Goal: Task Accomplishment & Management: Manage account settings

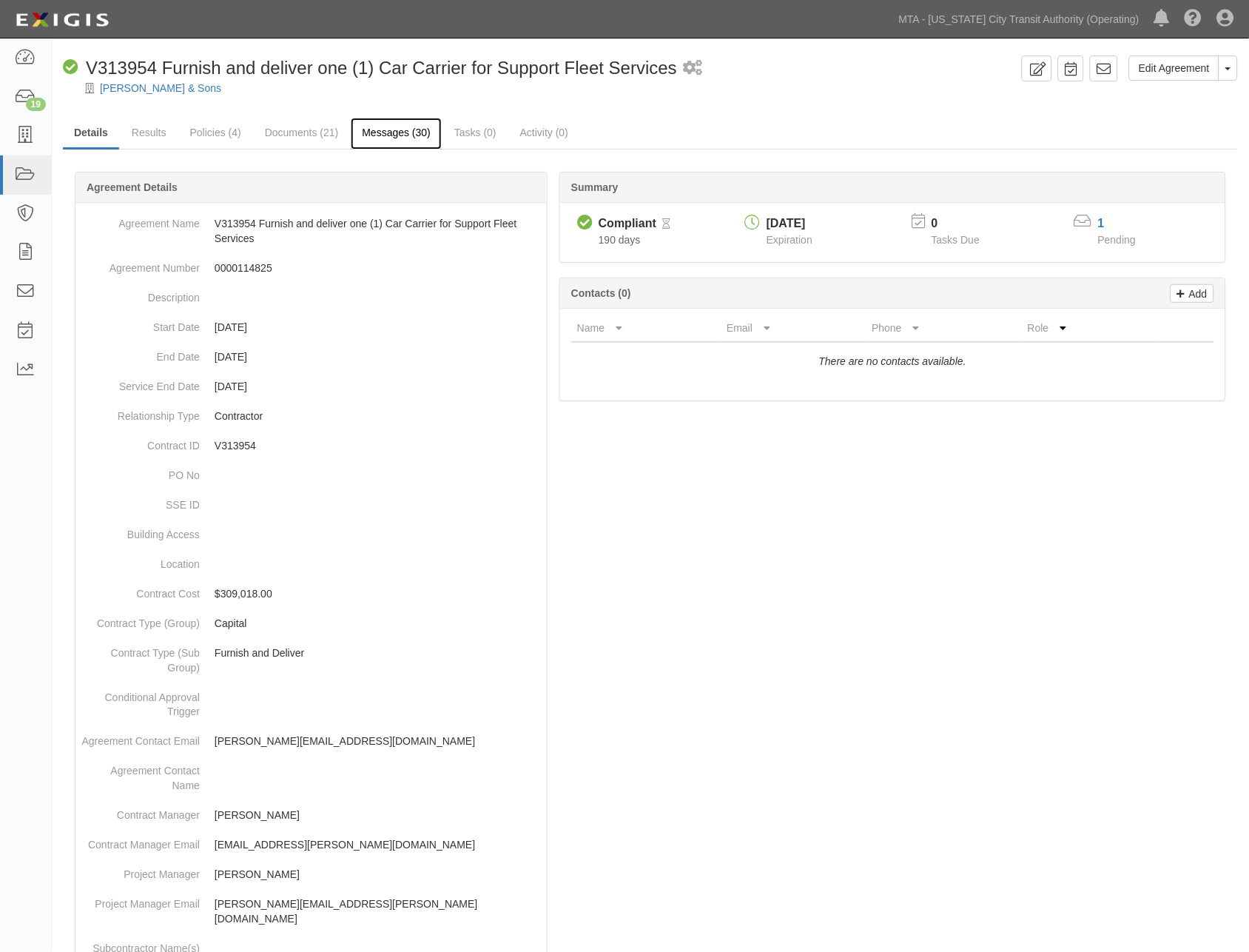
click at [396, 133] on link "Messages (30)" at bounding box center [396, 133] width 91 height 32
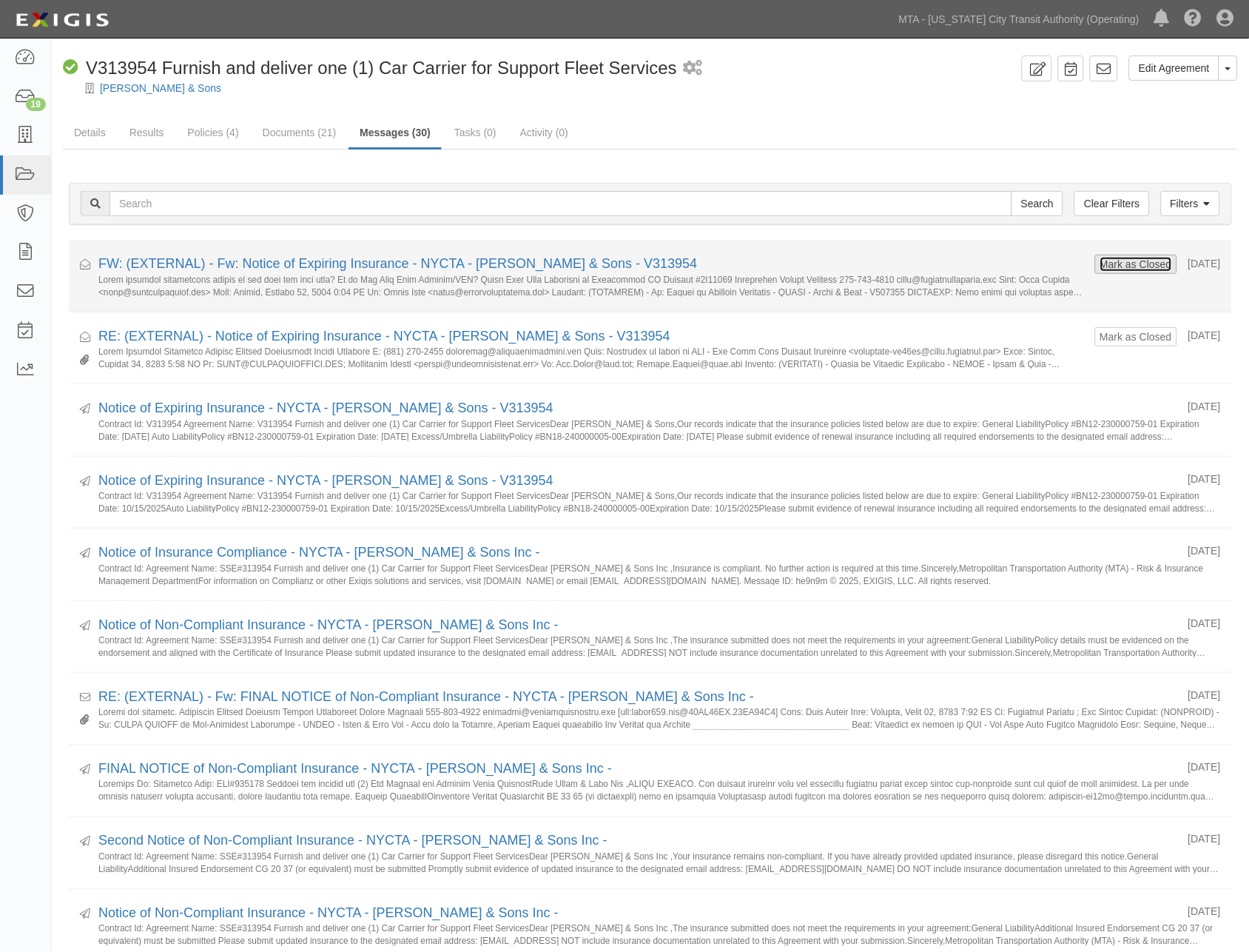
click at [1099, 260] on button "Mark as Closed" at bounding box center [1135, 264] width 73 height 17
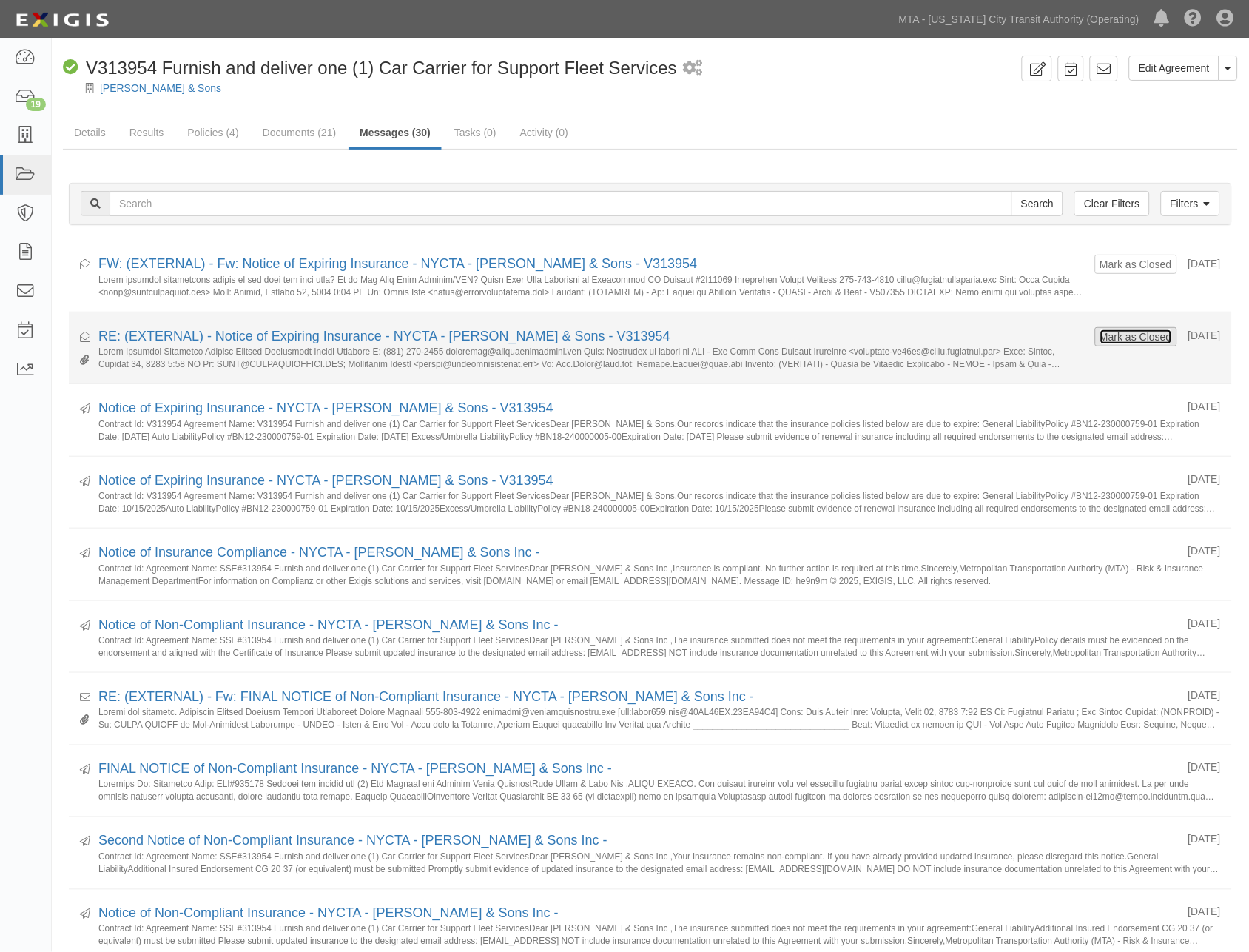
click at [1099, 339] on button "Mark as Closed" at bounding box center [1135, 336] width 73 height 17
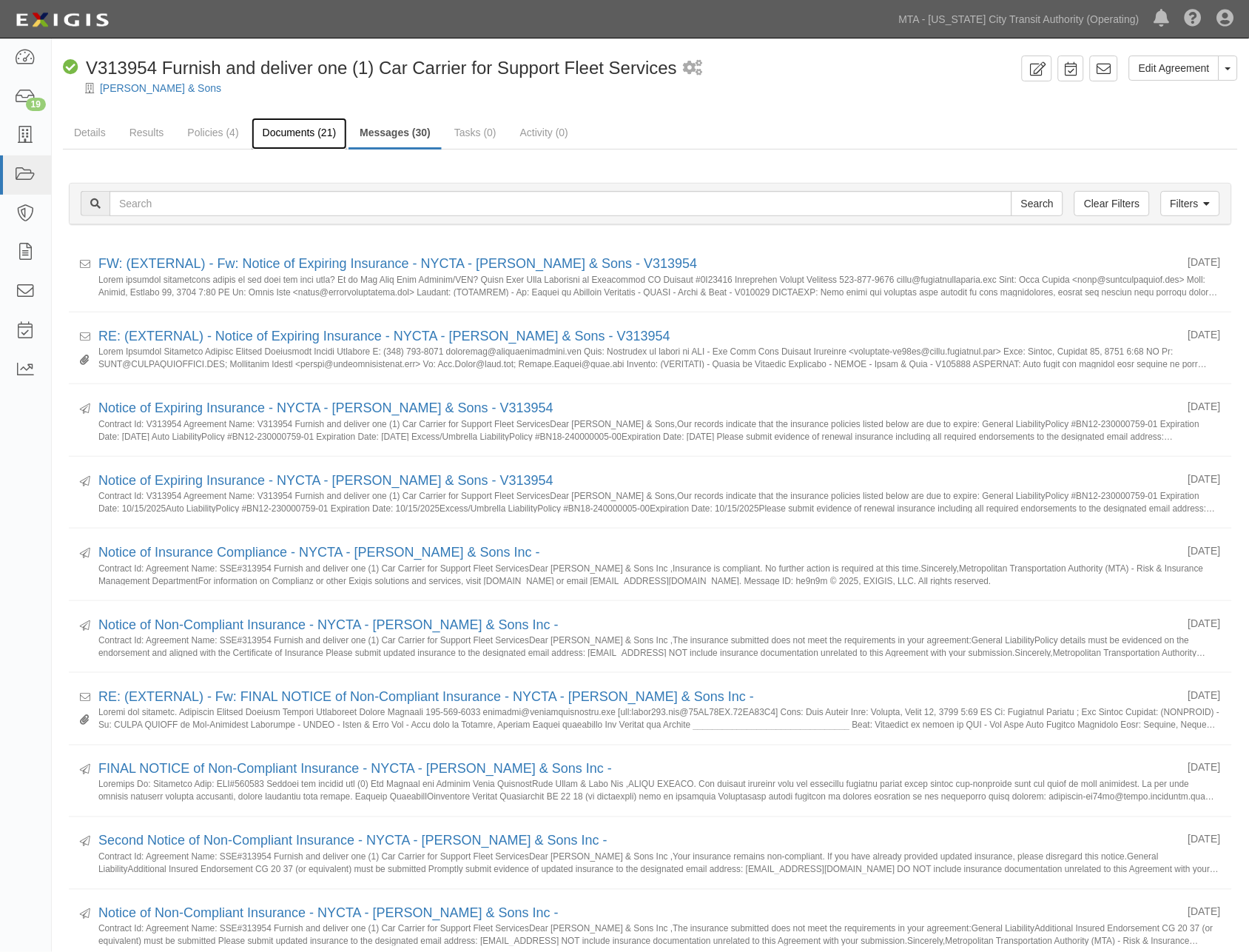
click at [319, 127] on link "Documents (21)" at bounding box center [299, 133] width 96 height 32
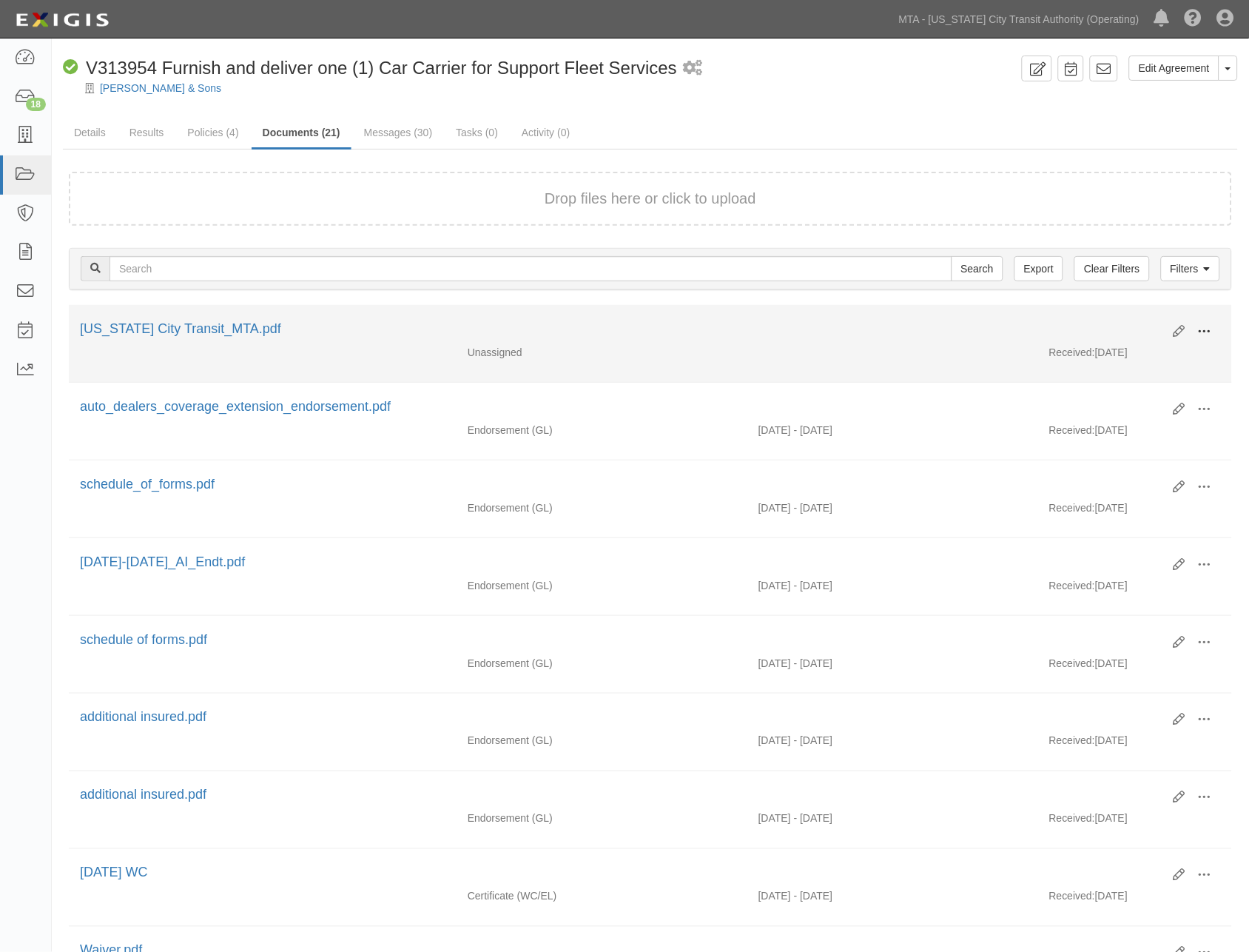
click at [1214, 326] on button at bounding box center [1205, 332] width 33 height 25
click at [1101, 324] on link "Edit" at bounding box center [1132, 325] width 117 height 26
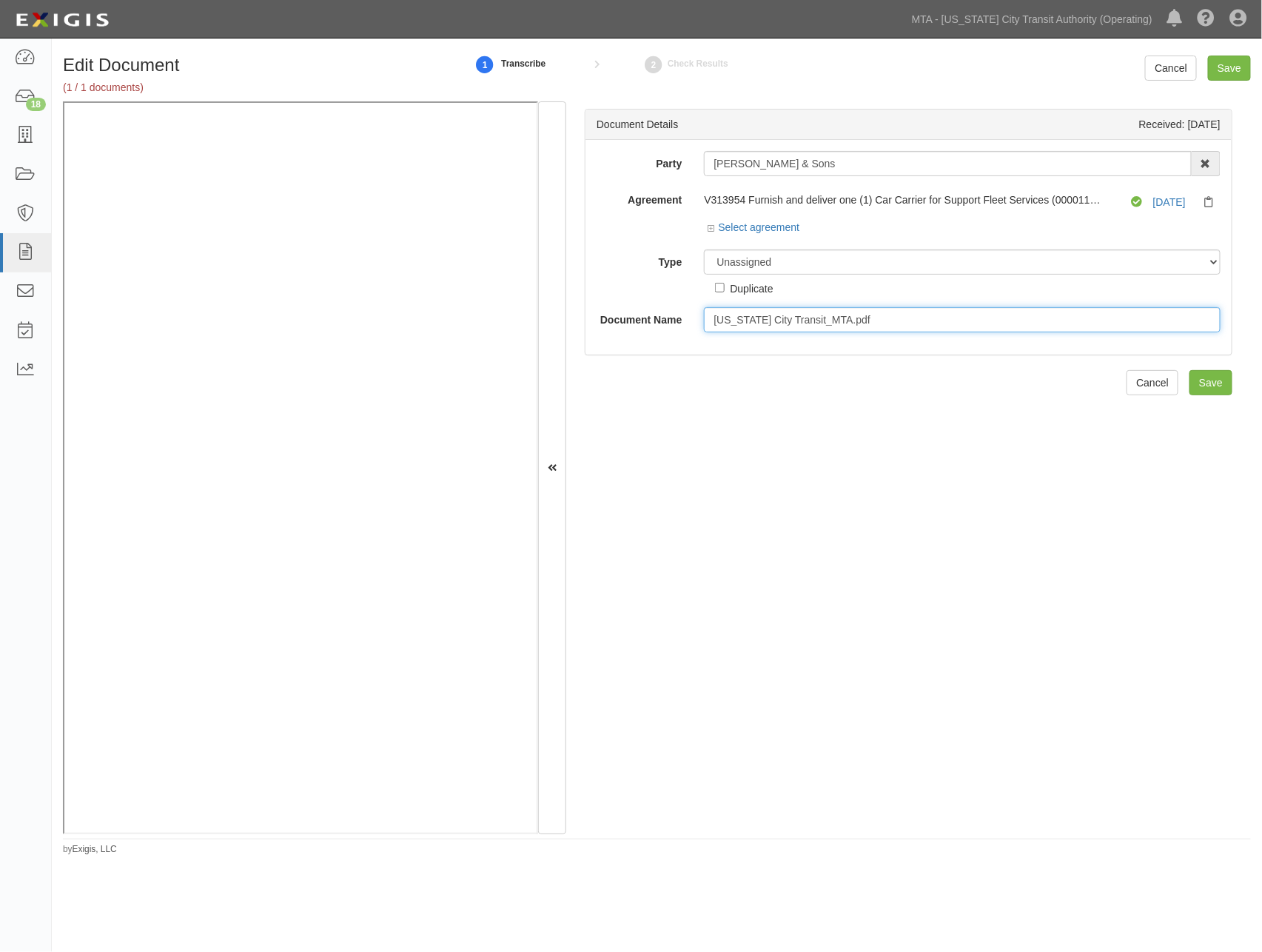
click at [855, 316] on input "New York City Transit_MTA.pdf" at bounding box center [963, 320] width 517 height 25
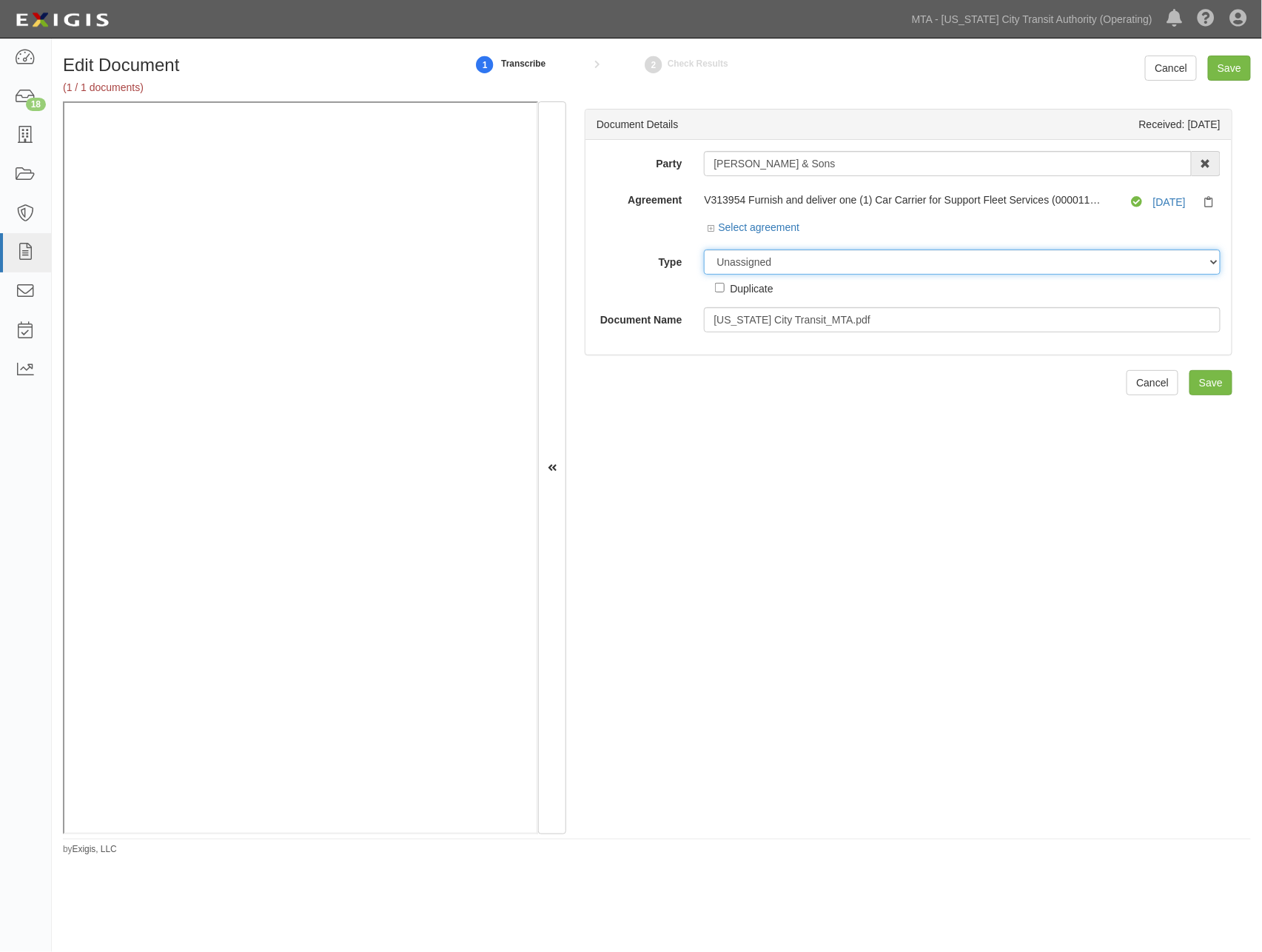
click at [788, 263] on select "Unassigned Binder Cancellation Notice Certificate Contract Endorsement Insuranc…" at bounding box center [963, 262] width 517 height 25
click at [704, 251] on select "Unassigned Binder Cancellation Notice Certificate Contract Endorsement Insuranc…" at bounding box center [963, 262] width 517 height 25
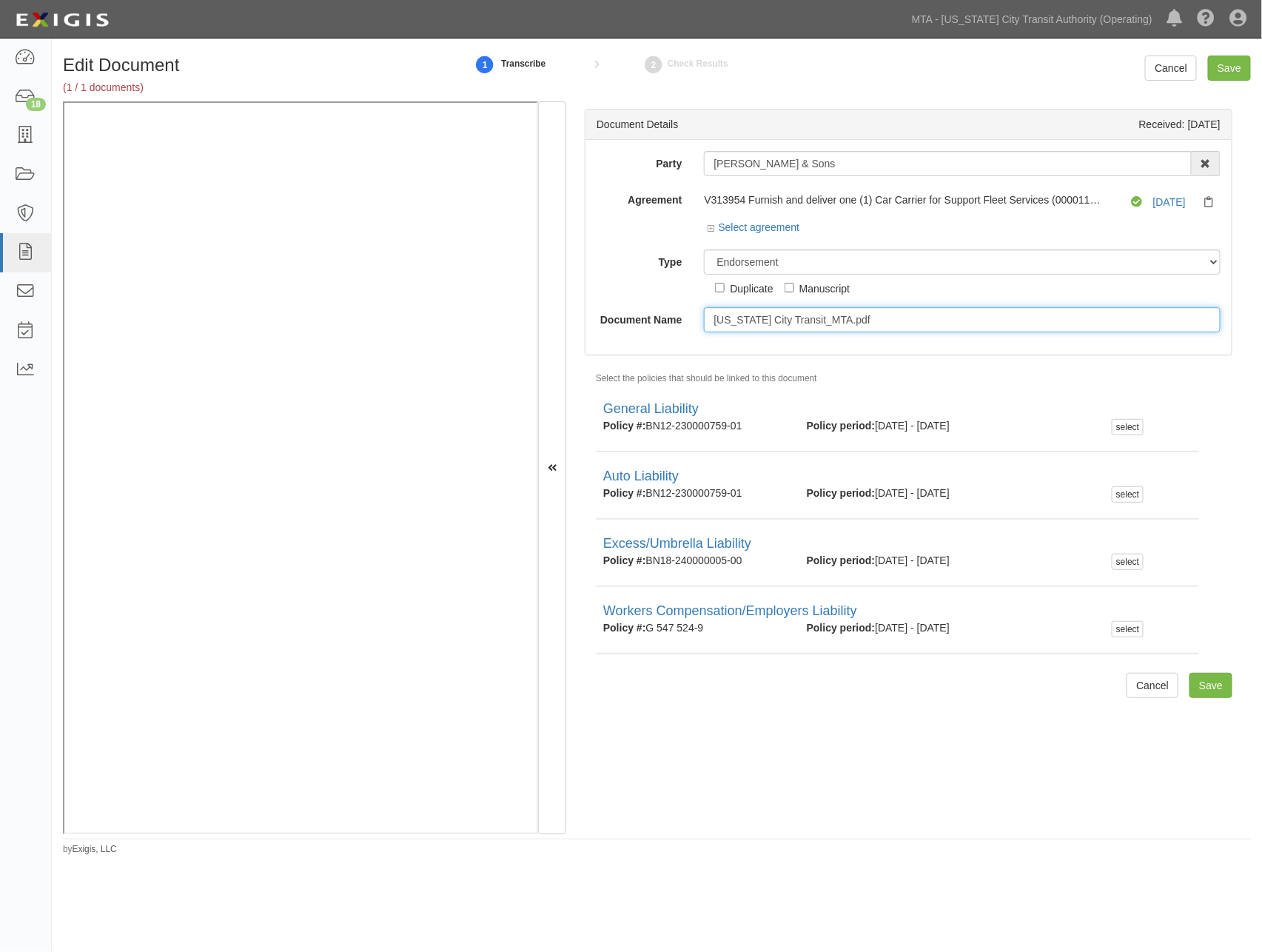
drag, startPoint x: 882, startPoint y: 317, endPoint x: 633, endPoint y: 317, distance: 249.0
click at [633, 317] on div "Document Name New York City Transit_MTA.pdf" at bounding box center [908, 320] width 646 height 25
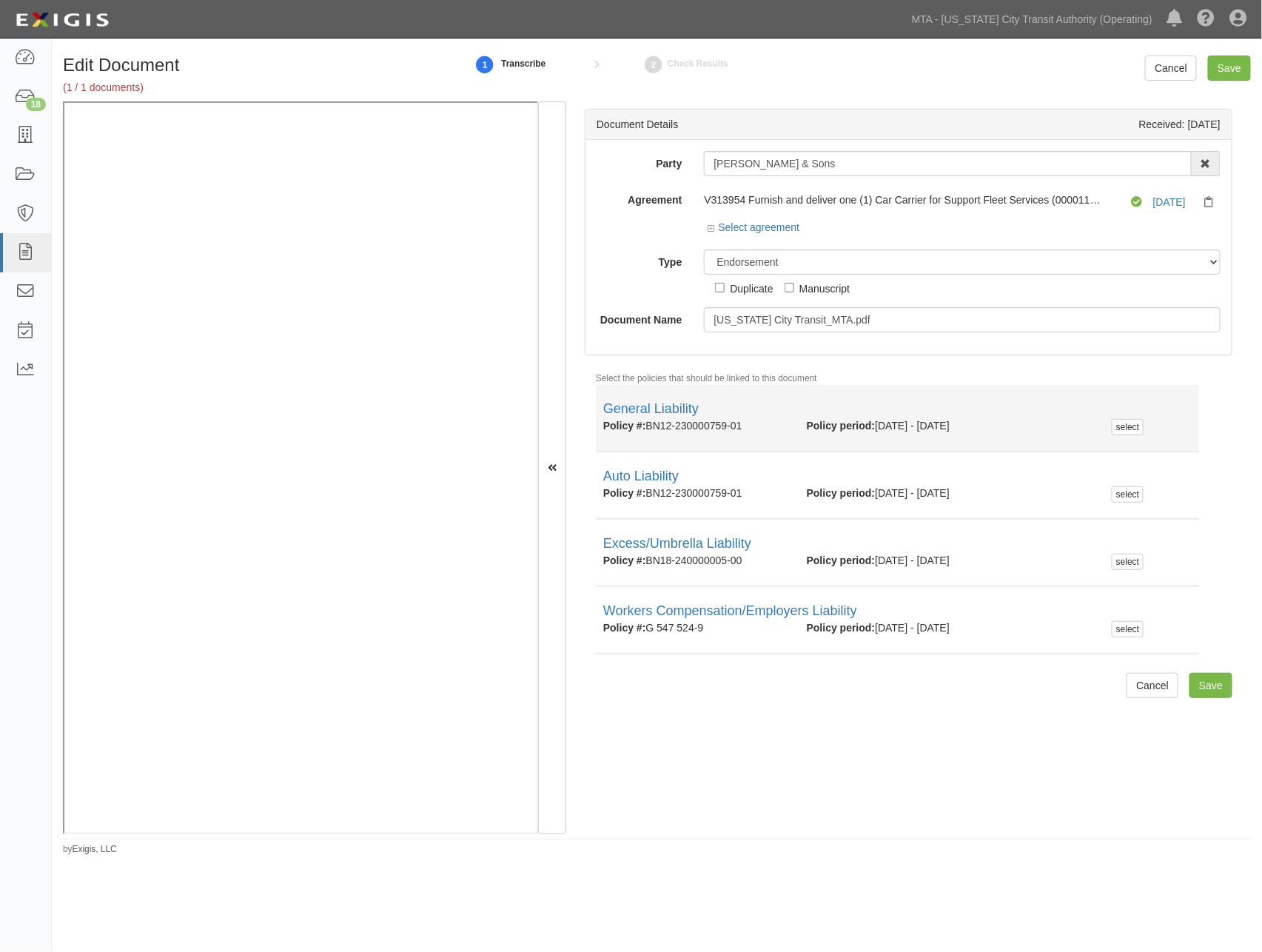
click at [1040, 391] on li "General Liability Policy #: BN12-230000759-01 Policy period: 10/15/2024 - 10/15…" at bounding box center [897, 418] width 603 height 67
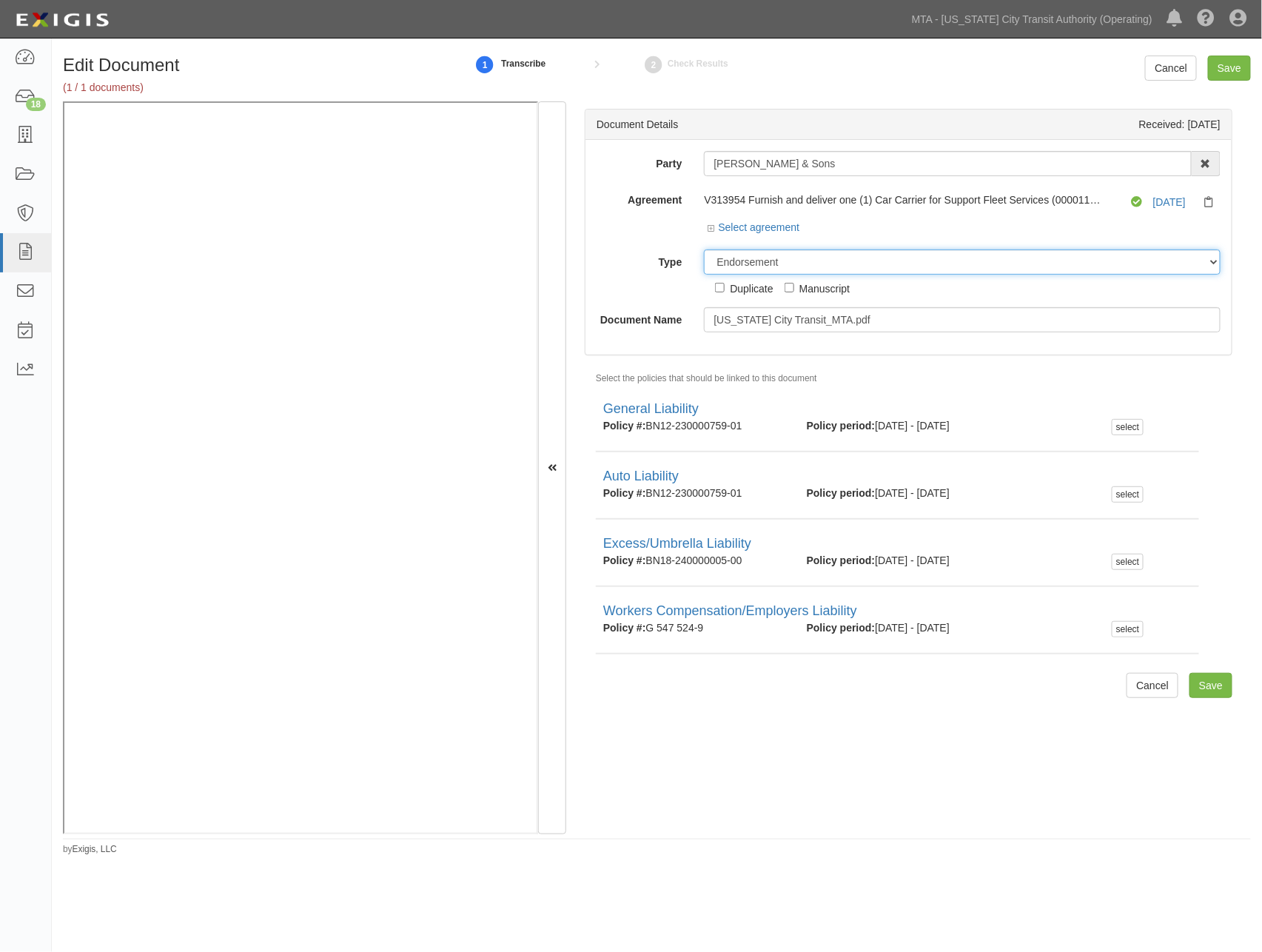
click at [824, 259] on select "Unassigned Binder Cancellation Notice Certificate Contract Endorsement Insuranc…" at bounding box center [963, 262] width 517 height 25
select select "CertificateDetail"
click at [704, 251] on select "Unassigned Binder Cancellation Notice Certificate Contract Endorsement Insuranc…" at bounding box center [963, 262] width 517 height 25
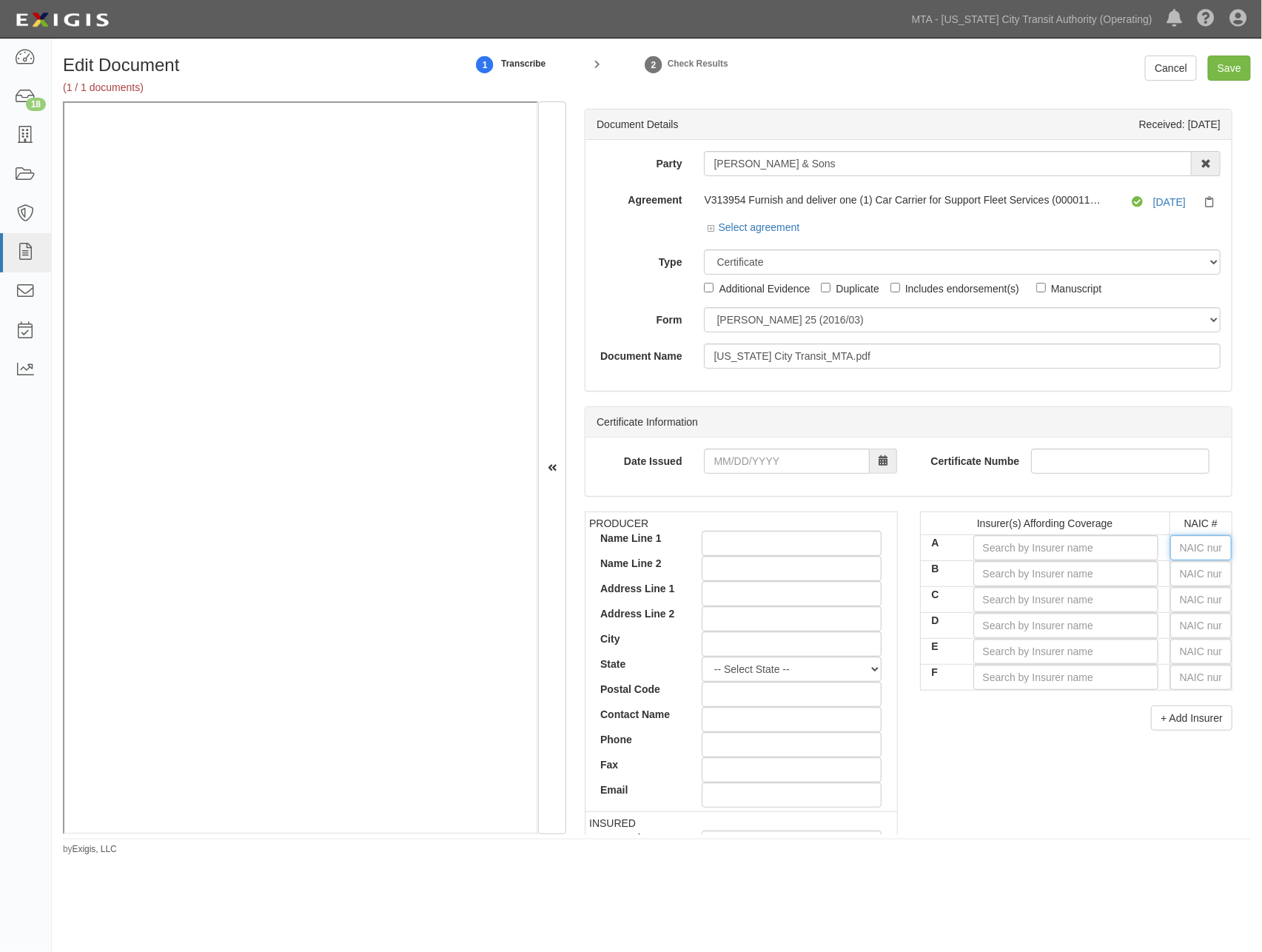
click at [1183, 543] on input "text" at bounding box center [1201, 548] width 61 height 25
type input "25232"
type input "2"
type input "28401"
type input "28"
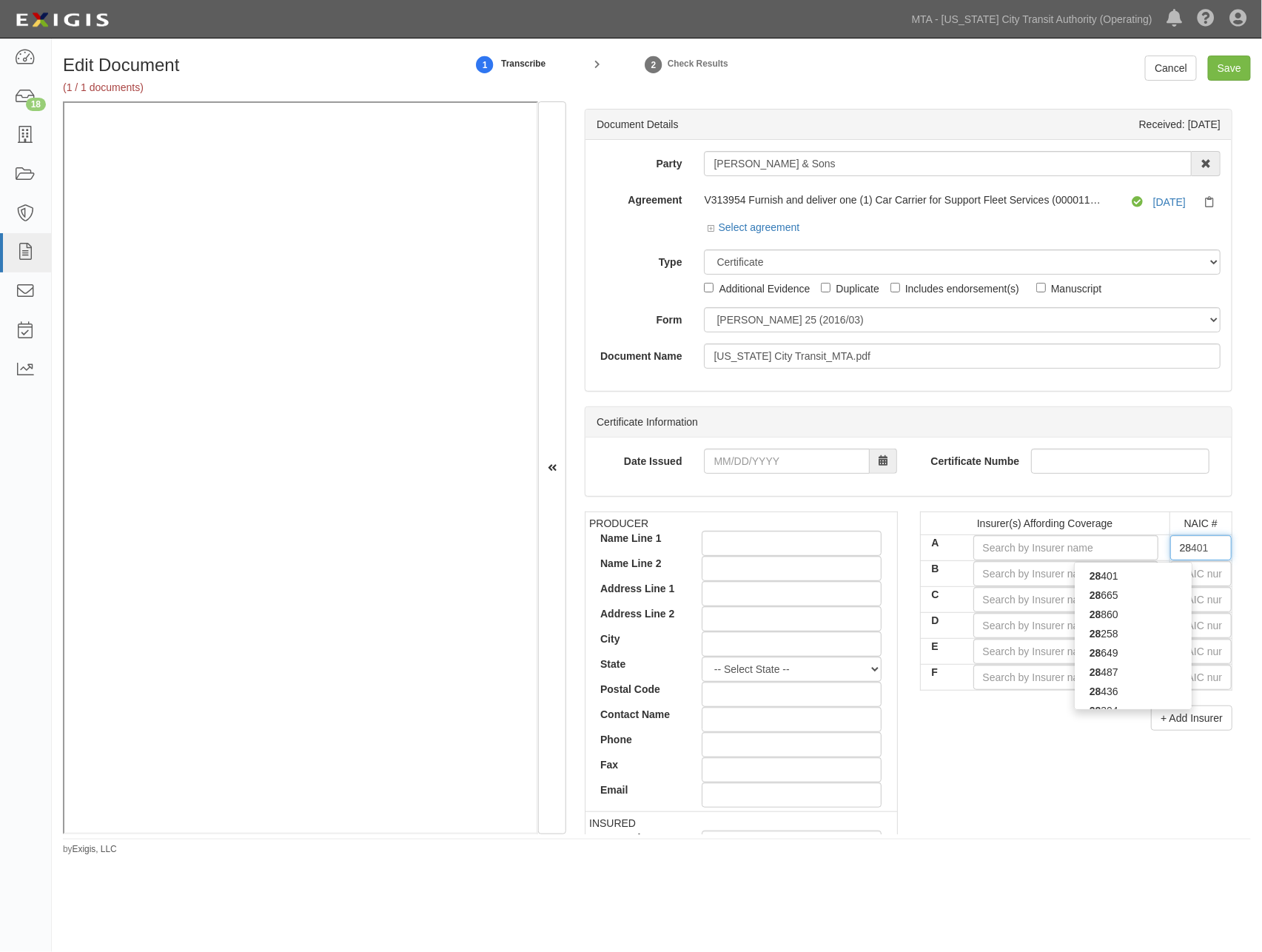
type input "28860"
type input "2886"
type input "28860"
click at [1164, 571] on div "28860" at bounding box center [1133, 576] width 117 height 19
type input "Clear Blue Insurance Company (A- IX Rating)"
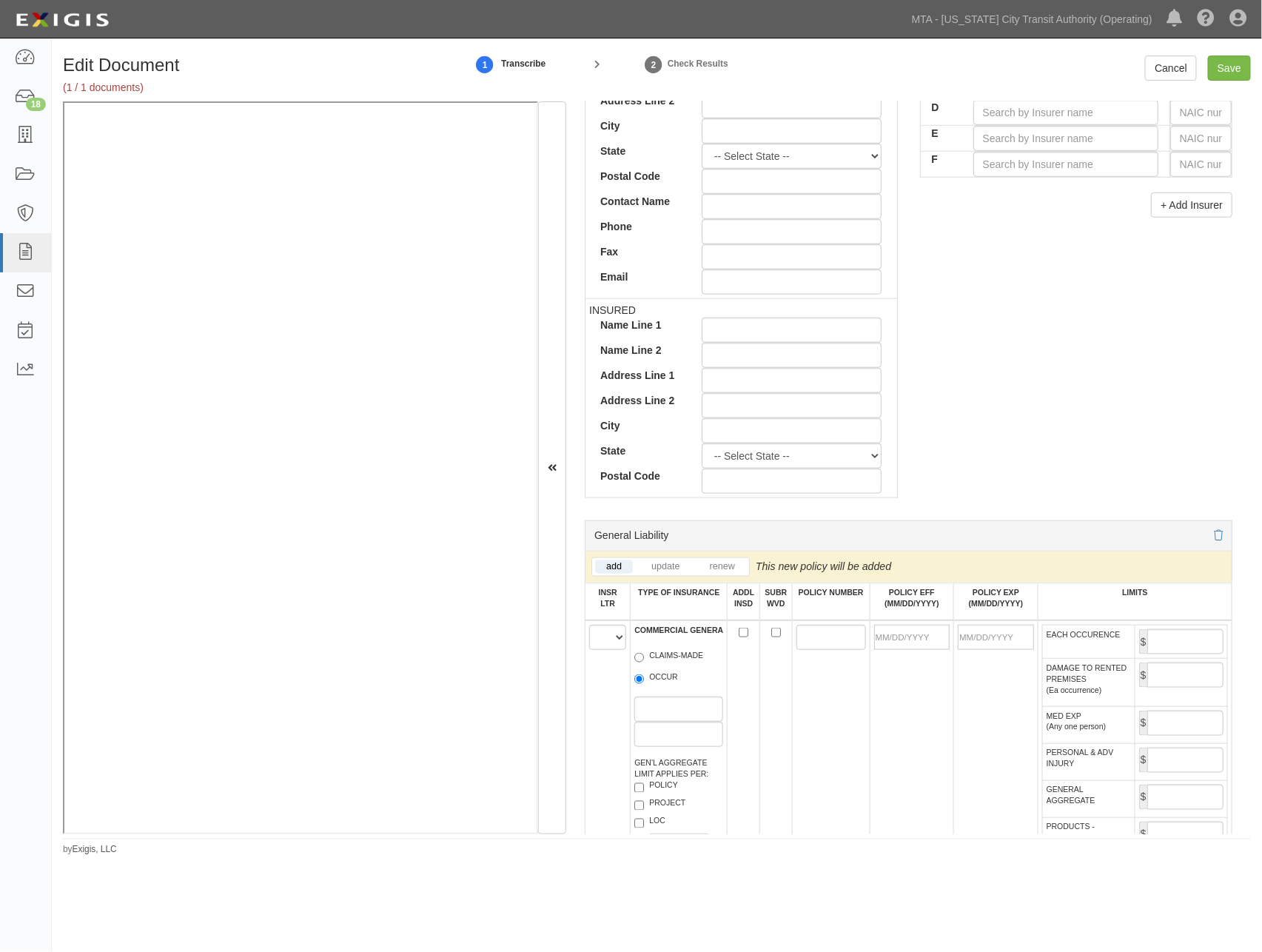
scroll to position [740, 0]
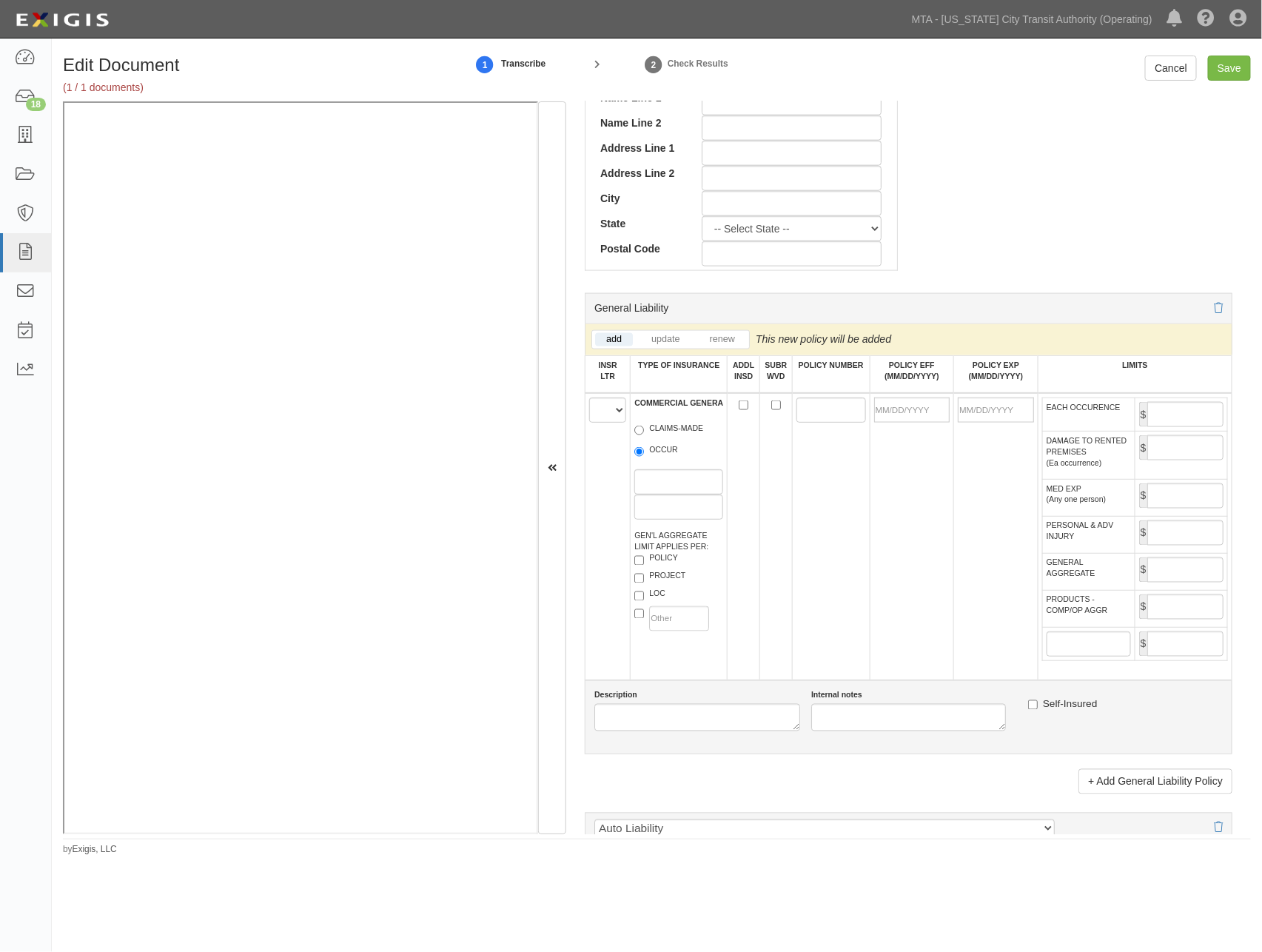
type input "28860"
click at [608, 422] on select "A B C D E F" at bounding box center [608, 410] width 37 height 25
select select "A"
click at [590, 402] on select "A B C D E F" at bounding box center [608, 410] width 37 height 25
click at [650, 453] on label "OCCUR" at bounding box center [656, 451] width 44 height 15
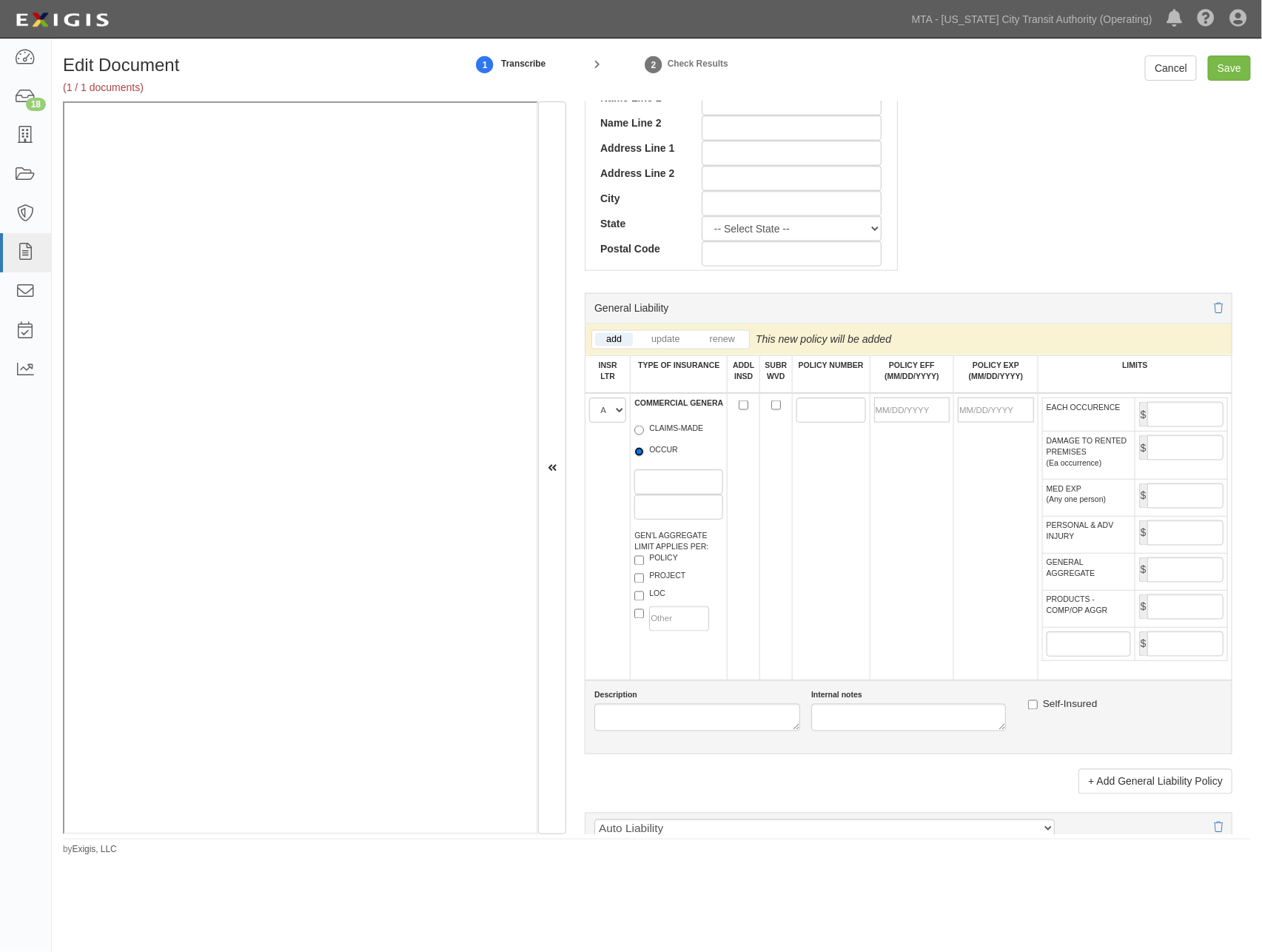
click at [644, 453] on input "OCCUR" at bounding box center [639, 452] width 10 height 10
radio input "true"
paste input "BN12-230000759"
type input "BN12-230000759"
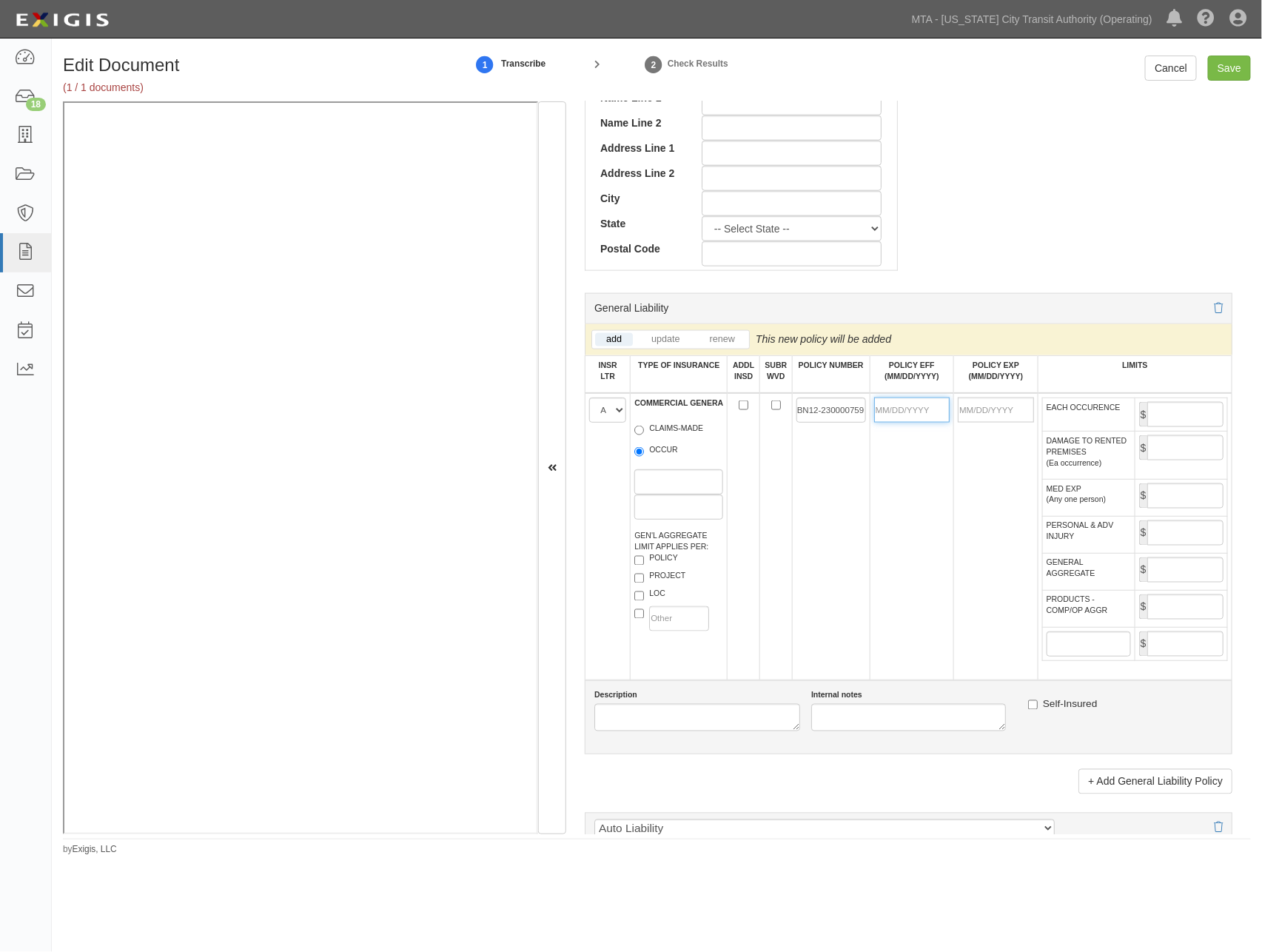
click at [897, 409] on input "POLICY EFF (MM/DD/YYYY)" at bounding box center [912, 410] width 76 height 25
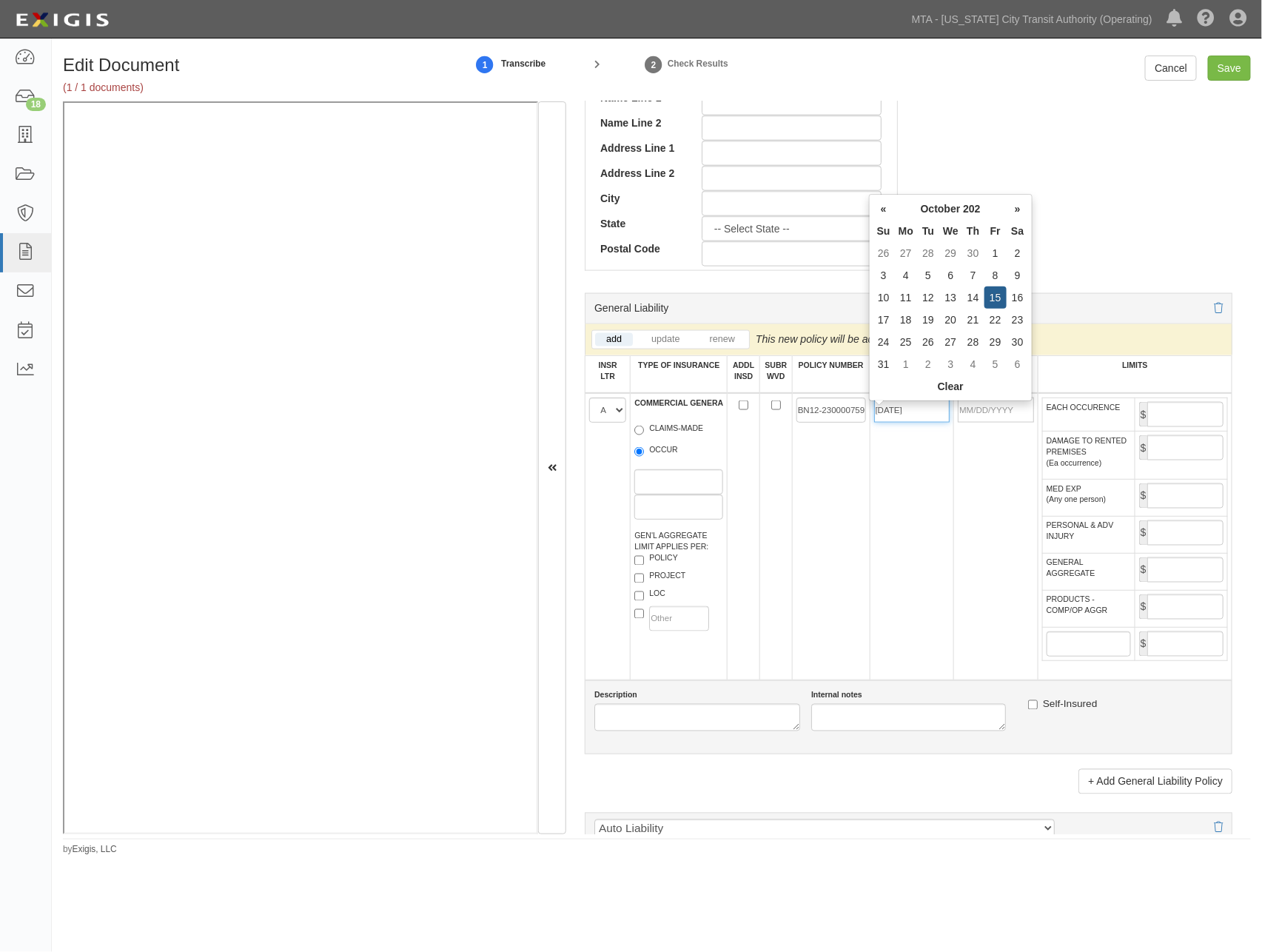
type input "10/15/2025"
type input "10/15/2026"
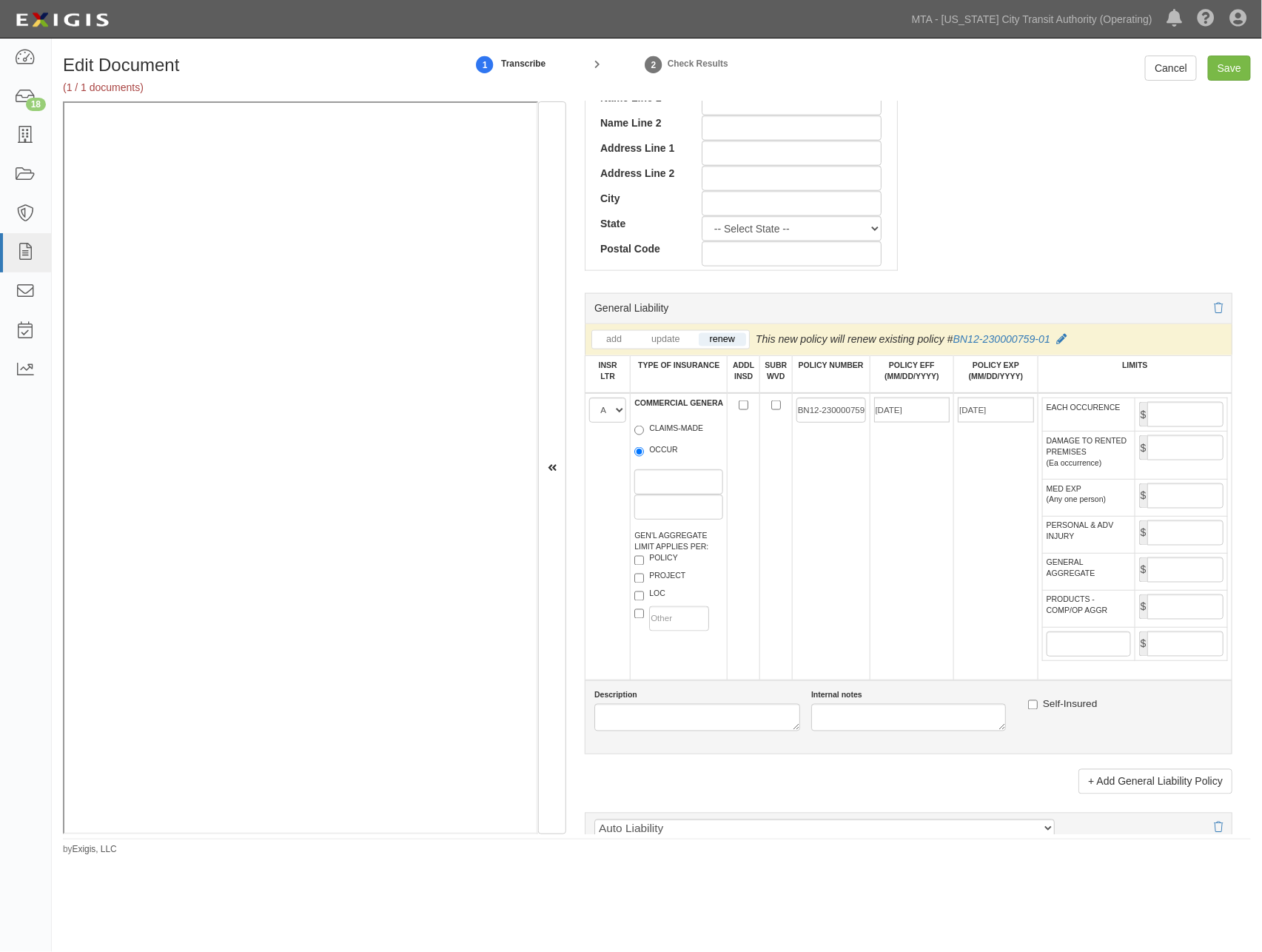
click at [935, 493] on td "10/15/2025" at bounding box center [911, 537] width 85 height 288
click at [1167, 427] on input "EACH OCCURENCE" at bounding box center [1185, 415] width 76 height 25
type input "1,000,000"
click at [1166, 583] on input "GENERAL AGGREGATE" at bounding box center [1185, 570] width 76 height 25
type input "3,000,000"
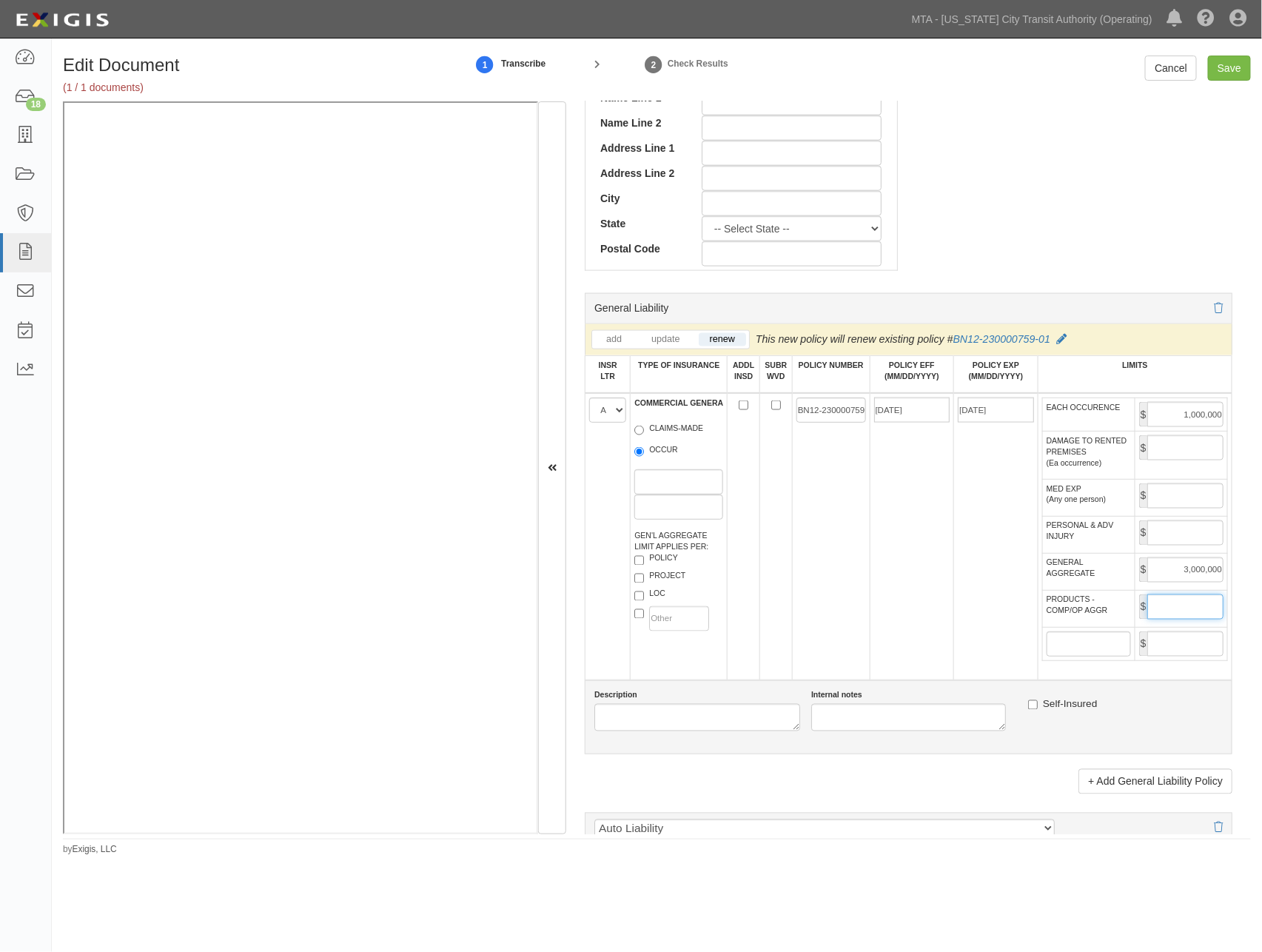
click at [1175, 620] on input "PRODUCTS - COMP/OP AGGR" at bounding box center [1185, 607] width 76 height 25
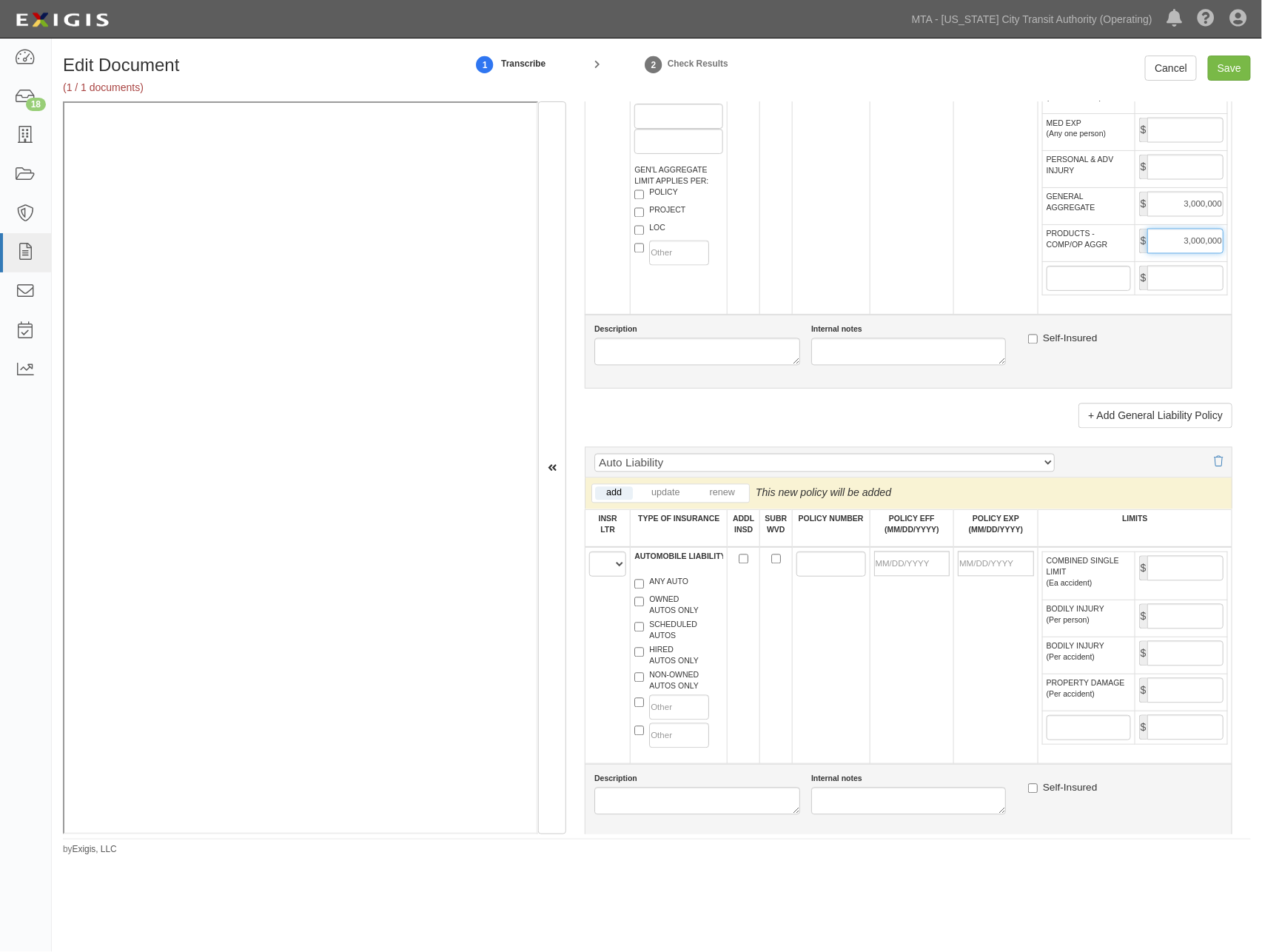
scroll to position [1151, 0]
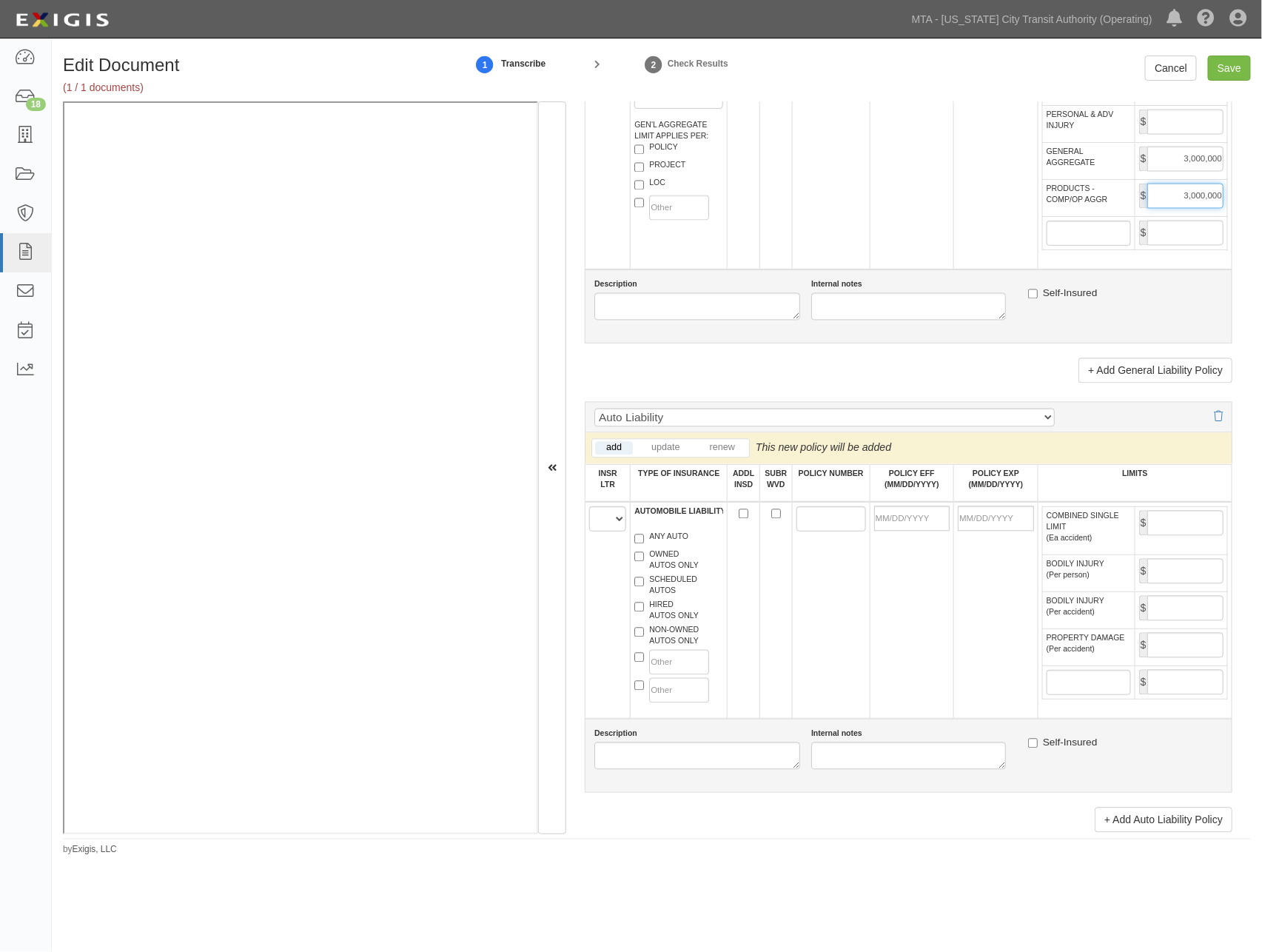
type input "3,000,000"
click at [607, 531] on select "A B C D E F" at bounding box center [608, 519] width 37 height 25
select select "A"
click at [590, 531] on select "A B C D E F" at bounding box center [608, 519] width 37 height 25
drag, startPoint x: 661, startPoint y: 589, endPoint x: 51, endPoint y: 578, distance: 610.1
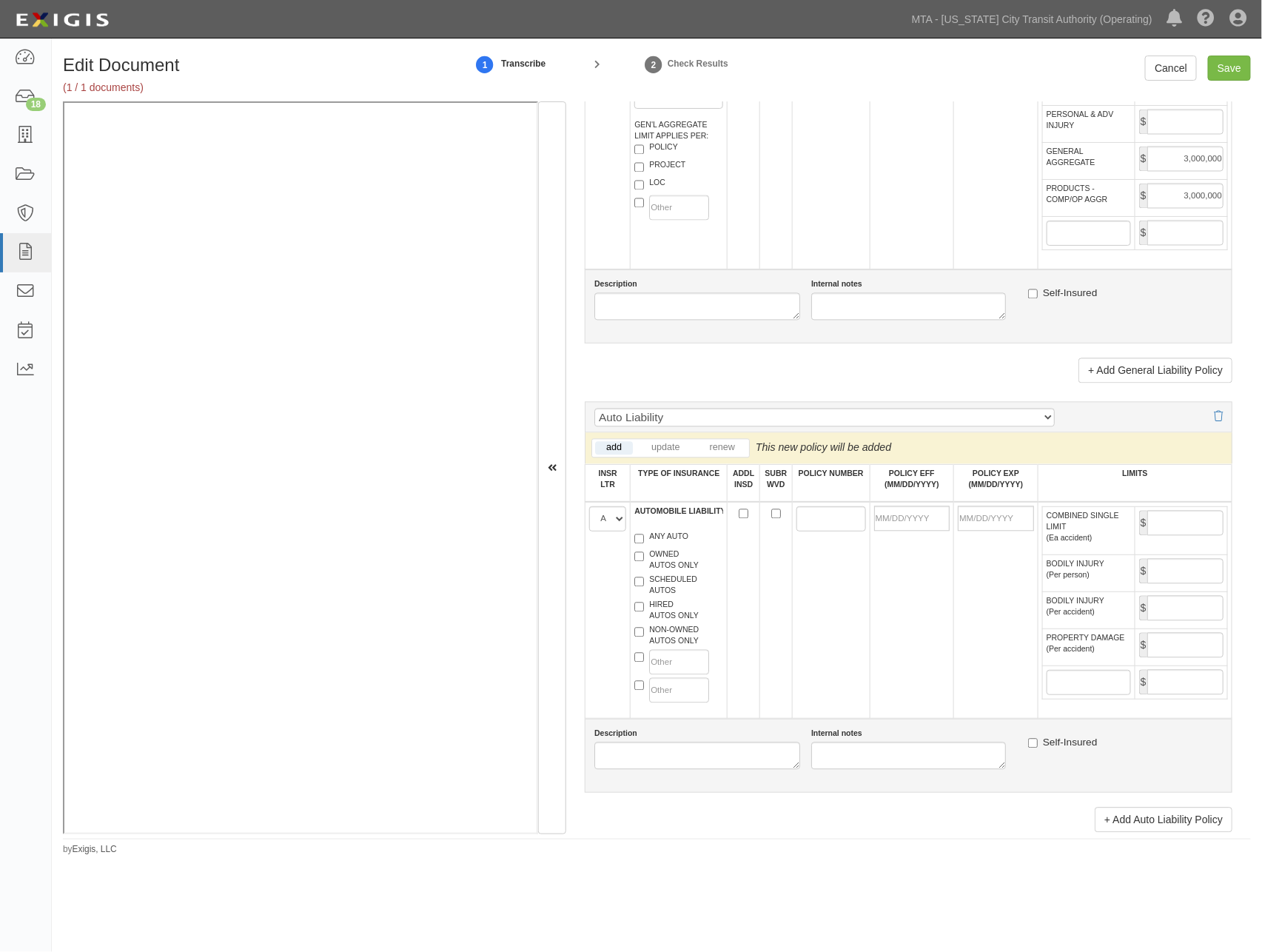
click at [641, 546] on label "ANY AUTO" at bounding box center [662, 538] width 54 height 15
paste input "BN12-230000759"
type input "BN12-230000759"
click at [929, 531] on input "POLICY EFF (MM/DD/YYYY)" at bounding box center [912, 519] width 76 height 25
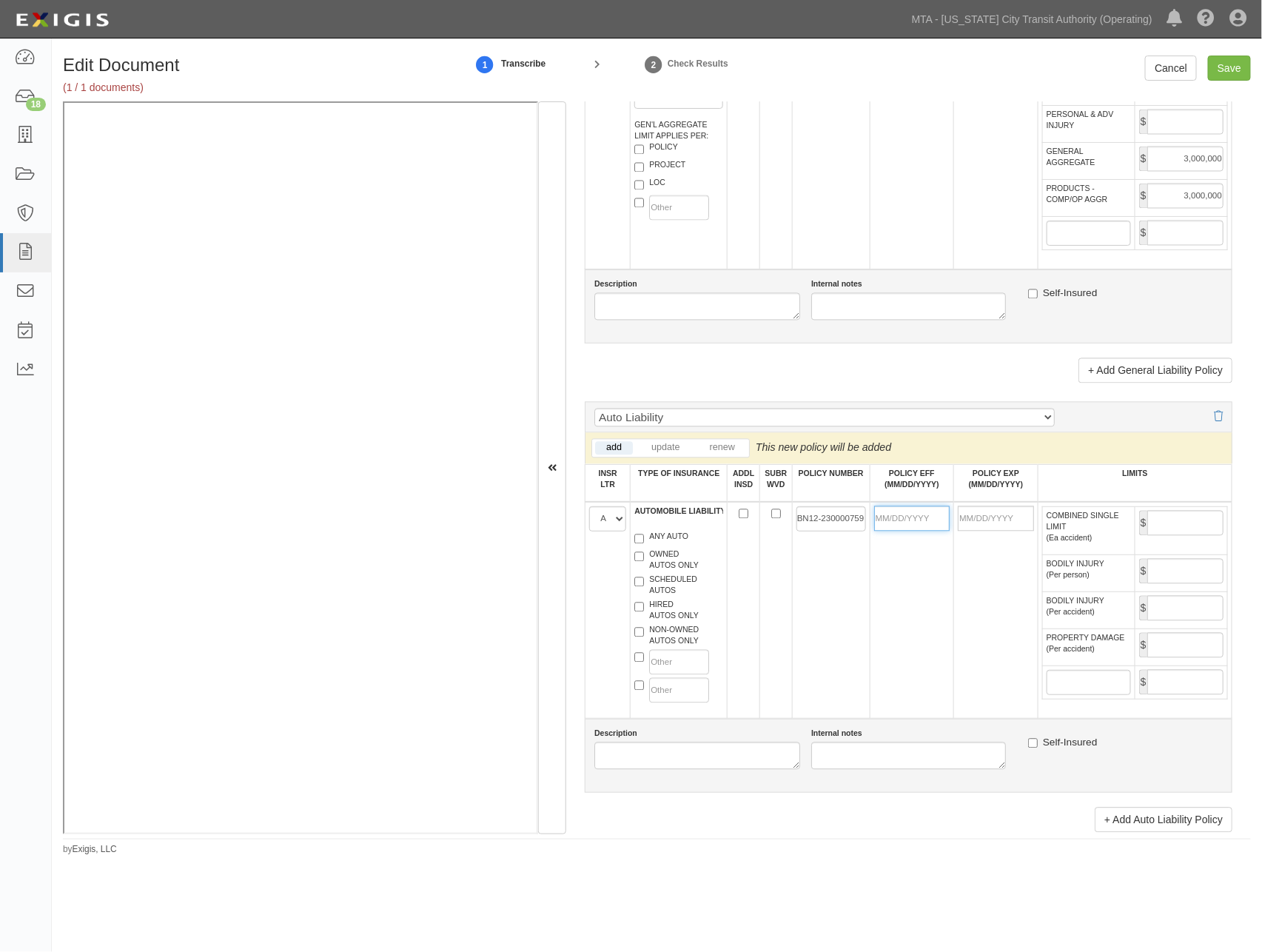
scroll to position [0, 0]
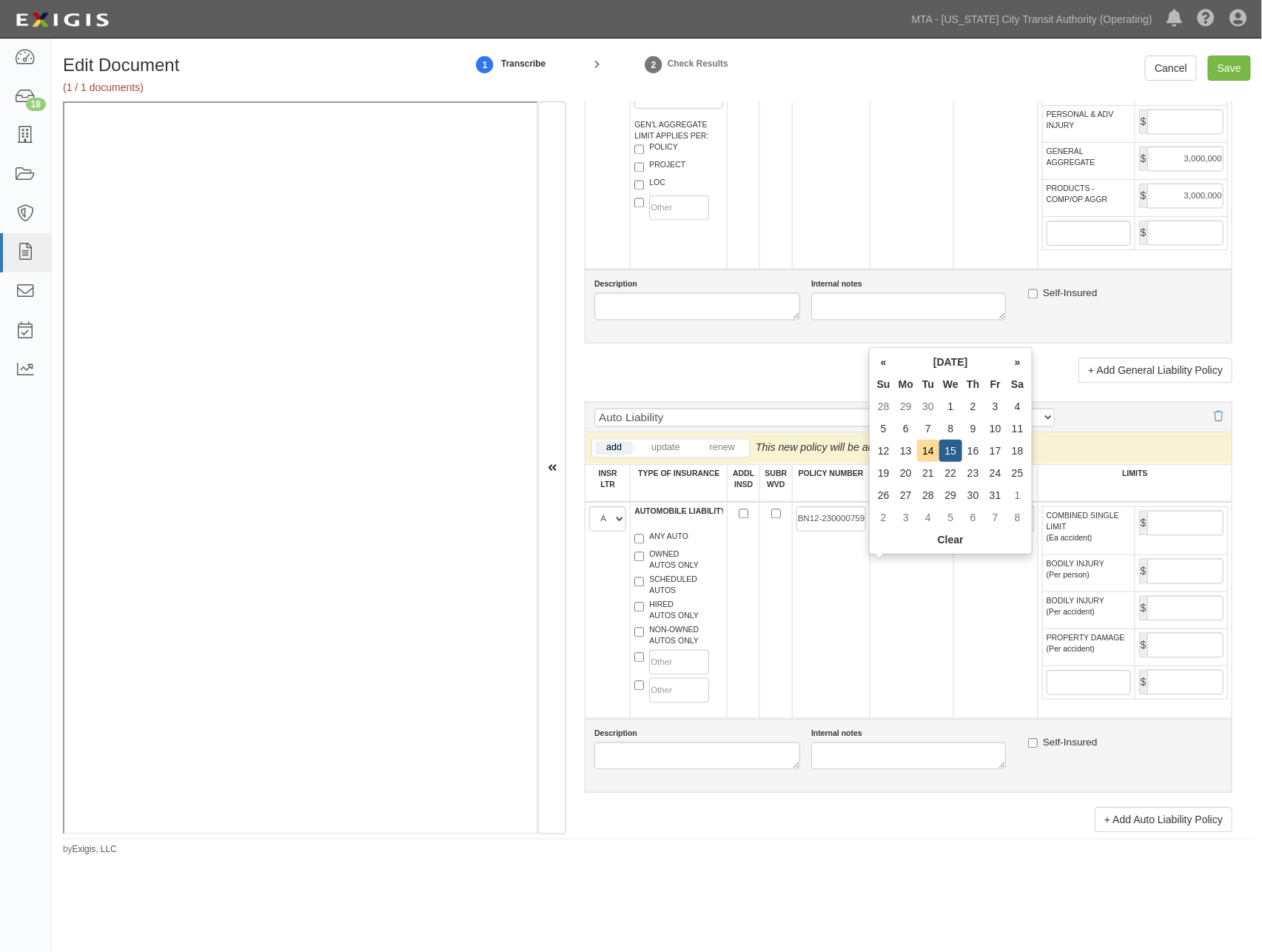
type input "10/15/2025"
type input "10/15/2026"
drag, startPoint x: 928, startPoint y: 639, endPoint x: 943, endPoint y: 635, distance: 15.5
click at [928, 640] on td "10/15/2025" at bounding box center [911, 610] width 85 height 217
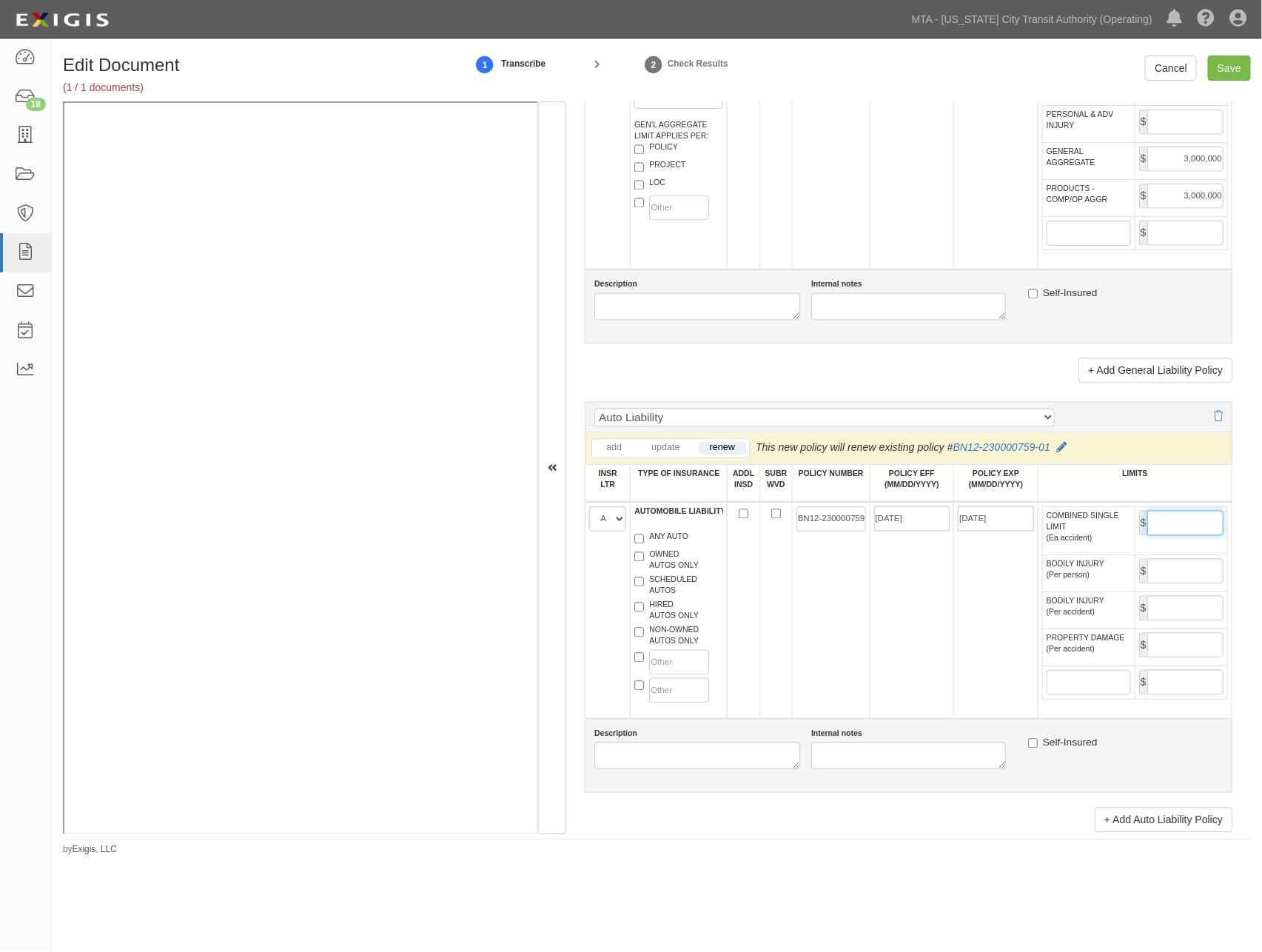
click at [1172, 536] on input "COMBINED SINGLE LIMIT (Ea accident)" at bounding box center [1185, 524] width 76 height 25
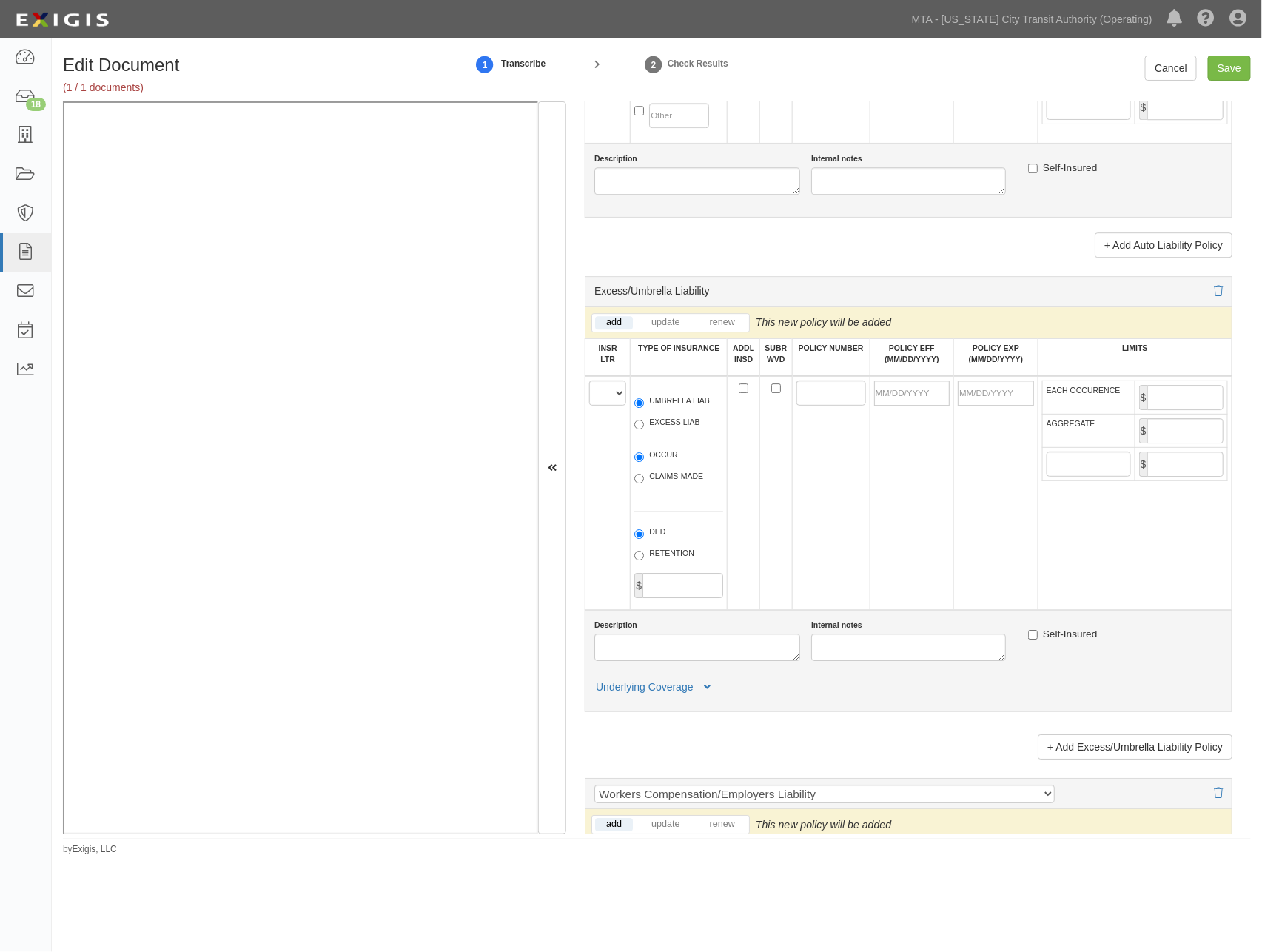
scroll to position [1727, 0]
type input "1,000,000"
click at [600, 405] on select "A B C D E F" at bounding box center [608, 392] width 37 height 25
select select "A"
click at [590, 405] on select "A B C D E F" at bounding box center [608, 392] width 37 height 25
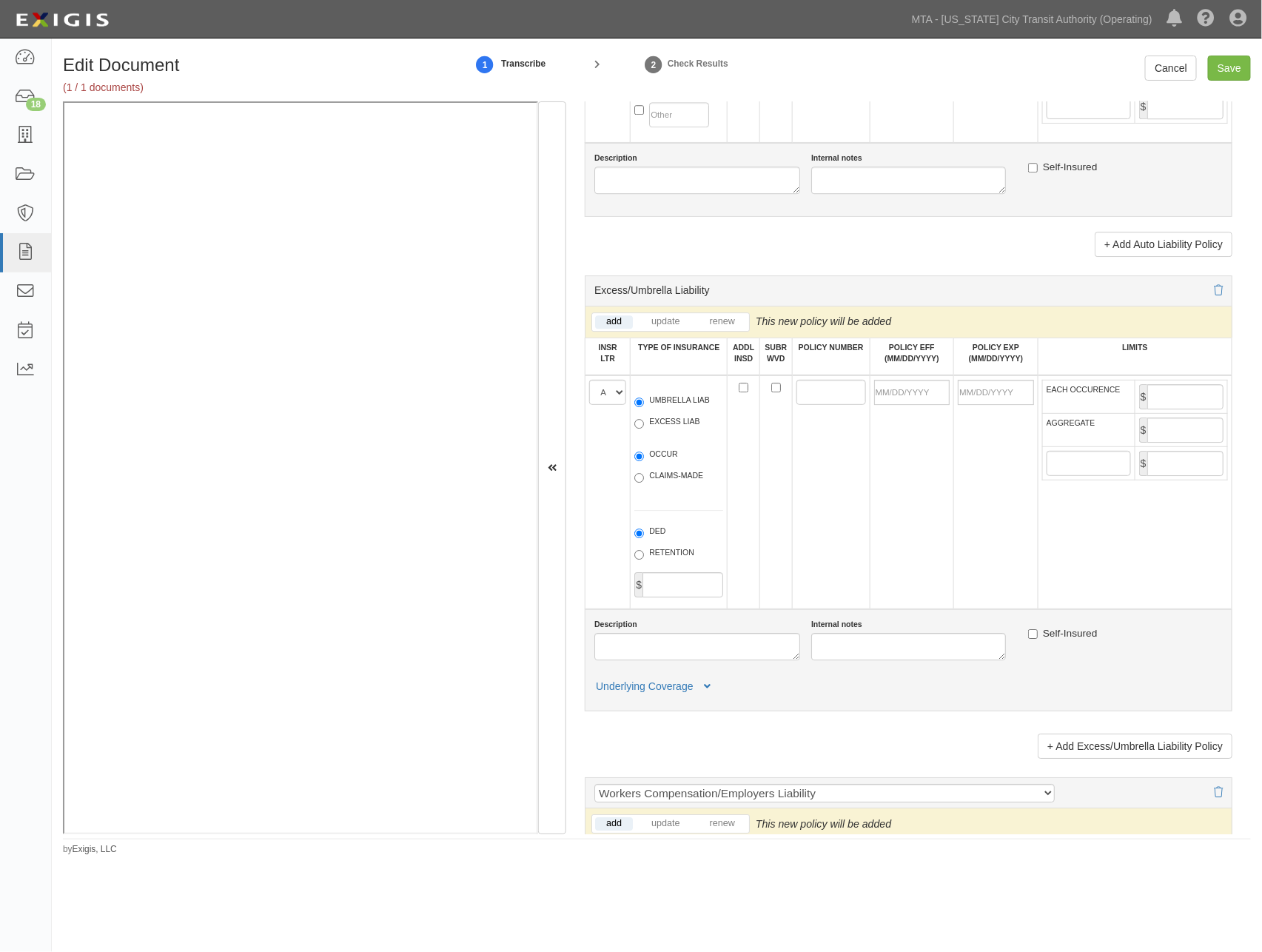
click at [667, 409] on label "UMBRELLA LIAB" at bounding box center [672, 401] width 76 height 15
click at [644, 407] on input "UMBRELLA LIAB" at bounding box center [639, 402] width 10 height 10
radio input "true"
click at [662, 463] on label "OCCUR" at bounding box center [656, 456] width 44 height 15
click at [644, 461] on input "OCCUR" at bounding box center [639, 457] width 10 height 10
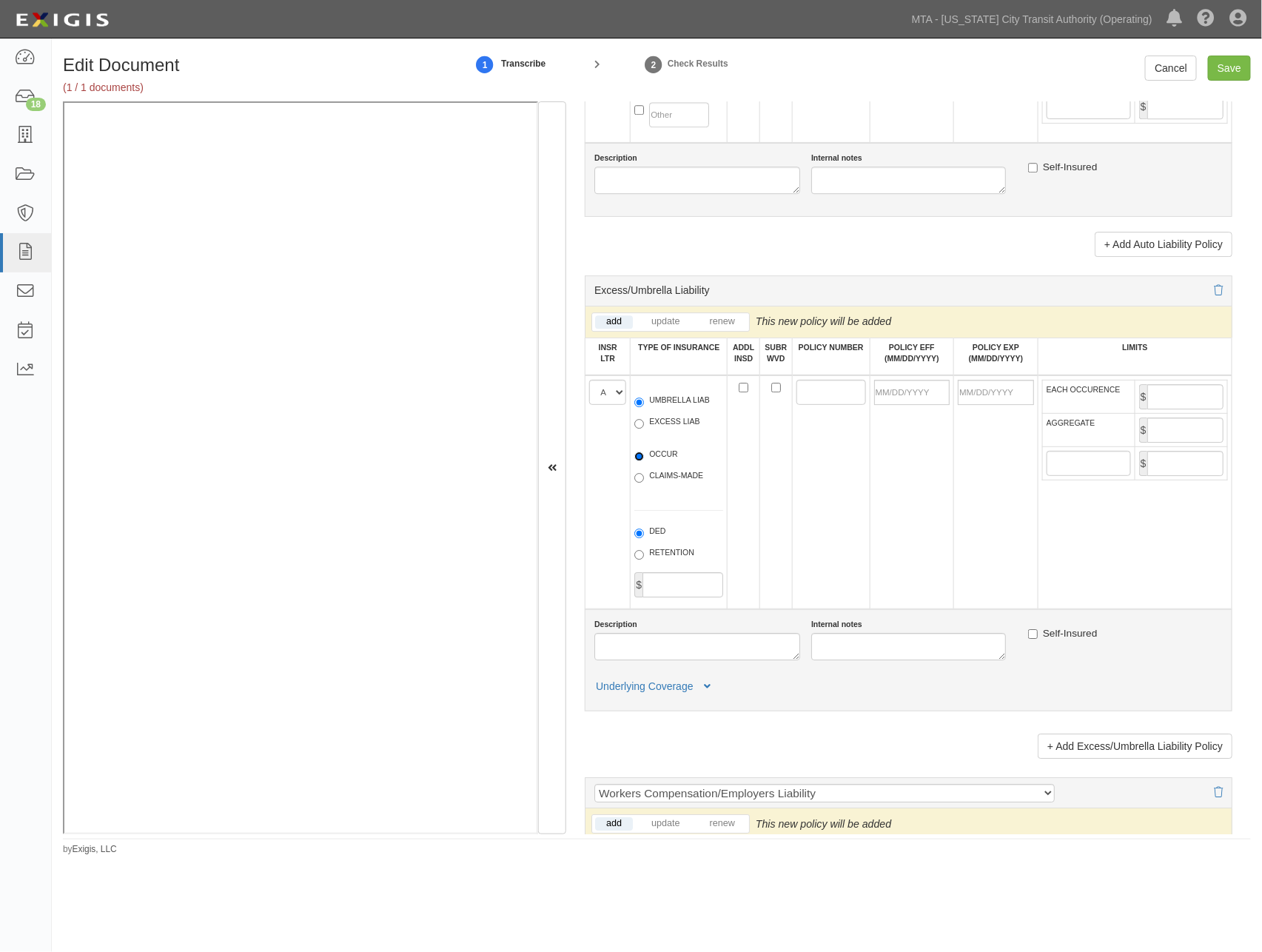
radio input "true"
click at [832, 405] on input "POLICY NUMBER" at bounding box center [832, 392] width 70 height 25
paste input "BN12-230000759-02"
type input "BN12-230000759-02"
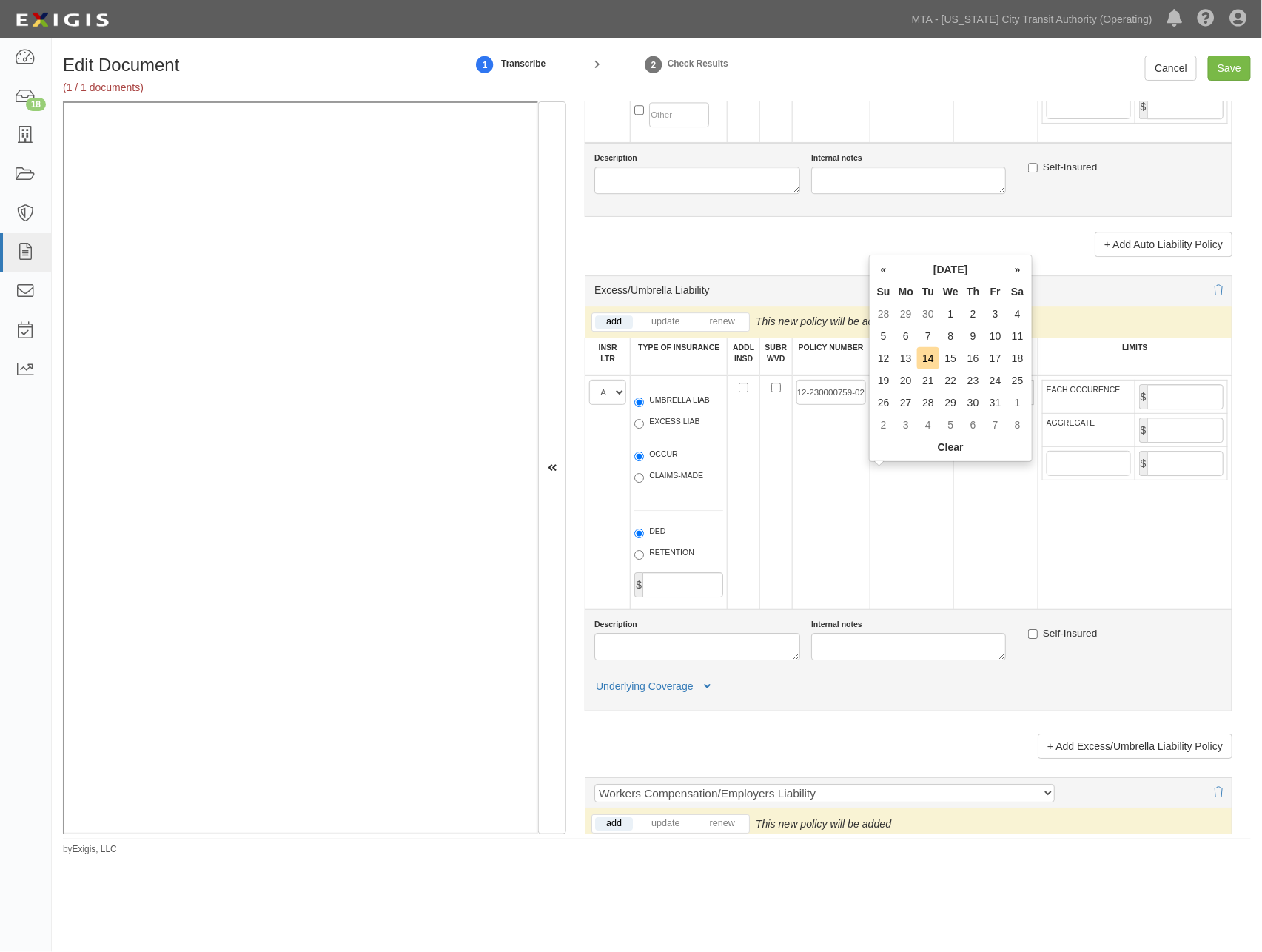
scroll to position [0, 0]
click at [908, 405] on input "POLICY EFF (MM/DD/YYYY)" at bounding box center [912, 392] width 76 height 25
type input "10/15/2025"
type input "10/15/2026"
click at [914, 506] on td "10/15/2025" at bounding box center [911, 492] width 85 height 234
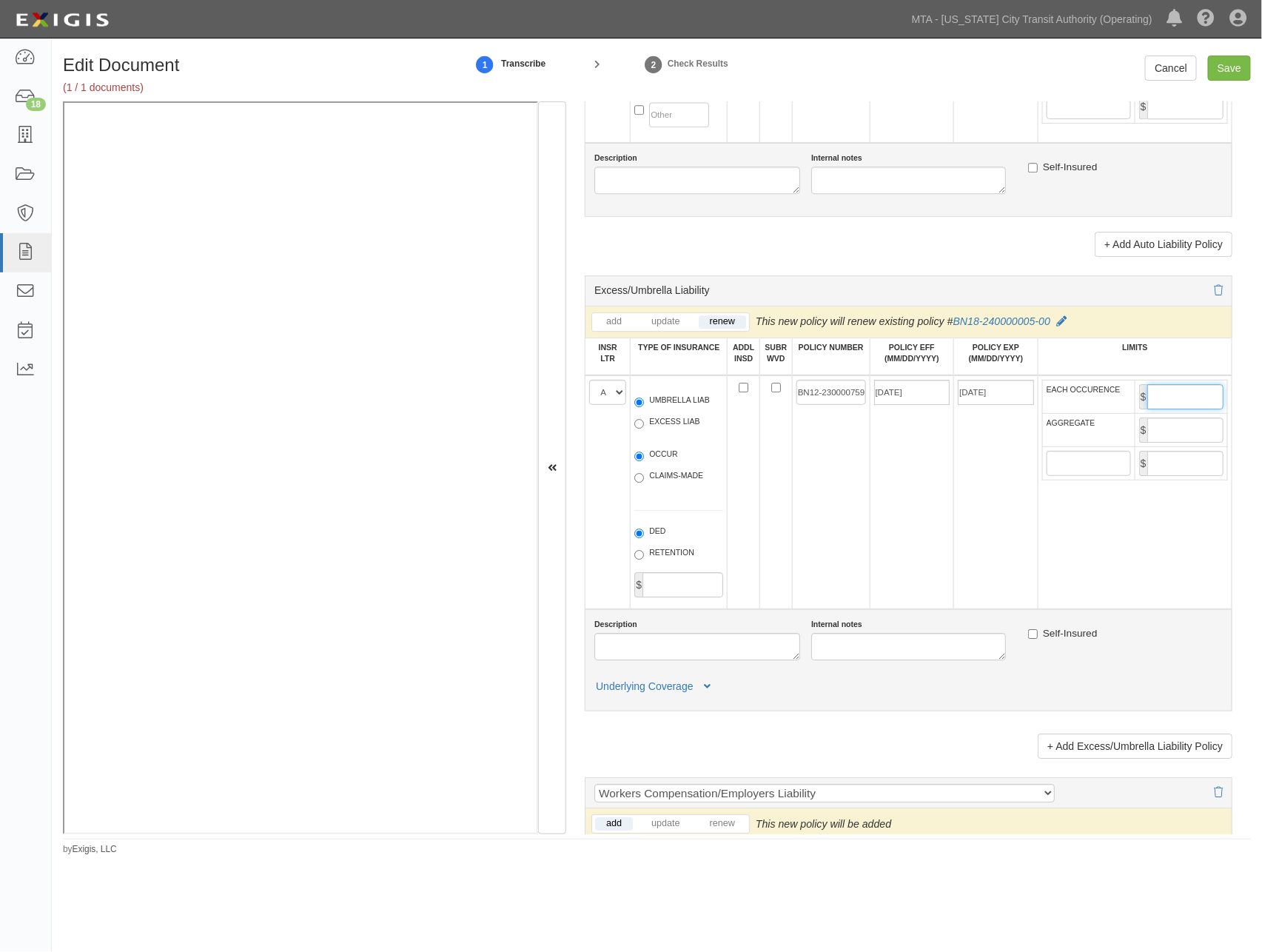
click at [1164, 409] on input "EACH OCCURENCE" at bounding box center [1185, 396] width 76 height 25
type input "10,000,000"
click at [1163, 443] on input "AGGREGATE" at bounding box center [1185, 430] width 76 height 25
type input "10,000,000"
click at [1234, 68] on input "Save" at bounding box center [1230, 68] width 43 height 25
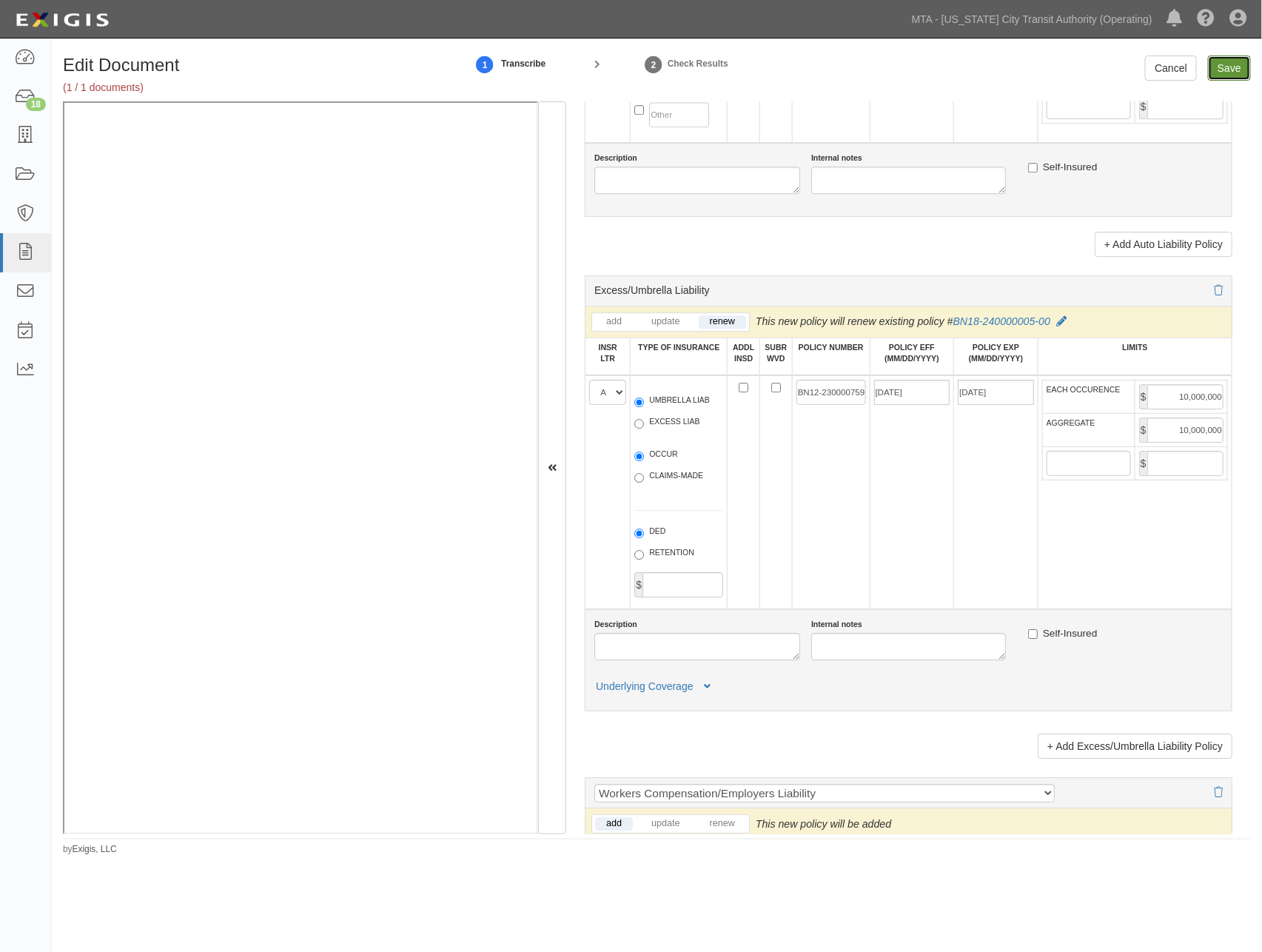
type input "1000000"
type input "3000000"
type input "1000000"
type input "10000000"
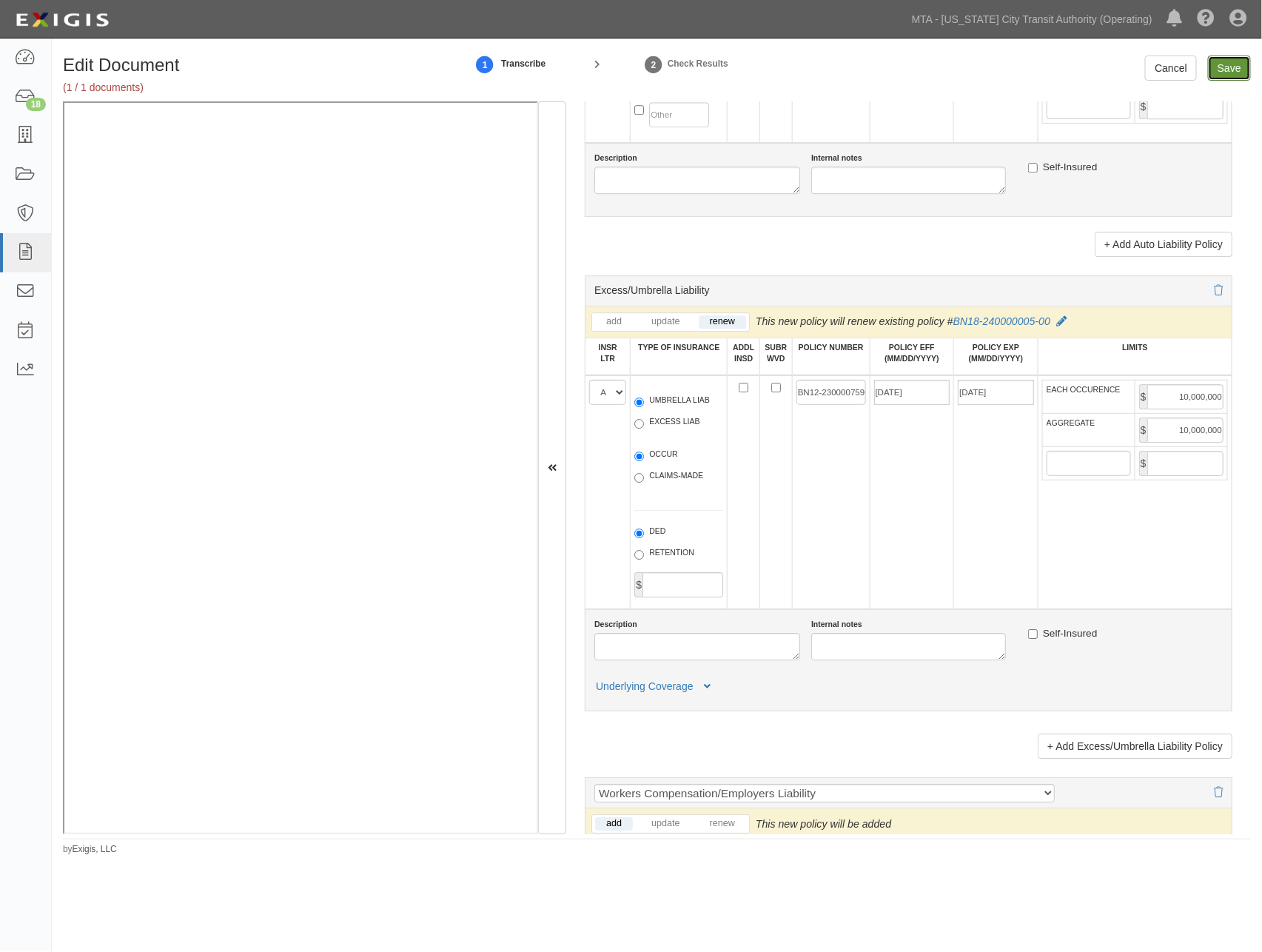
type input "10000000"
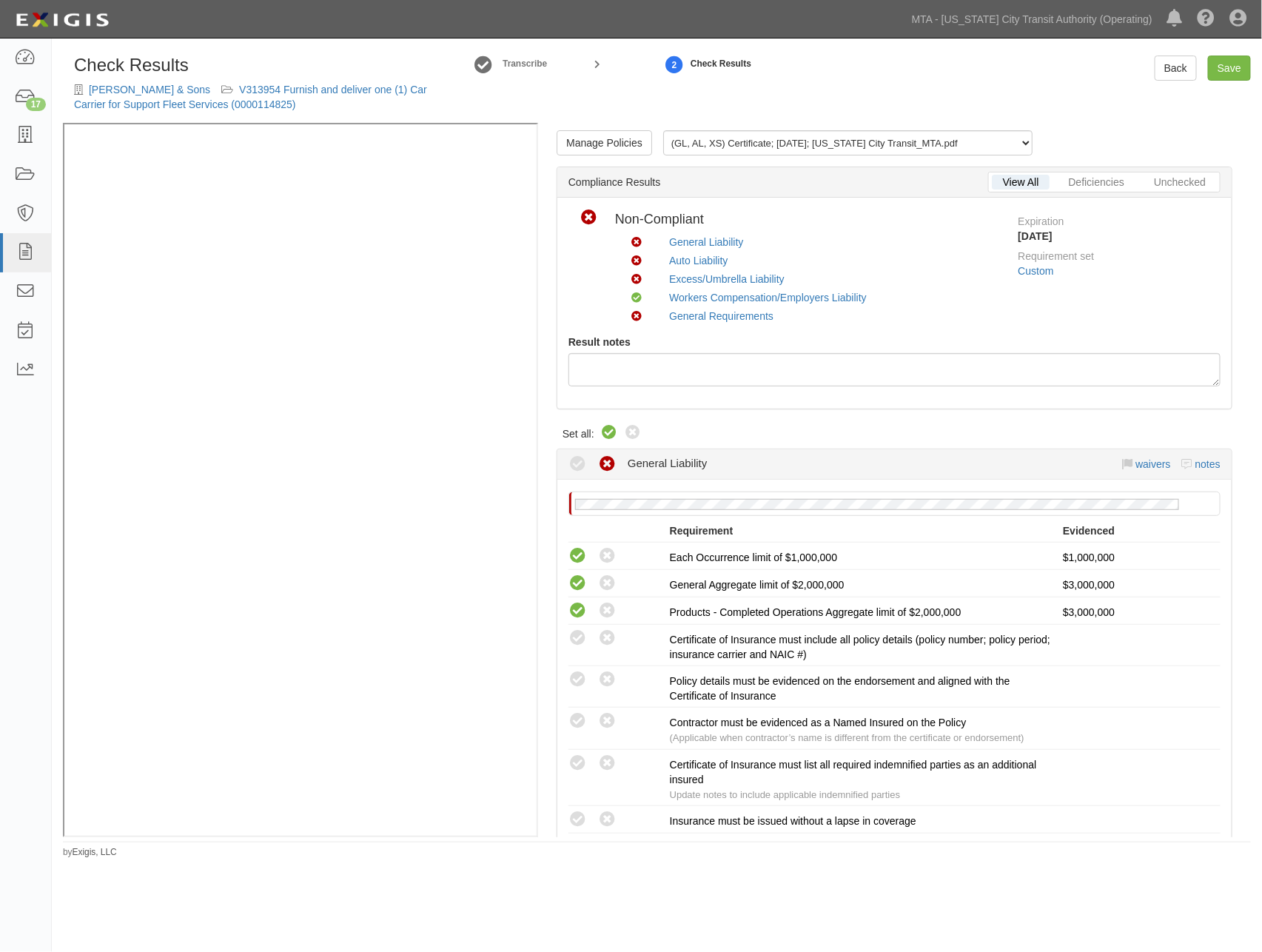
click at [611, 429] on icon at bounding box center [609, 433] width 17 height 17
radio input "true"
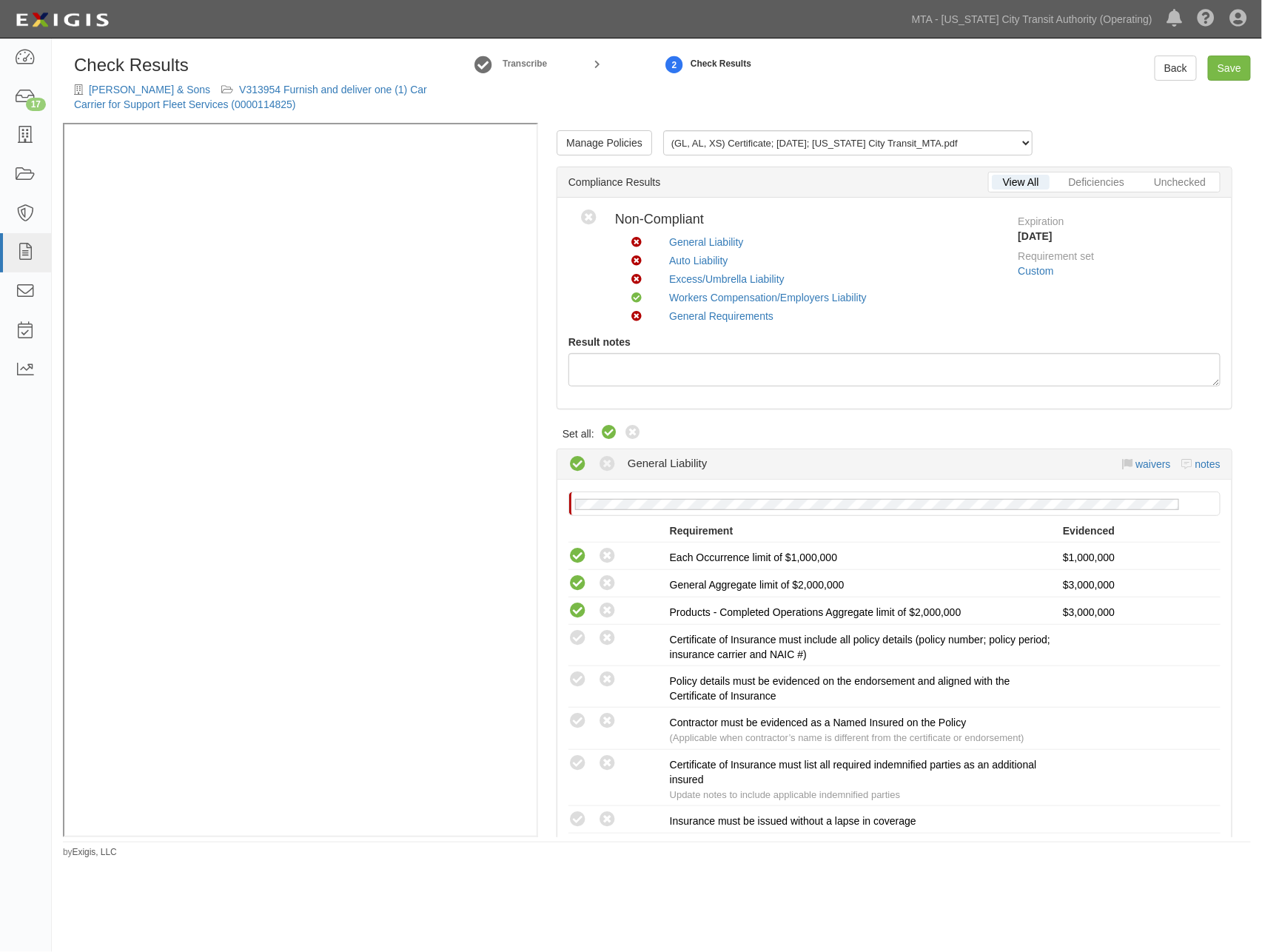
radio input "true"
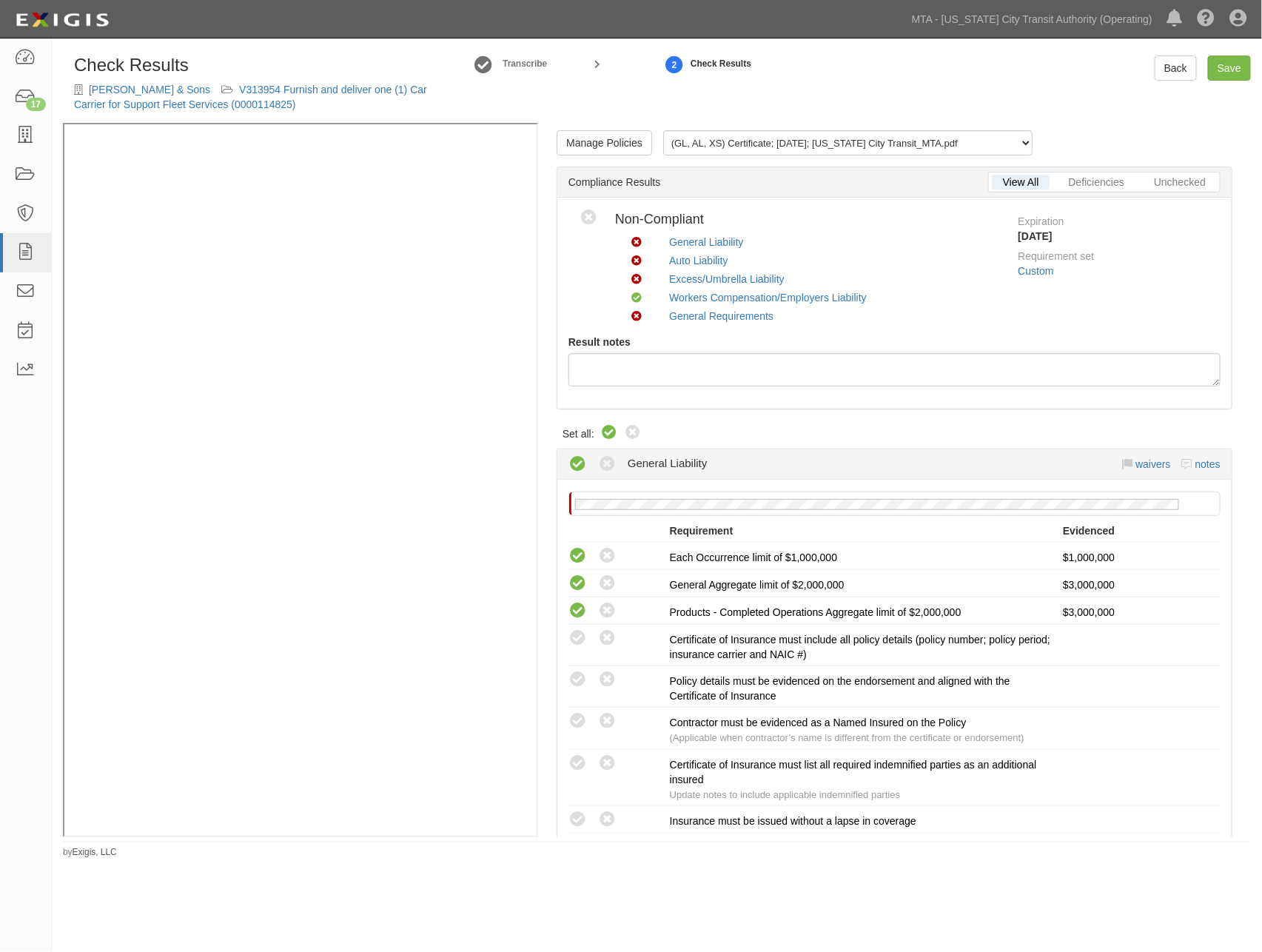
radio input "true"
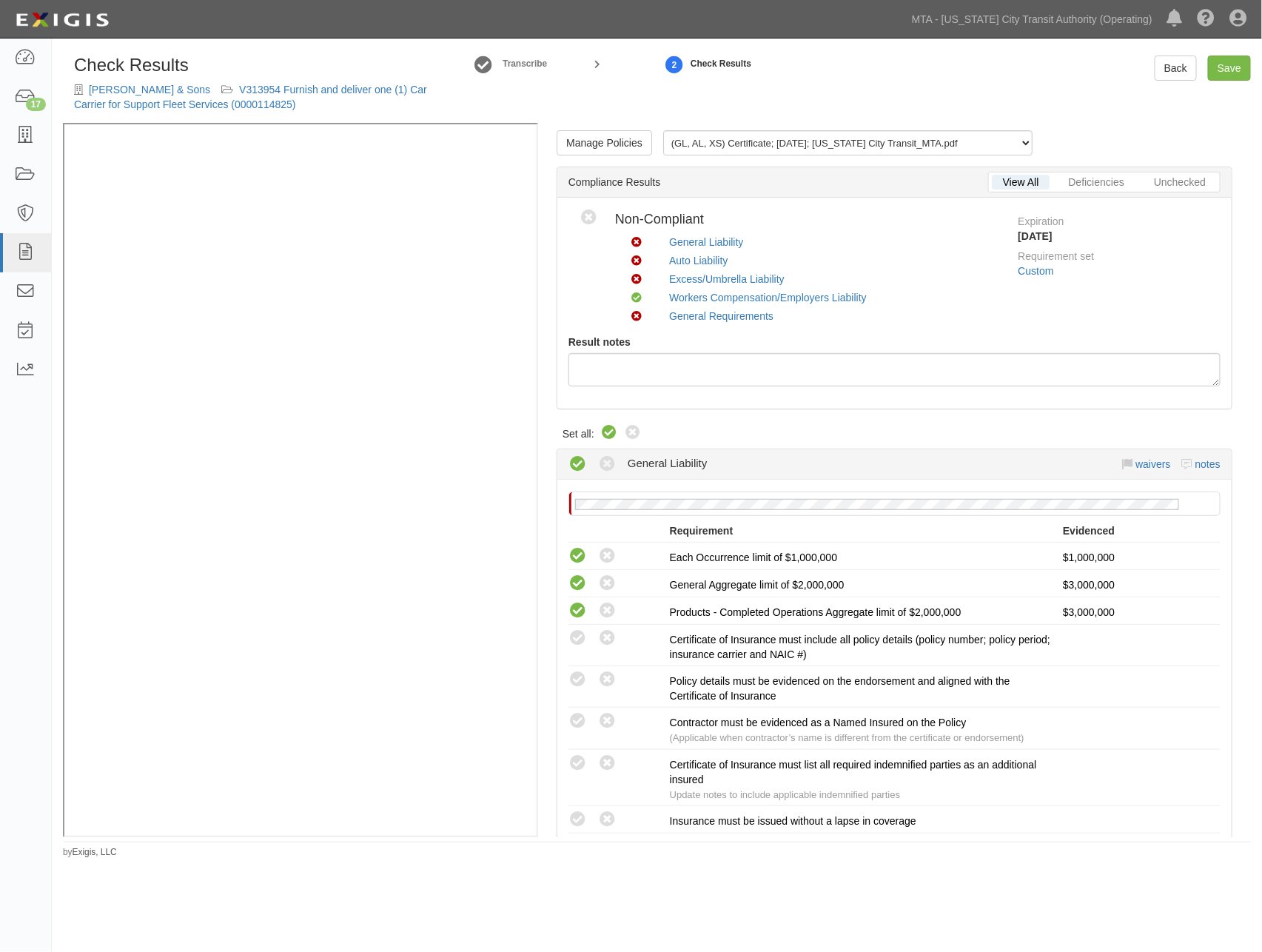
radio input "true"
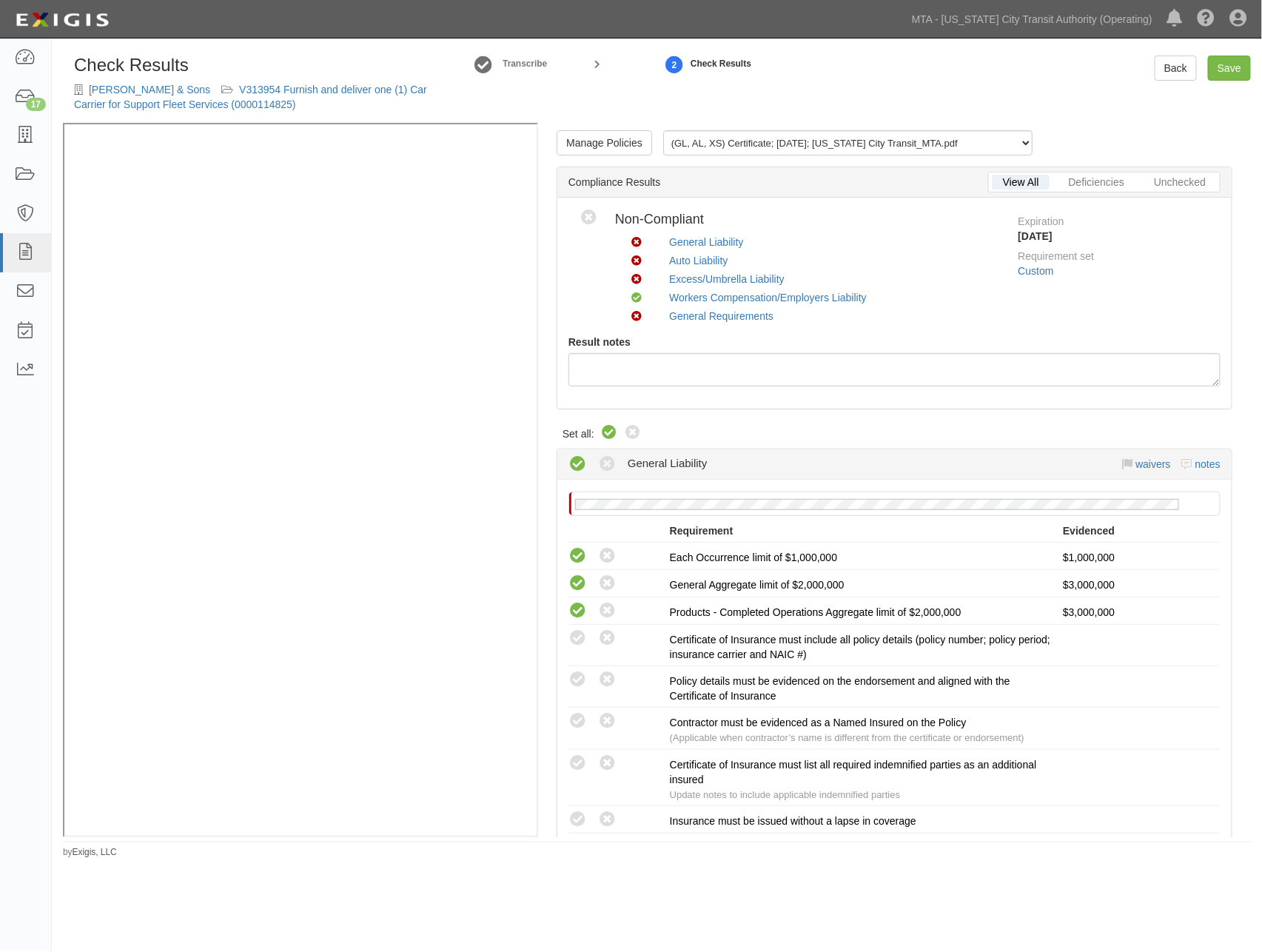
radio input "true"
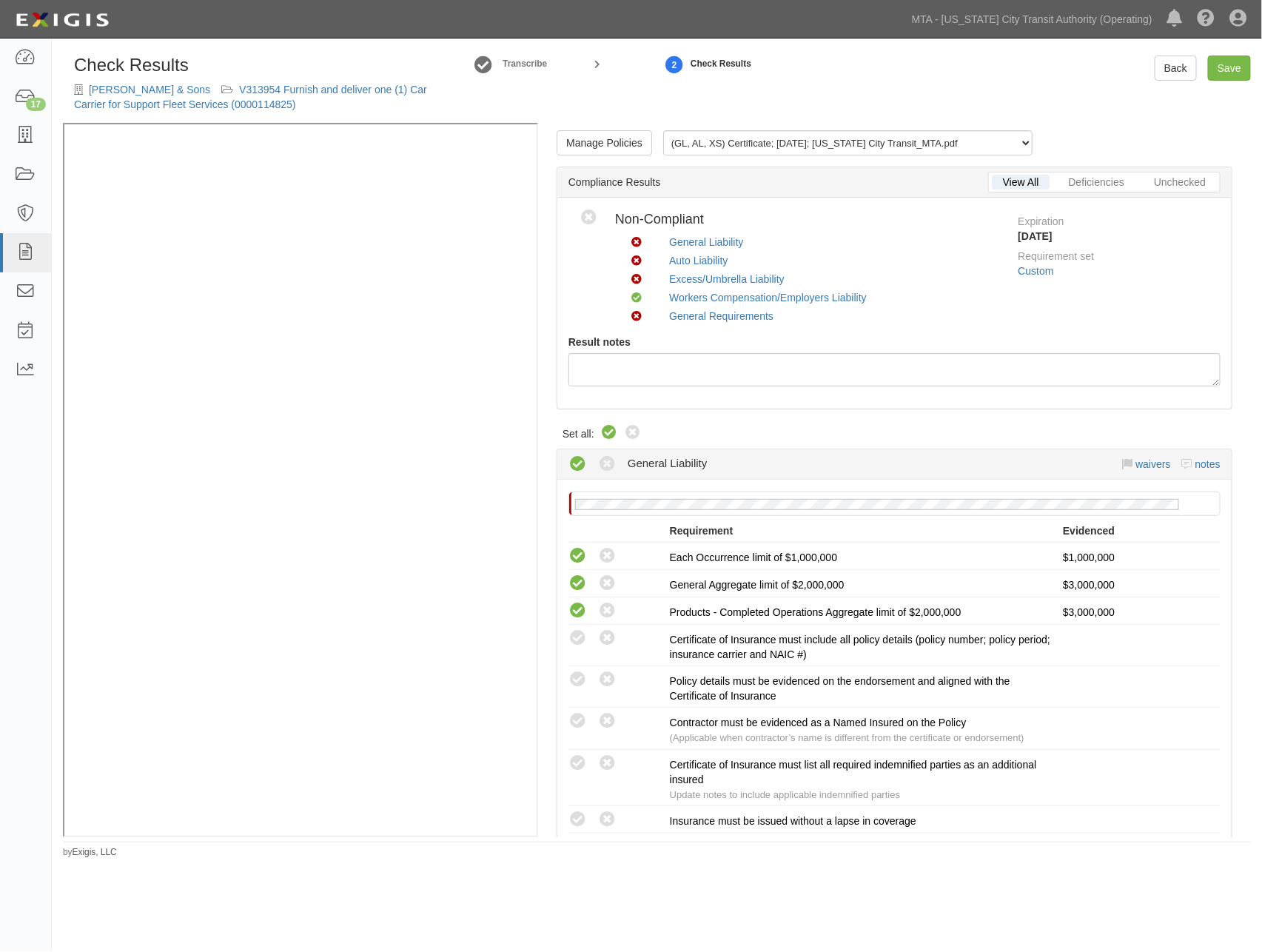
radio input "true"
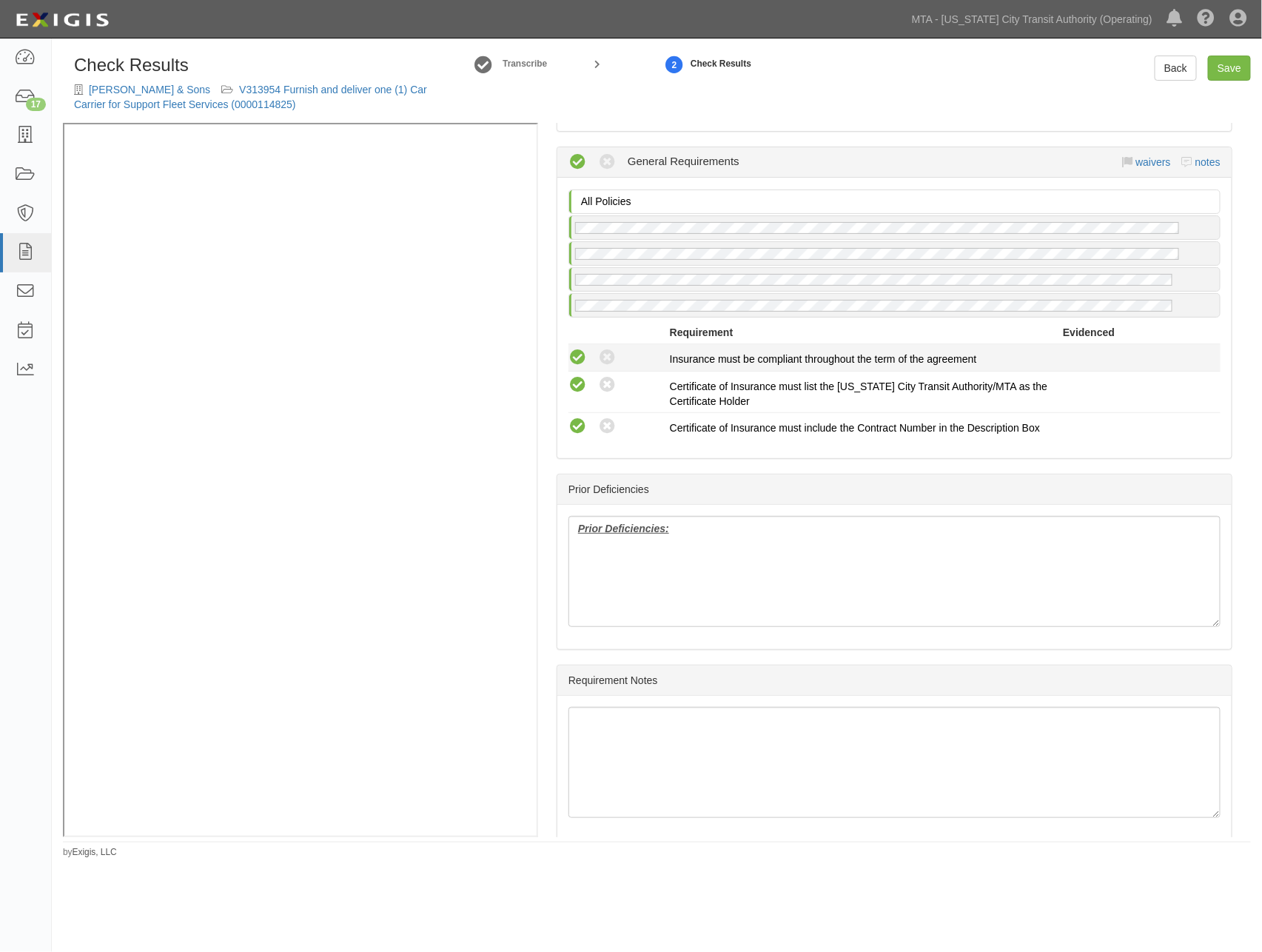
scroll to position [2179, 0]
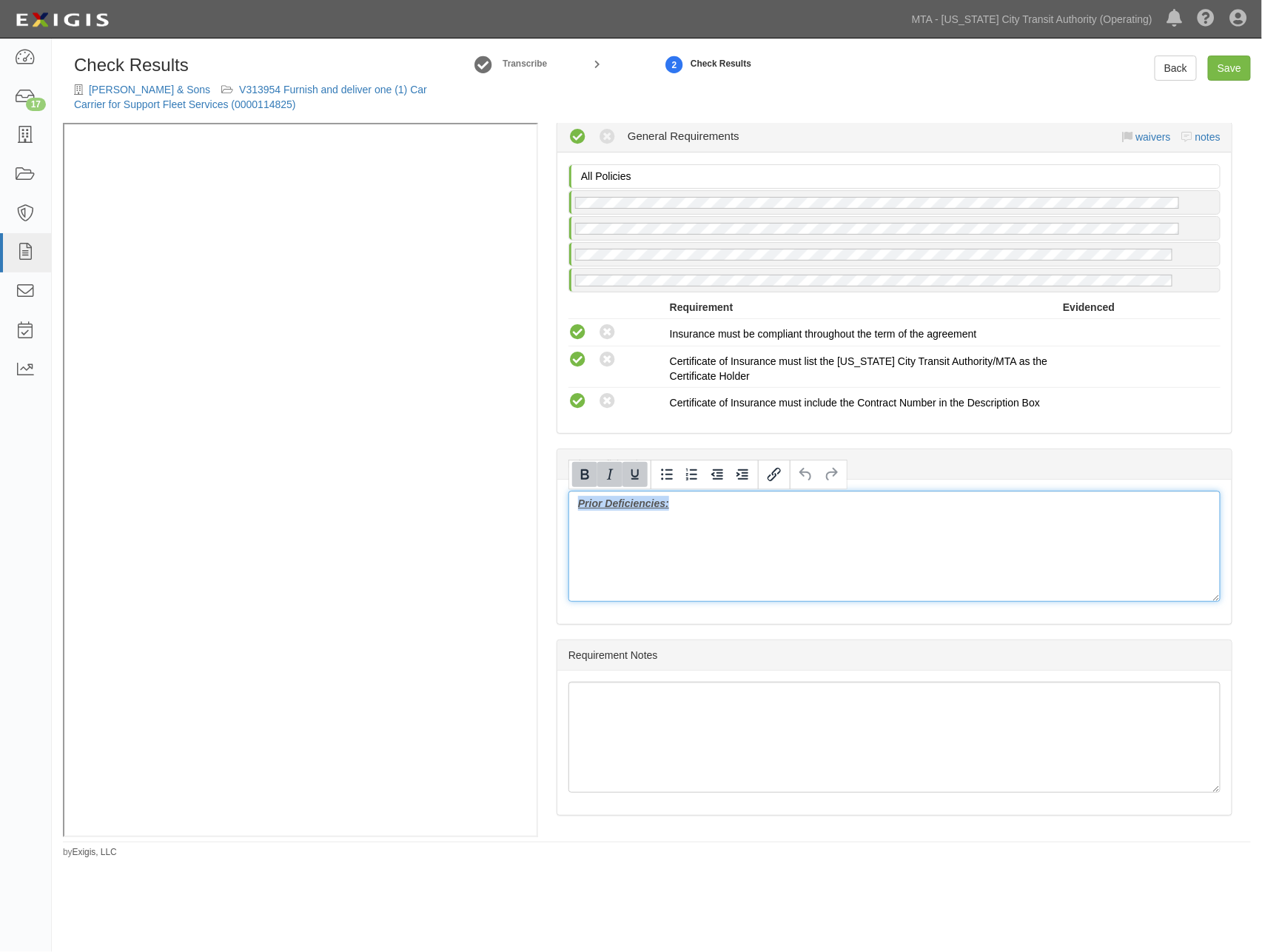
drag, startPoint x: 644, startPoint y: 504, endPoint x: 520, endPoint y: 505, distance: 124.0
click at [330, 334] on div "Manage Policies (GL, AL, XS) Certificate; 10/13/2025; New York City Transit_MTA…" at bounding box center [657, 479] width 1188 height 714
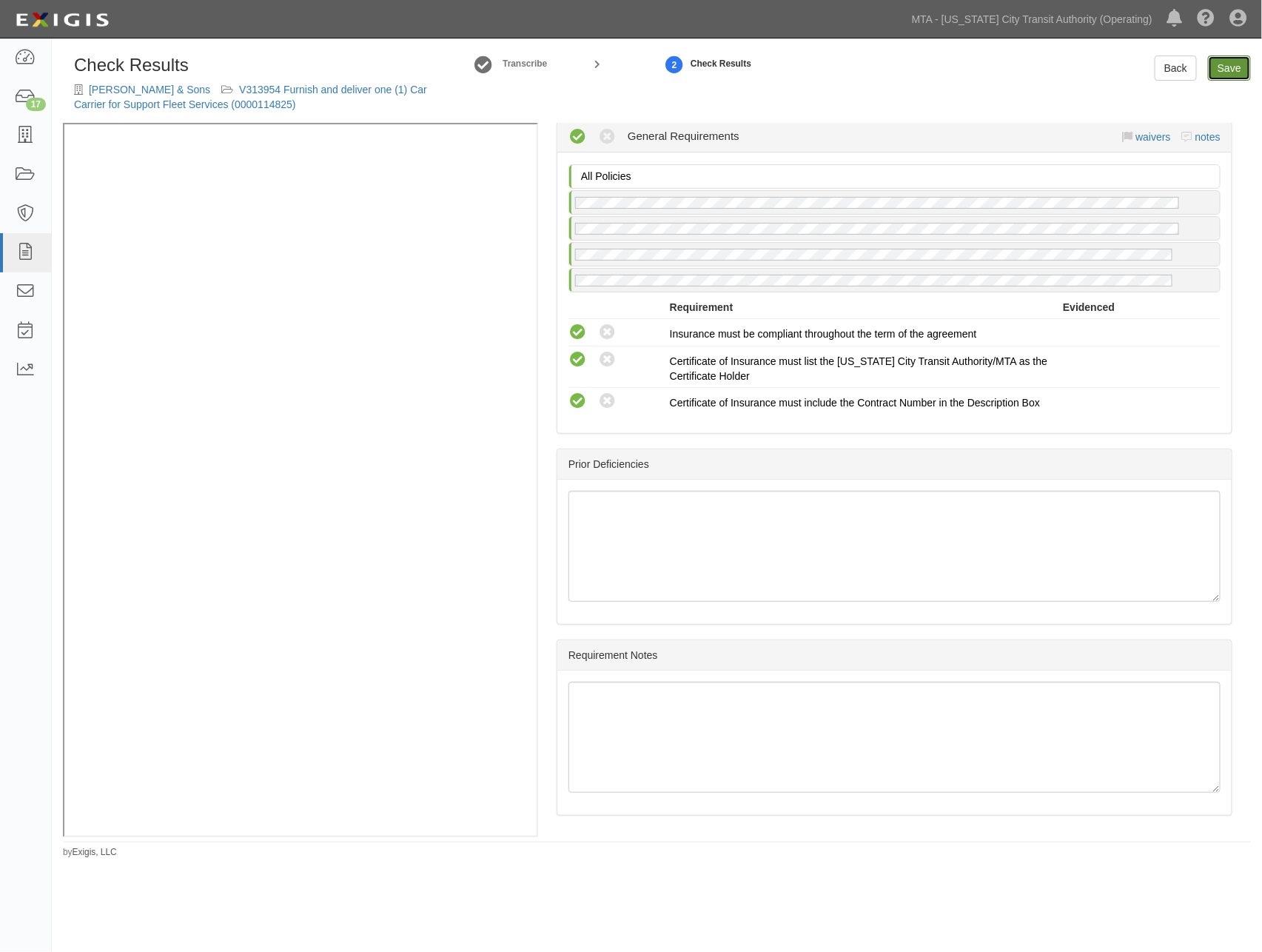
click at [1236, 63] on link "Save" at bounding box center [1230, 68] width 43 height 25
radio input "true"
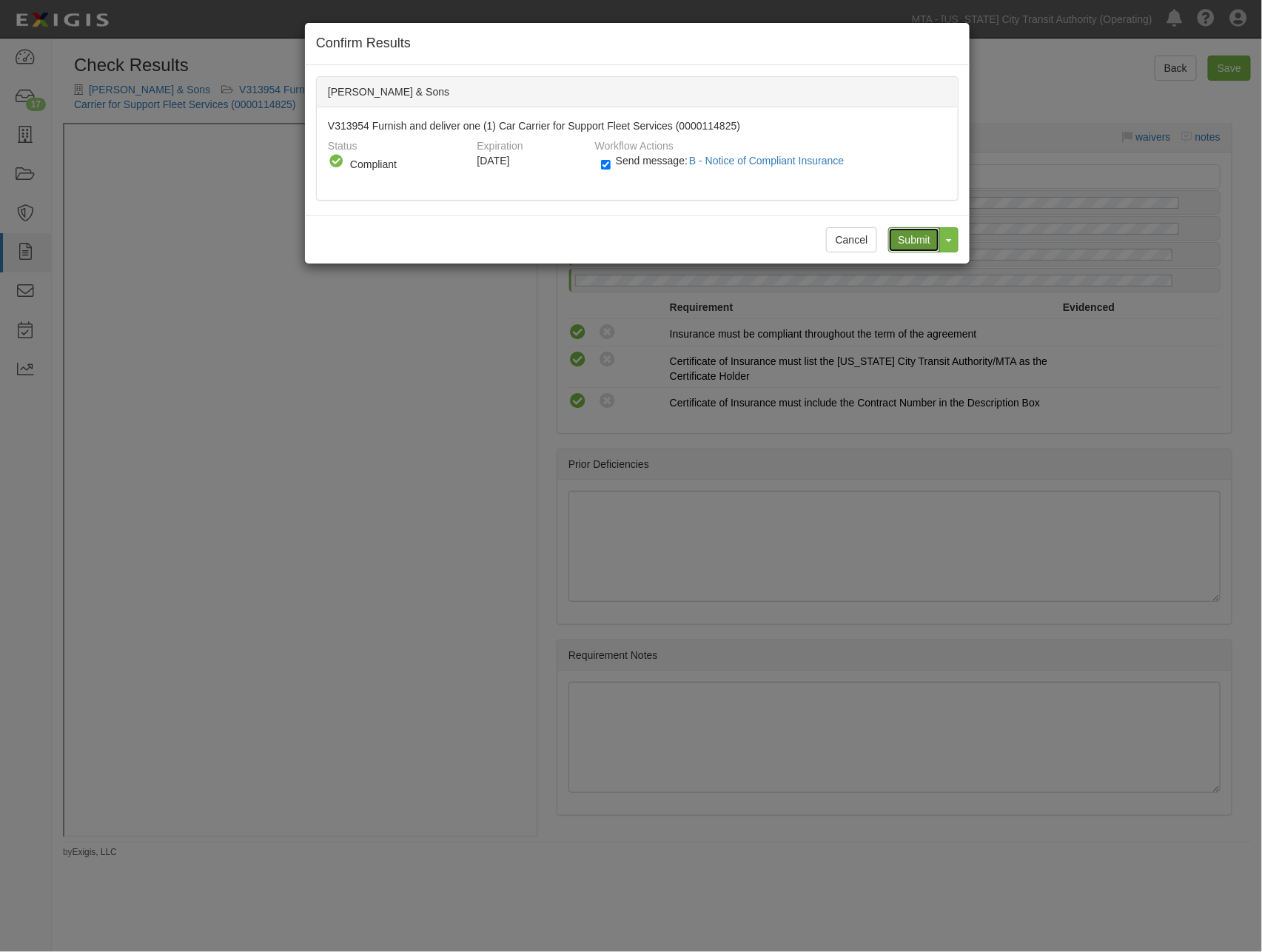
click at [919, 238] on input "Submit" at bounding box center [913, 240] width 51 height 25
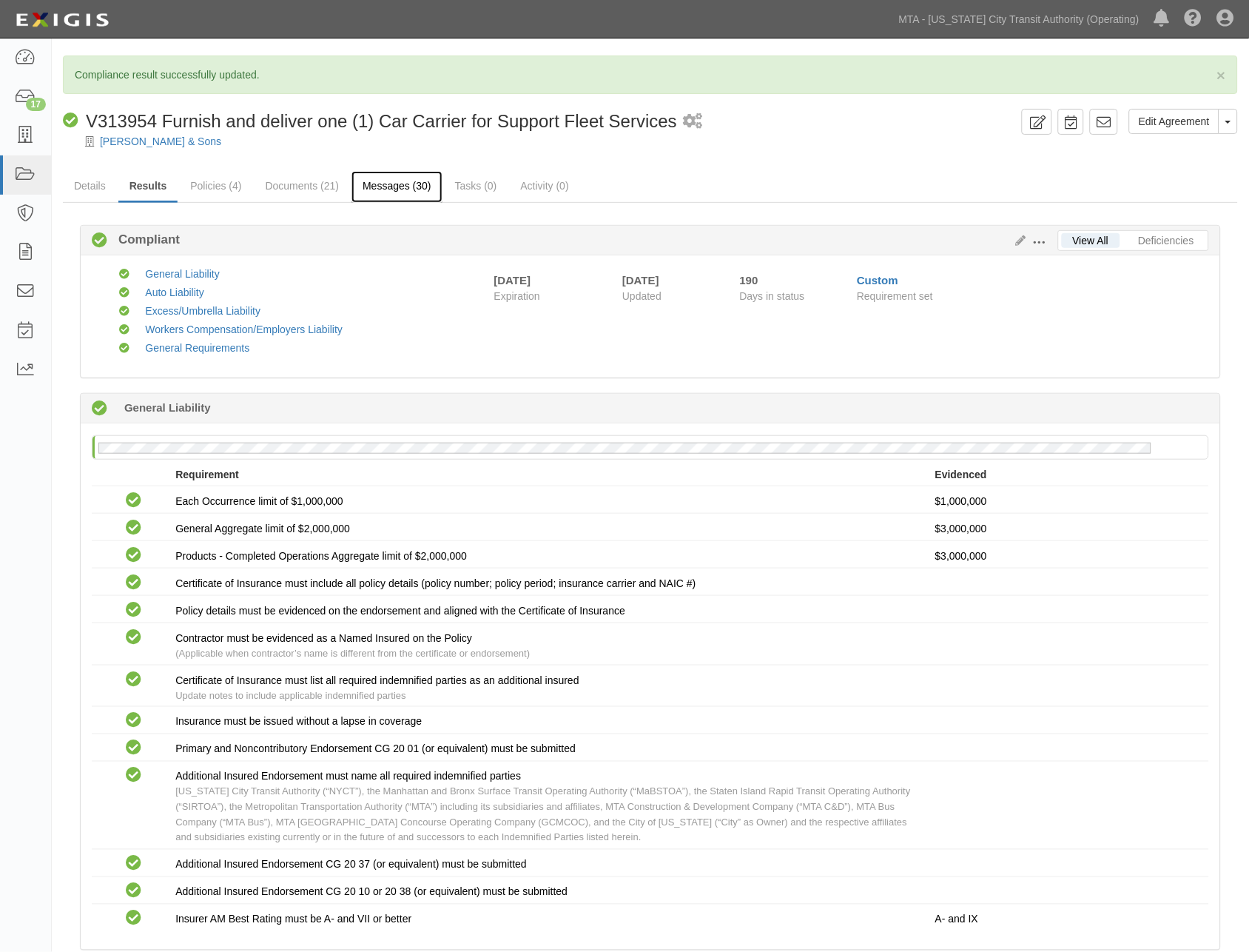
click at [403, 185] on link "Messages (30)" at bounding box center [397, 187] width 91 height 32
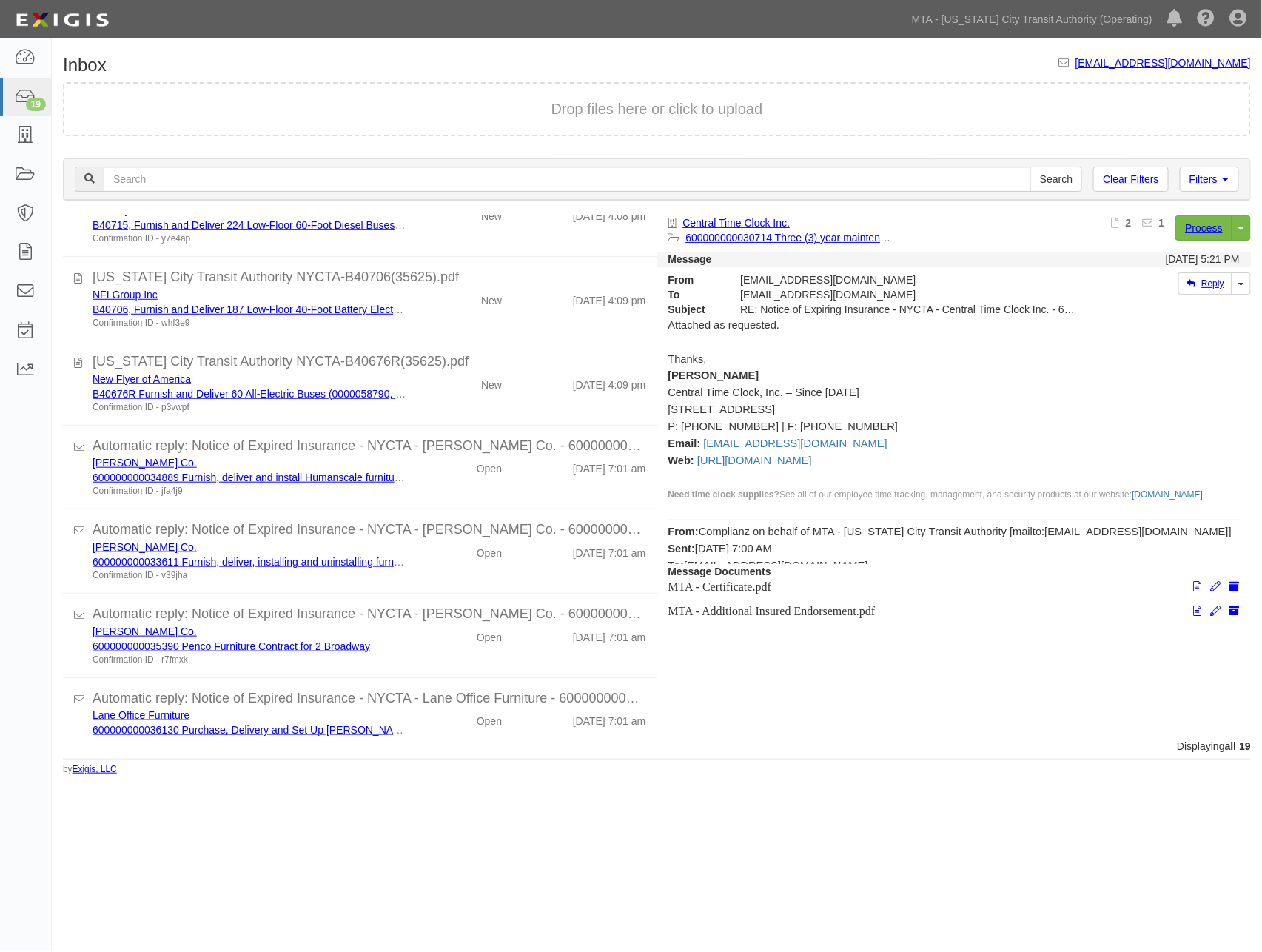
scroll to position [493, 0]
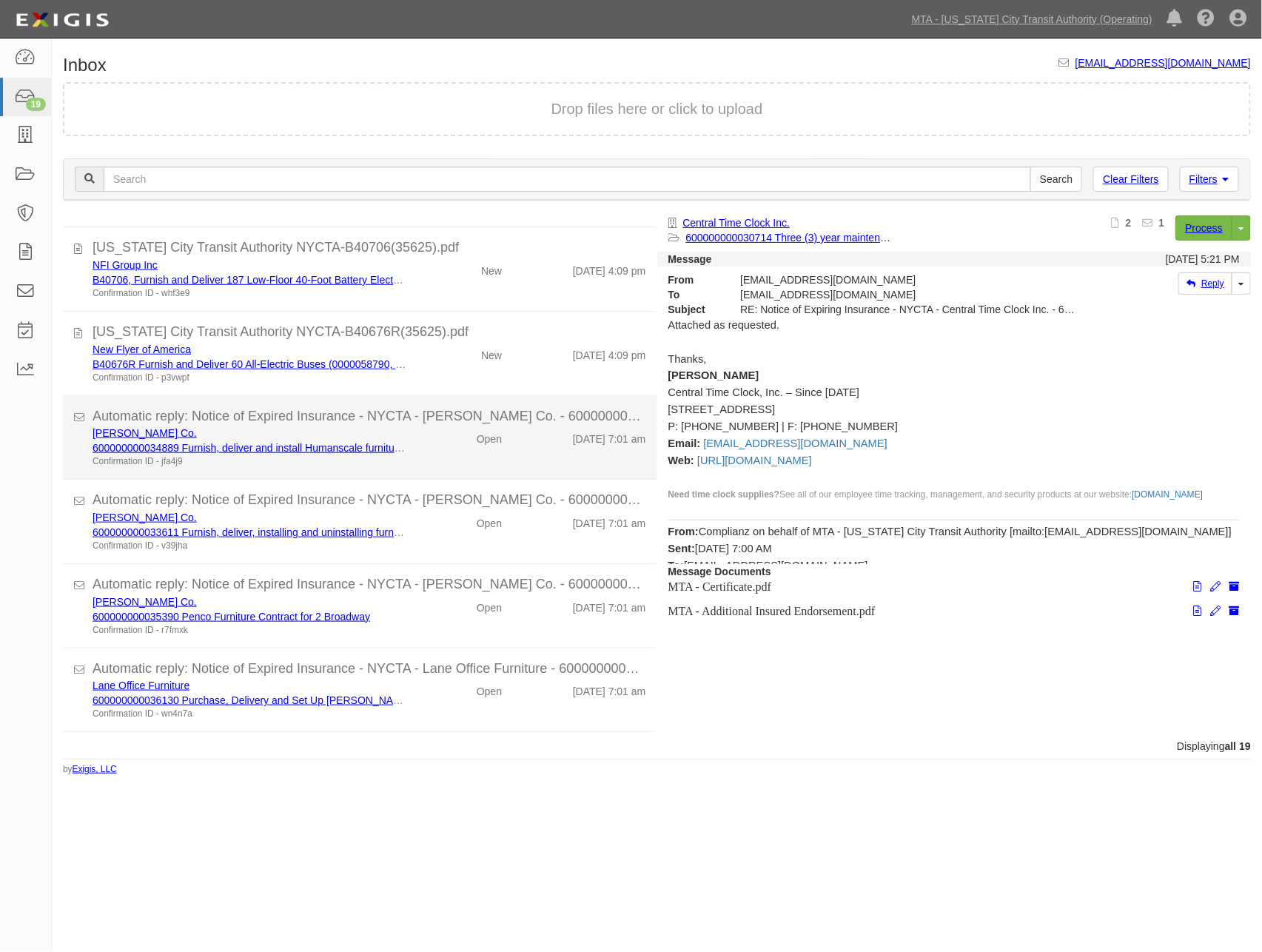
click at [447, 457] on div "[PERSON_NAME] Co. 600000000034889 Furnish, deliver and install Humanscale furni…" at bounding box center [369, 446] width 576 height 42
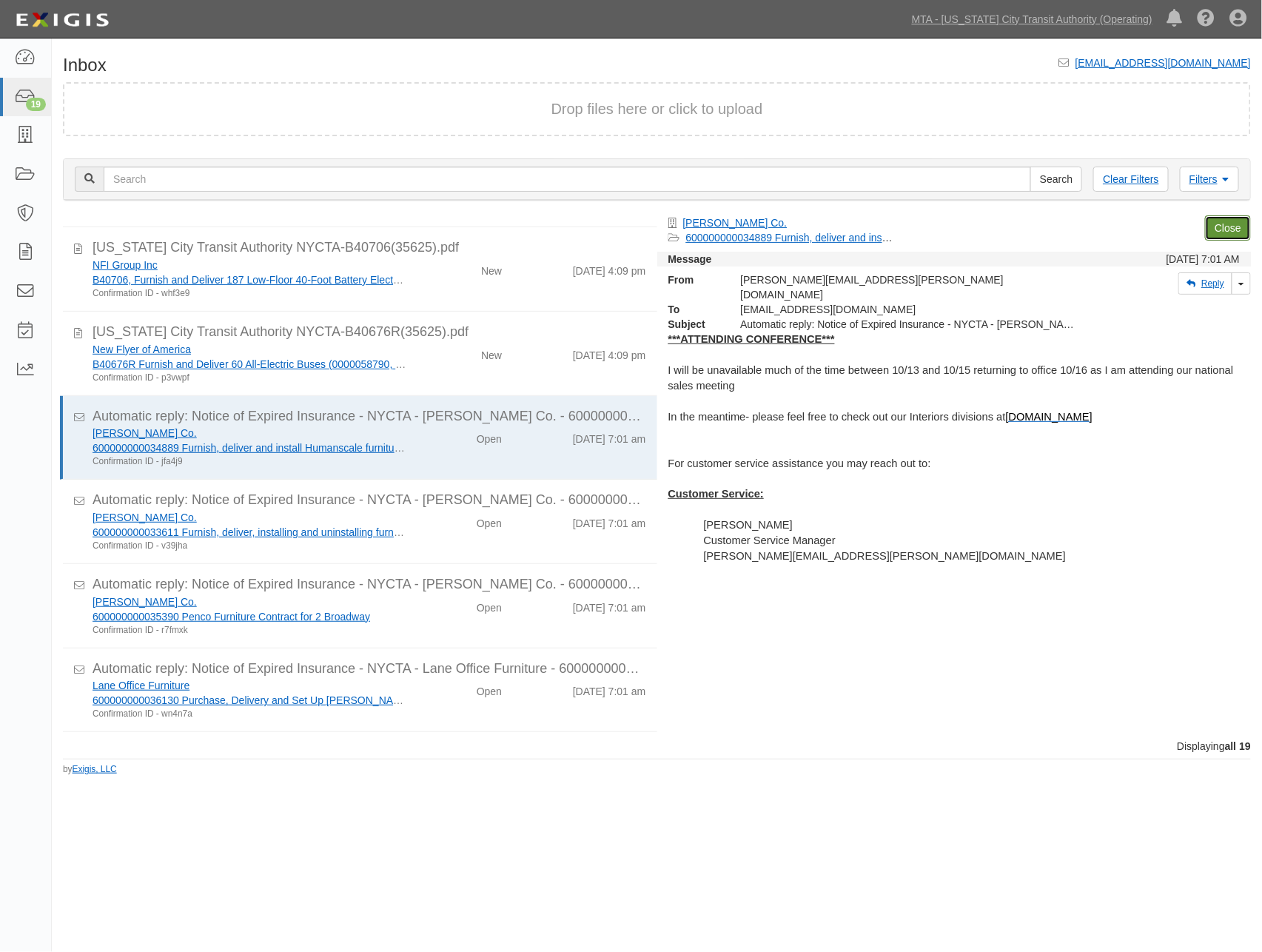
click at [1231, 224] on link "Close" at bounding box center [1227, 228] width 46 height 25
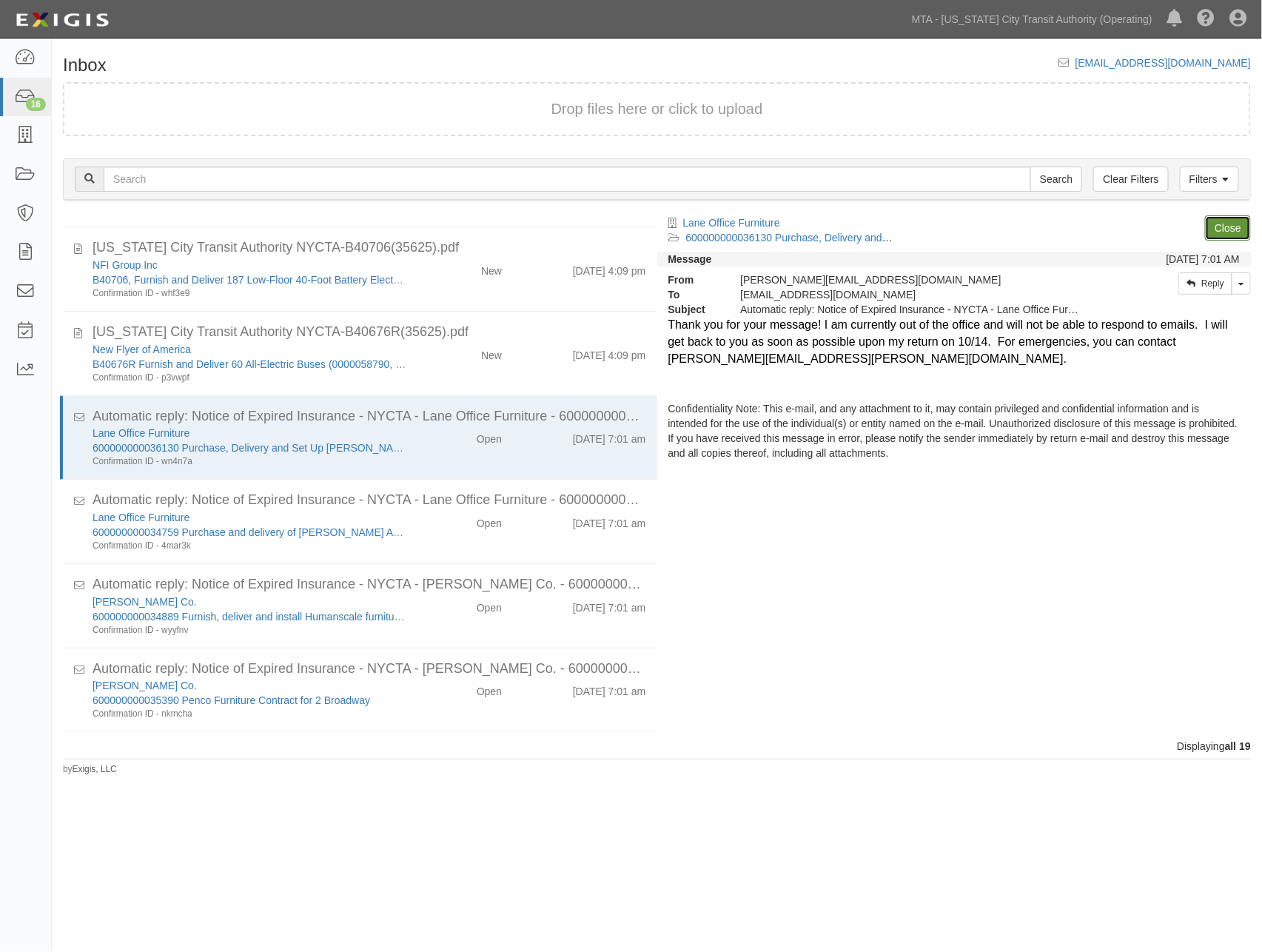
click at [1231, 224] on link "Close" at bounding box center [1227, 228] width 46 height 25
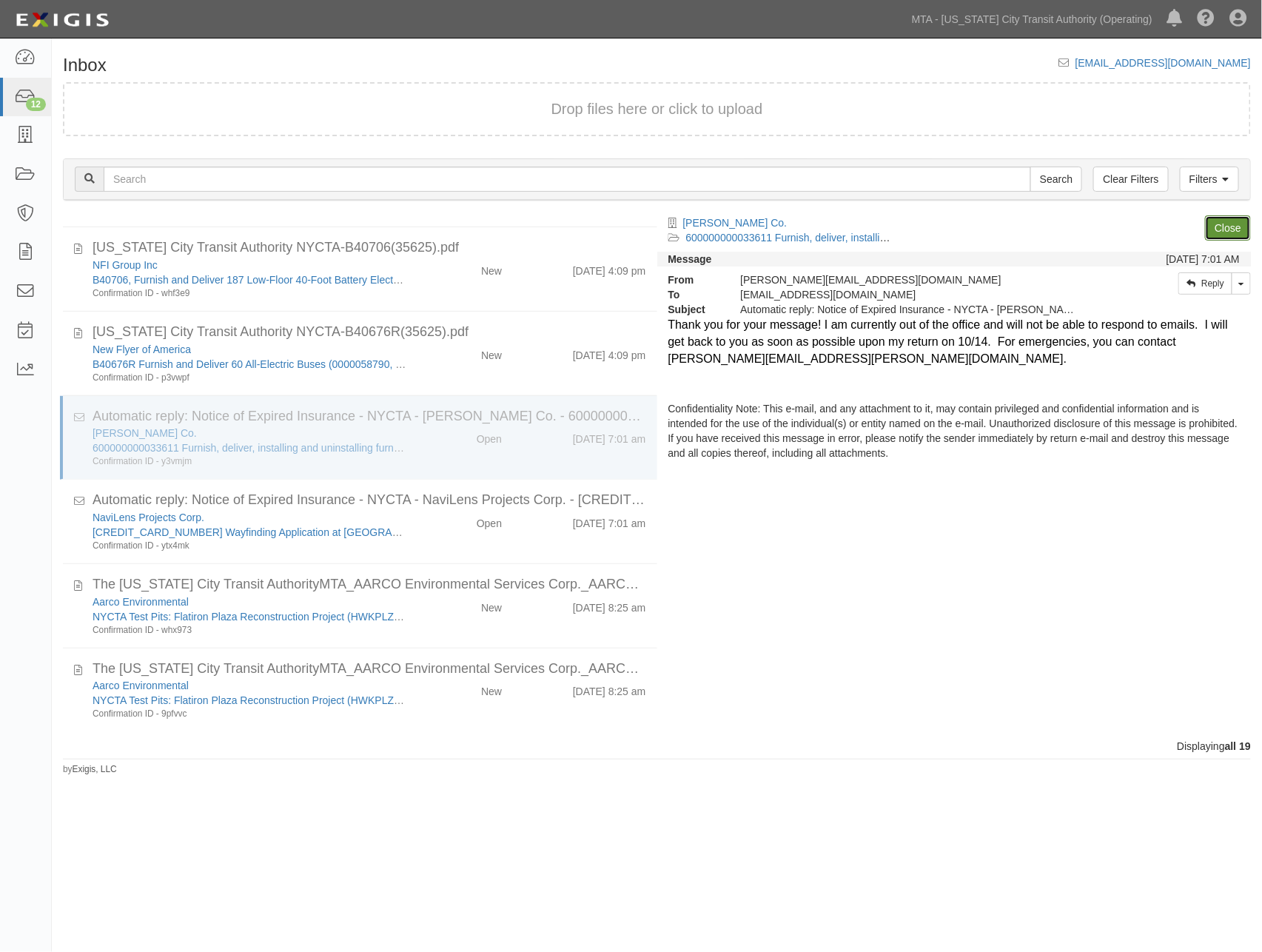
scroll to position [410, 0]
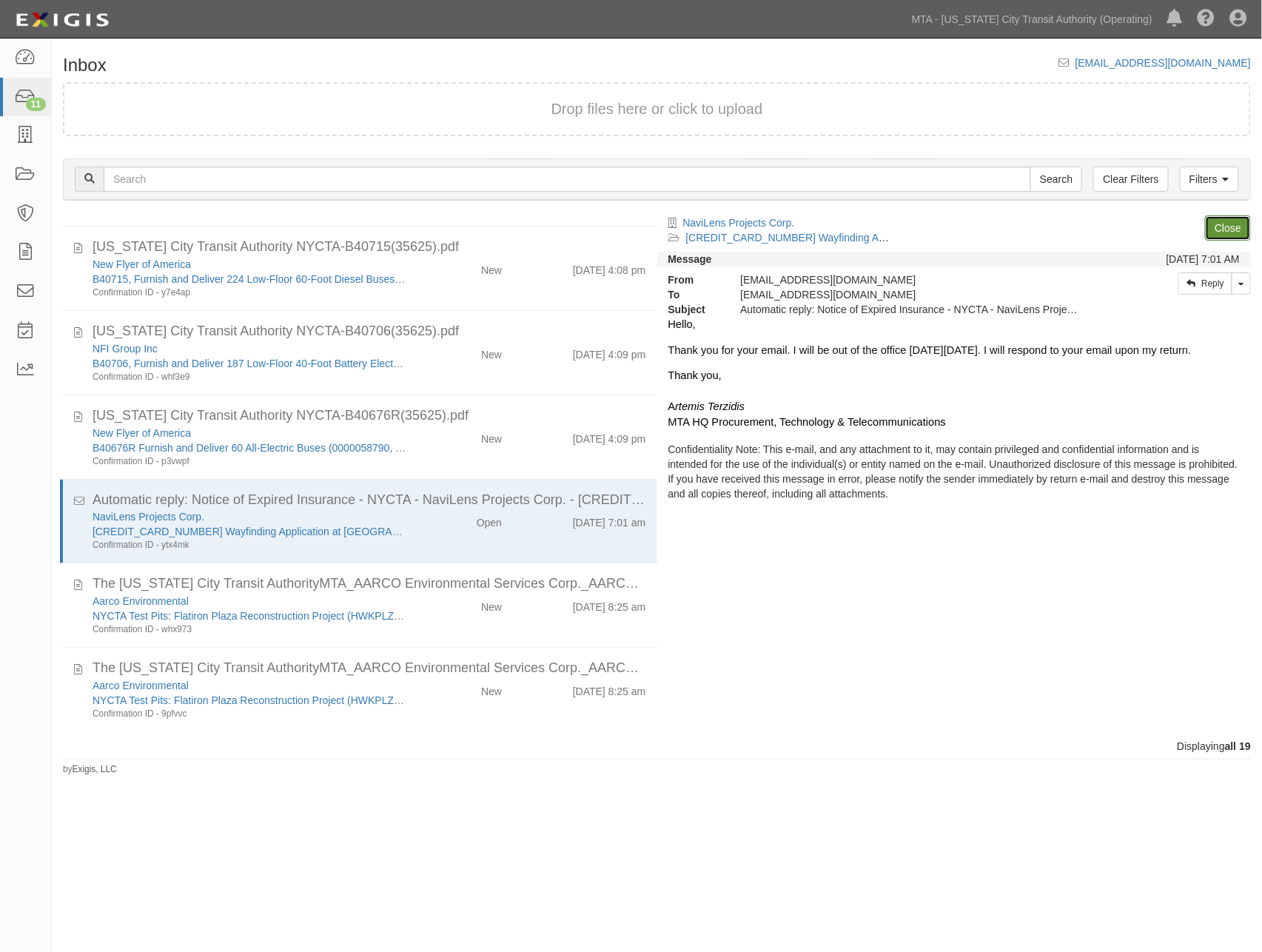
click at [1231, 224] on link "Close" at bounding box center [1227, 228] width 46 height 25
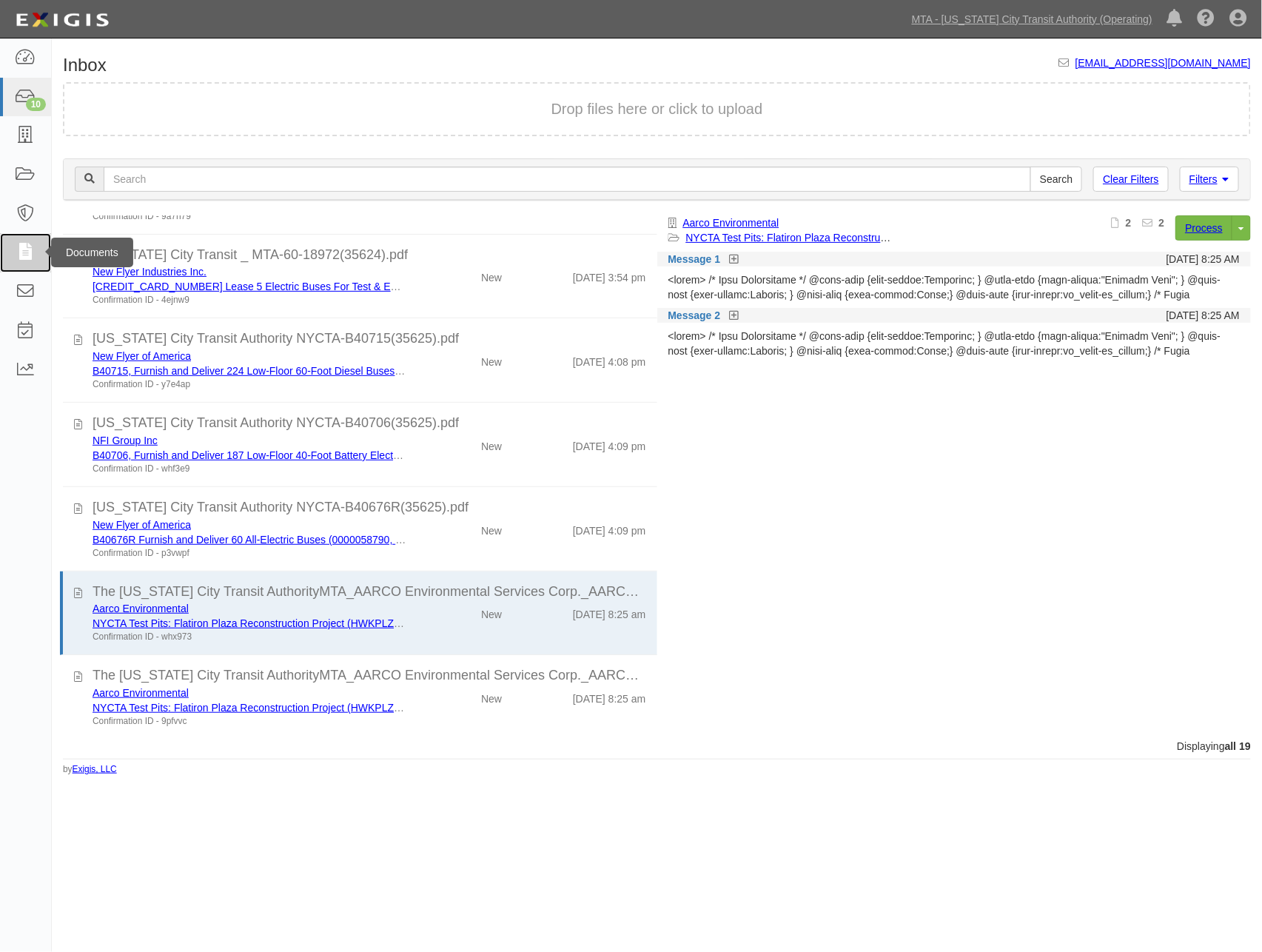
click at [22, 249] on icon at bounding box center [24, 253] width 20 height 17
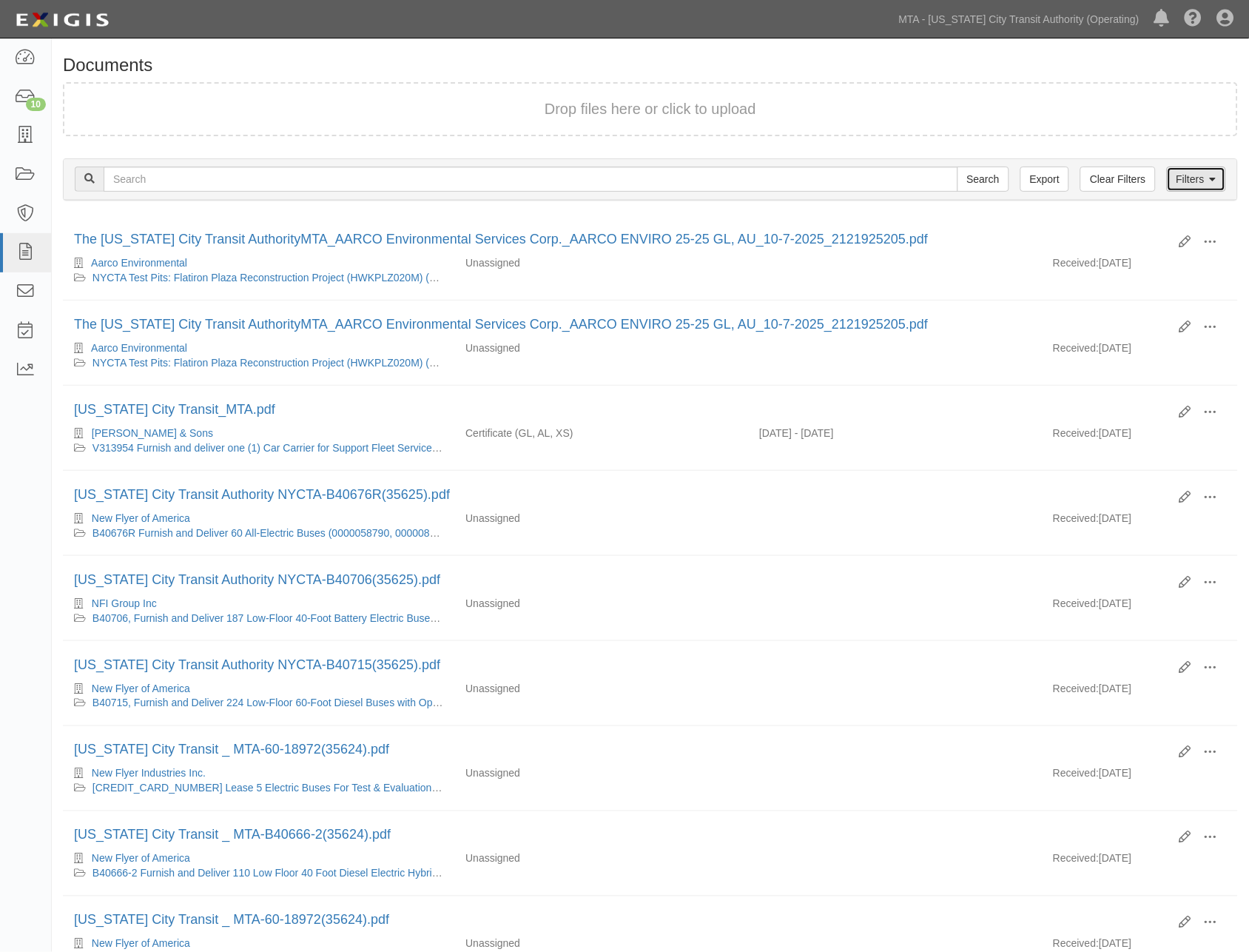
click at [1192, 176] on link "Filters" at bounding box center [1197, 179] width 59 height 25
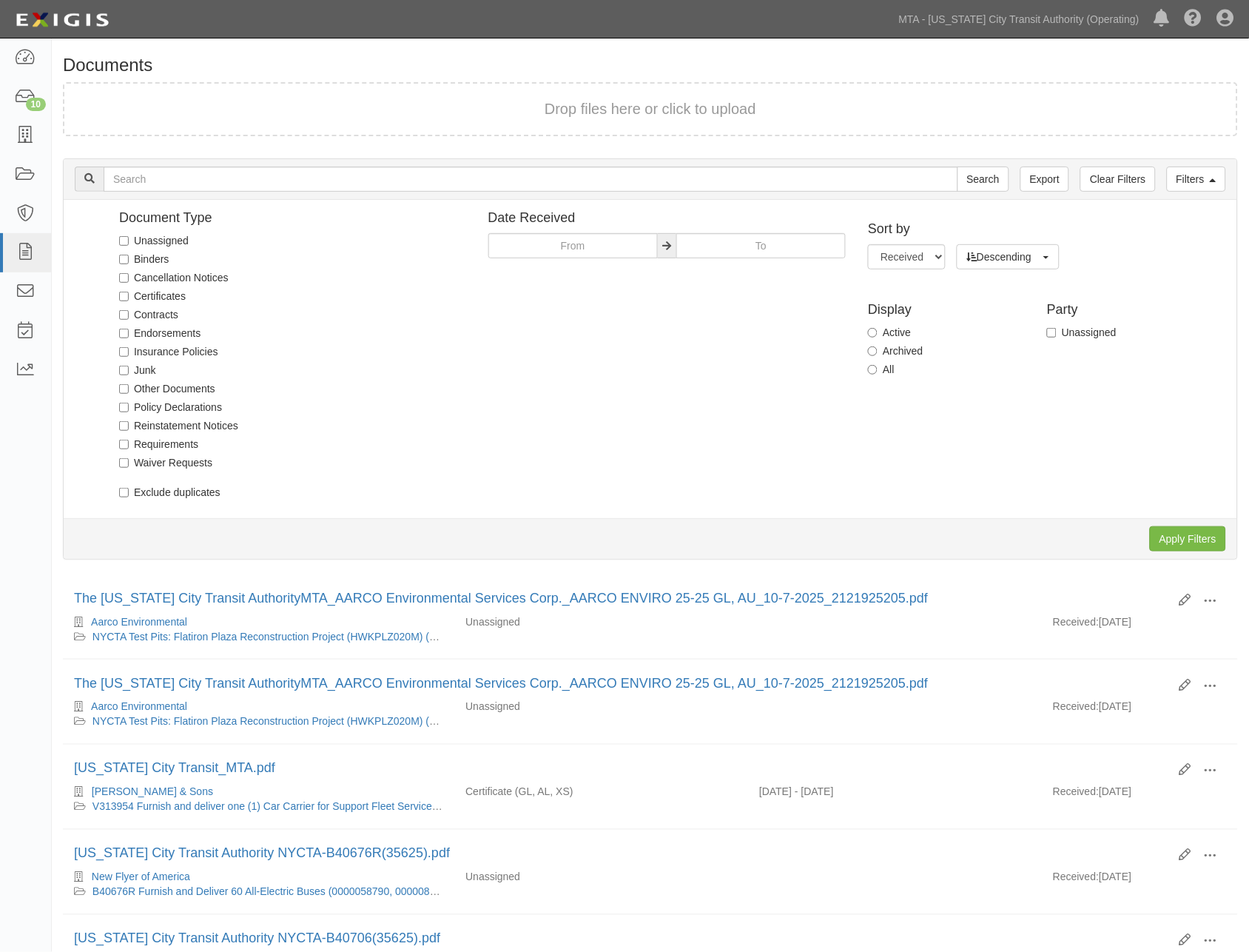
drag, startPoint x: 157, startPoint y: 237, endPoint x: 180, endPoint y: 240, distance: 23.2
click at [157, 237] on label "Unassigned" at bounding box center [154, 240] width 70 height 15
click at [129, 237] on input "Unassigned" at bounding box center [124, 241] width 10 height 10
checkbox input "true"
click at [1179, 536] on input "Apply Filters" at bounding box center [1188, 539] width 76 height 25
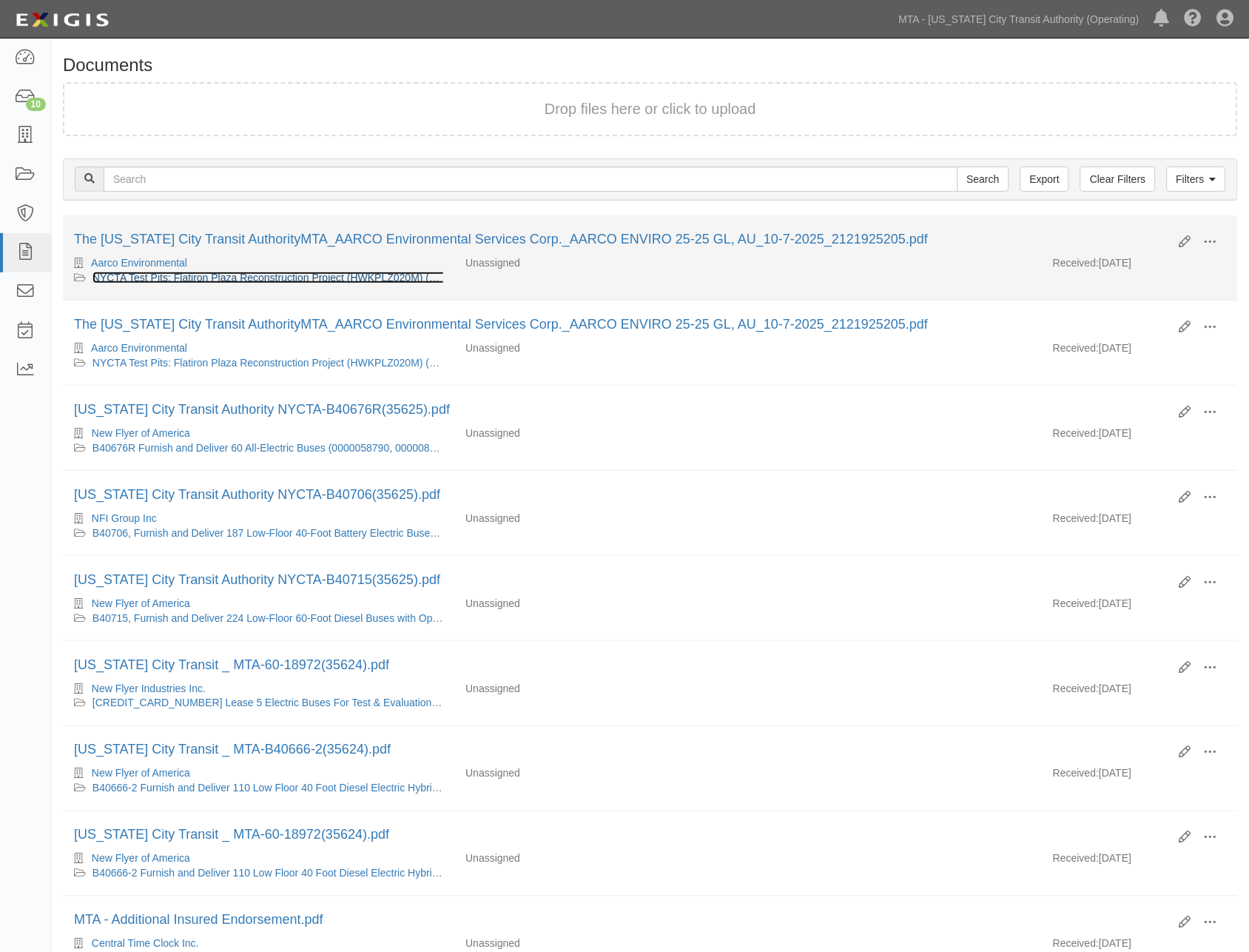
click at [249, 275] on link "NYCTA Test Pits: Flatiron Plaza Reconstruction Project (HWKPLZ020M) (EP/Job No …" at bounding box center [324, 278] width 465 height 12
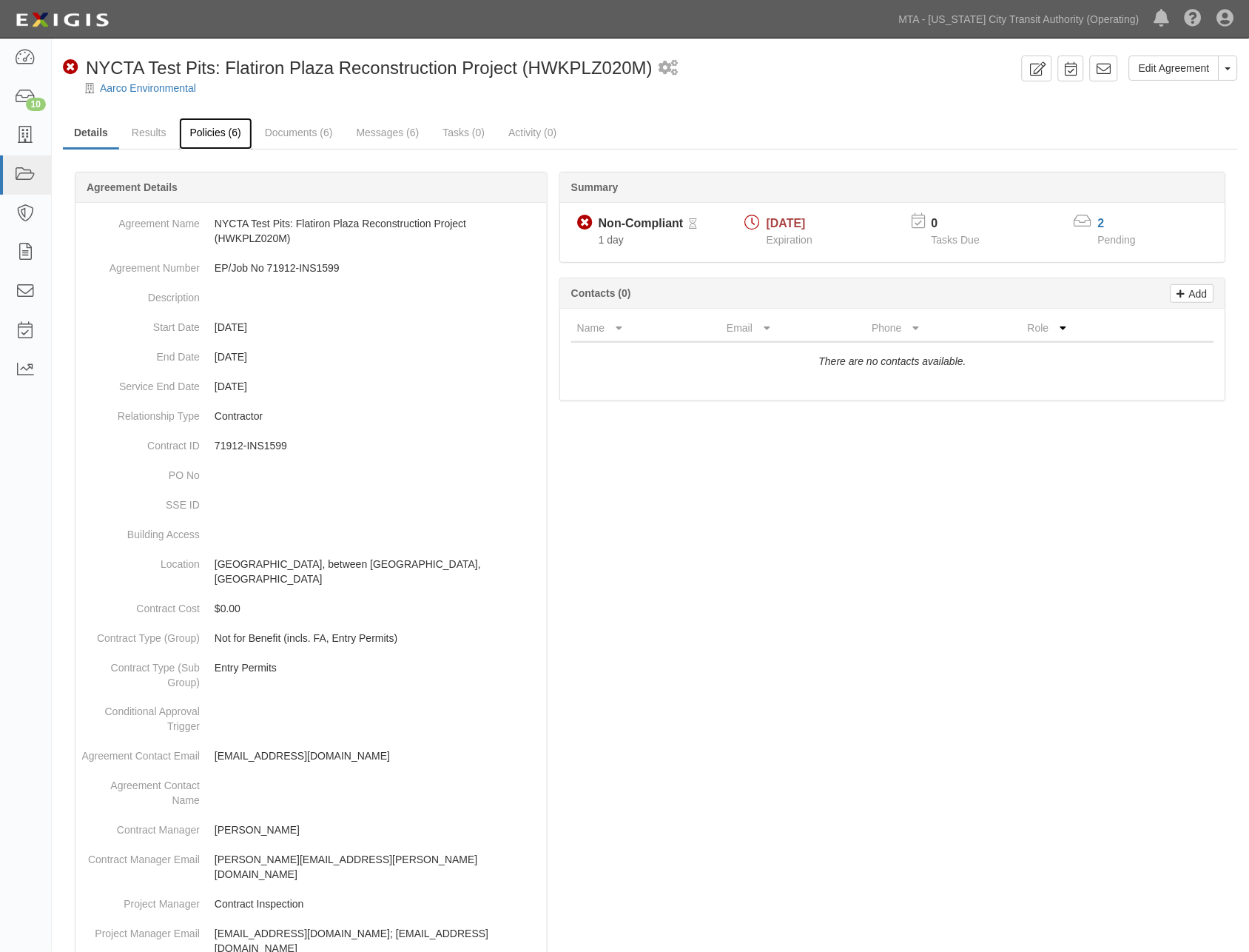
click at [220, 126] on link "Policies (6)" at bounding box center [215, 133] width 73 height 32
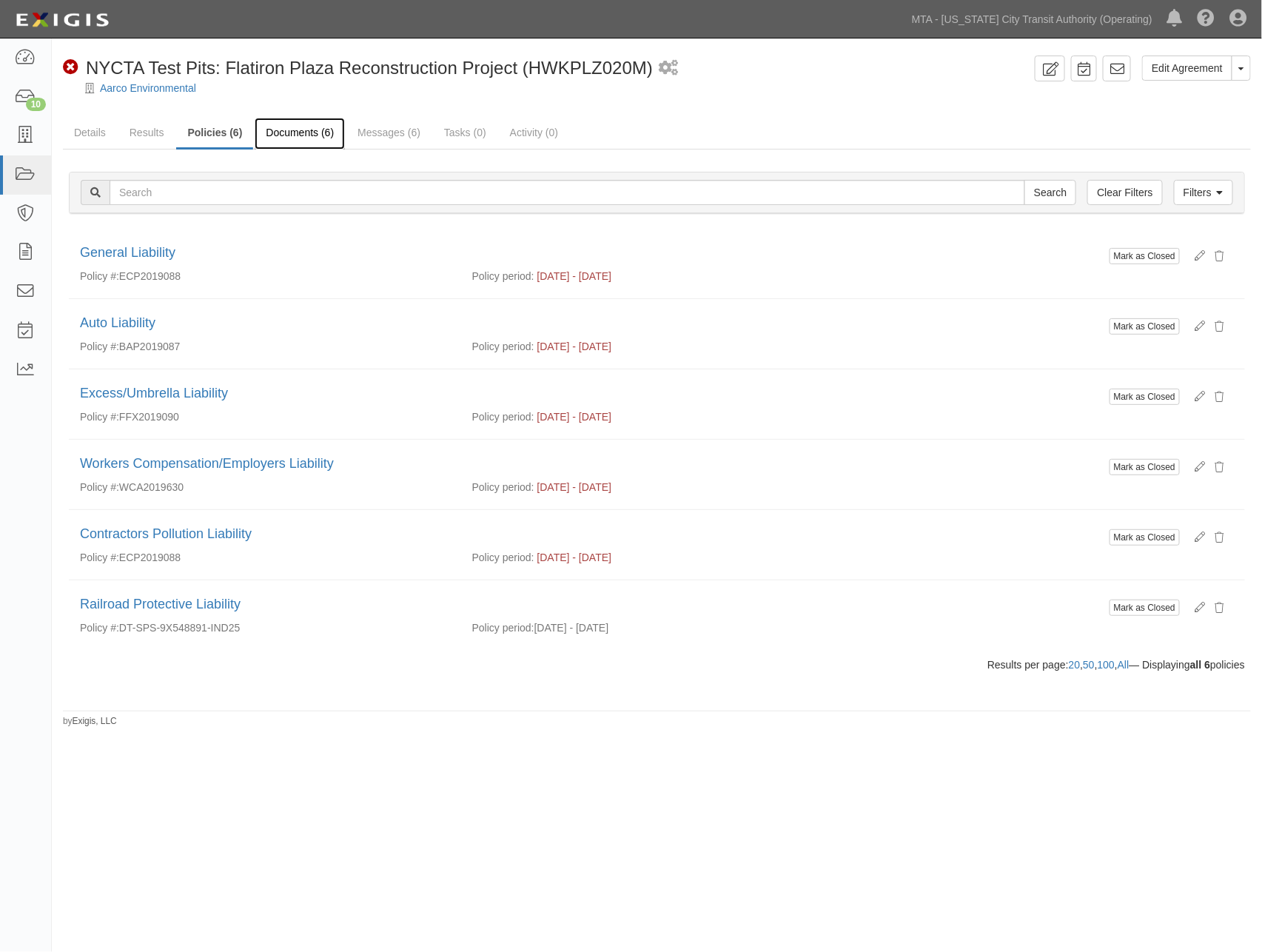
click at [280, 139] on link "Documents (6)" at bounding box center [299, 133] width 90 height 32
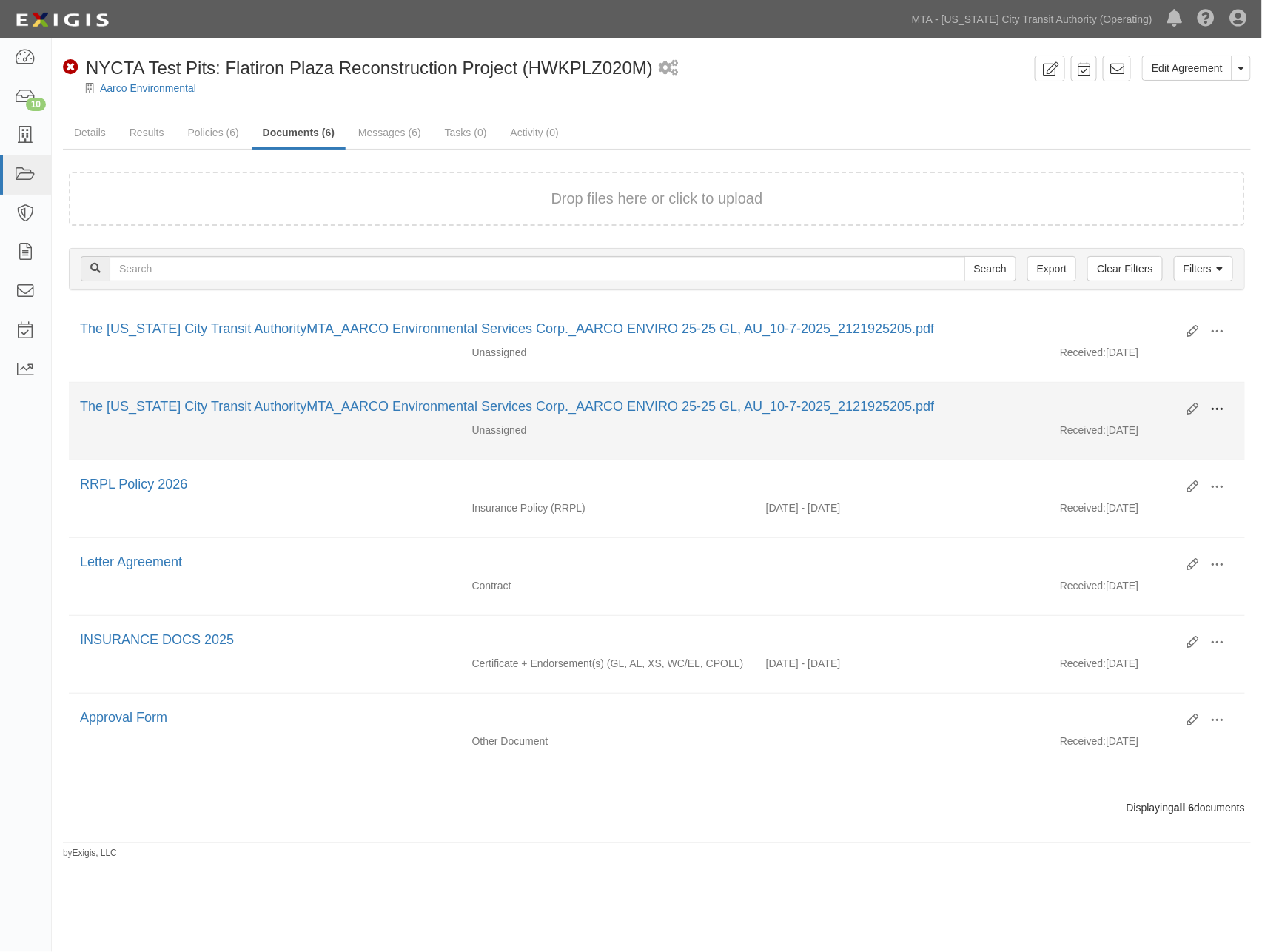
click at [1215, 406] on span at bounding box center [1218, 410] width 14 height 14
click at [1123, 400] on link "Edit" at bounding box center [1145, 403] width 117 height 26
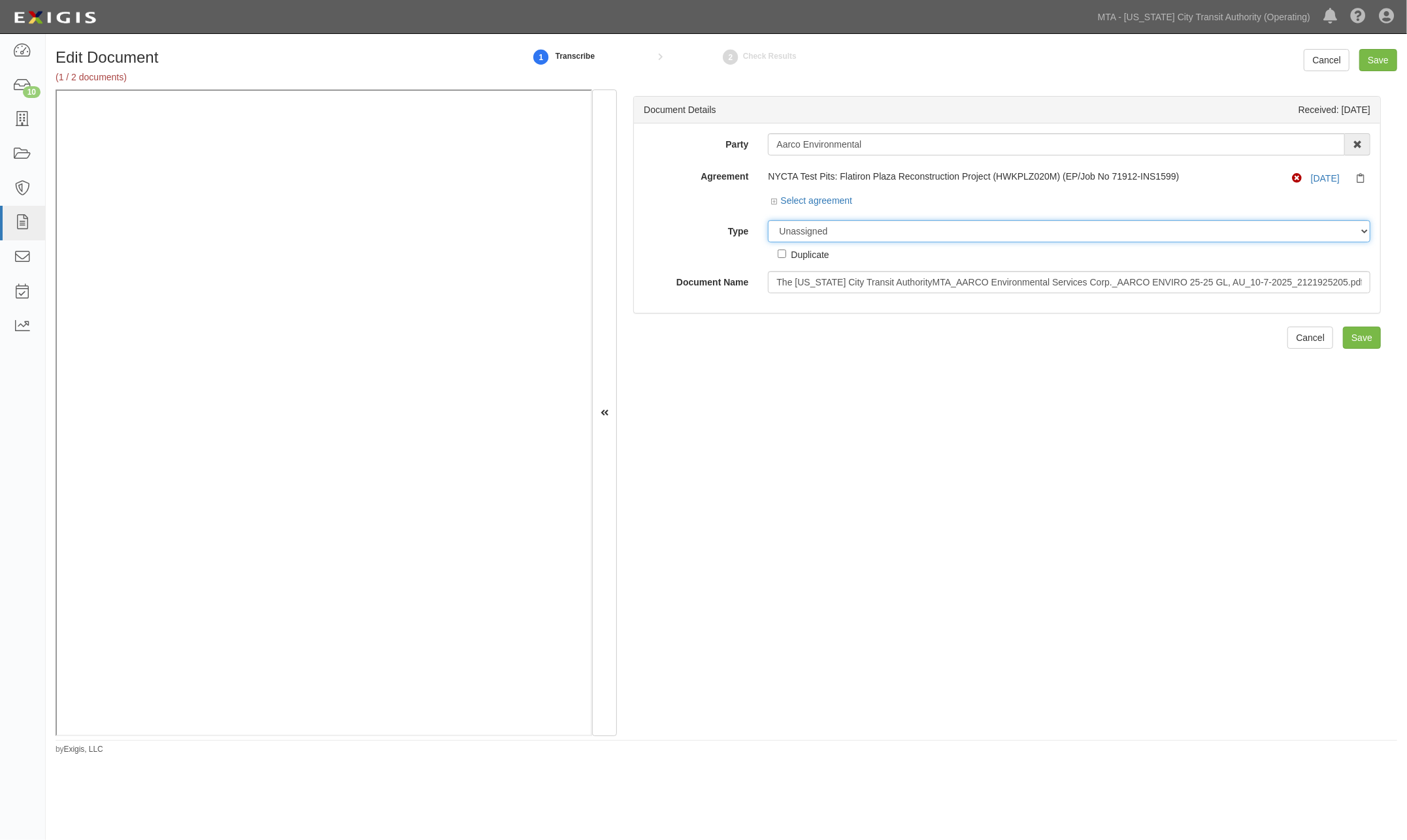
click at [827, 235] on select "Unassigned Binder Cancellation Notice Certificate Contract Endorsement Insuranc…" at bounding box center [1068, 231] width 603 height 22
select select "EndorsementDetail"
click at [767, 221] on select "Unassigned Binder Cancellation Notice Certificate Contract Endorsement Insuranc…" at bounding box center [1068, 231] width 603 height 22
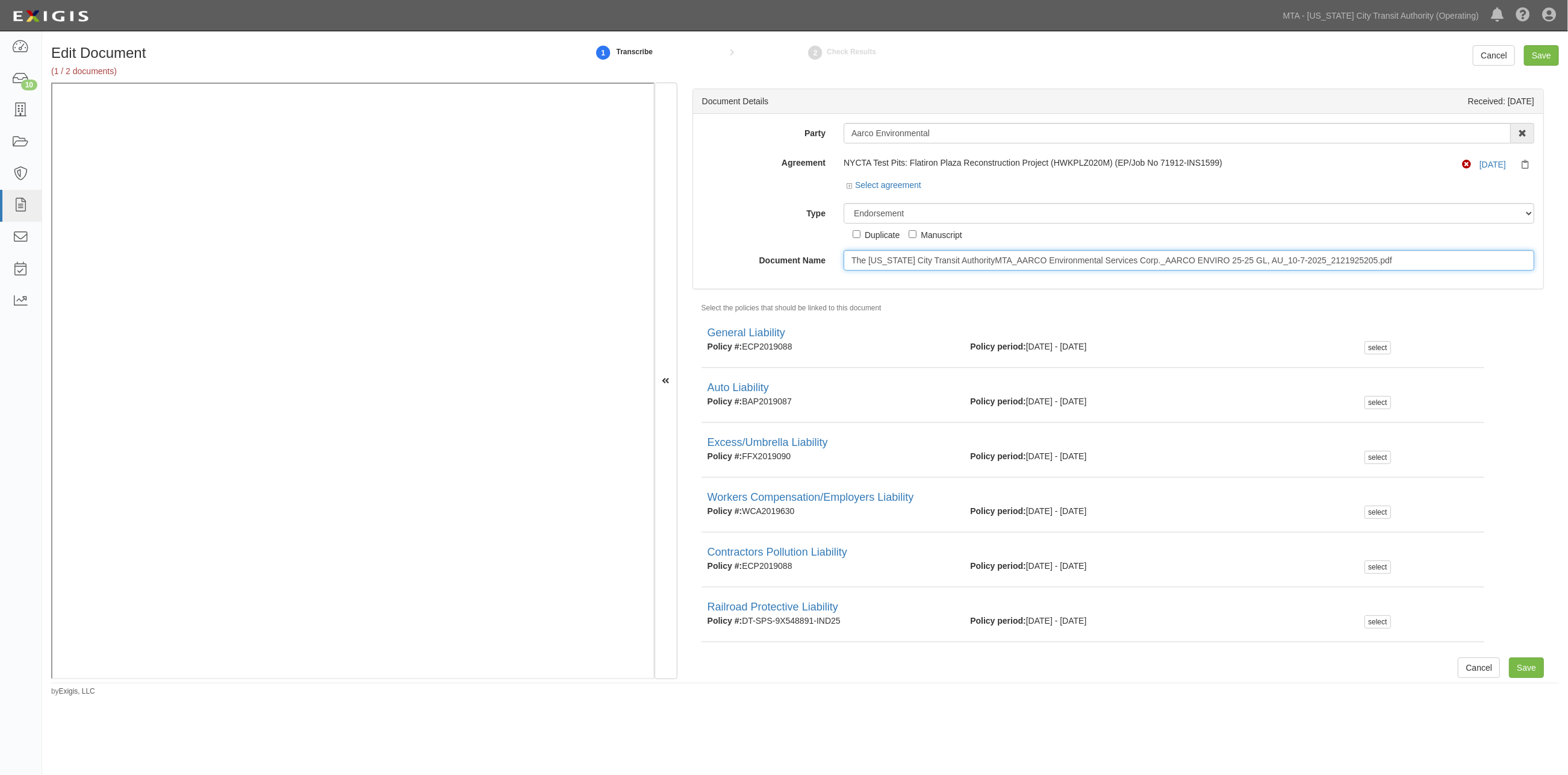
click at [896, 263] on input "The [US_STATE] City Transit AuthorityMTA_AARCO Environmental Services Corp._AAR…" at bounding box center [1189, 260] width 691 height 21
type input "10.13.2026"
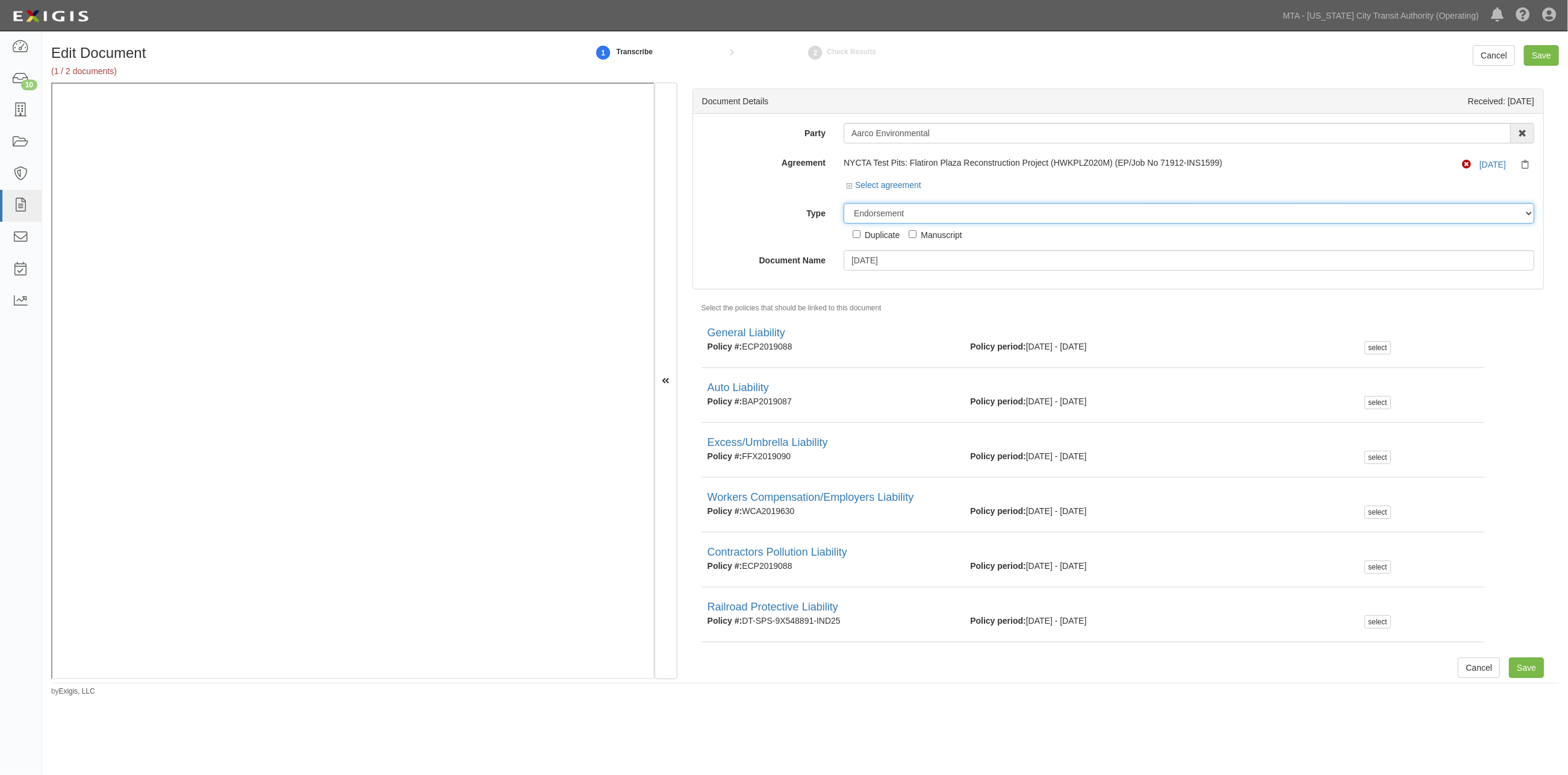
click at [936, 214] on select "Unassigned Binder Cancellation Notice Certificate Contract Endorsement Insuranc…" at bounding box center [1189, 214] width 691 height 21
select select "CertificateDetail"
click at [844, 204] on select "Unassigned Binder Cancellation Notice Certificate Contract Endorsement Insuranc…" at bounding box center [1189, 214] width 691 height 21
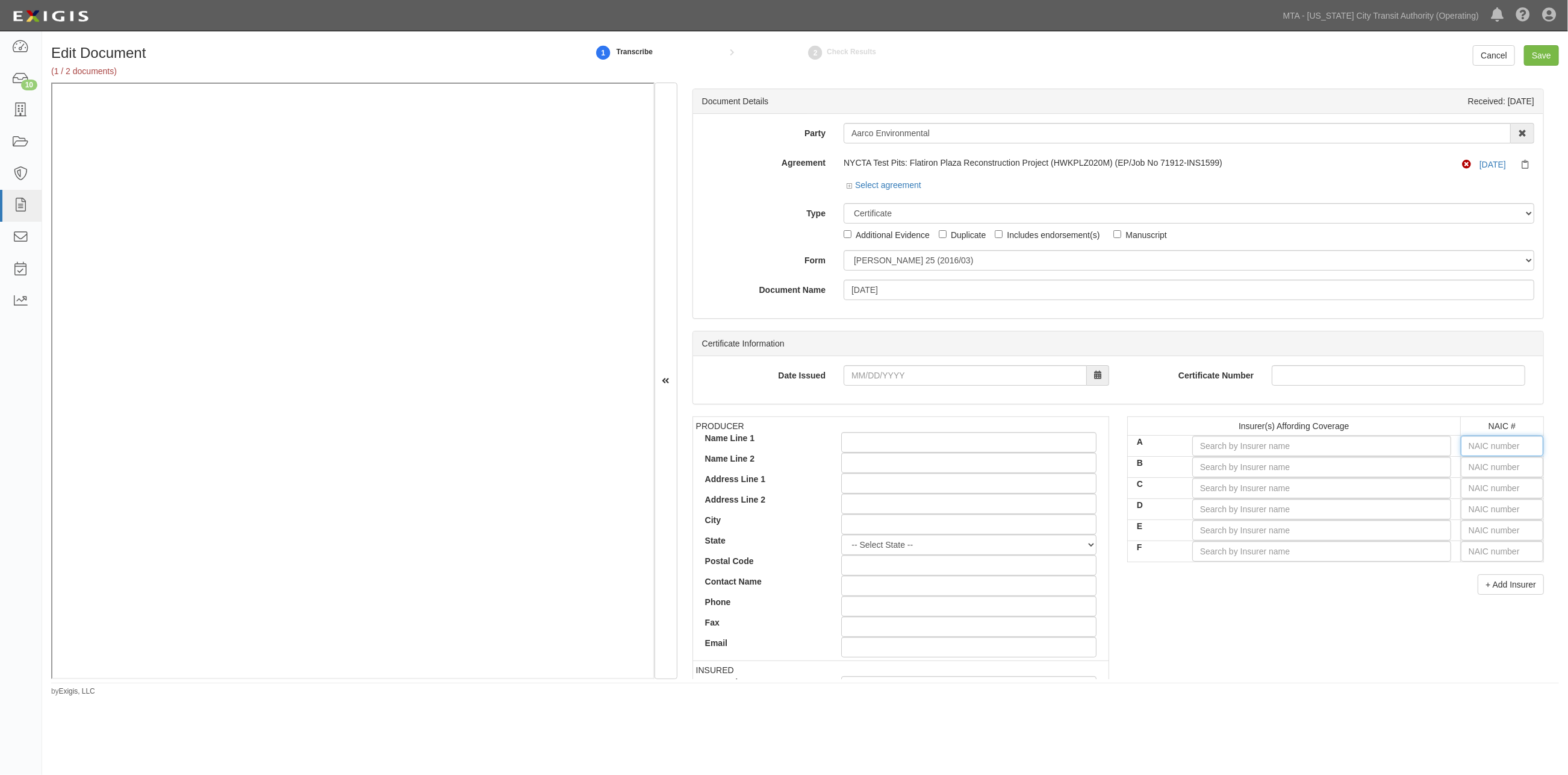
click at [1026, 444] on input "text" at bounding box center [1502, 446] width 82 height 21
type input "2"
type input "25232"
type input "252"
type input "25224"
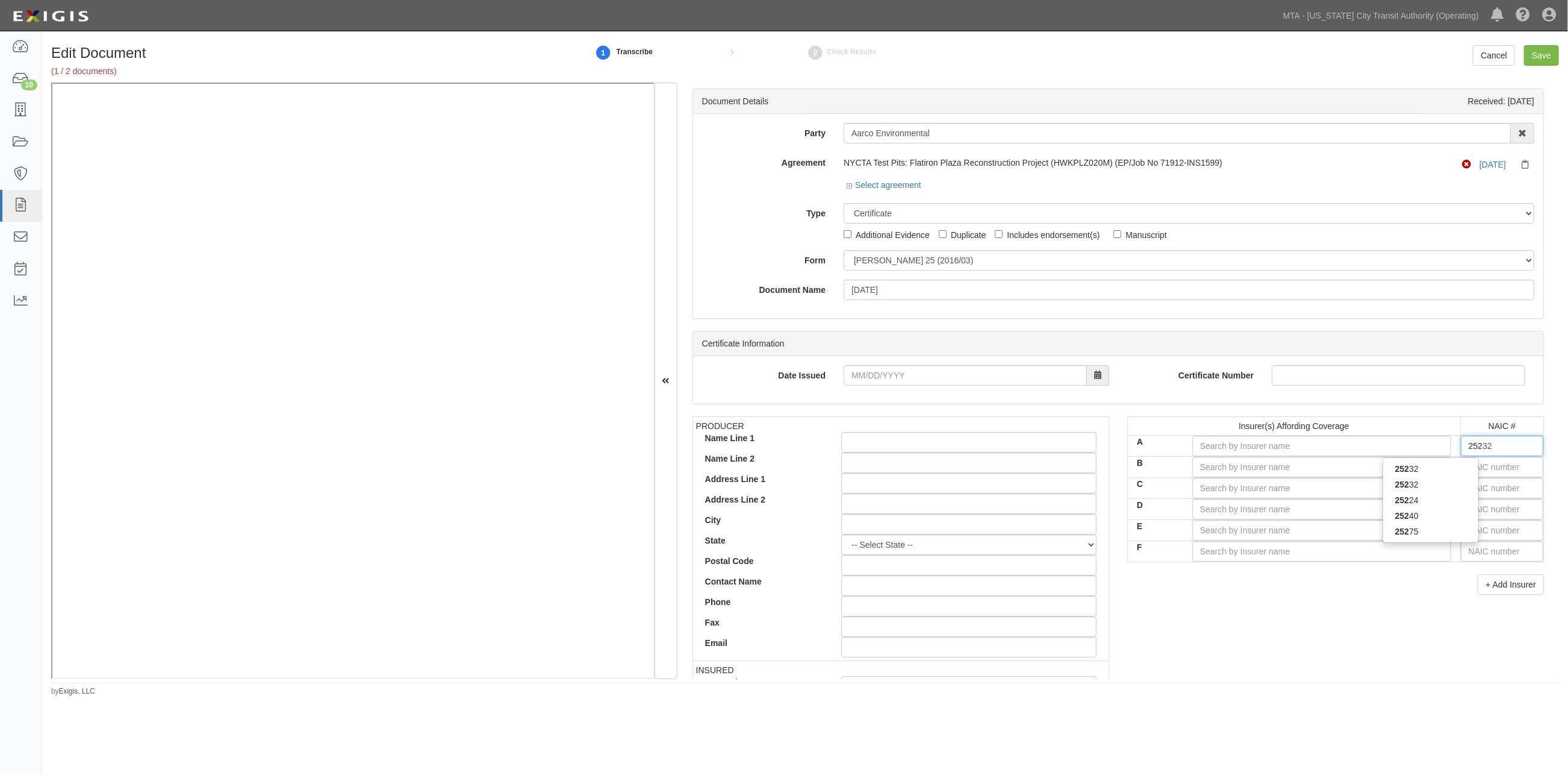
type input "2522"
type input "25224"
click at [1026, 468] on div "25224" at bounding box center [1430, 469] width 95 height 16
type input "Great Divide Insurance Company (A+ XV Rating)"
type input "25224"
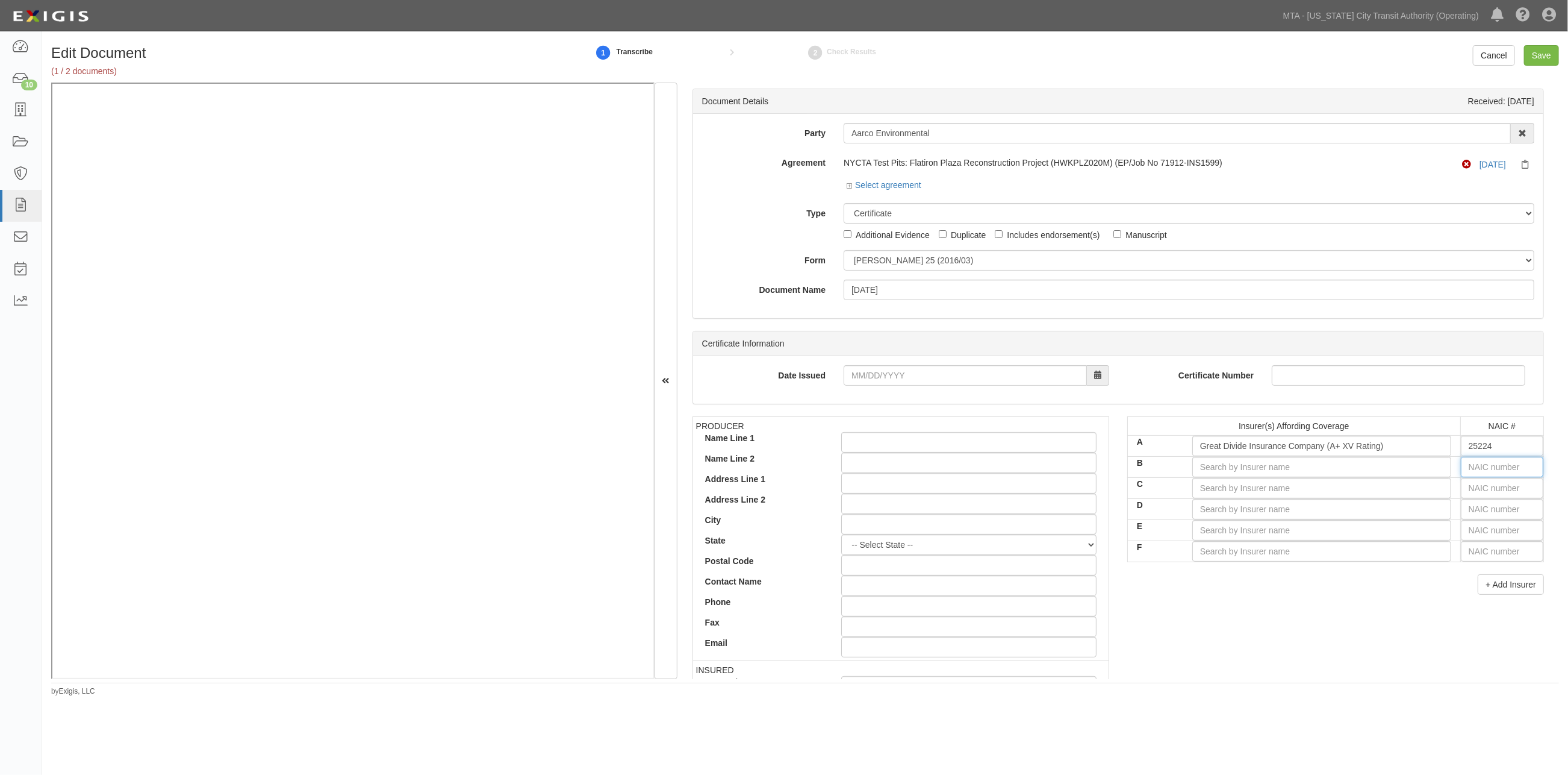
click at [1026, 469] on input "text" at bounding box center [1502, 467] width 82 height 21
type input "16862"
type input "1"
type input "10750"
type input "10"
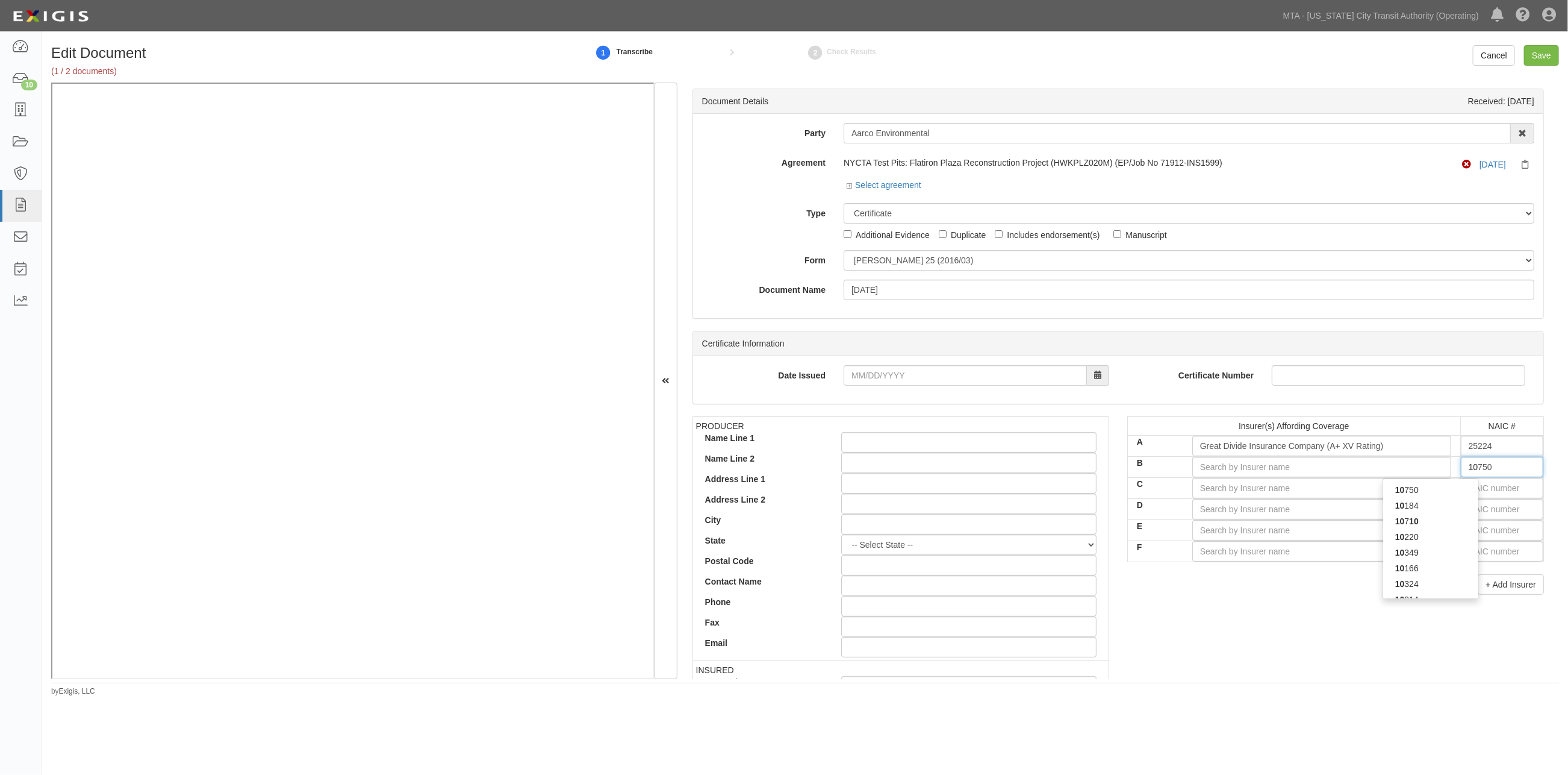
type input "10852"
type input "108"
type input "10887"
type input "1088"
type input "10885"
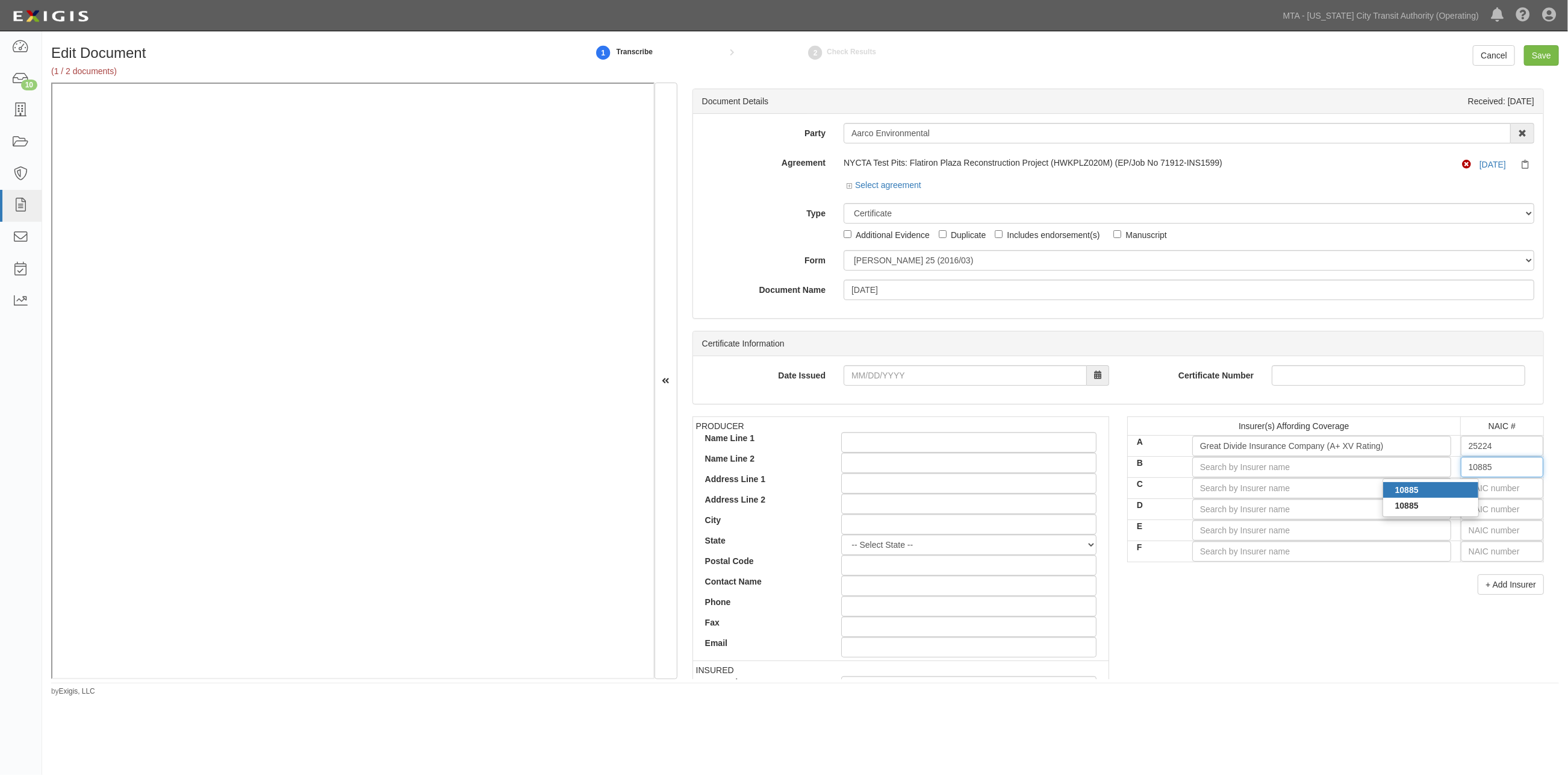
click at [1026, 487] on div "10885" at bounding box center [1430, 490] width 95 height 16
type input "Key Risk Insurance Company (A+ XV Rating)"
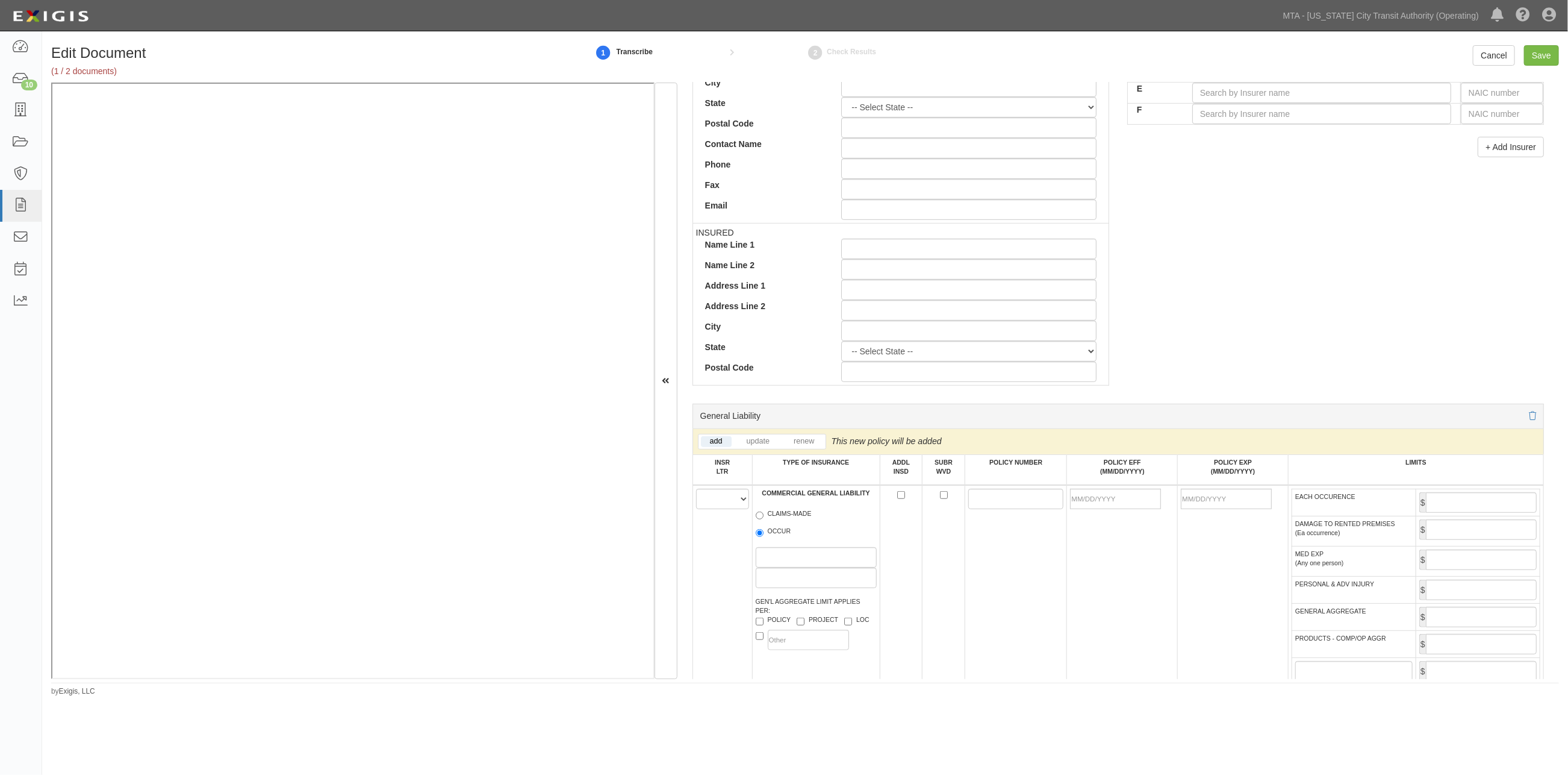
scroll to position [535, 0]
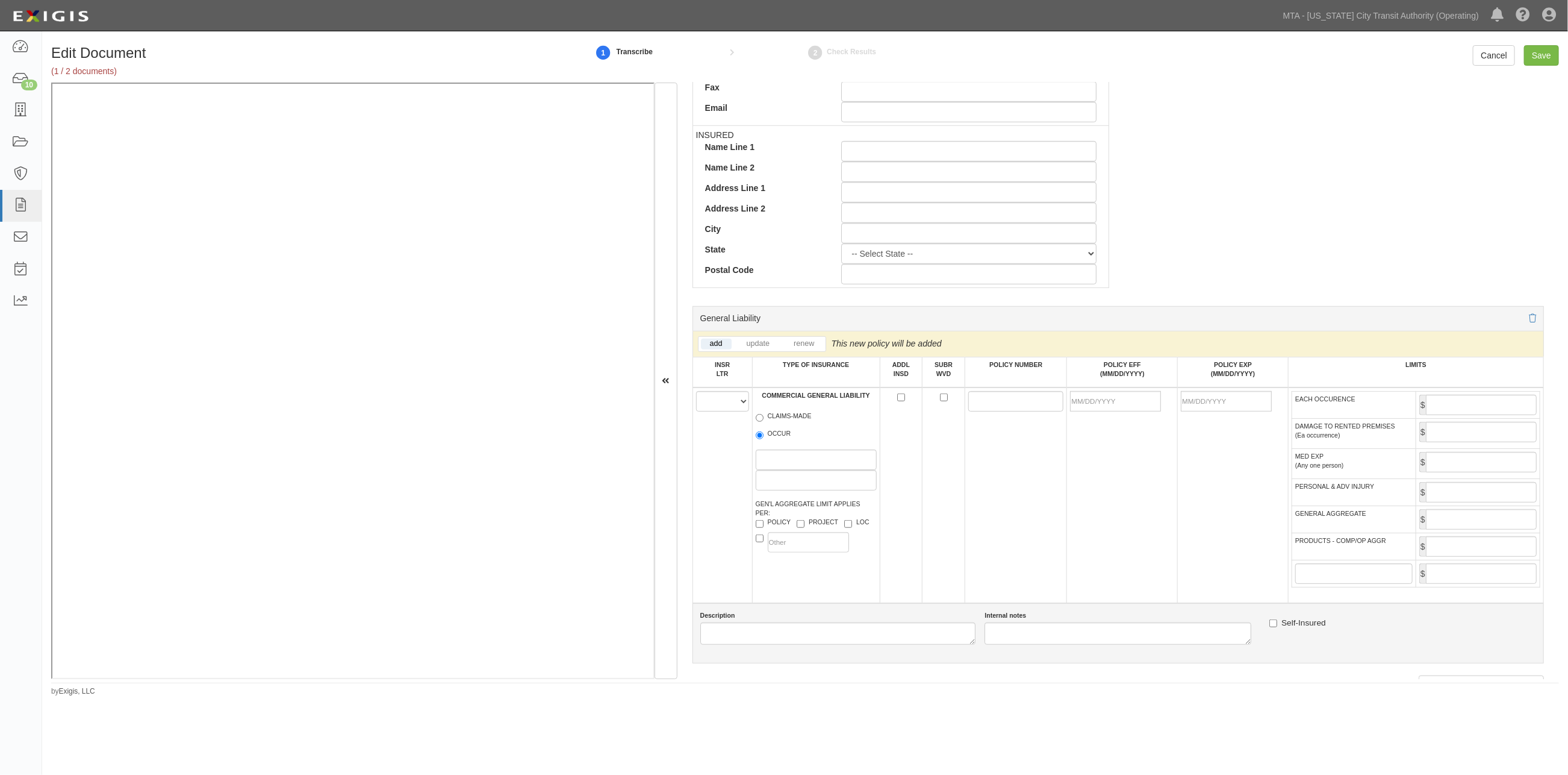
type input "10885"
click at [714, 411] on select "A B C D E F" at bounding box center [722, 402] width 53 height 21
select select "A"
click at [696, 394] on select "A B C D E F" at bounding box center [722, 402] width 53 height 21
click at [775, 439] on label "OCCUR" at bounding box center [773, 435] width 36 height 12
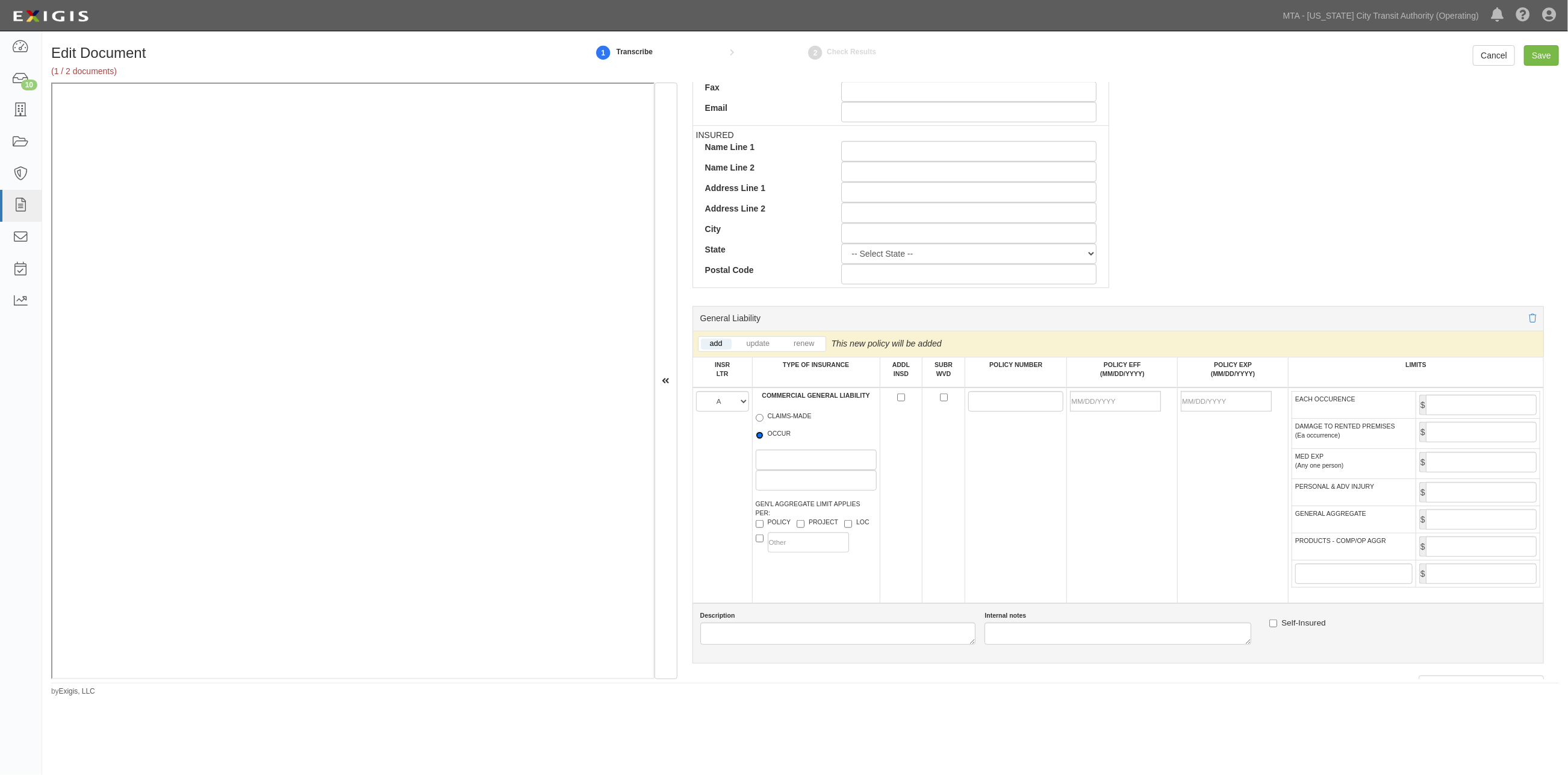
click at [763, 439] on input "OCCUR" at bounding box center [760, 436] width 8 height 8
radio input "true"
paste input "ECP2019088"
type input "ECP2019088"
click at [1026, 406] on input "POLICY EFF (MM/DD/YYYY)" at bounding box center [1115, 402] width 91 height 21
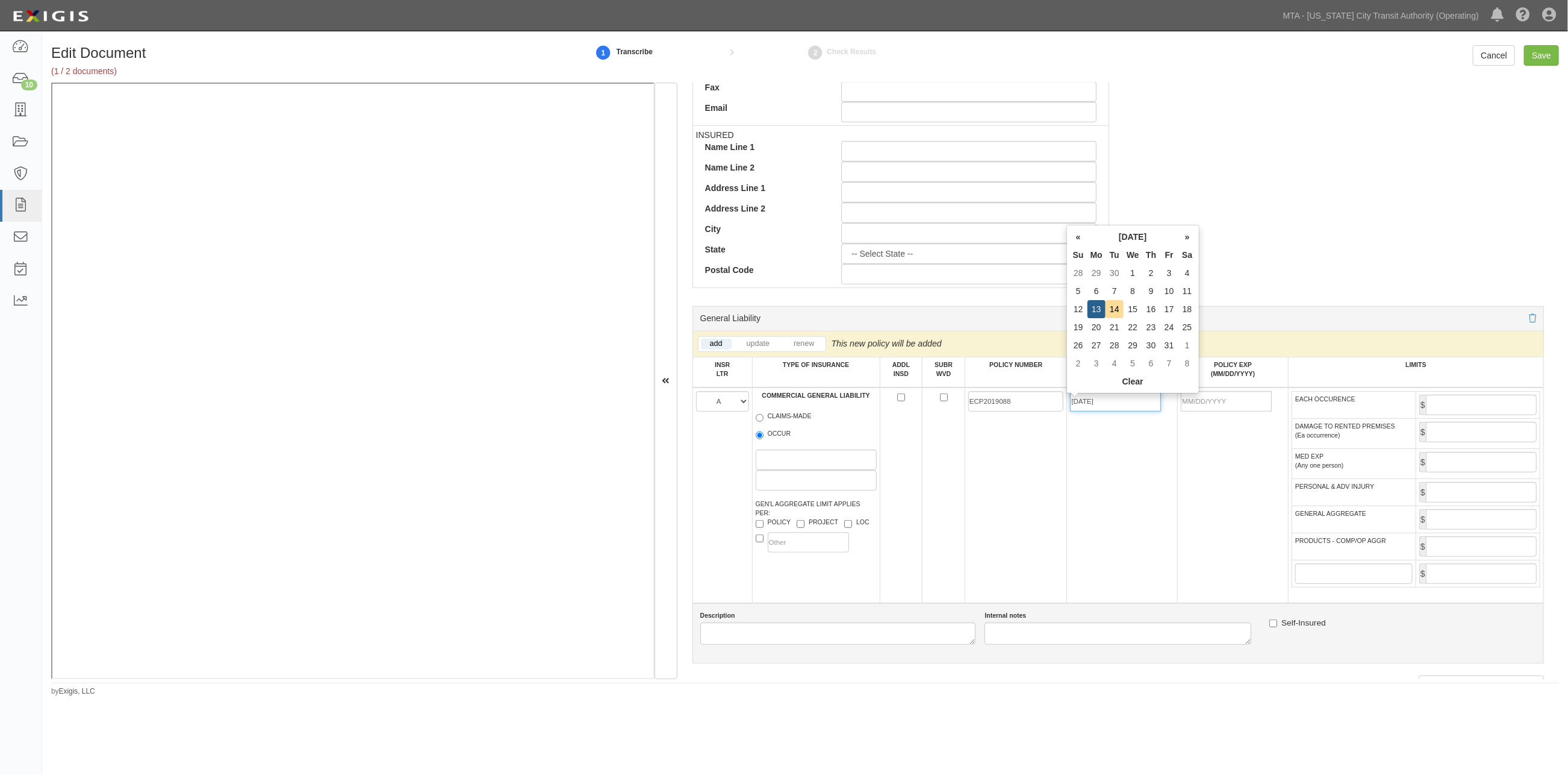
type input "[DATE]"
click at [1026, 506] on td "[DATE]" at bounding box center [1122, 495] width 111 height 216
click at [1026, 410] on input "EACH OCCURENCE" at bounding box center [1481, 405] width 111 height 21
type input "1,000,000"
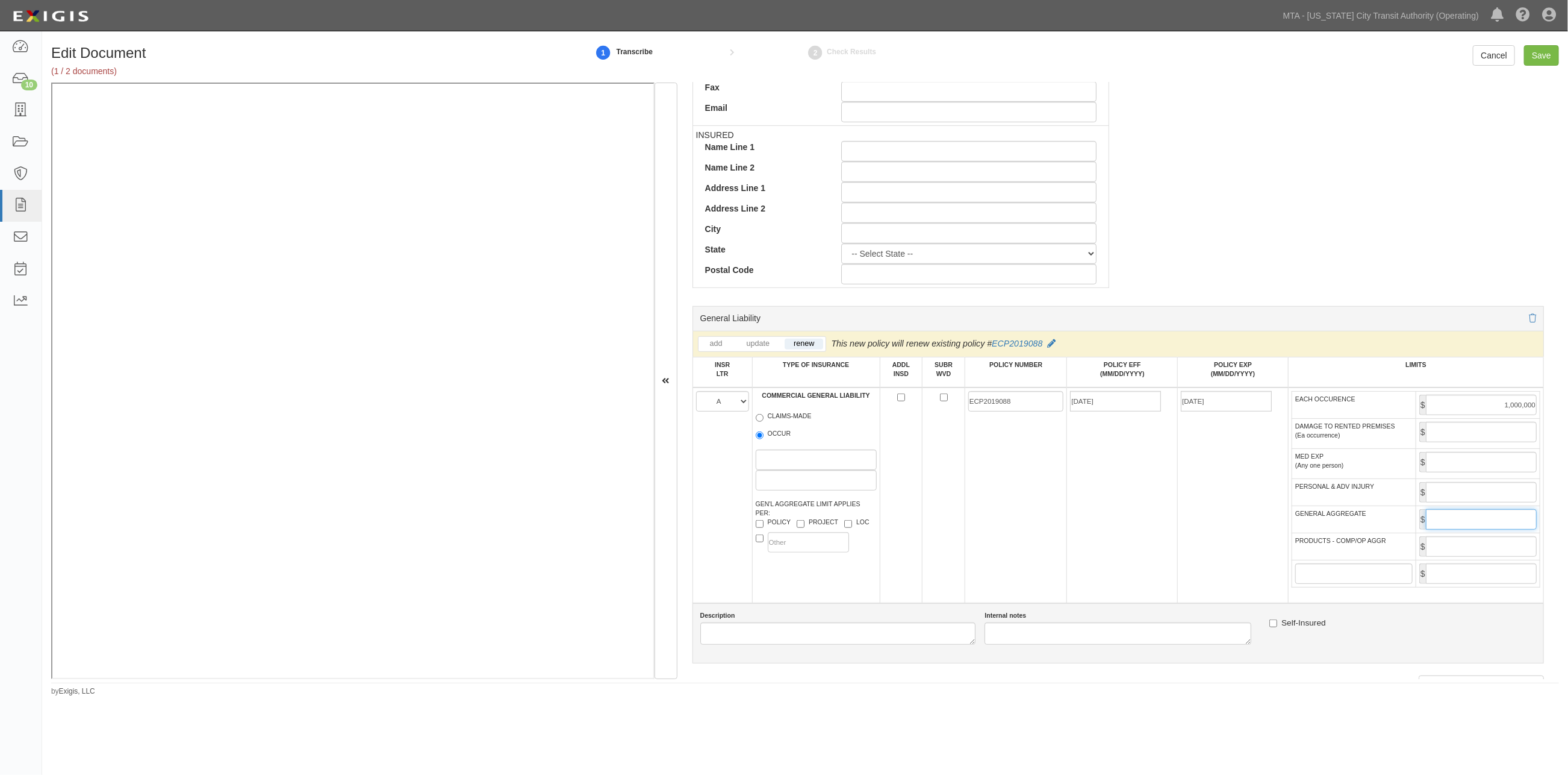
drag, startPoint x: 1472, startPoint y: 533, endPoint x: 1466, endPoint y: 521, distance: 13.4
click at [1026, 530] on input "GENERAL AGGREGATE" at bounding box center [1481, 520] width 111 height 21
type input "2,000,000"
click at [1026, 557] on input "PRODUCTS - COMP/OP AGGR" at bounding box center [1481, 546] width 111 height 21
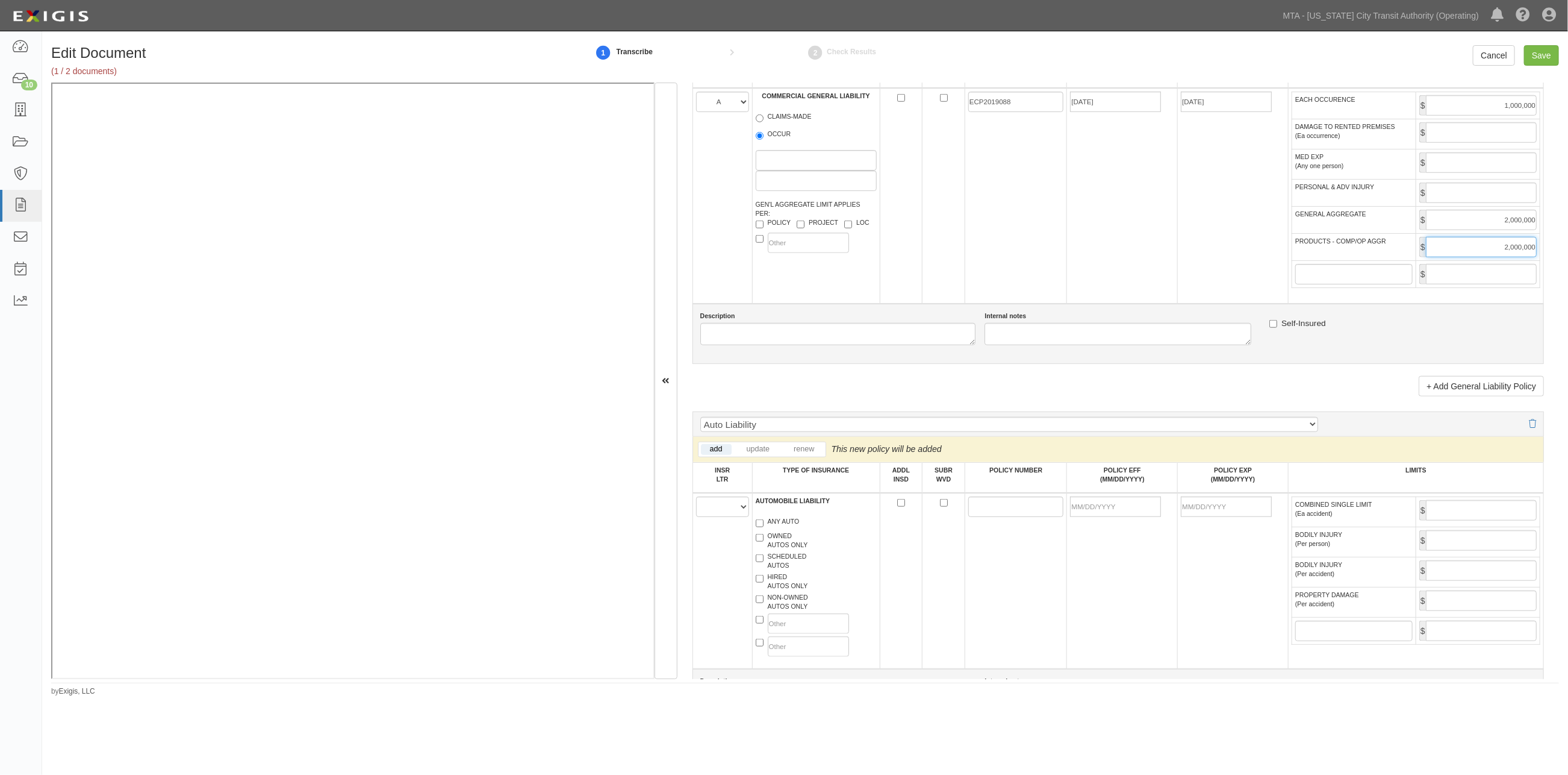
scroll to position [937, 0]
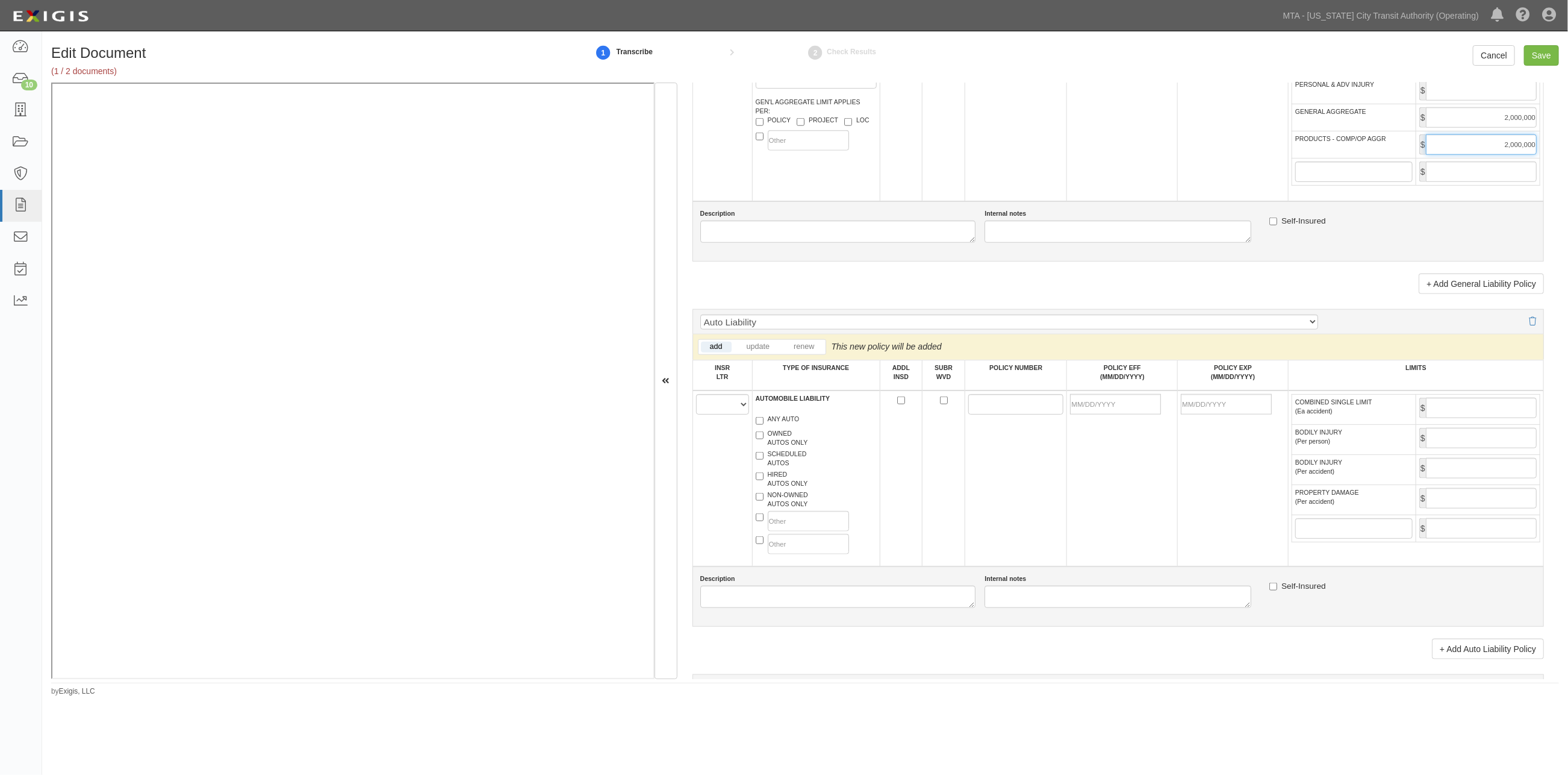
type input "2,000,000"
click at [710, 414] on select "A B C D E F" at bounding box center [722, 404] width 53 height 21
select select "B"
click at [696, 406] on select "A B C D E F" at bounding box center [722, 404] width 53 height 21
click at [778, 508] on label "NON-OWNED AUTOS ONLY" at bounding box center [782, 499] width 52 height 18
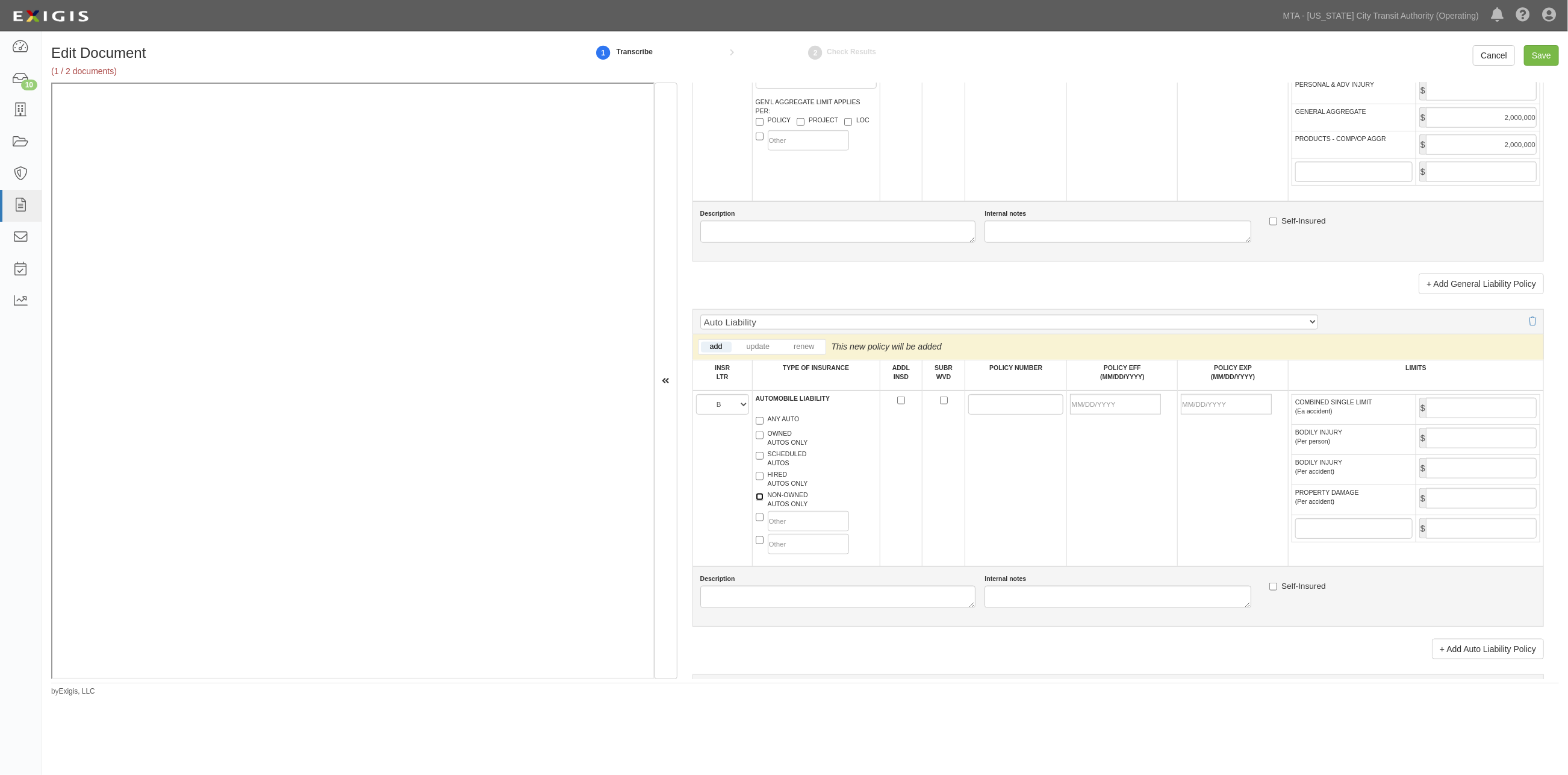
click at [763, 501] on input "NON-OWNED AUTOS ONLY" at bounding box center [760, 497] width 8 height 8
checkbox input "true"
click at [775, 488] on label "HIRED AUTOS ONLY" at bounding box center [782, 478] width 52 height 18
click at [763, 480] on input "HIRED AUTOS ONLY" at bounding box center [760, 476] width 8 height 8
checkbox input "true"
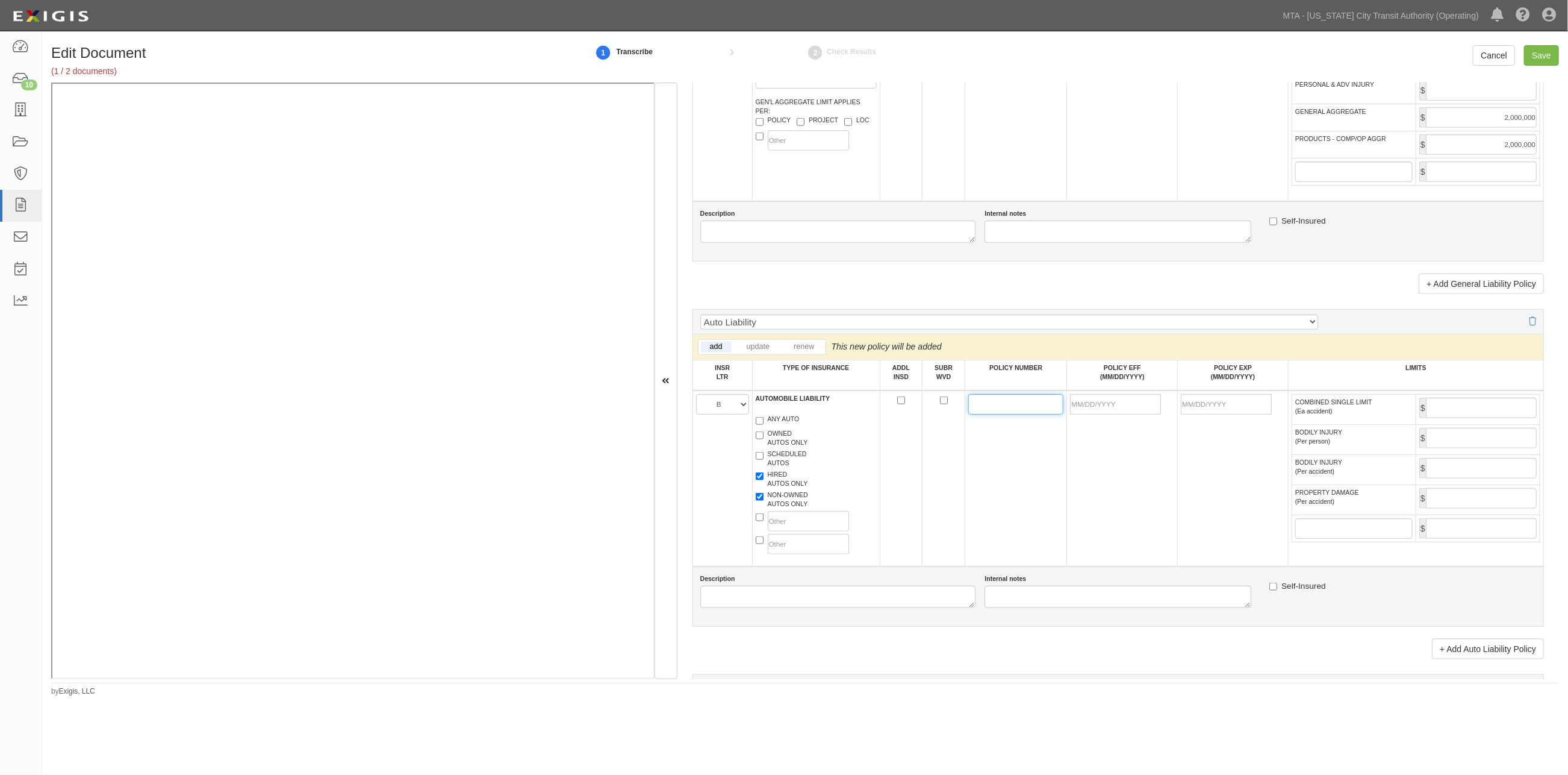
paste input "BAP2019087"
type input "BAP2019087"
click at [1026, 414] on input "POLICY EFF (MM/DD/YYYY)" at bounding box center [1115, 404] width 91 height 21
type input "[DATE]"
type input "10/13/2026"
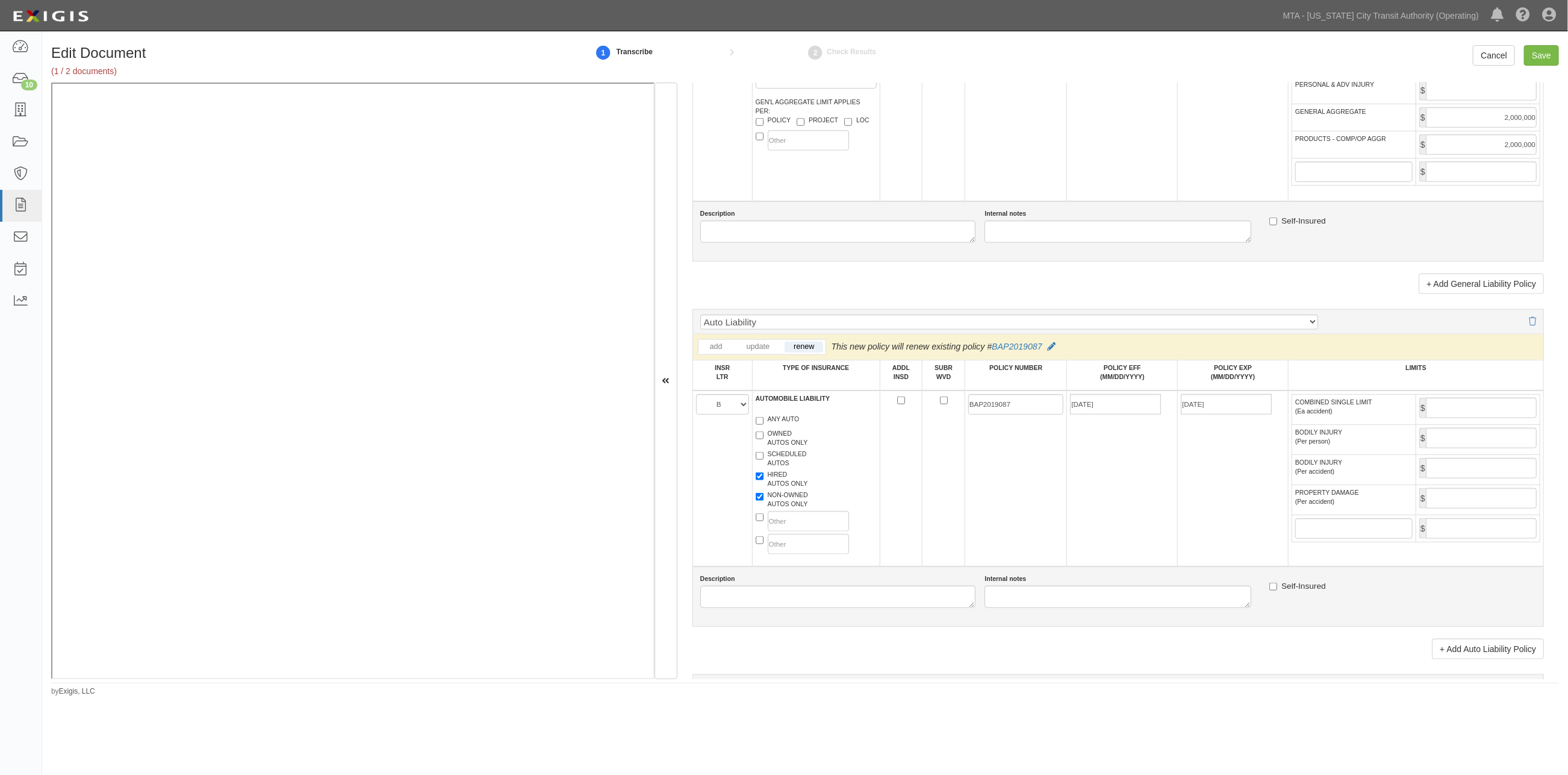
drag, startPoint x: 1127, startPoint y: 477, endPoint x: 1335, endPoint y: 441, distance: 211.1
click at [1026, 478] on td "10/13/2025" at bounding box center [1122, 478] width 111 height 176
click at [1026, 418] on input "COMBINED SINGLE LIMIT (Ea accident)" at bounding box center [1481, 408] width 111 height 21
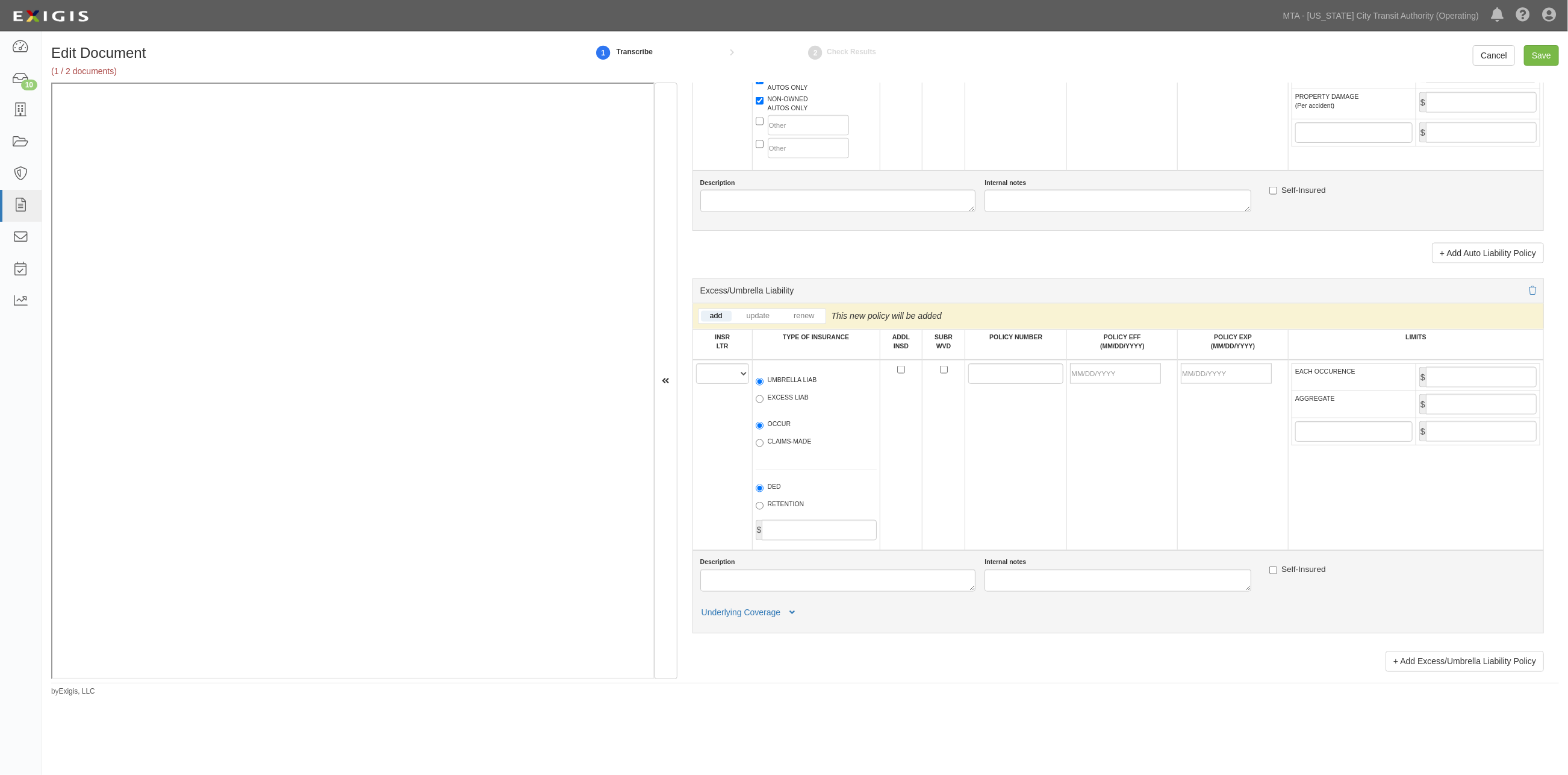
scroll to position [1339, 0]
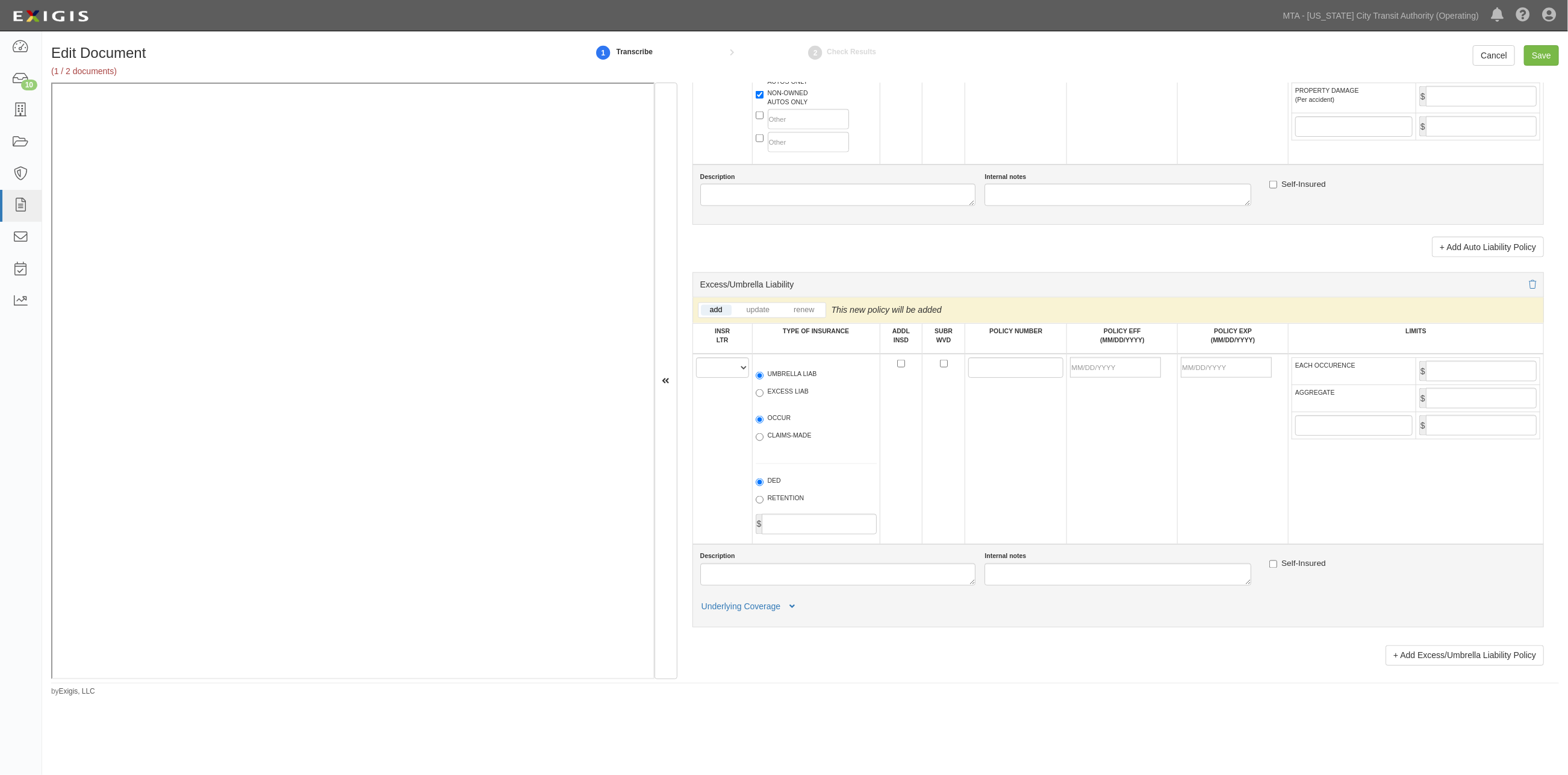
type input "1,000,000"
click at [714, 378] on select "A B C D E F" at bounding box center [722, 368] width 53 height 21
select select "A"
click at [696, 378] on select "A B C D E F" at bounding box center [722, 368] width 53 height 21
click at [767, 399] on label "EXCESS LIAB" at bounding box center [782, 392] width 53 height 12
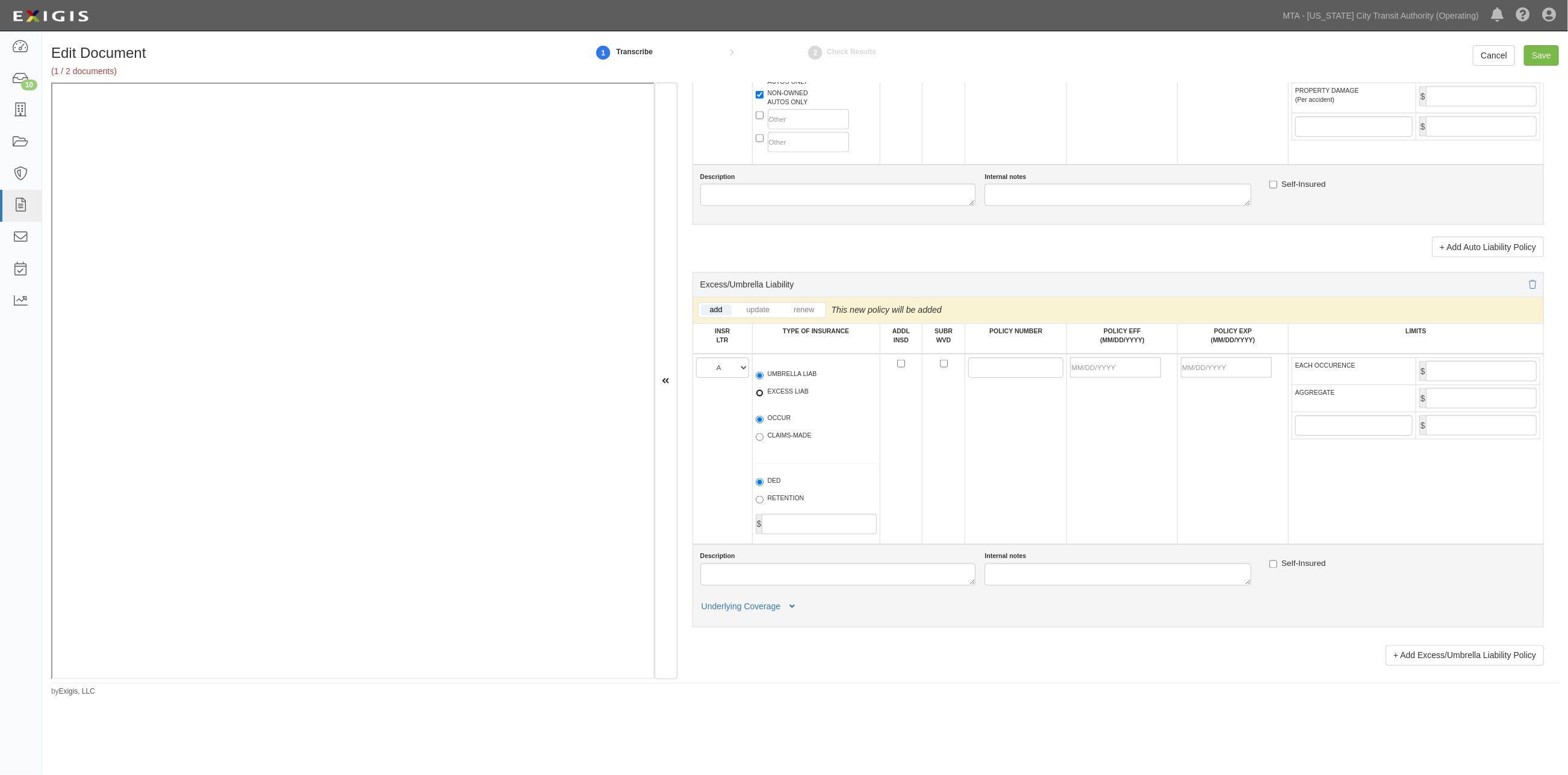
click at [763, 397] on input "EXCESS LIAB" at bounding box center [760, 393] width 8 height 8
radio input "true"
click at [765, 425] on label "OCCUR" at bounding box center [773, 419] width 36 height 12
click at [763, 424] on input "OCCUR" at bounding box center [760, 420] width 8 height 8
radio input "true"
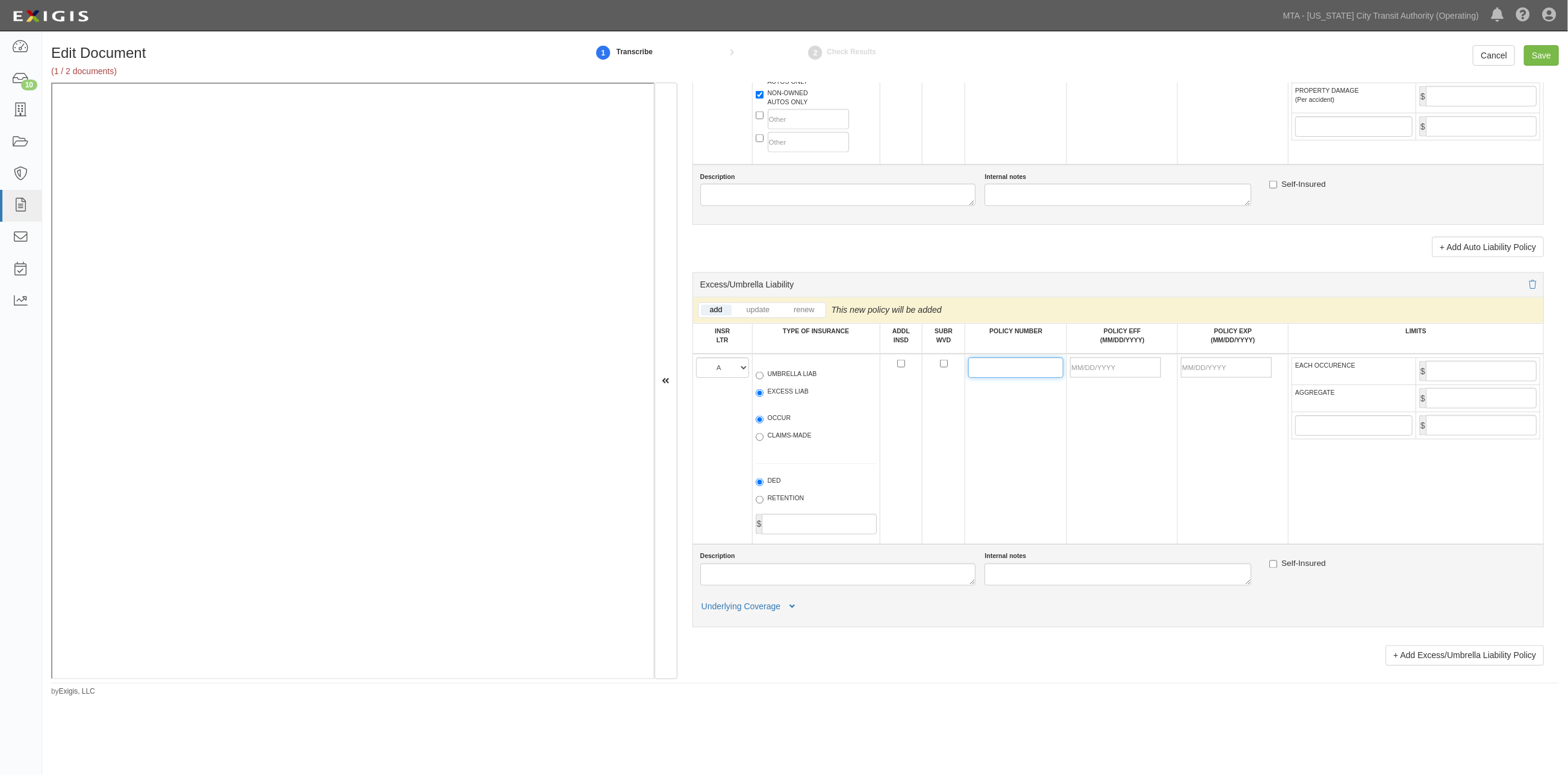
paste input "FFX2019090"
type input "FFX2019090"
click at [1026, 378] on input "POLICY EFF (MM/DD/YYYY)" at bounding box center [1115, 368] width 91 height 21
type input "10/13/2025"
type input "10/13/2026"
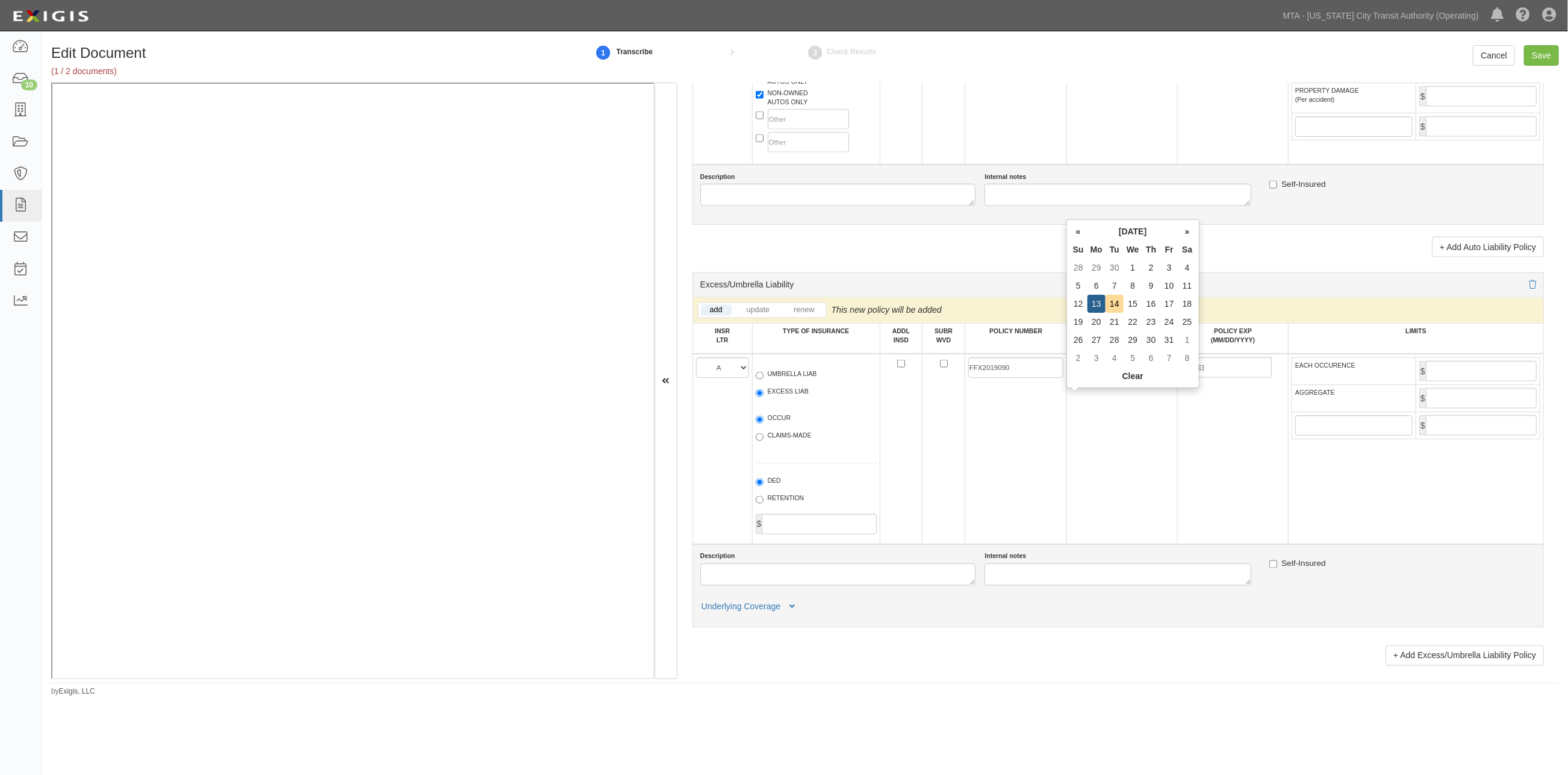
drag, startPoint x: 1129, startPoint y: 470, endPoint x: 1182, endPoint y: 462, distance: 53.6
click at [1026, 471] on td "10/13/2025" at bounding box center [1122, 448] width 111 height 191
click at [1026, 381] on input "EACH OCCURENCE" at bounding box center [1481, 371] width 111 height 21
type input "10,000,000"
click at [1026, 409] on input "AGGREGATE" at bounding box center [1481, 399] width 111 height 21
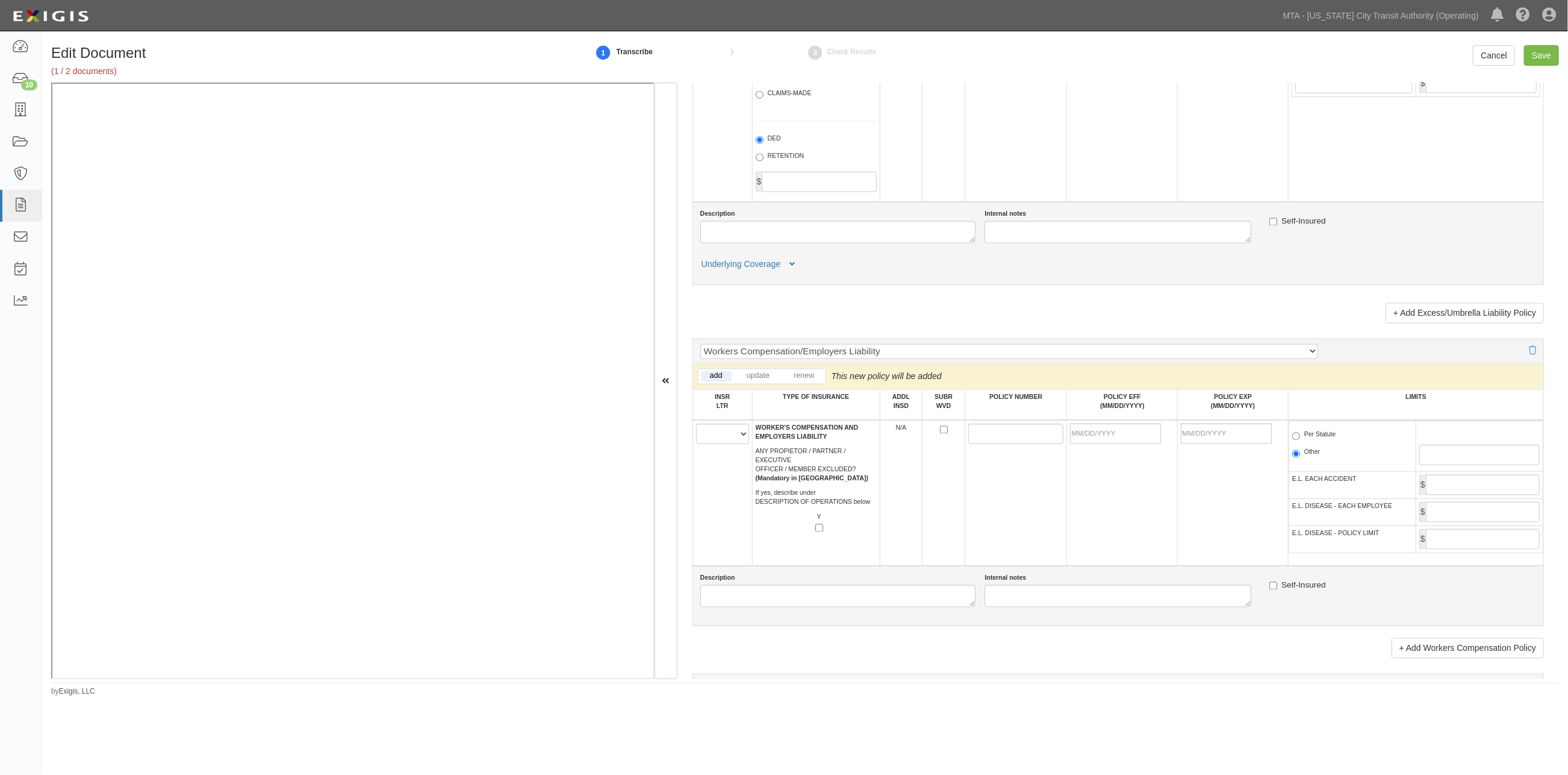
scroll to position [1741, 0]
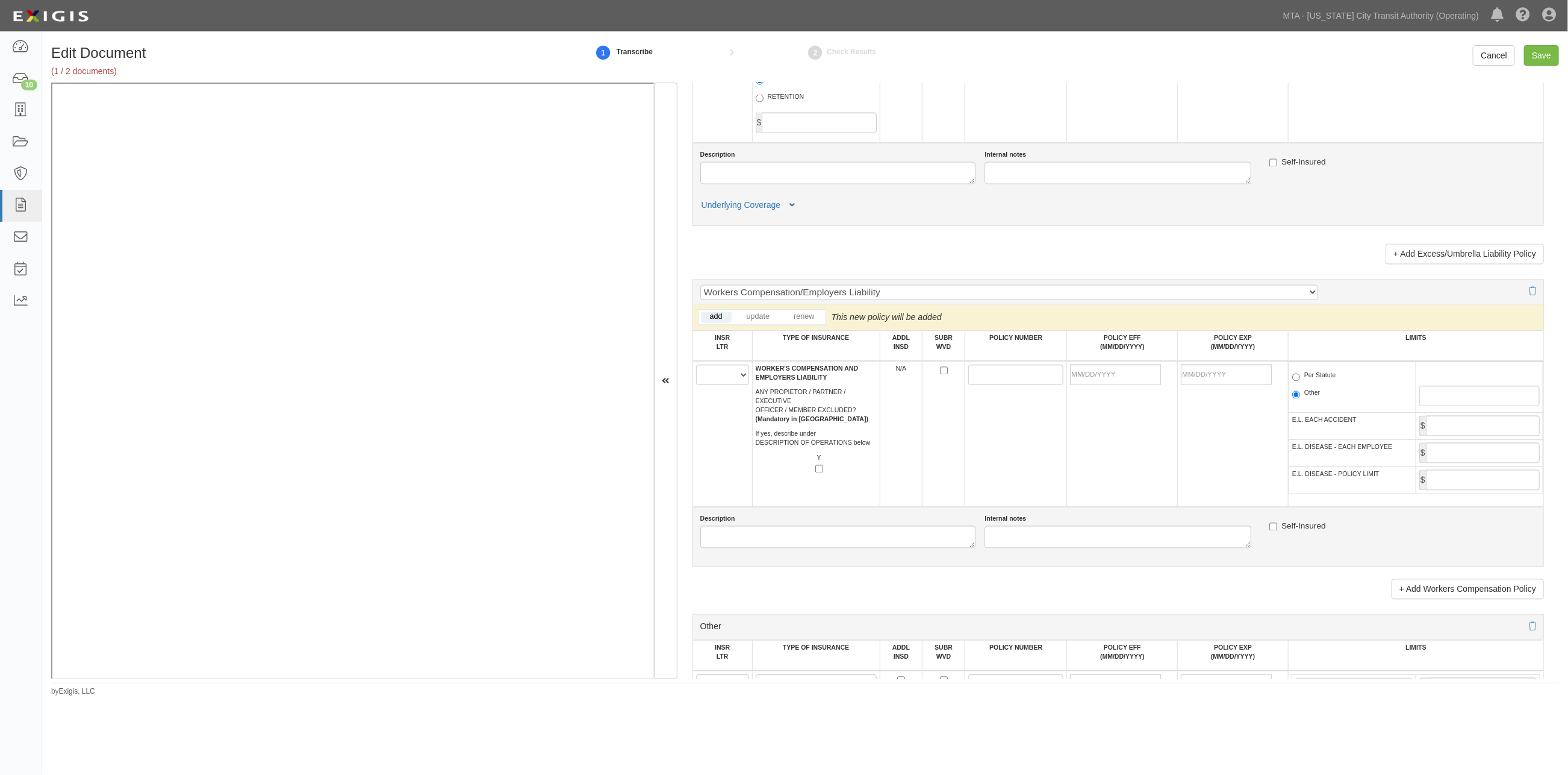
type input "10,000,000"
click at [720, 385] on select "A B C D E F" at bounding box center [722, 375] width 53 height 21
select select "A"
click at [696, 385] on select "A B C D E F" at bounding box center [722, 375] width 53 height 21
paste input "WCA2019630"
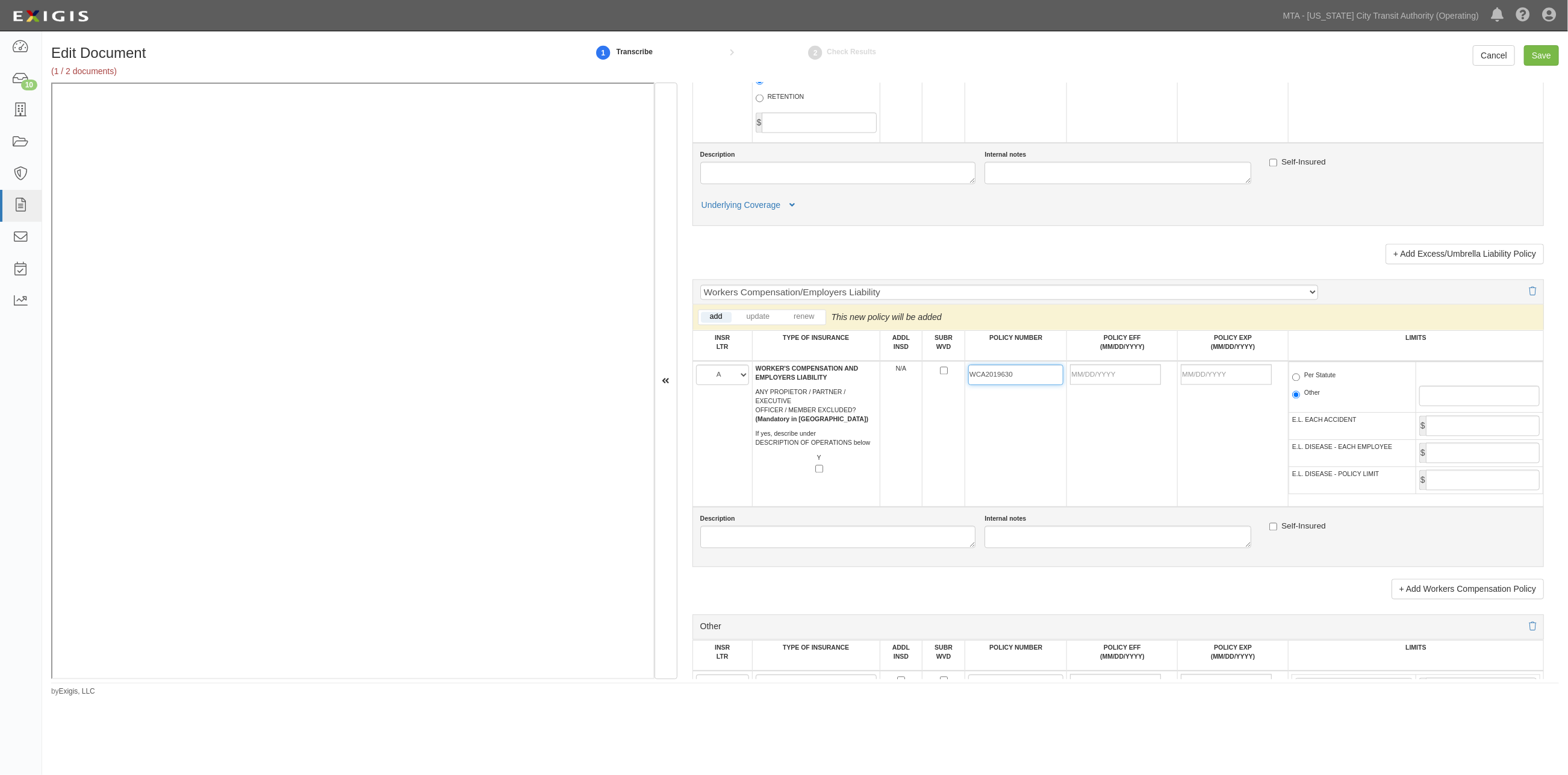
type input "WCA2019630"
click at [1026, 385] on input "POLICY EFF (MM/DD/YYYY)" at bounding box center [1115, 375] width 91 height 21
type input "10/13/2025"
type input "10/13/2026"
click at [1026, 477] on td "10/13/2025" at bounding box center [1122, 433] width 111 height 146
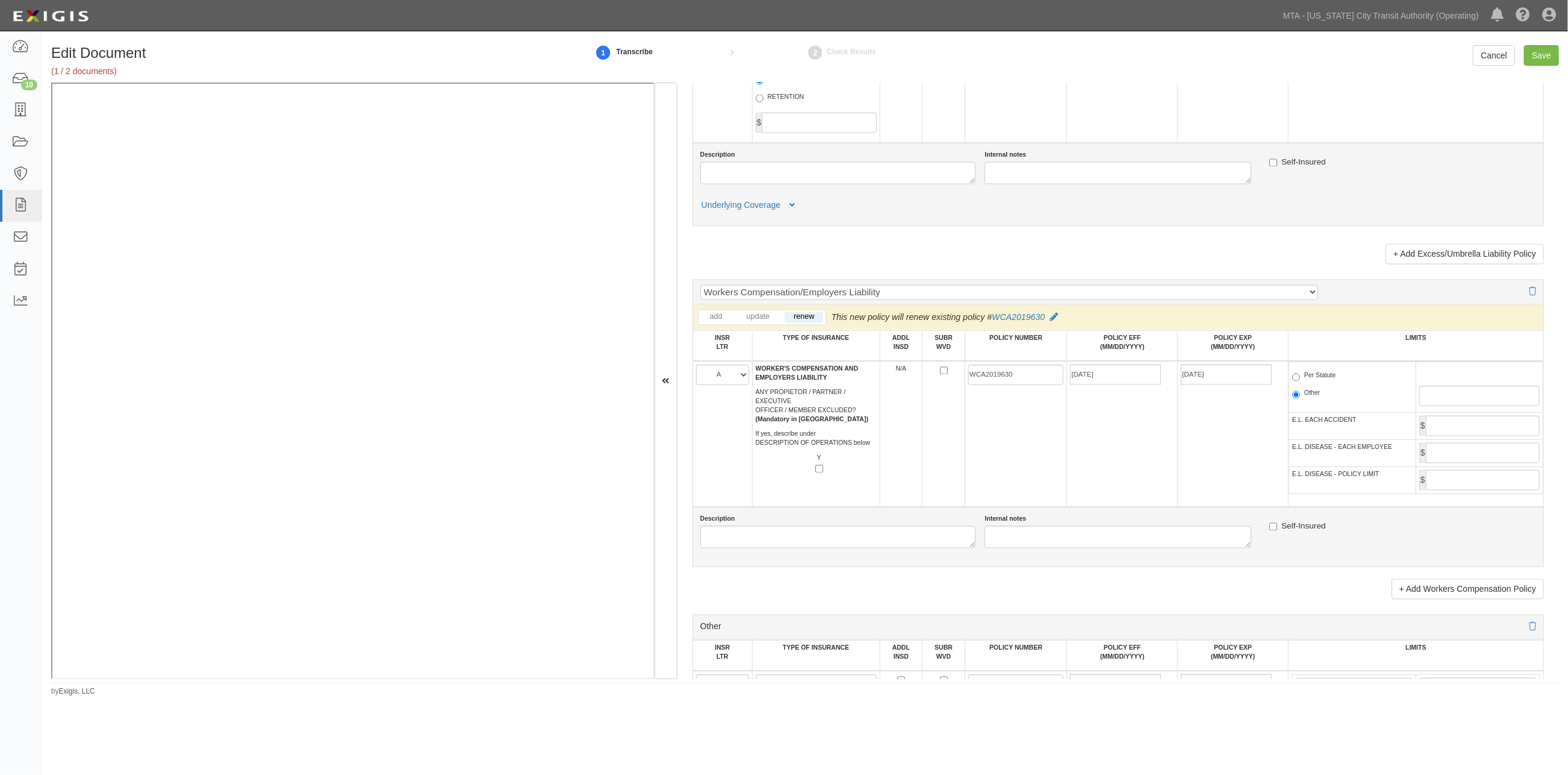
click at [1026, 384] on label "Per Statute" at bounding box center [1314, 376] width 44 height 12
click at [1026, 381] on input "Per Statute" at bounding box center [1296, 377] width 8 height 8
radio input "true"
click at [1012, 507] on td "WCA2019630" at bounding box center [1016, 433] width 103 height 146
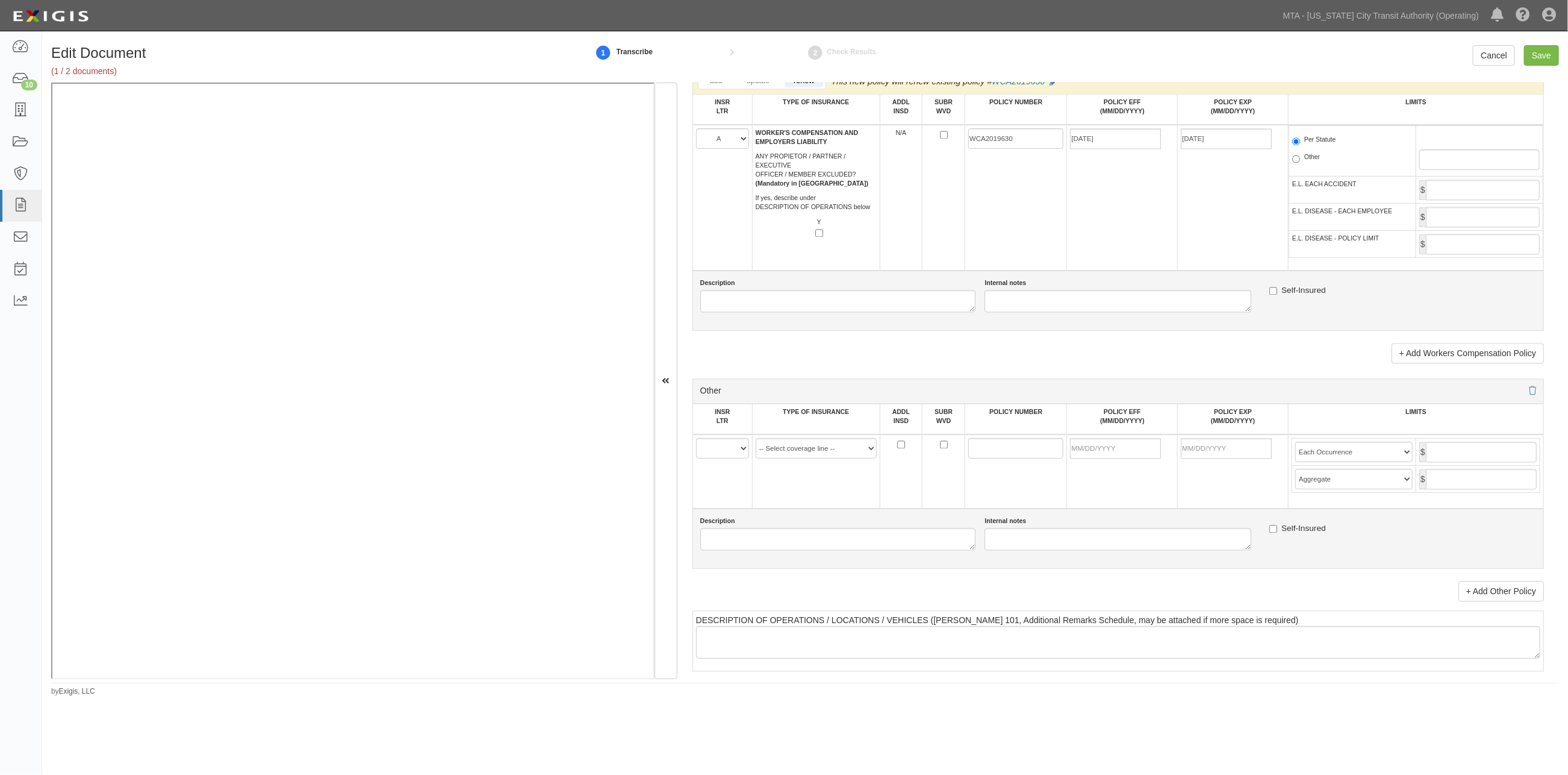
scroll to position [2075, 0]
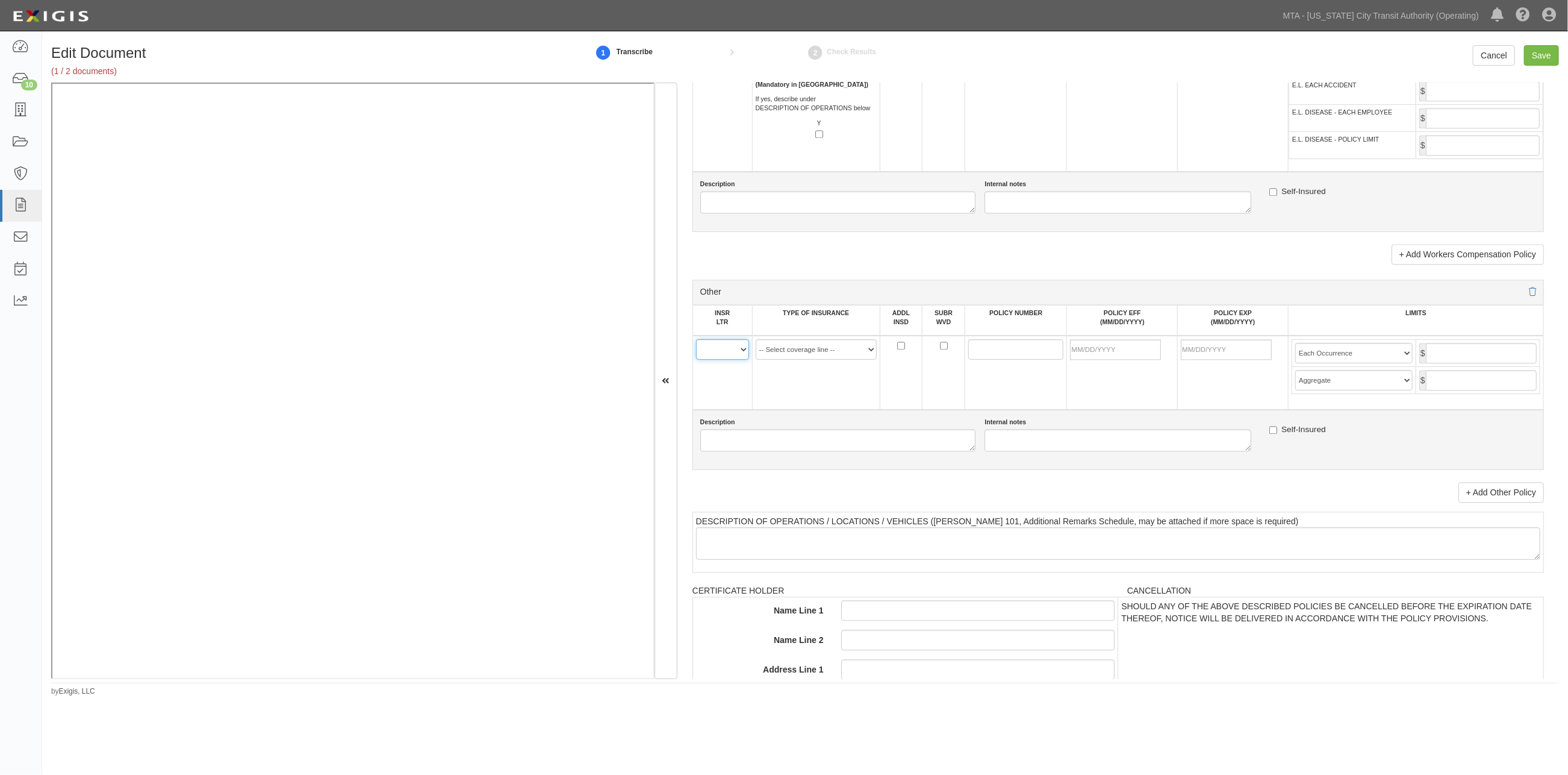
click at [708, 360] on select "A B C D E F" at bounding box center [722, 350] width 53 height 21
select select "A"
click at [696, 360] on select "A B C D E F" at bounding box center [722, 350] width 53 height 21
click at [783, 360] on select "-- Select coverage line -- Asbestos Abatement Auto Physical Damage Aviation Lia…" at bounding box center [816, 350] width 121 height 21
select select "14"
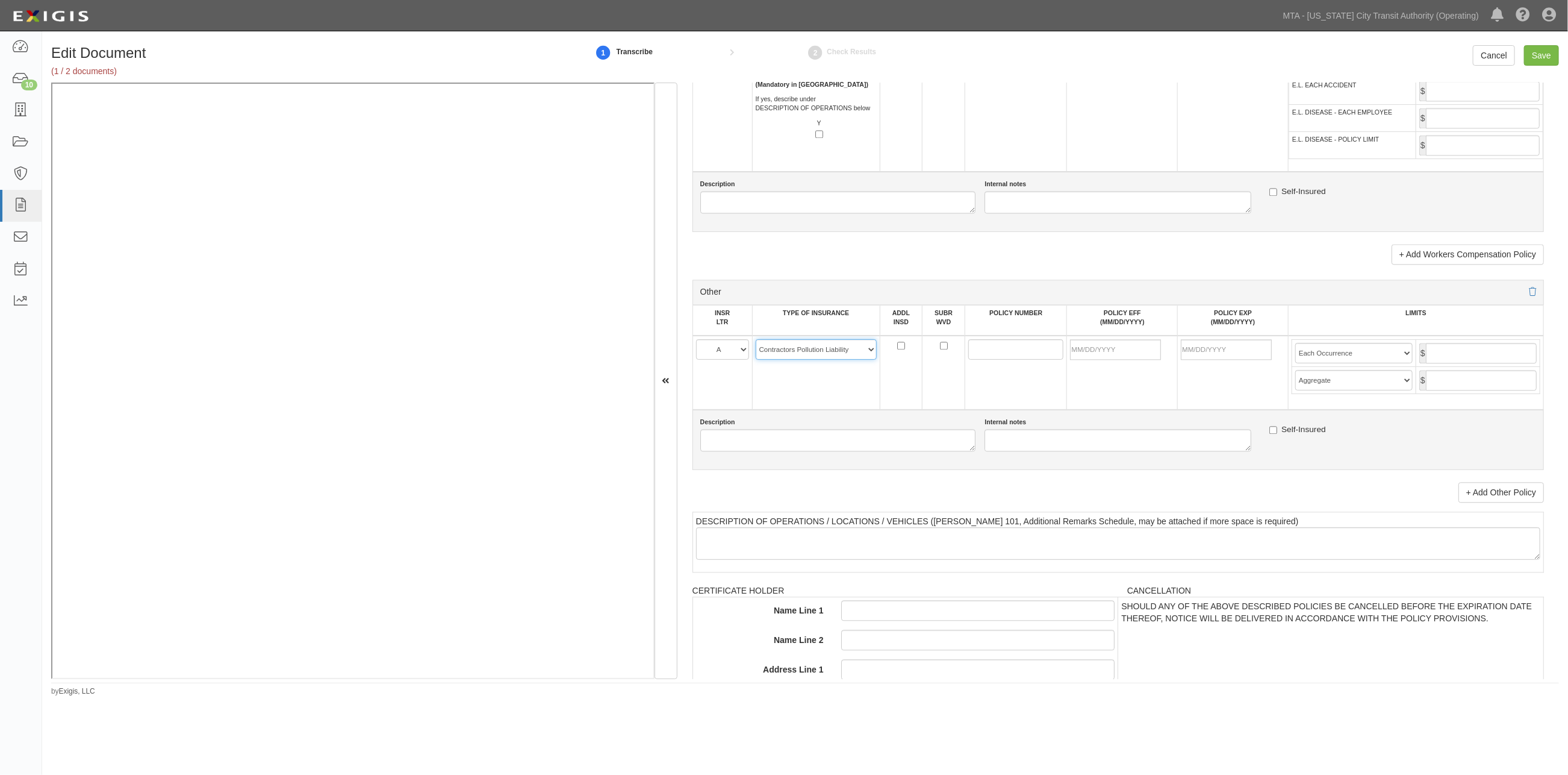
click at [756, 360] on select "-- Select coverage line -- Asbestos Abatement Auto Physical Damage Aviation Lia…" at bounding box center [816, 350] width 121 height 21
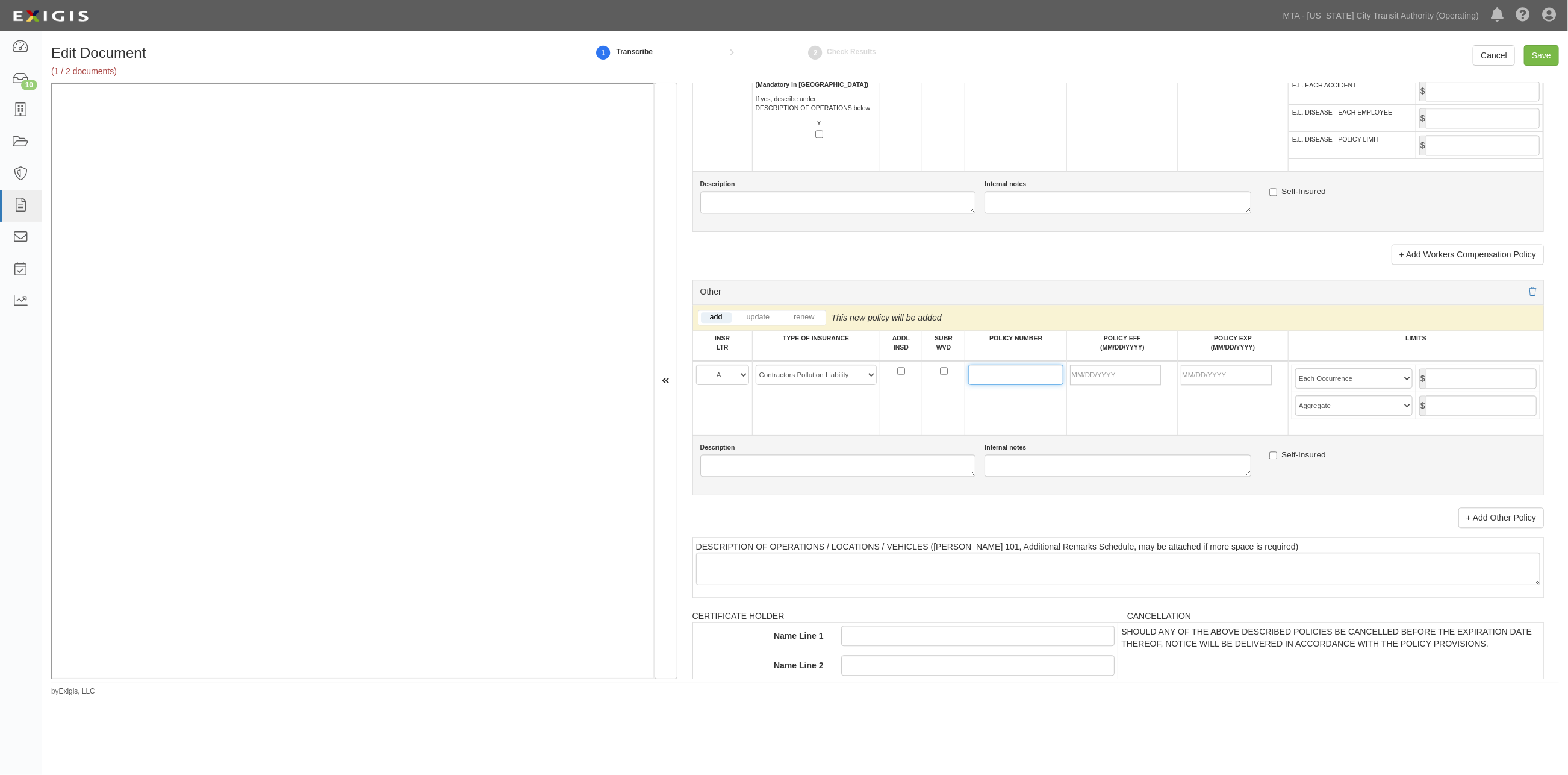
paste input "ECP2019088"
type input "ECP2019088"
click at [1026, 385] on input "POLICY EFF (MM/DD/YYYY)" at bounding box center [1115, 375] width 91 height 21
type input "10/13/2025"
type input "10/13/2026"
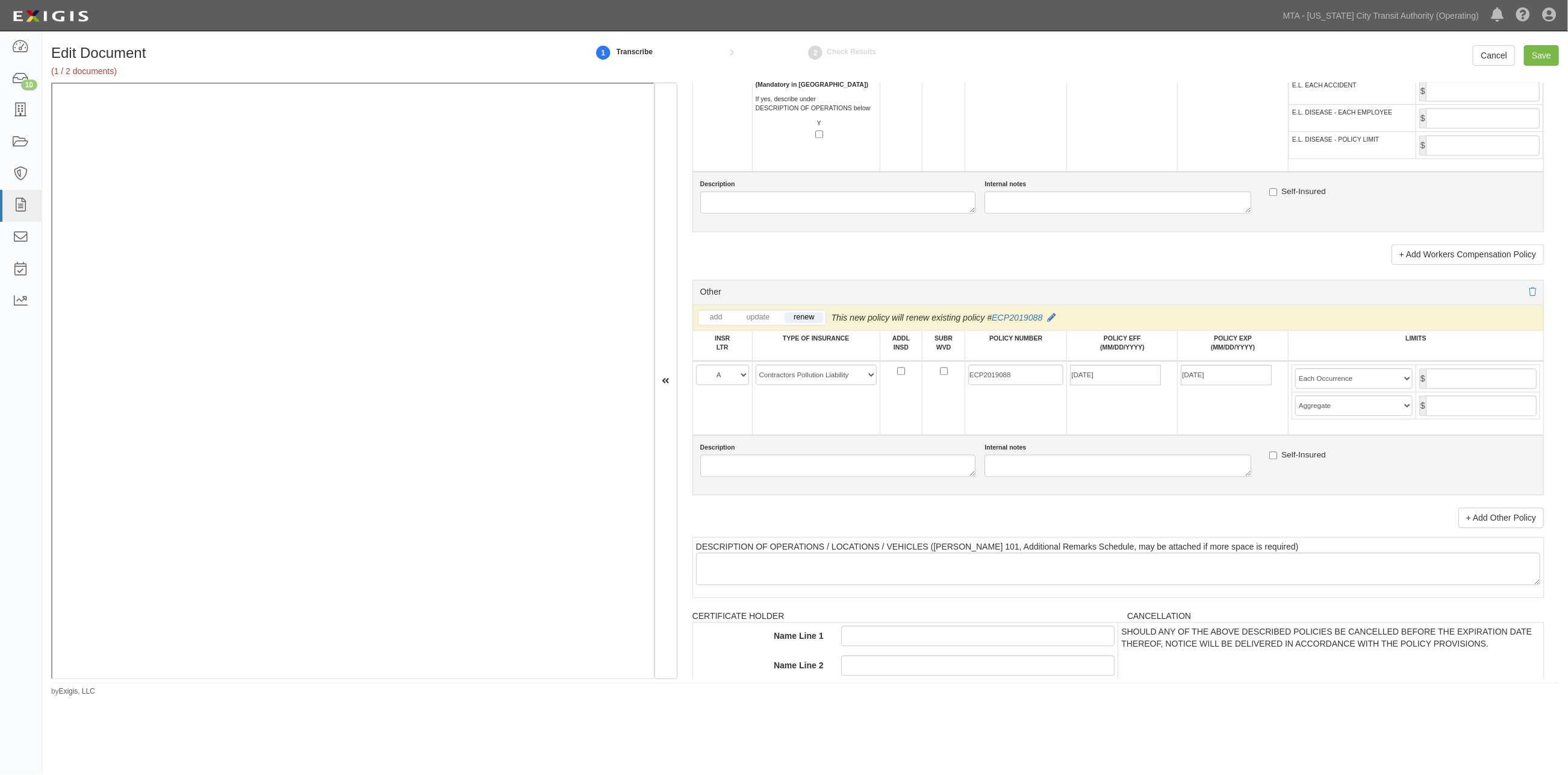
click at [1026, 435] on td "10/13/2025" at bounding box center [1122, 398] width 111 height 74
click at [1026, 388] on input "text" at bounding box center [1481, 379] width 111 height 21
type input "1,000,000"
click at [1026, 416] on input "text" at bounding box center [1481, 406] width 111 height 21
type input "1,000,000"
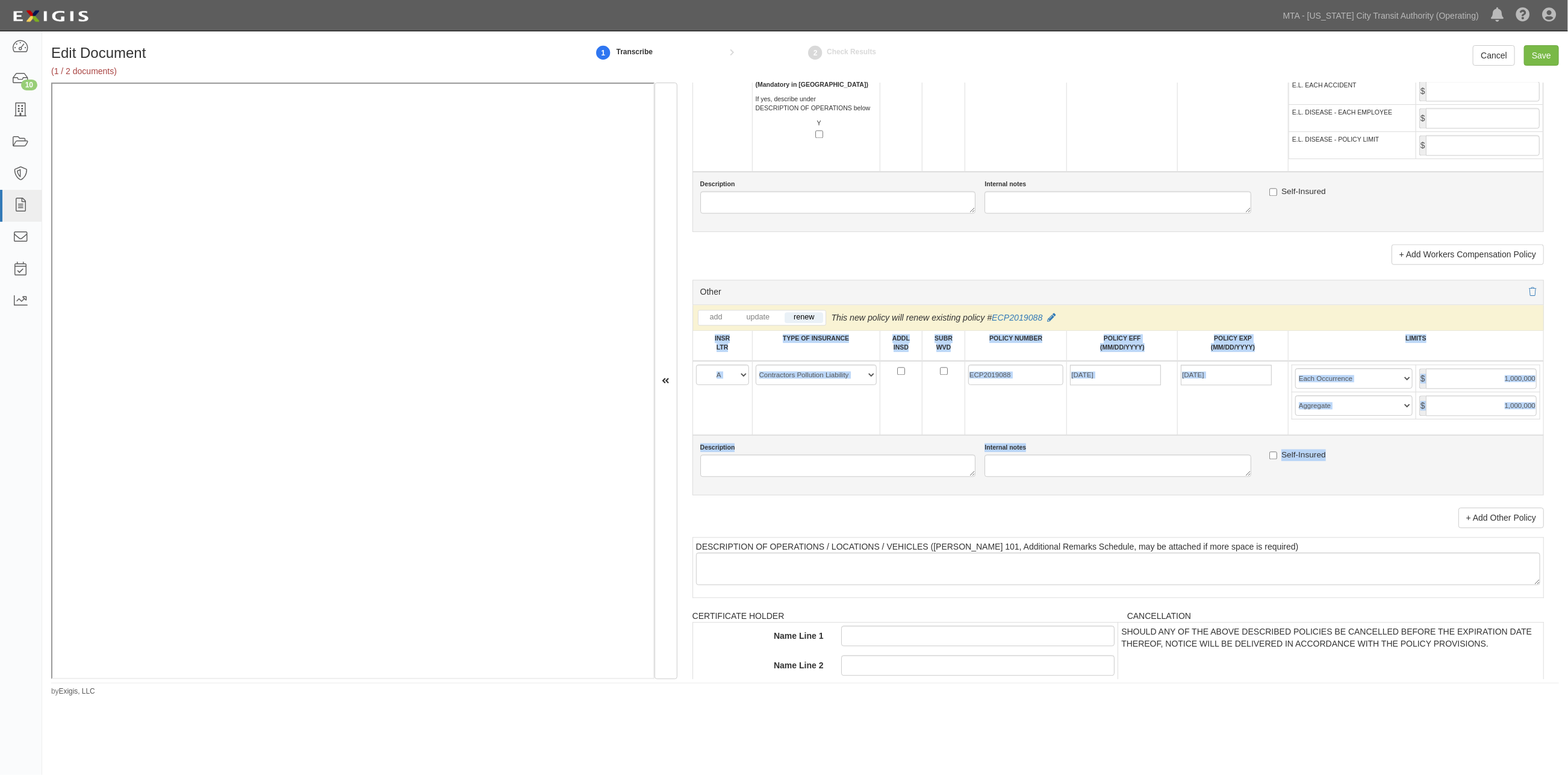
drag, startPoint x: 1560, startPoint y: 563, endPoint x: 1567, endPoint y: 515, distance: 48.5
click at [1026, 398] on div "Edit Document (1 / 2 documents) 1 Transcribe 2 Check Results Cancel Save Docume…" at bounding box center [805, 371] width 1526 height 652
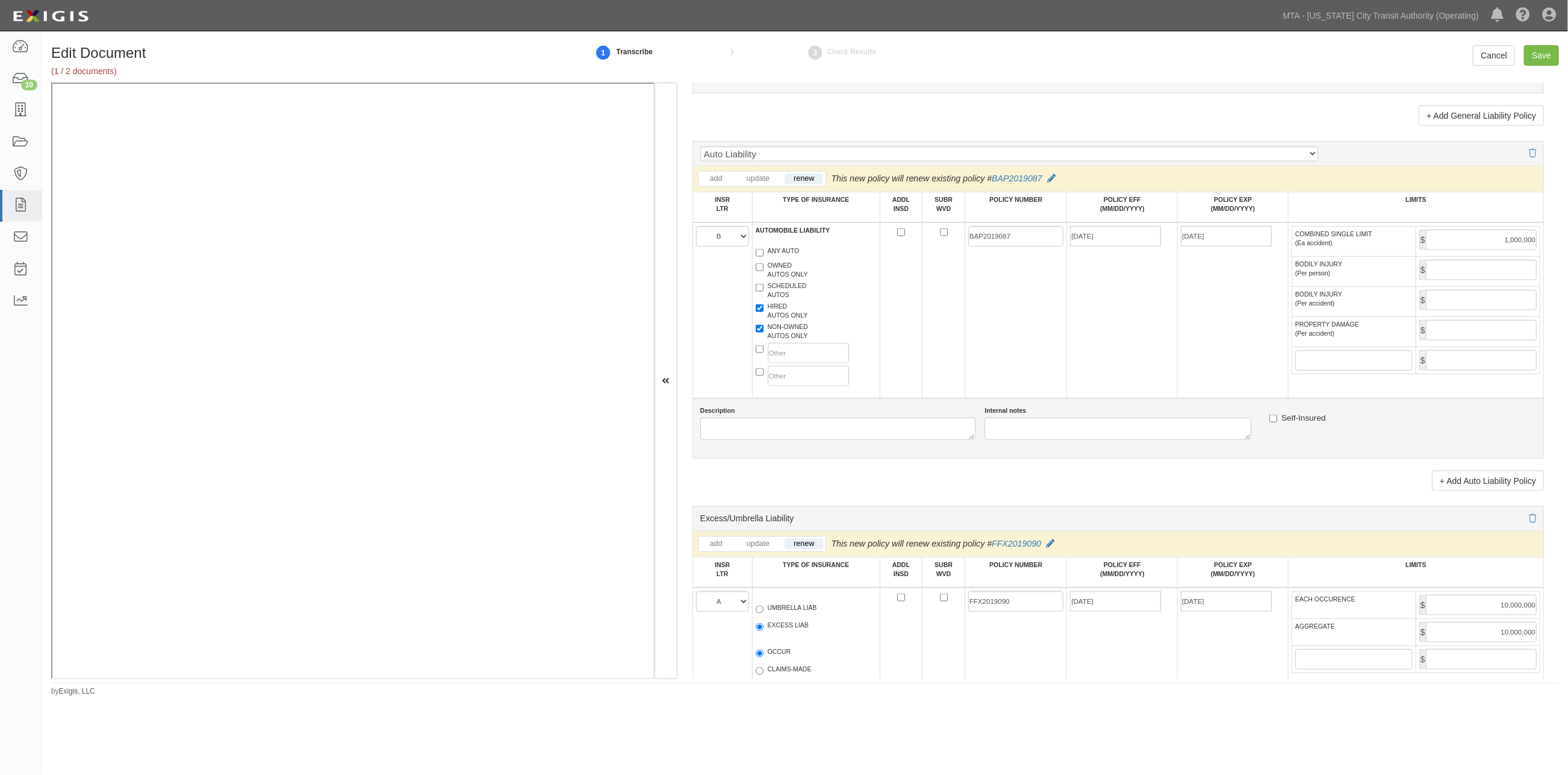
scroll to position [0, 0]
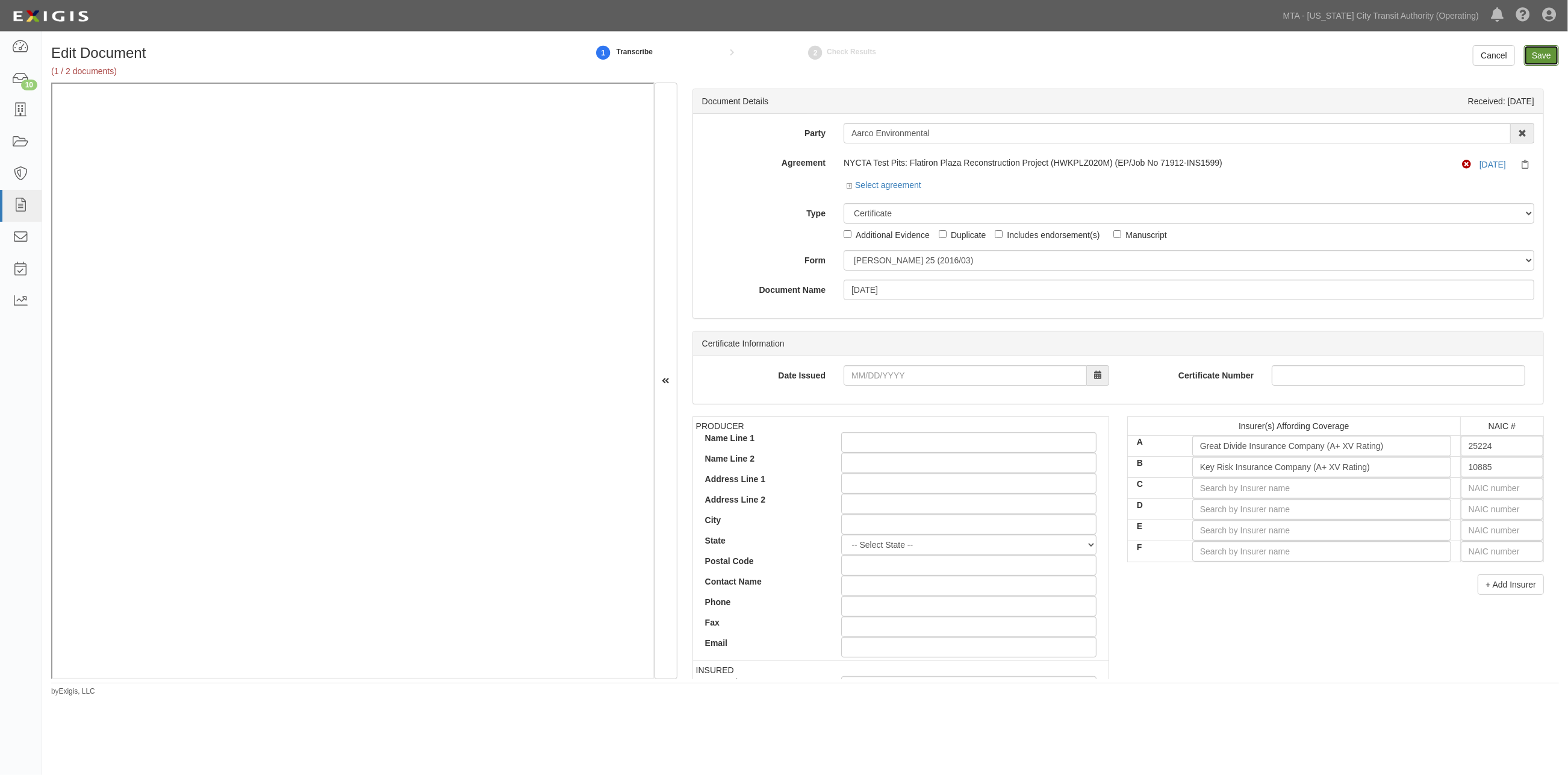
click at [1026, 52] on input "Save" at bounding box center [1542, 55] width 35 height 21
type input "1000000"
type input "2000000"
type input "1000000"
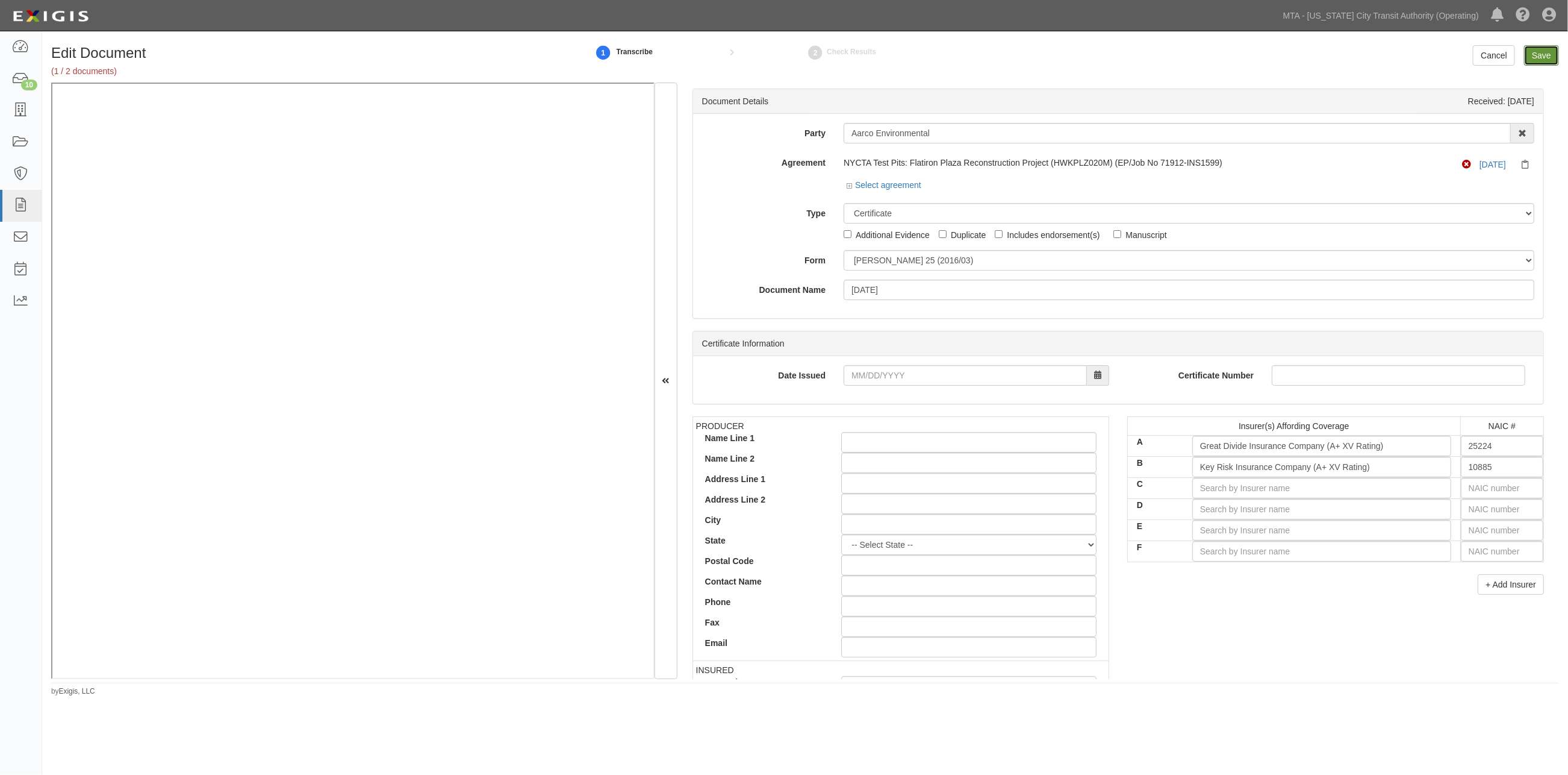
type input "10000000"
type input "1000000"
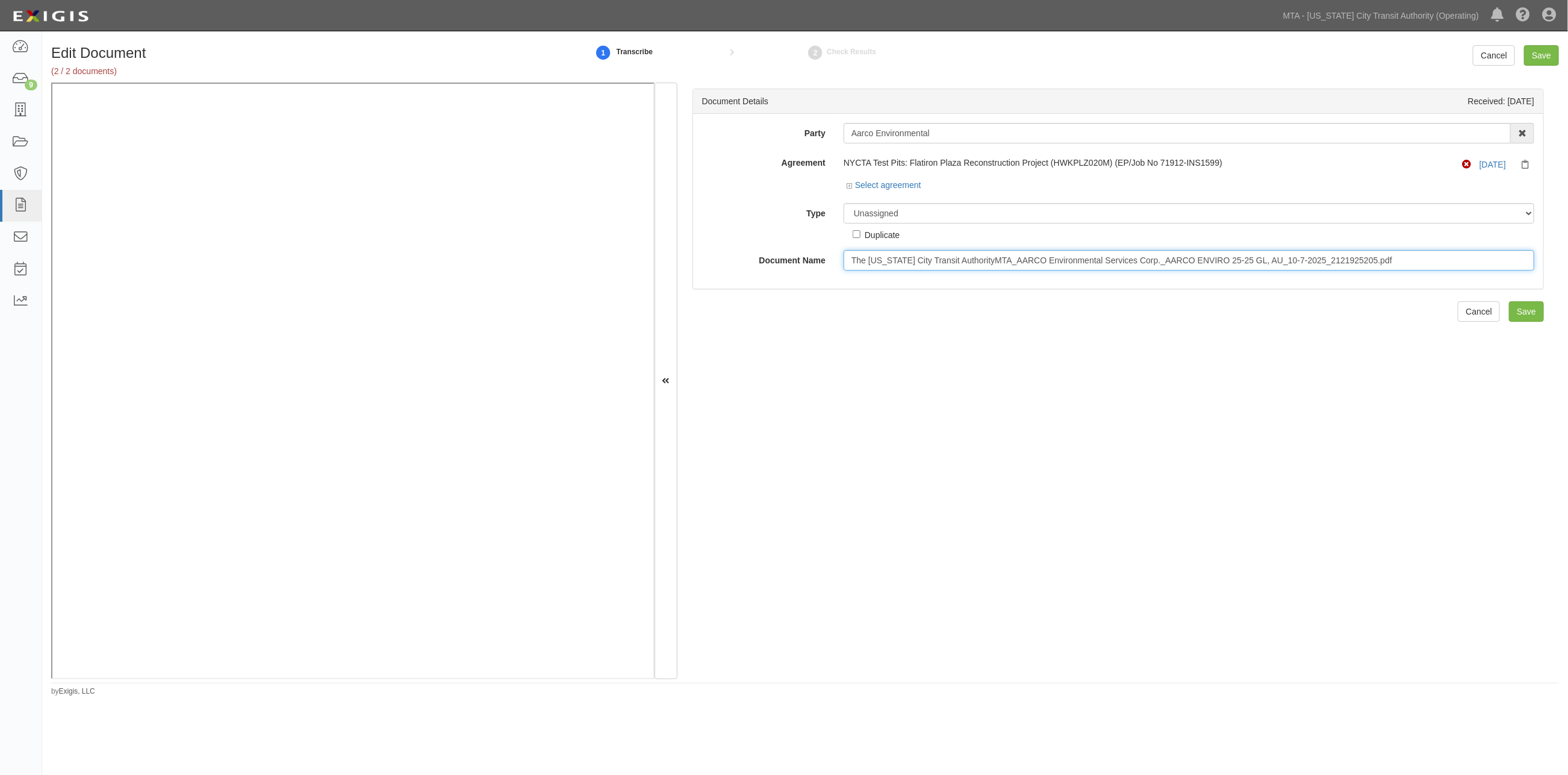
click at [866, 263] on input "The [US_STATE] City Transit AuthorityMTA_AARCO Environmental Services Corp._AAR…" at bounding box center [1189, 260] width 691 height 21
click at [883, 214] on select "Unassigned Binder Cancellation Notice Certificate Contract Endorsement Insuranc…" at bounding box center [1189, 214] width 691 height 21
select select "EndorsementDetail"
click at [844, 204] on select "Unassigned Binder Cancellation Notice Certificate Contract Endorsement Insuranc…" at bounding box center [1189, 214] width 691 height 21
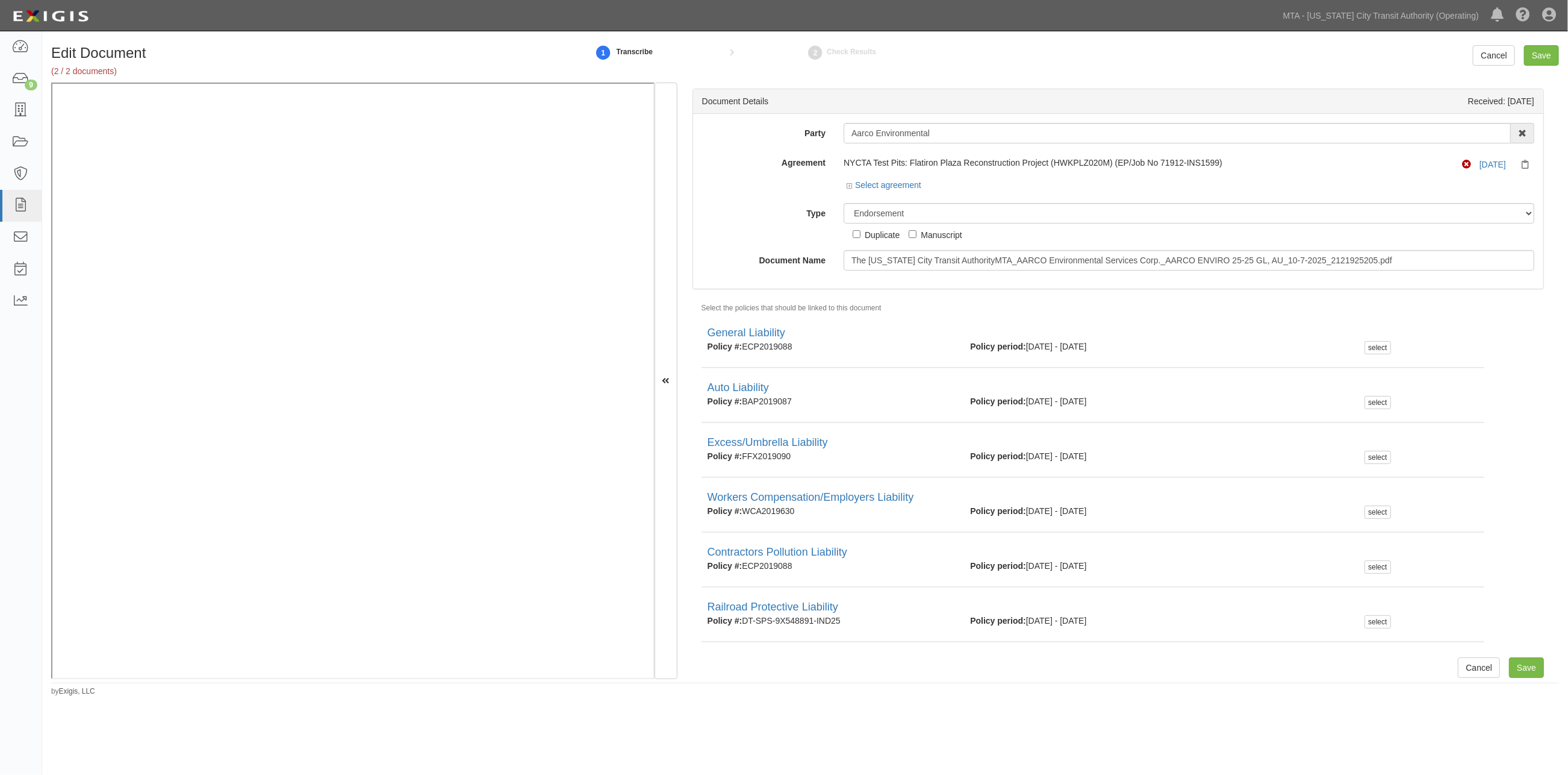
click at [887, 236] on div "Duplicate" at bounding box center [882, 234] width 35 height 13
click at [861, 236] on input "Duplicate" at bounding box center [857, 234] width 8 height 8
checkbox input "true"
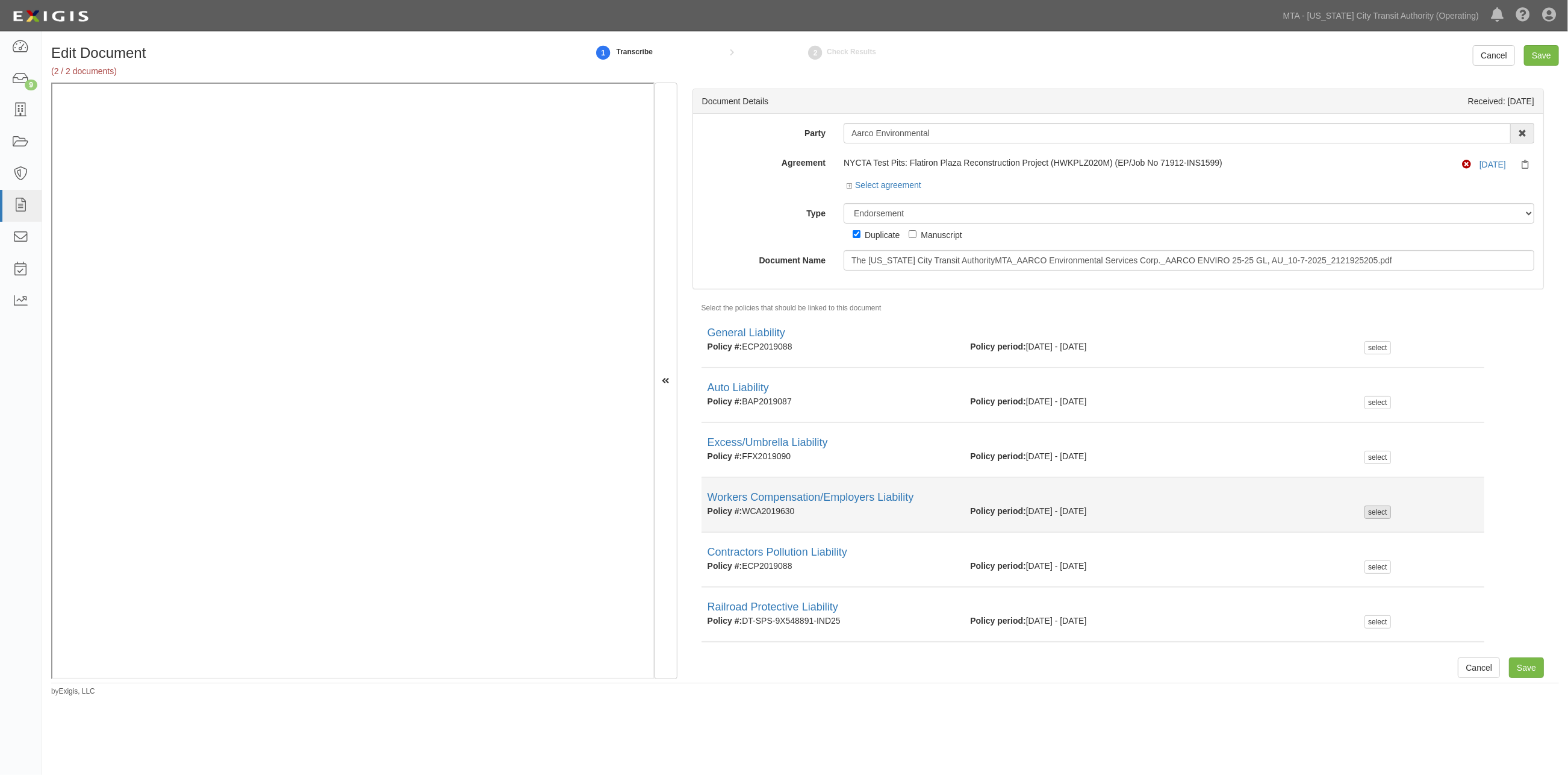
click at [1365, 510] on div "select" at bounding box center [1378, 512] width 26 height 13
checkbox input "true"
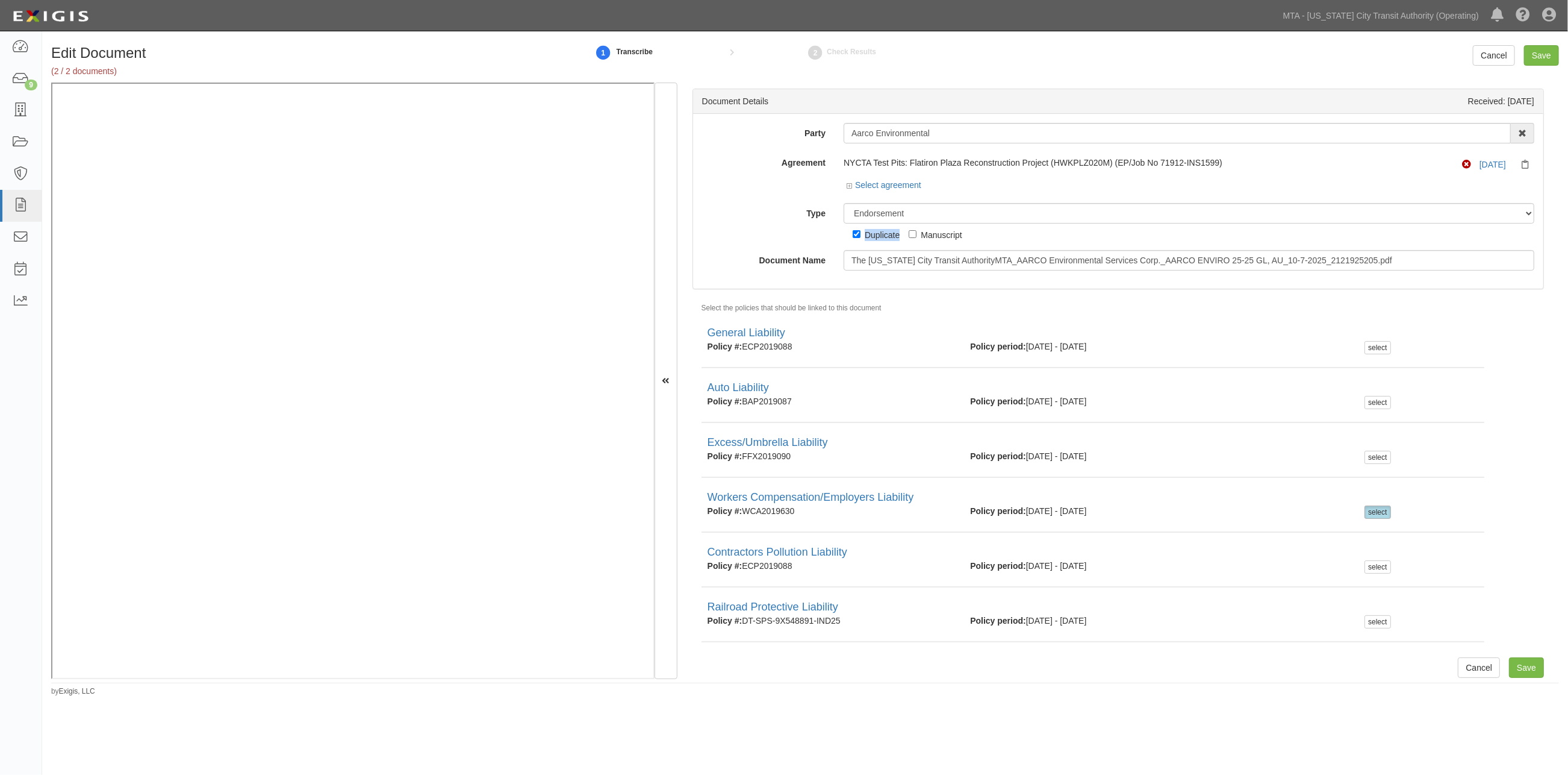
drag, startPoint x: 903, startPoint y: 236, endPoint x: 865, endPoint y: 236, distance: 38.0
click at [865, 236] on div "Unassigned Binder Cancellation Notice Certificate Contract Endorsement Insuranc…" at bounding box center [1189, 222] width 709 height 38
copy div "Duplicate Includes endorsement(s)"
click at [880, 258] on input "The [US_STATE] City Transit AuthorityMTA_AARCO Environmental Services Corp._AAR…" at bounding box center [1189, 260] width 691 height 21
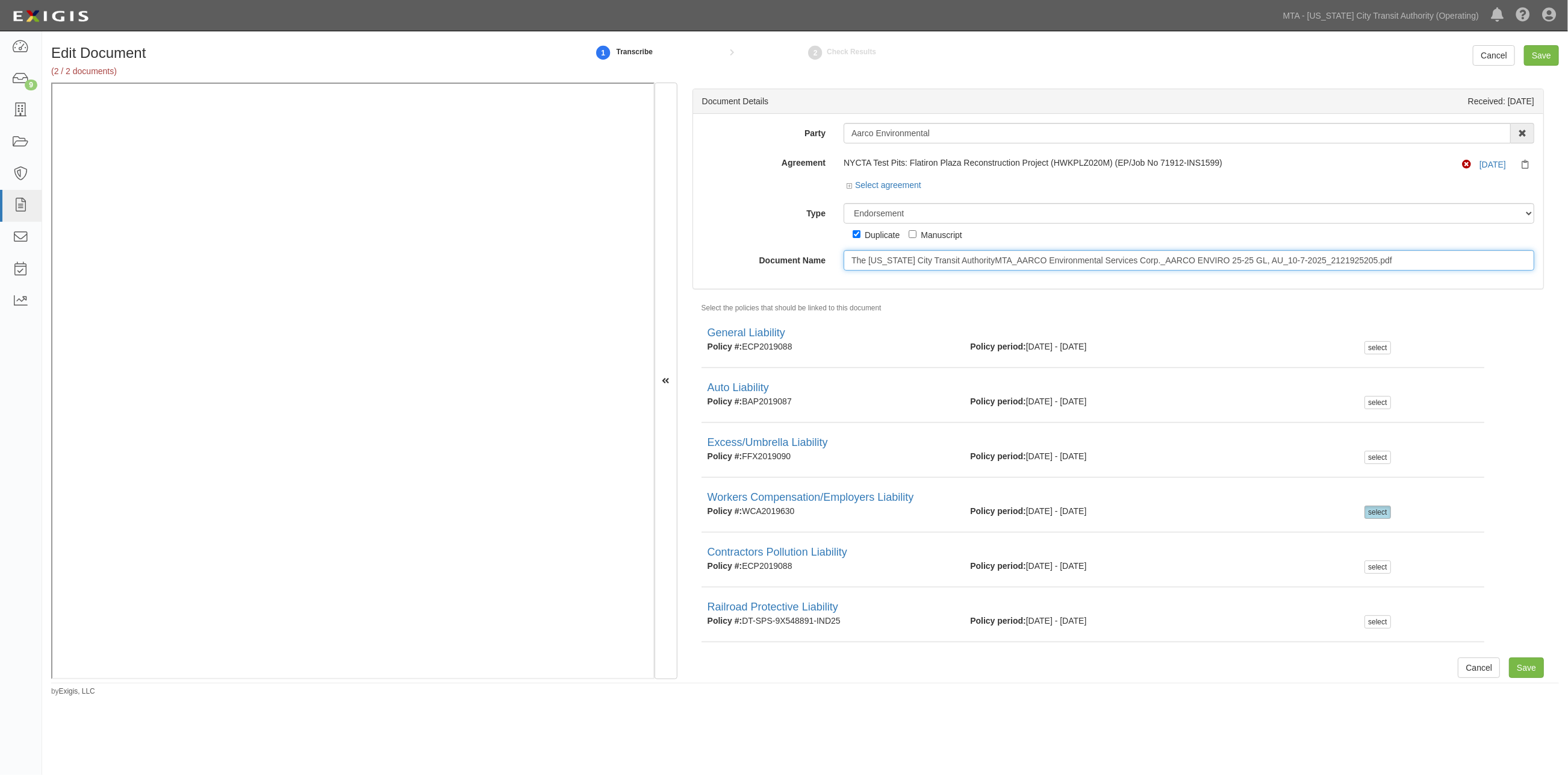
click at [880, 258] on input "The [US_STATE] City Transit AuthorityMTA_AARCO Environmental Services Corp._AAR…" at bounding box center [1189, 260] width 691 height 21
paste input "Duplicate"
type input "Duplicate"
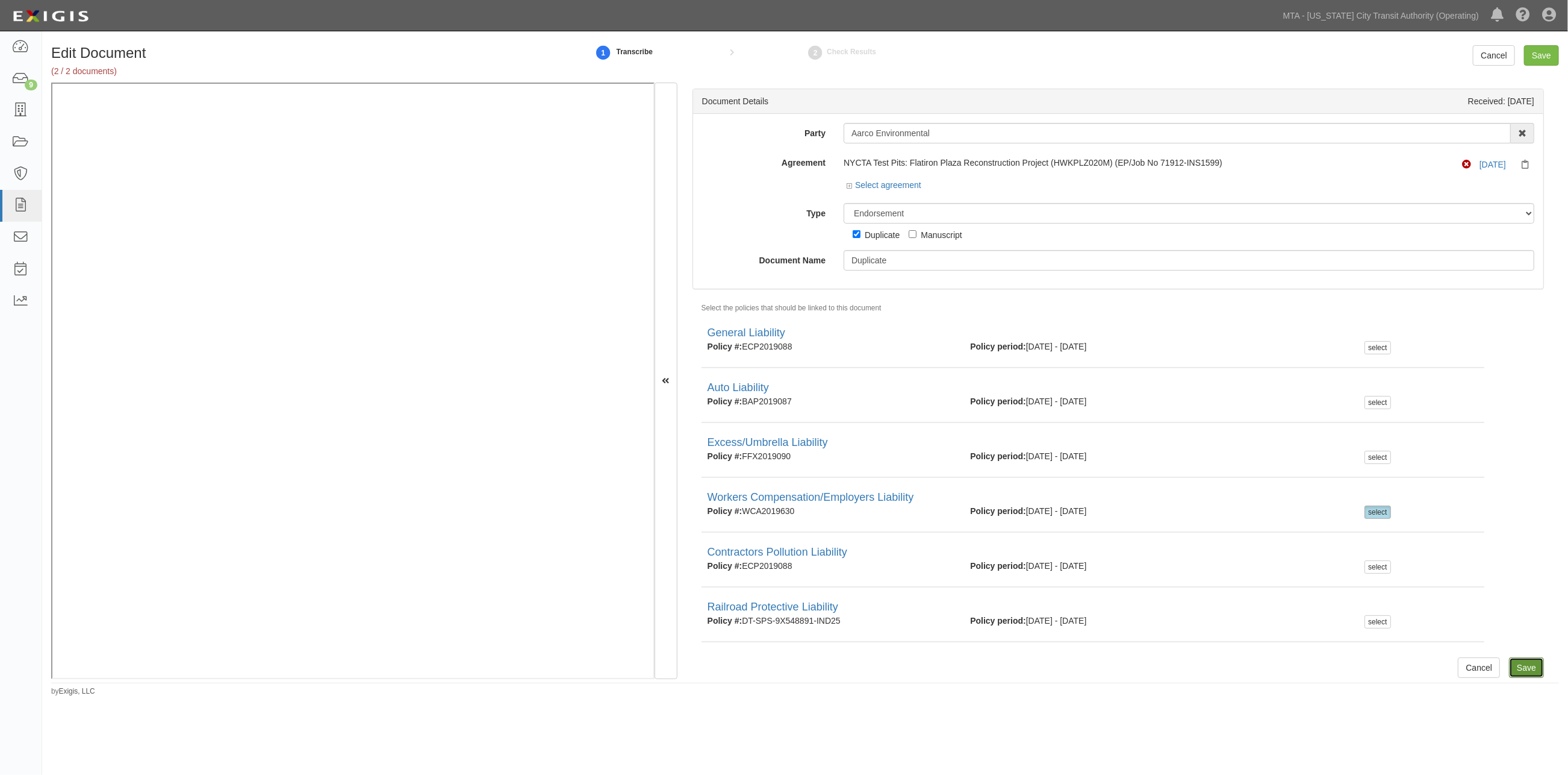
click at [1521, 672] on input "Save" at bounding box center [1527, 667] width 35 height 21
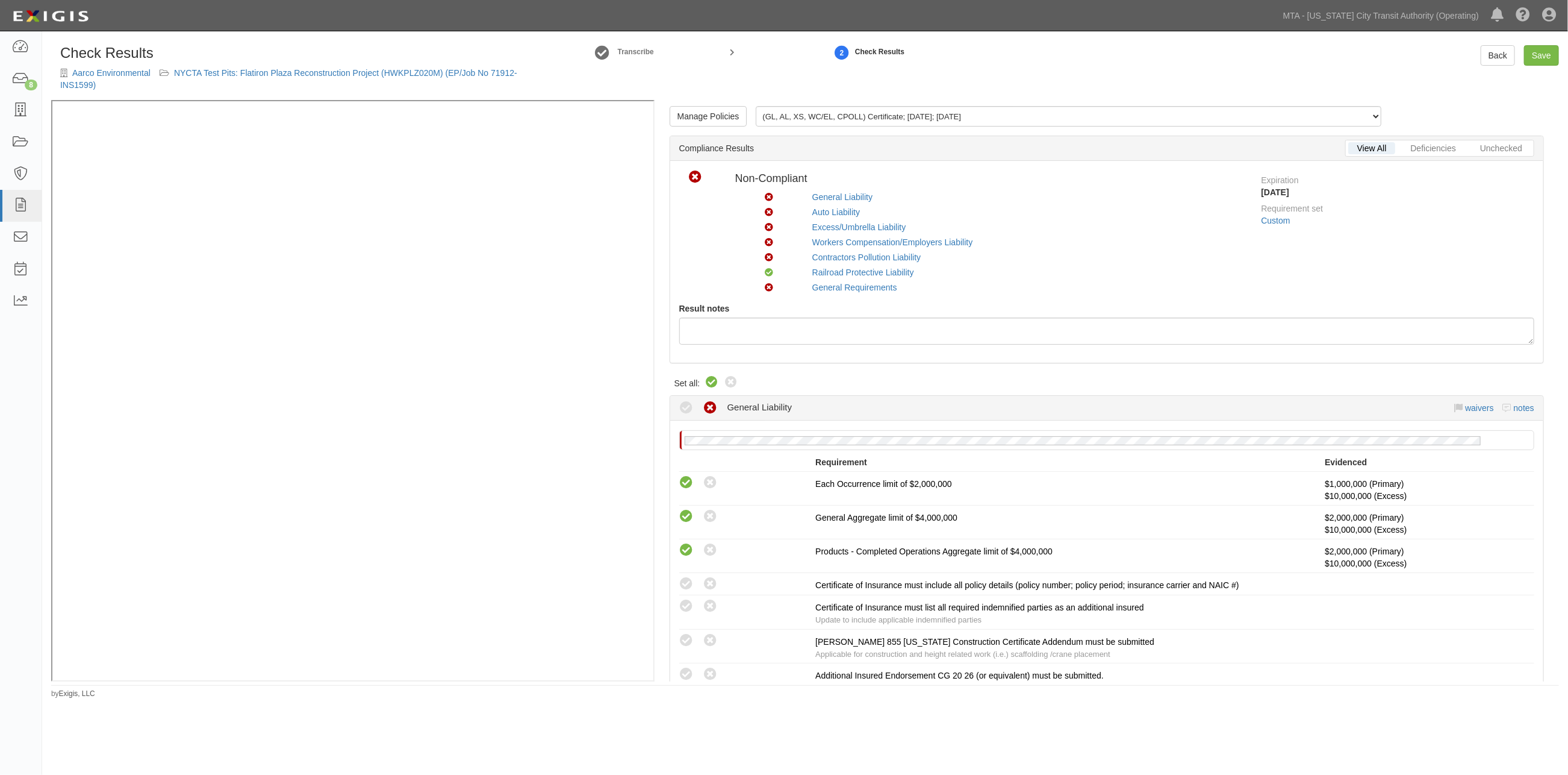
click at [715, 382] on icon at bounding box center [712, 383] width 14 height 14
radio input "true"
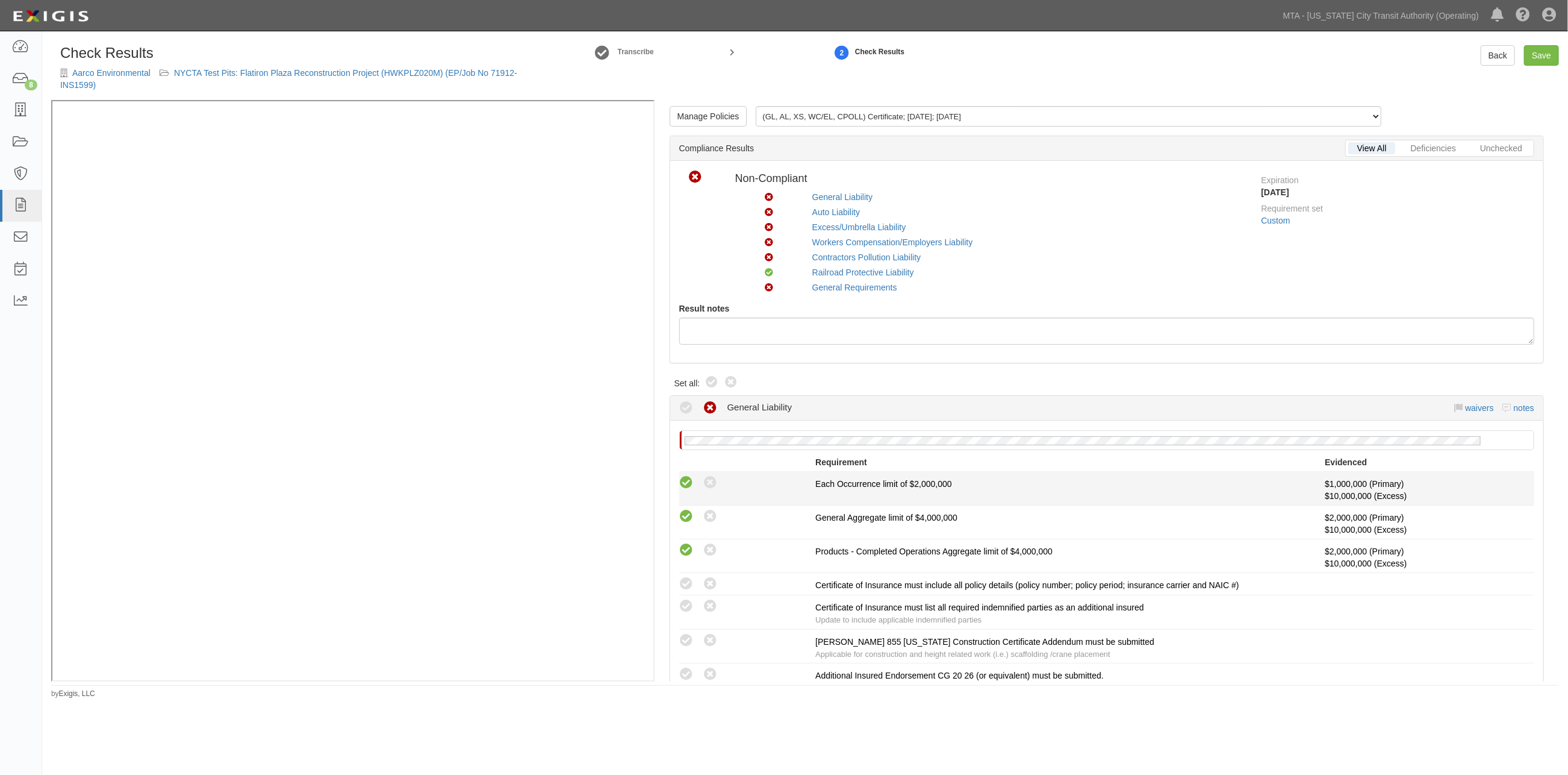
radio input "true"
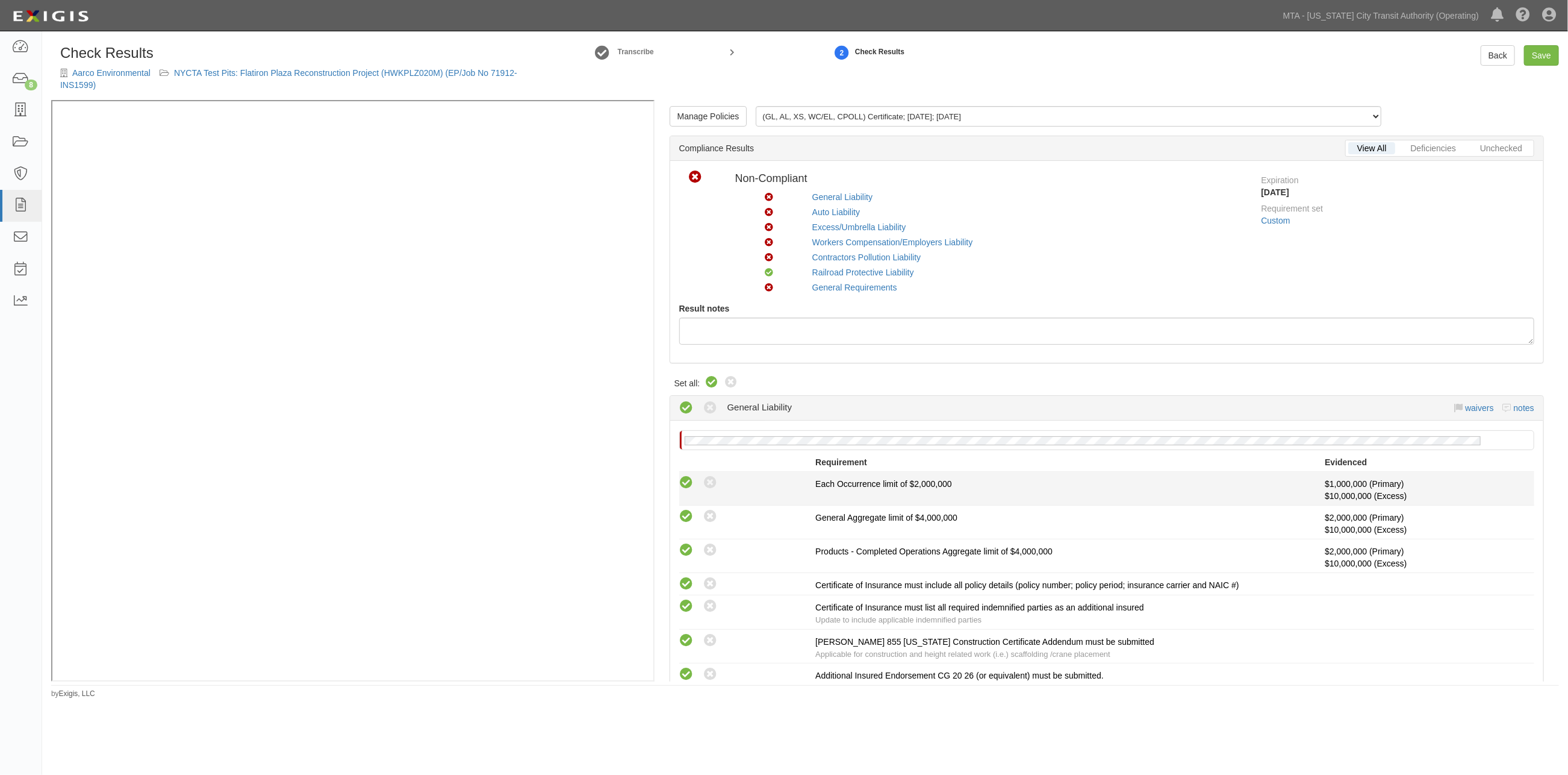
radio input "true"
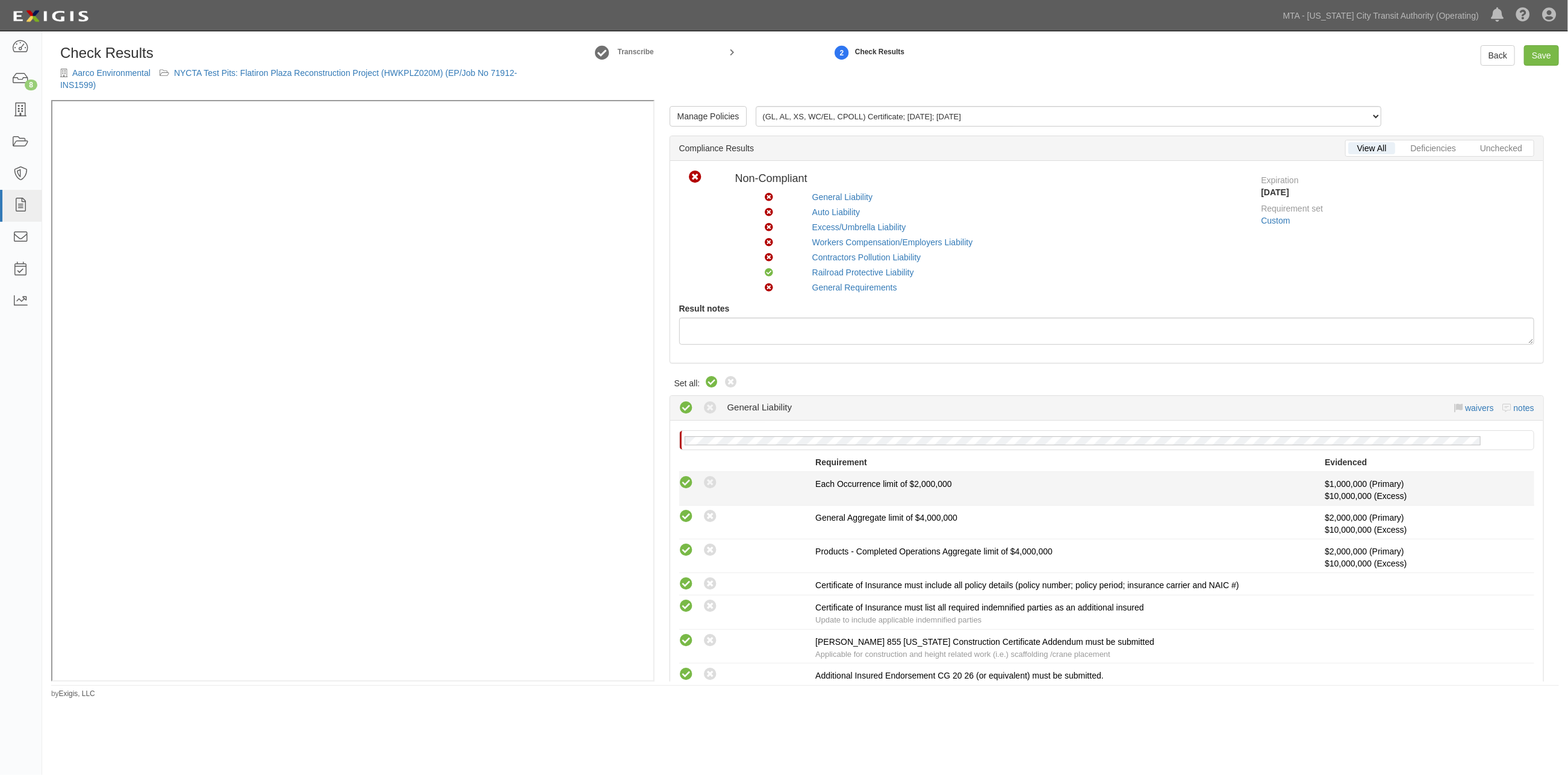
radio input "true"
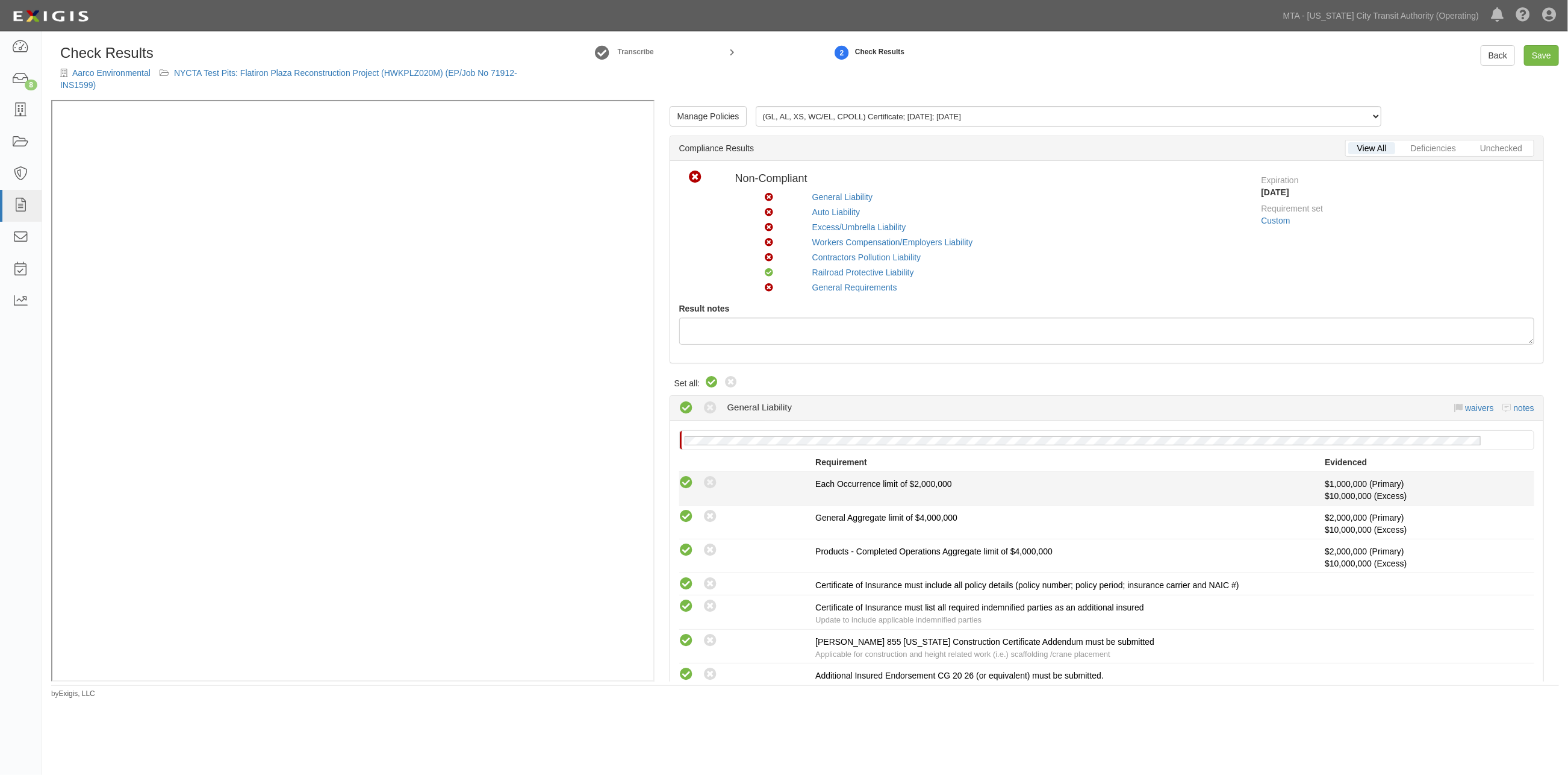
radio input "true"
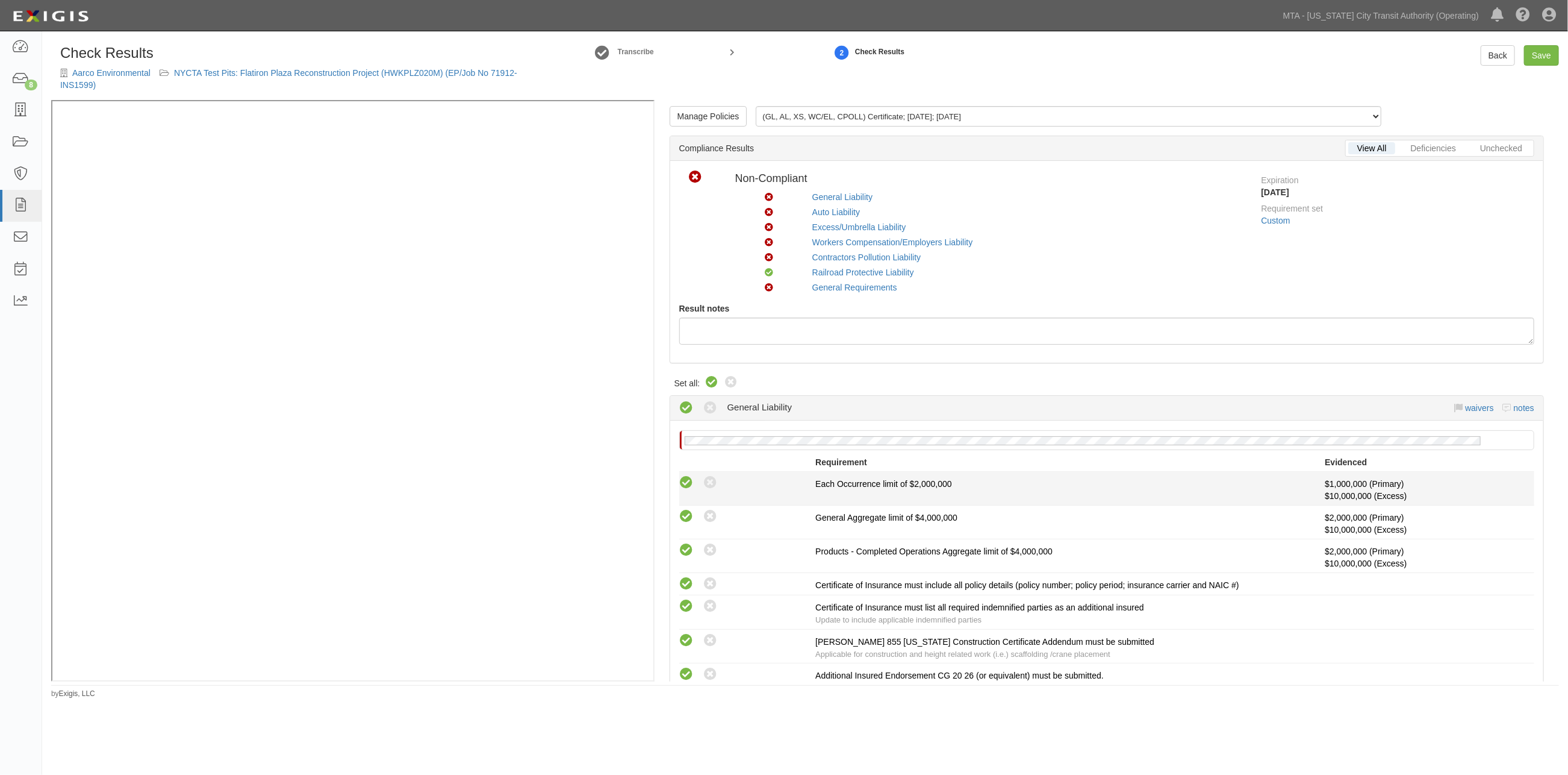
radio input "true"
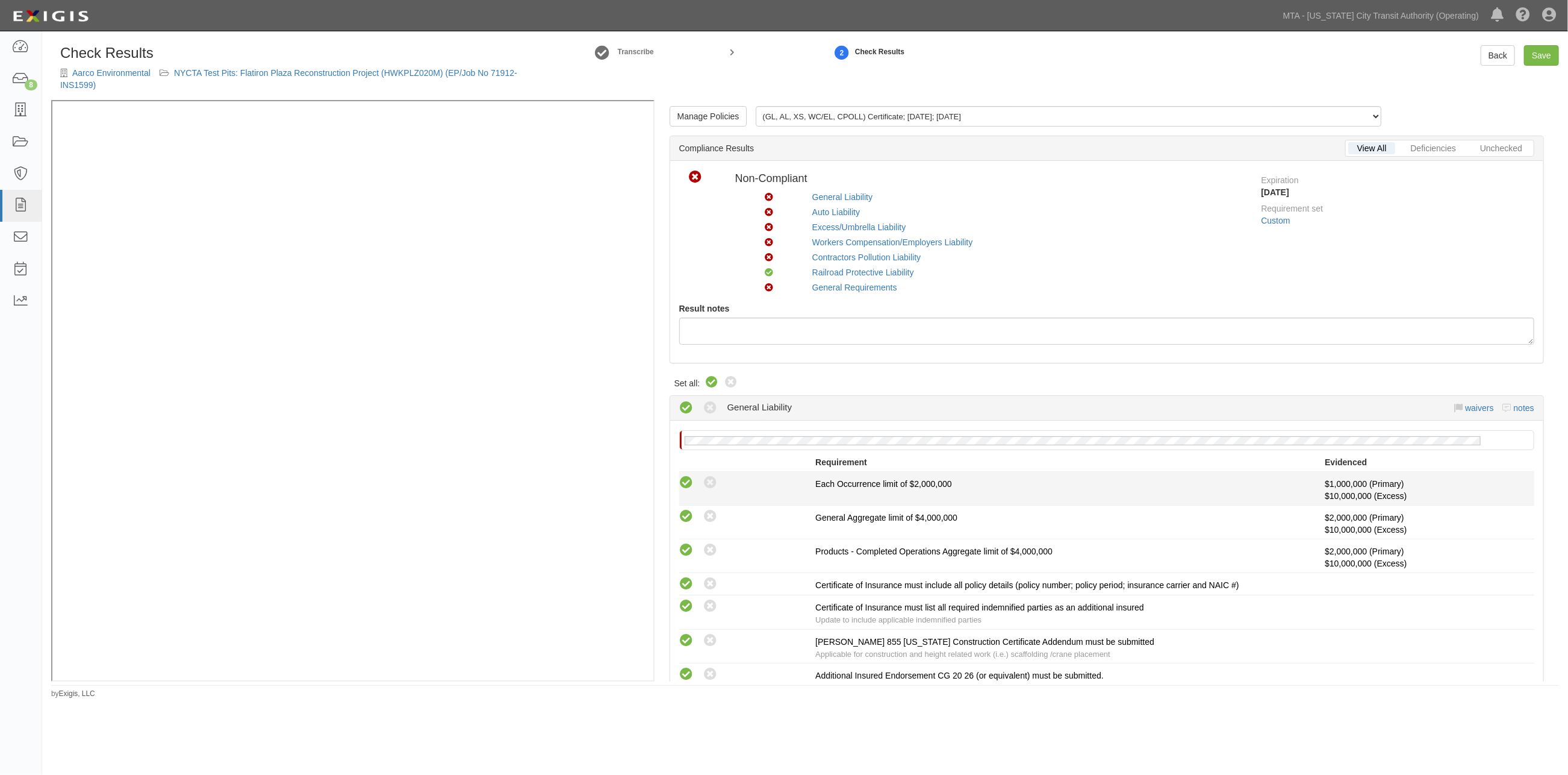
radio input "true"
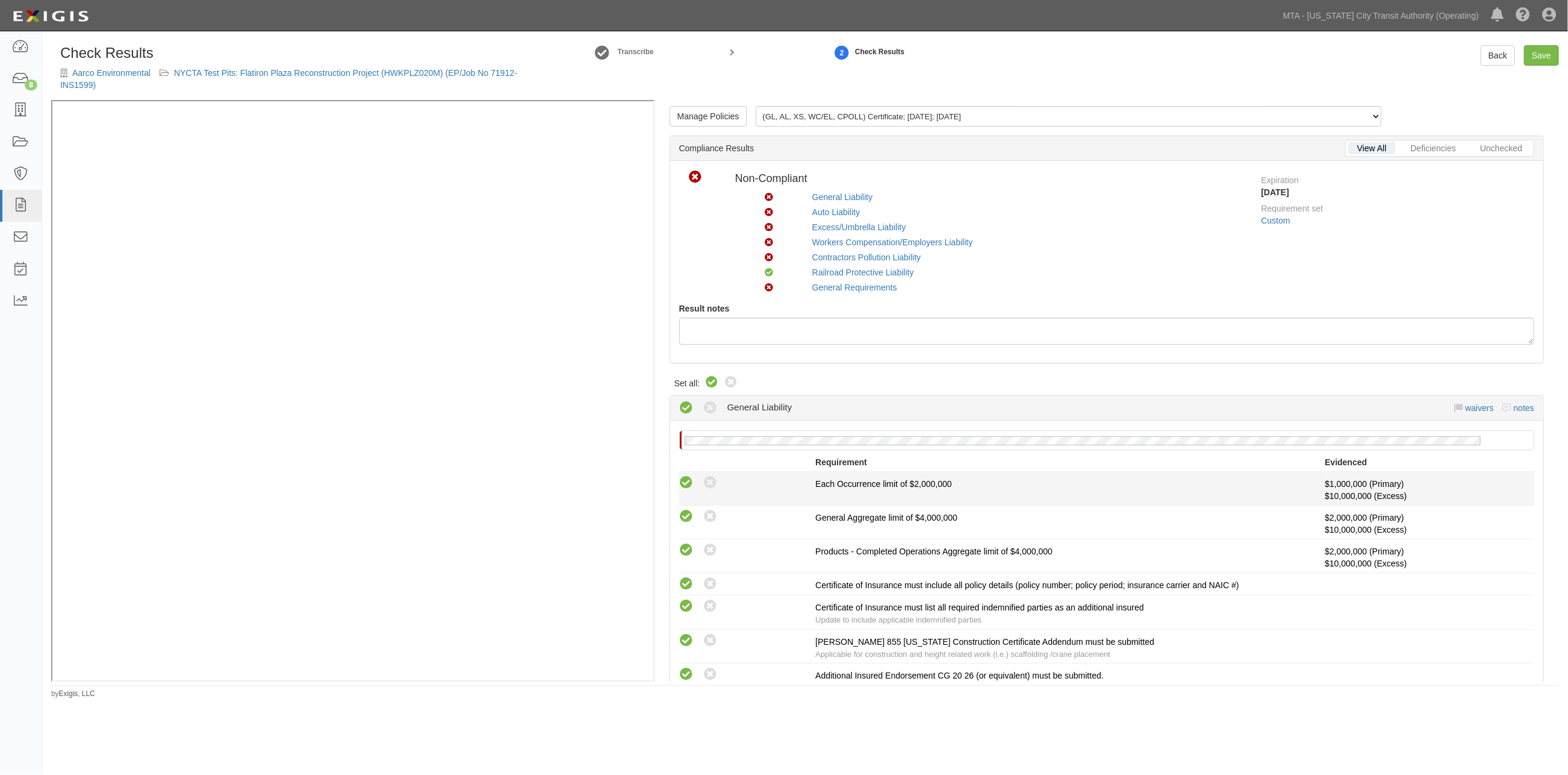
radio input "true"
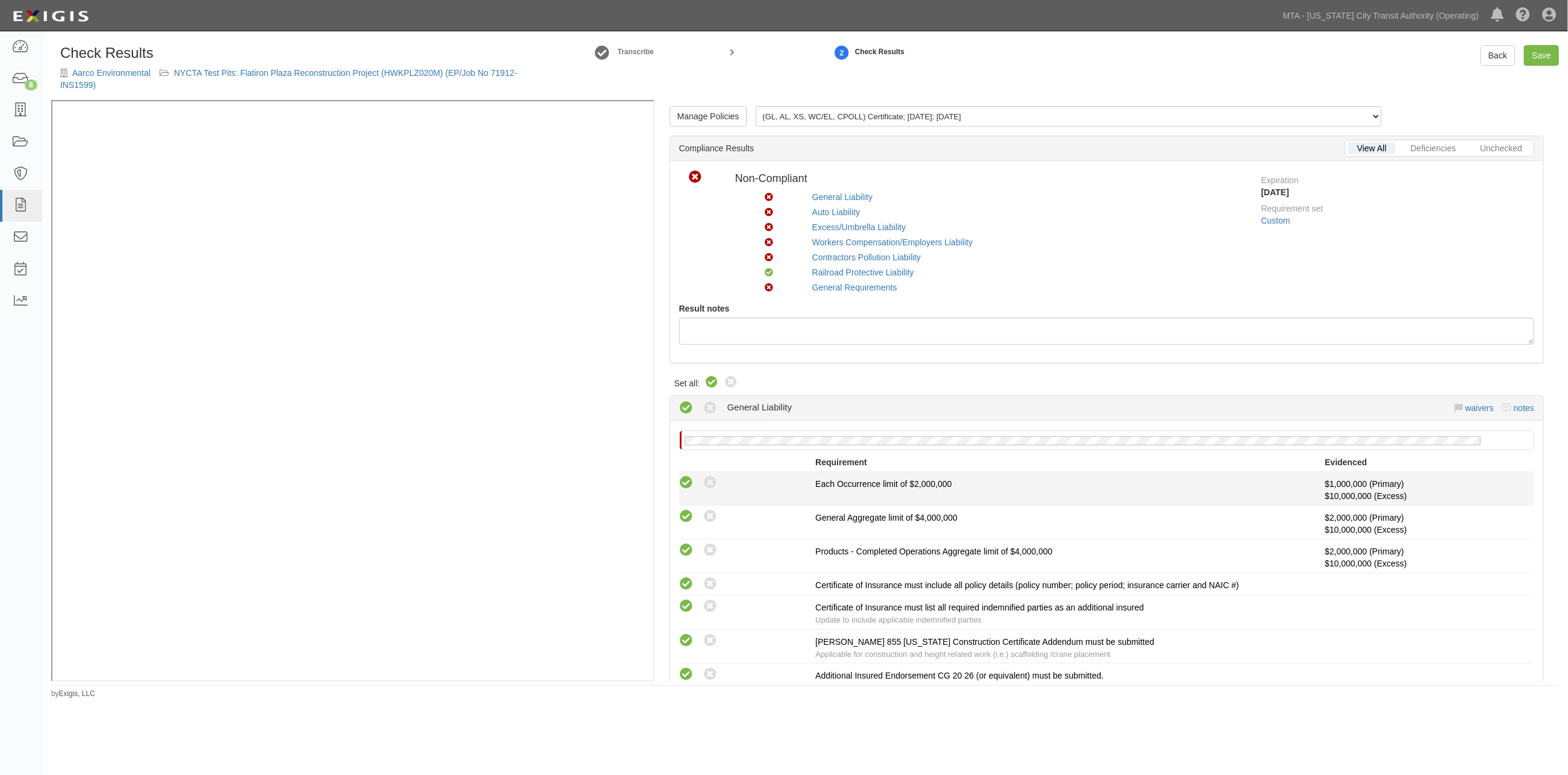
radio input "true"
click at [831, 257] on link "Contractors Pollution Liability" at bounding box center [867, 257] width 109 height 9
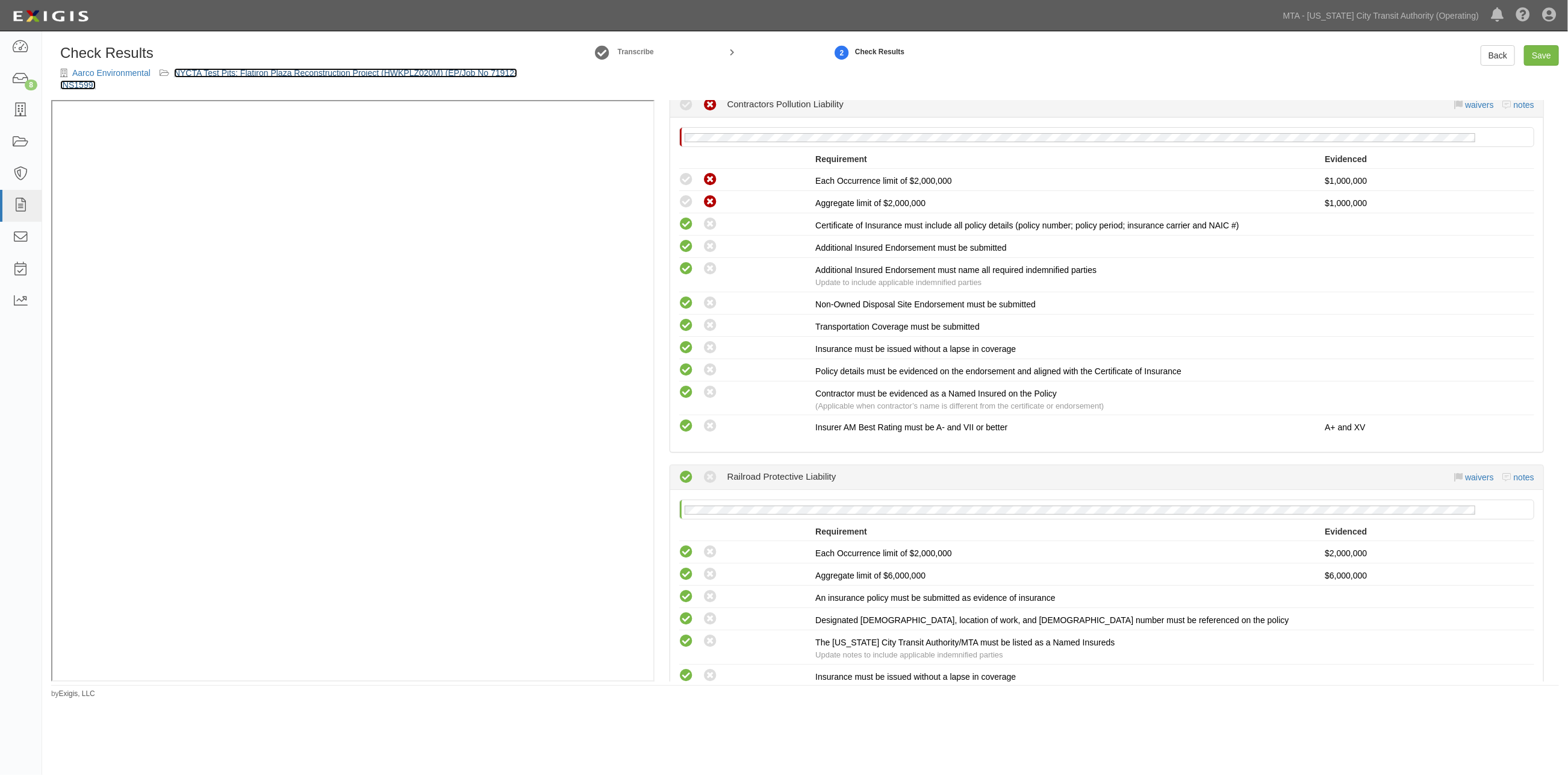
click at [330, 74] on link "NYCTA Test Pits: Flatiron Plaza Reconstruction Project (HWKPLZ020M) (EP/Job No …" at bounding box center [288, 78] width 457 height 21
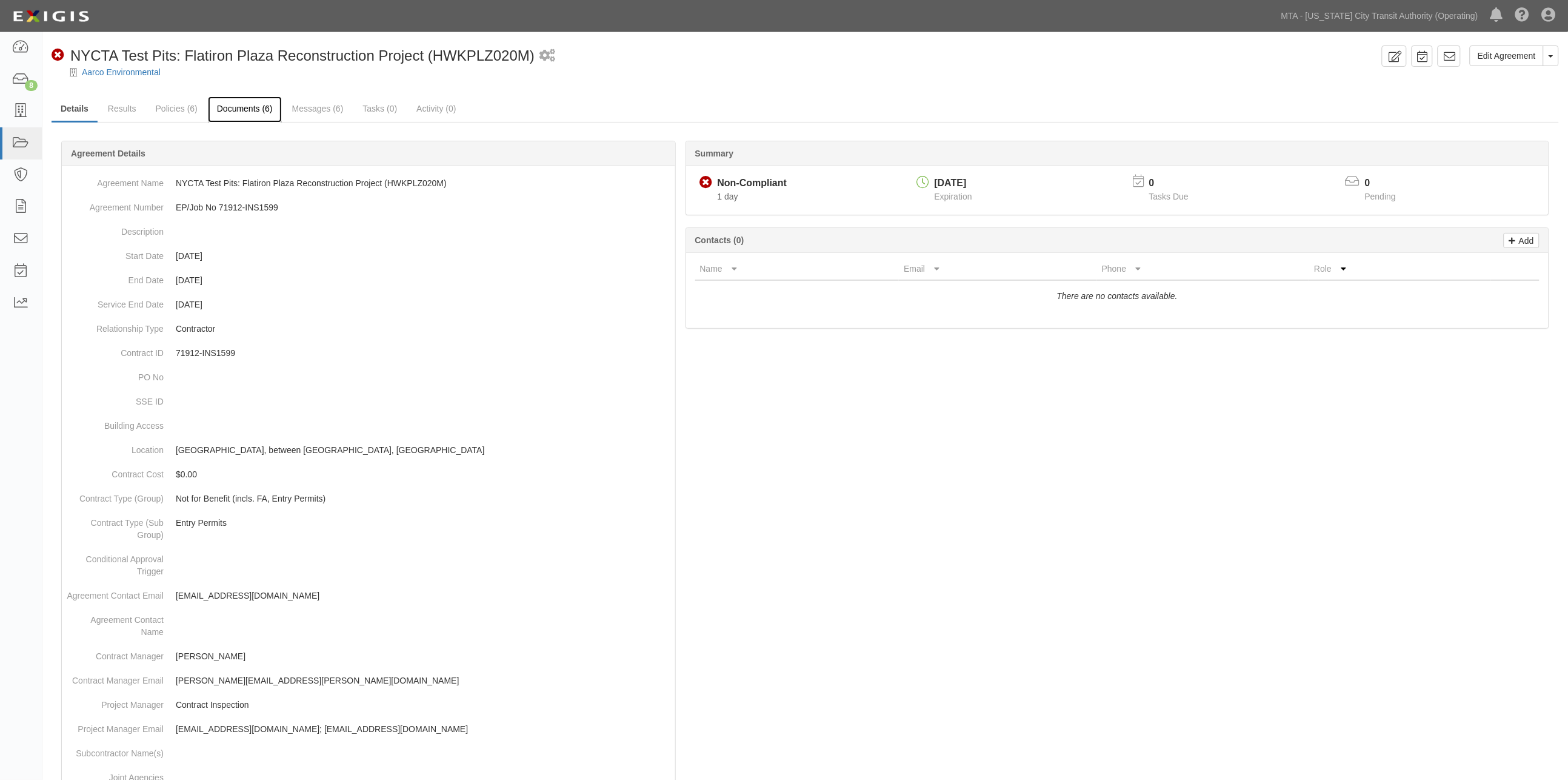
click at [235, 108] on link "Documents (6)" at bounding box center [244, 109] width 74 height 26
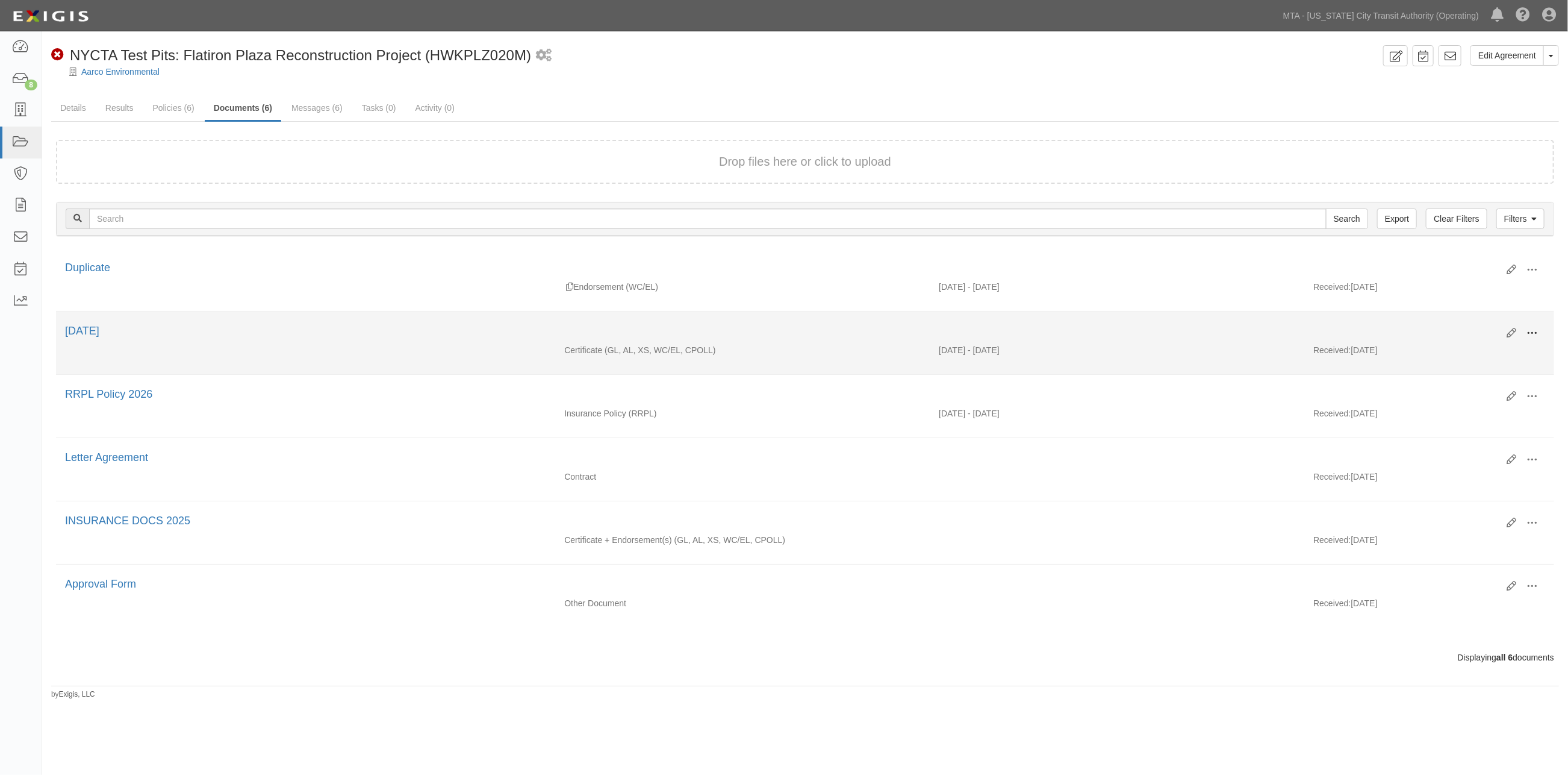
click at [1533, 334] on span at bounding box center [1532, 334] width 11 height 11
click at [1446, 323] on link "Edit" at bounding box center [1473, 328] width 95 height 21
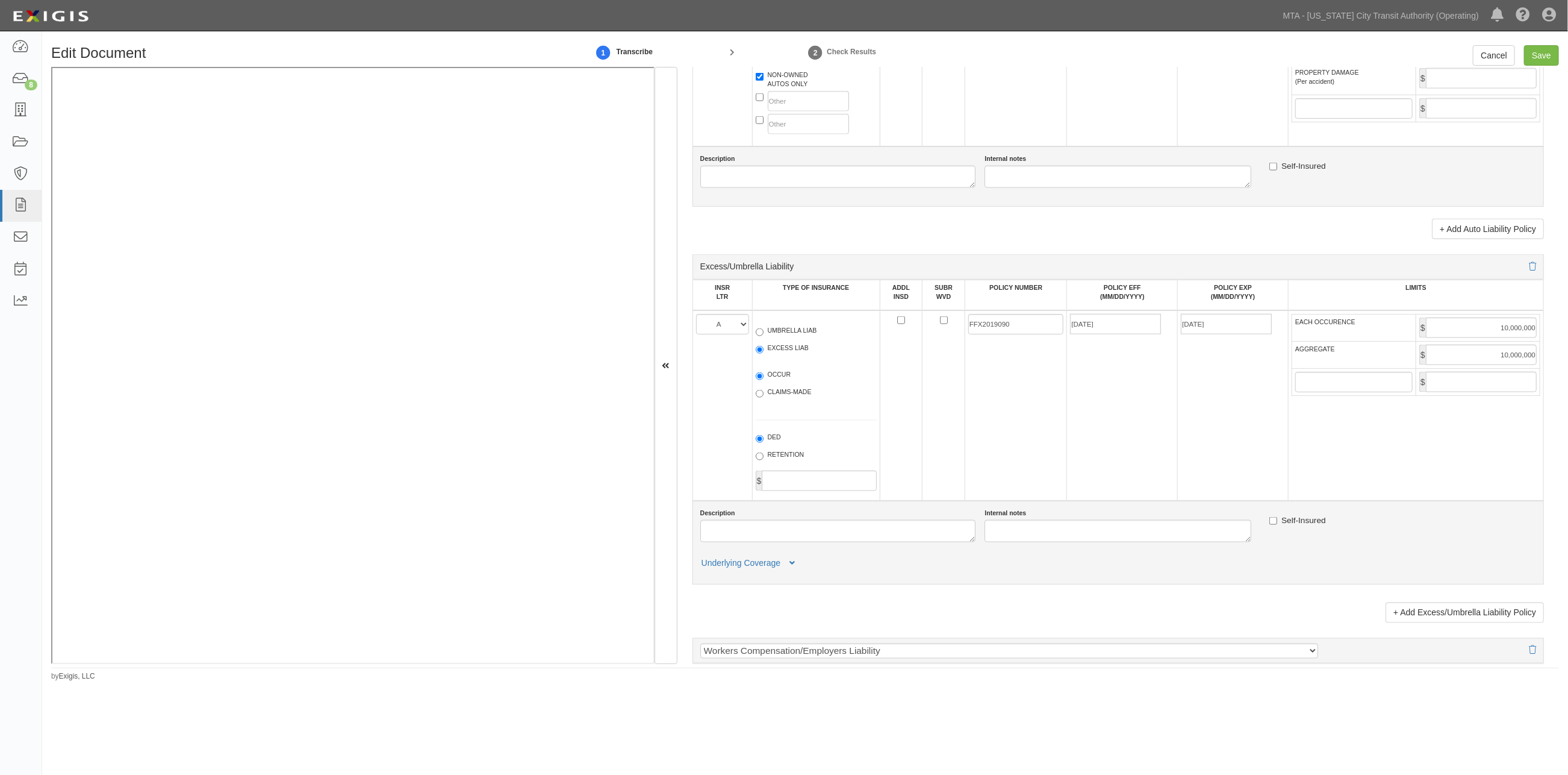
scroll to position [1424, 0]
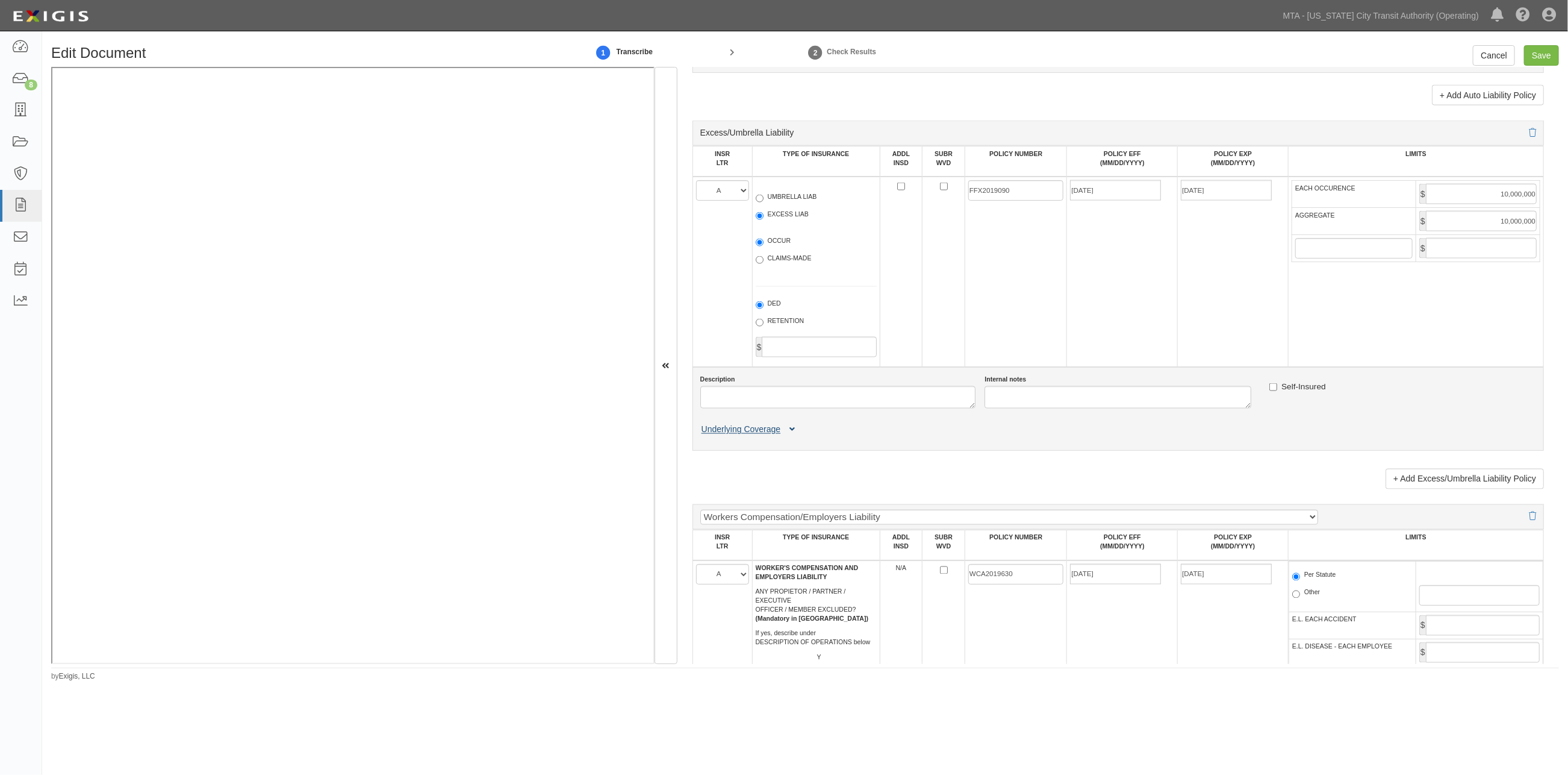
click at [793, 434] on icon at bounding box center [792, 430] width 6 height 9
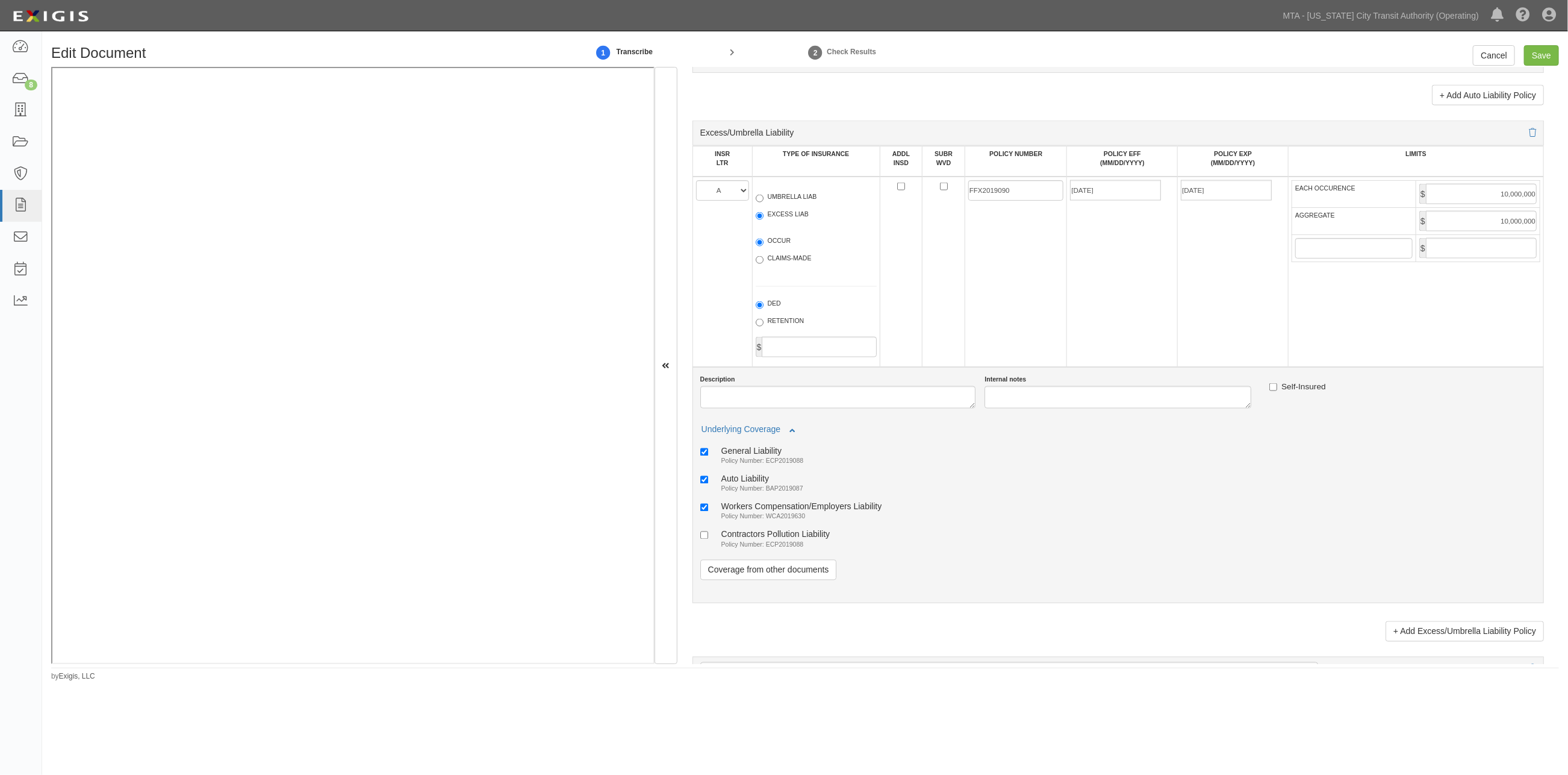
click at [792, 548] on small "Policy Number: ECP2019088" at bounding box center [763, 544] width 82 height 7
click at [708, 539] on input "Contractors Pollution Liability Policy Number: ECP2019088" at bounding box center [704, 535] width 8 height 8
checkbox input "true"
click at [1544, 55] on input "Save" at bounding box center [1542, 55] width 35 height 21
type input "1000000"
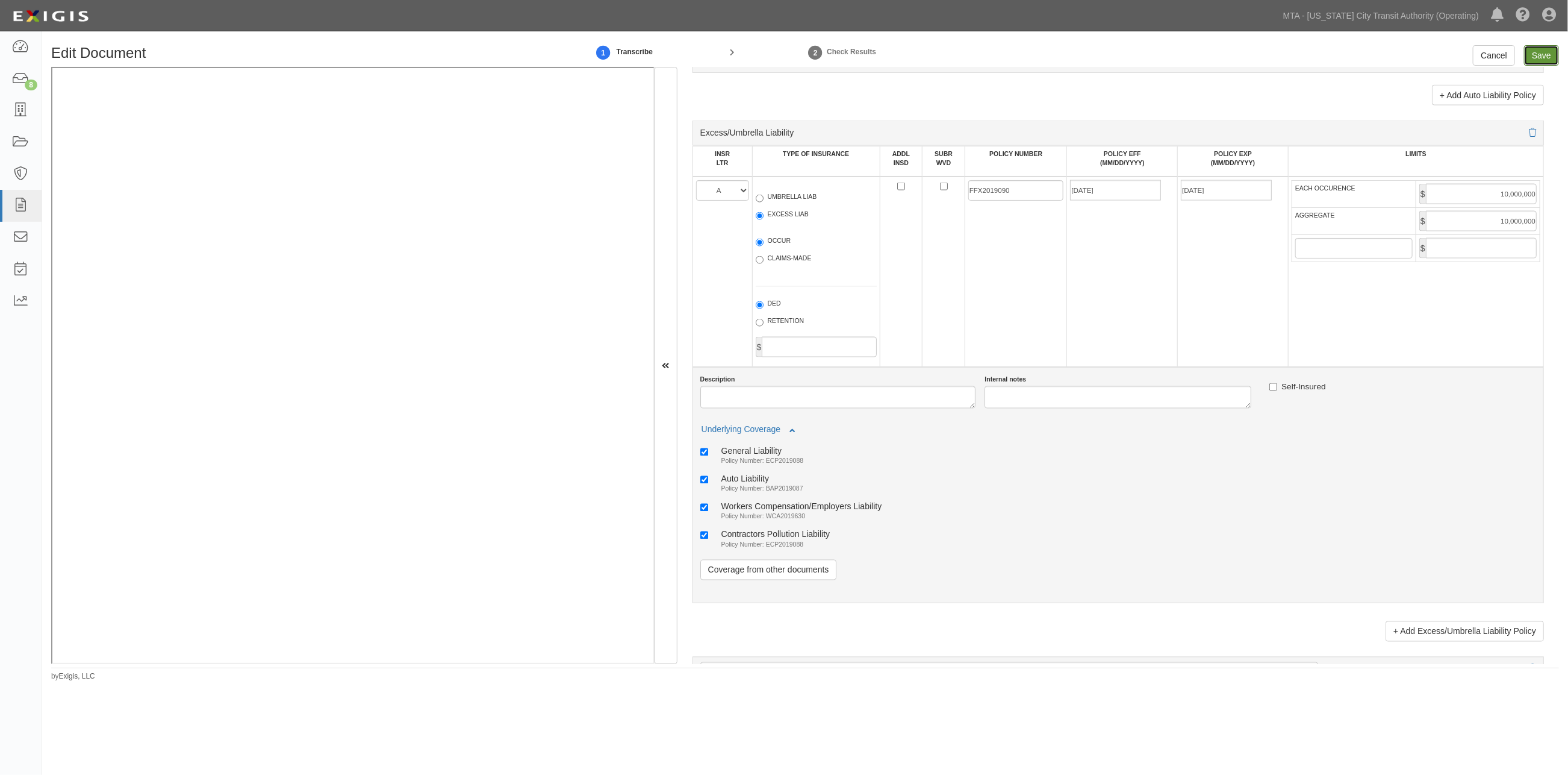
type input "2000000"
type input "1000000"
type input "10000000"
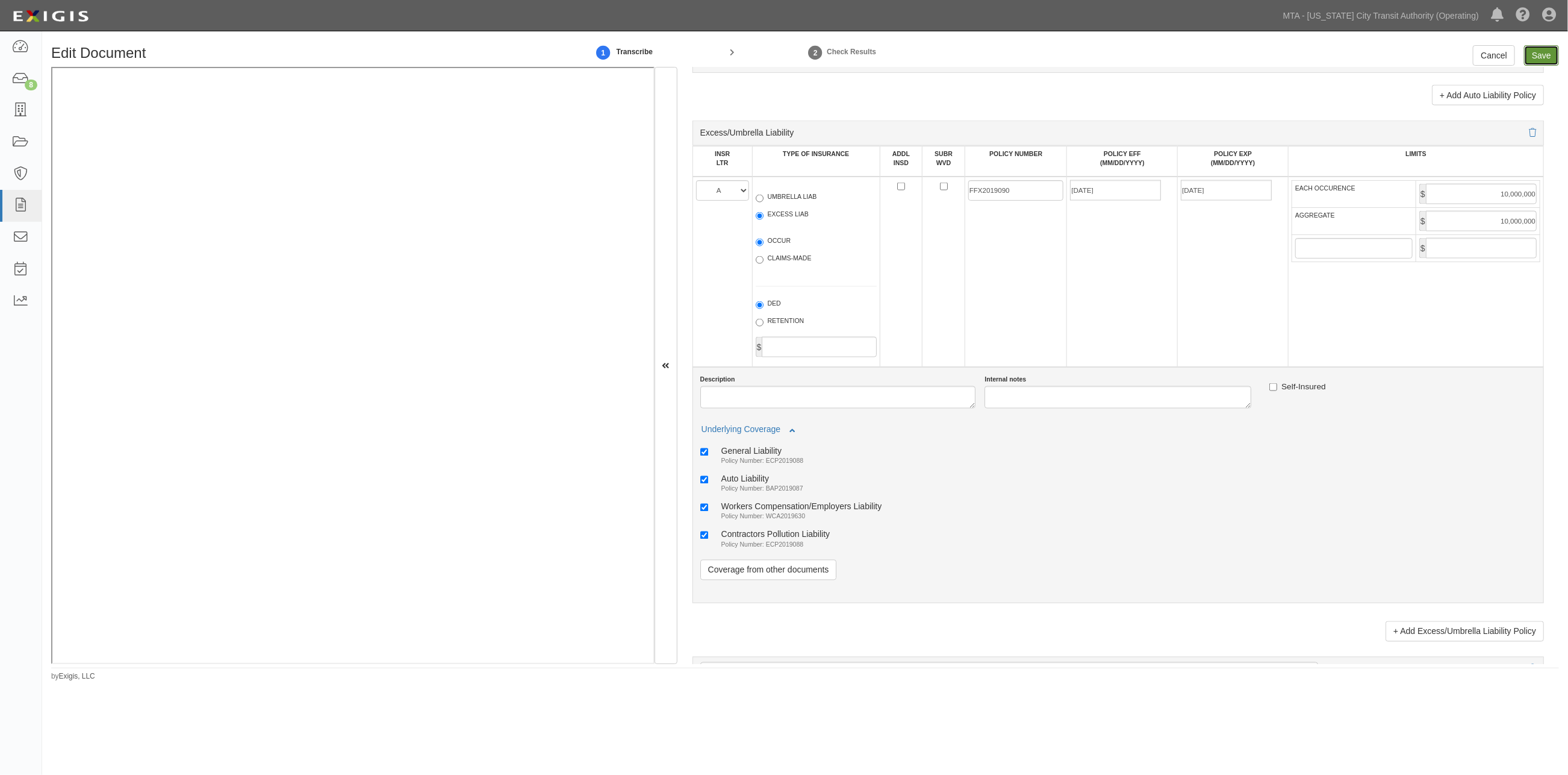
type input "1000000"
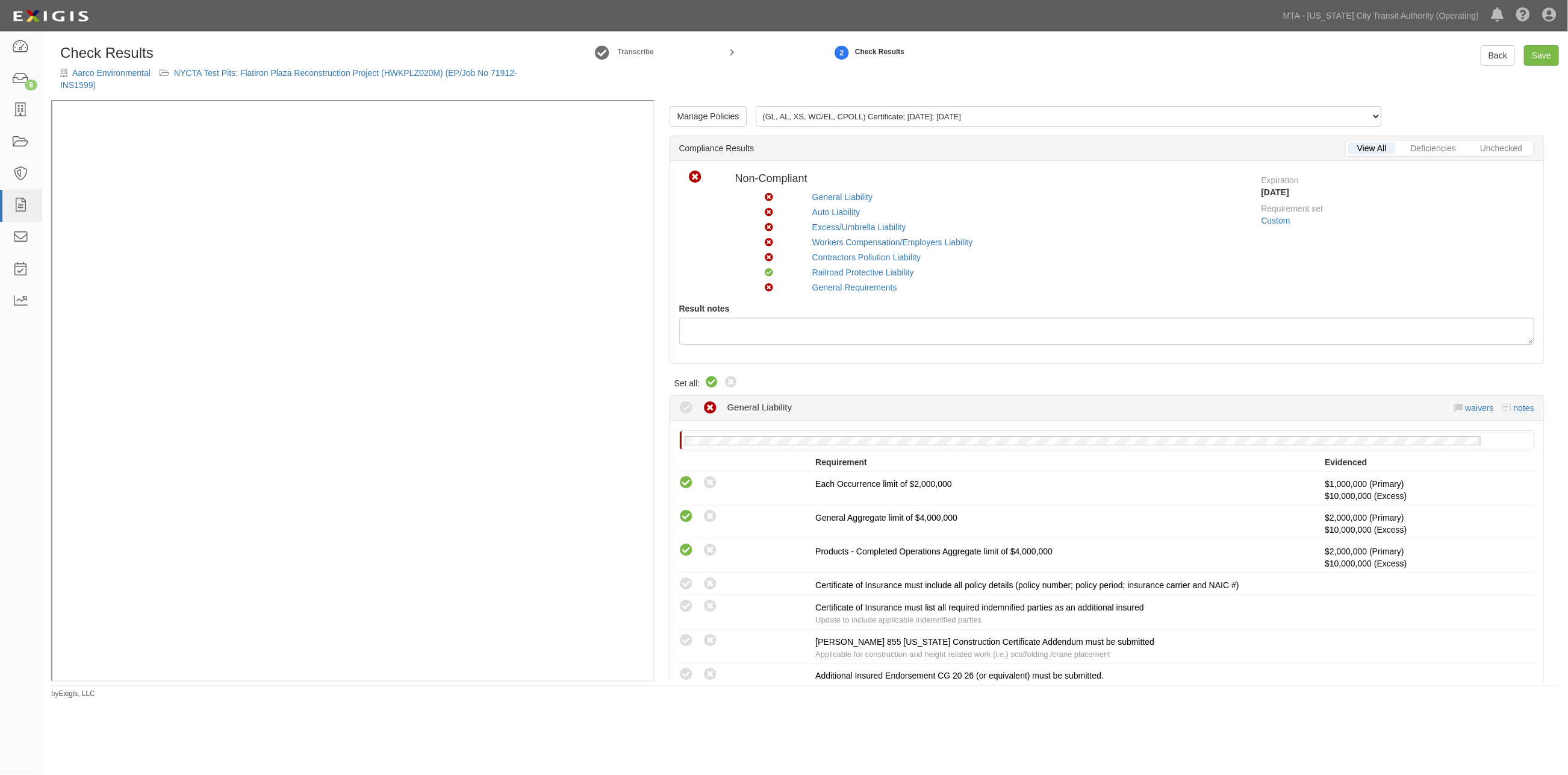
click at [714, 381] on icon at bounding box center [712, 383] width 14 height 14
radio input "true"
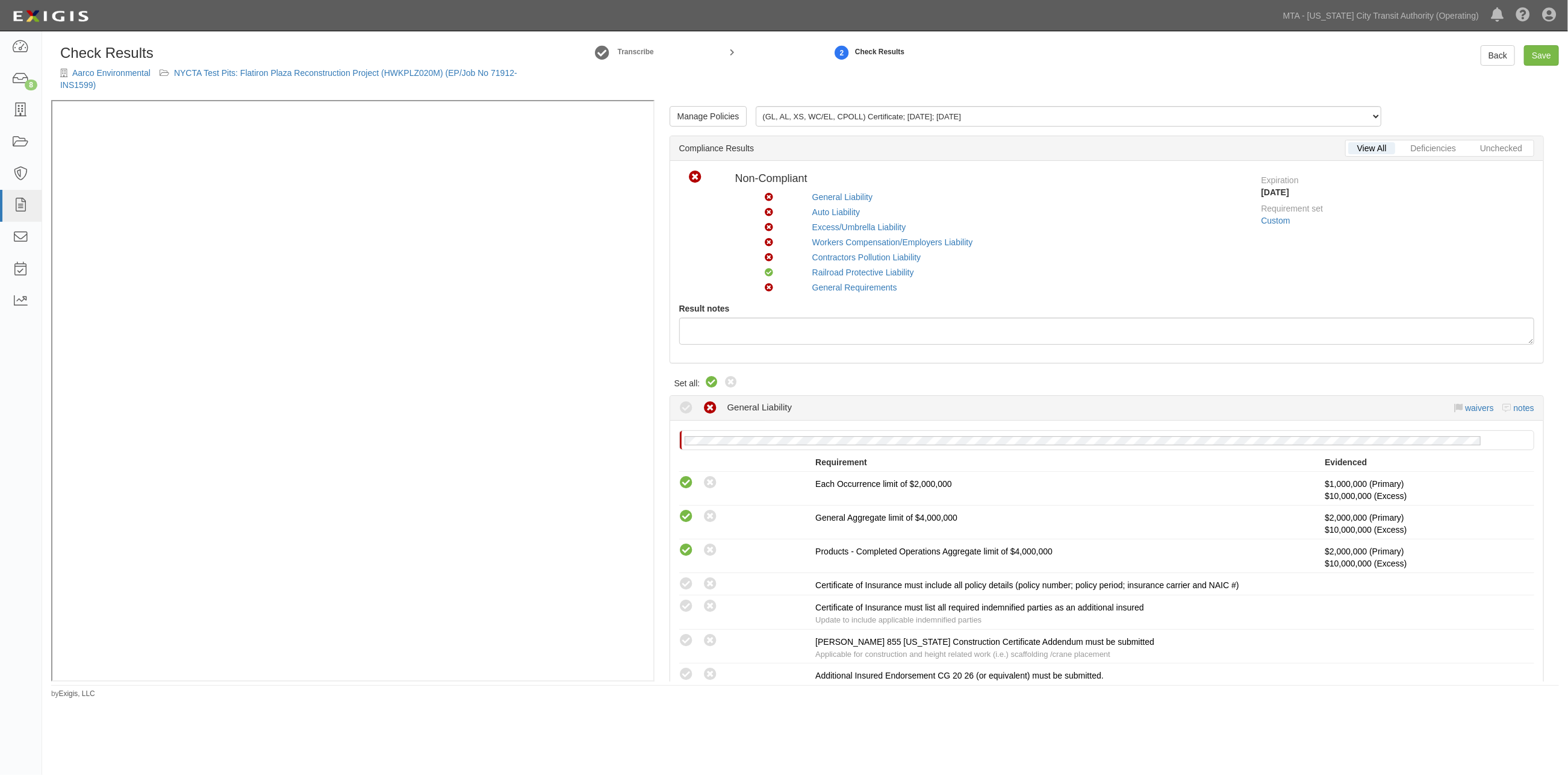
radio input "true"
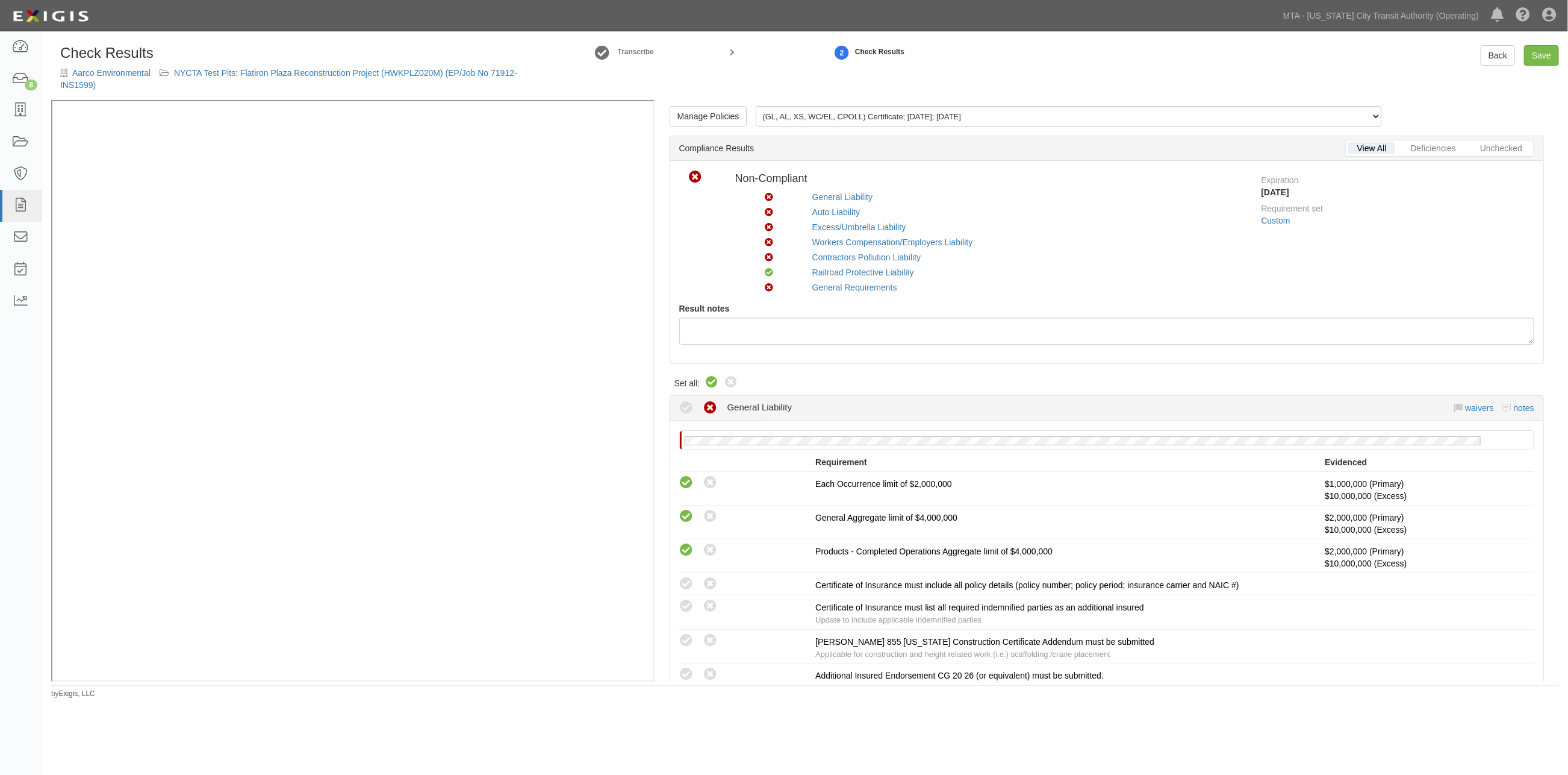
radio input "true"
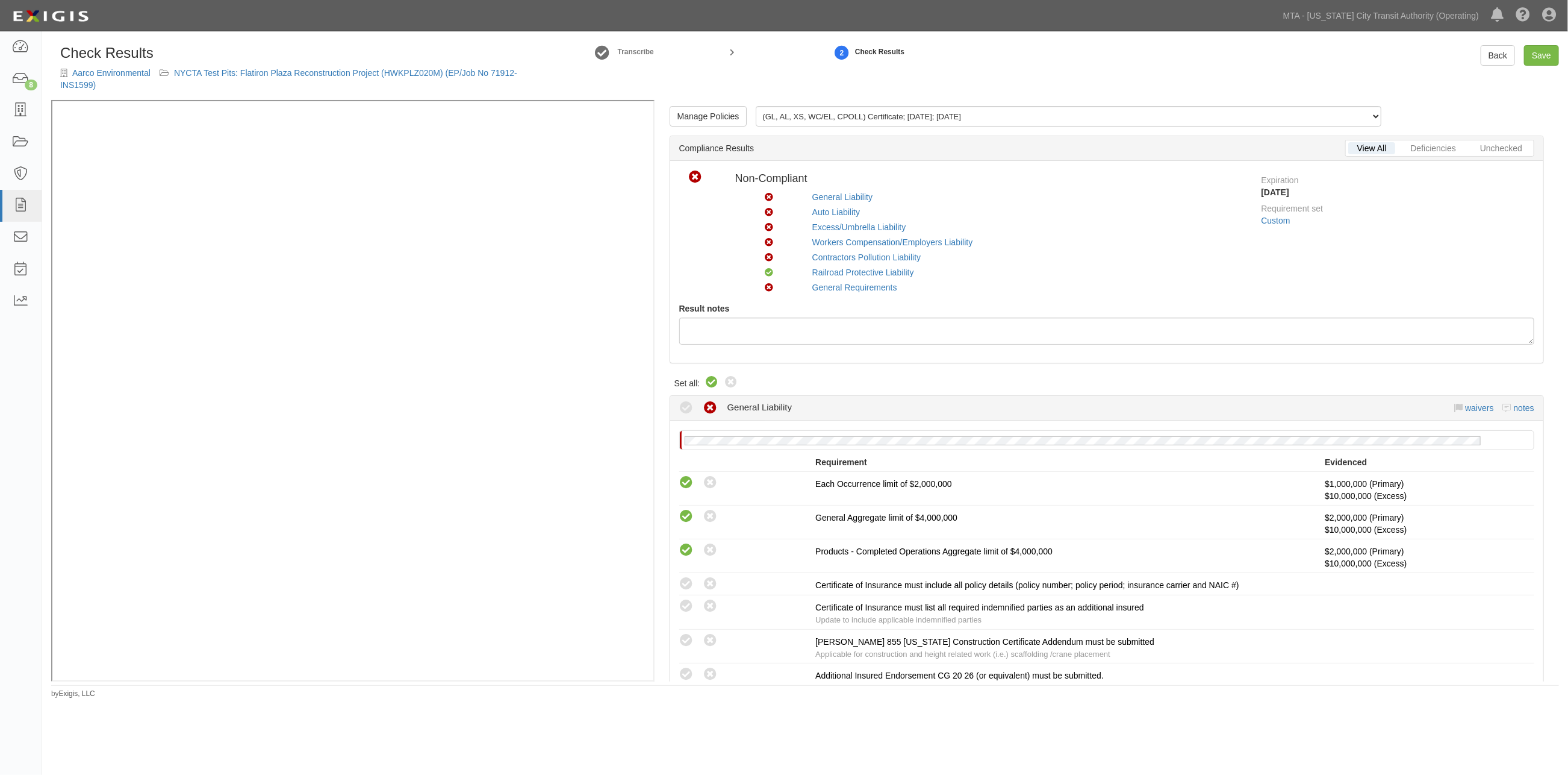
radio input "true"
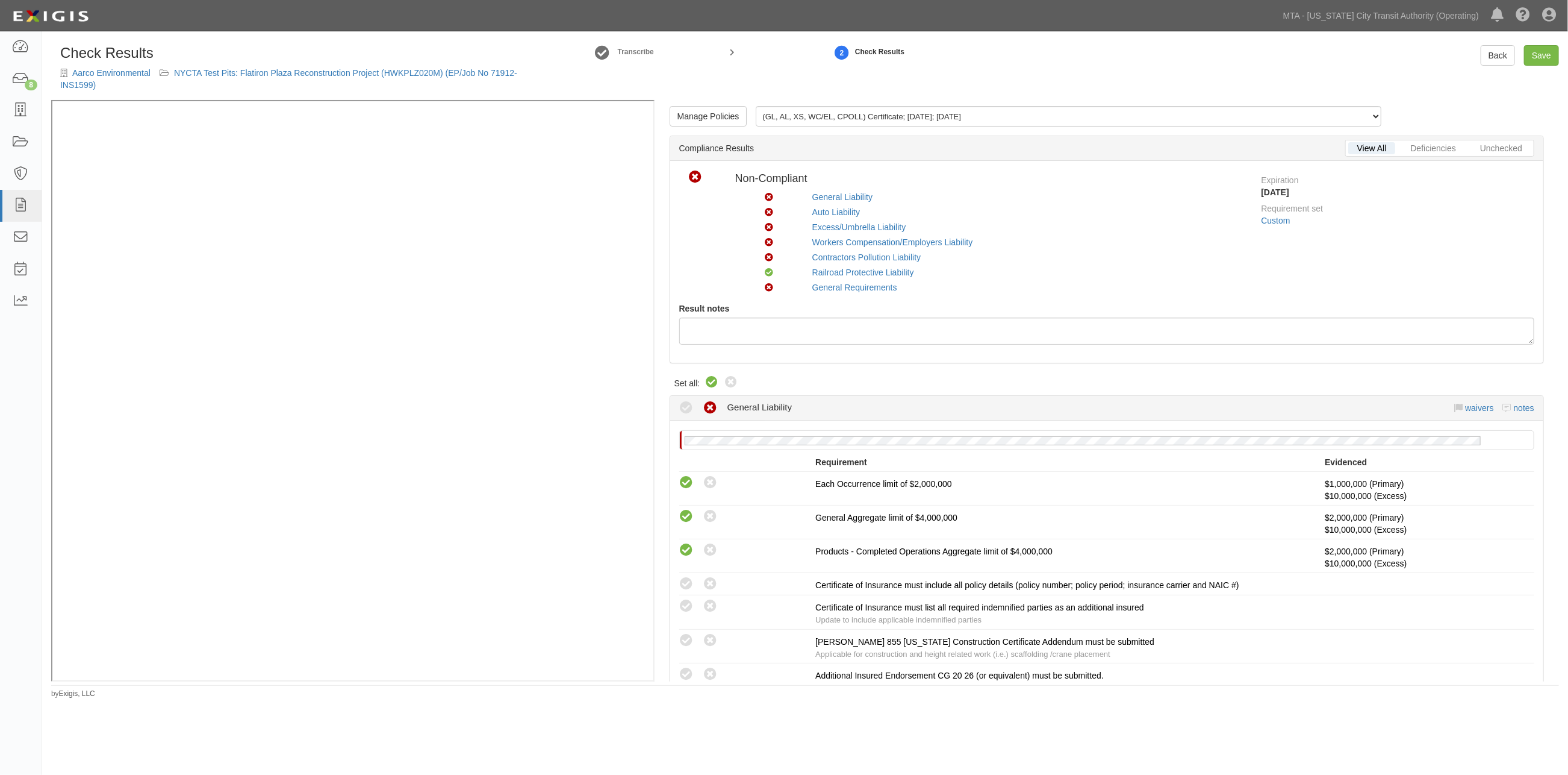
radio input "true"
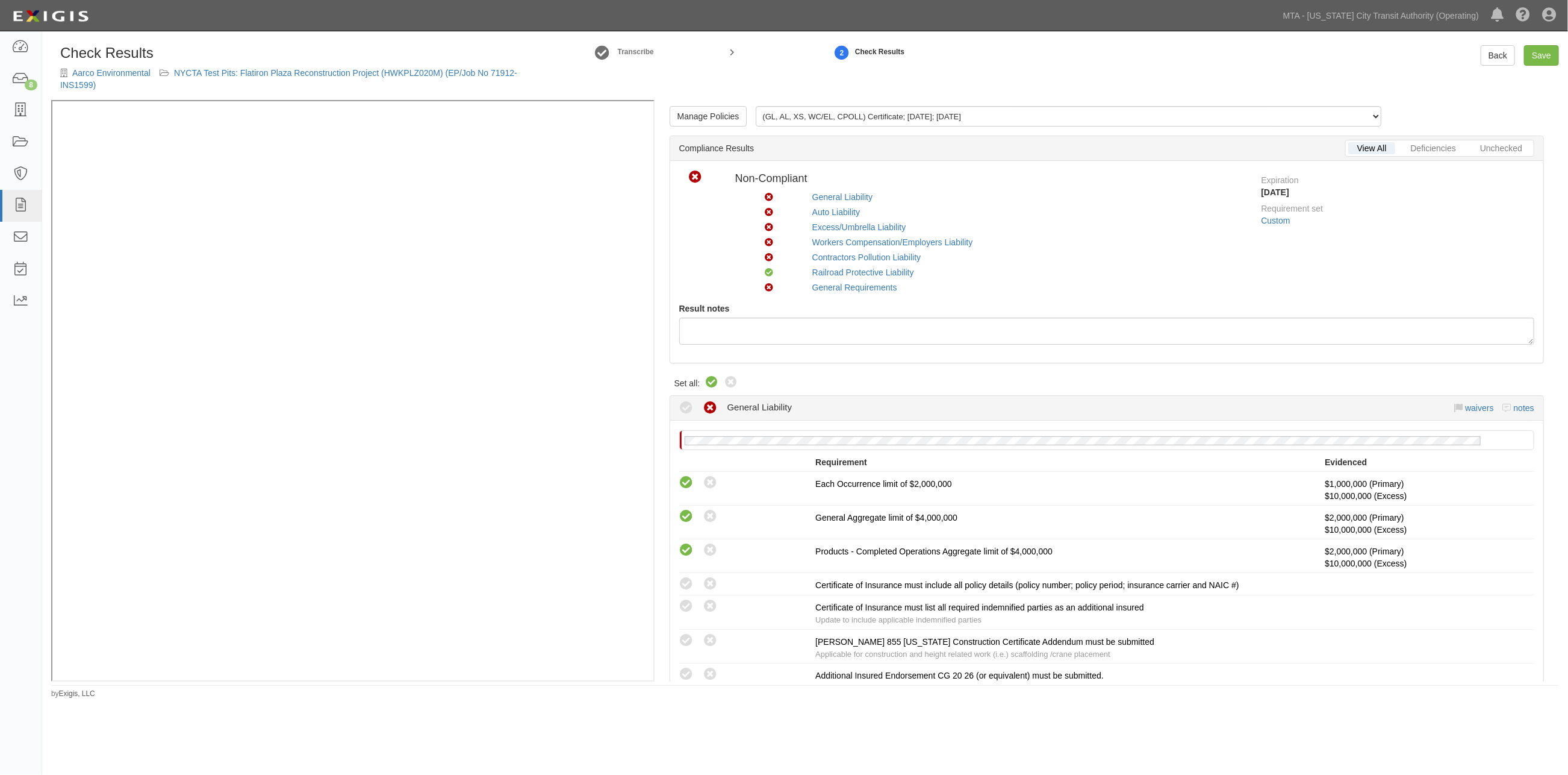
radio input "true"
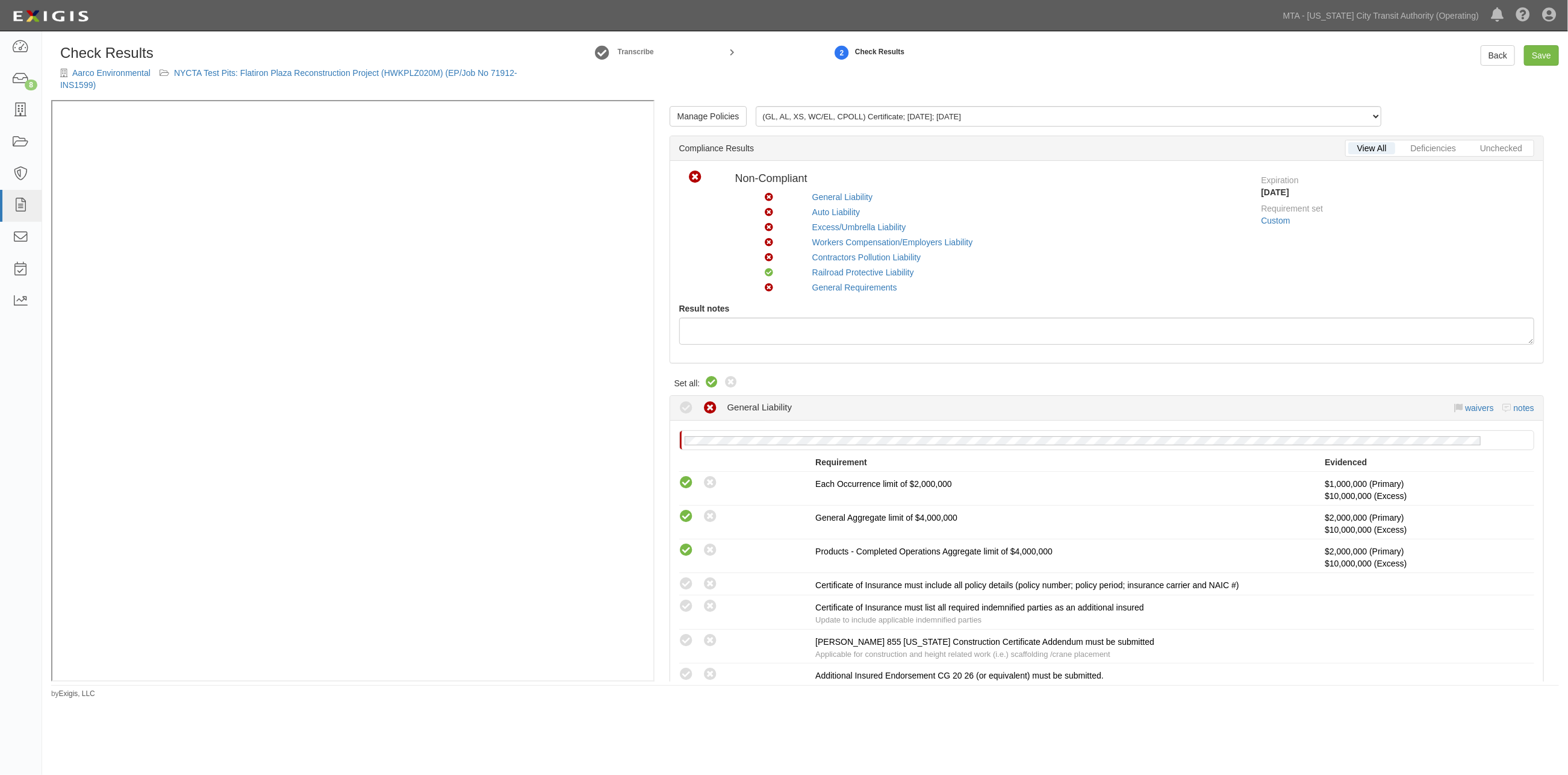
radio input "true"
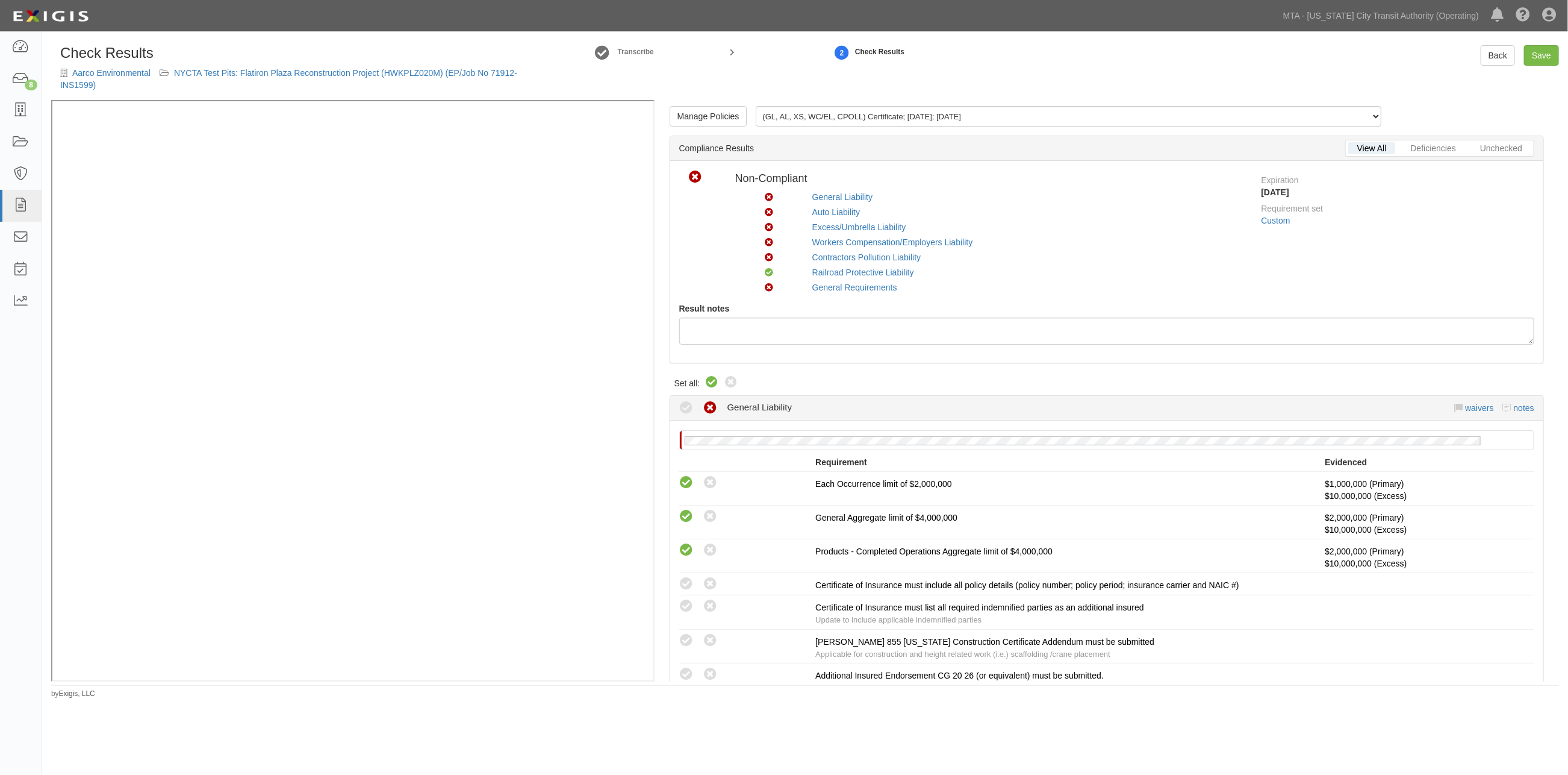
radio input "true"
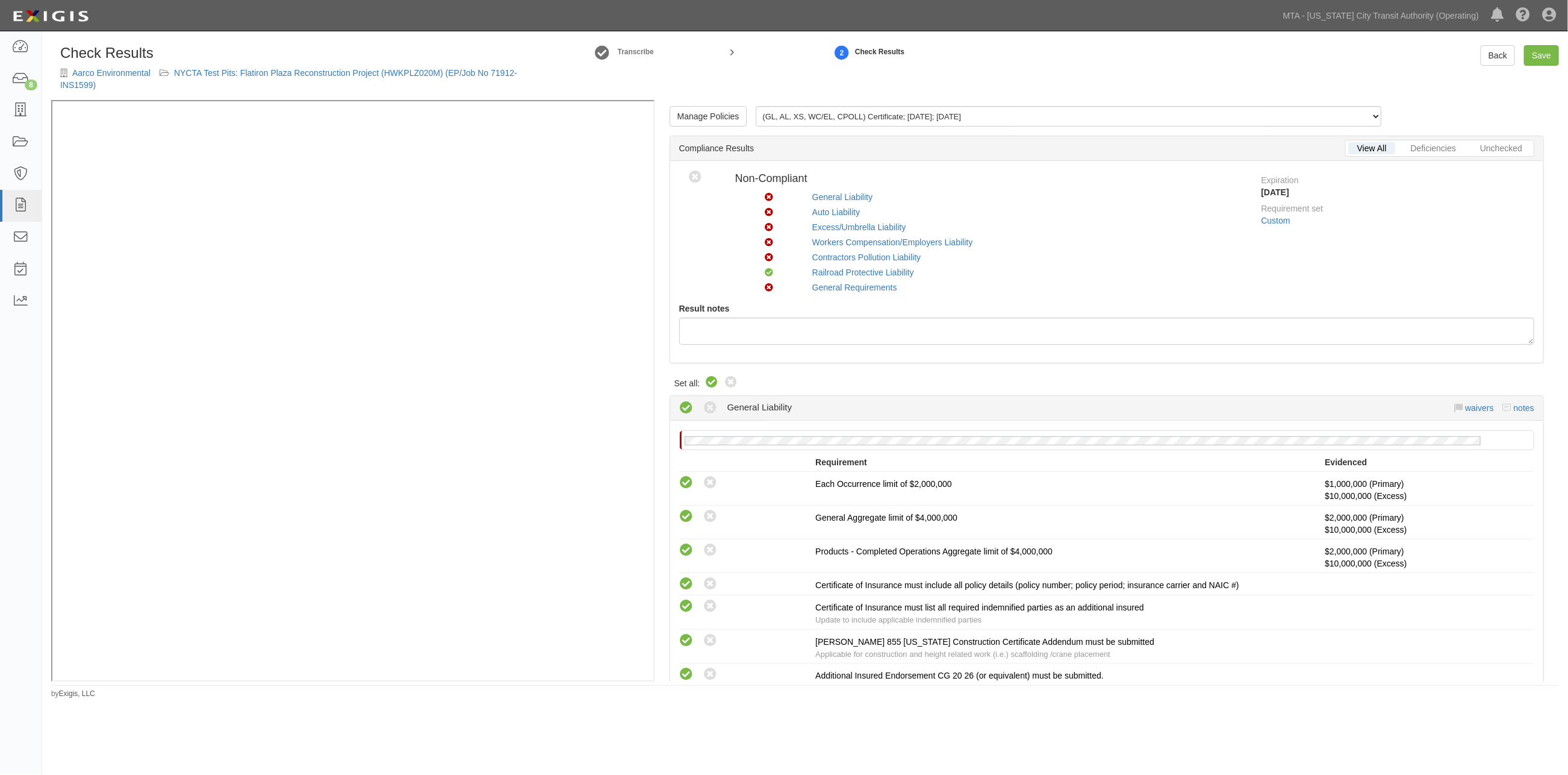
radio input "true"
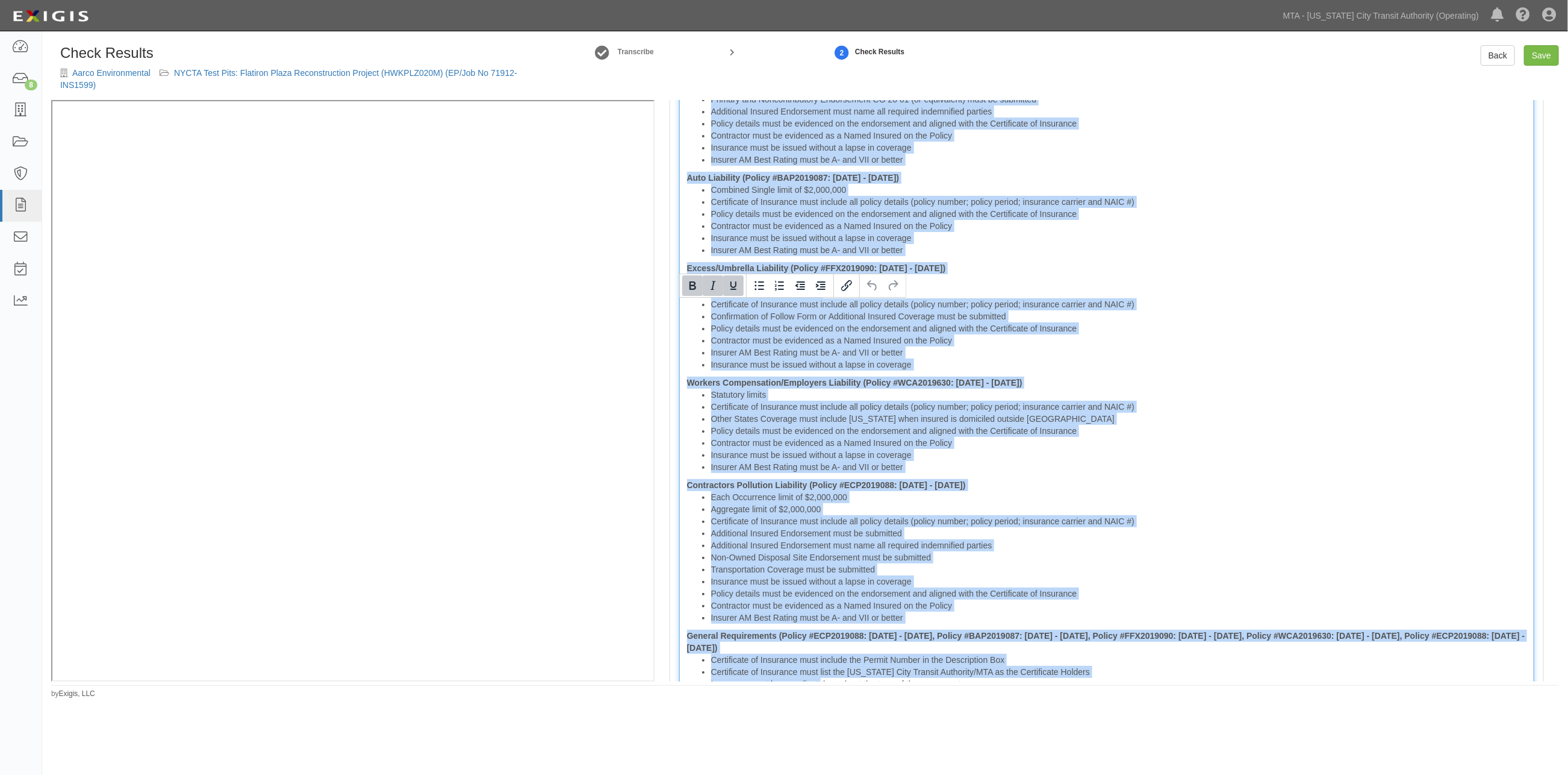
scroll to position [2938, 0]
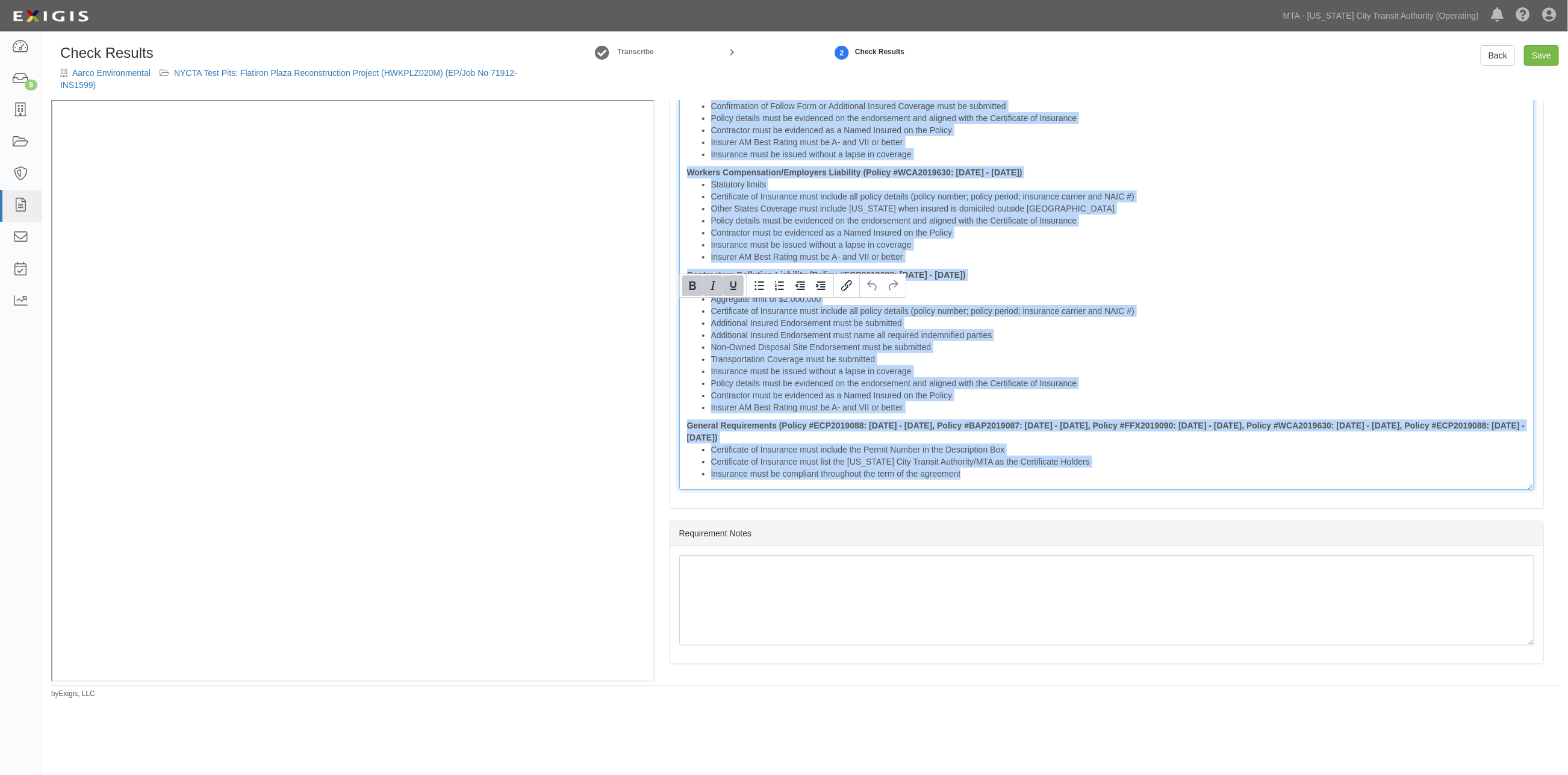
drag, startPoint x: 723, startPoint y: 309, endPoint x: 1274, endPoint y: 651, distance: 648.5
click at [1274, 651] on div "Manage Policies (GL, AL, XS, WC/EL, CPOLL) Certificate; 10/14/2025; 10.13.2026 …" at bounding box center [1106, 390] width 904 height 581
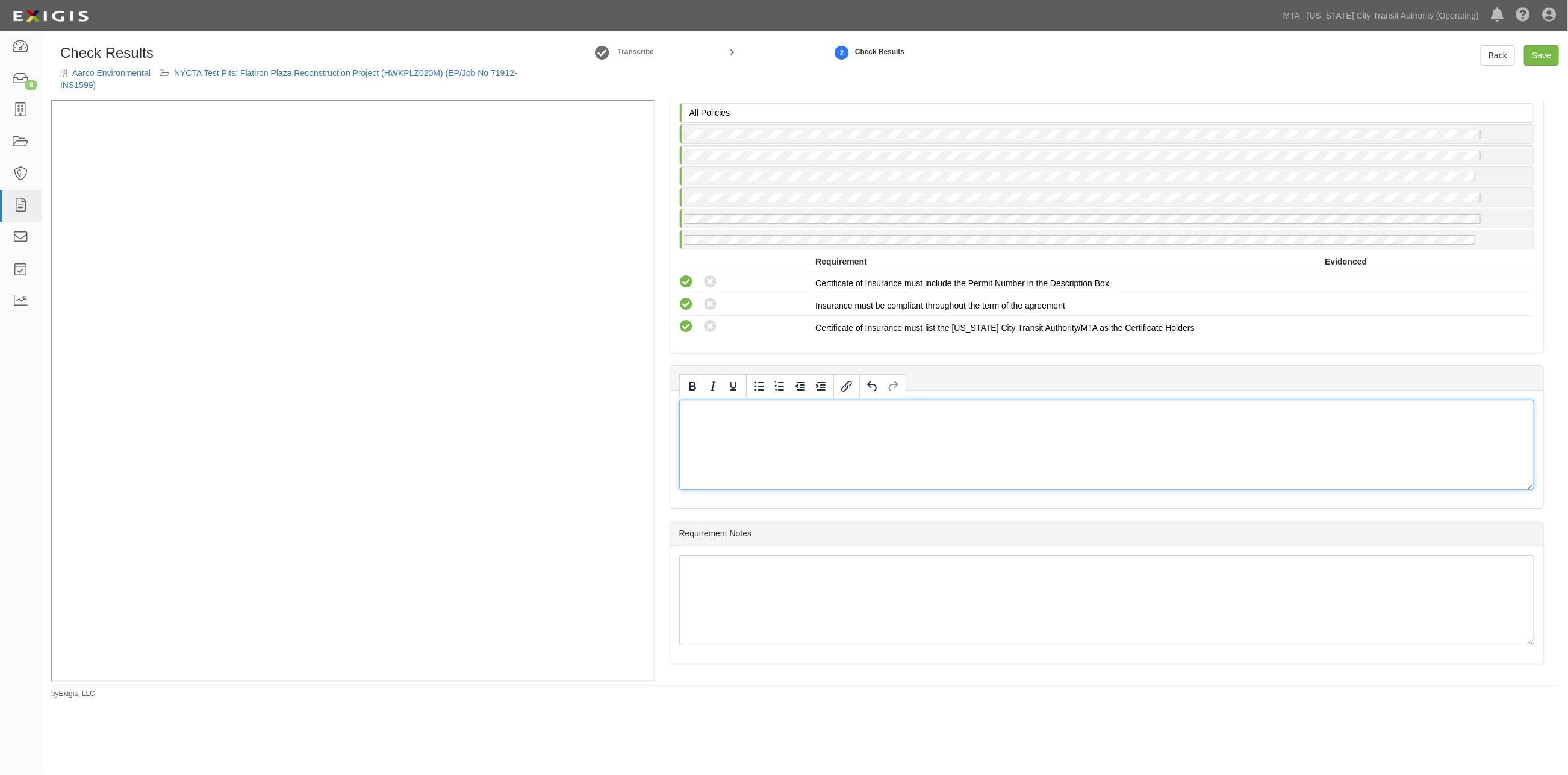
scroll to position [2309, 0]
click at [1548, 53] on link "Save" at bounding box center [1542, 55] width 35 height 21
radio input "true"
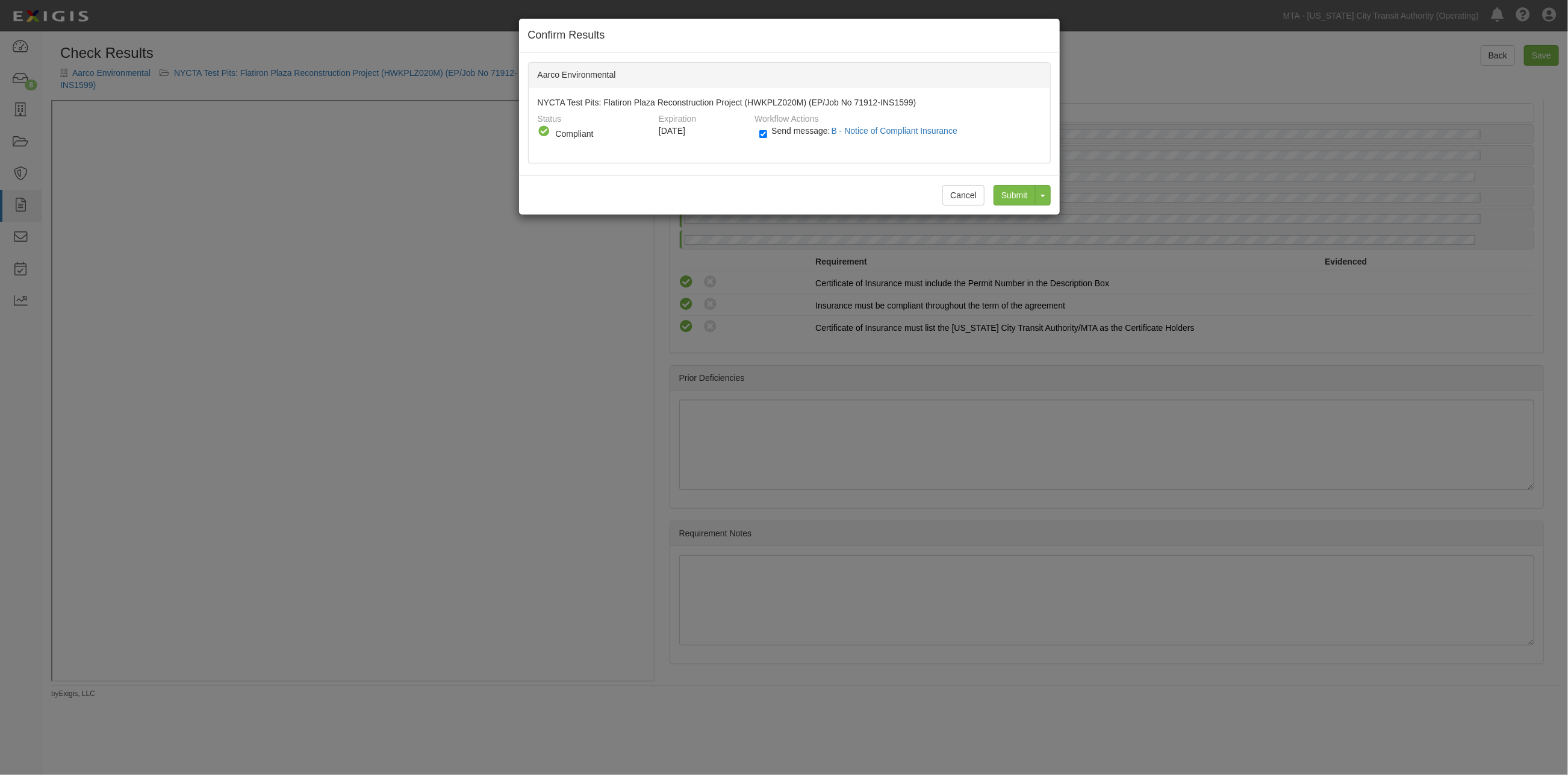
click at [774, 135] on label "Send message: B - Notice of Compliant Insurance" at bounding box center [861, 137] width 203 height 16
click at [767, 135] on input "Send message: B - Notice of Compliant Insurance" at bounding box center [763, 134] width 8 height 14
checkbox input "false"
click at [1018, 198] on input "Submit" at bounding box center [1014, 195] width 42 height 21
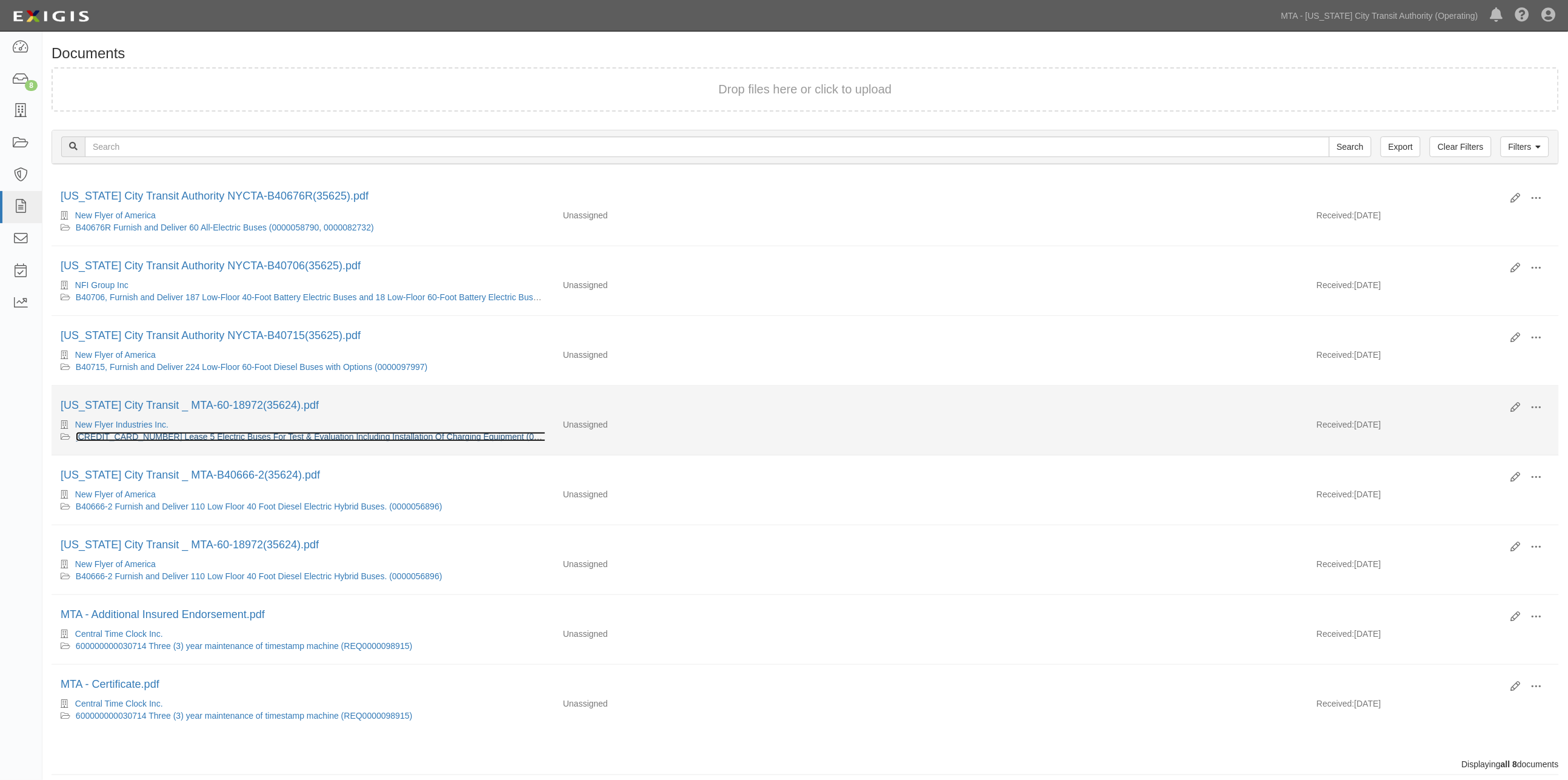
click at [196, 439] on link "[CREDIT_CARD_NUMBER] Lease 5 Electric Buses For Test & Evaluation Including Ins…" at bounding box center [327, 437] width 504 height 10
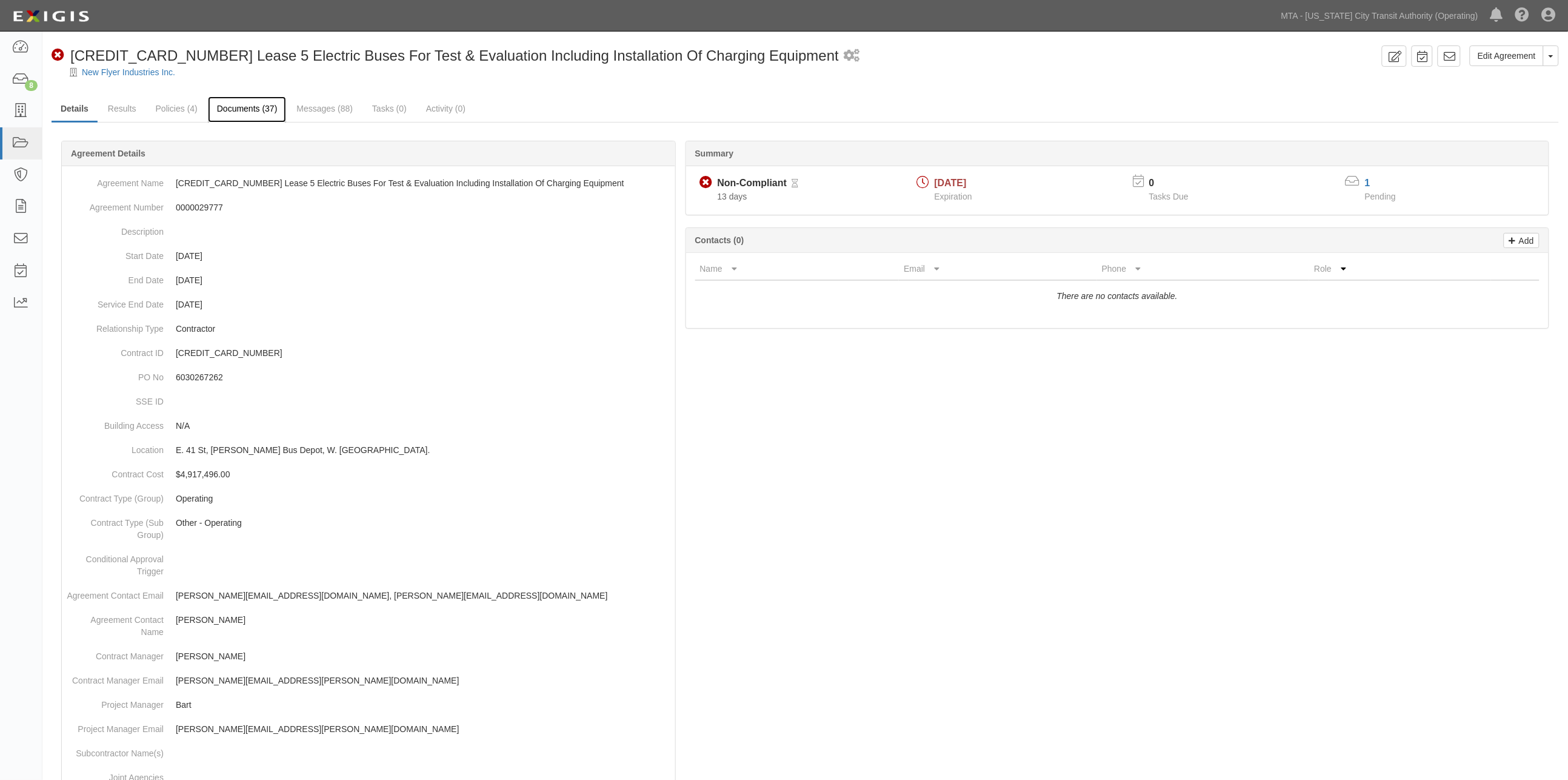
click at [243, 111] on link "Documents (37)" at bounding box center [247, 109] width 79 height 26
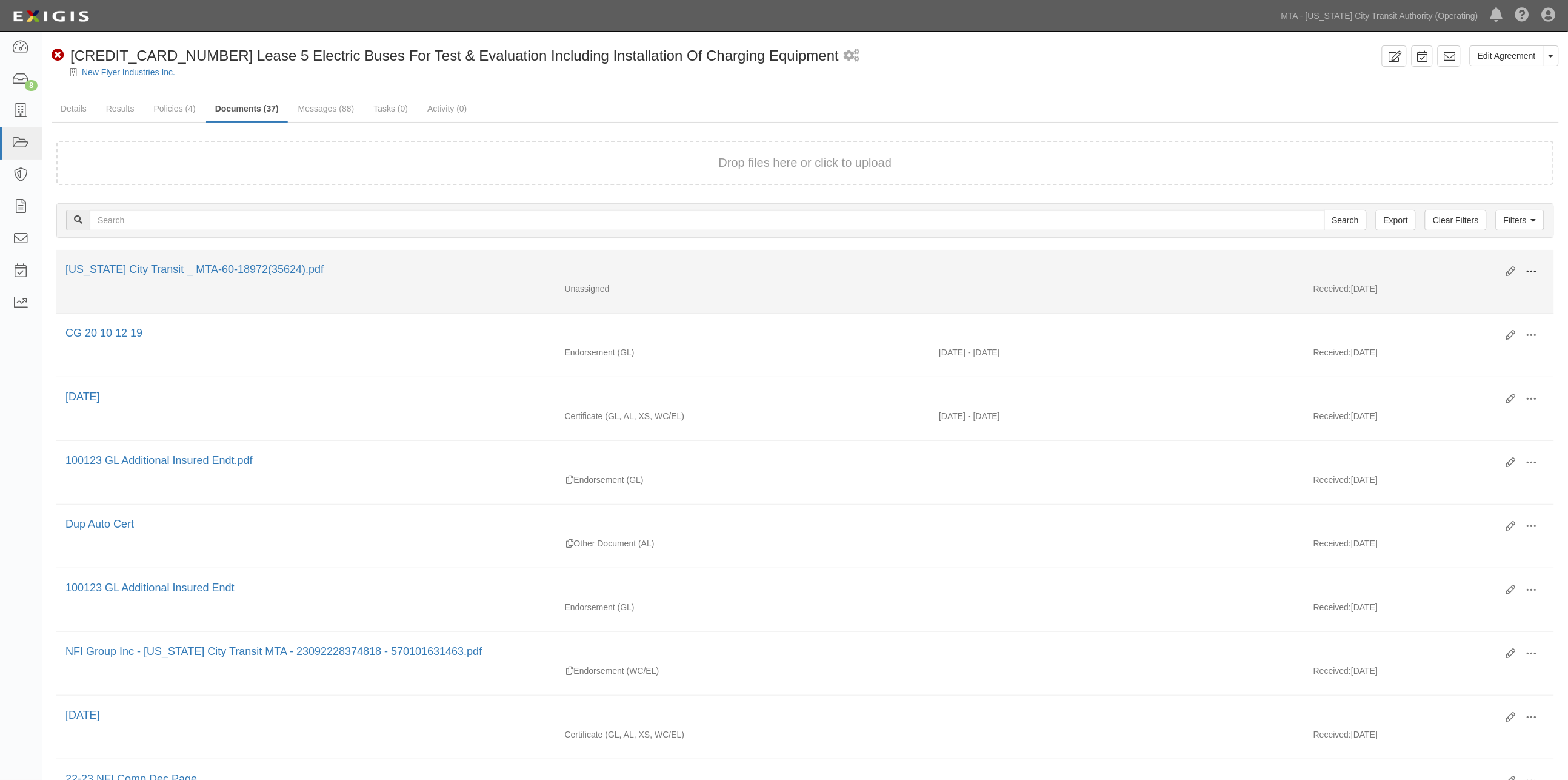
click at [1536, 269] on span at bounding box center [1532, 272] width 11 height 11
click at [1445, 287] on link "View" at bounding box center [1473, 289] width 95 height 21
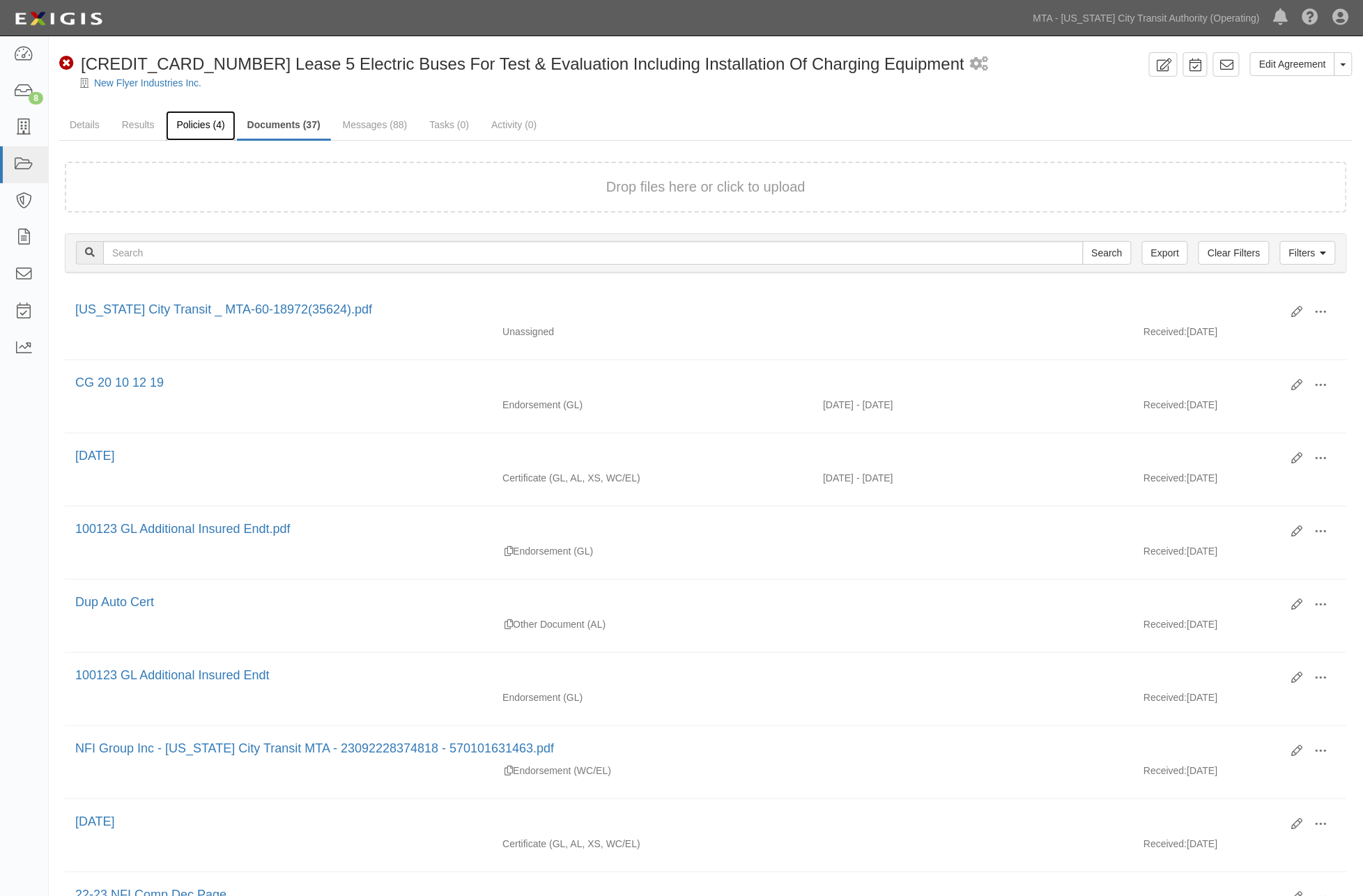
click at [188, 120] on link "Policies (4)" at bounding box center [199, 125] width 69 height 30
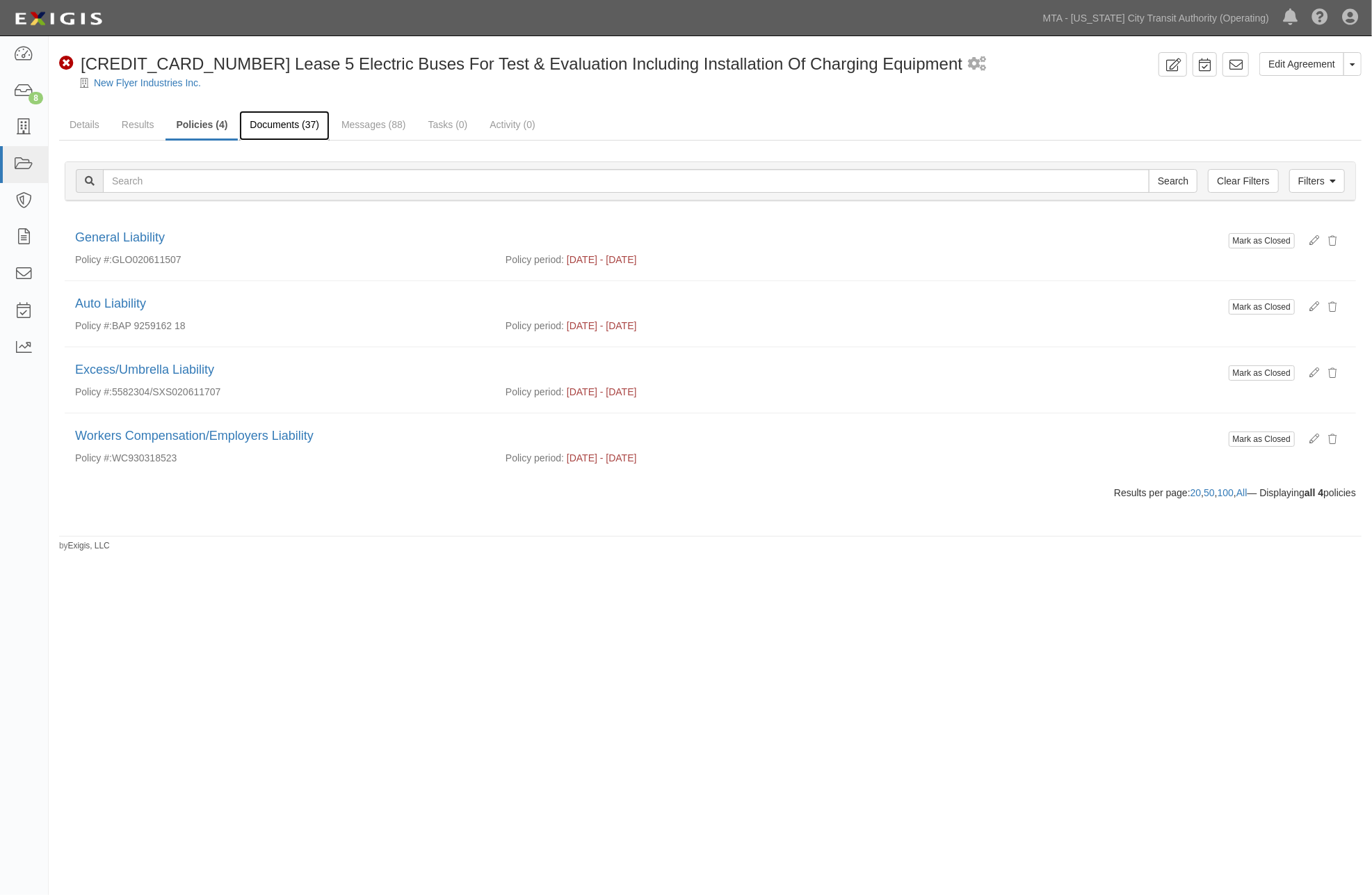
click at [303, 125] on link "Documents (37)" at bounding box center [284, 125] width 90 height 30
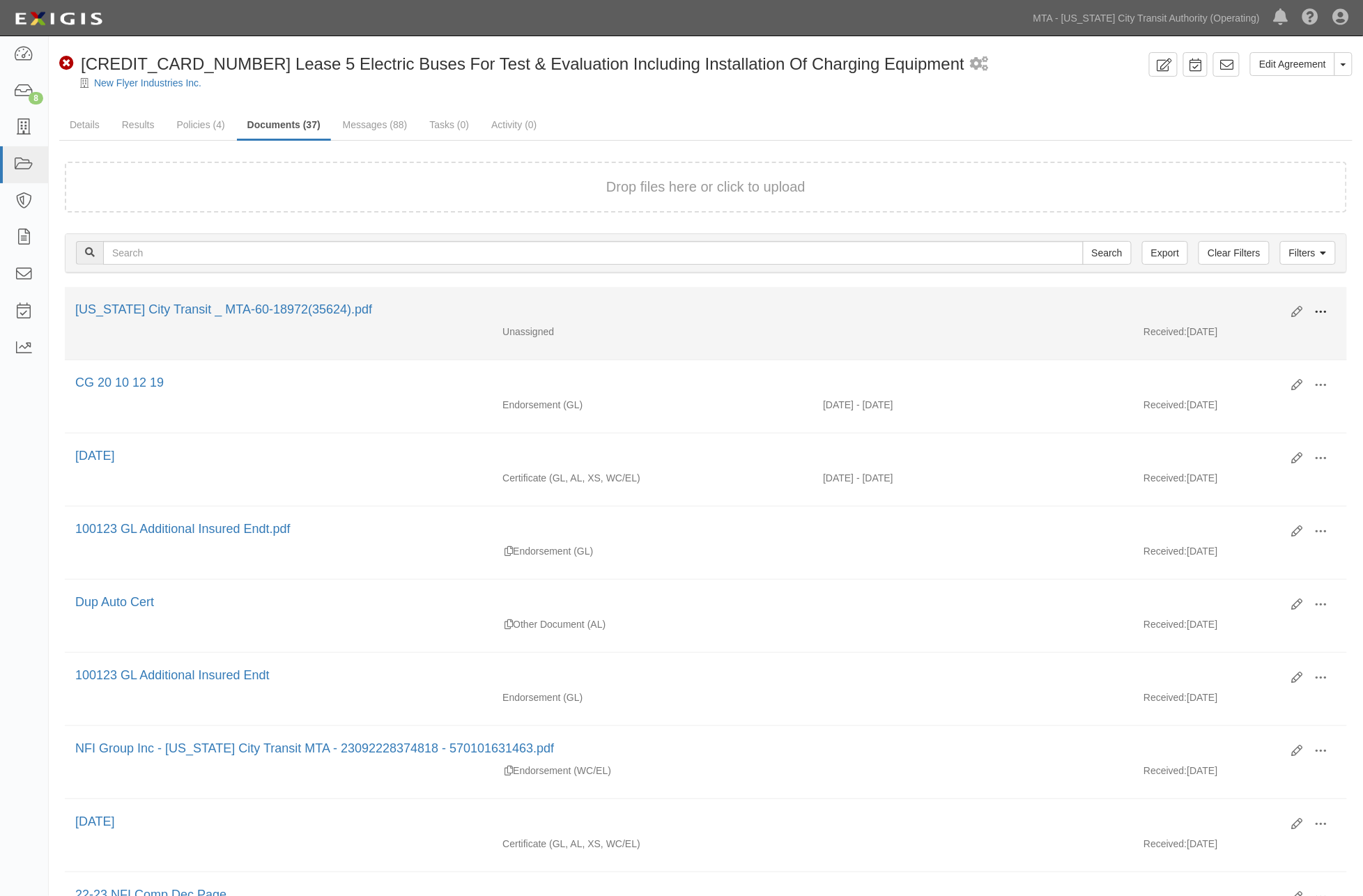
click at [1326, 308] on span at bounding box center [1322, 313] width 13 height 13
click at [1228, 303] on link "Edit" at bounding box center [1254, 306] width 110 height 25
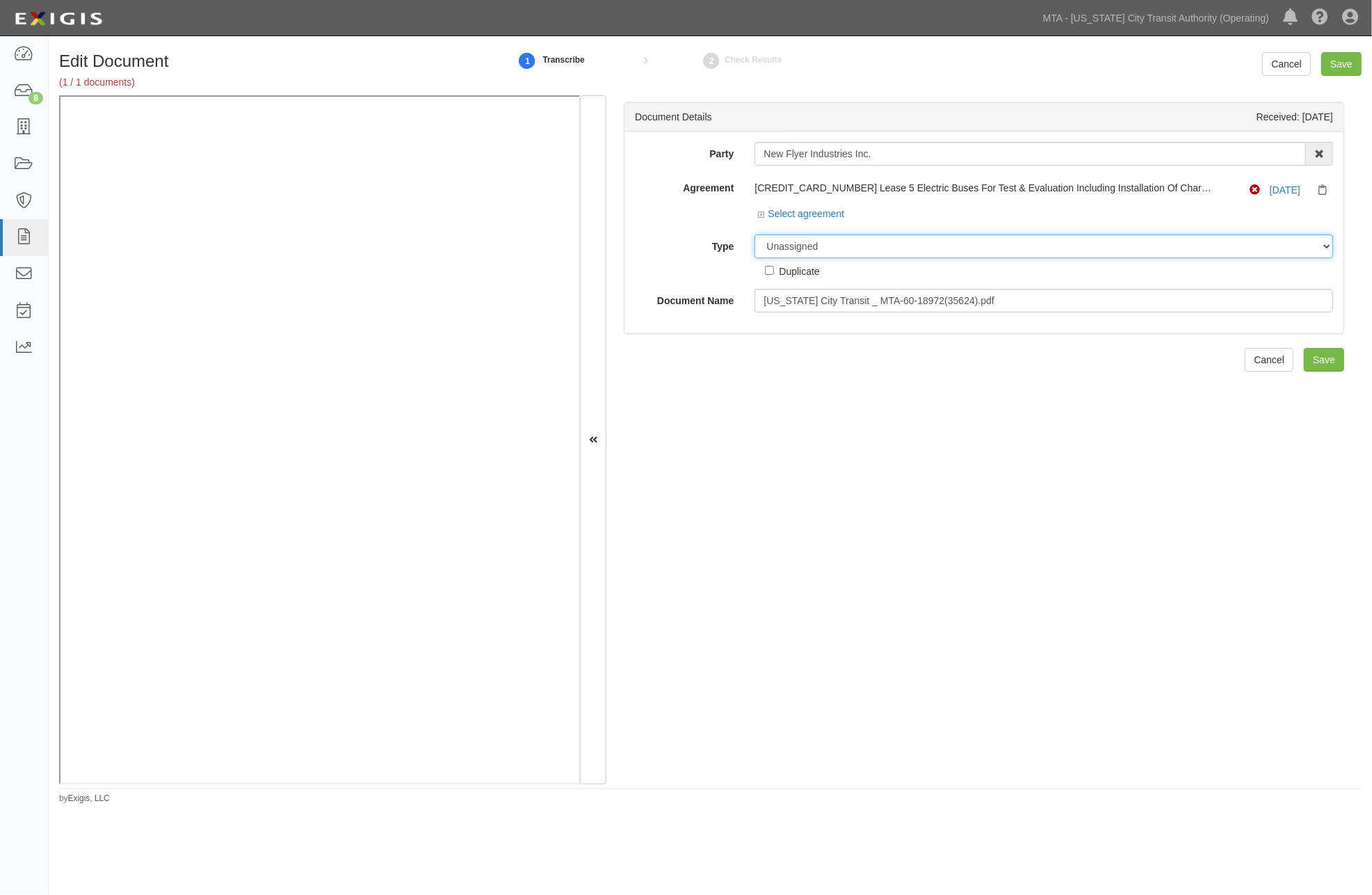
click at [837, 242] on select "Unassigned Binder Cancellation Notice Certificate Contract Endorsement Insuranc…" at bounding box center [1044, 247] width 579 height 24
select select "CertificateDetail"
click at [755, 236] on select "Unassigned Binder Cancellation Notice Certificate Contract Endorsement Insuranc…" at bounding box center [1044, 247] width 579 height 24
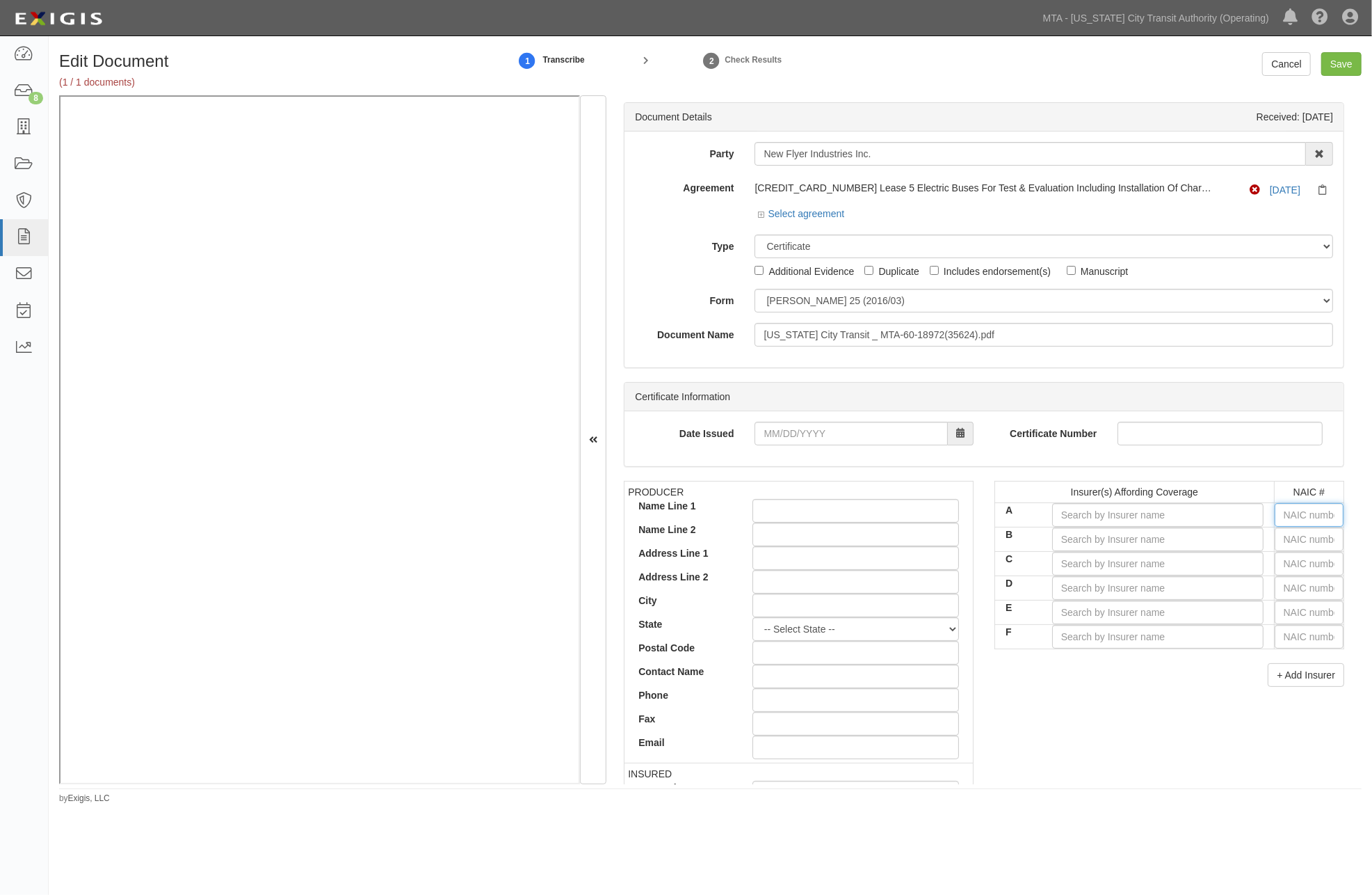
click at [1299, 512] on input "text" at bounding box center [1309, 515] width 68 height 24
type input "16862"
type input "16"
type input "16561"
type input "165"
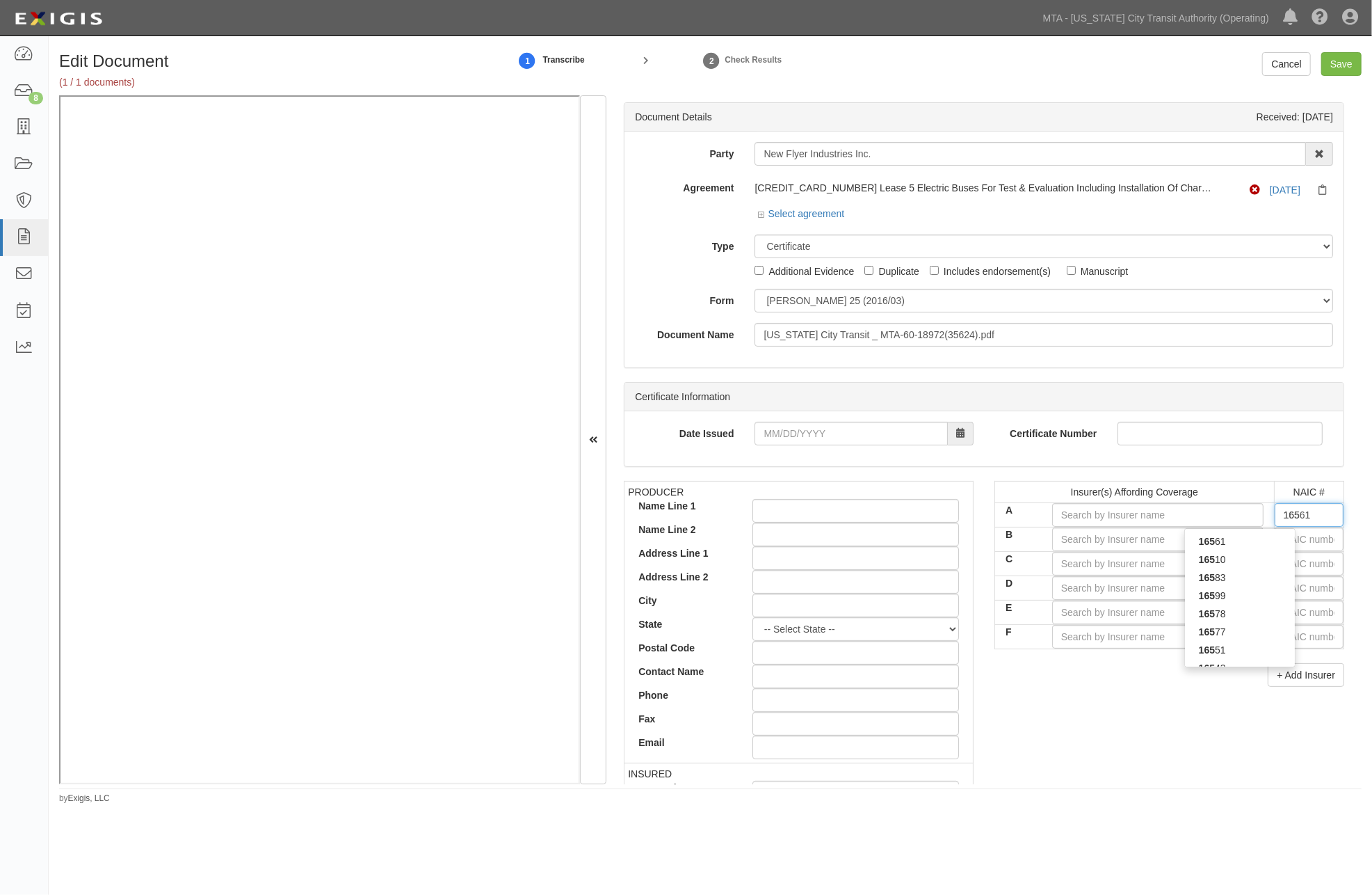
type input "16535"
type input "1653"
type input "16535"
click at [1261, 543] on div "16535" at bounding box center [1240, 542] width 110 height 18
type input "Zurich American Insurance Company (A+ XV Rating)"
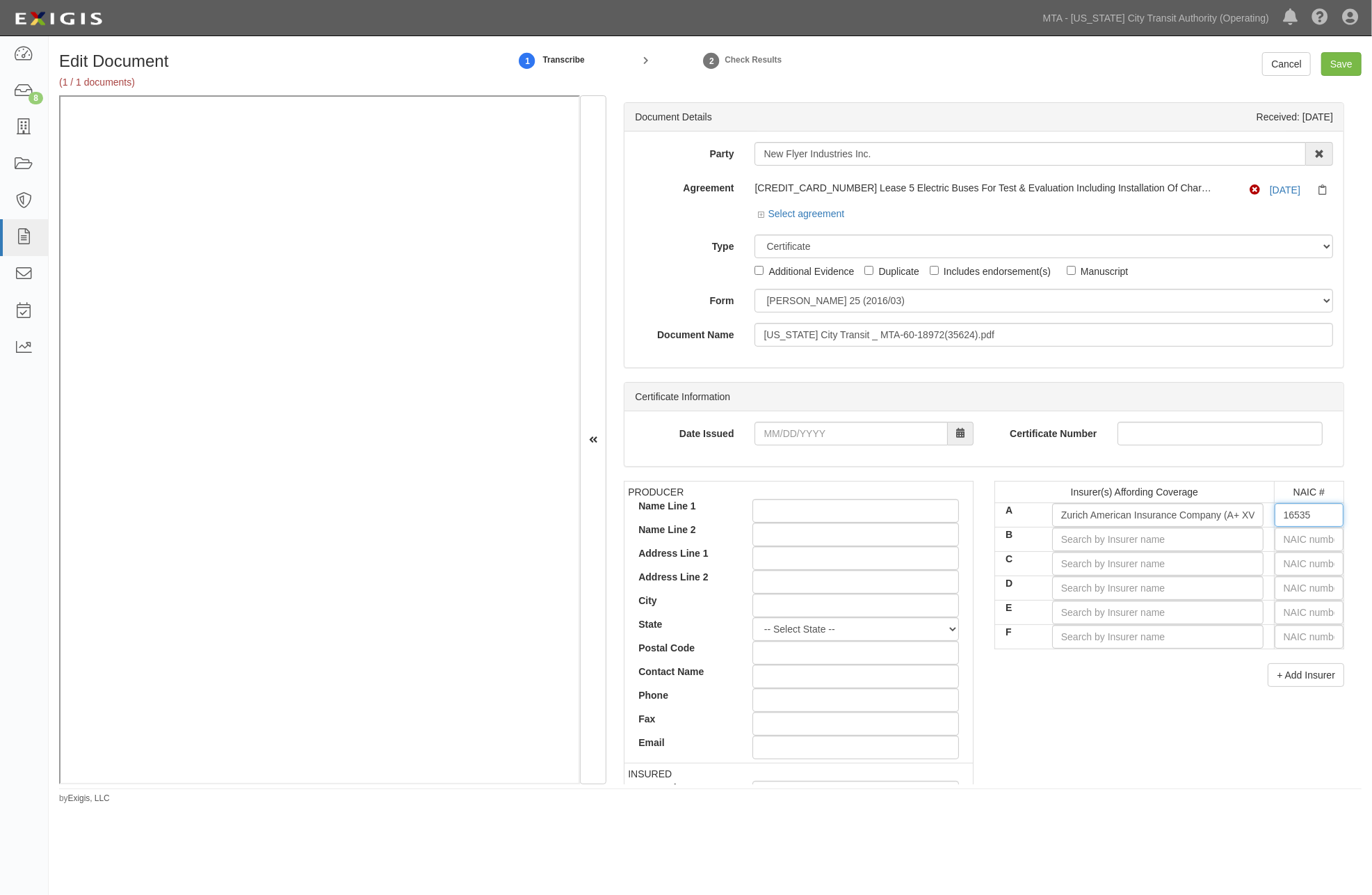
type input "16535"
click at [1279, 543] on input "text" at bounding box center [1309, 540] width 68 height 24
type input "16862"
type input "1"
type input "19984"
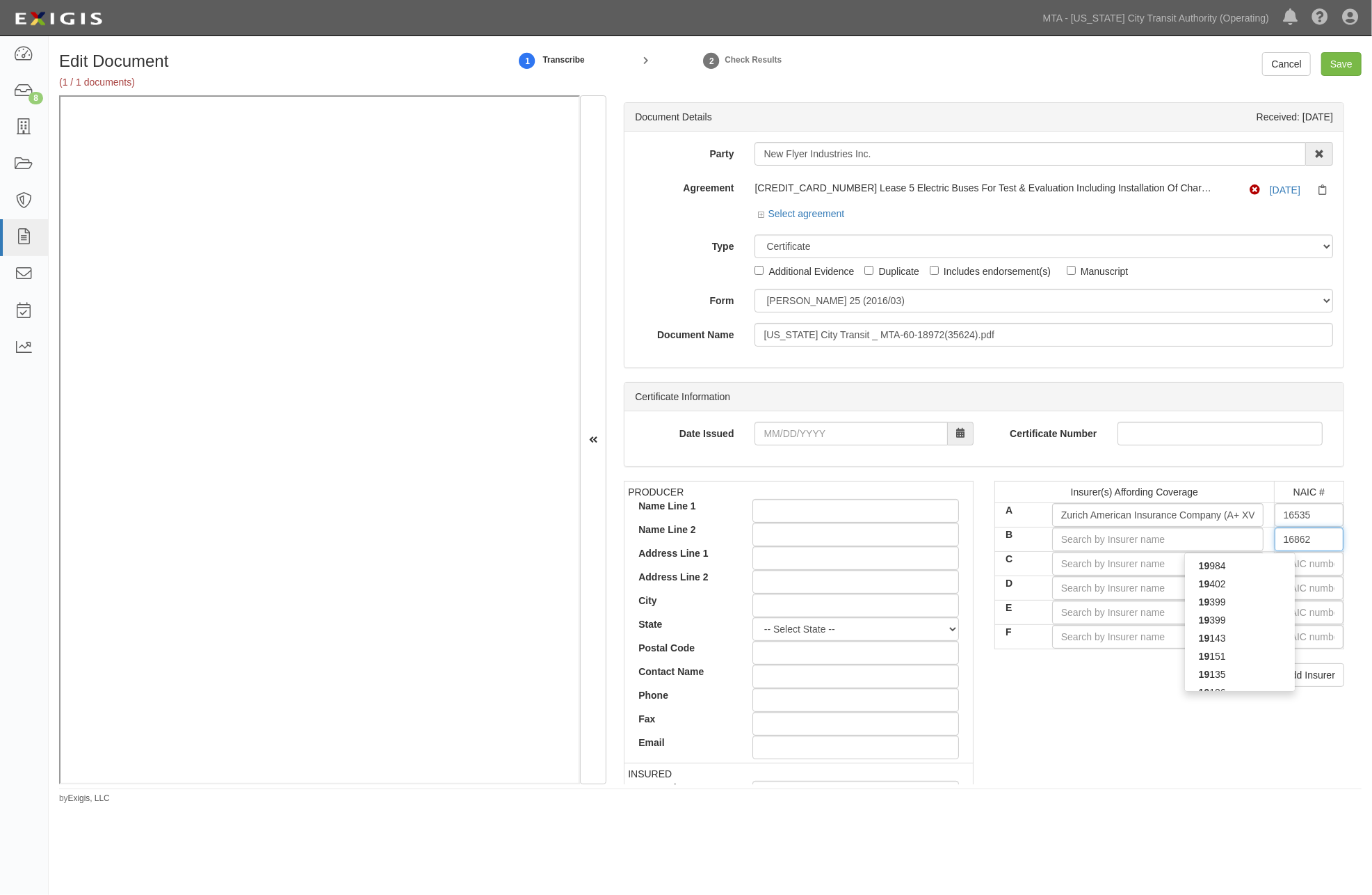
type input "19"
type input "19402"
type input "194"
type input "19445"
type input "1944"
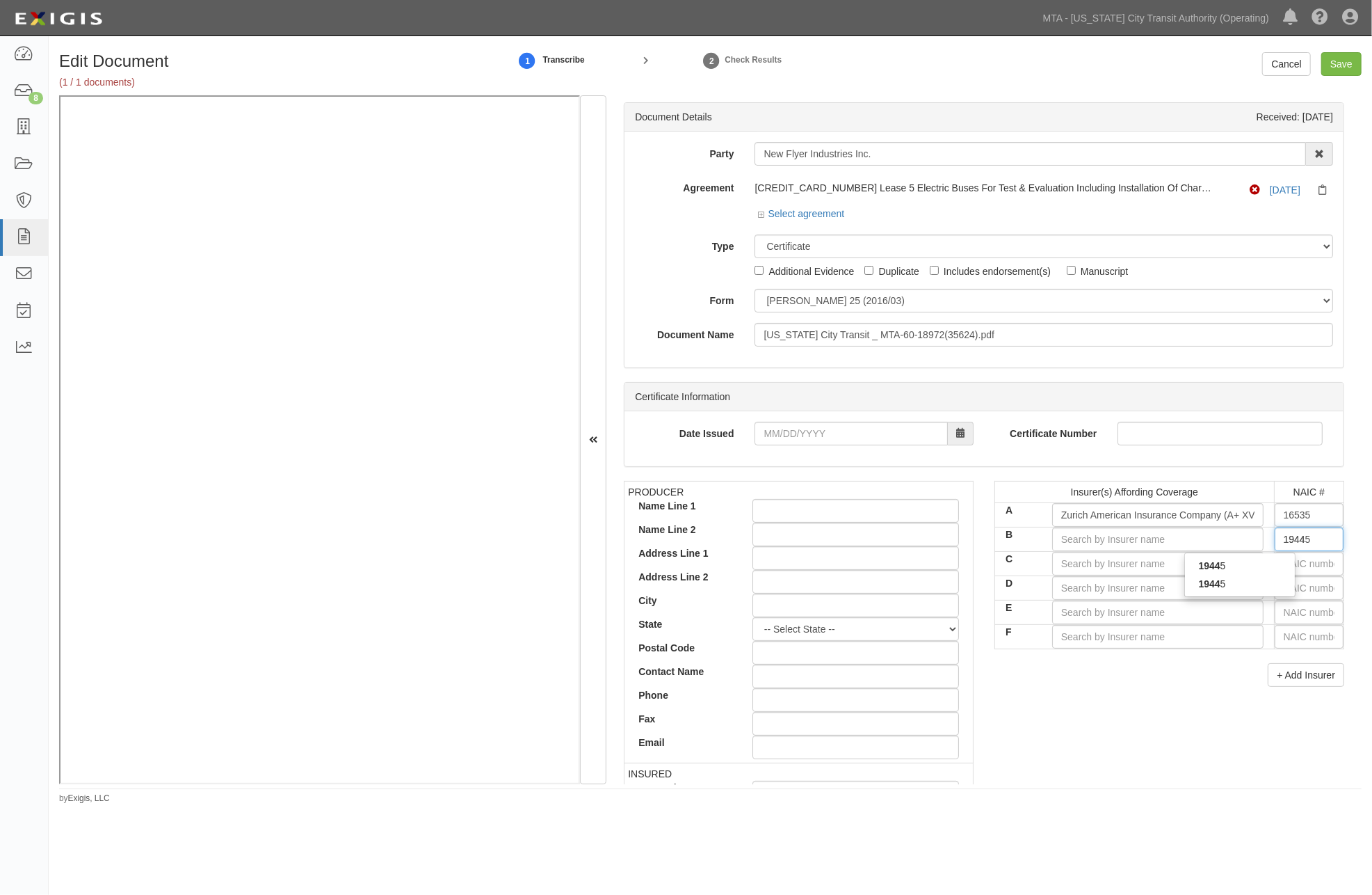
type input "19445"
click at [1262, 563] on div "19445" at bounding box center [1240, 566] width 110 height 18
type input "National Union Fire Ins Co Pittsburgh [GEOGRAPHIC_DATA] (A XV Rating)"
type input "19445"
click at [1287, 568] on input "text" at bounding box center [1309, 563] width 68 height 24
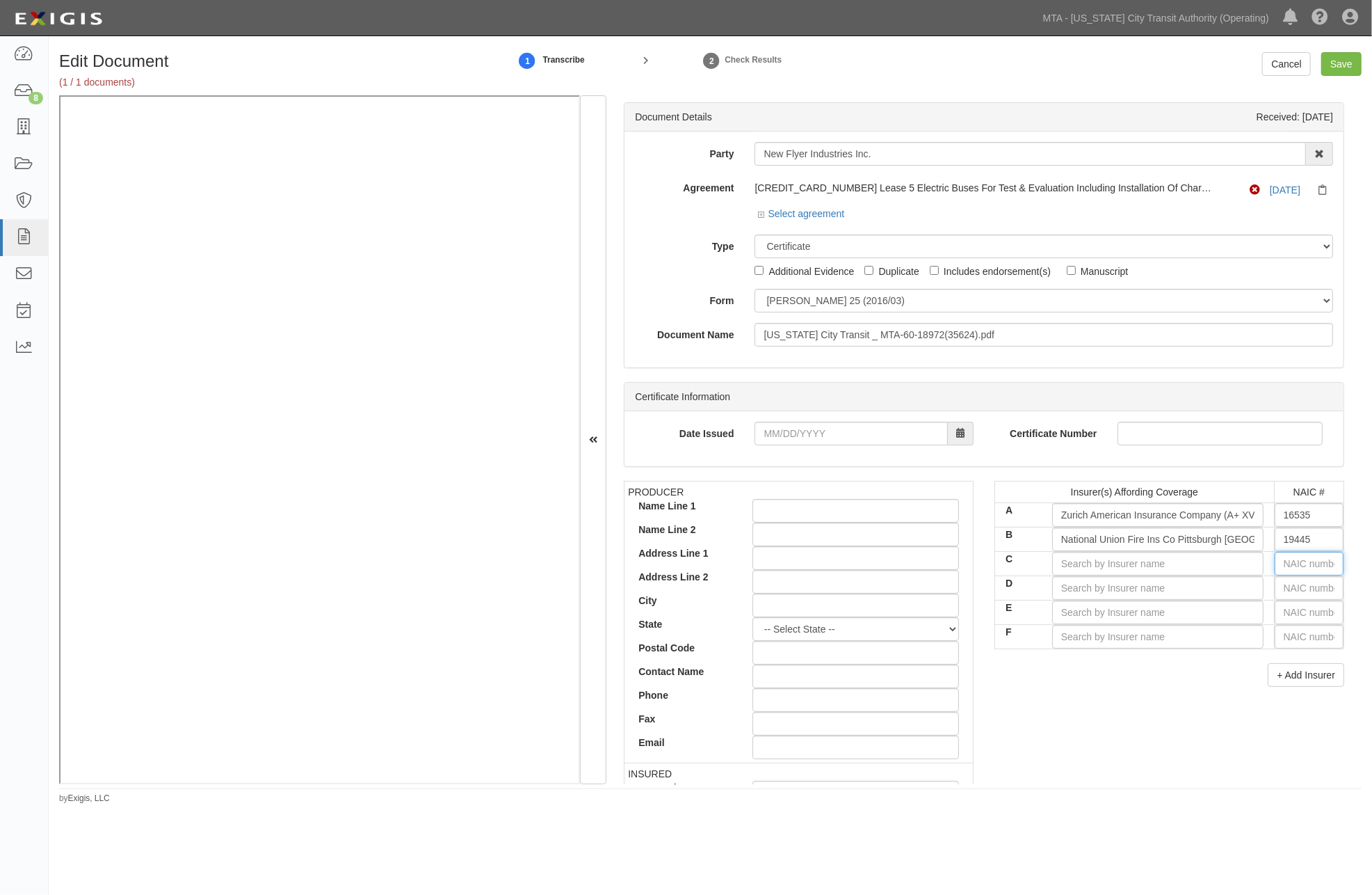
type input "25232"
type input "2"
type input "26379"
type input "26"
type input "26247"
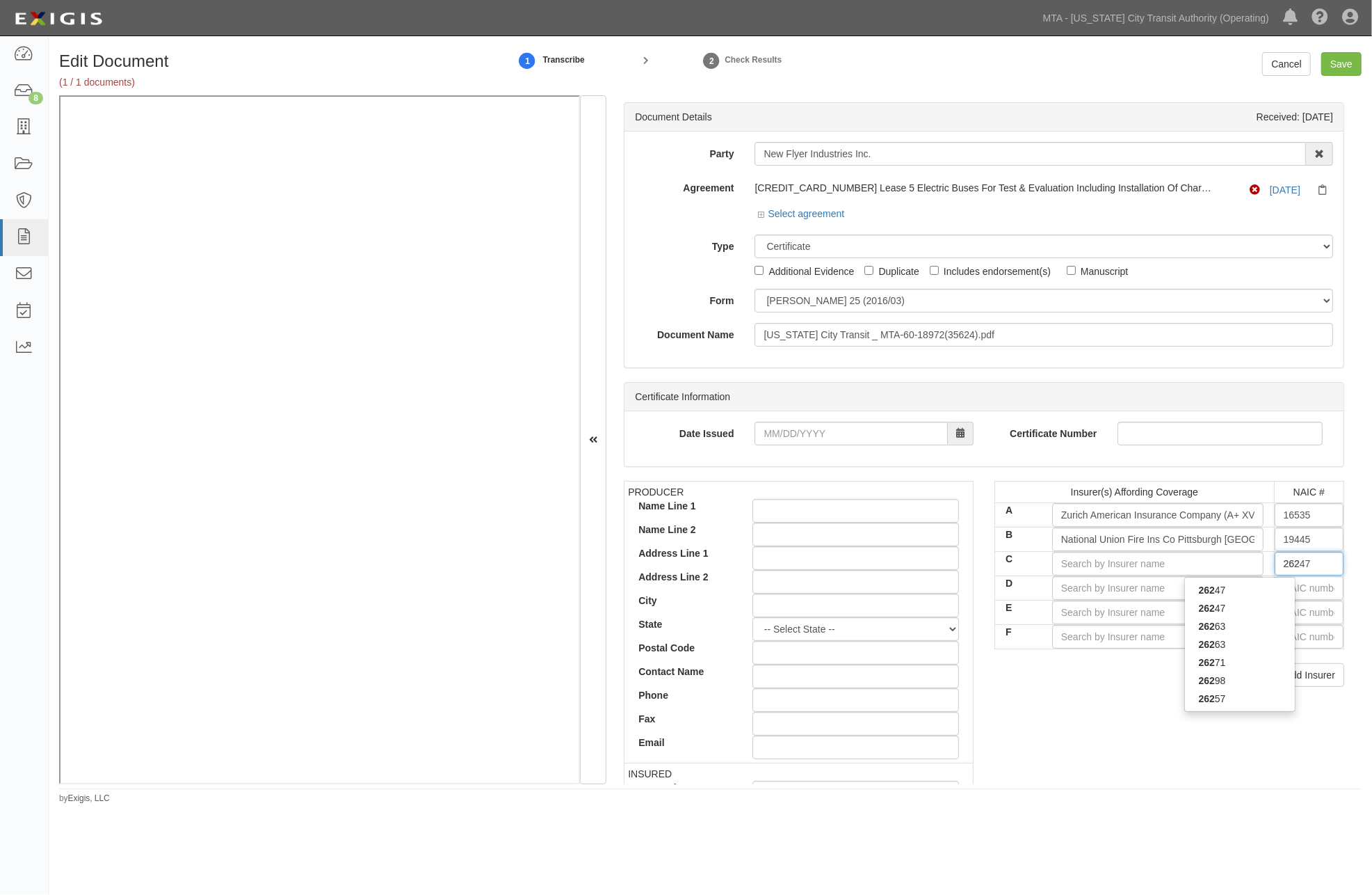
type input "2624"
type input "26247"
click at [1263, 582] on div "26247" at bounding box center [1240, 590] width 110 height 18
type input "American Guarantee and Liability Ins Co (A+ XV Rating)"
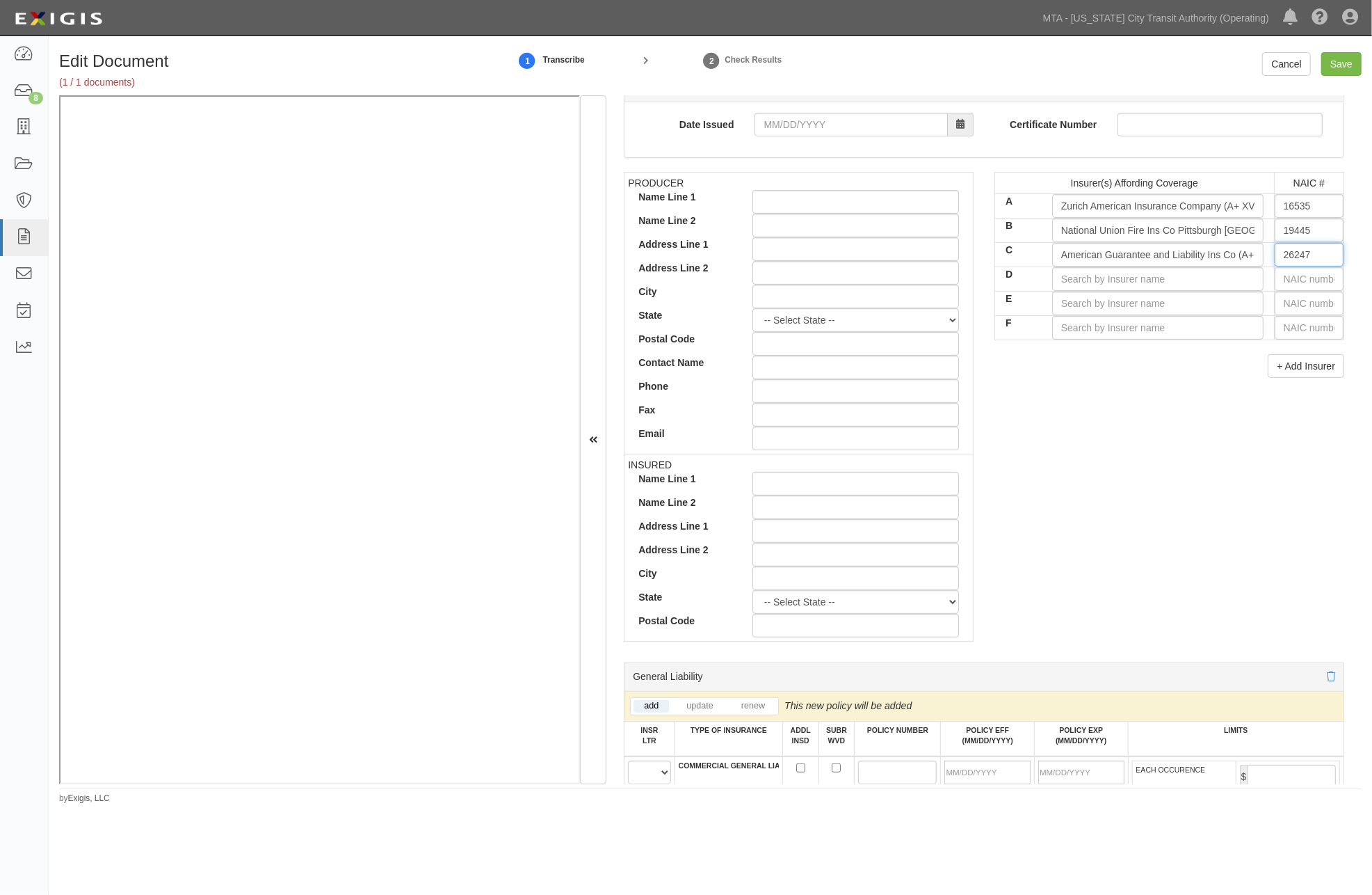
scroll to position [618, 0]
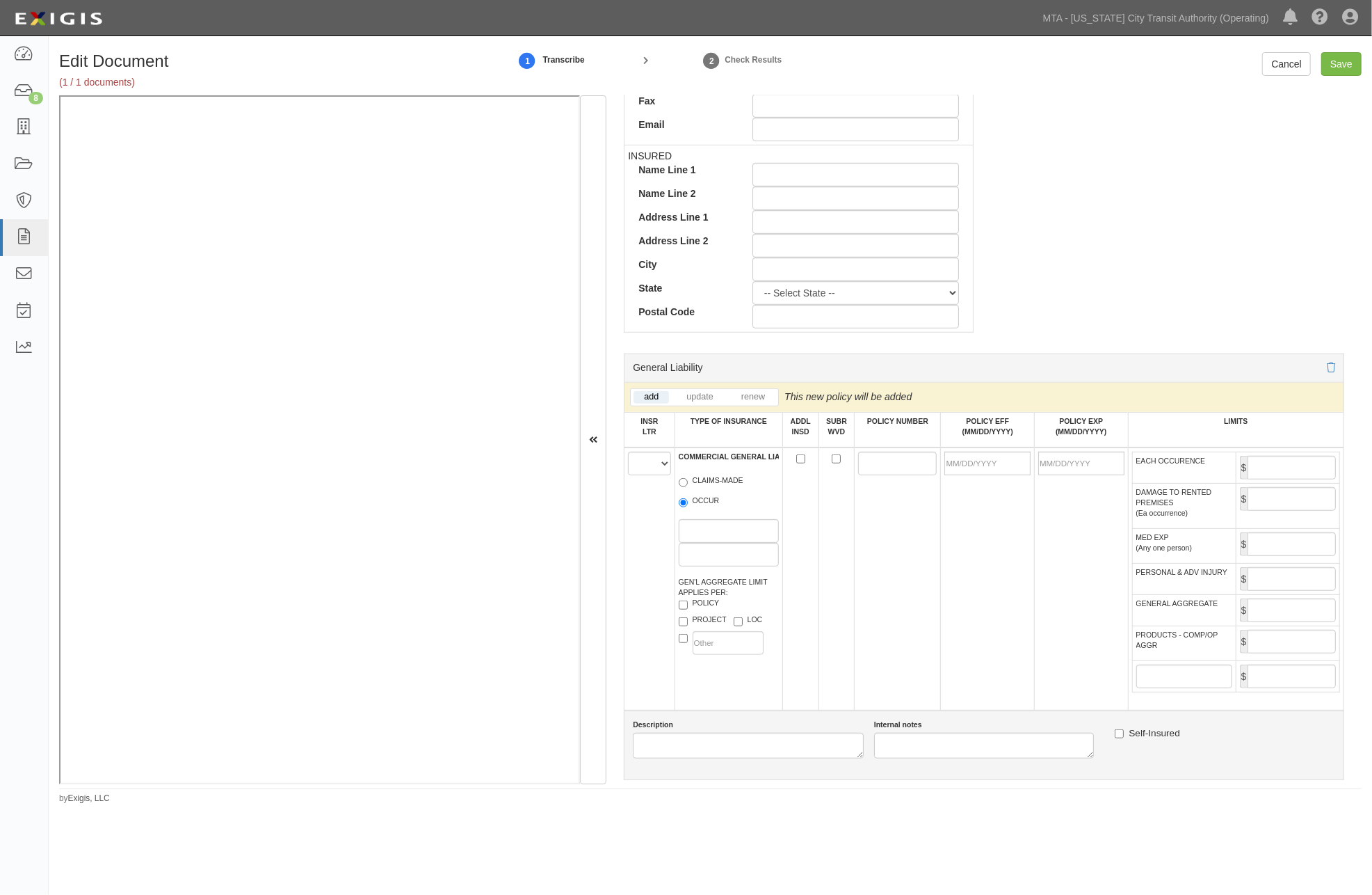
type input "26247"
click at [647, 472] on select "A B C D E F" at bounding box center [649, 464] width 42 height 24
select select "A"
click at [628, 455] on select "A B C D E F" at bounding box center [649, 464] width 42 height 24
click at [720, 504] on label "OCCUR" at bounding box center [699, 502] width 41 height 14
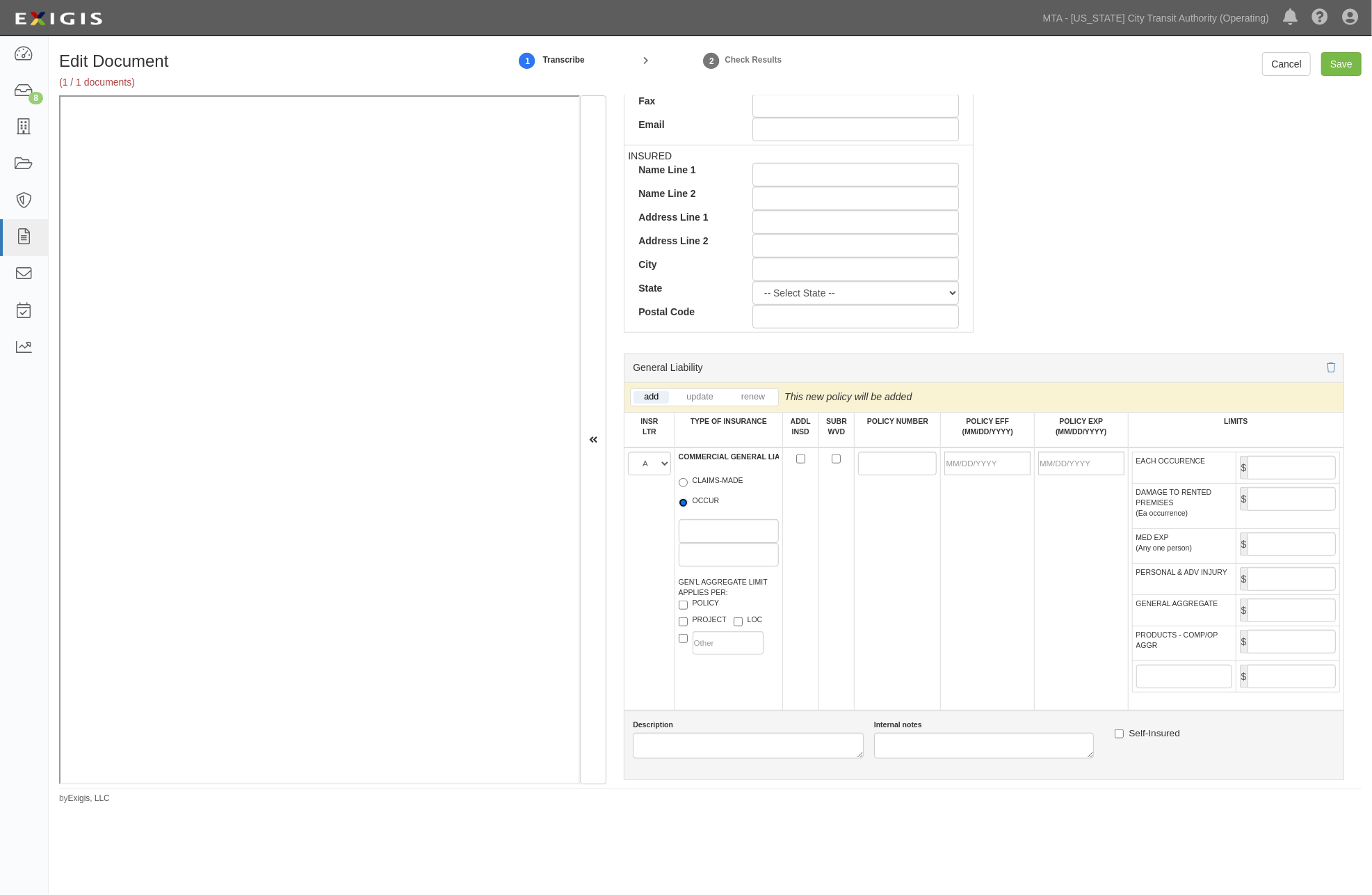
click at [688, 504] on input "OCCUR" at bounding box center [684, 503] width 9 height 9
radio input "true"
paste input "GLO020611508"
type input "GLO020611508"
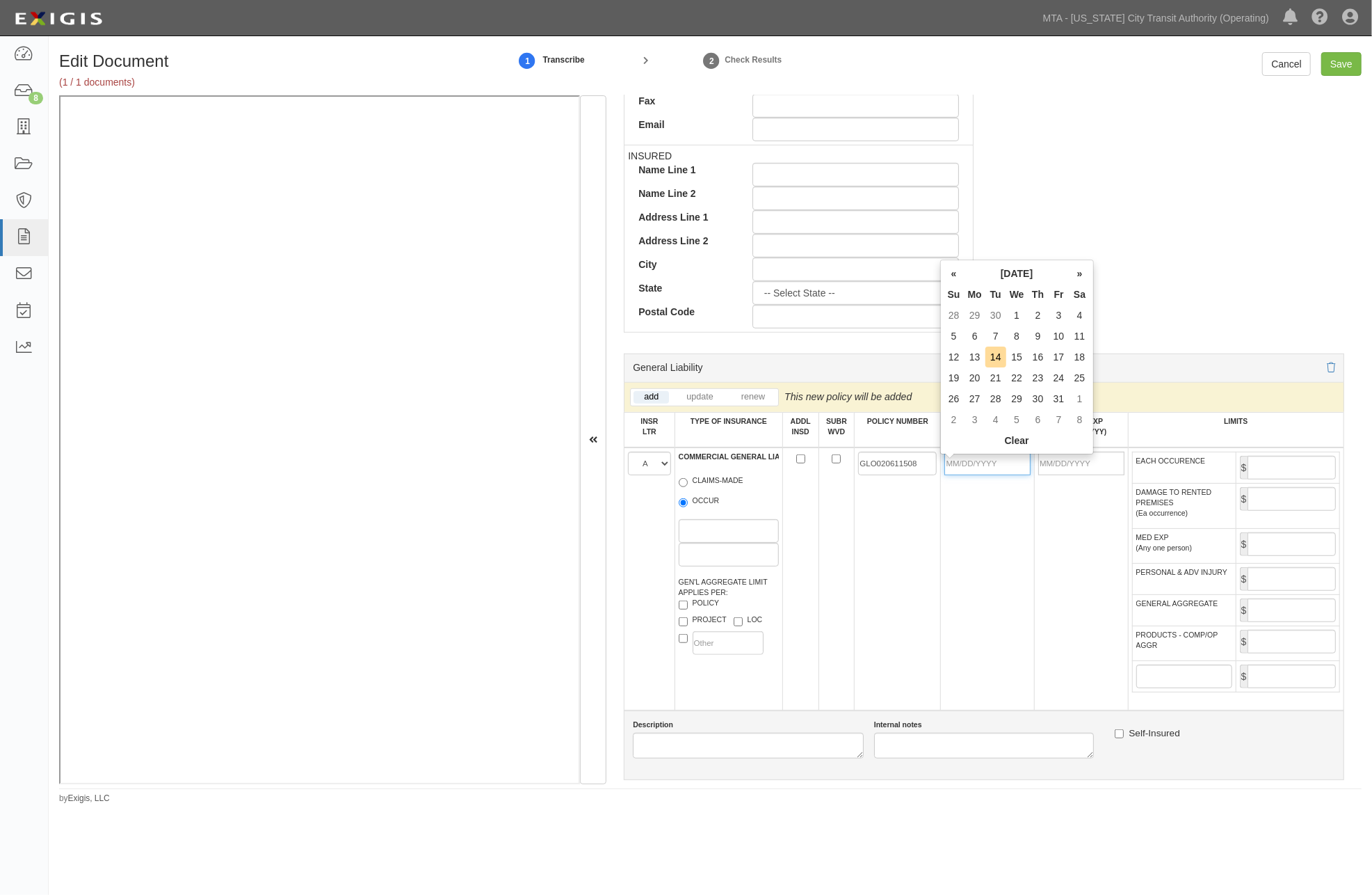
click at [999, 469] on input "POLICY EFF (MM/DD/YYYY)" at bounding box center [988, 464] width 86 height 24
type input "[DATE]"
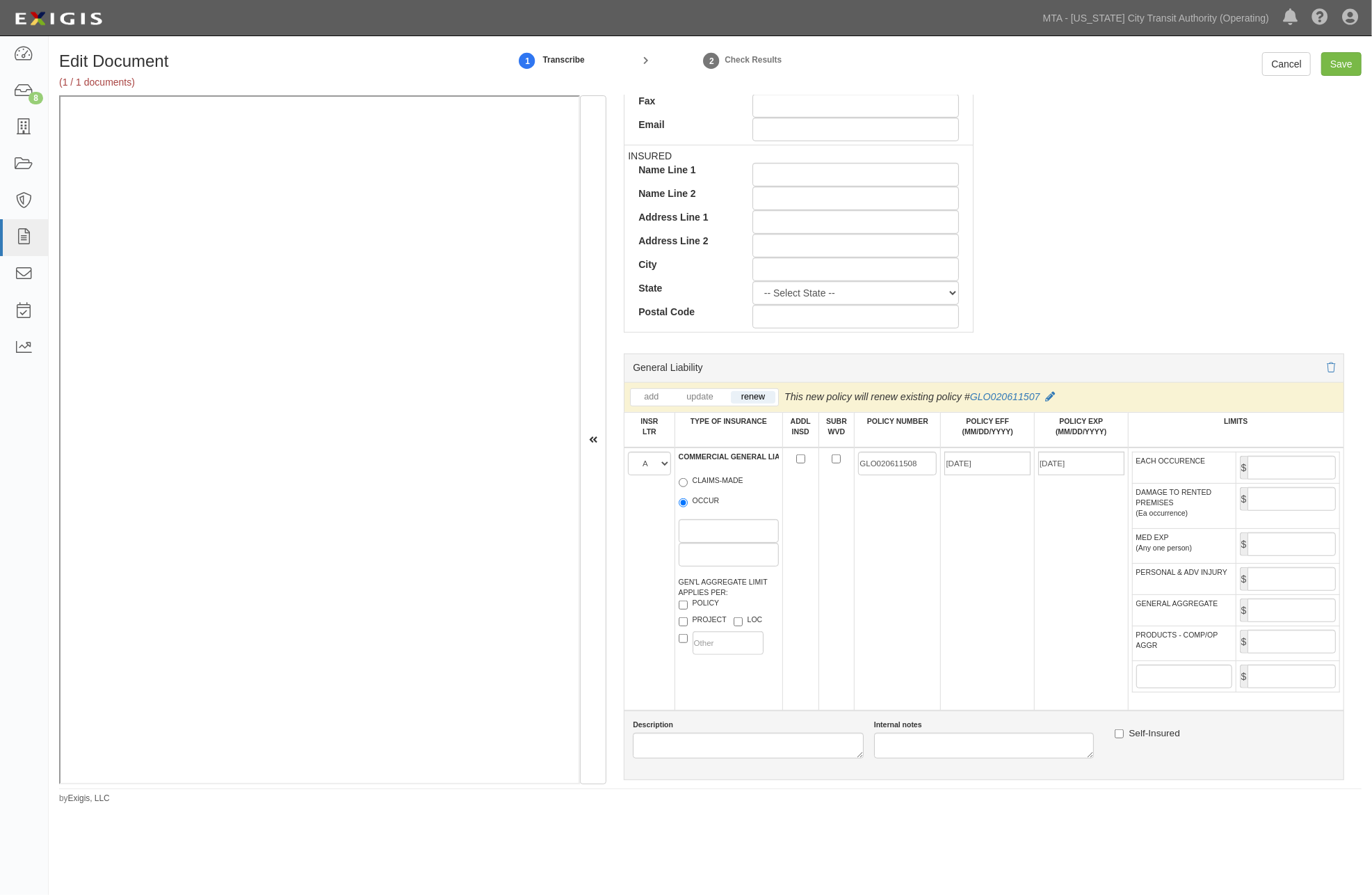
click at [989, 554] on td "[DATE]" at bounding box center [988, 579] width 94 height 263
click at [1261, 470] on input "EACH OCCURENCE" at bounding box center [1292, 468] width 89 height 24
type input "5,000,000"
click at [1290, 622] on input "GENERAL AGGREGATE" at bounding box center [1292, 610] width 89 height 24
type input "5,000,000"
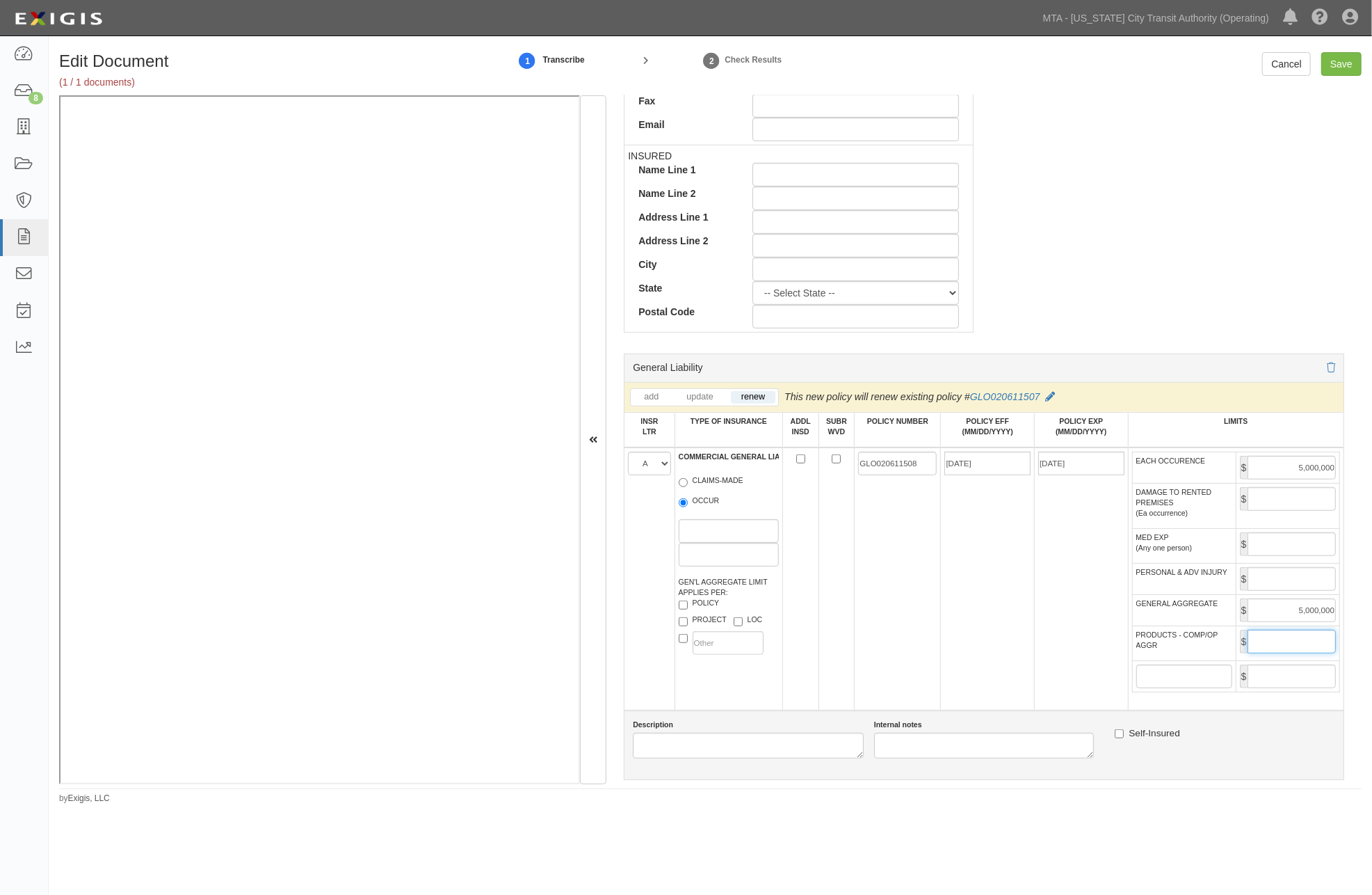
click at [1298, 653] on input "PRODUCTS - COMP/OP AGGR" at bounding box center [1292, 642] width 89 height 24
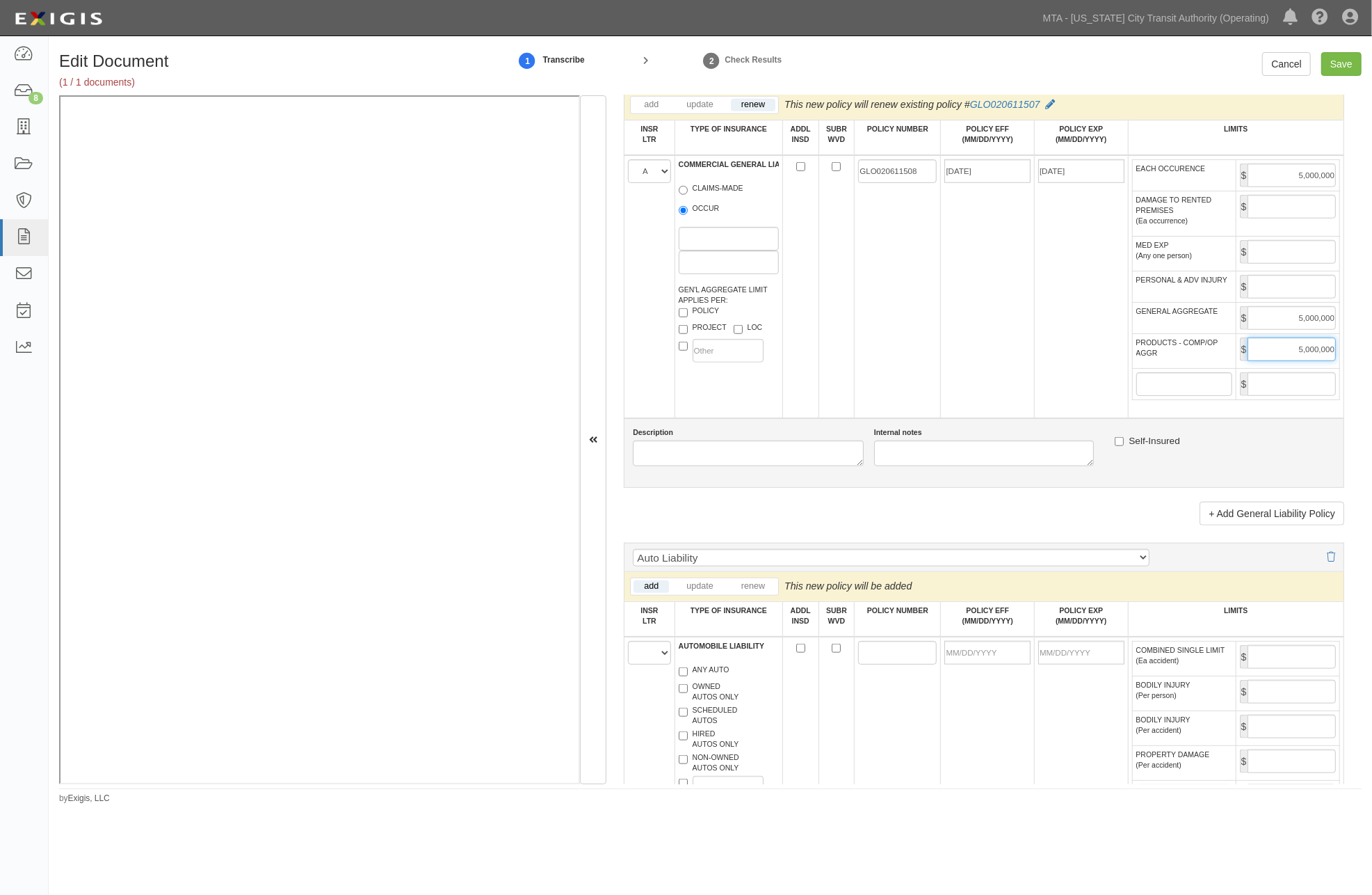
scroll to position [1159, 0]
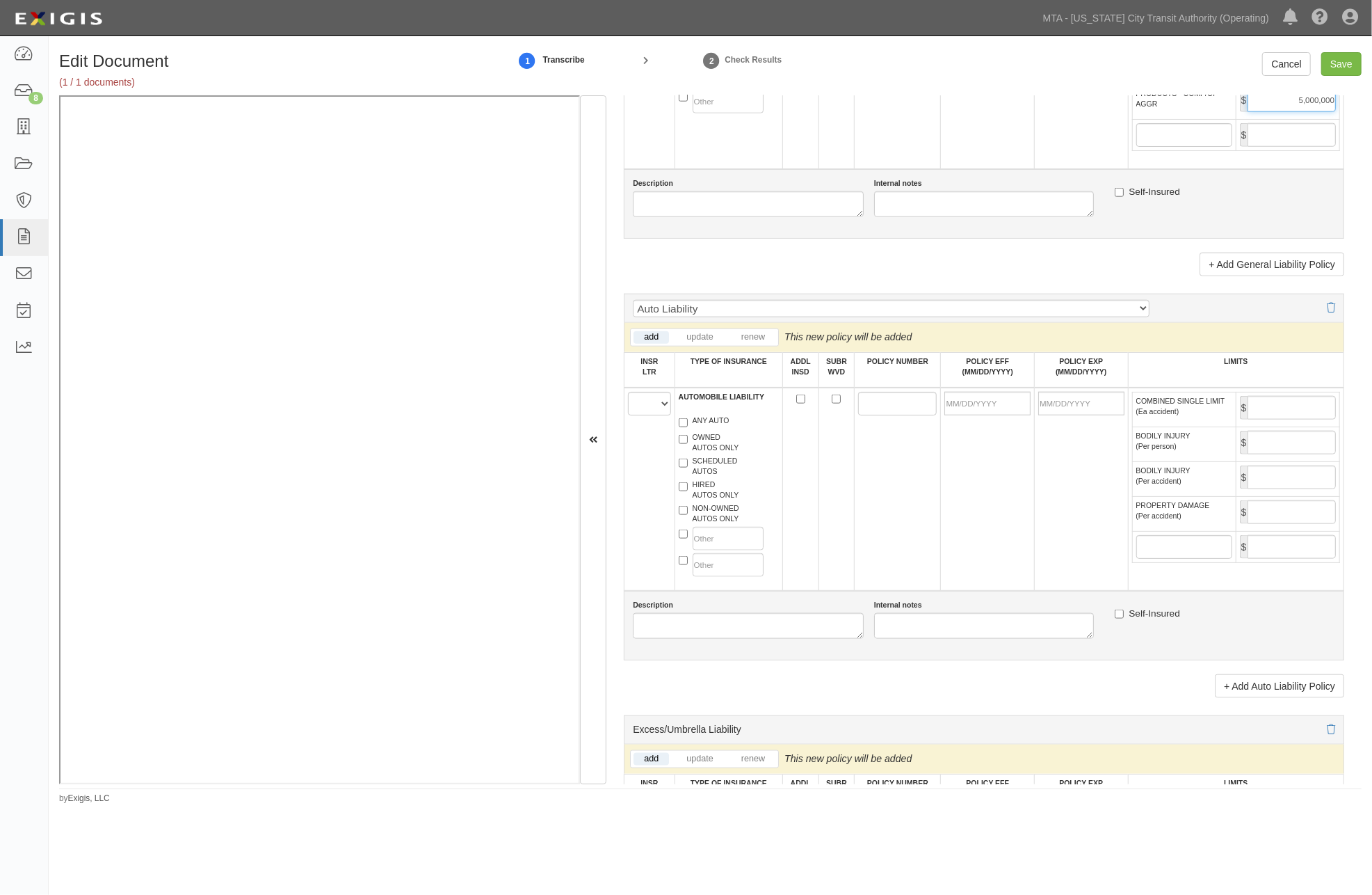
type input "5,000,000"
click at [644, 416] on select "A B C D E F" at bounding box center [649, 404] width 42 height 24
select select "A"
click at [628, 416] on select "A B C D E F" at bounding box center [649, 404] width 42 height 24
click at [724, 429] on label "ANY AUTO" at bounding box center [705, 422] width 51 height 14
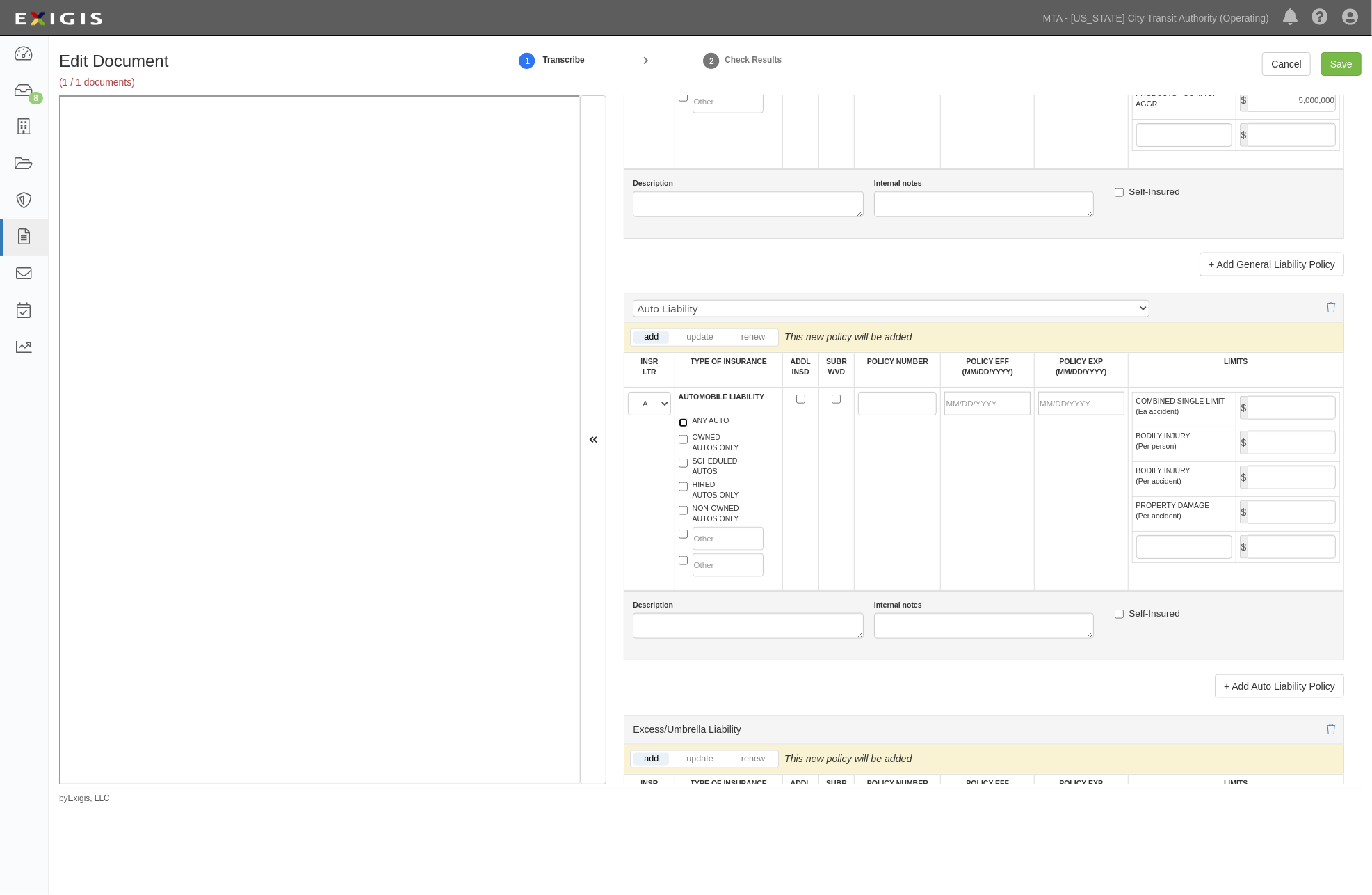
click at [688, 427] on input "ANY AUTO" at bounding box center [684, 423] width 9 height 9
checkbox input "true"
paste input "BAP 9259162"
type input "BAP 9259162"
click at [975, 416] on input "POLICY EFF (MM/DD/YYYY)" at bounding box center [988, 404] width 86 height 24
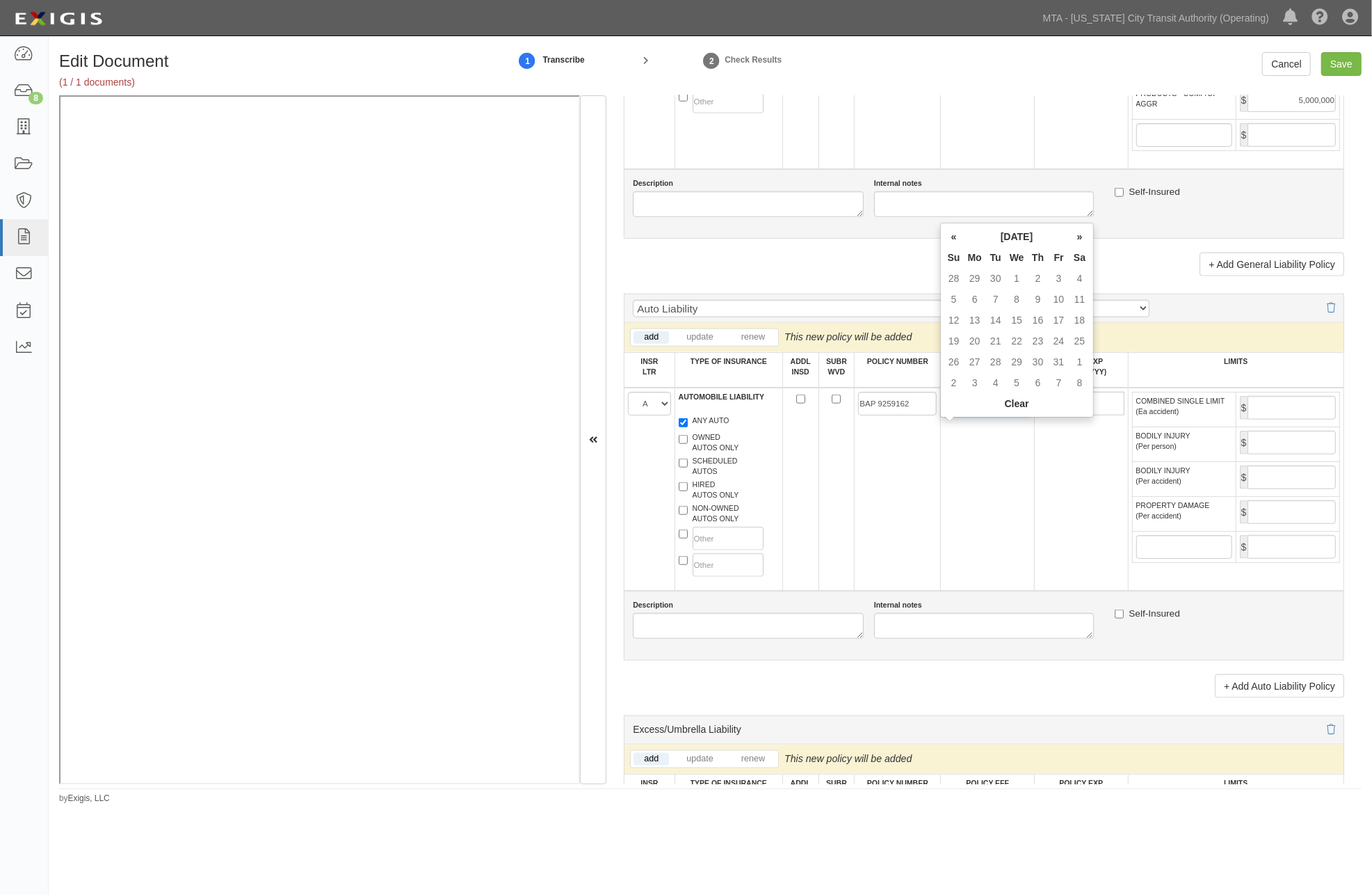
type input "10/01/2025"
type input "10/01/2026"
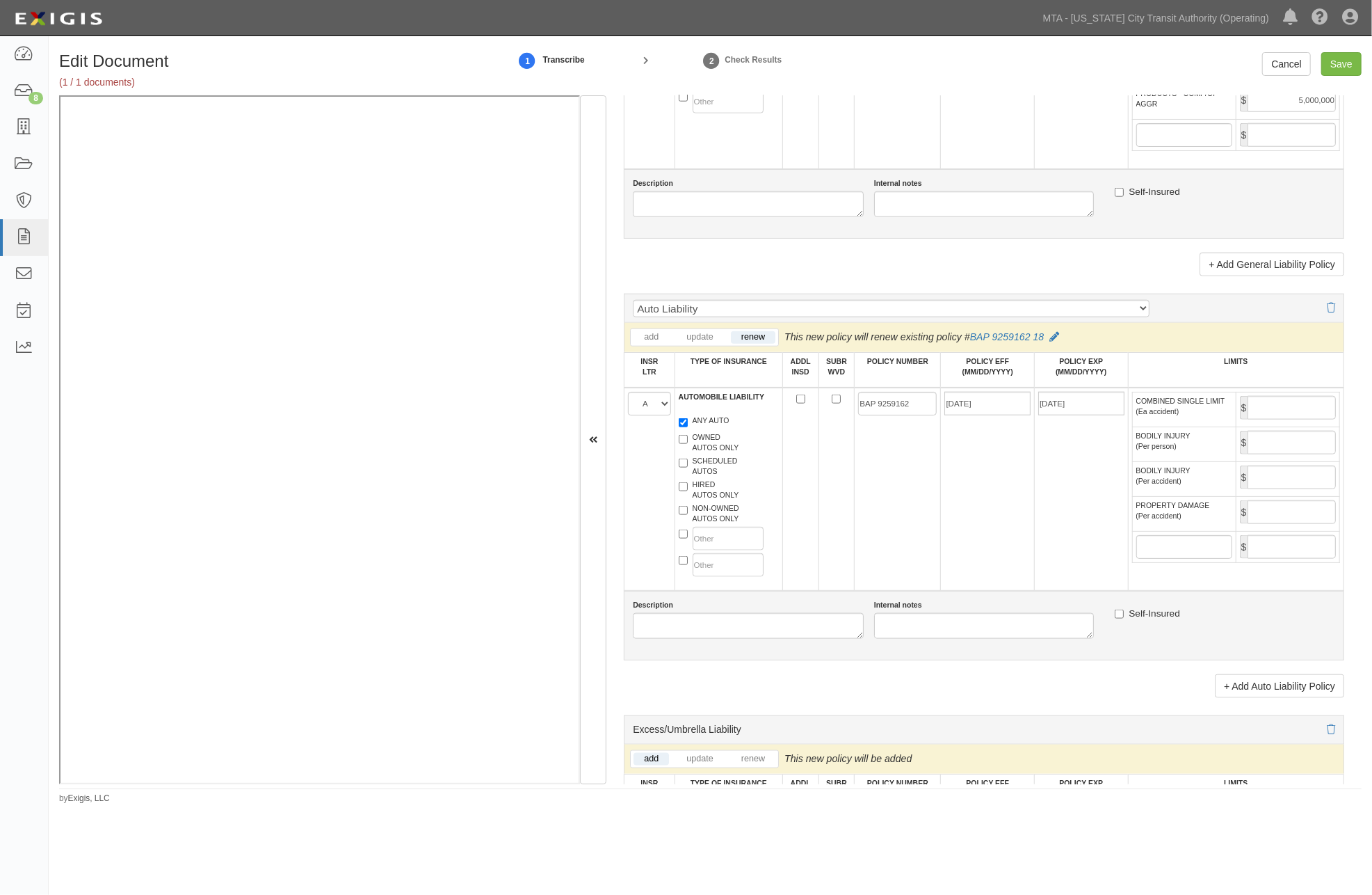
click at [969, 516] on td "10/01/2025" at bounding box center [988, 489] width 94 height 203
click at [1254, 419] on input "COMBINED SINGLE LIMIT (Ea accident)" at bounding box center [1292, 408] width 89 height 24
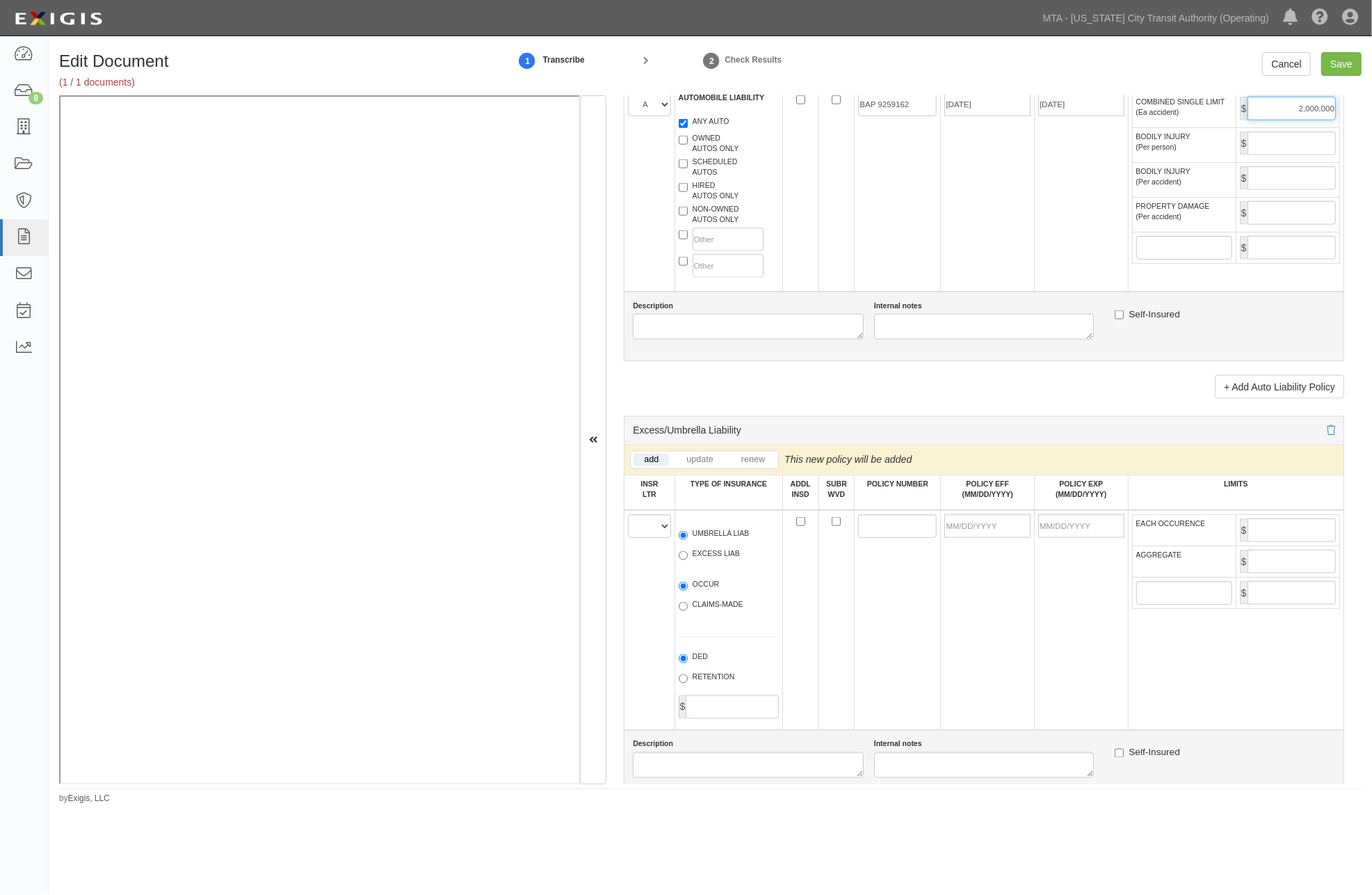
scroll to position [1469, 0]
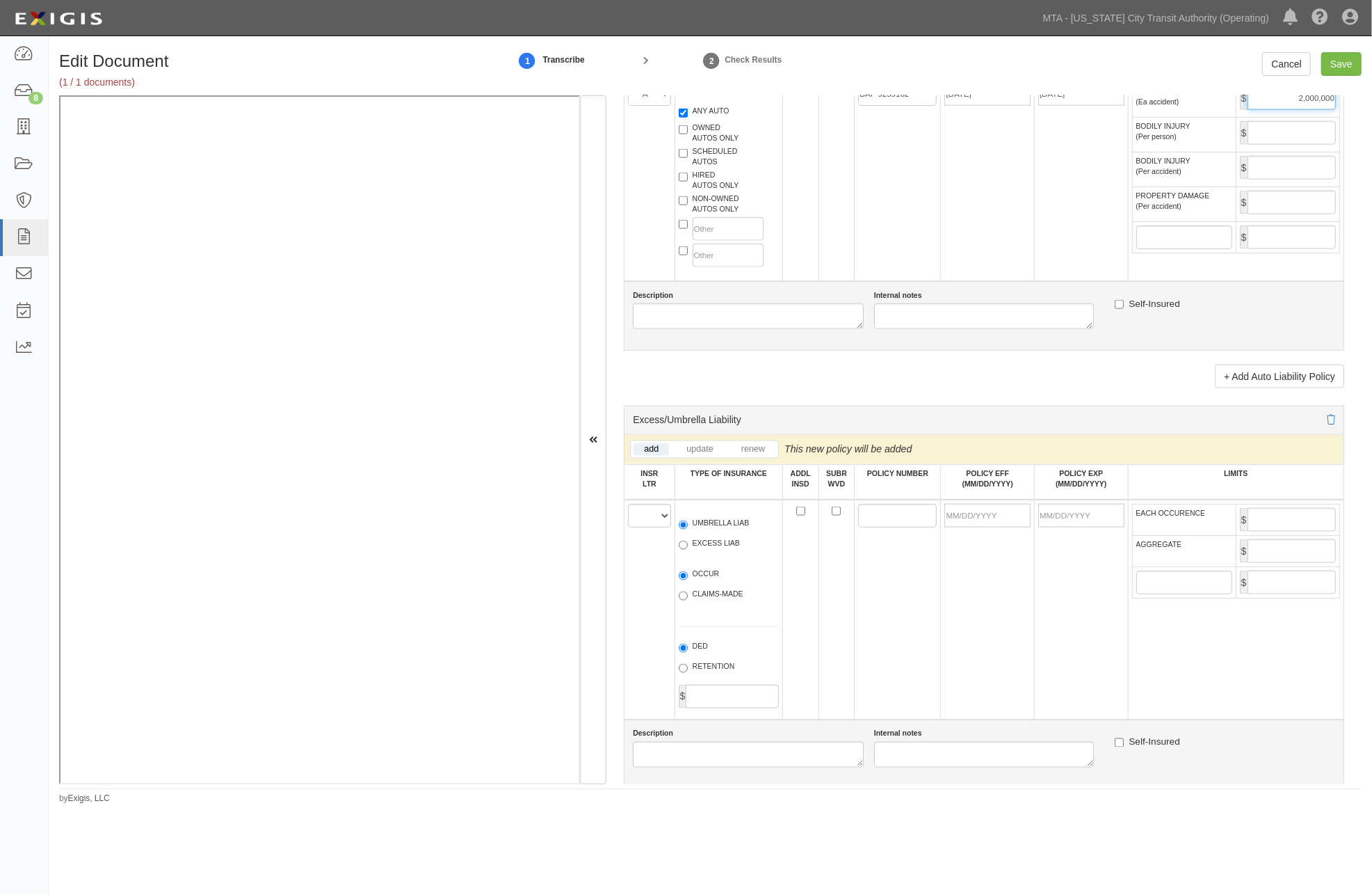
type input "2,000,000"
click at [644, 528] on select "A B C D E F" at bounding box center [649, 516] width 42 height 24
select select "B"
click at [628, 528] on select "A B C D E F" at bounding box center [649, 516] width 42 height 24
click at [706, 532] on label "UMBRELLA LIAB" at bounding box center [715, 524] width 71 height 14
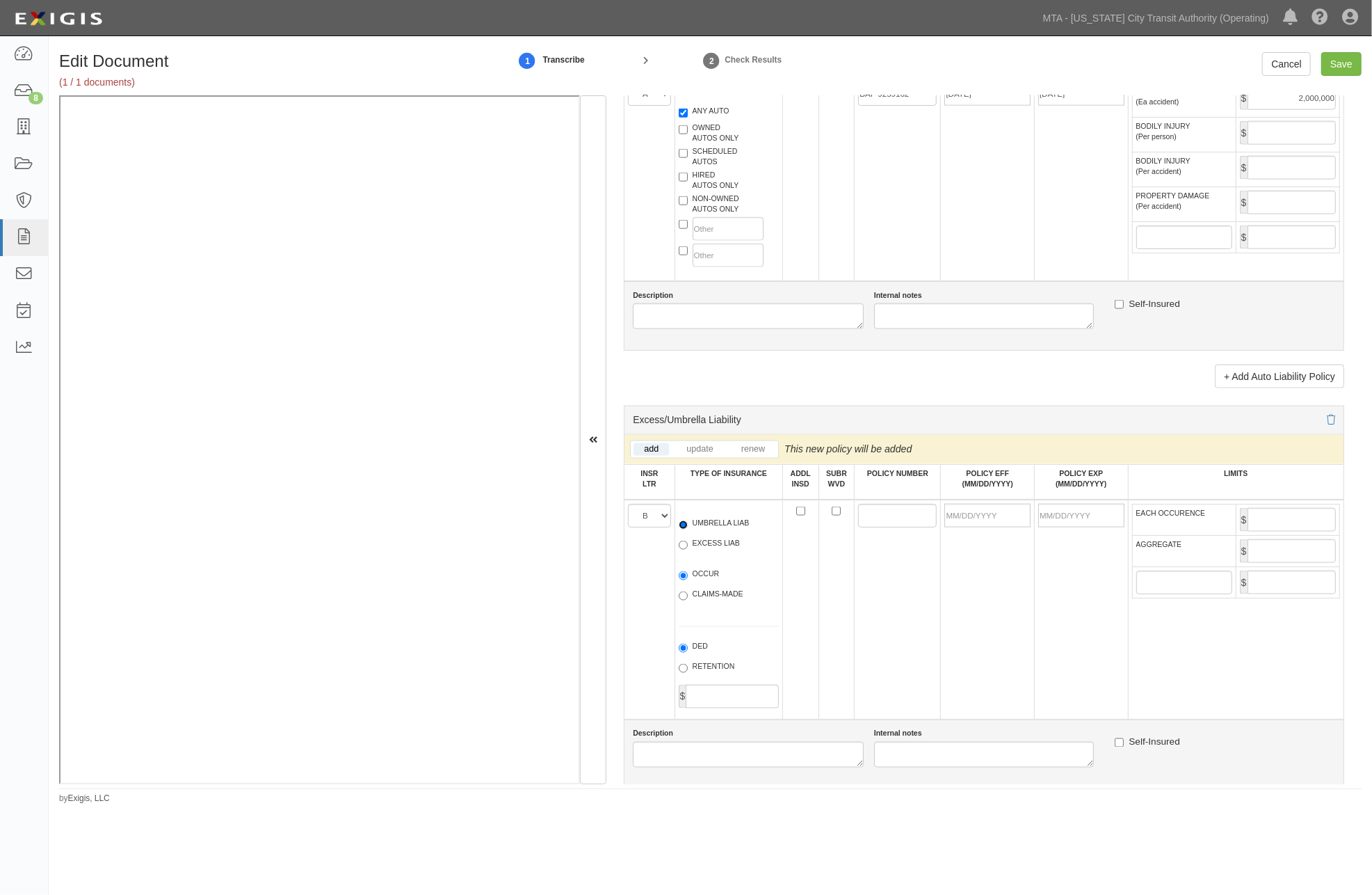
click at [688, 530] on input "UMBRELLA LIAB" at bounding box center [684, 525] width 9 height 9
radio input "true"
click at [698, 583] on label "OCCUR" at bounding box center [699, 575] width 41 height 14
click at [688, 580] on input "OCCUR" at bounding box center [684, 576] width 9 height 9
radio input "true"
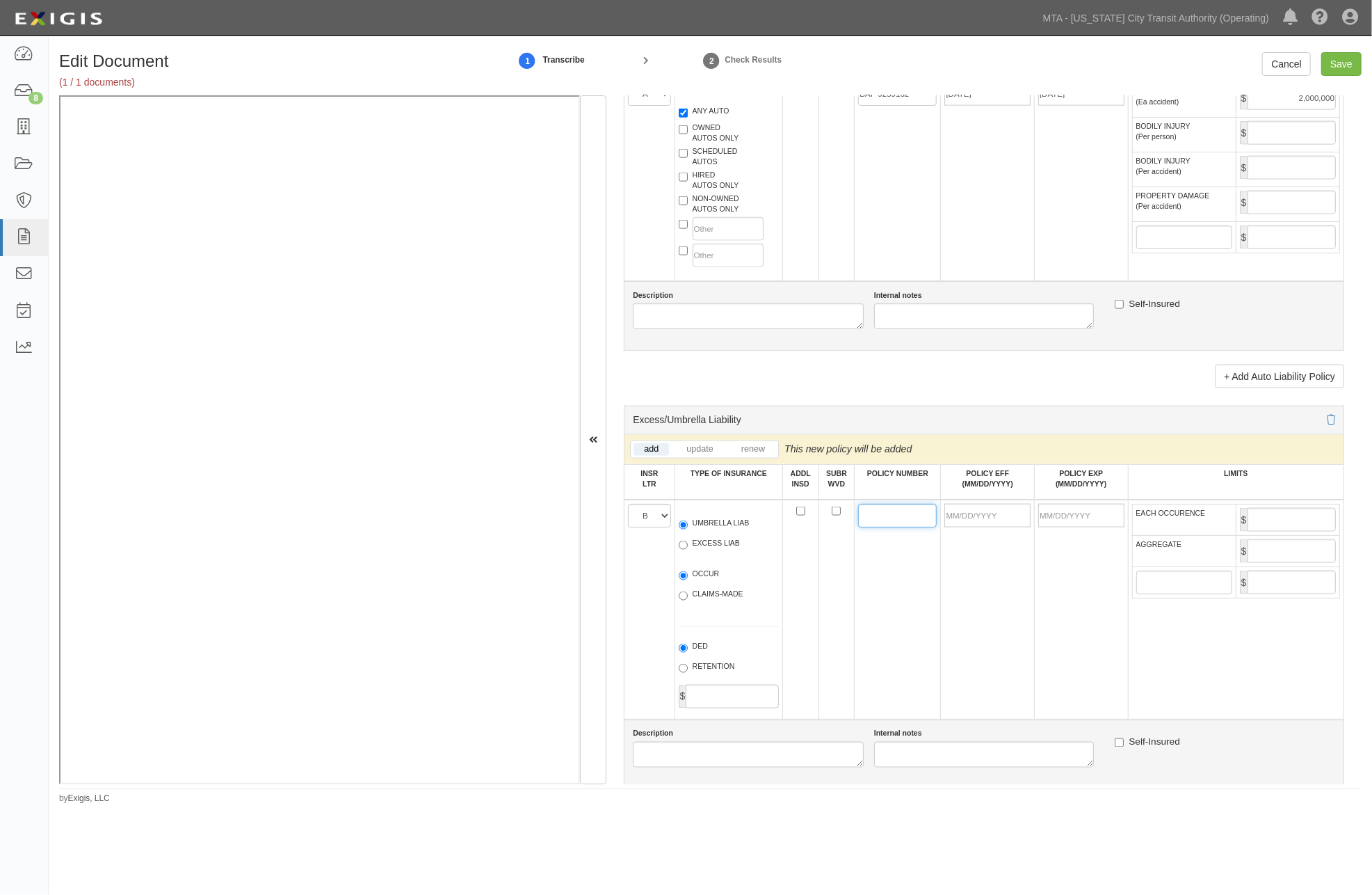
paste input "5582304"
type input "5582304"
click at [971, 528] on input "POLICY EFF (MM/DD/YYYY)" at bounding box center [988, 516] width 86 height 24
type input "10/01/2025"
type input "10/01/2026"
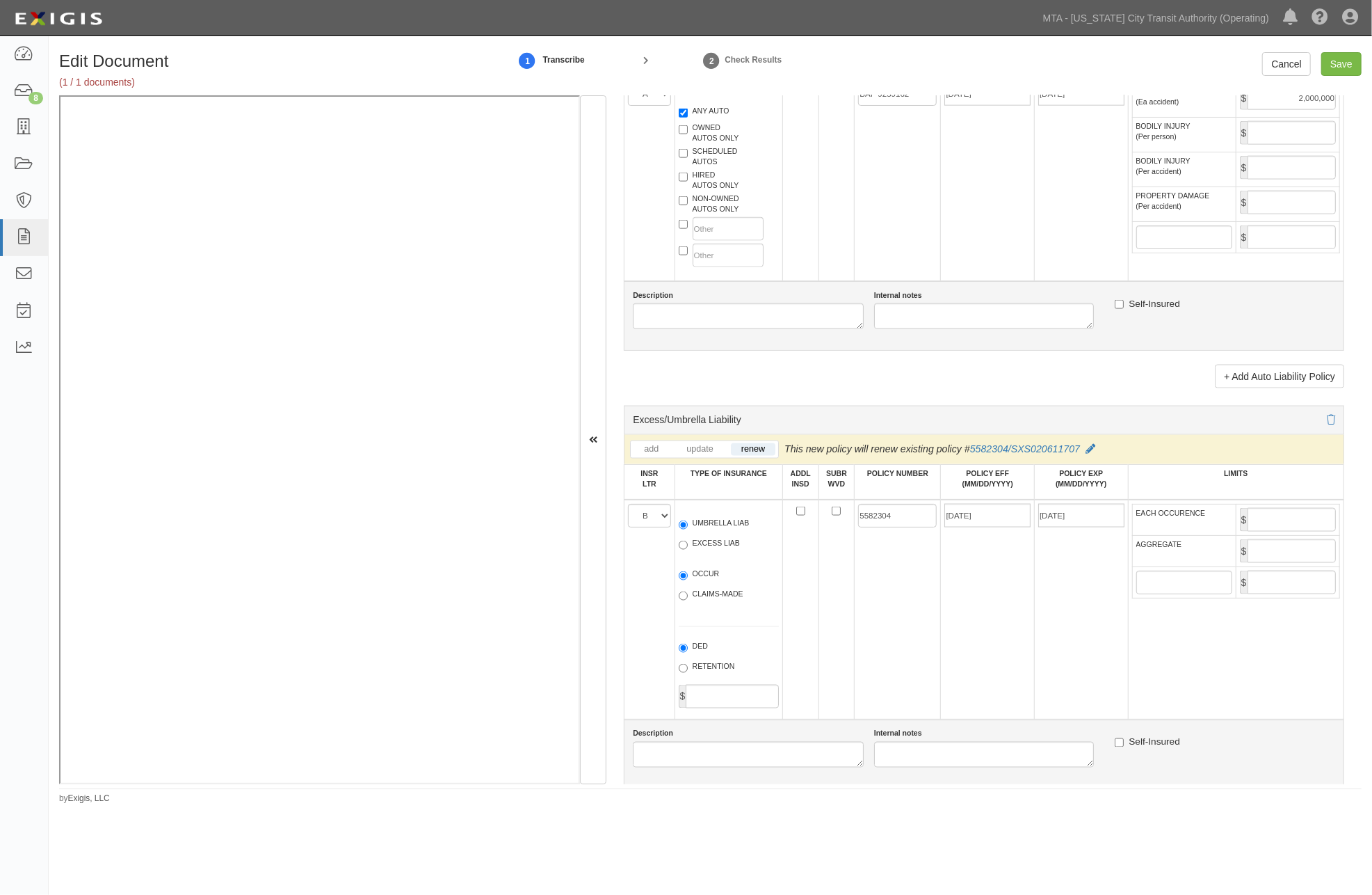
click at [963, 648] on td "10/01/2025" at bounding box center [988, 609] width 94 height 220
click at [1267, 532] on input "EACH OCCURENCE" at bounding box center [1292, 520] width 89 height 24
type input "10,000,000"
click at [1262, 563] on input "AGGREGATE" at bounding box center [1292, 552] width 89 height 24
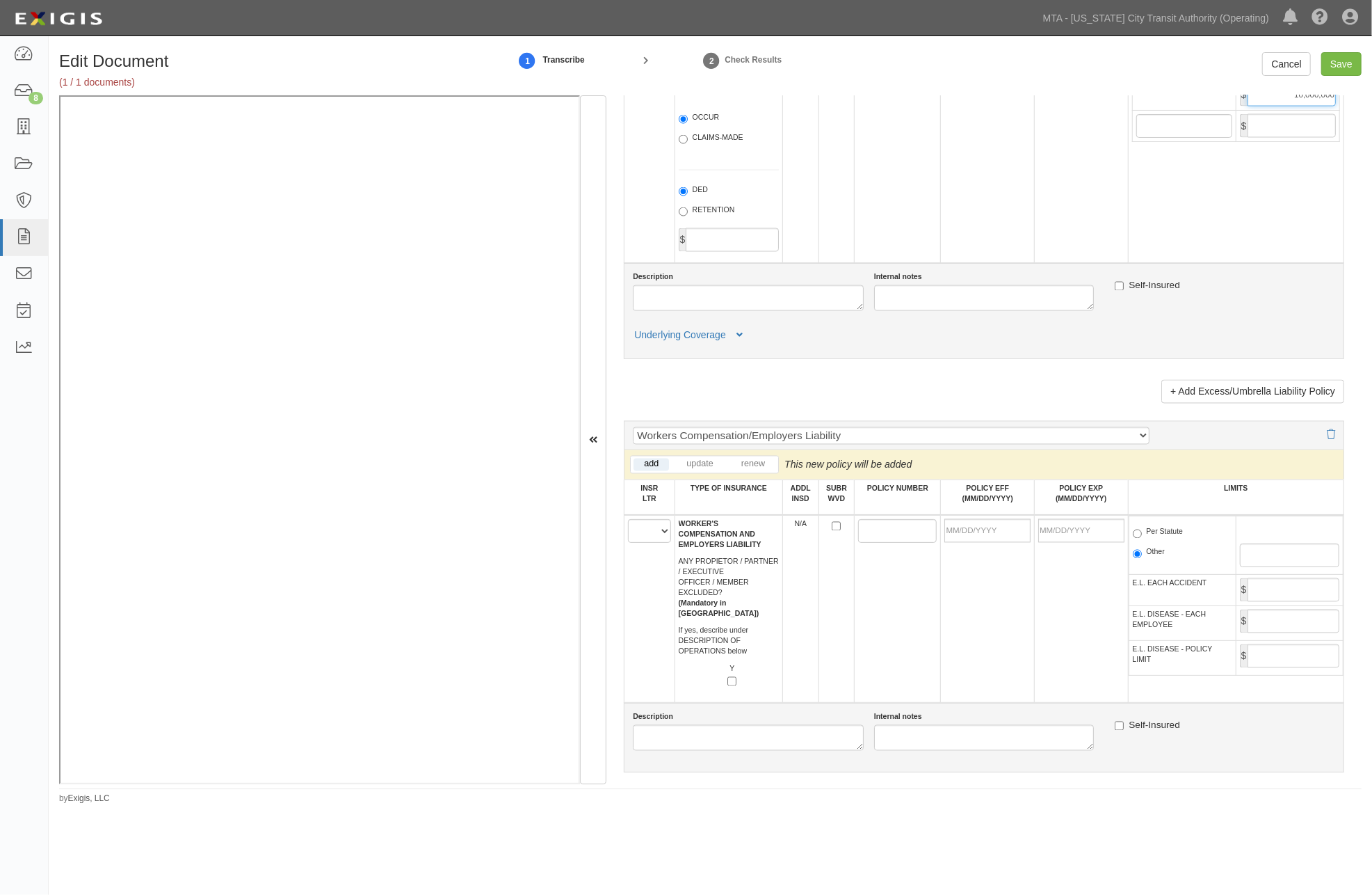
scroll to position [1932, 0]
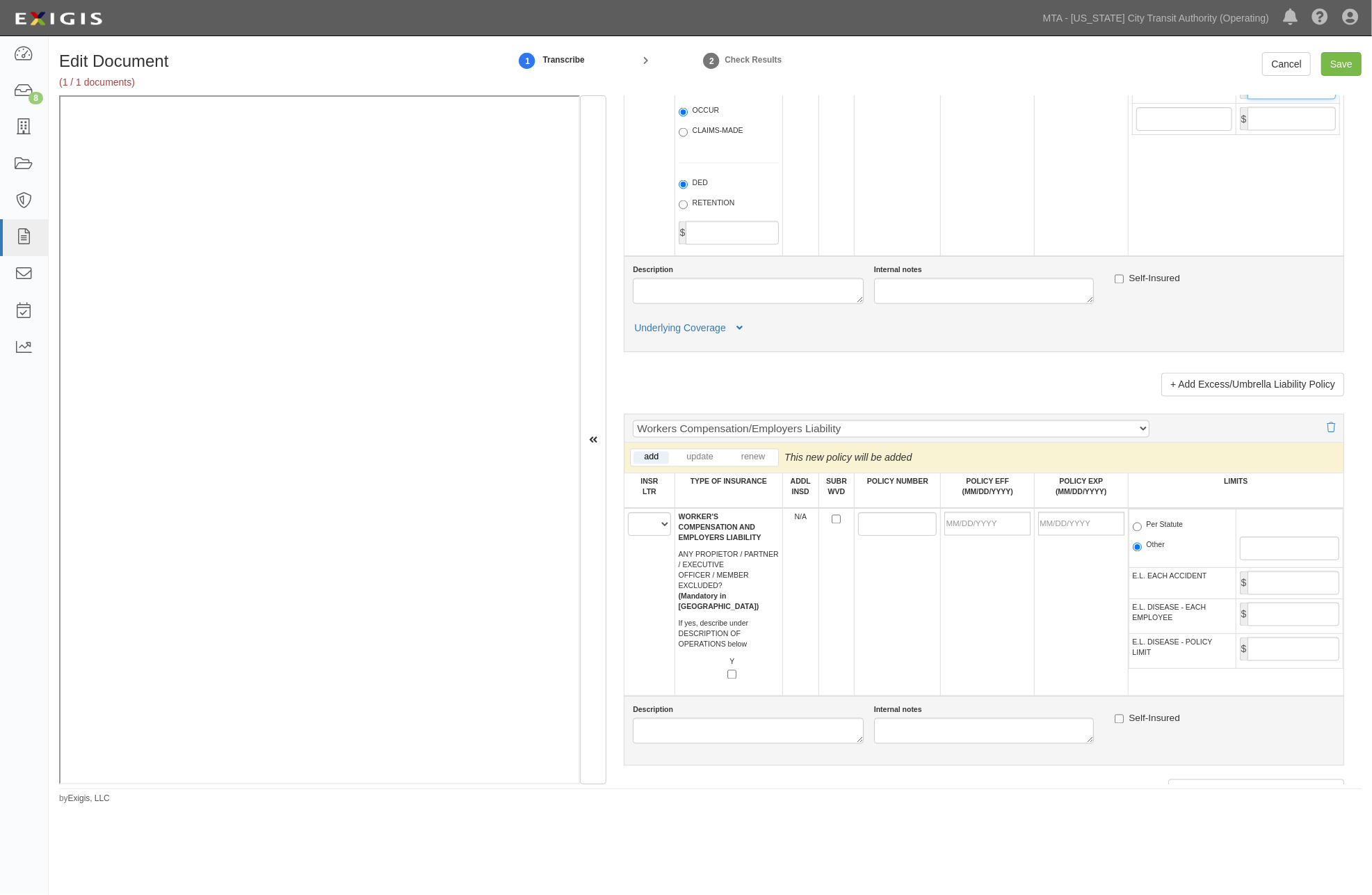
type input "10,000,000"
click at [650, 536] on select "A B C D E F" at bounding box center [649, 524] width 42 height 24
click at [628, 536] on select "A B C D E F" at bounding box center [649, 524] width 42 height 24
click at [644, 536] on select "A B C D E F" at bounding box center [649, 524] width 42 height 24
select select "A"
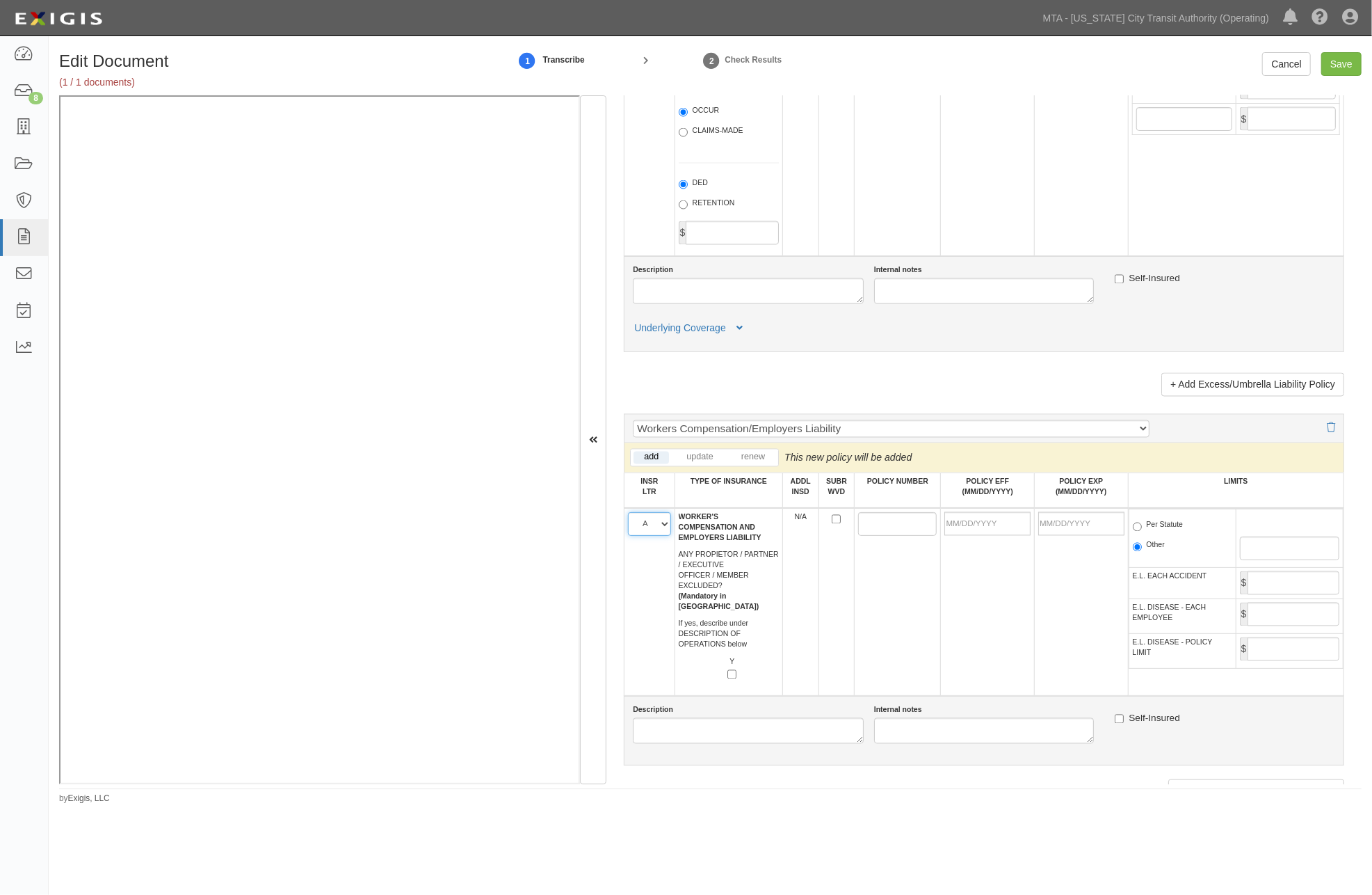
click at [628, 536] on select "A B C D E F" at bounding box center [649, 524] width 42 height 24
paste input "WC930318524"
type input "WC930318524"
click at [963, 536] on input "POLICY EFF (MM/DD/YYYY)" at bounding box center [988, 524] width 86 height 24
type input "10/01/2025"
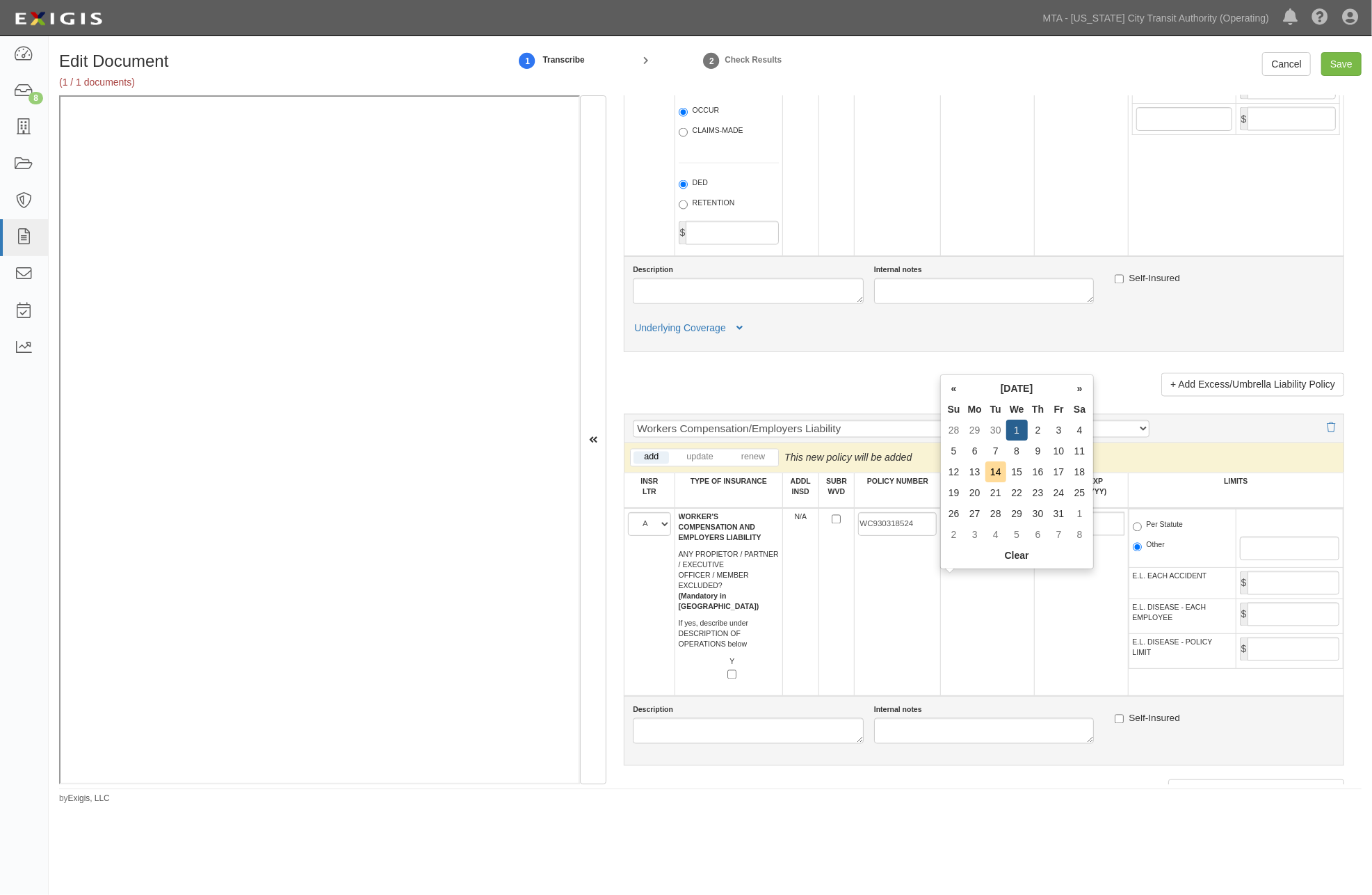
type input "10/01/2026"
click at [958, 696] on td "10/01/2025" at bounding box center [988, 602] width 94 height 188
click at [1138, 533] on label "Per Statute" at bounding box center [1158, 526] width 51 height 14
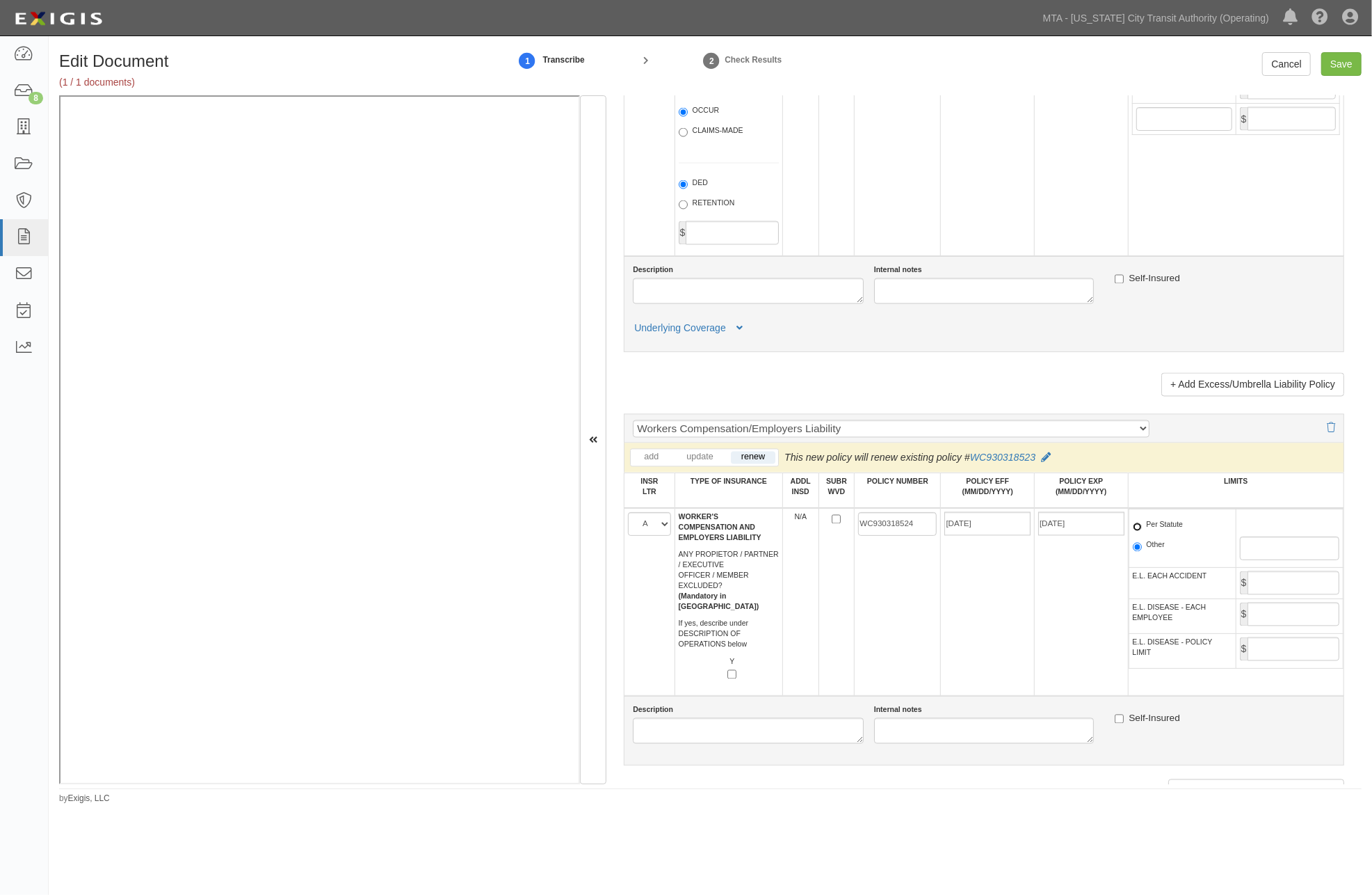
click at [1138, 532] on input "Per Statute" at bounding box center [1137, 527] width 9 height 9
radio input "true"
click at [1345, 66] on input "Save" at bounding box center [1342, 64] width 40 height 24
type input "5000000"
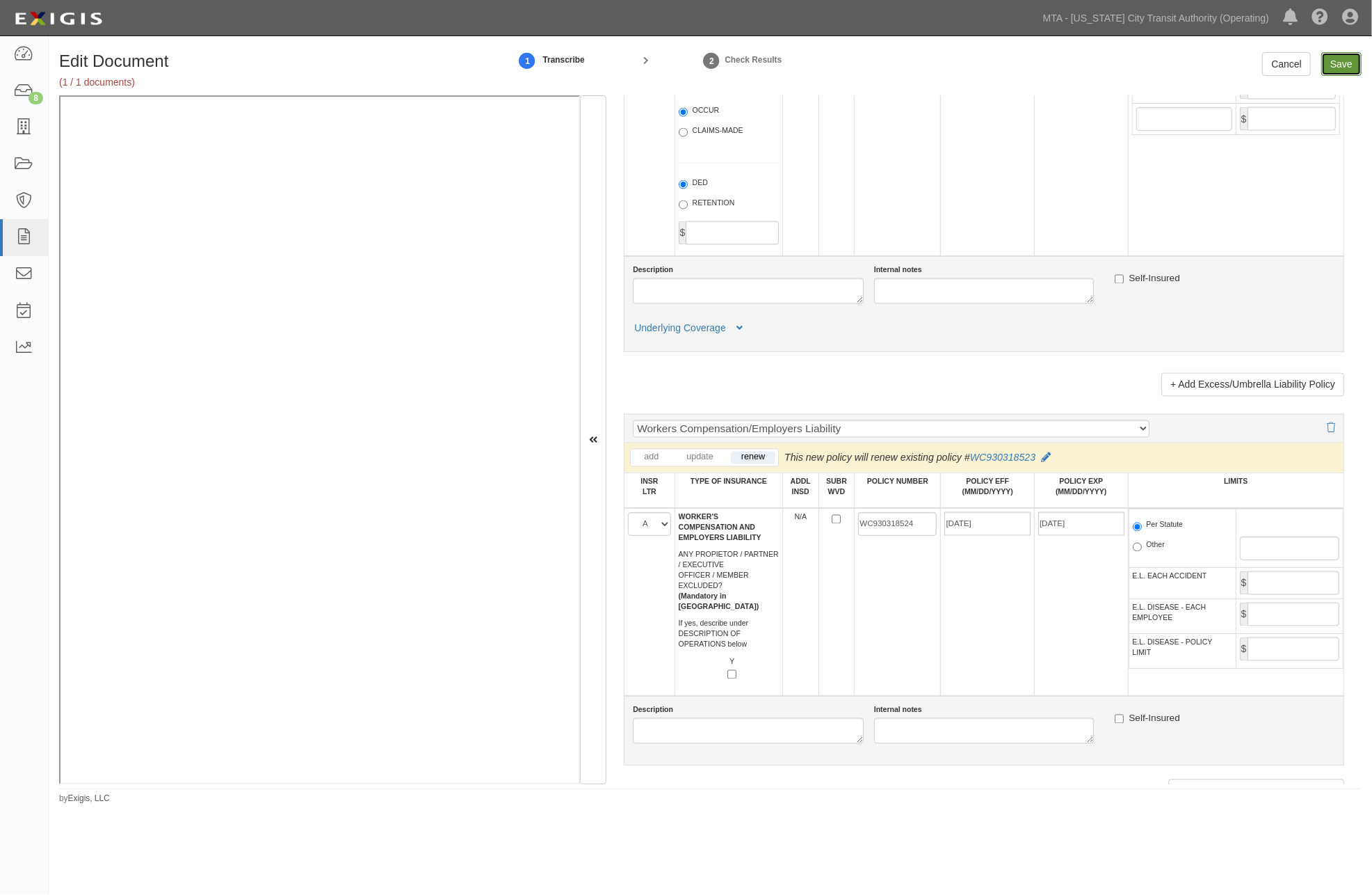
type input "5000000"
type input "2000000"
type input "10000000"
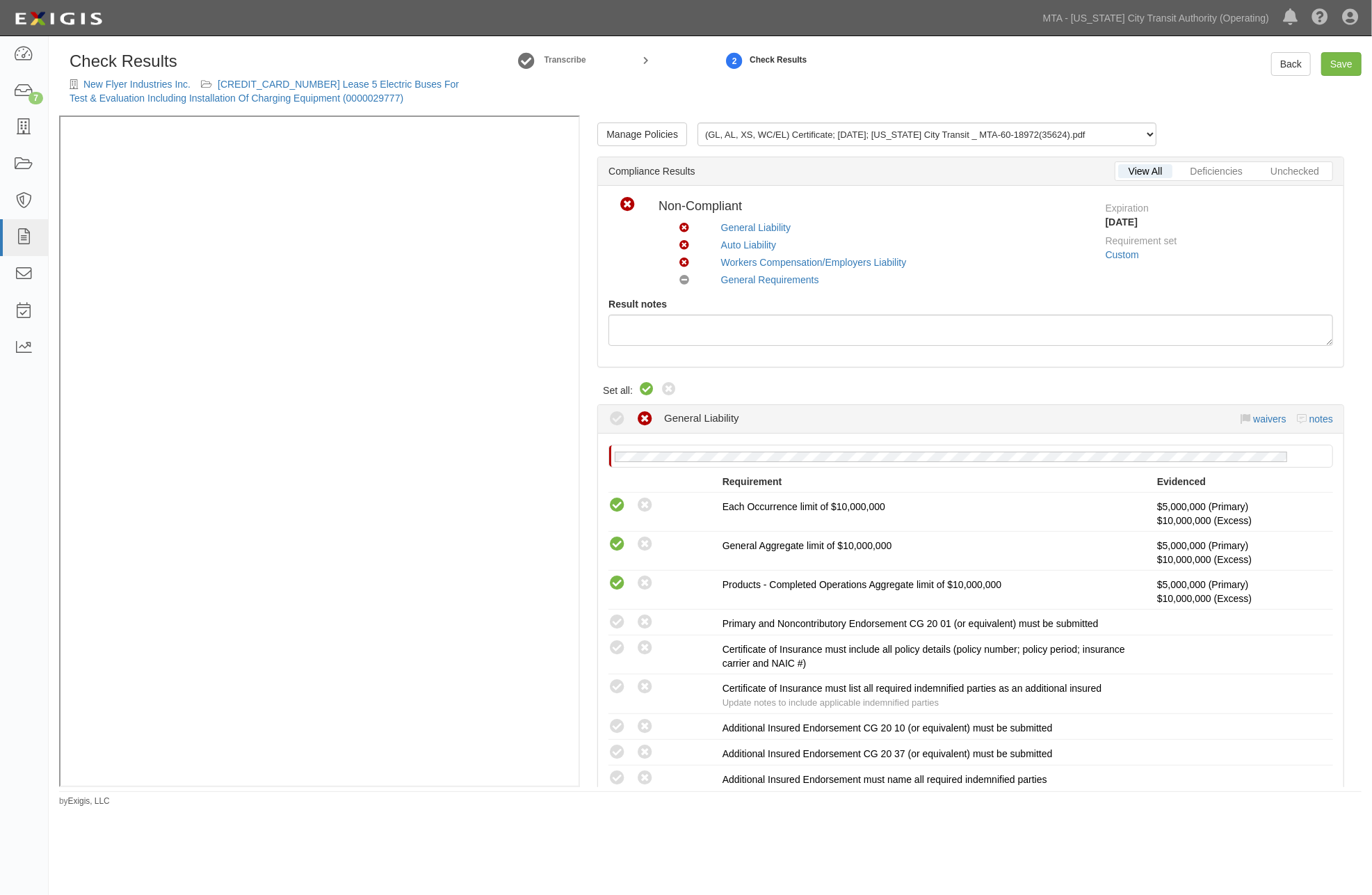
click at [644, 390] on icon at bounding box center [646, 390] width 16 height 16
radio input "true"
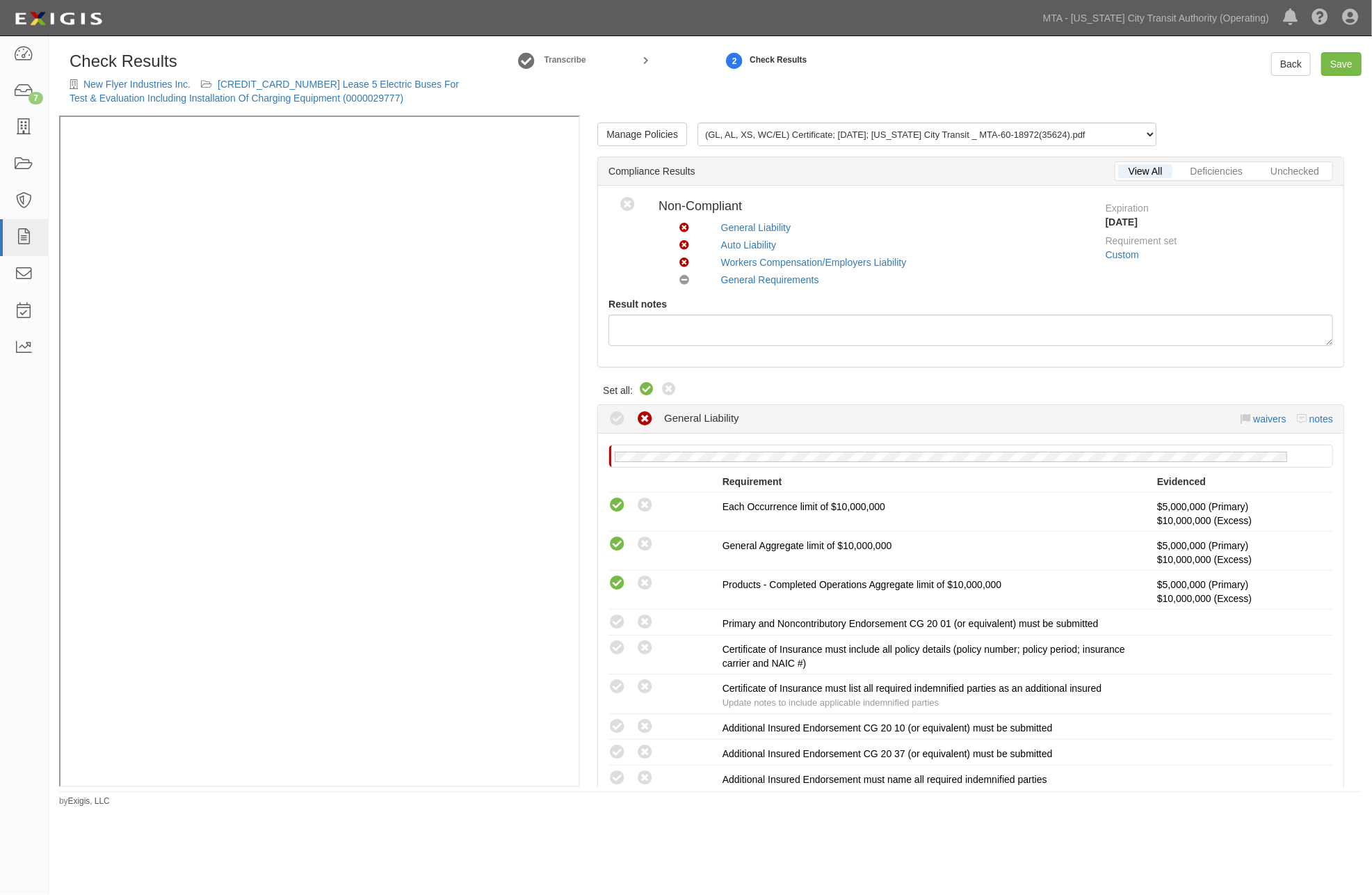
radio input "true"
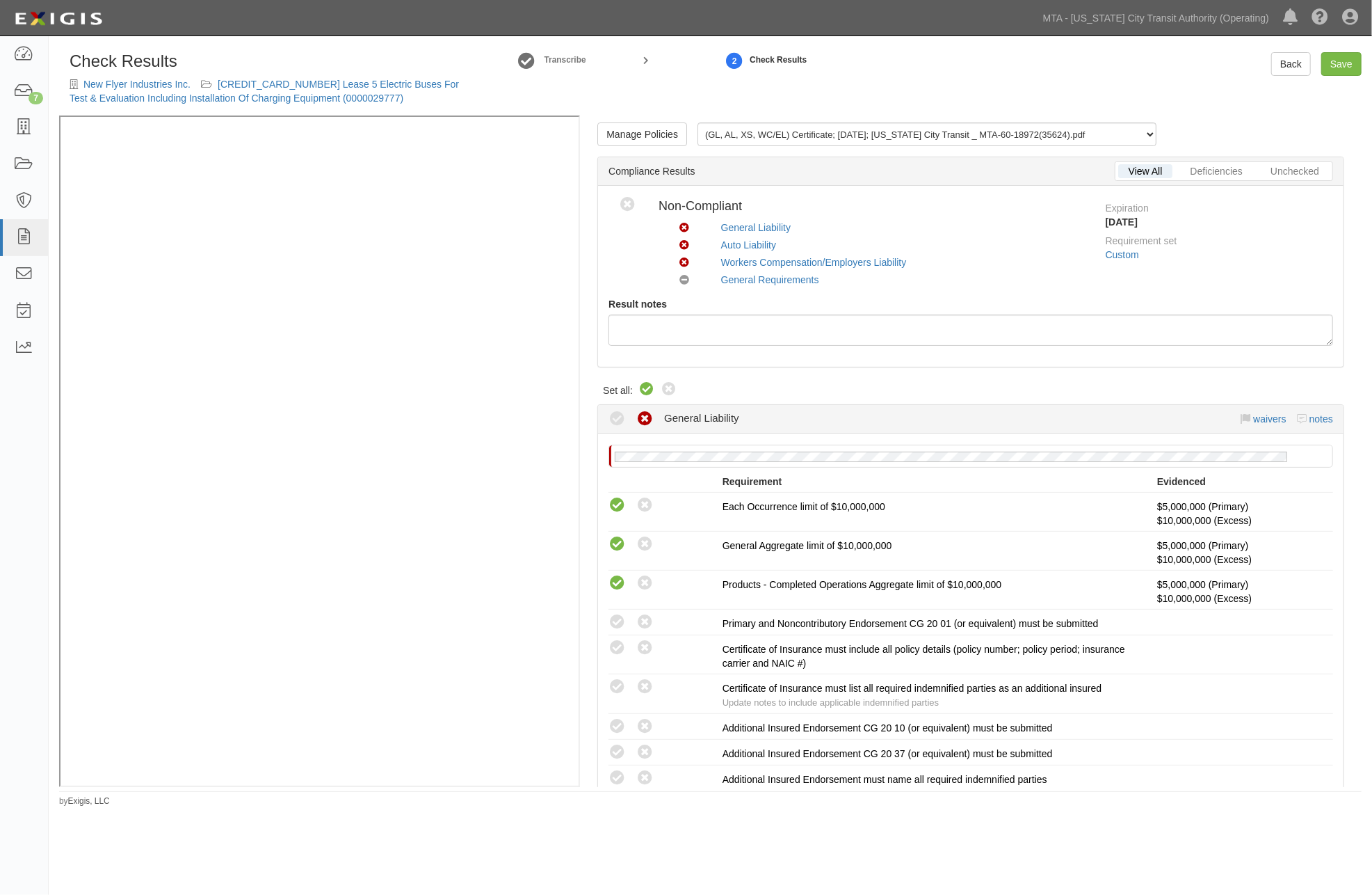
radio input "true"
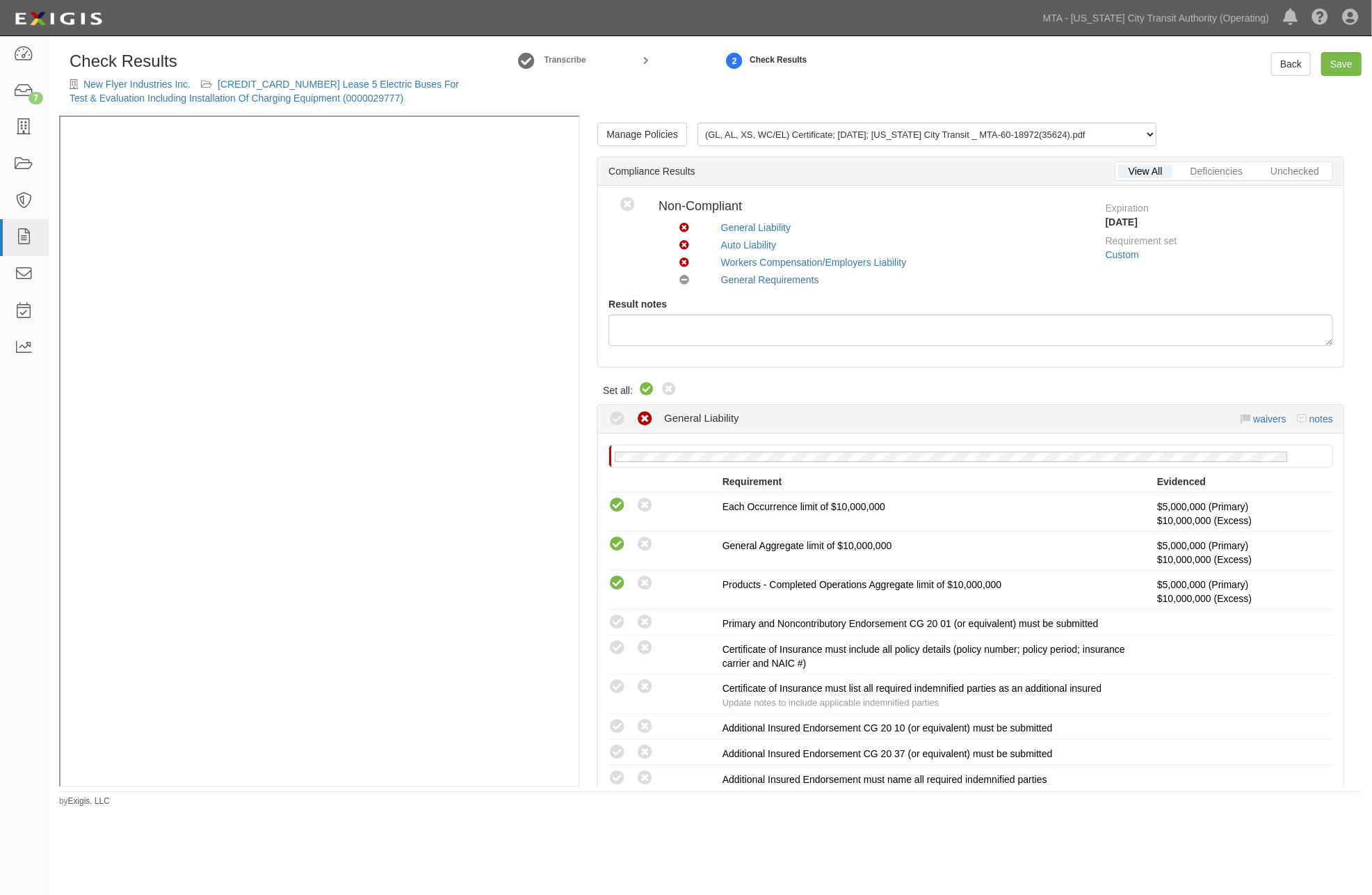
radio input "true"
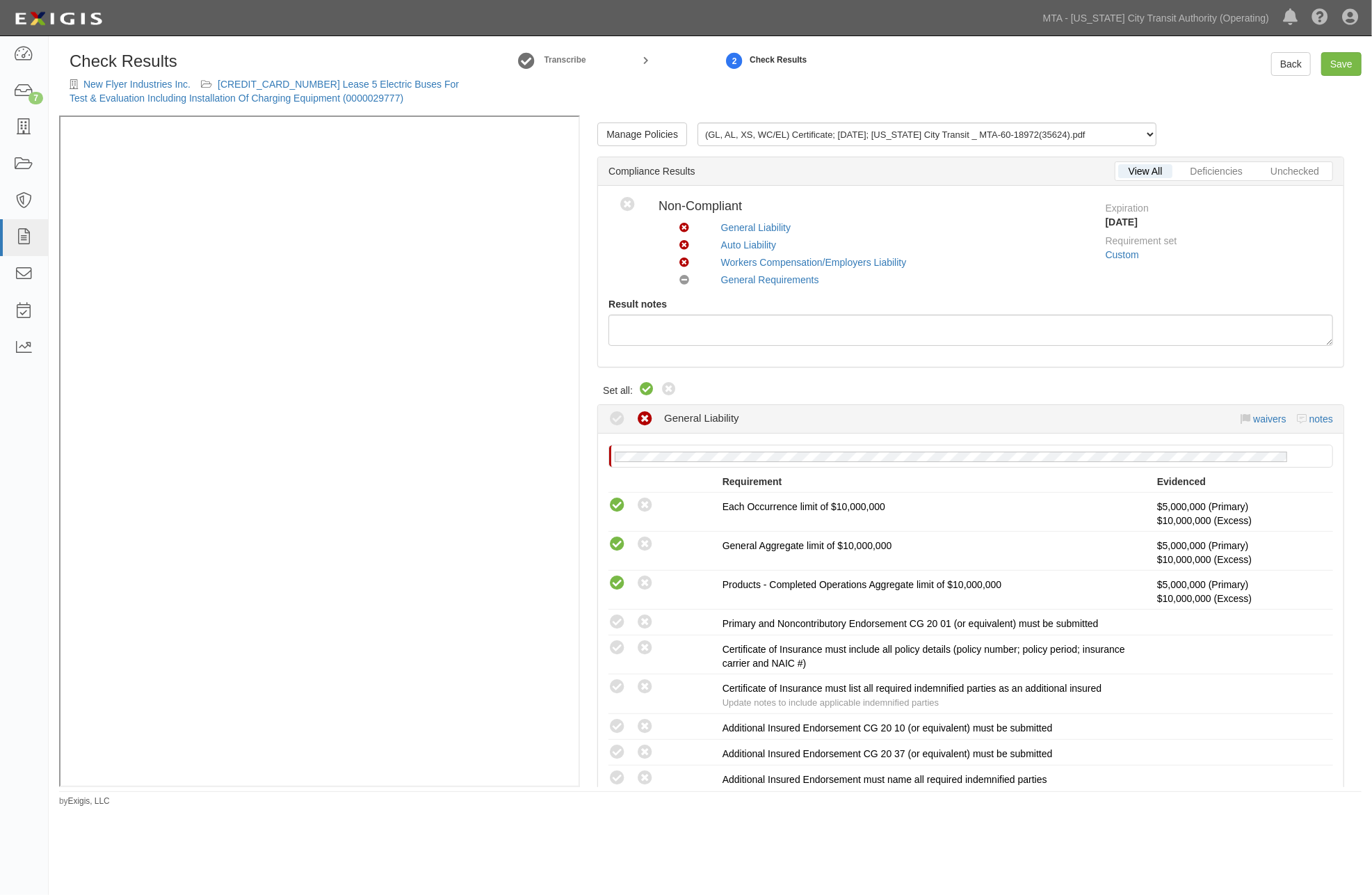
radio input "true"
radio input "false"
radio input "true"
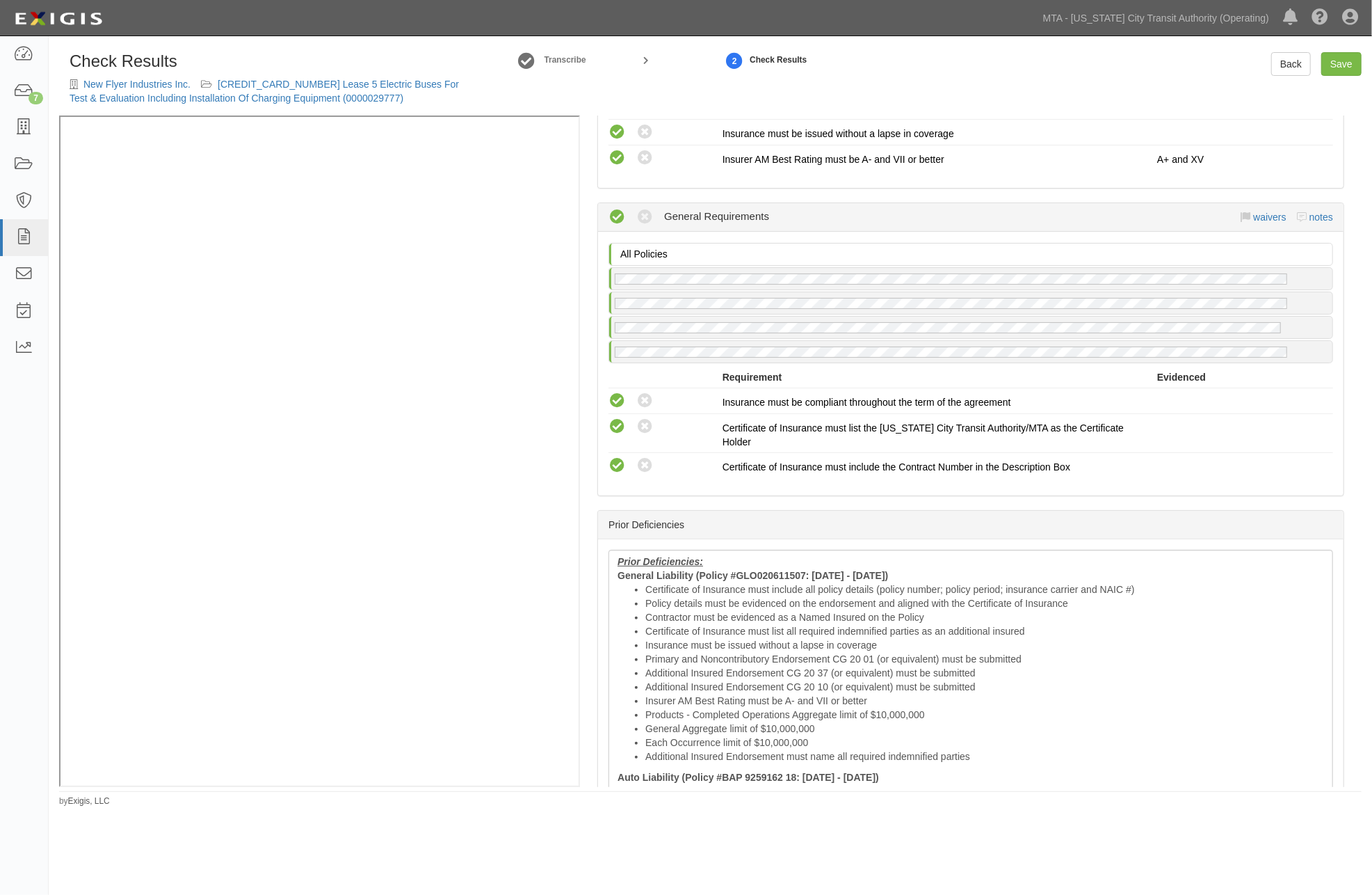
scroll to position [1546, 0]
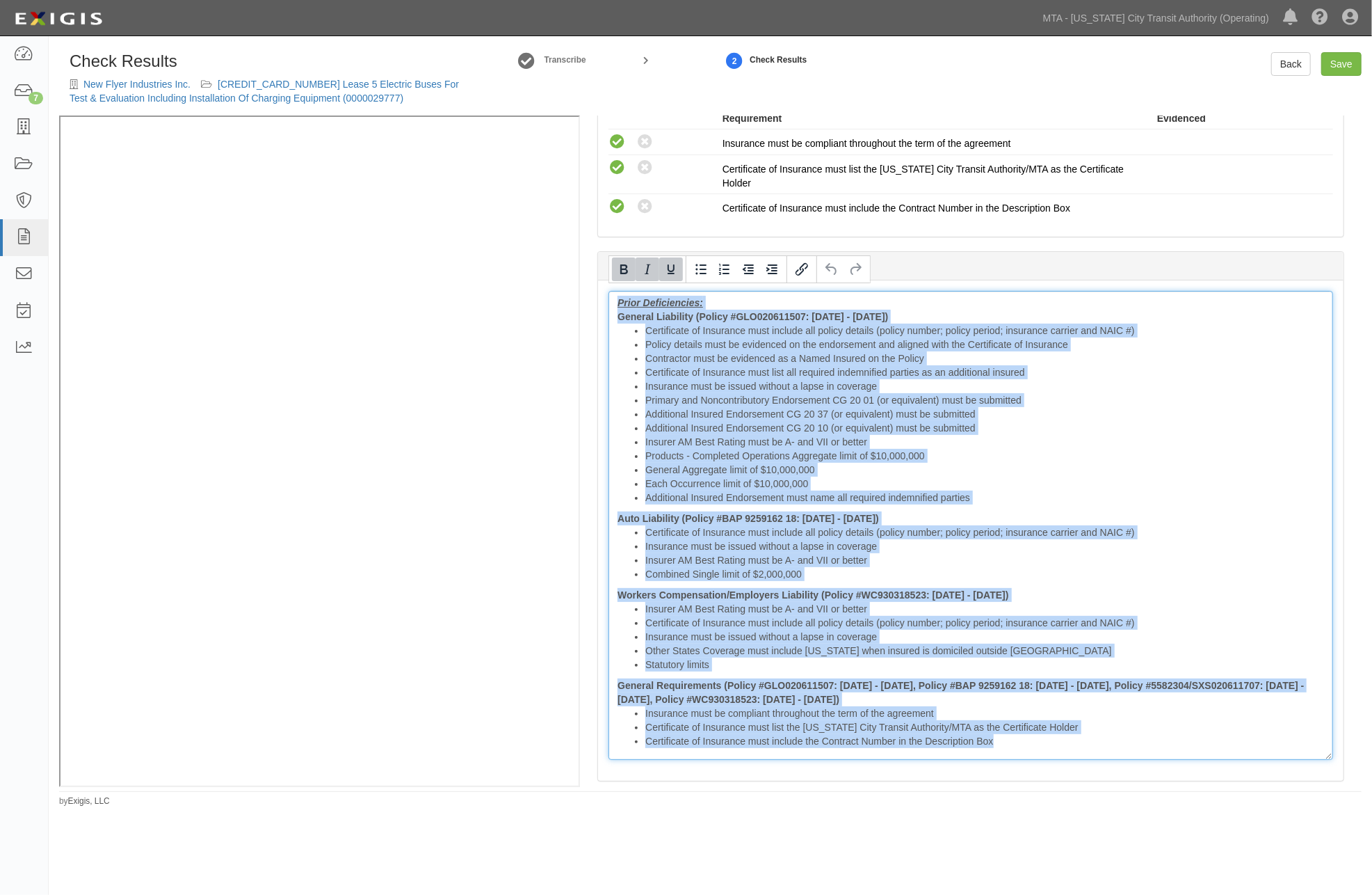
drag, startPoint x: 610, startPoint y: 296, endPoint x: 1013, endPoint y: 736, distance: 596.7
click at [1013, 736] on div "Prior Deficiencies: General Liability (Policy #GLO020611507: 10/01/2024 - 10/01…" at bounding box center [971, 526] width 725 height 469
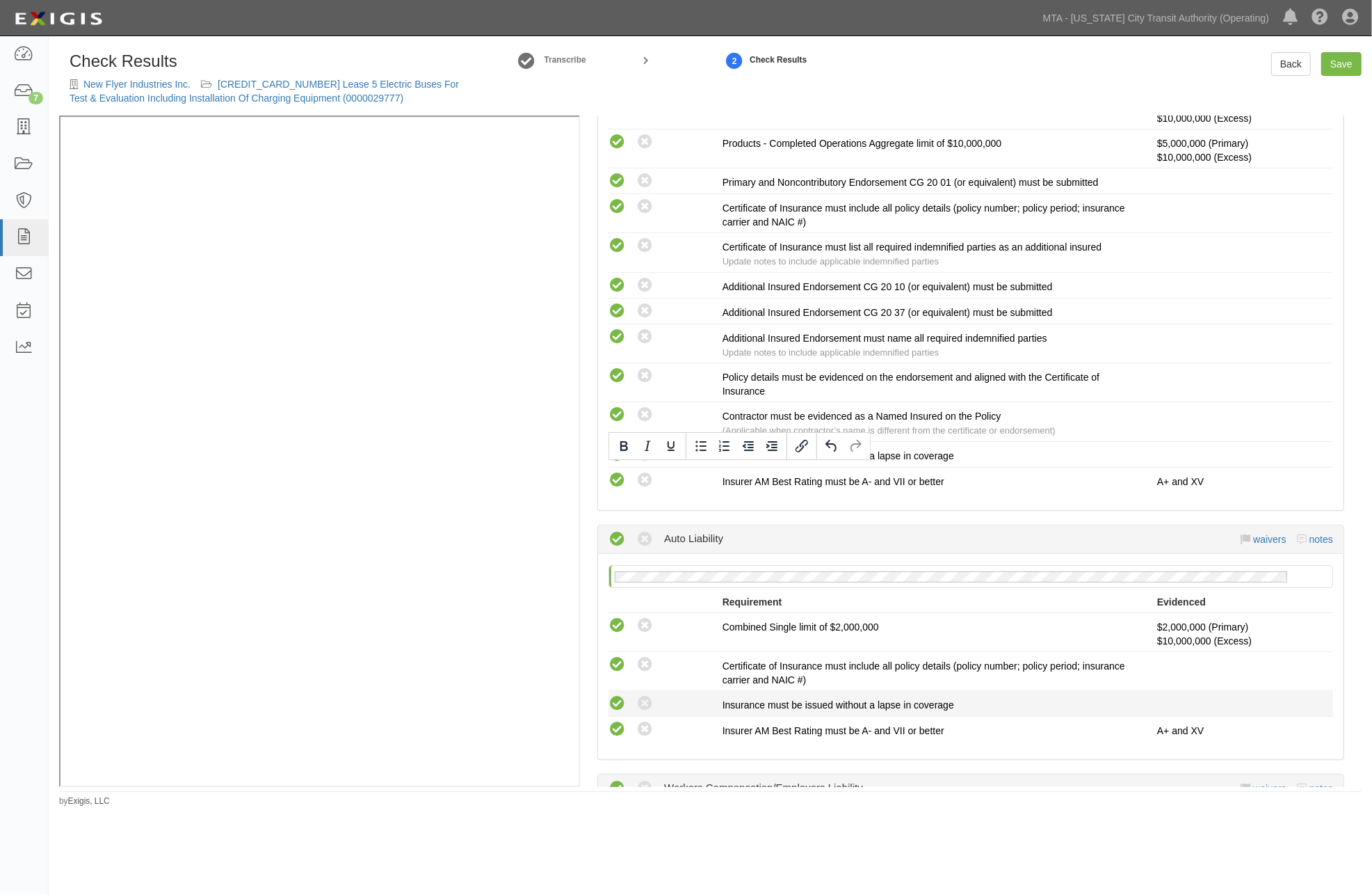
scroll to position [209, 0]
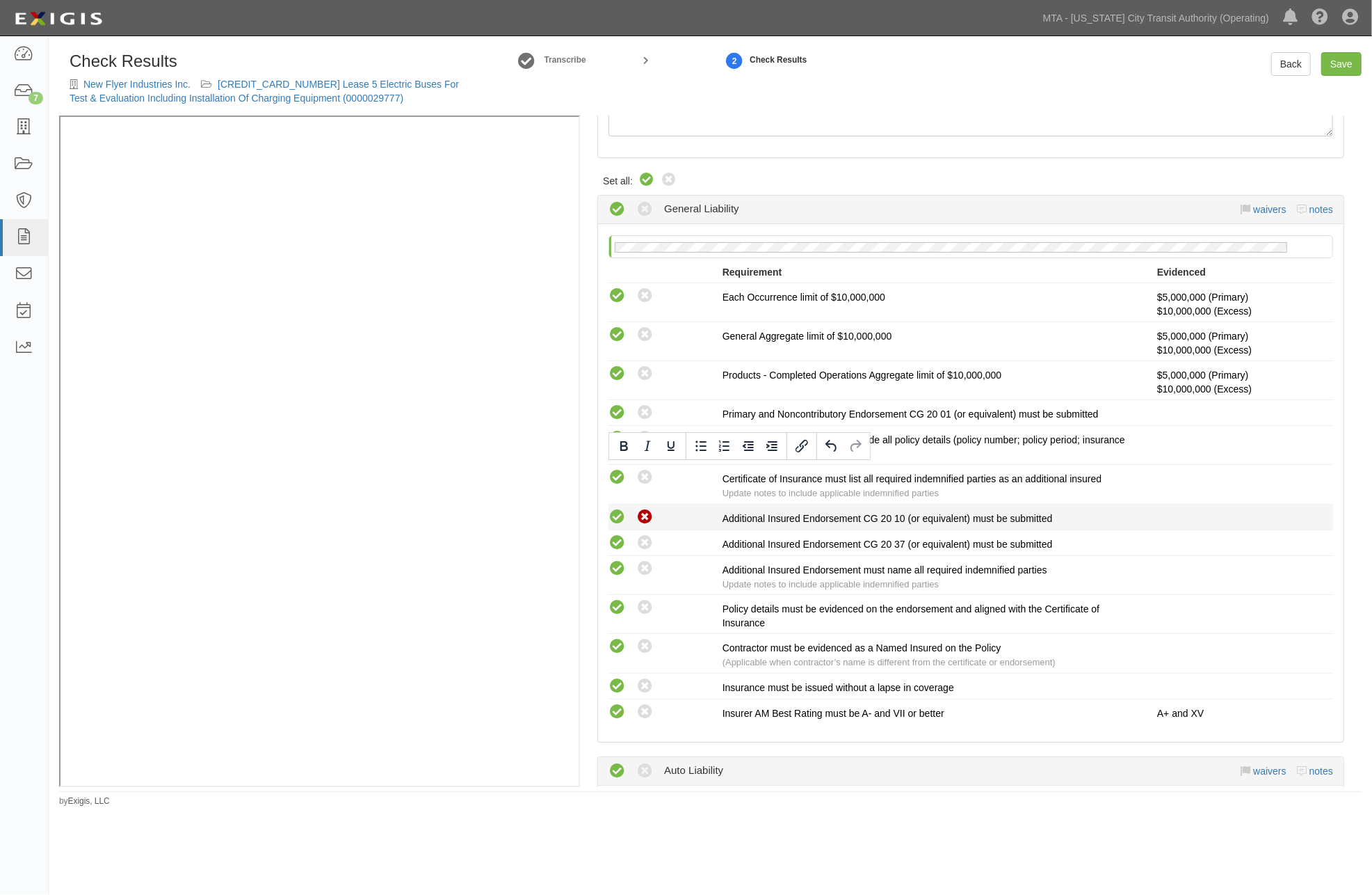
drag, startPoint x: 650, startPoint y: 517, endPoint x: 648, endPoint y: 525, distance: 8.2
click at [648, 517] on icon at bounding box center [644, 517] width 17 height 17
radio input "true"
radio input "false"
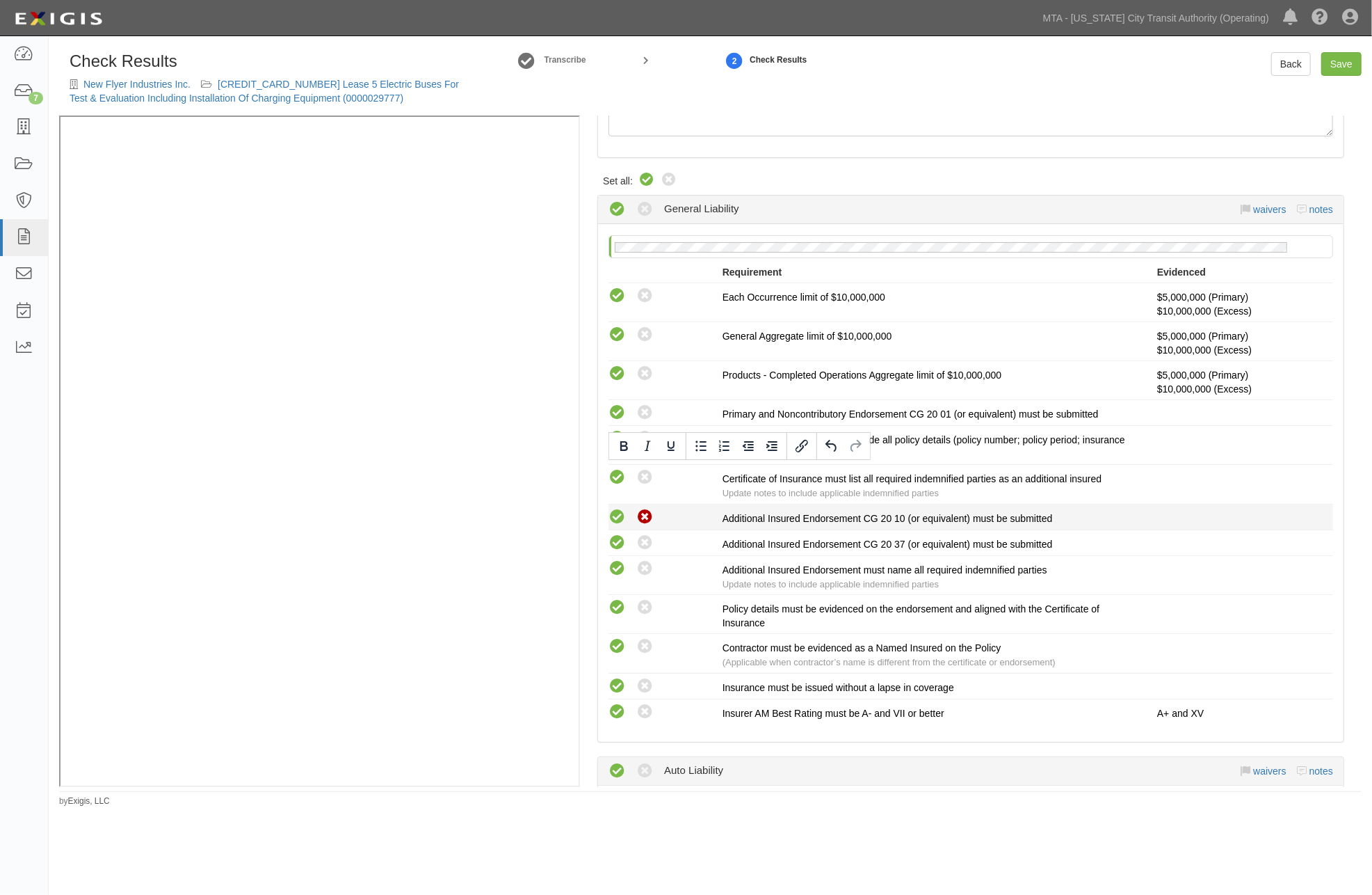
radio input "true"
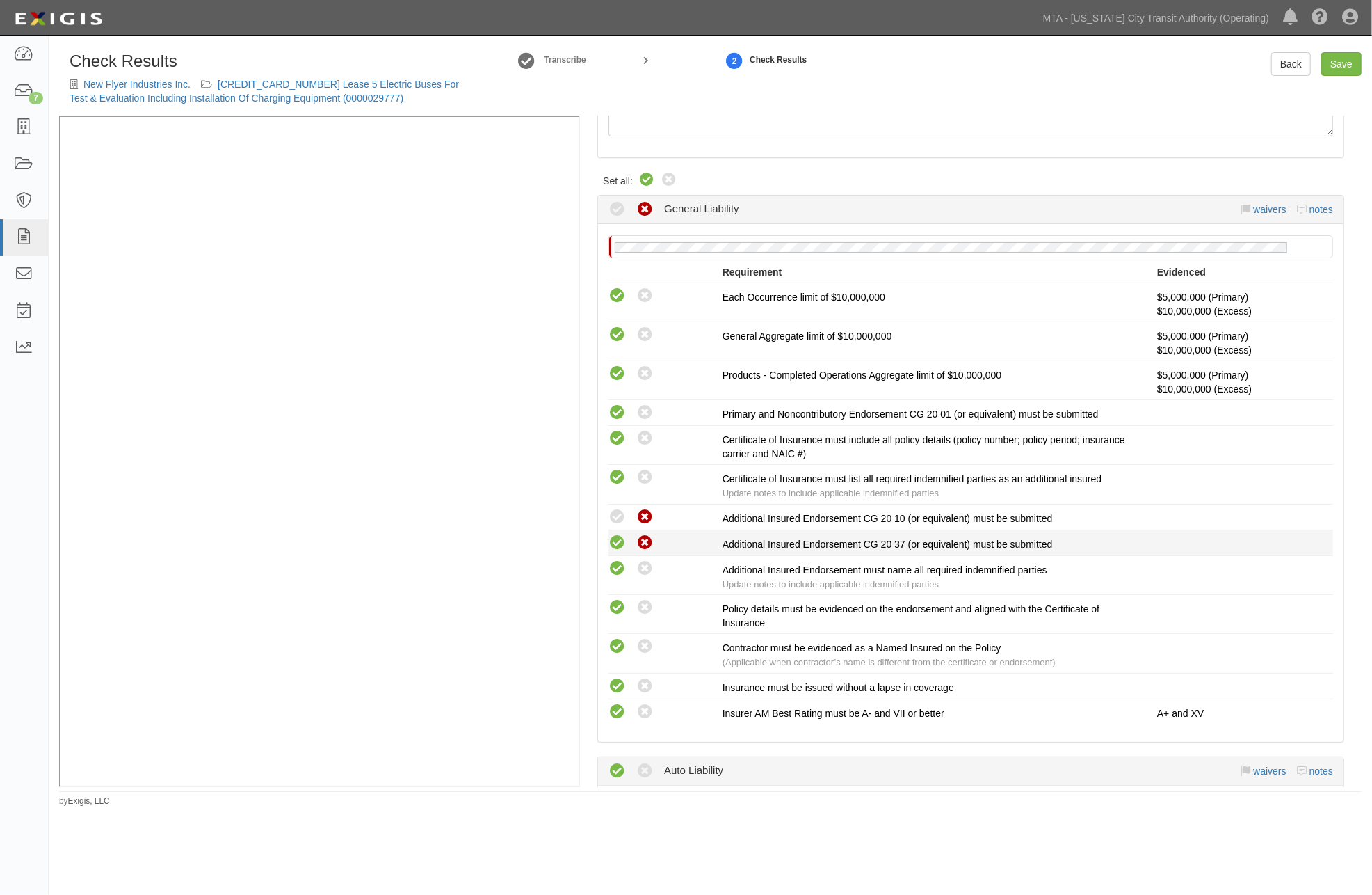
click at [648, 534] on icon at bounding box center [644, 542] width 17 height 17
radio input "false"
radio input "true"
click at [644, 568] on icon at bounding box center [644, 568] width 17 height 17
radio input "false"
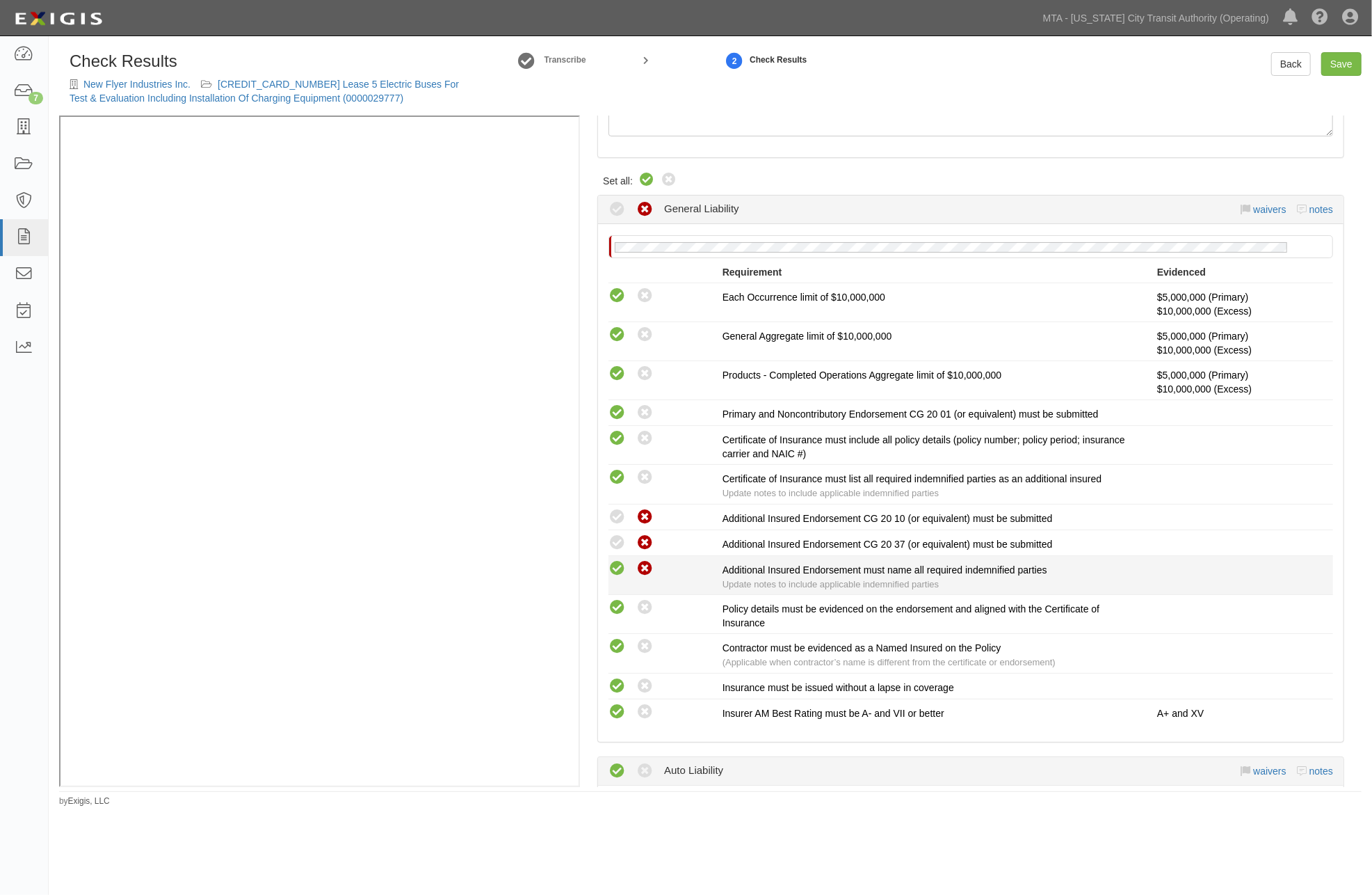
radio input "true"
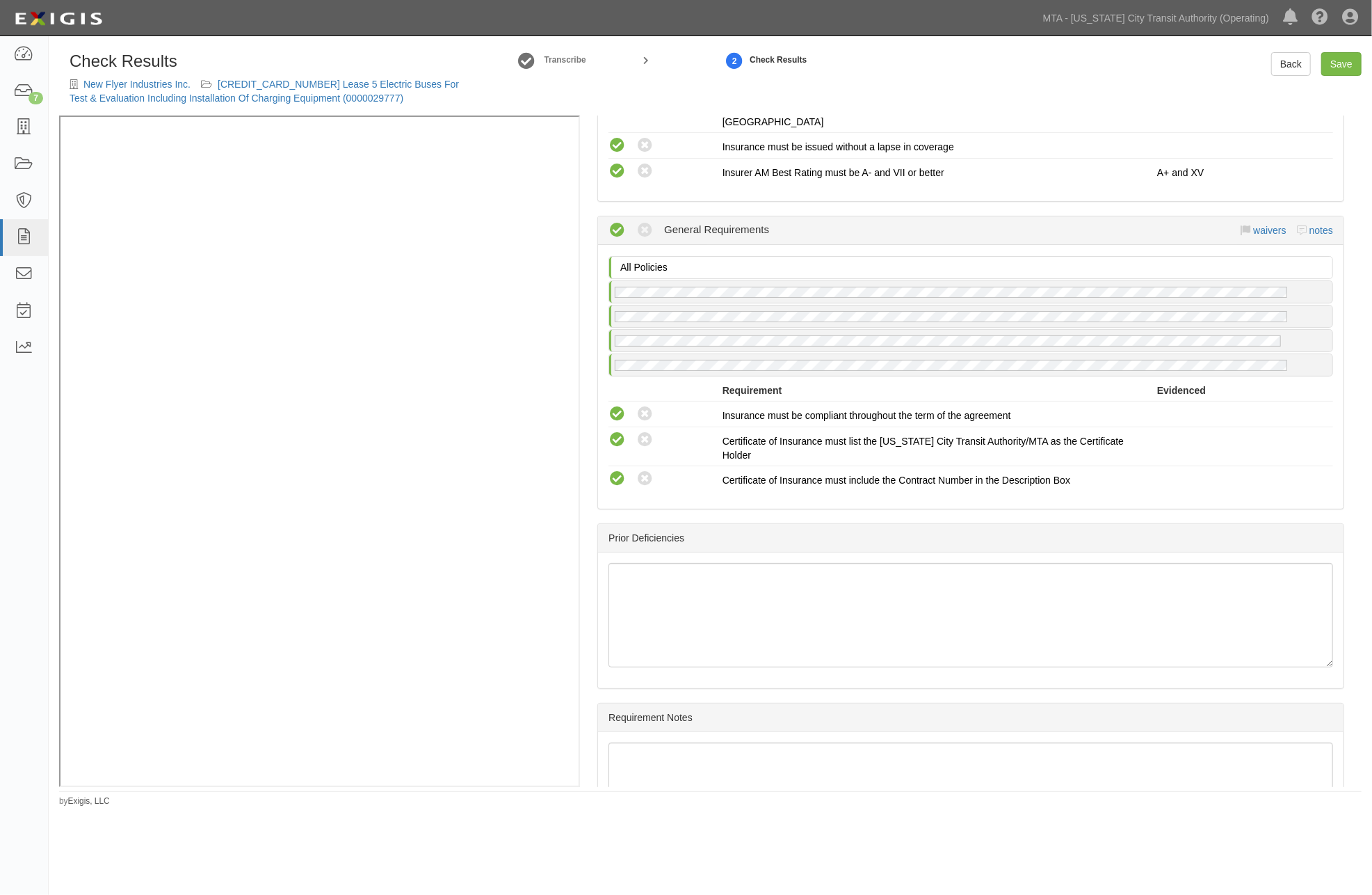
scroll to position [1369, 0]
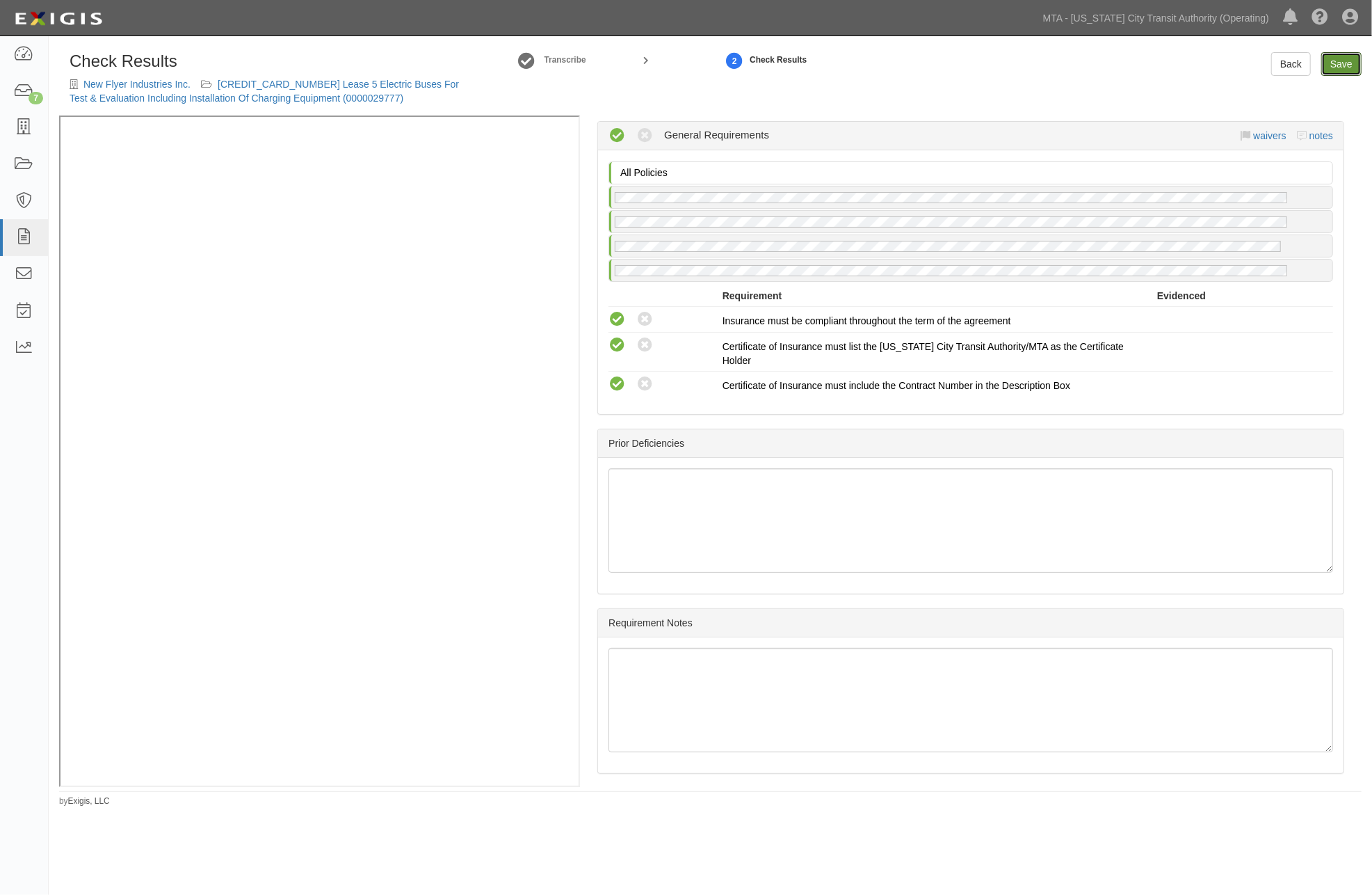
click at [1346, 63] on link "Save" at bounding box center [1342, 64] width 40 height 24
radio input "true"
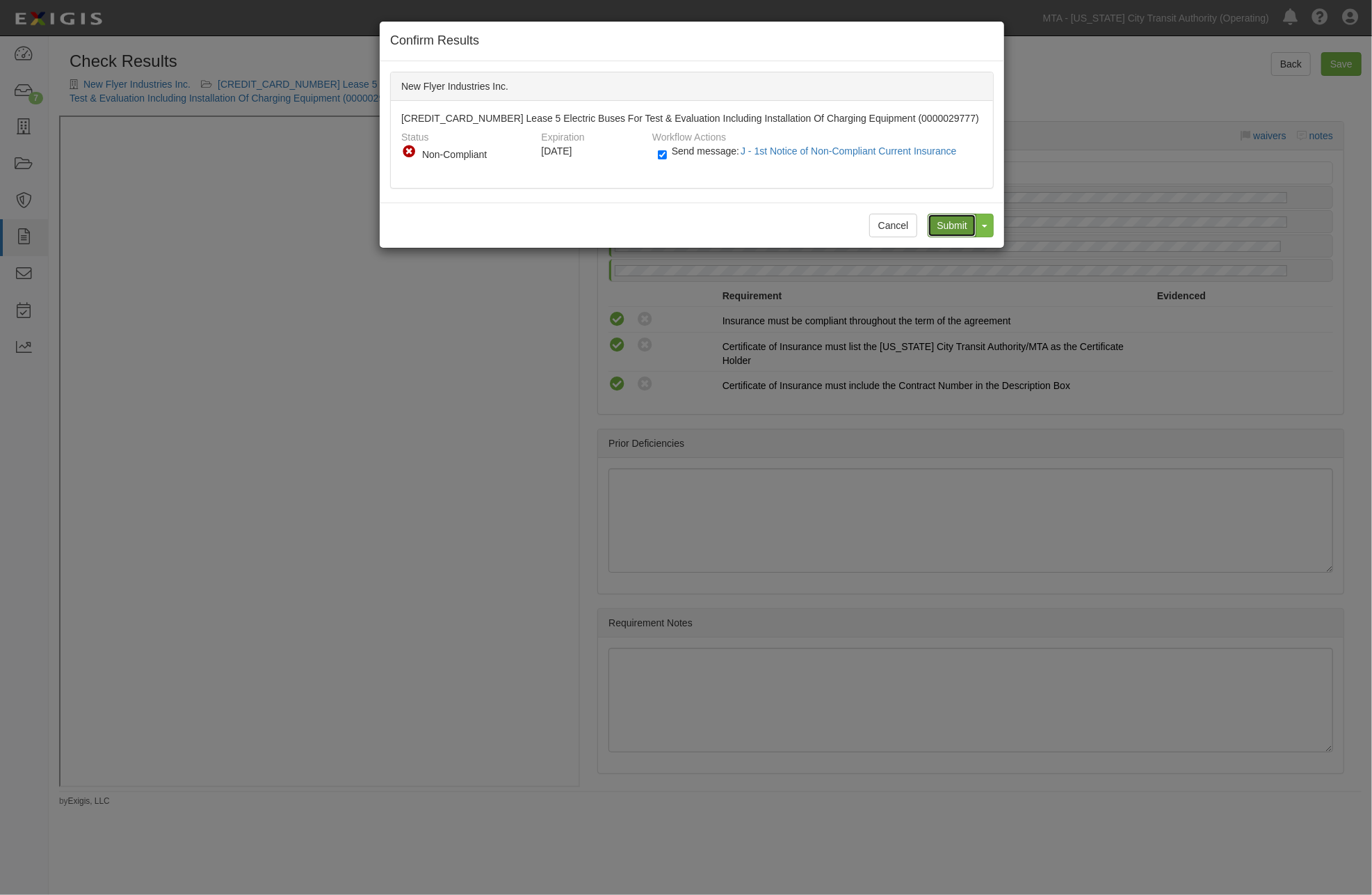
click at [948, 226] on input "Submit" at bounding box center [951, 226] width 48 height 24
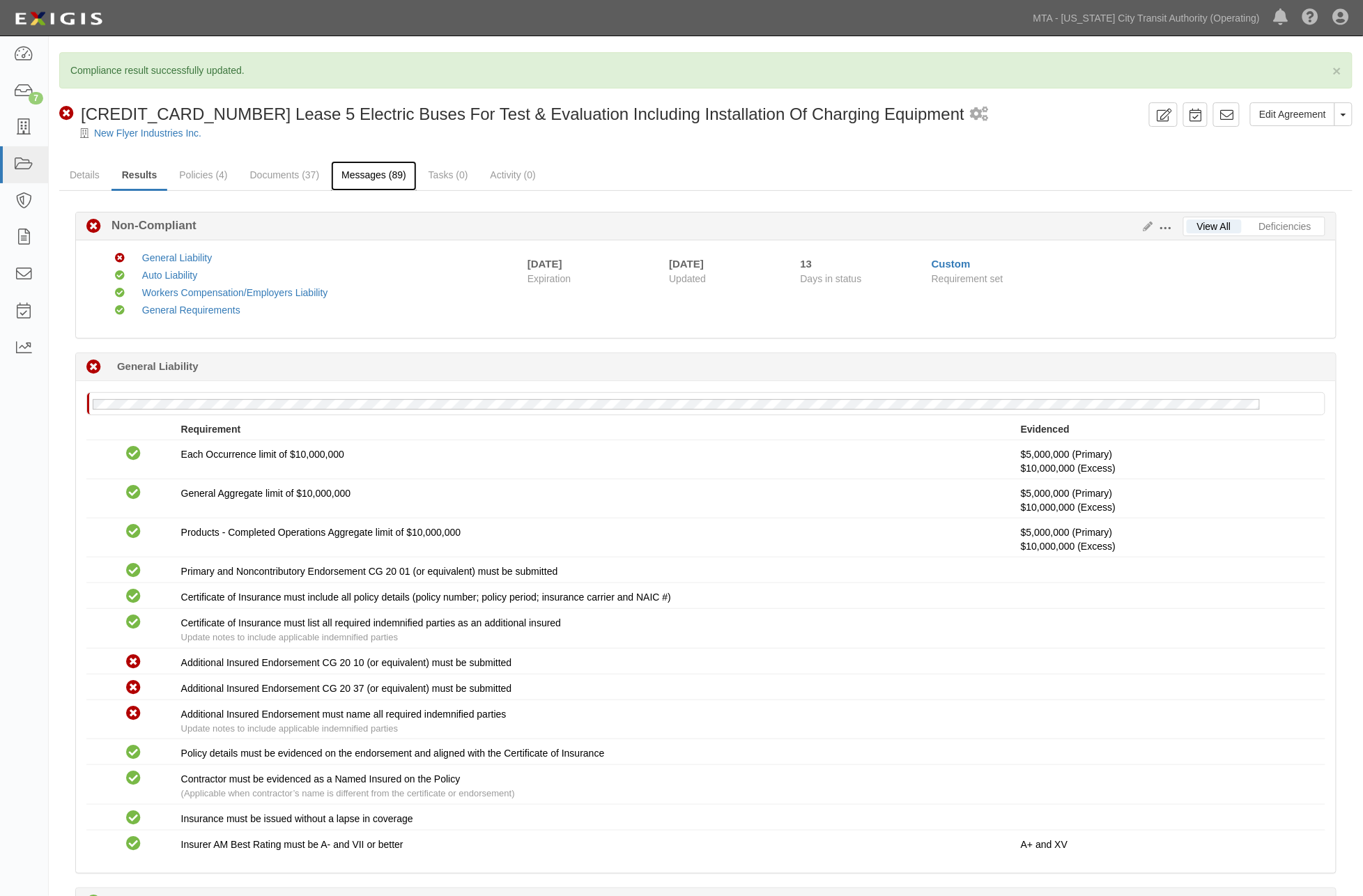
click at [372, 176] on link "Messages (89)" at bounding box center [374, 176] width 86 height 30
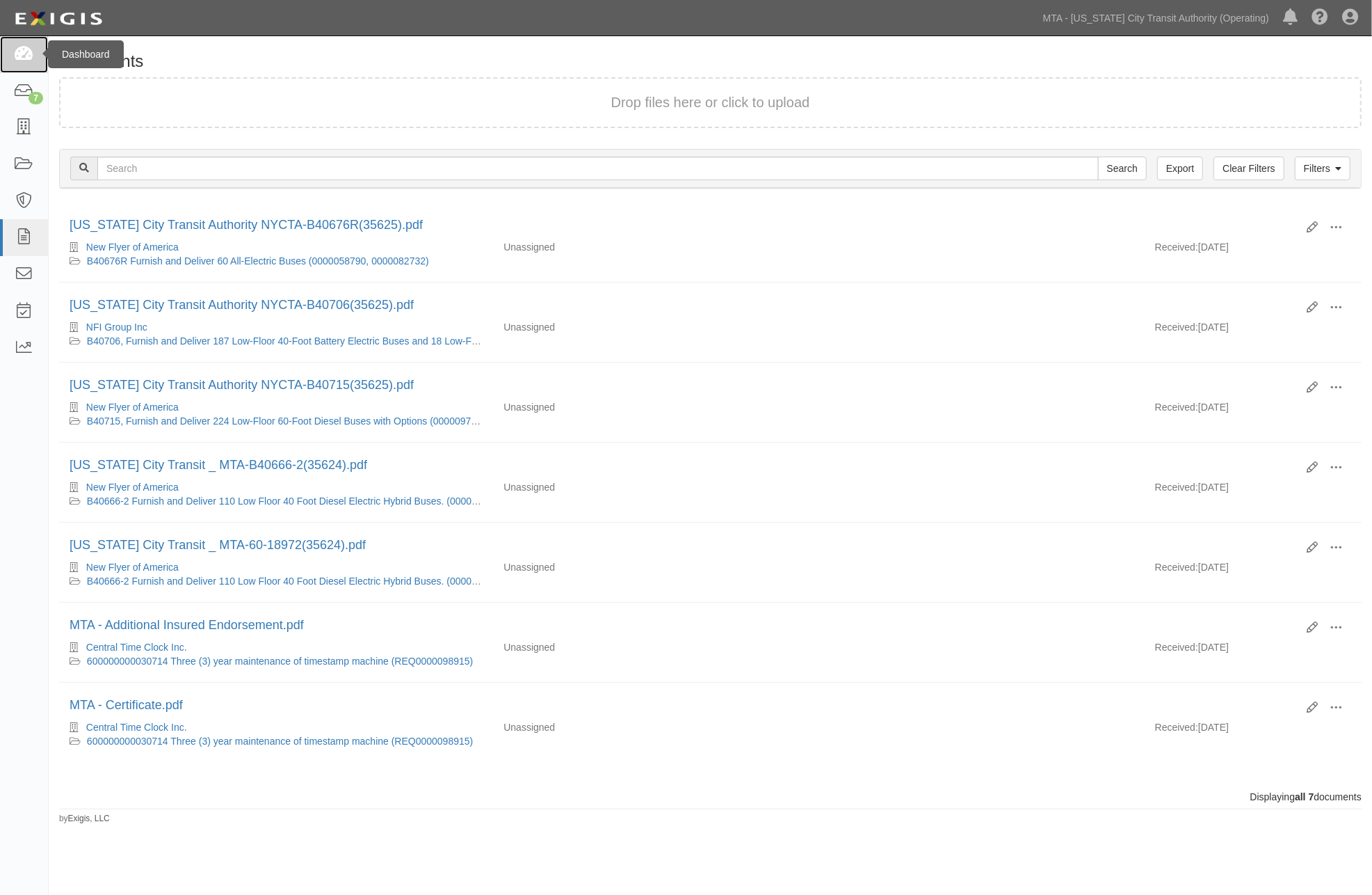
click at [25, 51] on icon at bounding box center [23, 55] width 19 height 16
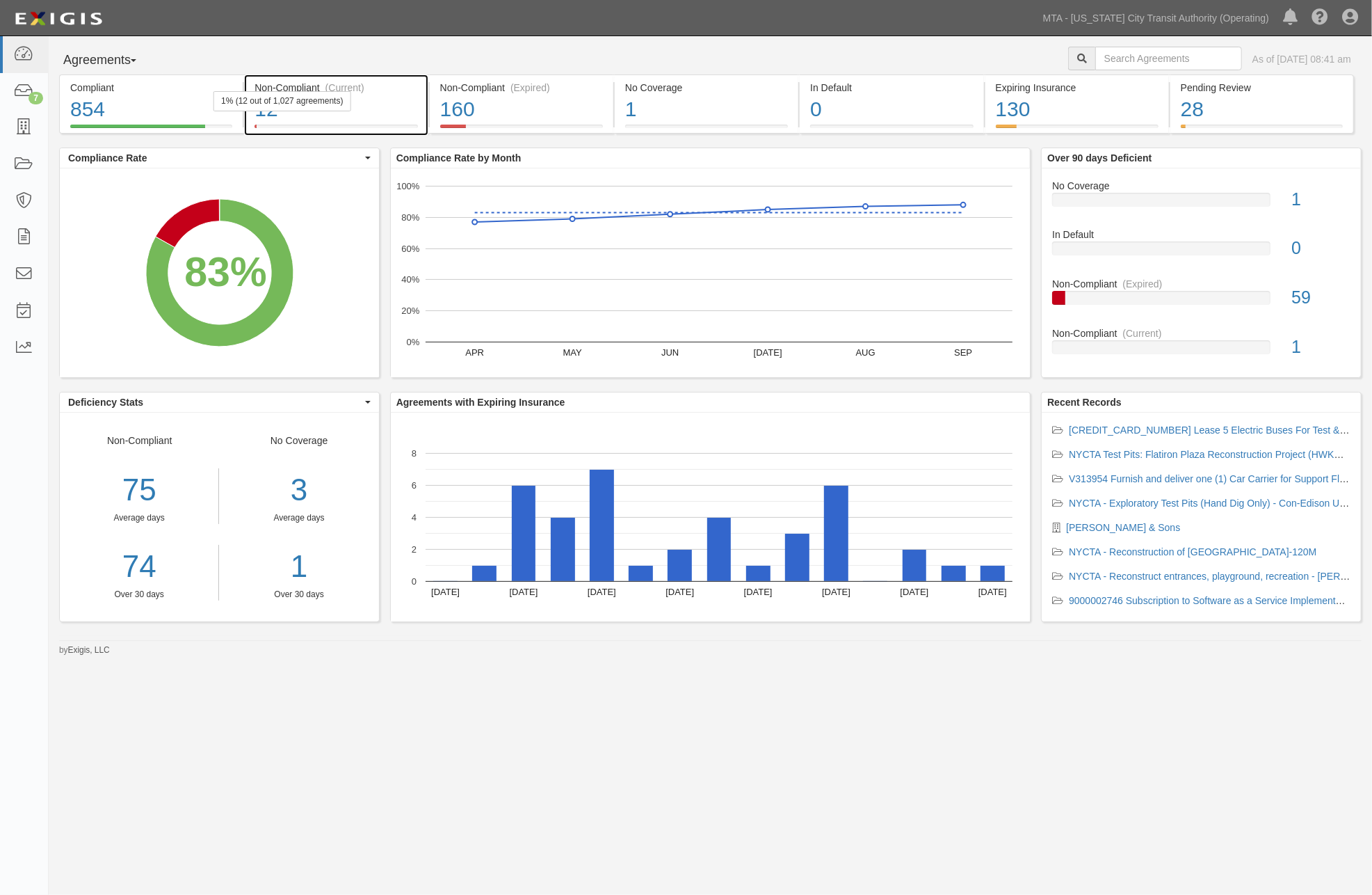
click at [345, 112] on div "12" at bounding box center [336, 110] width 162 height 30
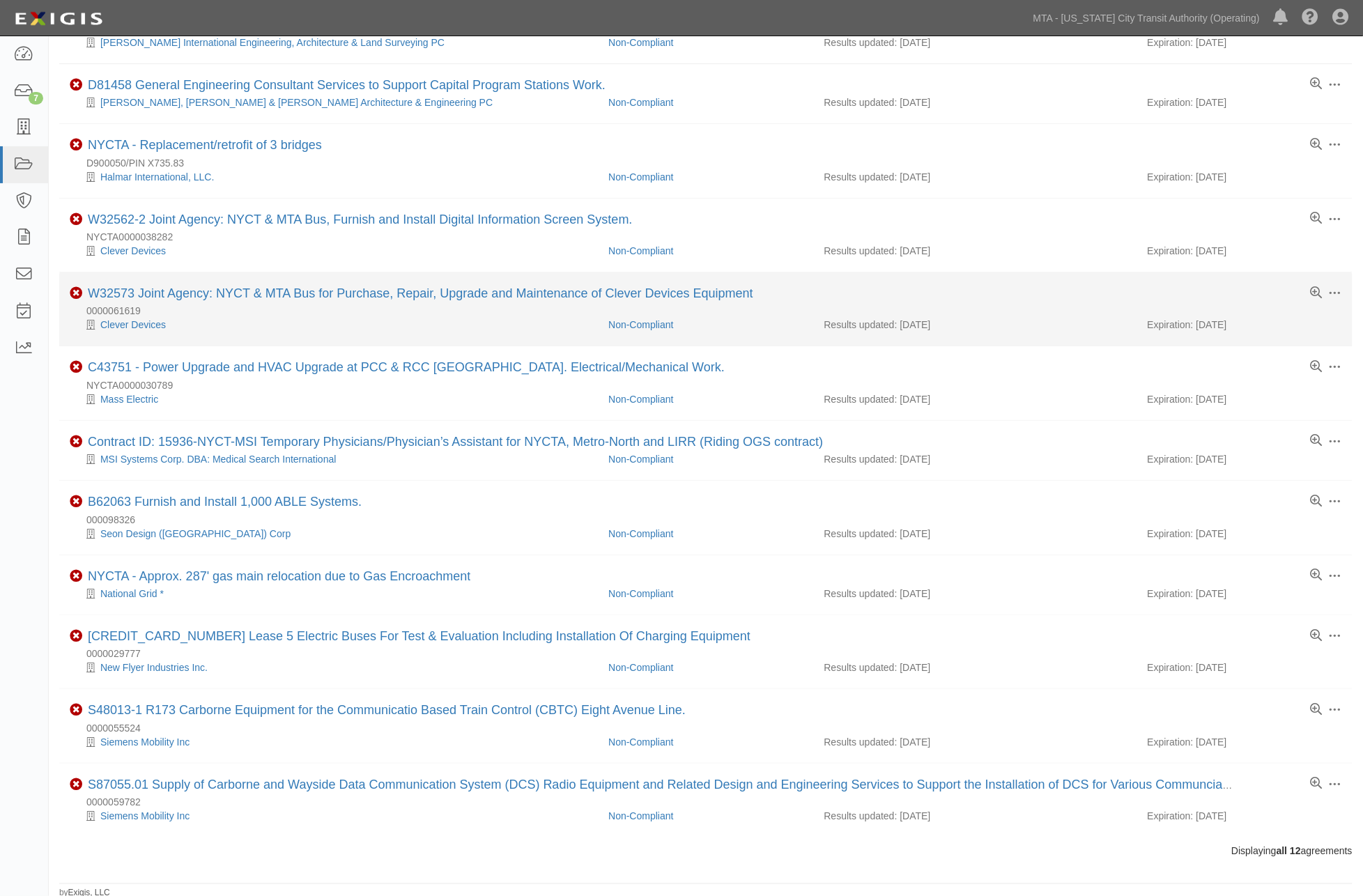
scroll to position [163, 0]
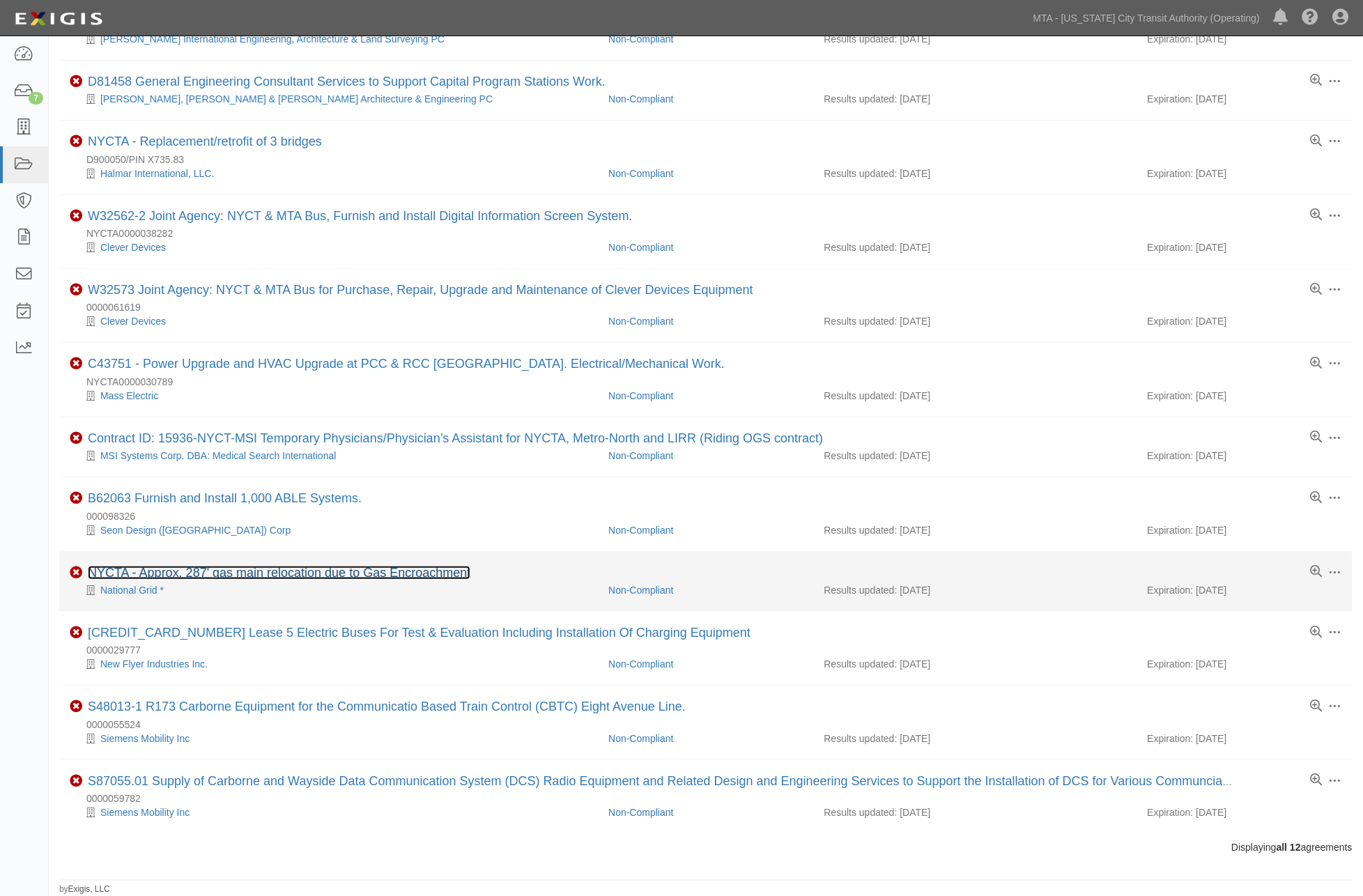
click at [373, 571] on link "NYCTA - Approx. 287' gas main relocation due to Gas Encroachment" at bounding box center [279, 572] width 382 height 14
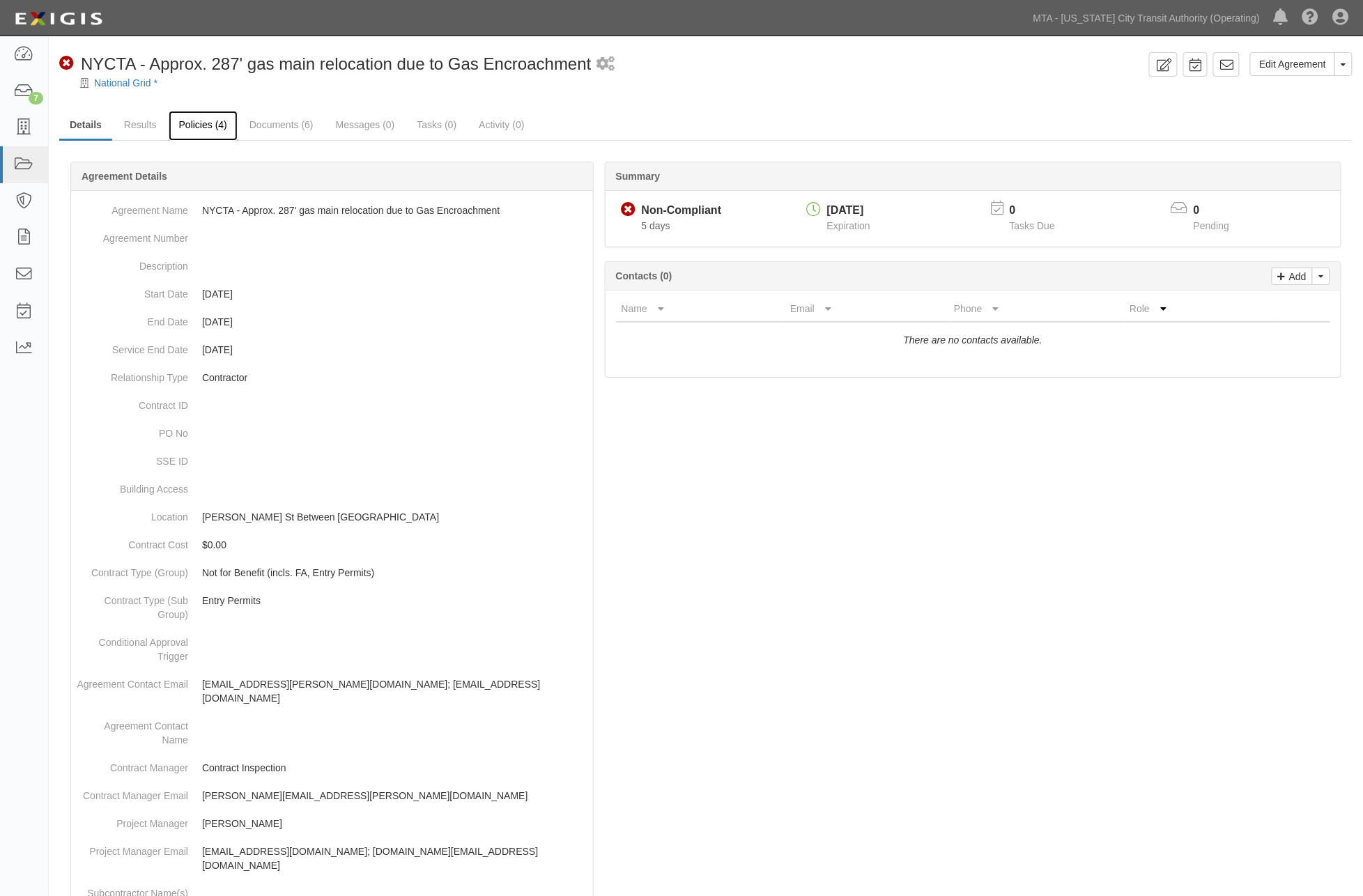
click at [200, 122] on link "Policies (4)" at bounding box center [202, 125] width 69 height 30
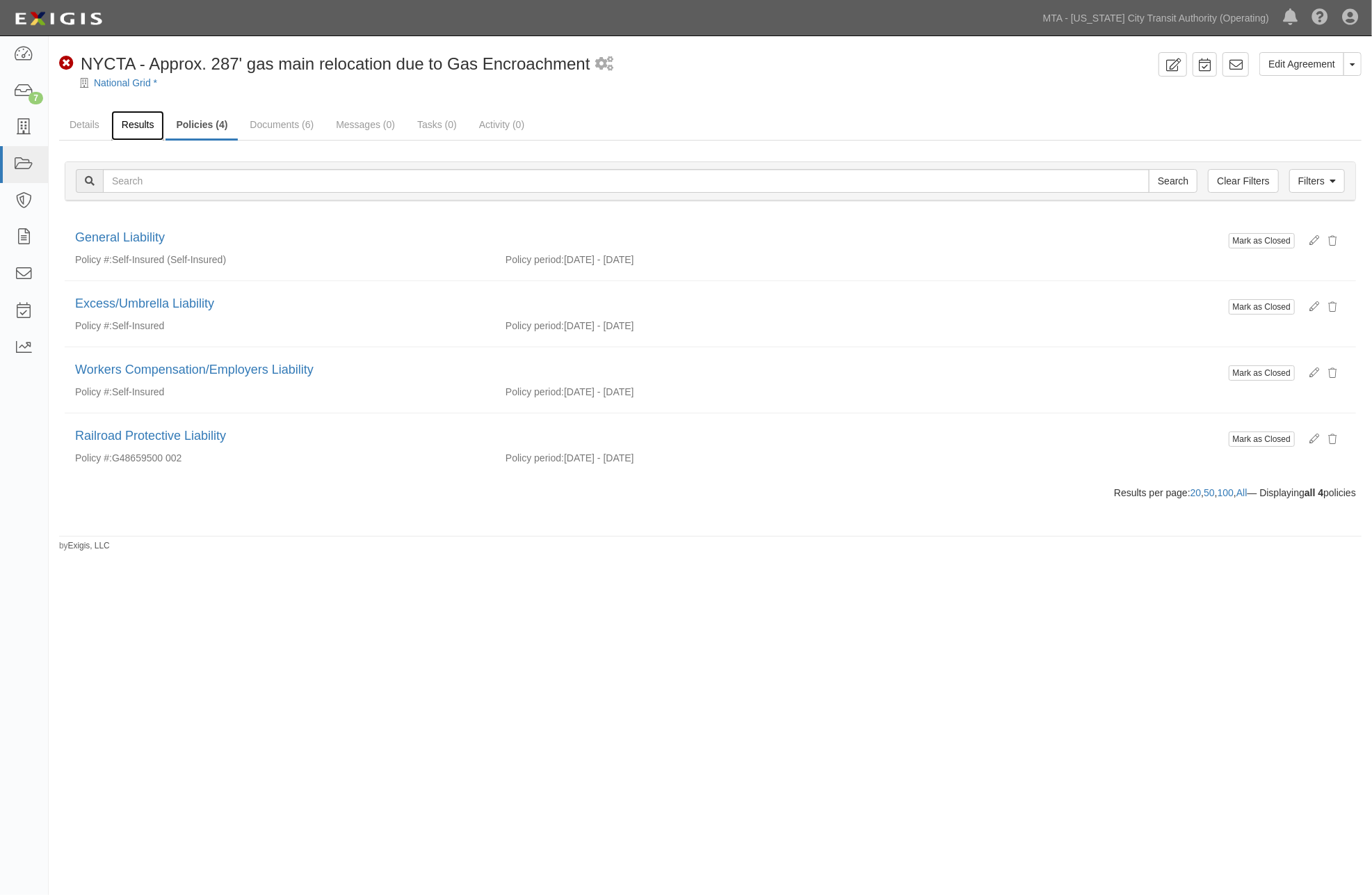
click at [144, 121] on link "Results" at bounding box center [138, 125] width 54 height 30
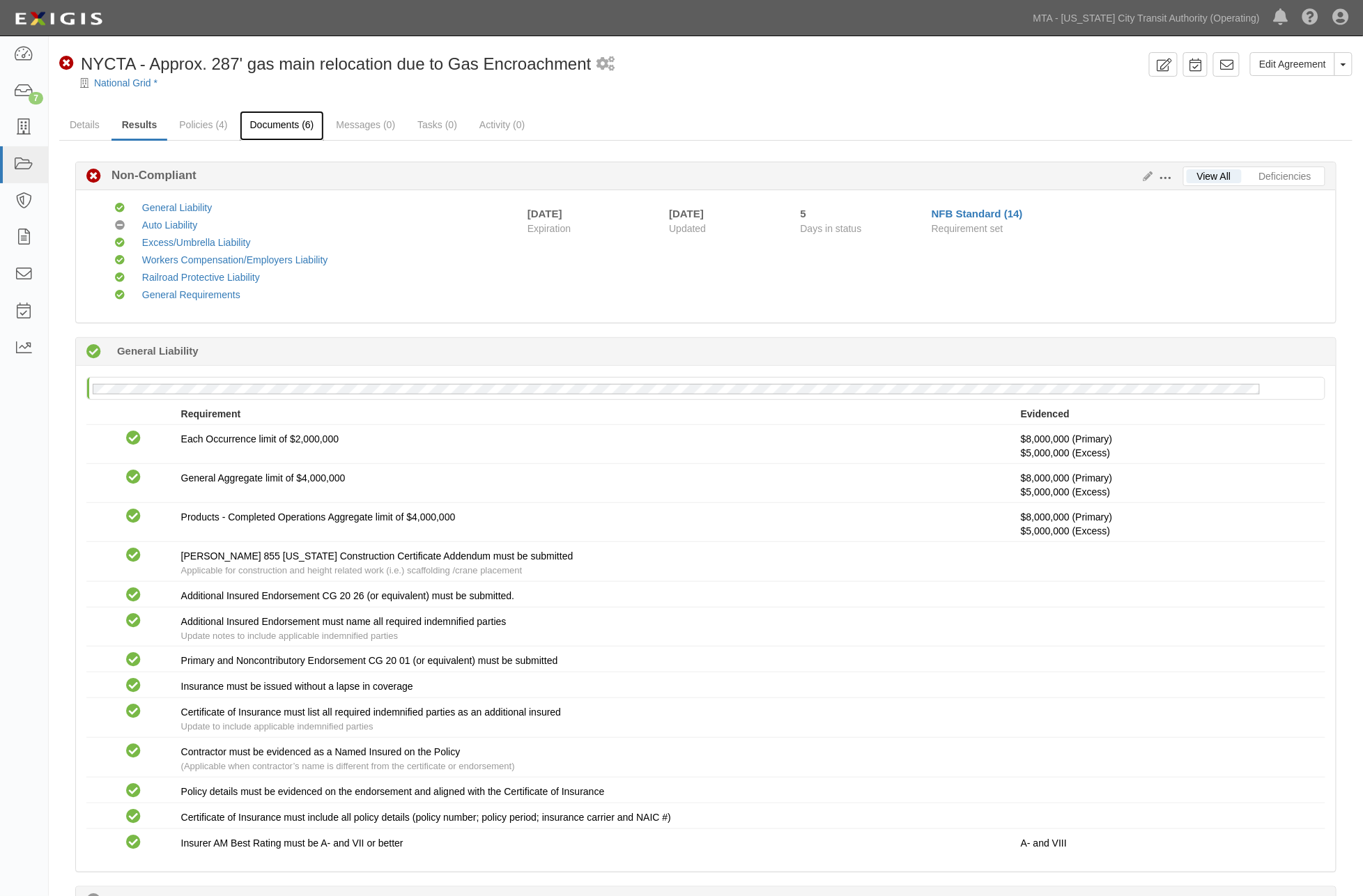
click at [287, 123] on link "Documents (6)" at bounding box center [282, 125] width 85 height 30
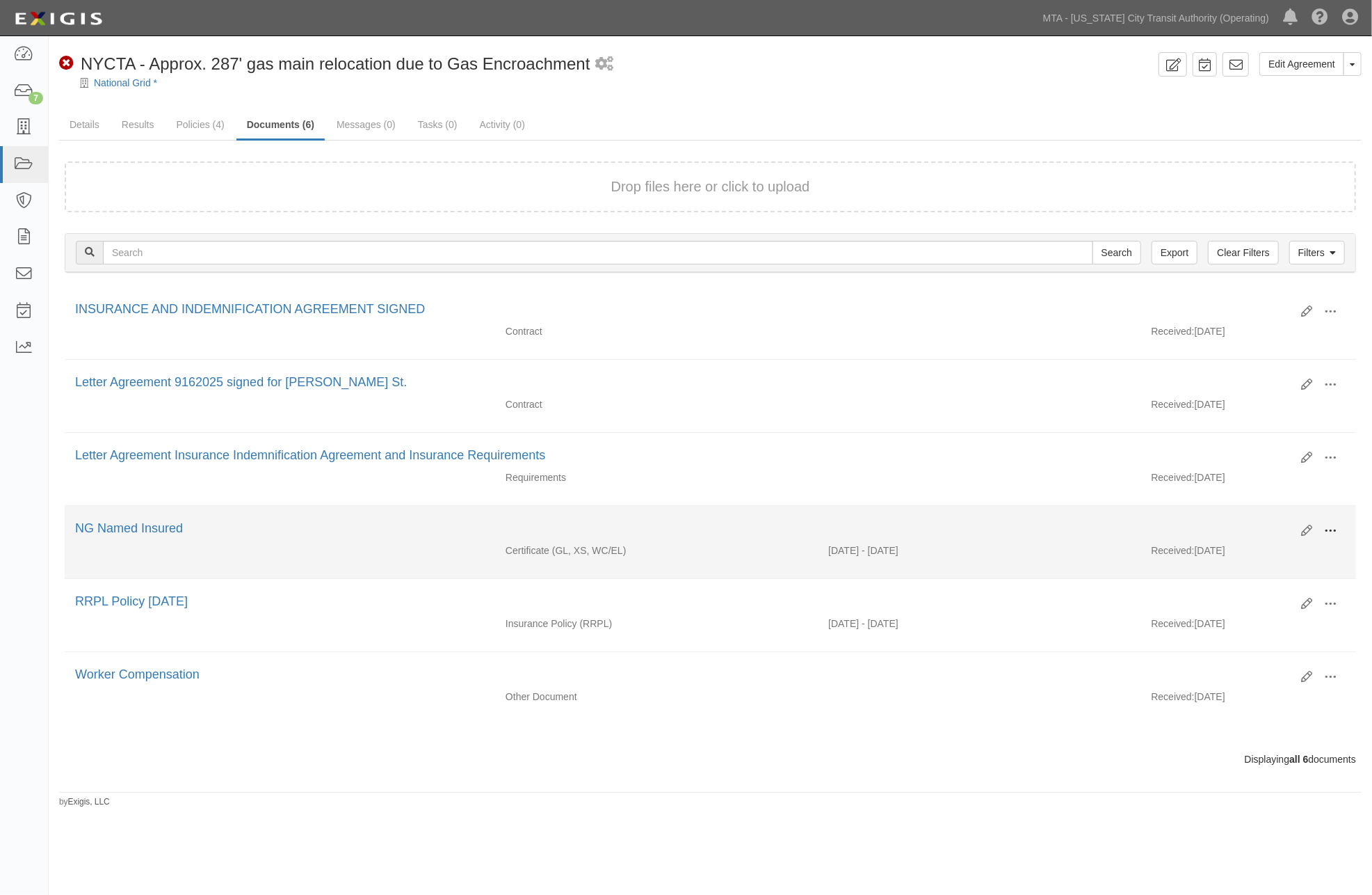
click at [1337, 536] on button at bounding box center [1331, 532] width 31 height 24
click at [1233, 525] on link "Edit" at bounding box center [1263, 525] width 110 height 25
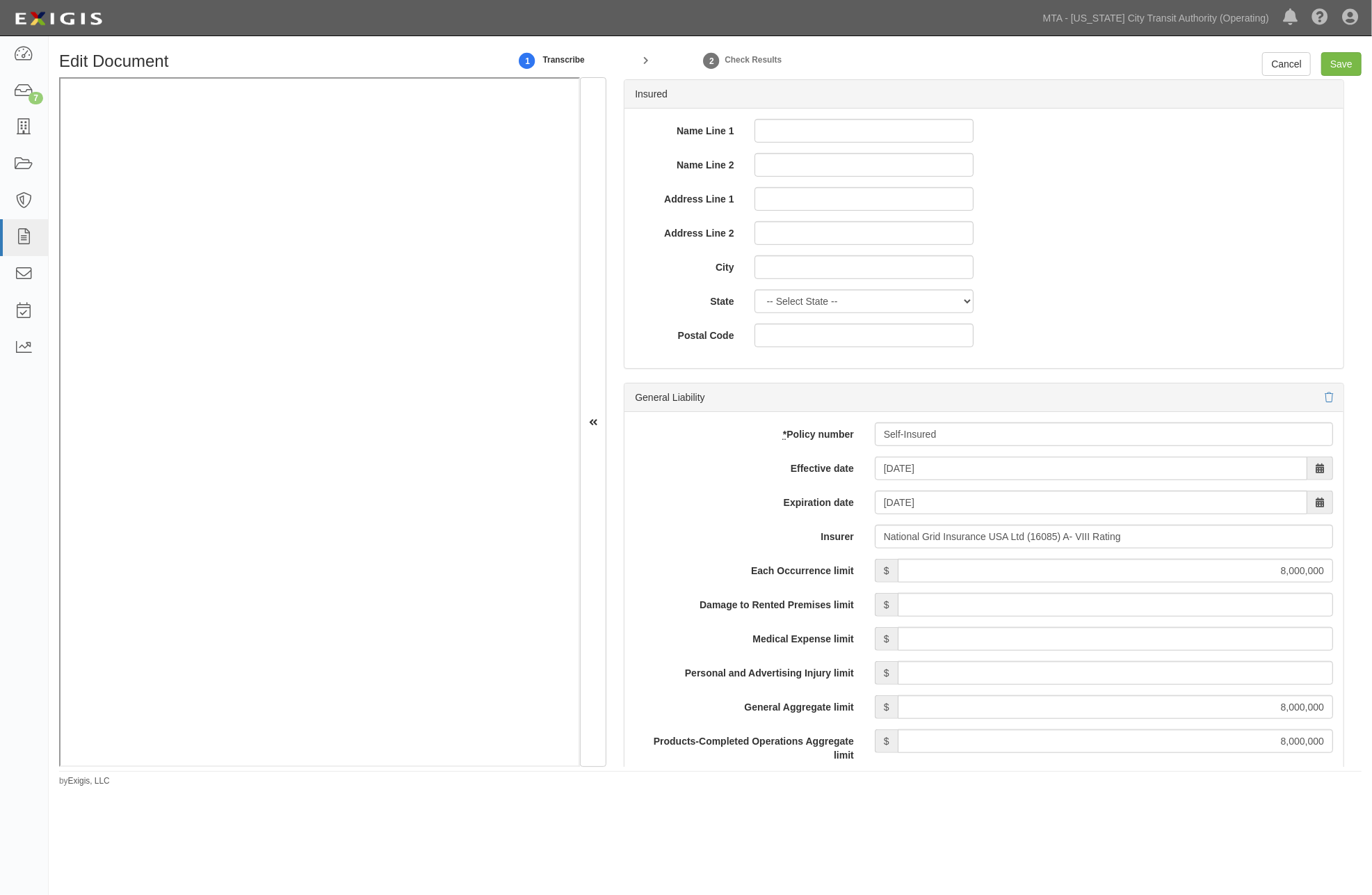
scroll to position [618, 0]
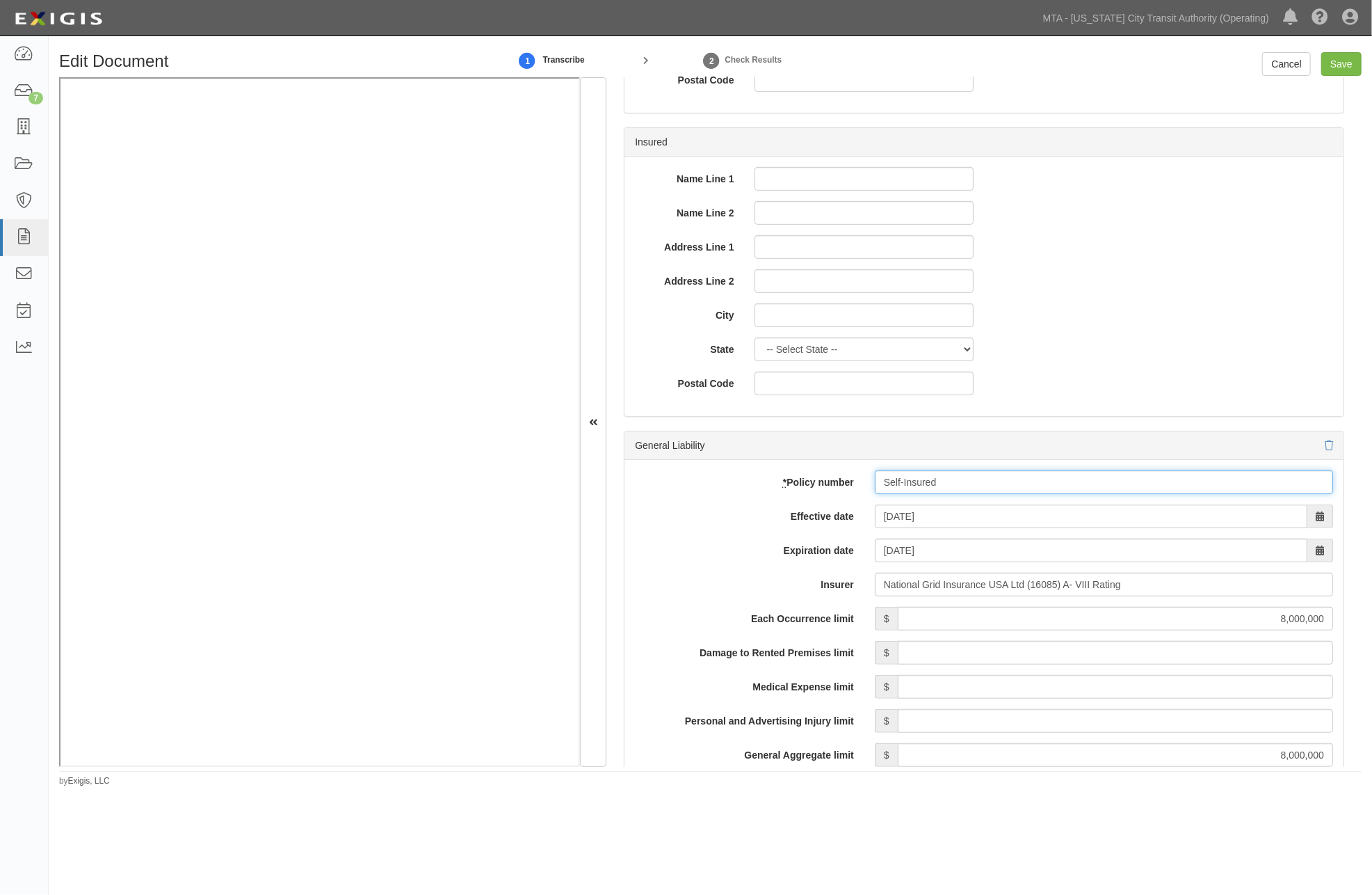
click at [894, 483] on input "Self-Insured" at bounding box center [1105, 482] width 458 height 24
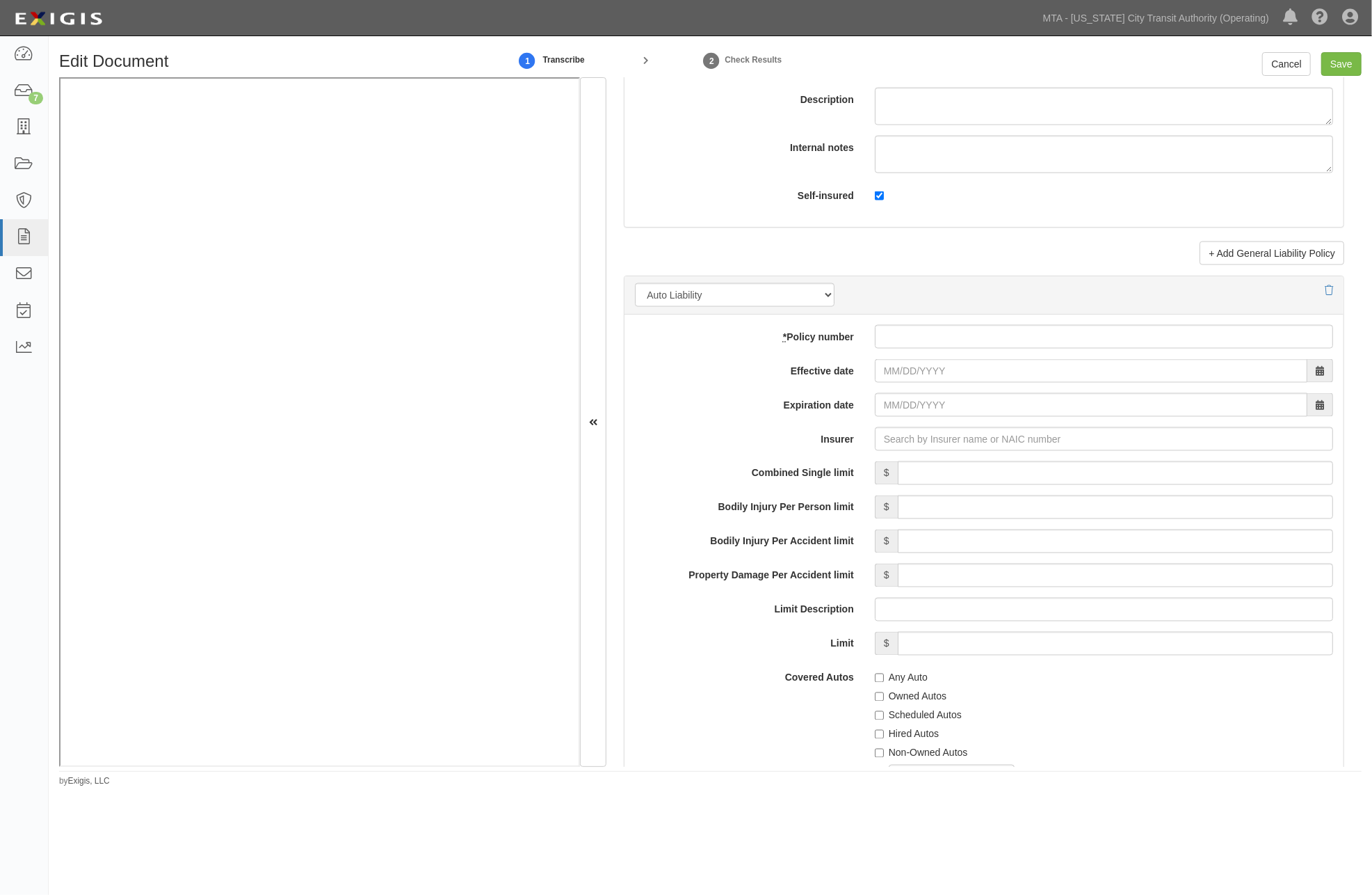
scroll to position [1700, 0]
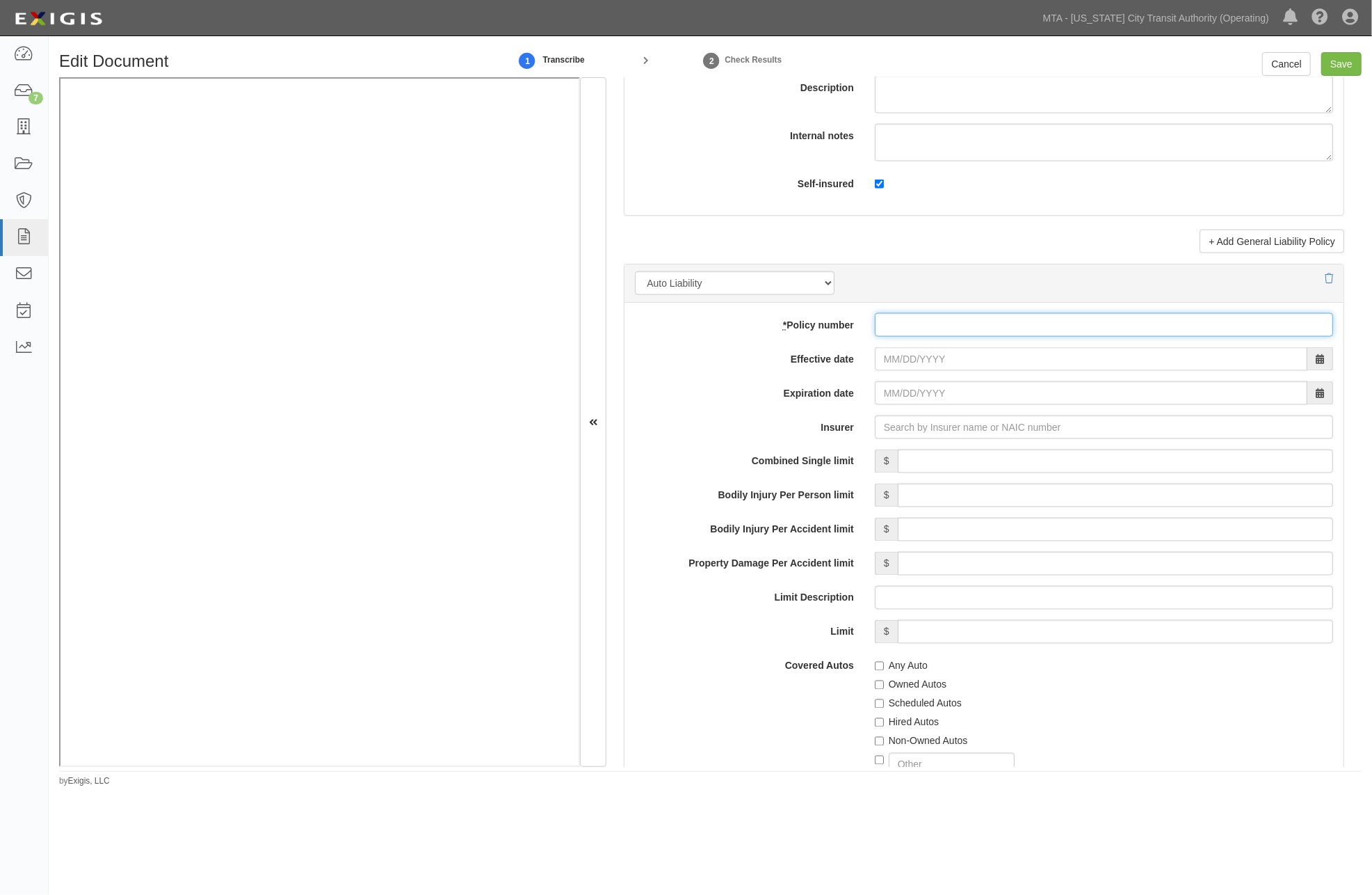
paste input "Self-Insured"
type input "Self-Insured"
click at [929, 355] on input "Effective date" at bounding box center [1092, 359] width 433 height 24
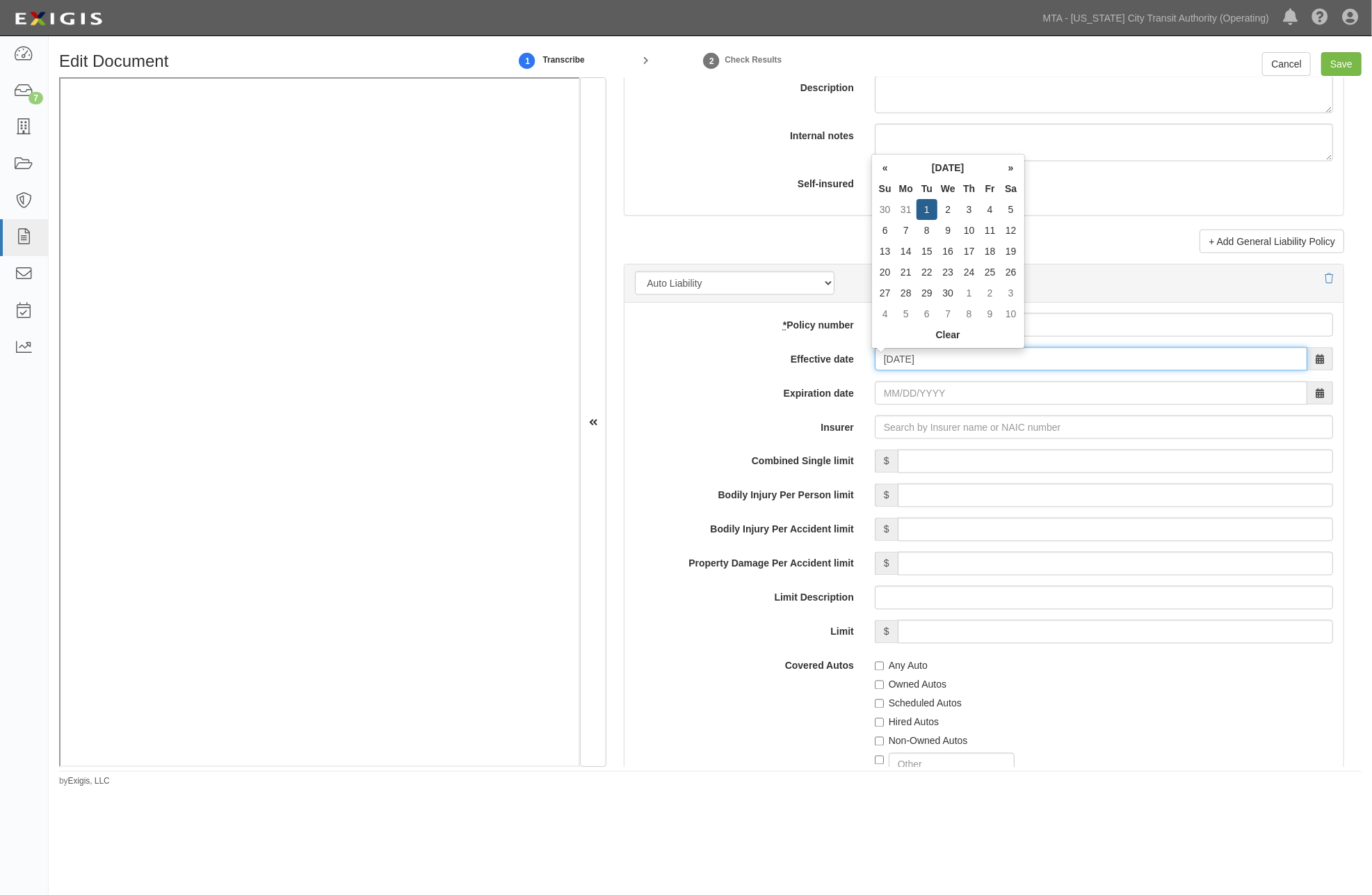
type input "04/01/2025"
type input "[DATE]"
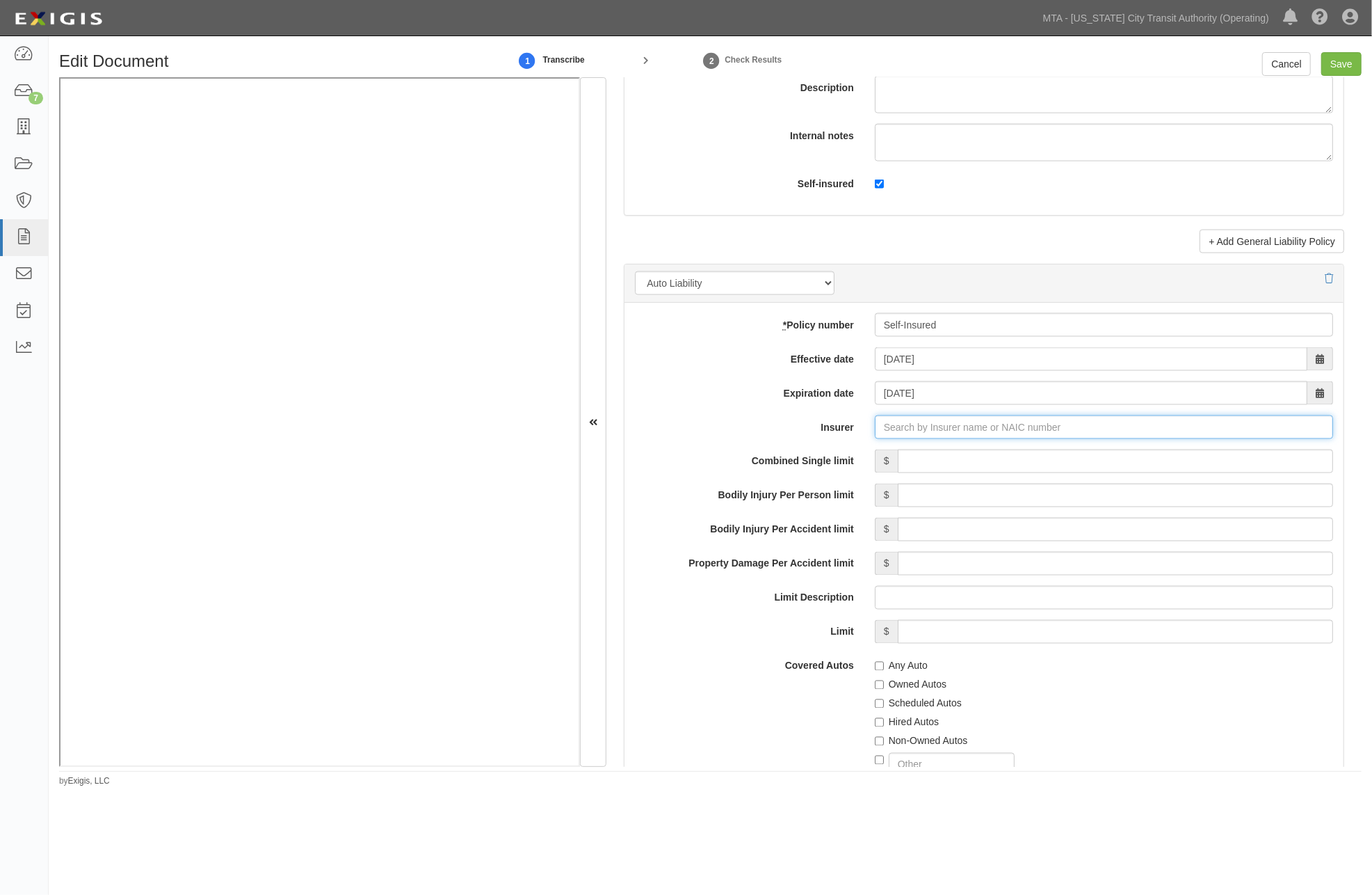
click at [953, 419] on input "Insurer" at bounding box center [1105, 427] width 458 height 24
drag, startPoint x: 928, startPoint y: 428, endPoint x: 821, endPoint y: 428, distance: 107.0
click at [821, 428] on div "Insurer 16085" at bounding box center [984, 426] width 719 height 24
drag, startPoint x: 929, startPoint y: 434, endPoint x: 770, endPoint y: 425, distance: 159.3
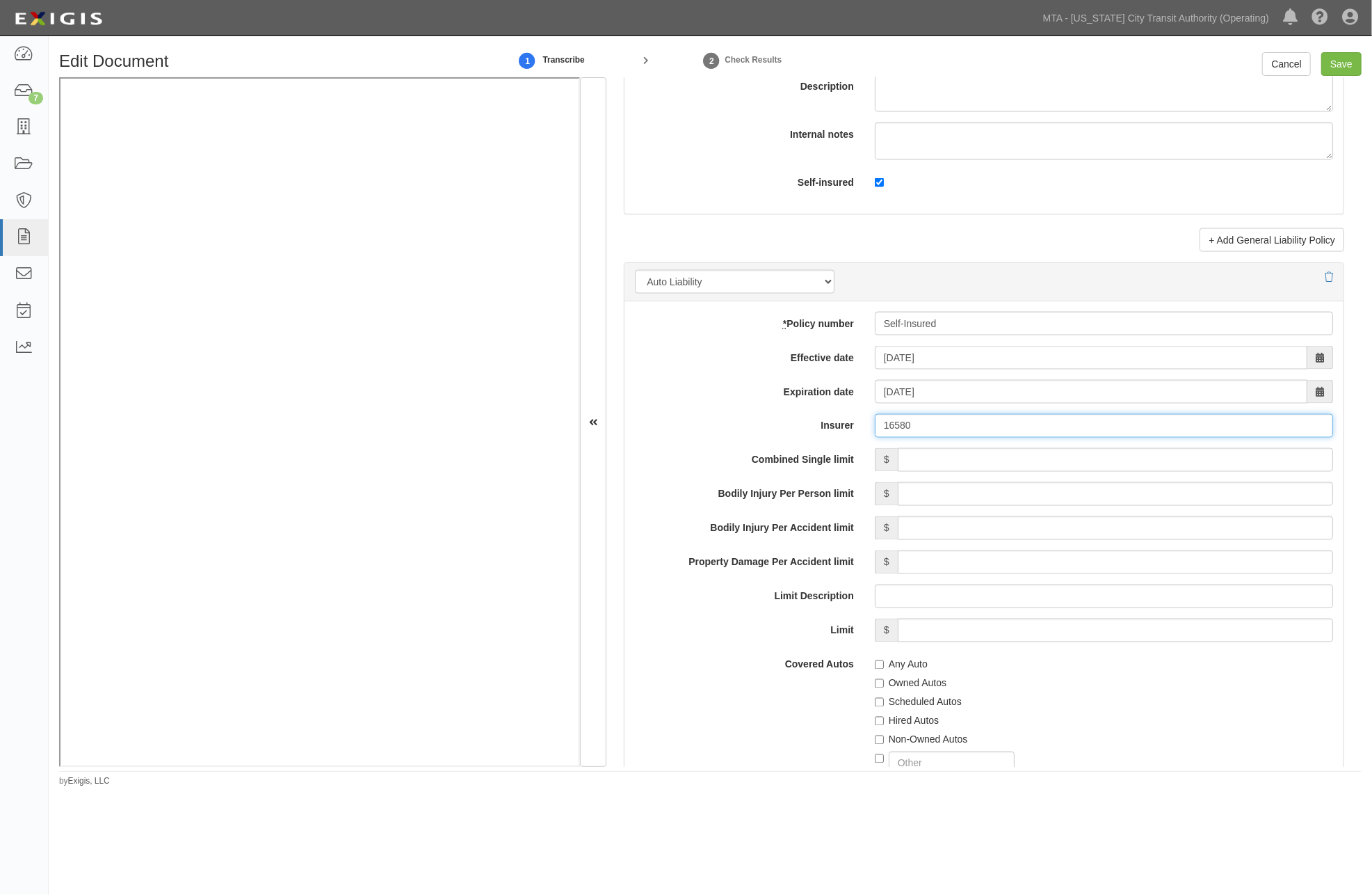
click at [770, 425] on div "Insurer 16580" at bounding box center [984, 426] width 719 height 24
type input "natioan"
click at [939, 525] on input "Bodily Injury Per Accident limit" at bounding box center [1115, 528] width 435 height 24
click at [950, 437] on input "Insurer" at bounding box center [1105, 426] width 458 height 24
type input "180"
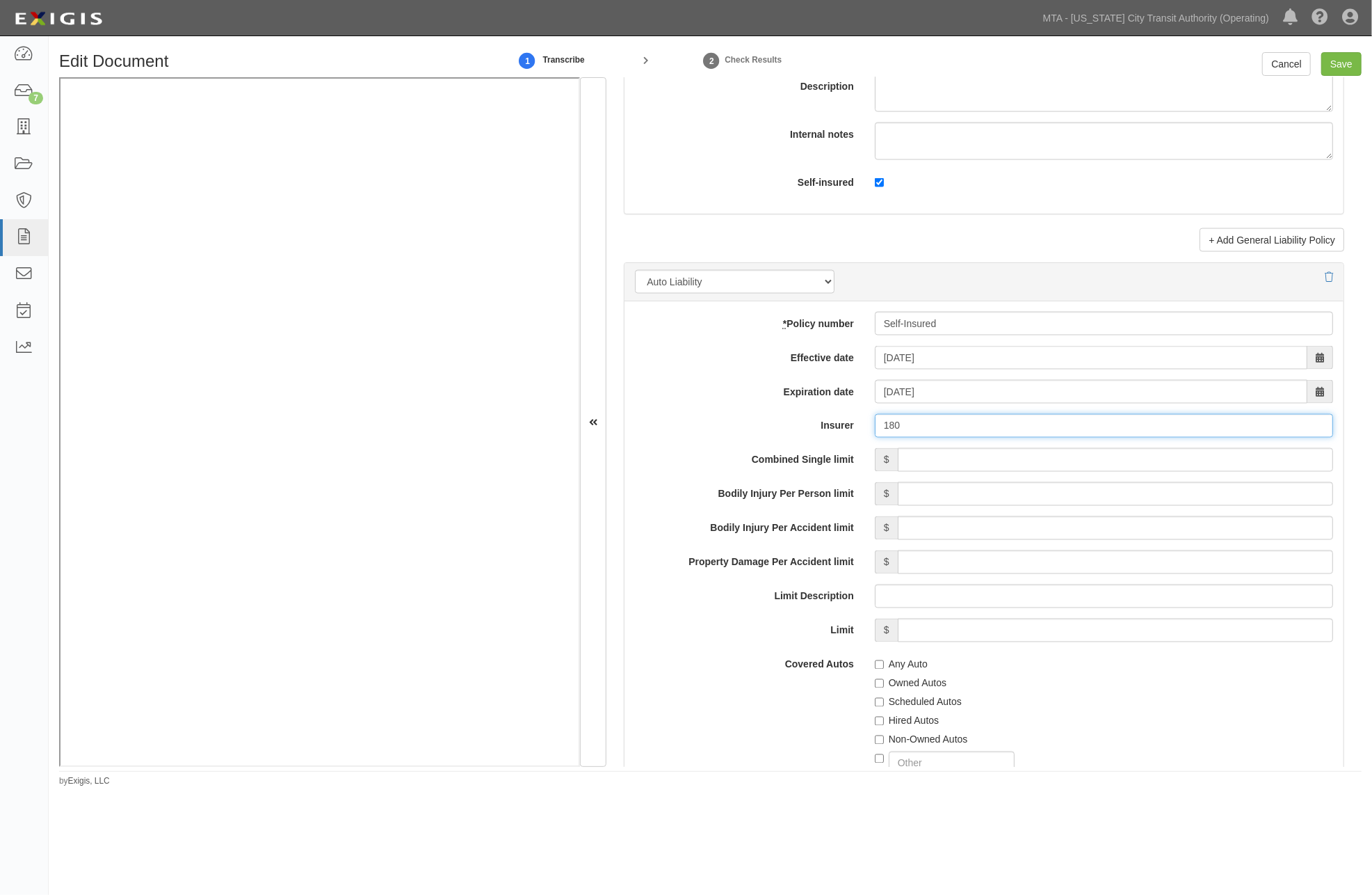
type input "180 Seguros S.A. NR Rating"
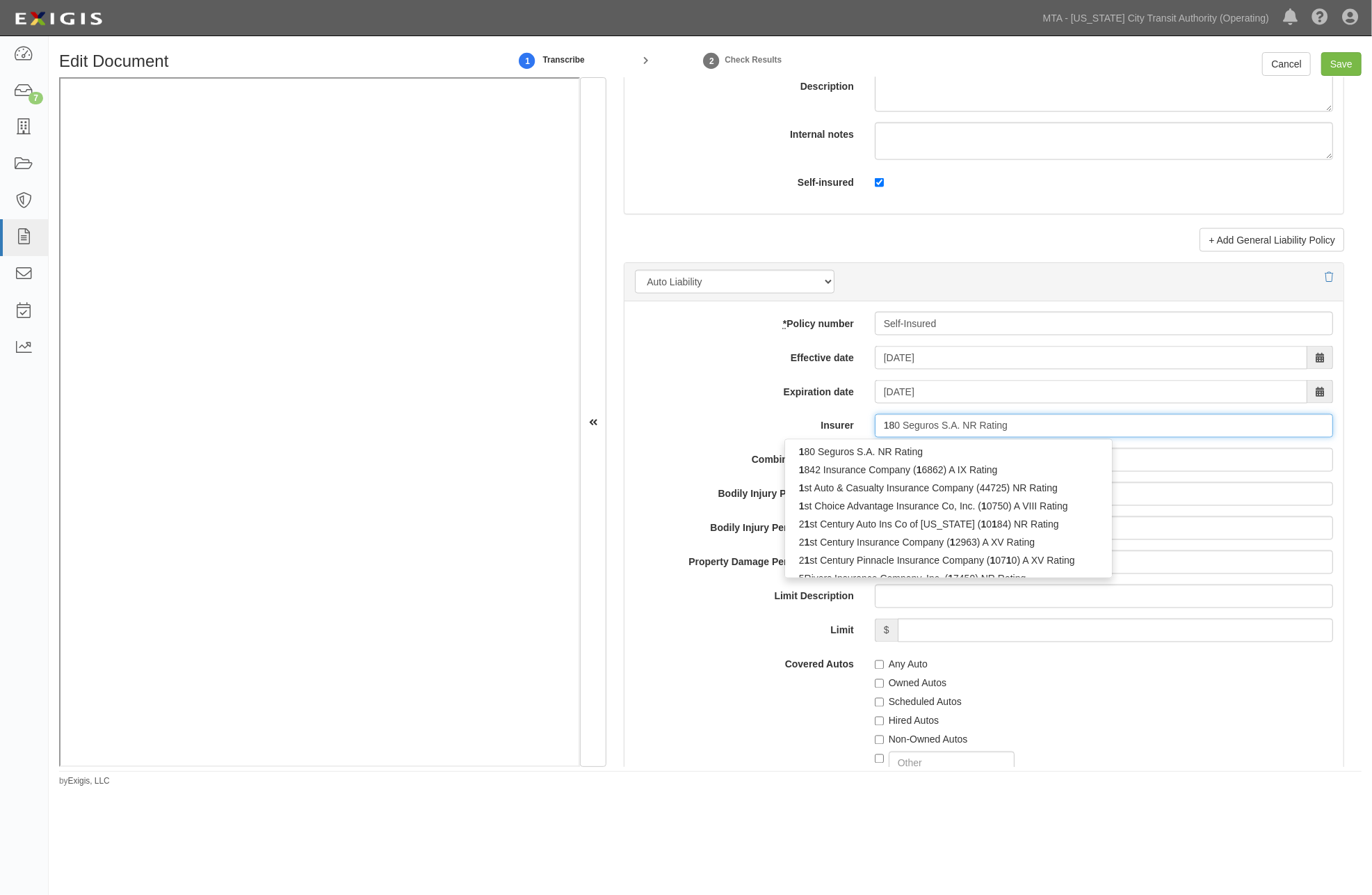
type input "1"
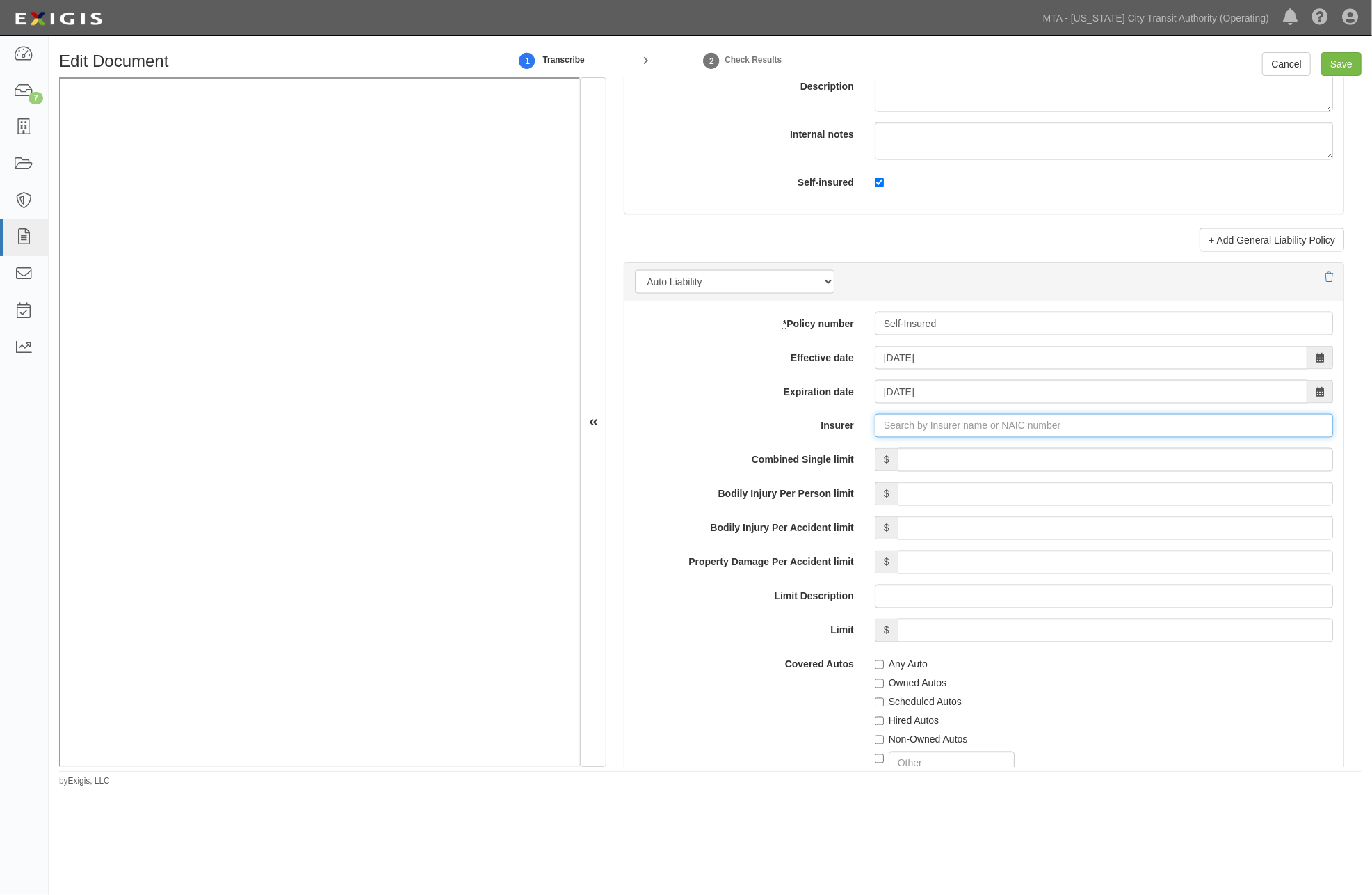
type input "180 Seguros S.A. NR Rating"
type input "1"
click at [954, 452] on strong "1608" at bounding box center [957, 452] width 22 height 11
type input "National Grid Insurance USA Ltd (16085) A- VIII Rating"
click at [954, 458] on input "Combined Single limit" at bounding box center [1115, 460] width 435 height 24
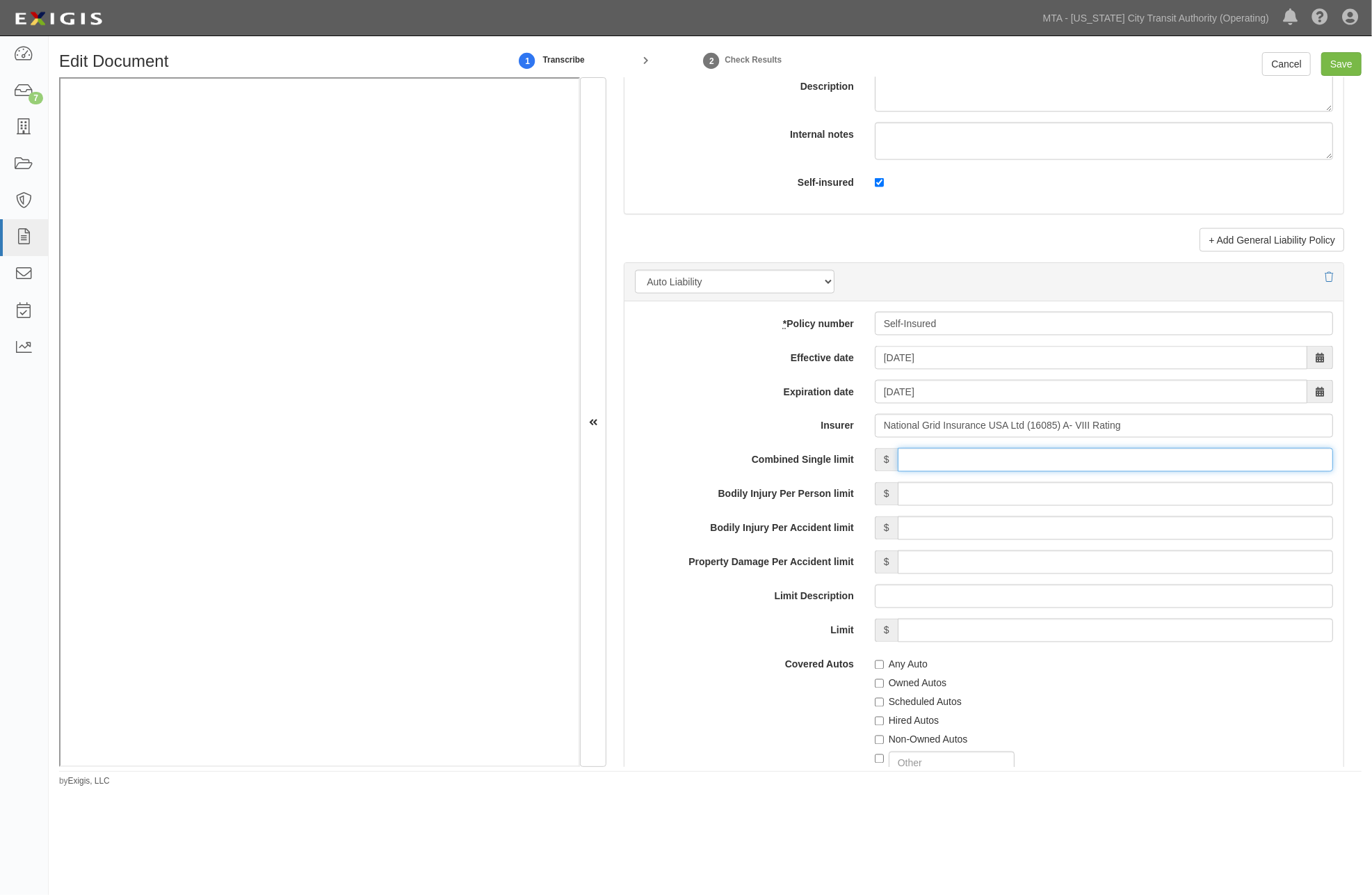
type input "2"
type input "3,000,000"
click at [1346, 64] on input "Save" at bounding box center [1342, 64] width 40 height 24
type input "8000000"
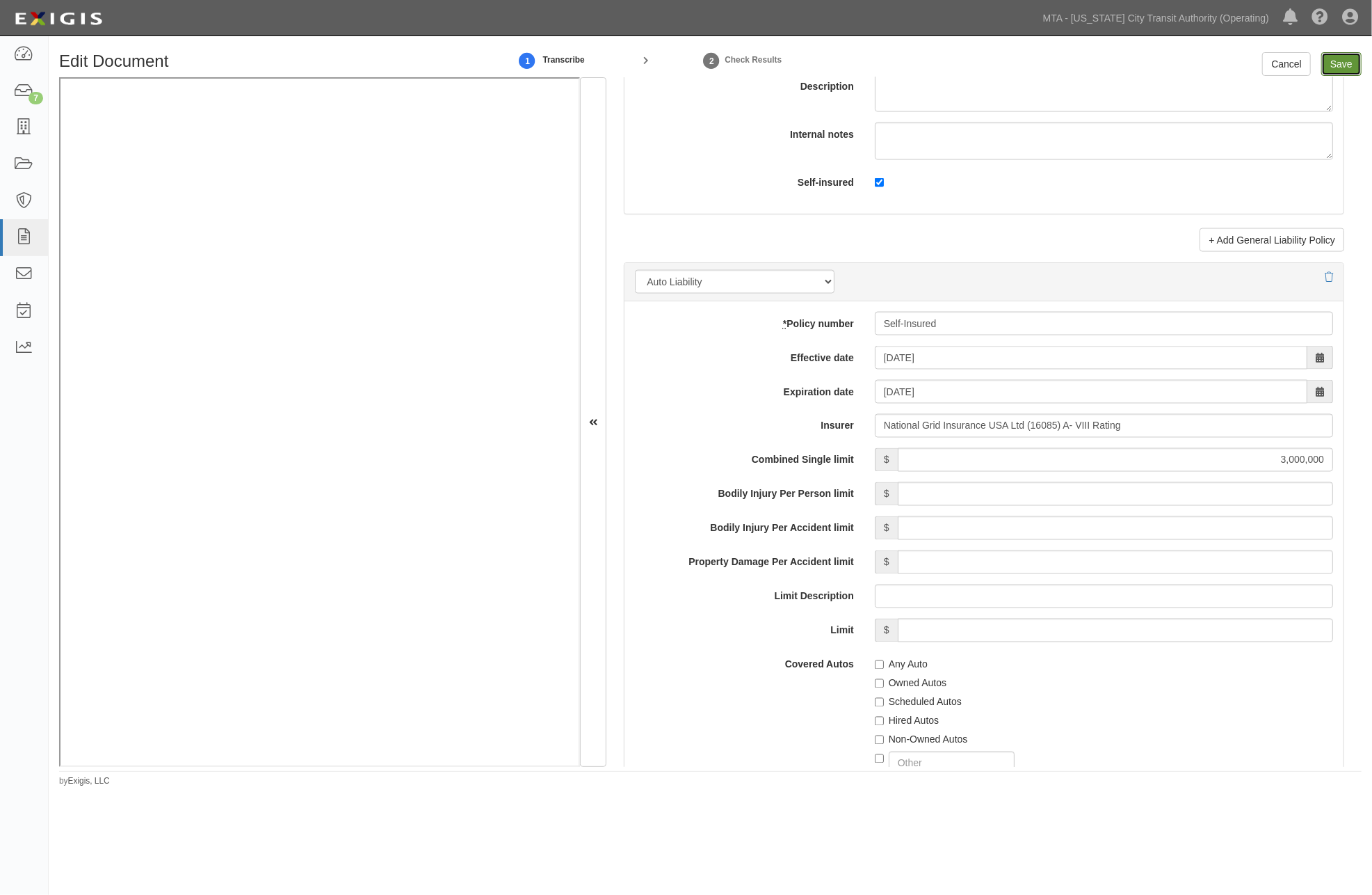
type input "8000000"
type input "3000000"
type input "5000000"
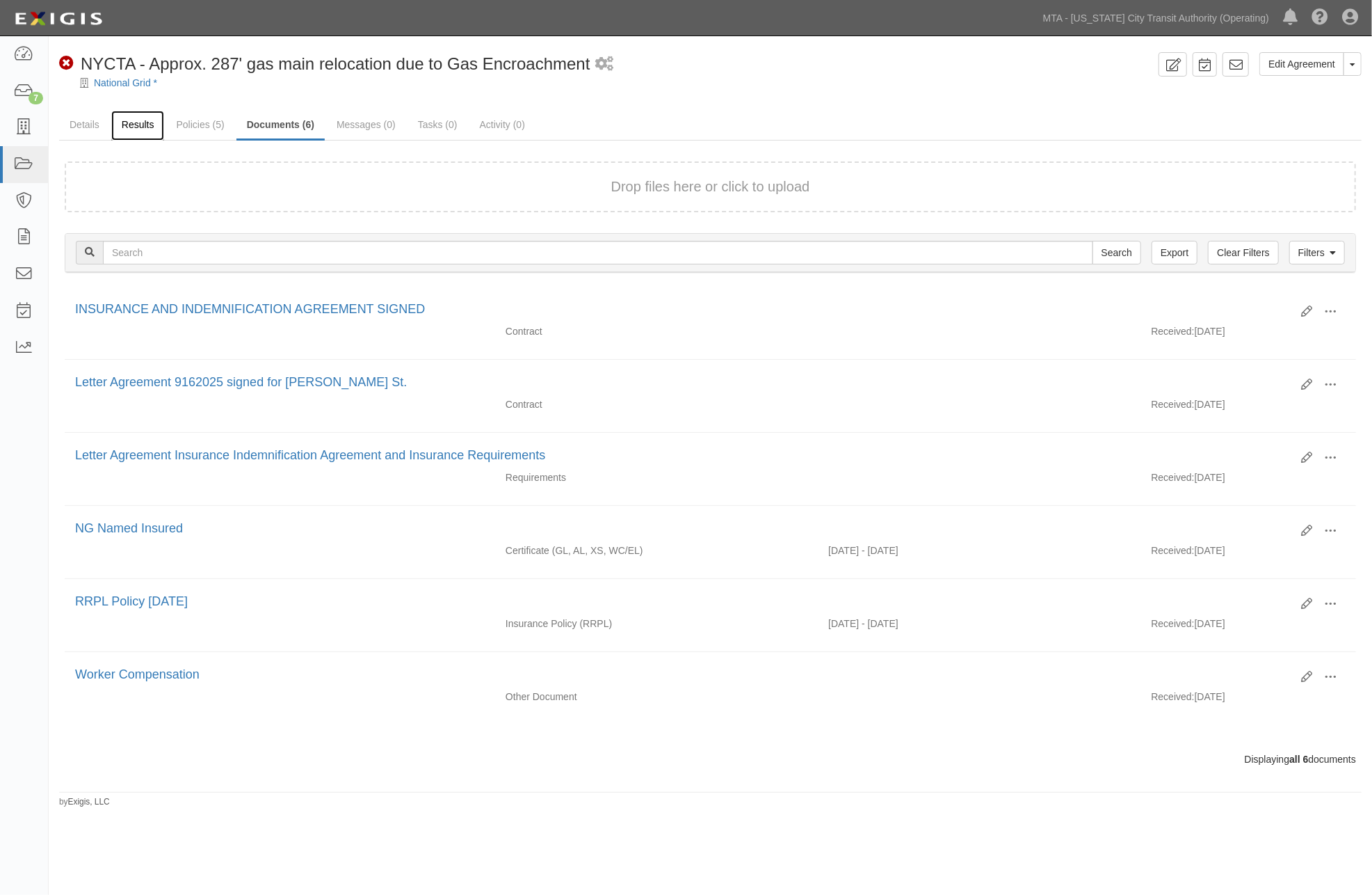
drag, startPoint x: 0, startPoint y: 0, endPoint x: 135, endPoint y: 121, distance: 181.3
click at [135, 121] on link "Results" at bounding box center [138, 125] width 54 height 30
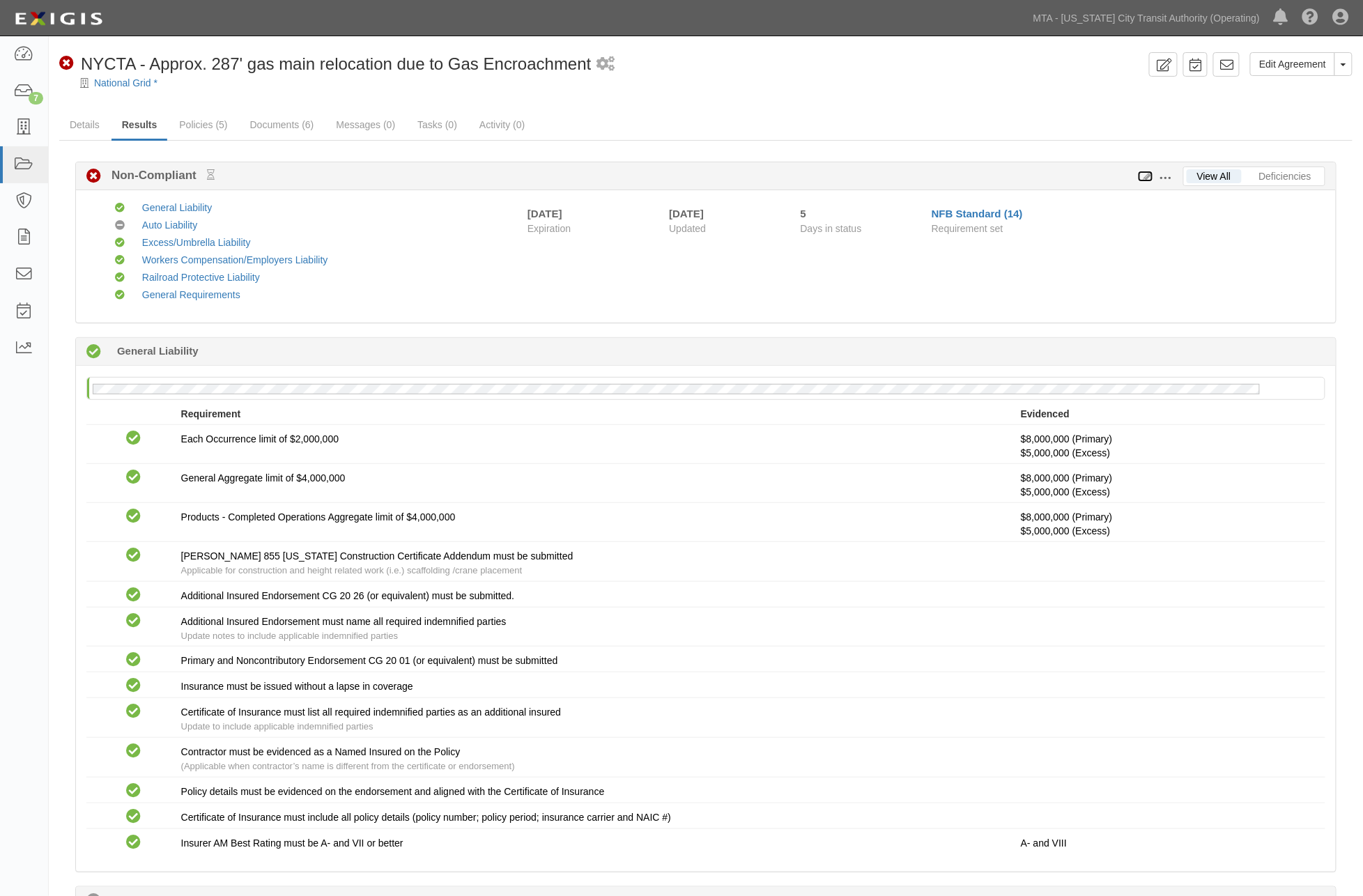
click at [1148, 176] on icon at bounding box center [1145, 176] width 16 height 10
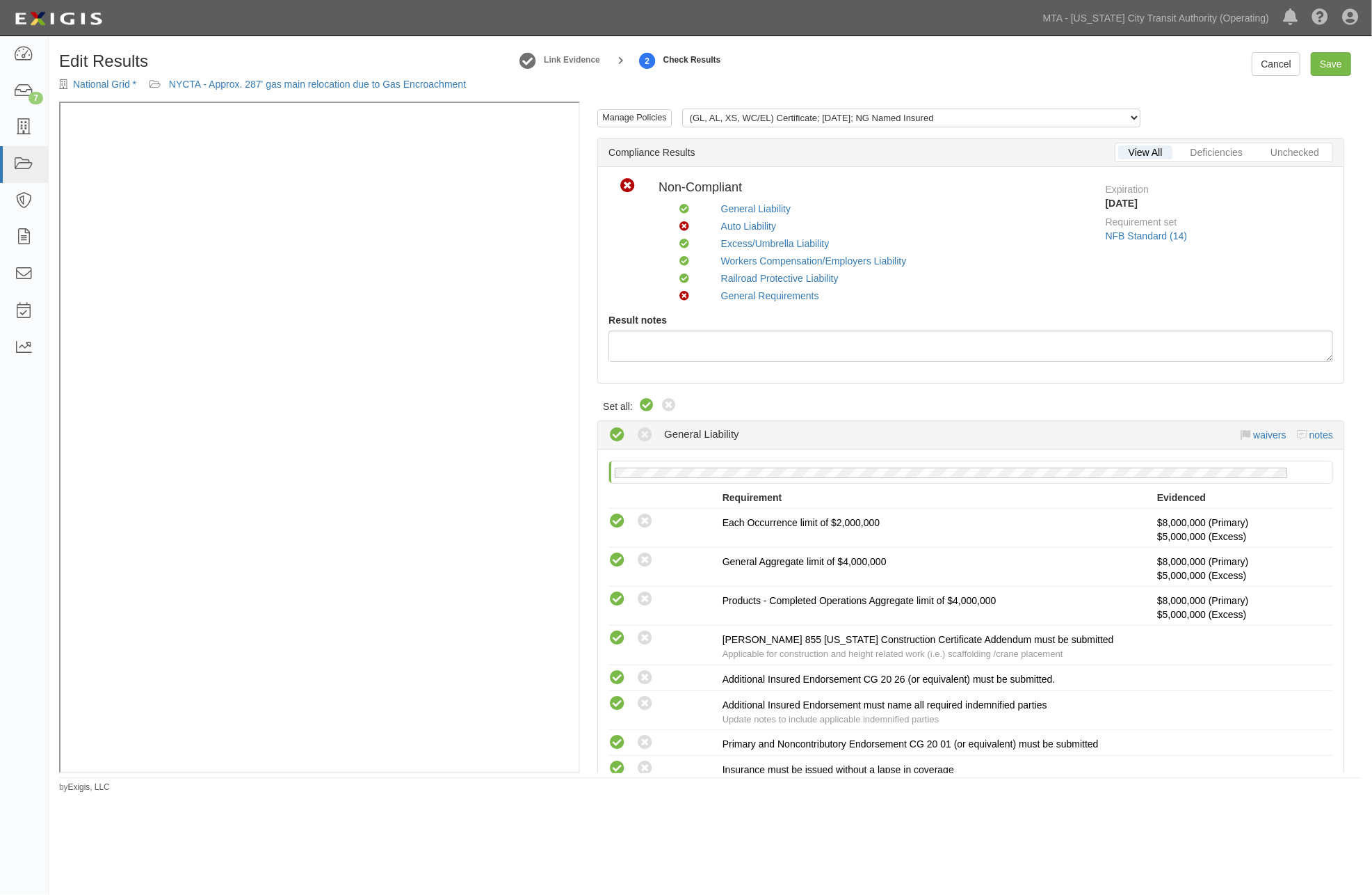
click at [649, 402] on icon at bounding box center [646, 405] width 16 height 16
radio input "true"
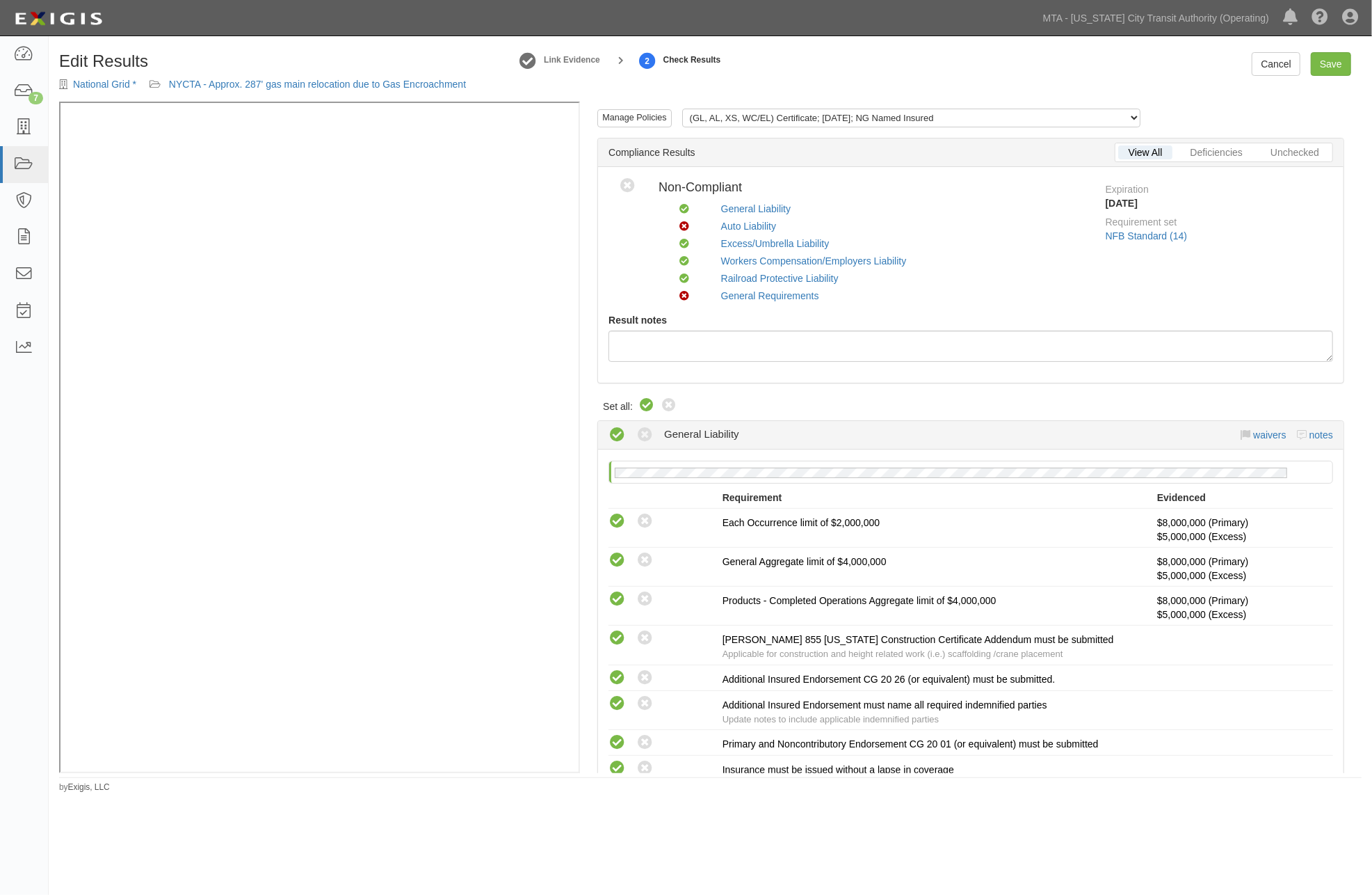
radio input "true"
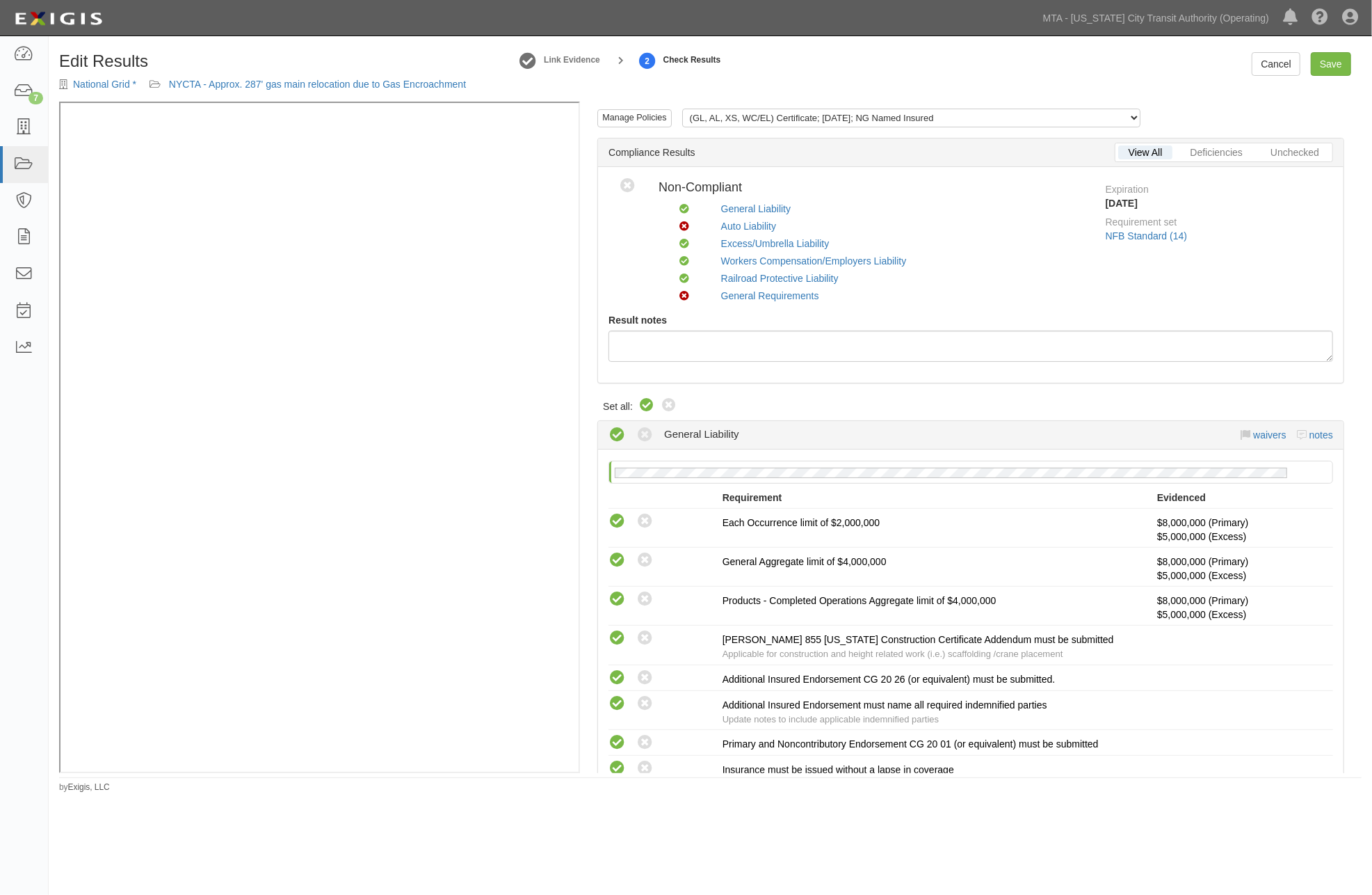
radio input "true"
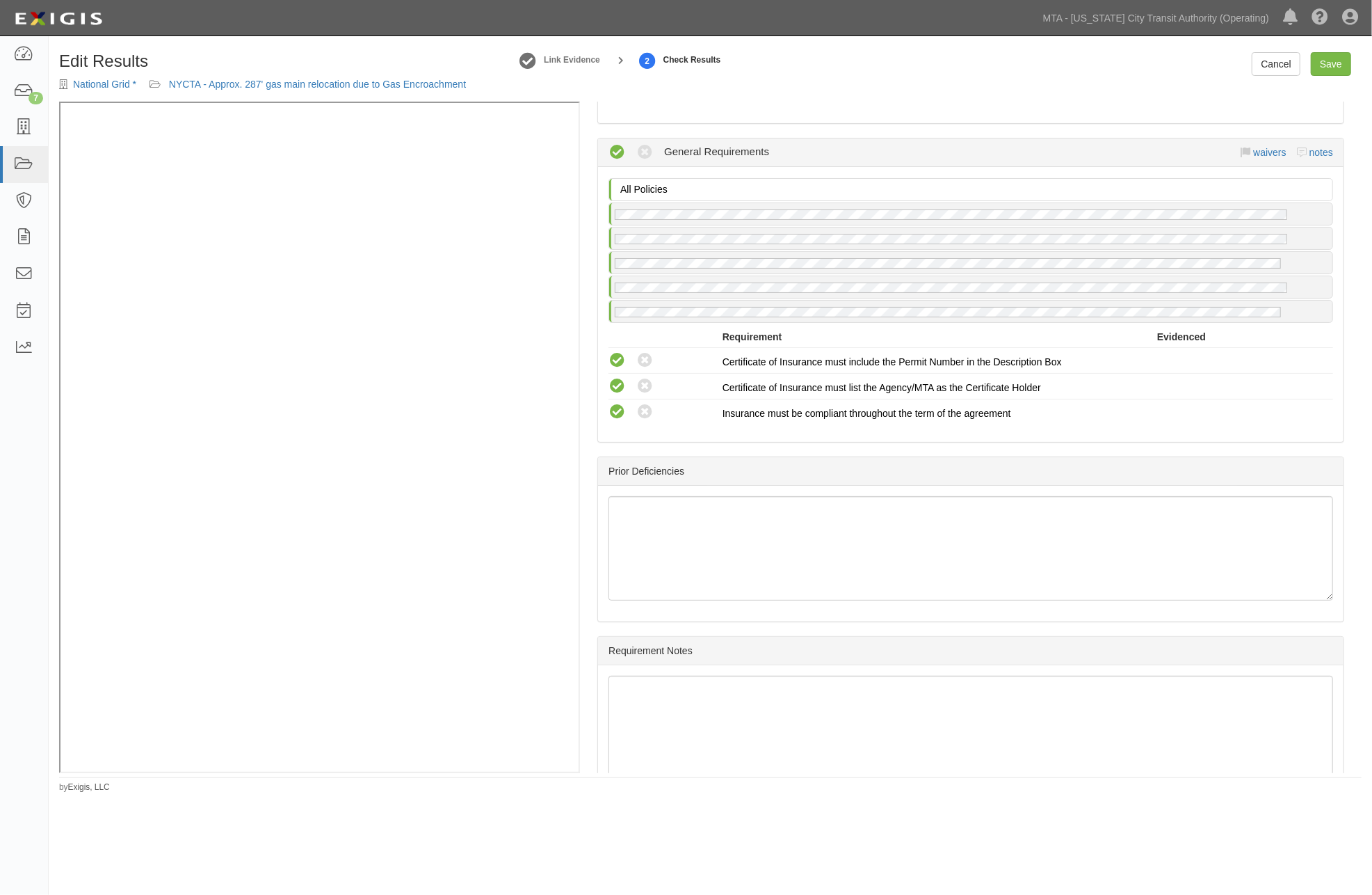
scroll to position [2263, 0]
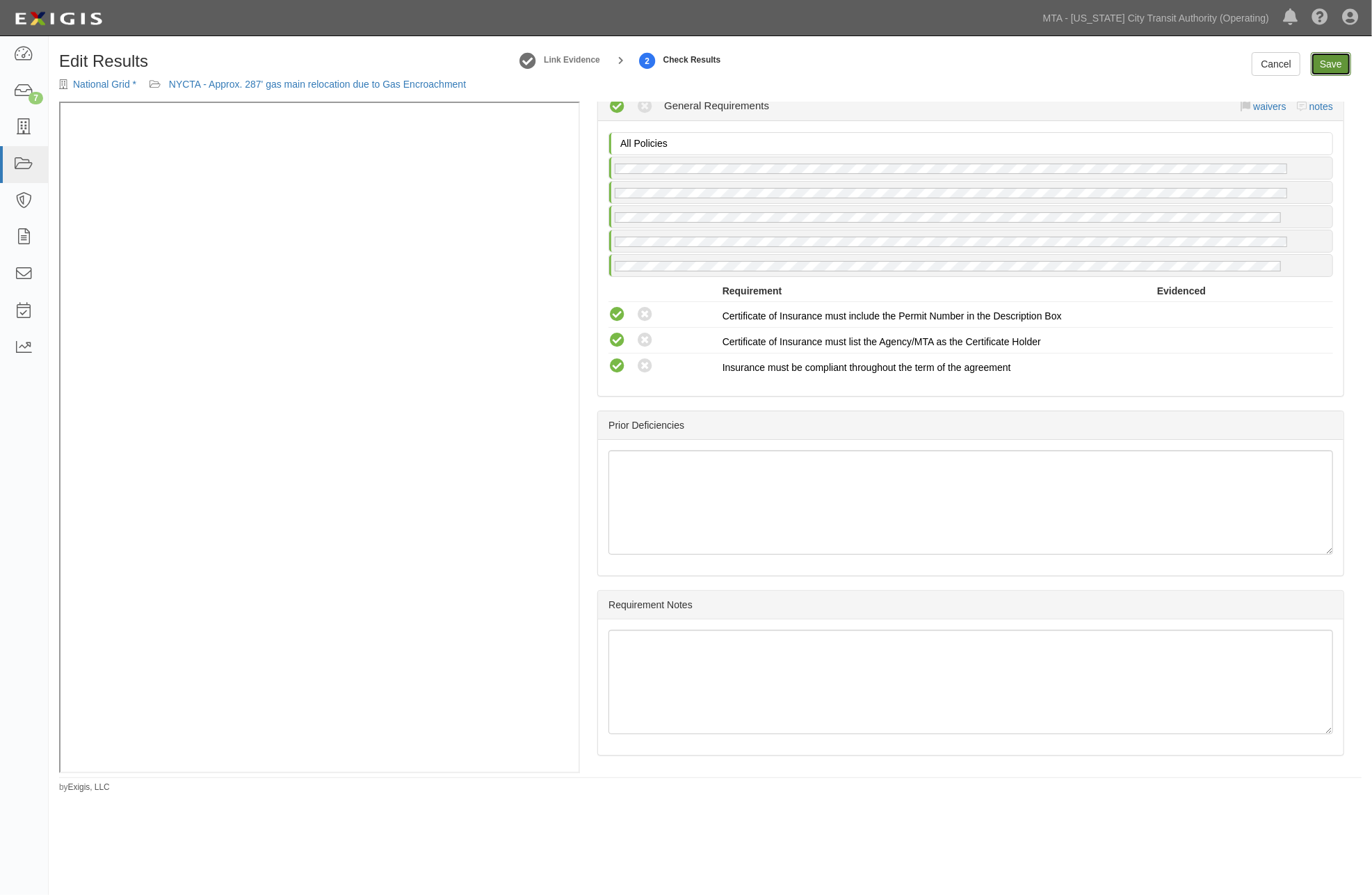
click at [1331, 66] on link "Save" at bounding box center [1331, 64] width 40 height 24
radio input "true"
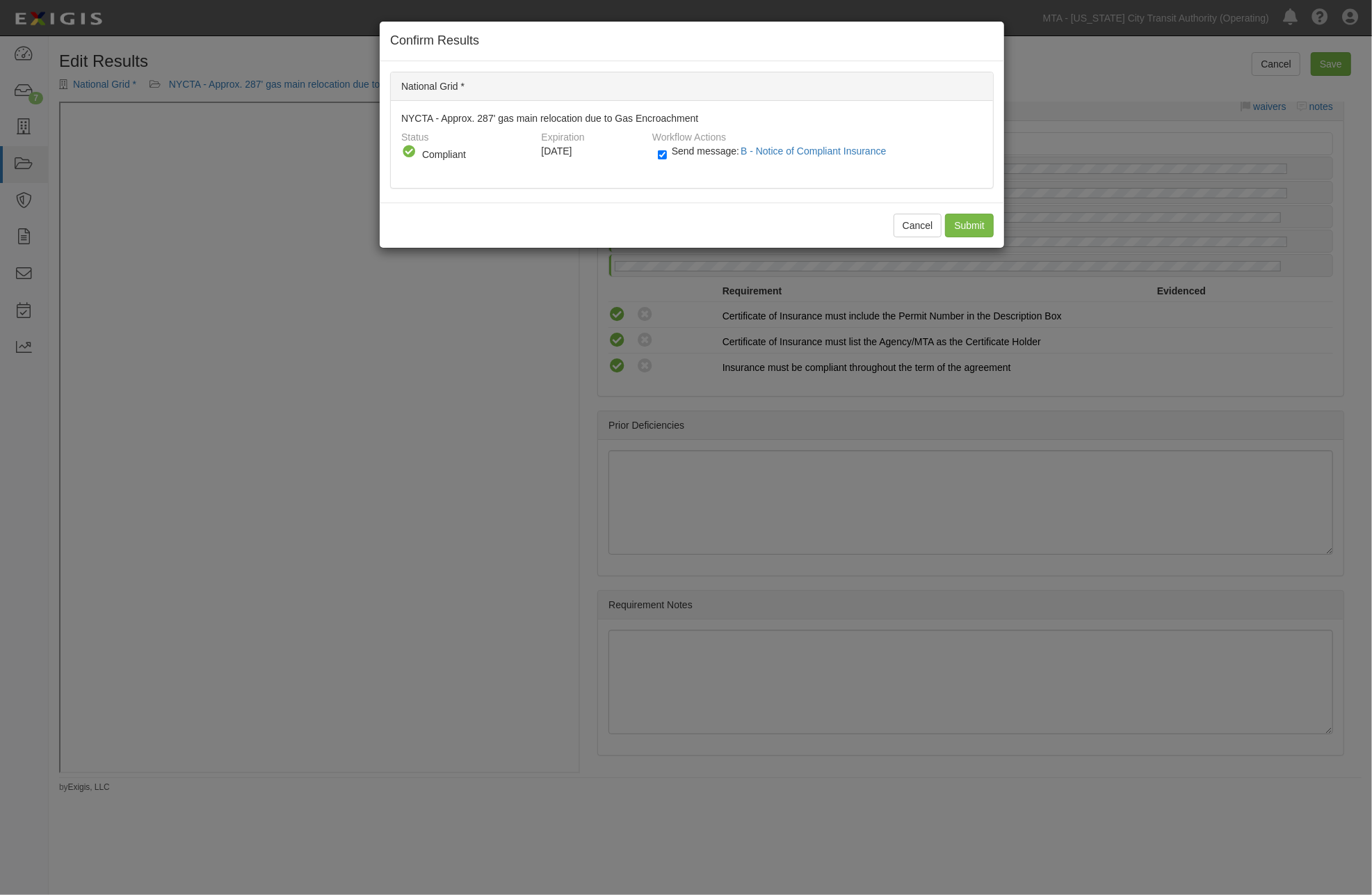
click at [672, 153] on span "Send message: B - Notice of Compliant Insurance" at bounding box center [782, 151] width 221 height 11
click at [667, 153] on input "Send message: B - Notice of Compliant Insurance" at bounding box center [663, 155] width 9 height 16
checkbox input "false"
click at [965, 226] on input "Submit" at bounding box center [969, 226] width 48 height 24
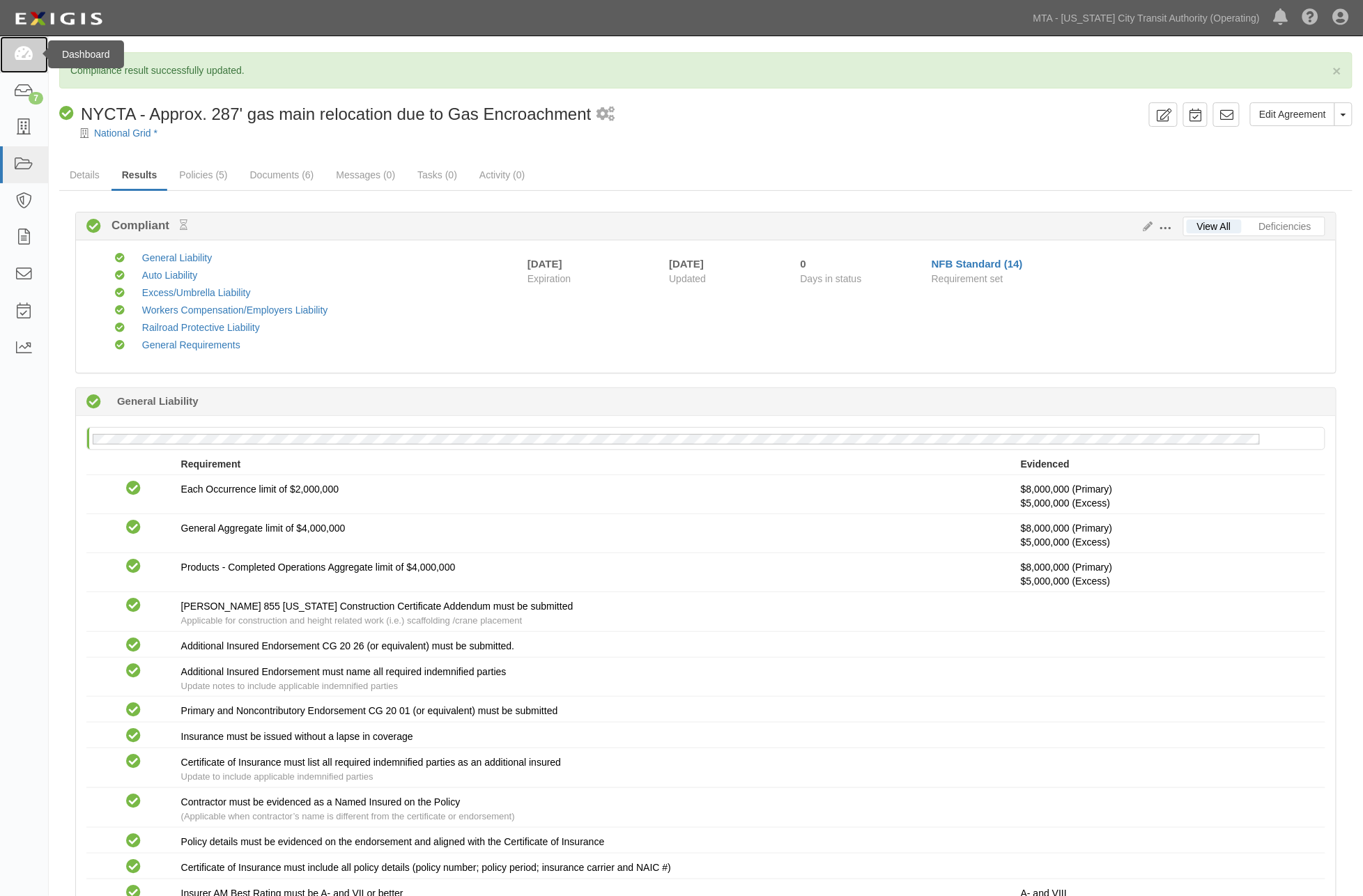
click at [21, 54] on icon at bounding box center [23, 55] width 19 height 16
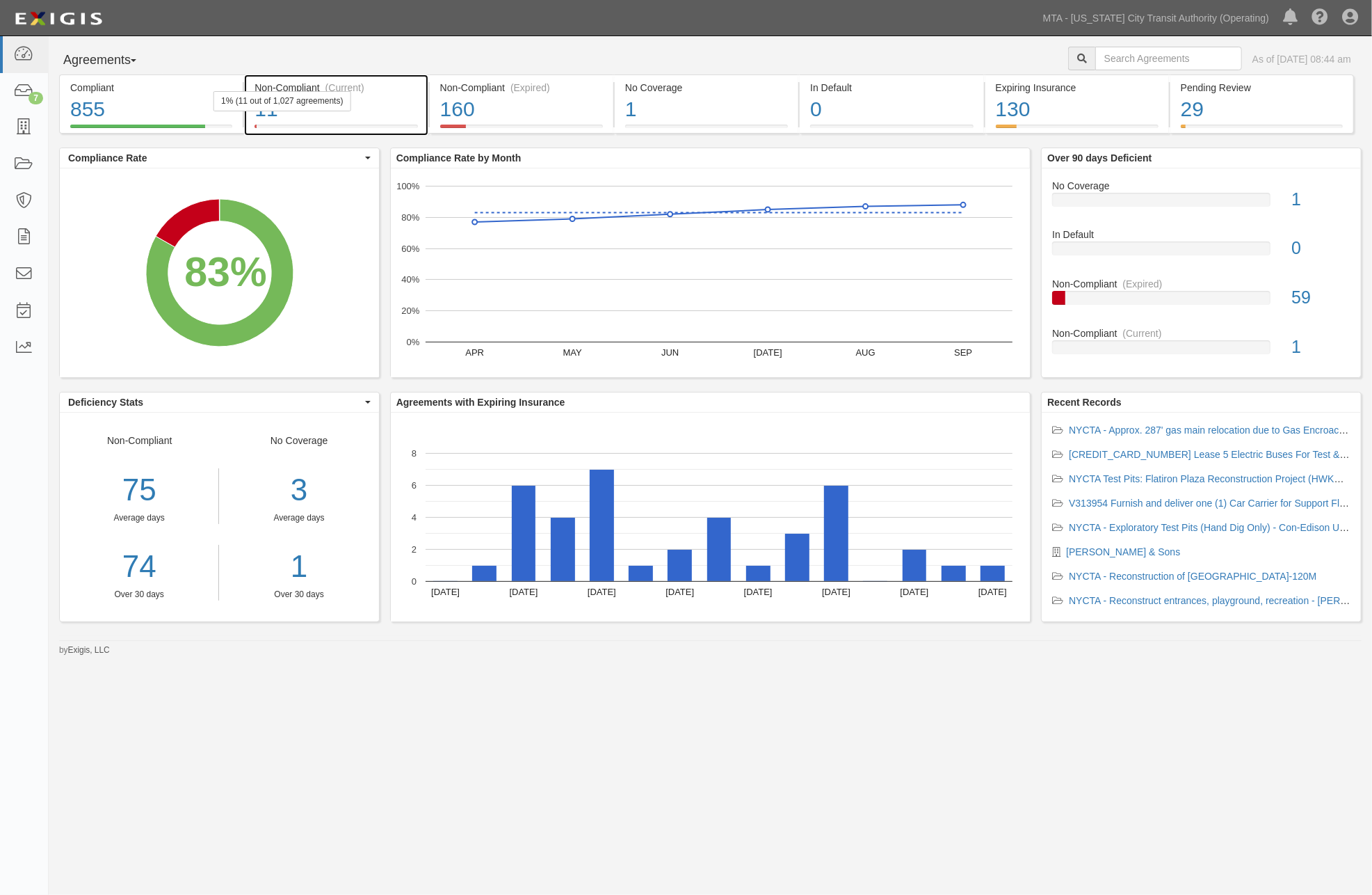
click at [379, 109] on div "11" at bounding box center [336, 110] width 162 height 30
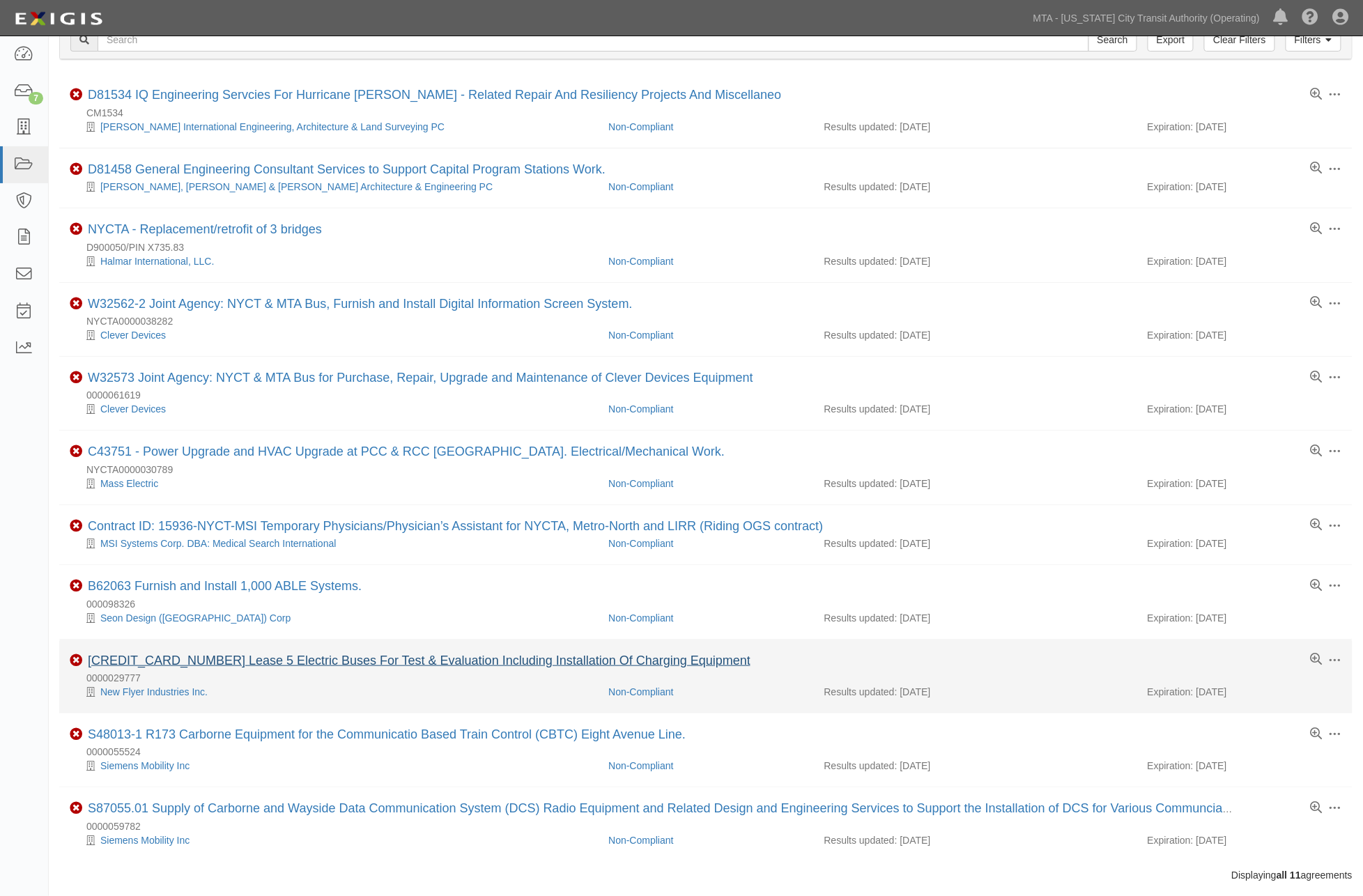
scroll to position [101, 0]
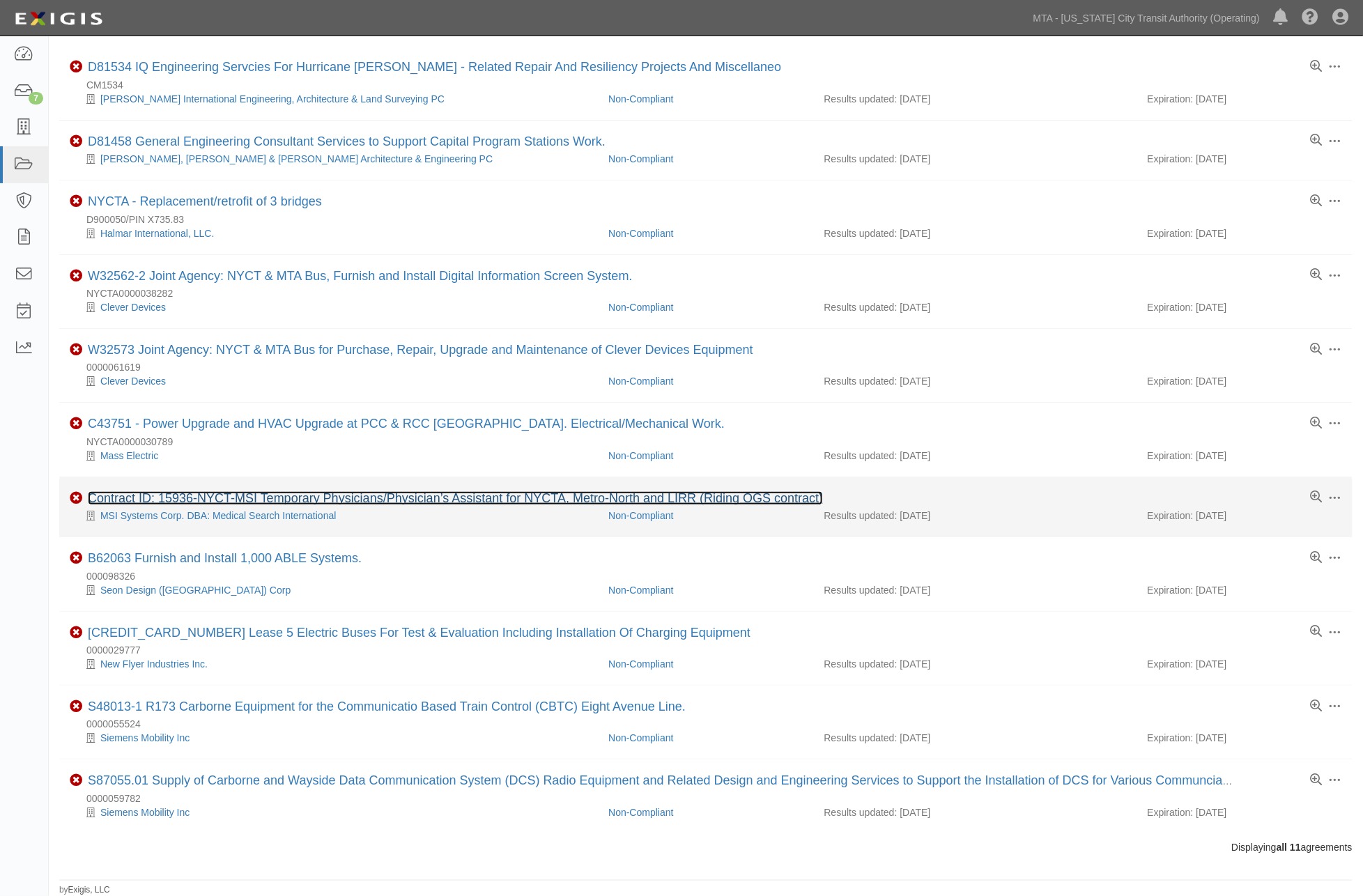
click at [413, 496] on link "Contract ID: 15936-NYCT-MSI Temporary Physicians/Physician’s Assistant for NYCT…" at bounding box center [456, 497] width 735 height 14
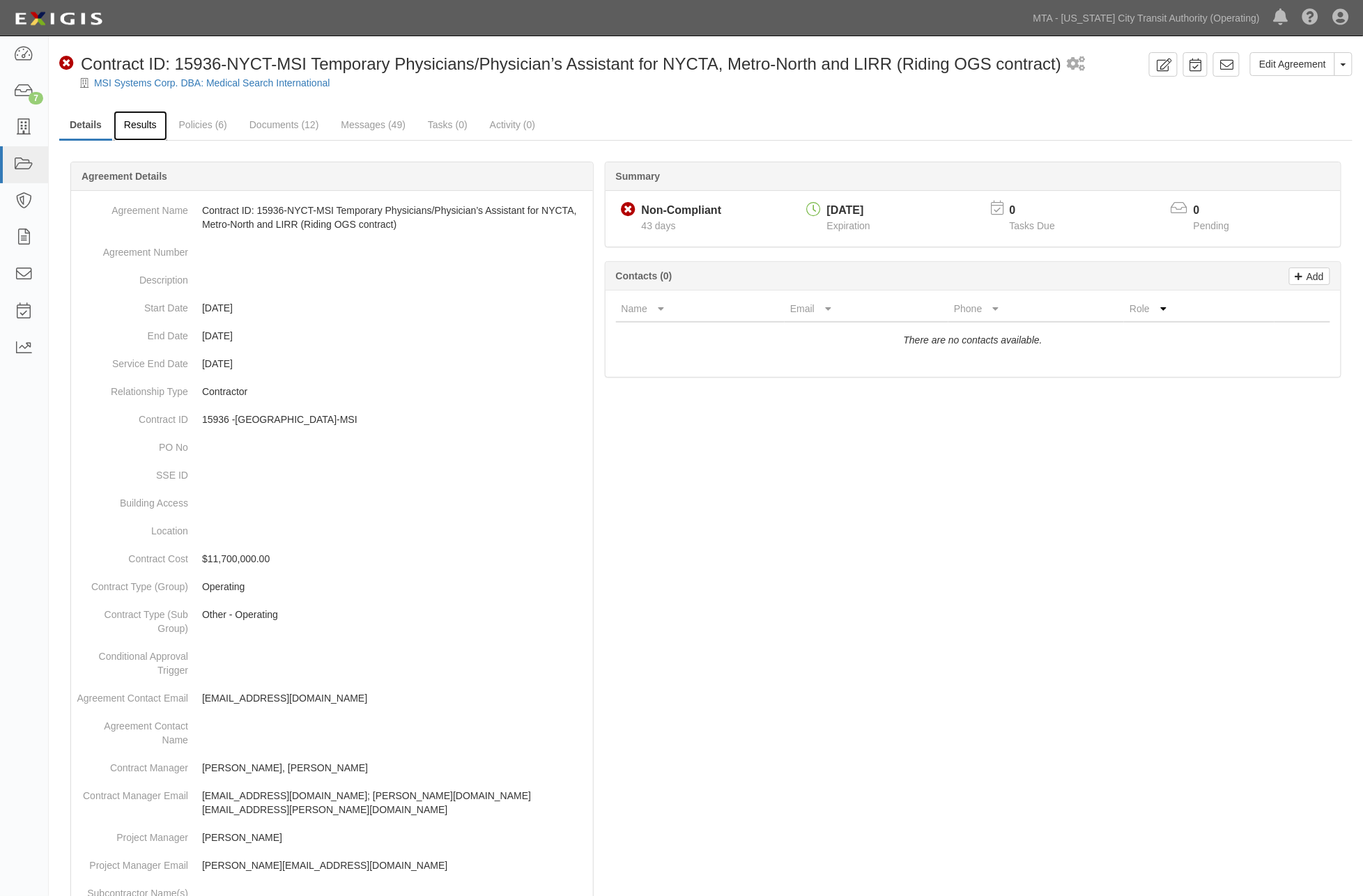
click at [139, 123] on link "Results" at bounding box center [140, 125] width 54 height 30
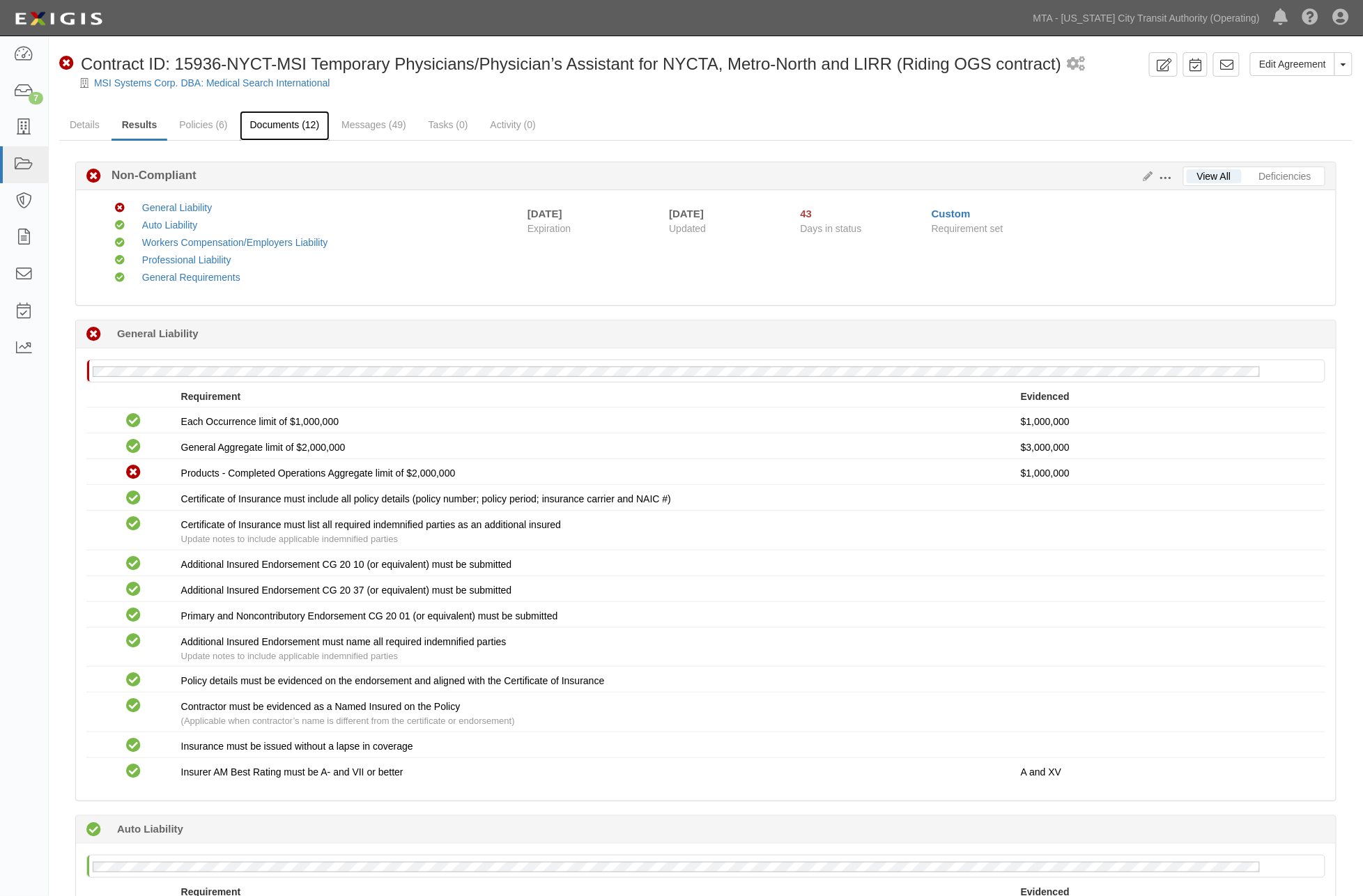
click at [292, 122] on link "Documents (12)" at bounding box center [284, 125] width 91 height 30
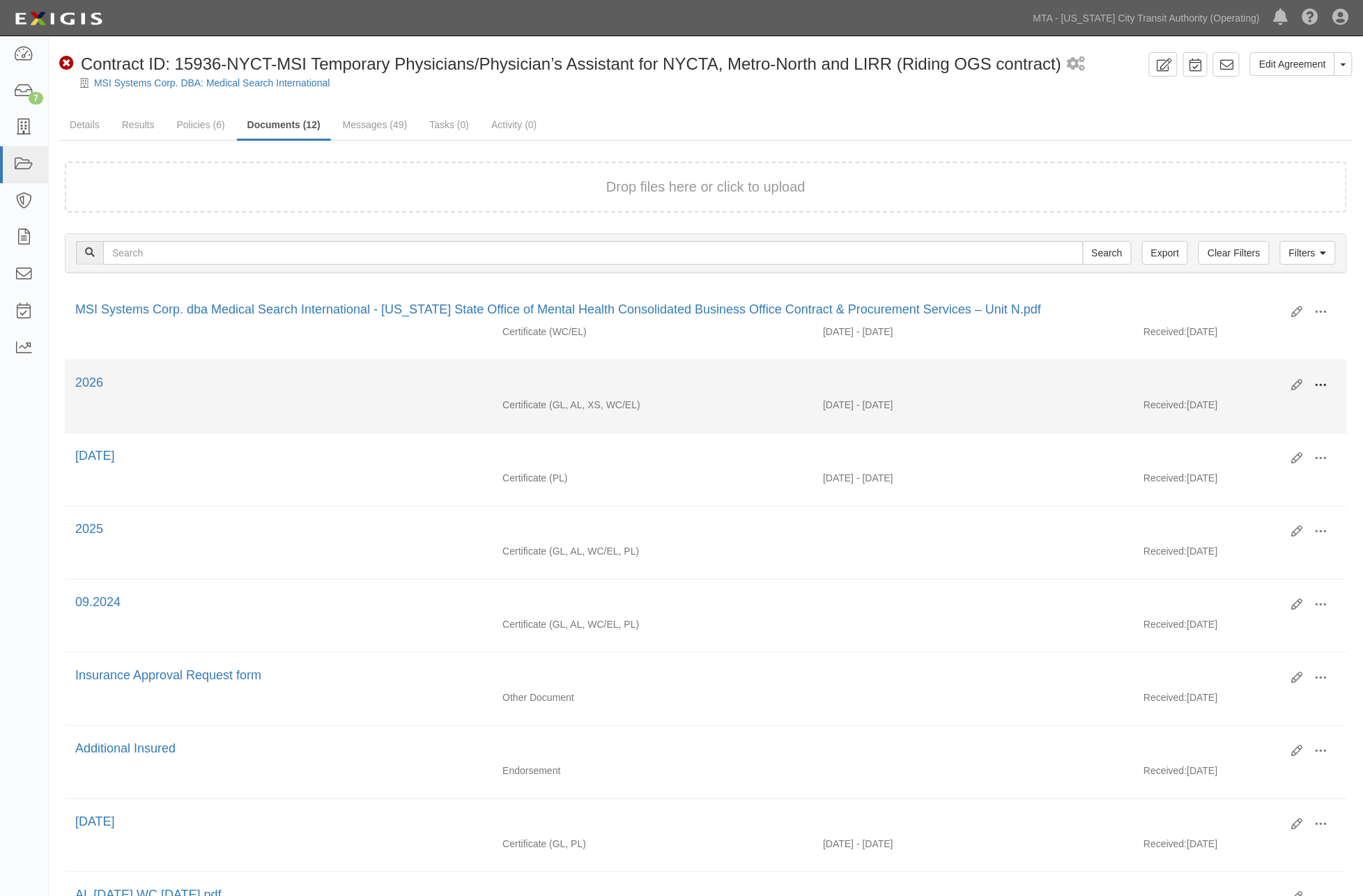
click at [1330, 383] on button at bounding box center [1322, 386] width 31 height 24
click at [1229, 379] on link "Edit" at bounding box center [1254, 379] width 110 height 25
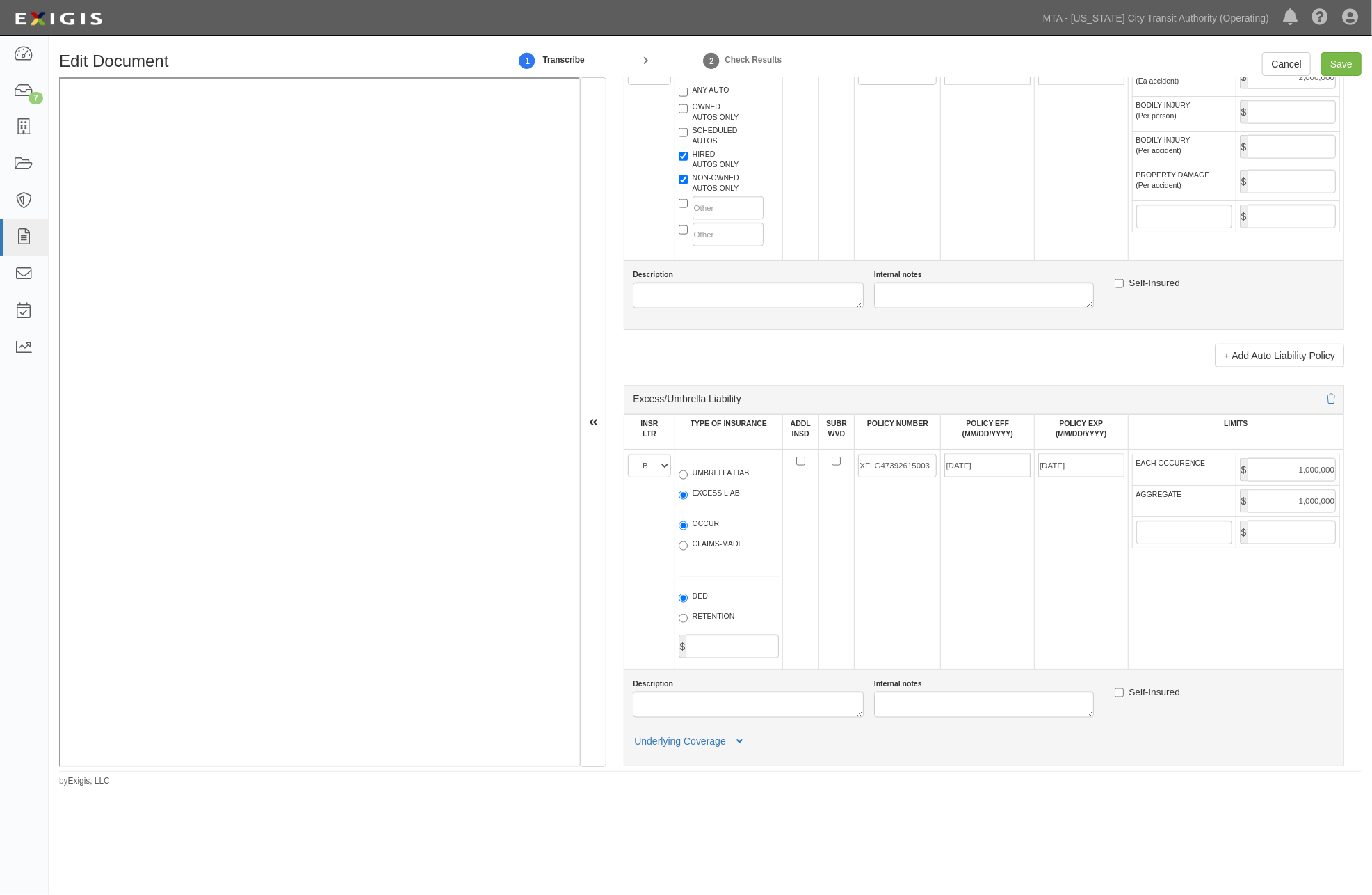
scroll to position [1799, 0]
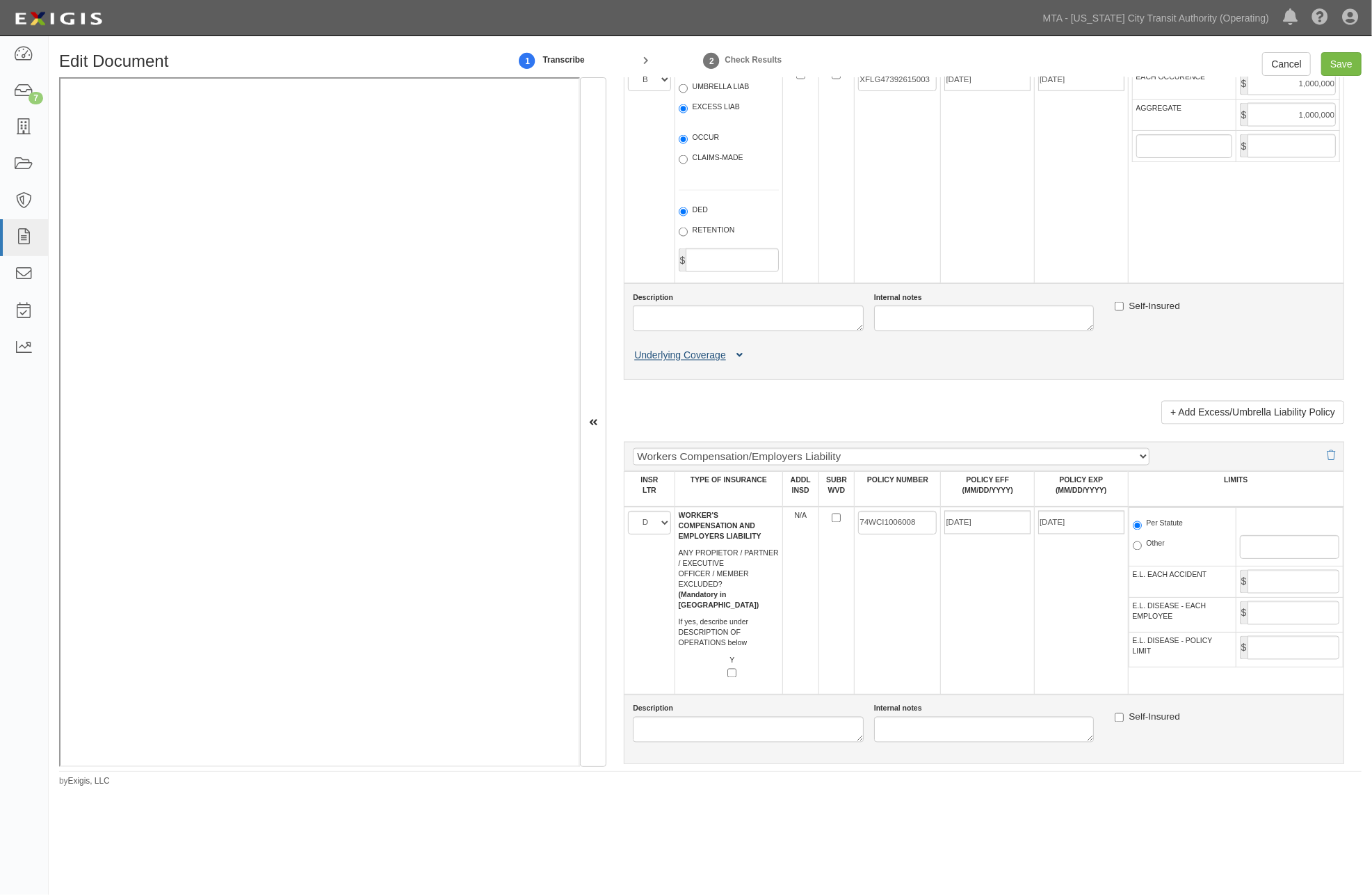
click at [741, 361] on icon at bounding box center [739, 356] width 6 height 10
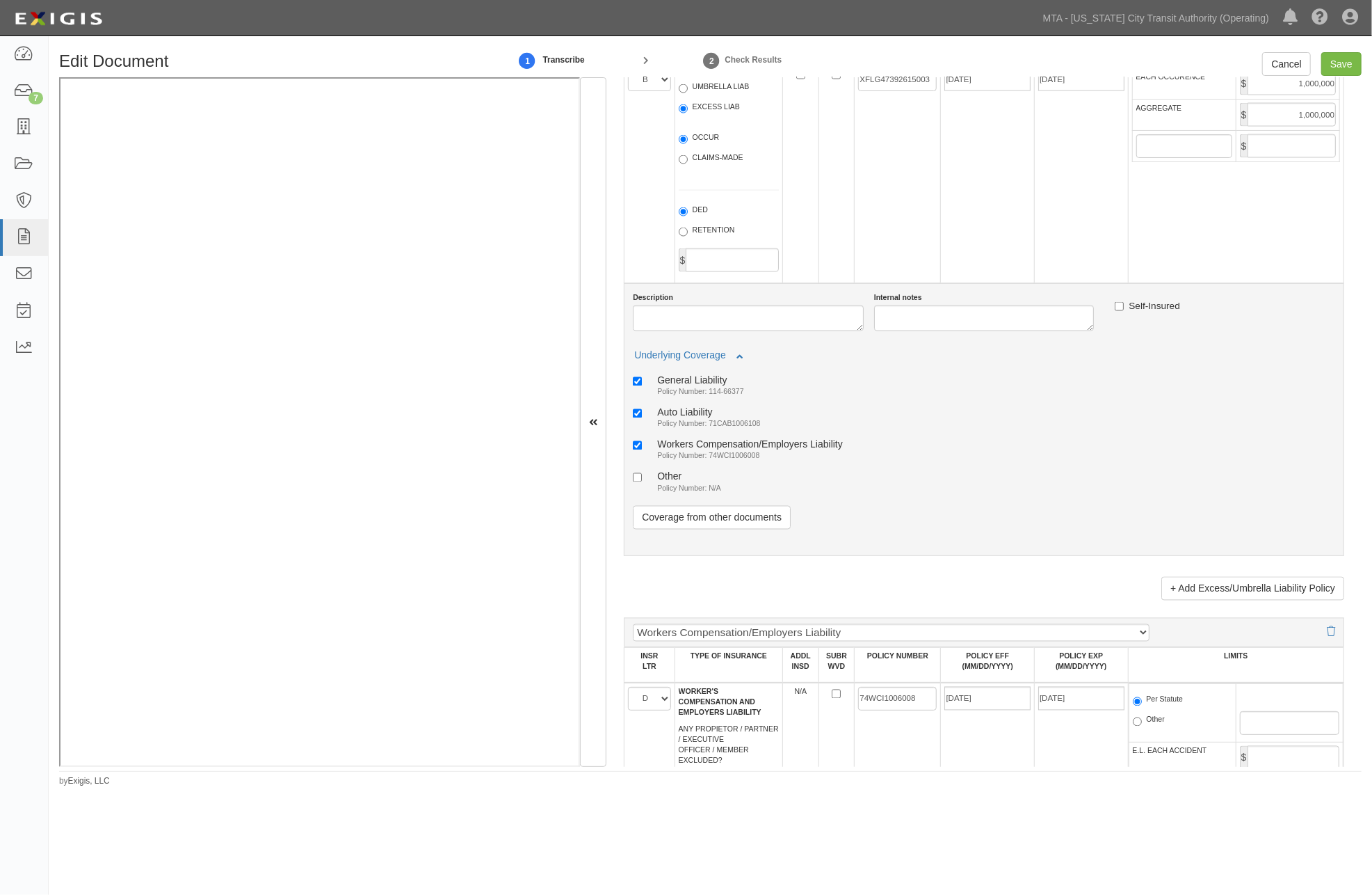
click at [1001, 490] on ul "General Liability Policy Number: 114-66377 Auto Liability Policy Number: 71CAB1…" at bounding box center [984, 435] width 703 height 121
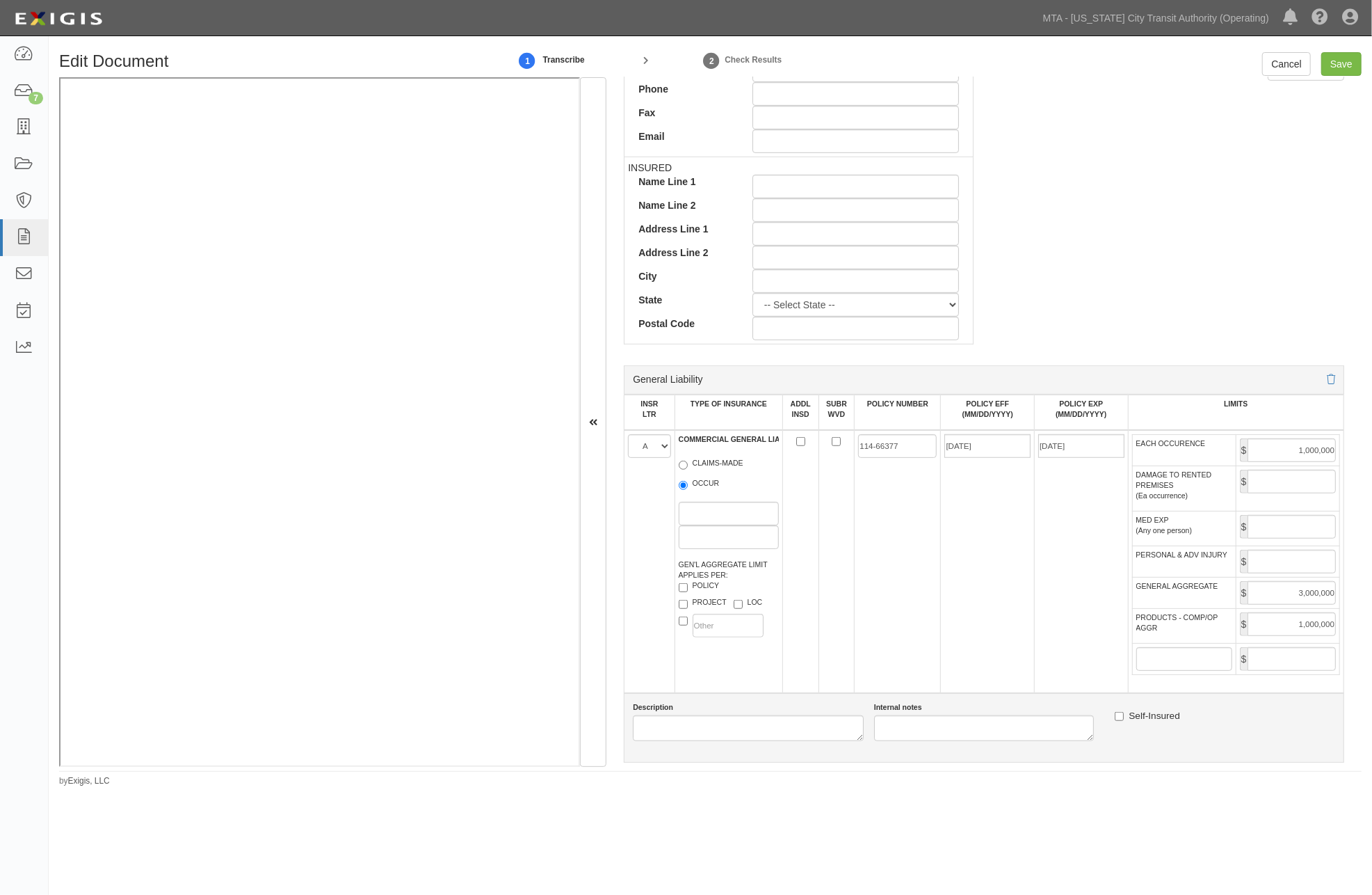
scroll to position [640, 0]
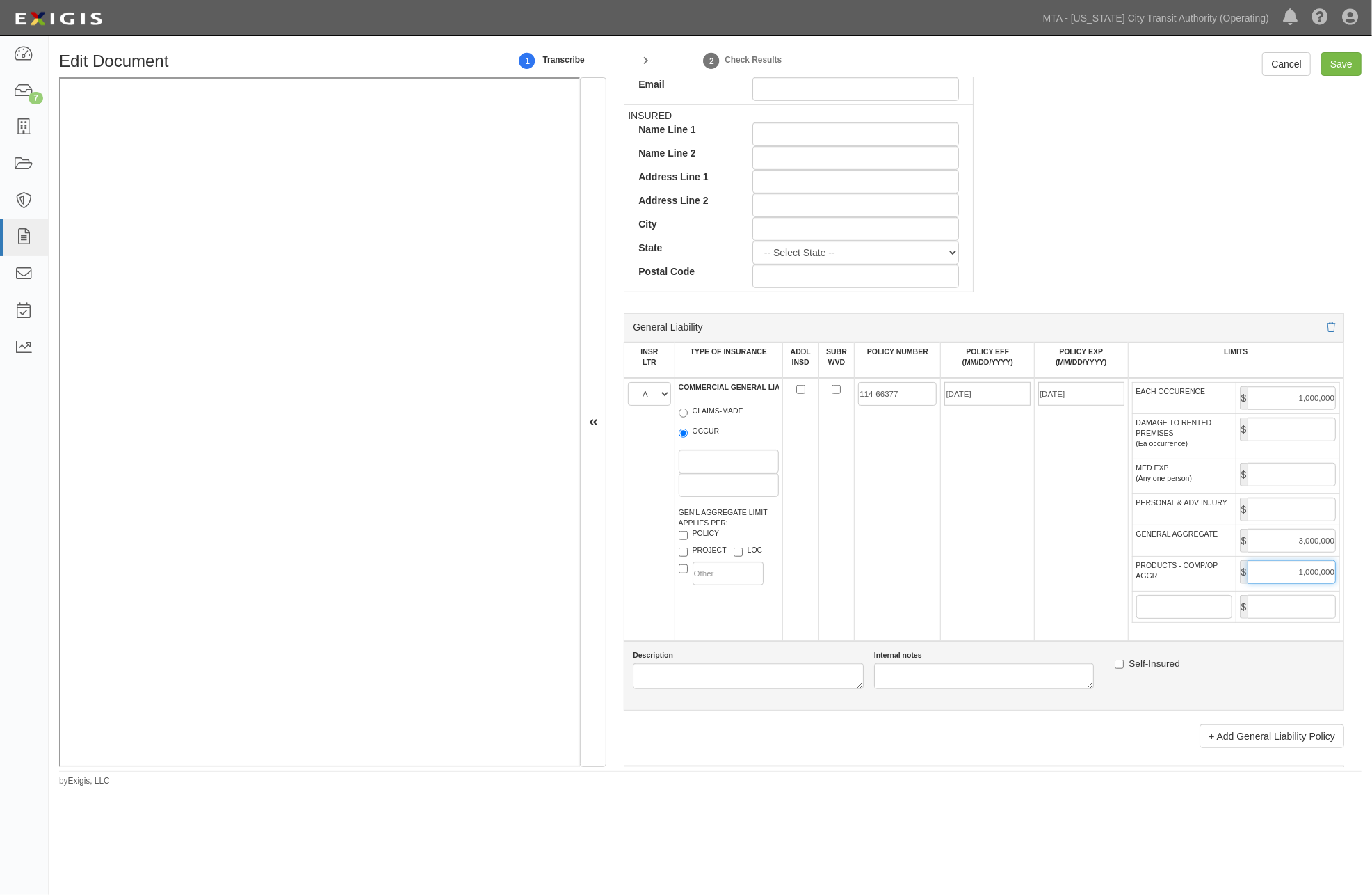
drag, startPoint x: 1282, startPoint y: 595, endPoint x: 1401, endPoint y: 595, distance: 119.0
click at [1372, 595] on html "Toggle navigation Dashboard 7 Inbox Parties Agreements Coverages Documents Mess…" at bounding box center [686, 423] width 1372 height 847
type input "3,000,000"
click at [1341, 60] on input "Save" at bounding box center [1342, 64] width 40 height 24
type input "1000000"
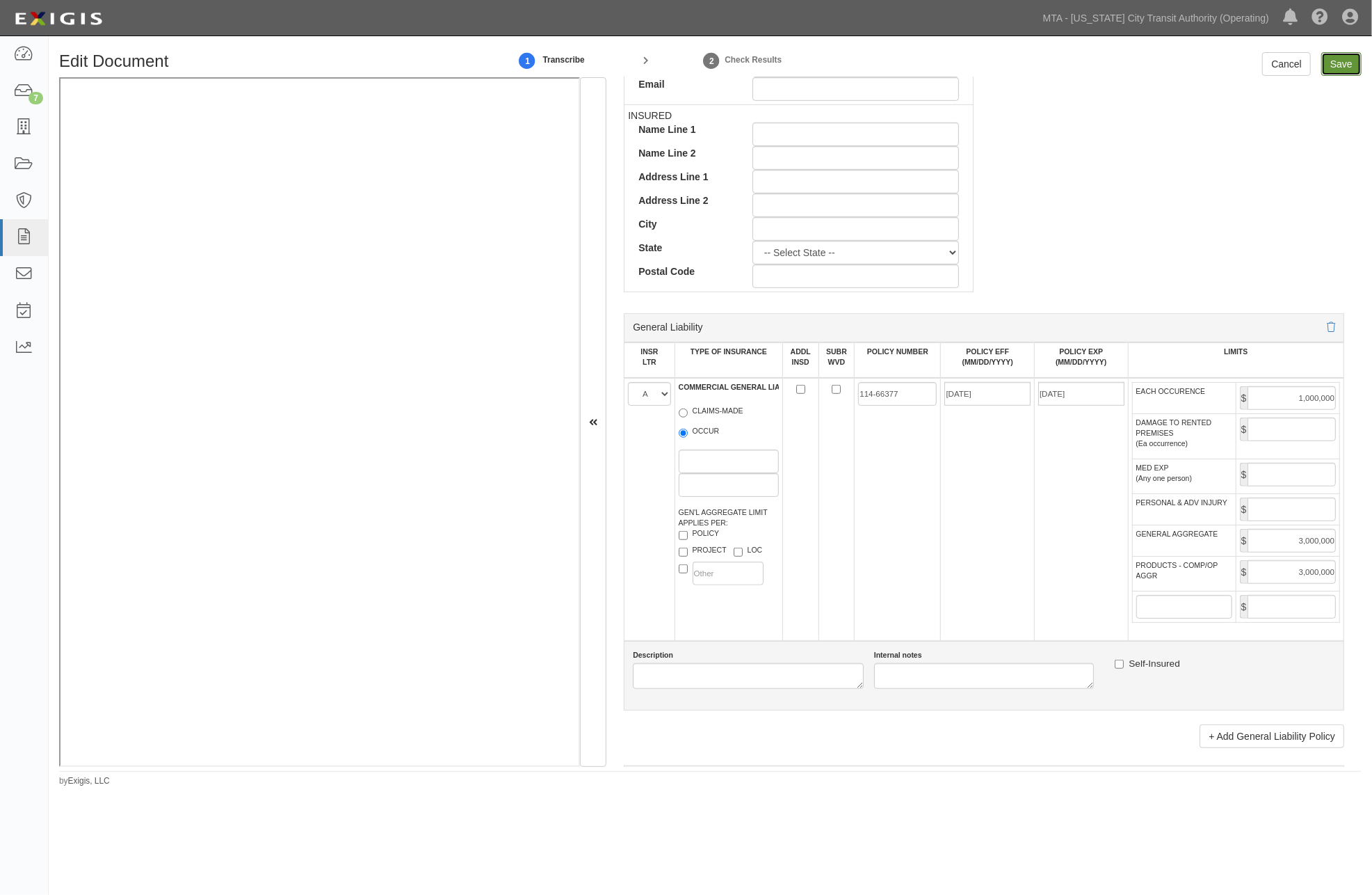
type input "3000000"
type input "2000000"
type input "1000000"
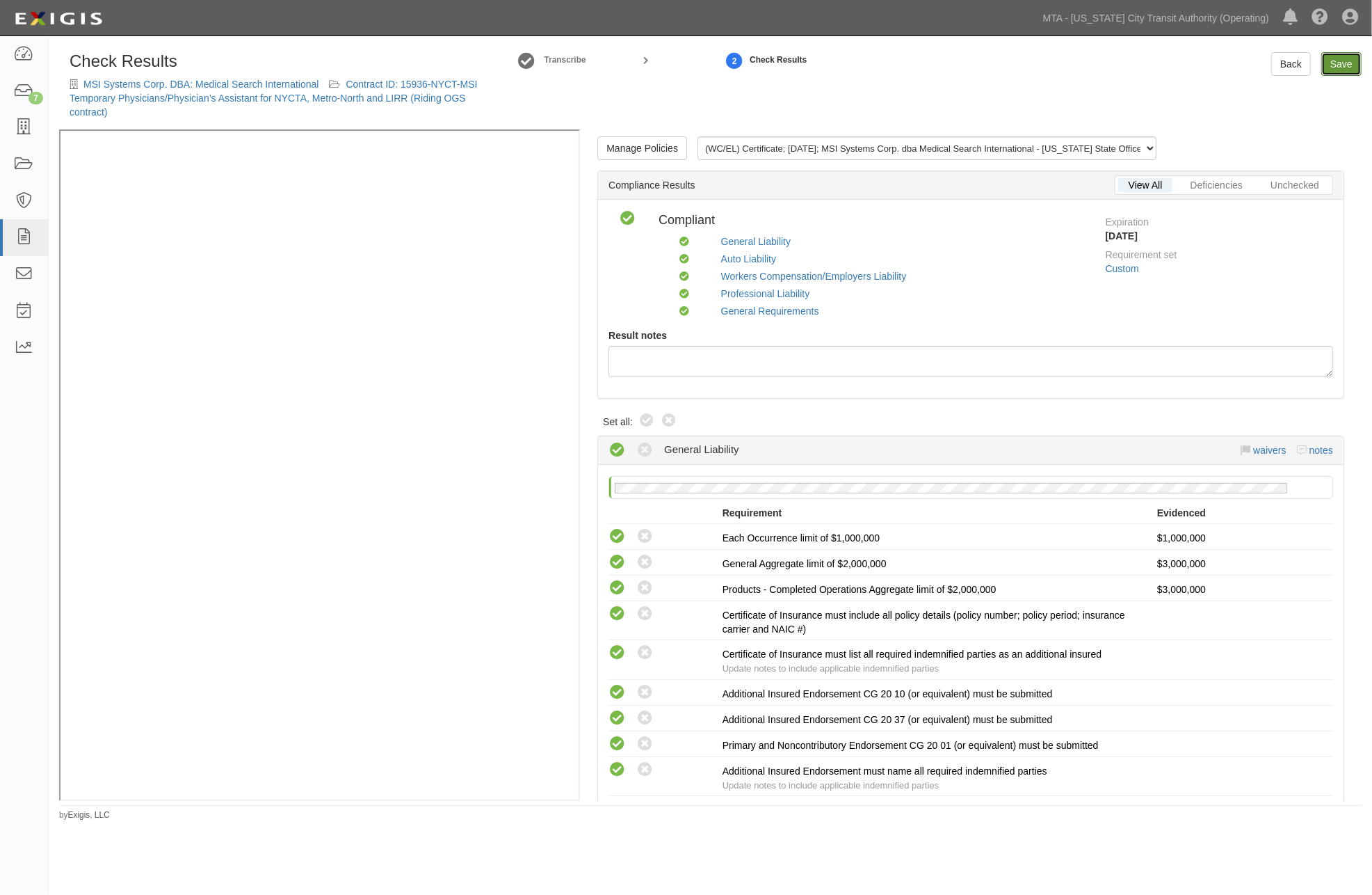
click at [1337, 61] on link "Save" at bounding box center [1342, 64] width 40 height 24
radio input "true"
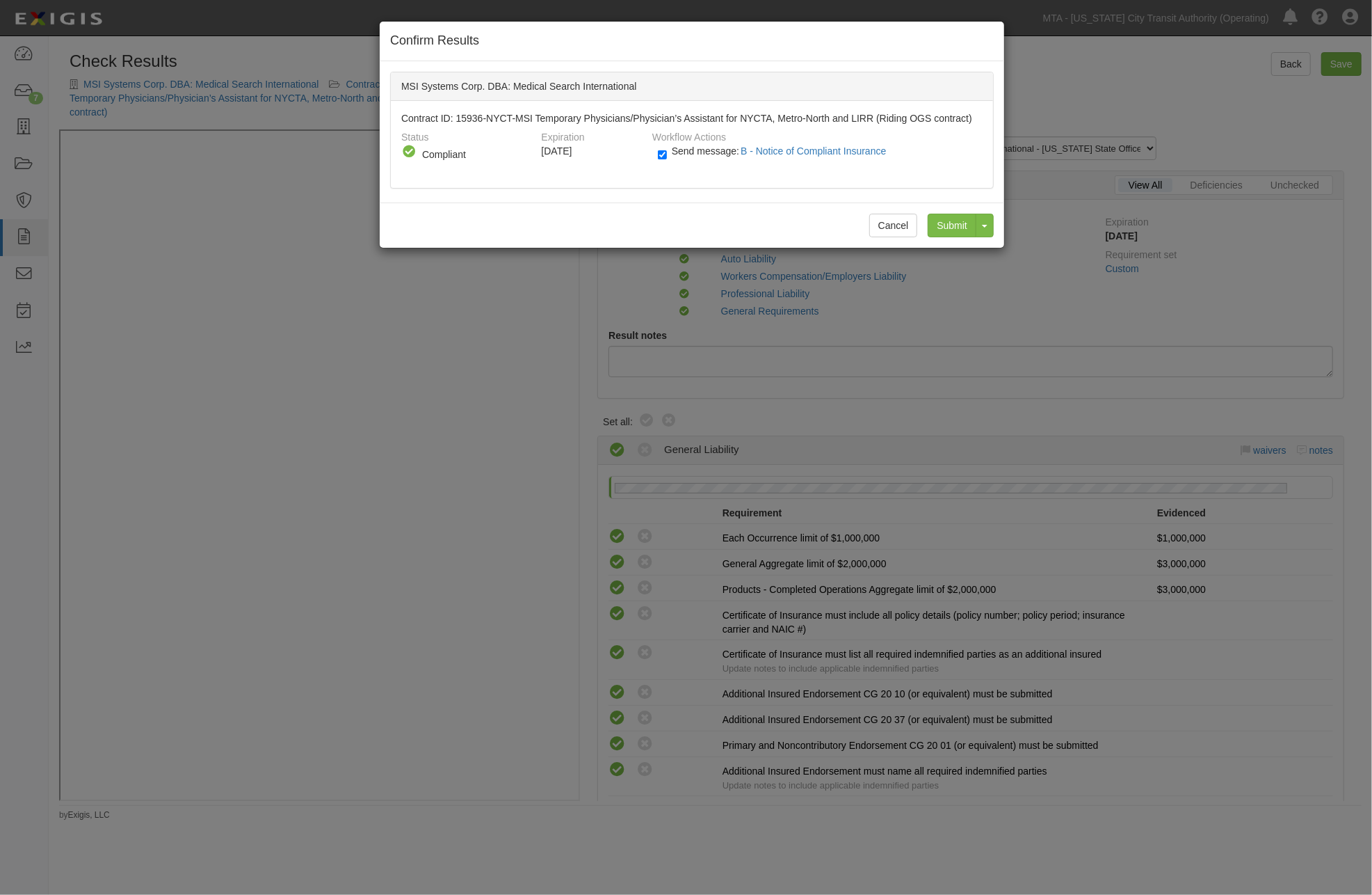
click at [679, 153] on span "Send message: B - Notice of Compliant Insurance" at bounding box center [782, 151] width 221 height 11
click at [667, 153] on input "Send message: B - Notice of Compliant Insurance" at bounding box center [663, 155] width 9 height 16
checkbox input "false"
click at [964, 221] on input "Submit" at bounding box center [951, 226] width 48 height 24
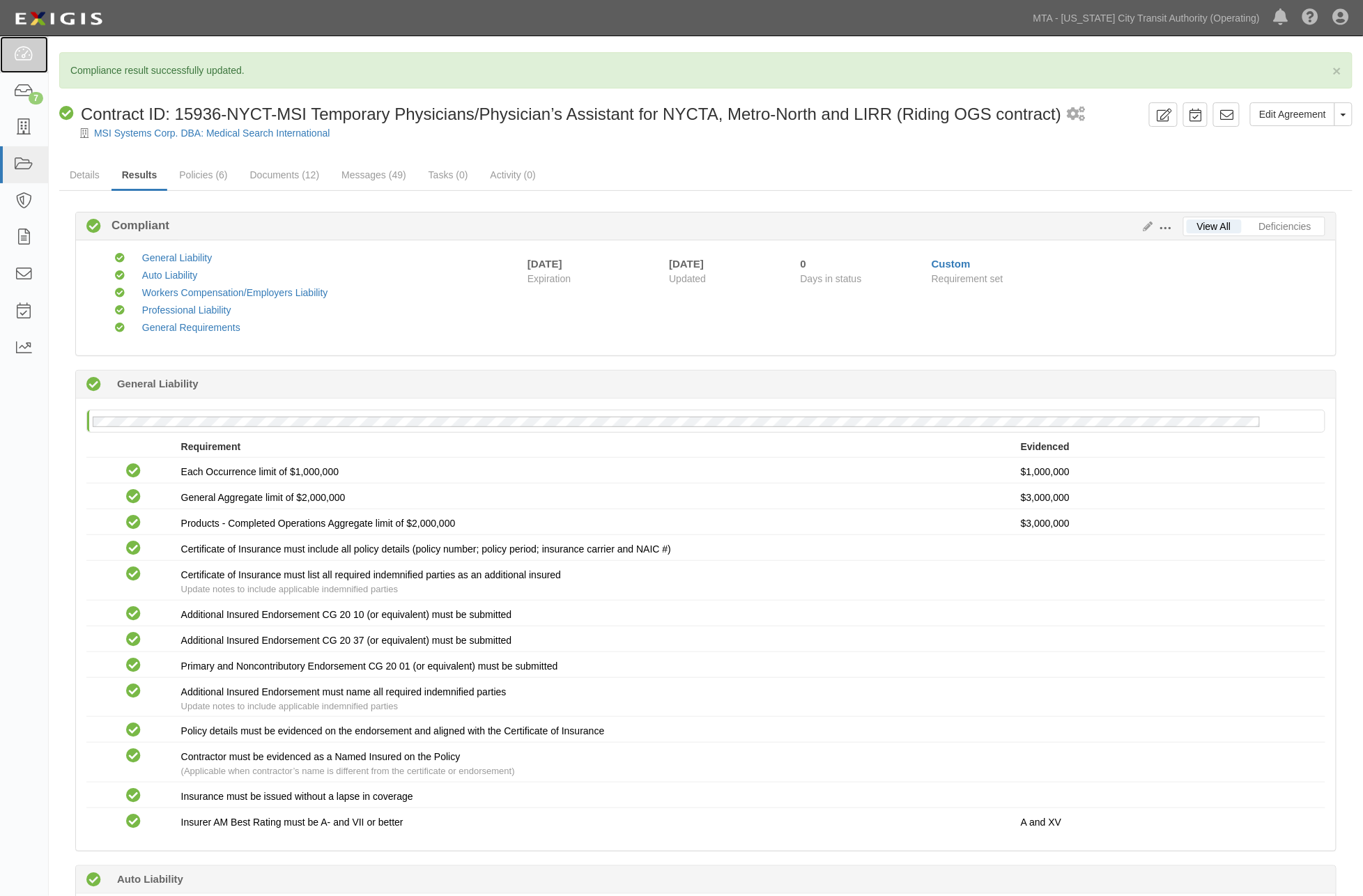
click at [29, 54] on icon at bounding box center [23, 55] width 19 height 16
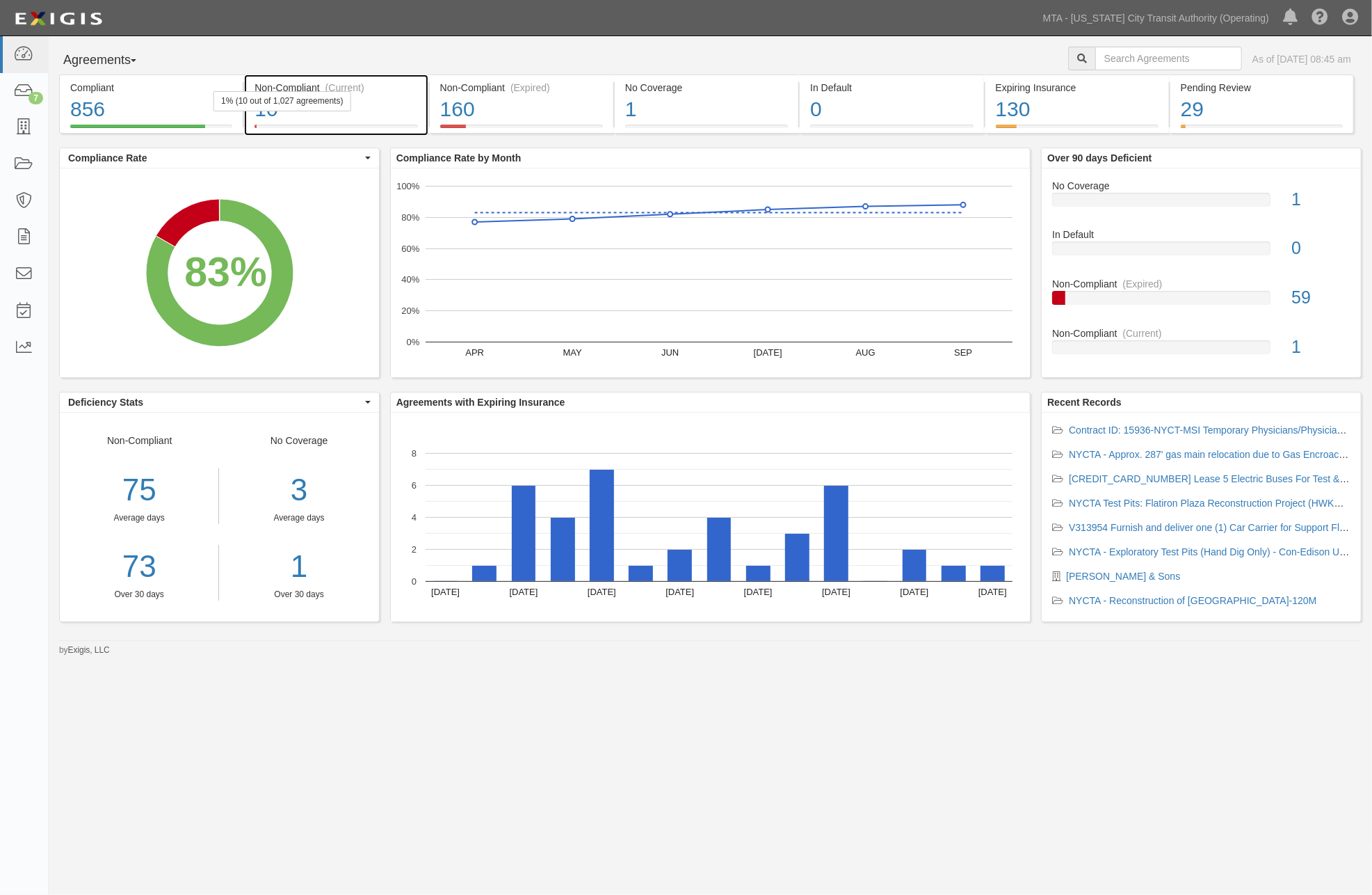
click at [384, 110] on div "10" at bounding box center [336, 110] width 162 height 30
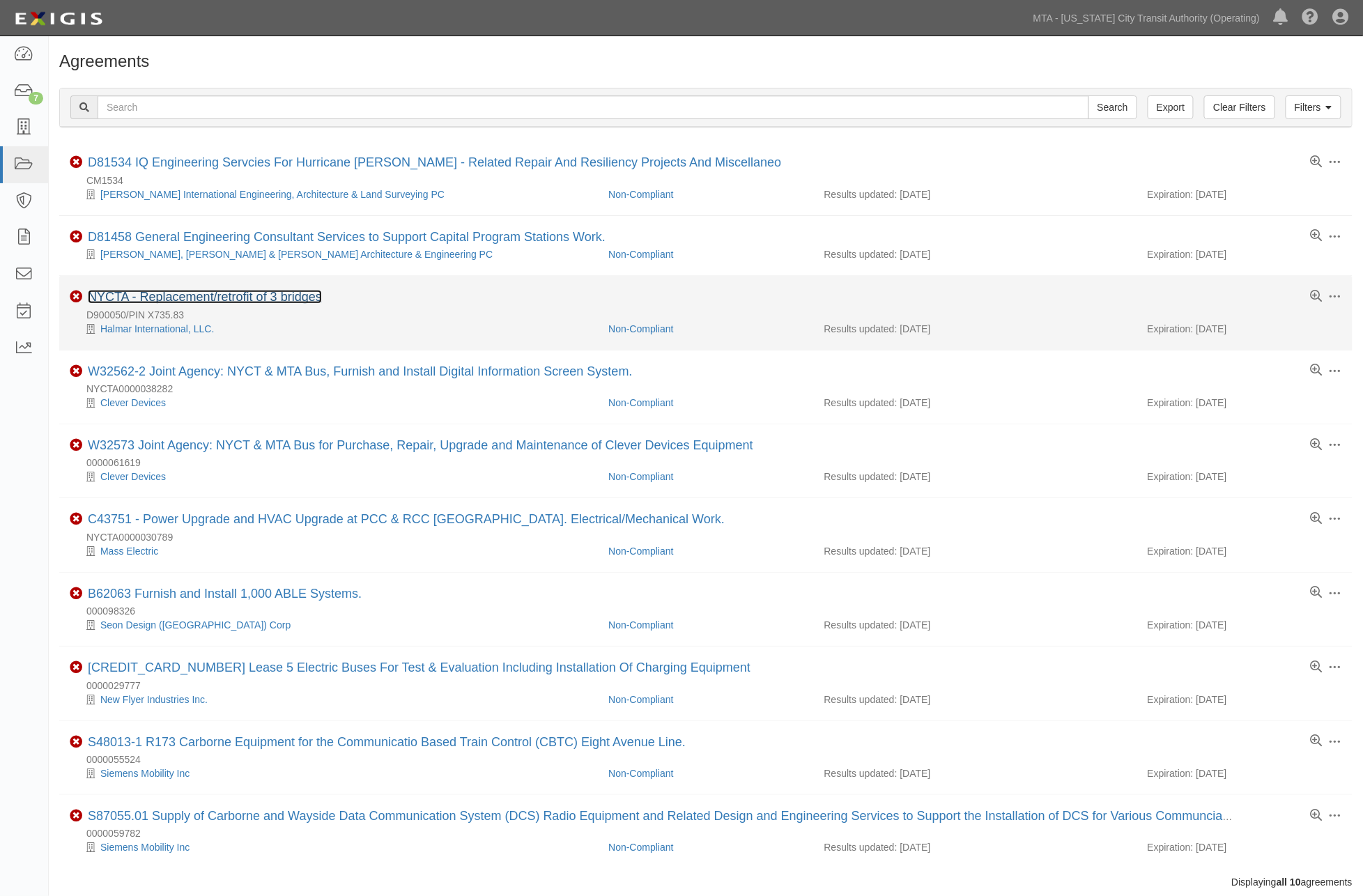
click at [261, 296] on link "NYCTA - Replacement/retrofit of 3 bridges" at bounding box center [205, 296] width 234 height 14
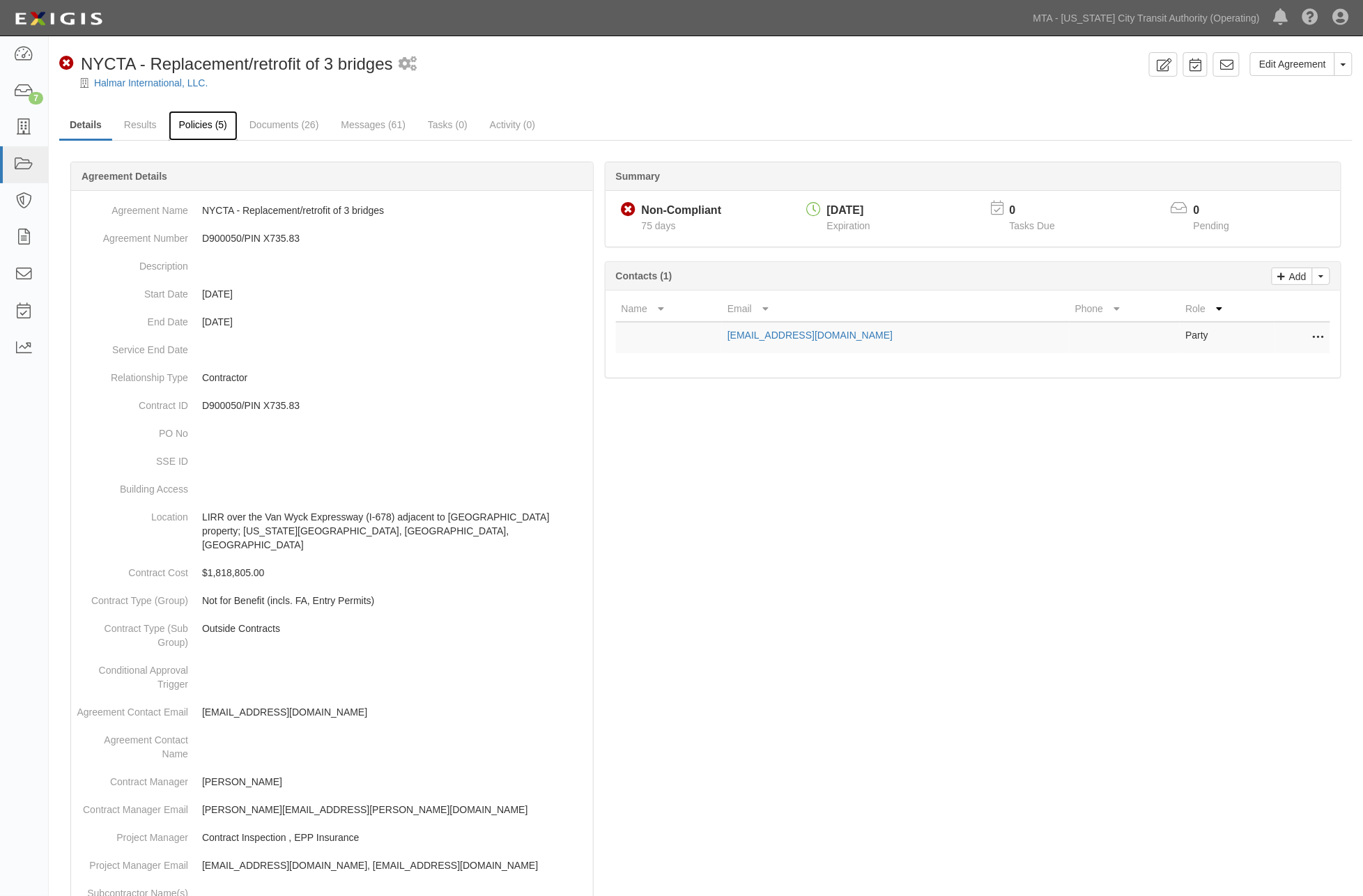
click at [200, 126] on link "Policies (5)" at bounding box center [202, 125] width 69 height 30
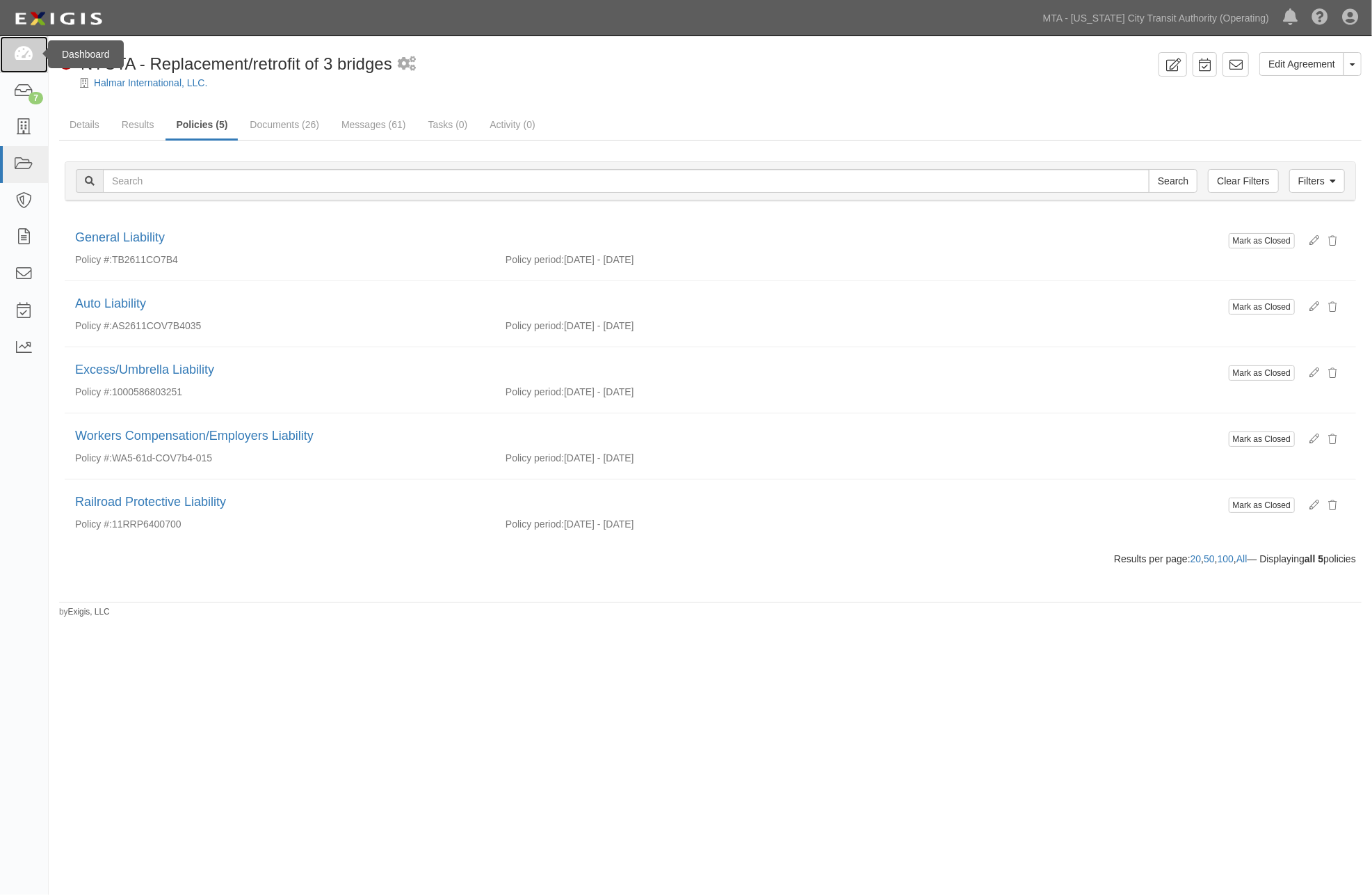
click at [26, 56] on icon at bounding box center [23, 55] width 19 height 16
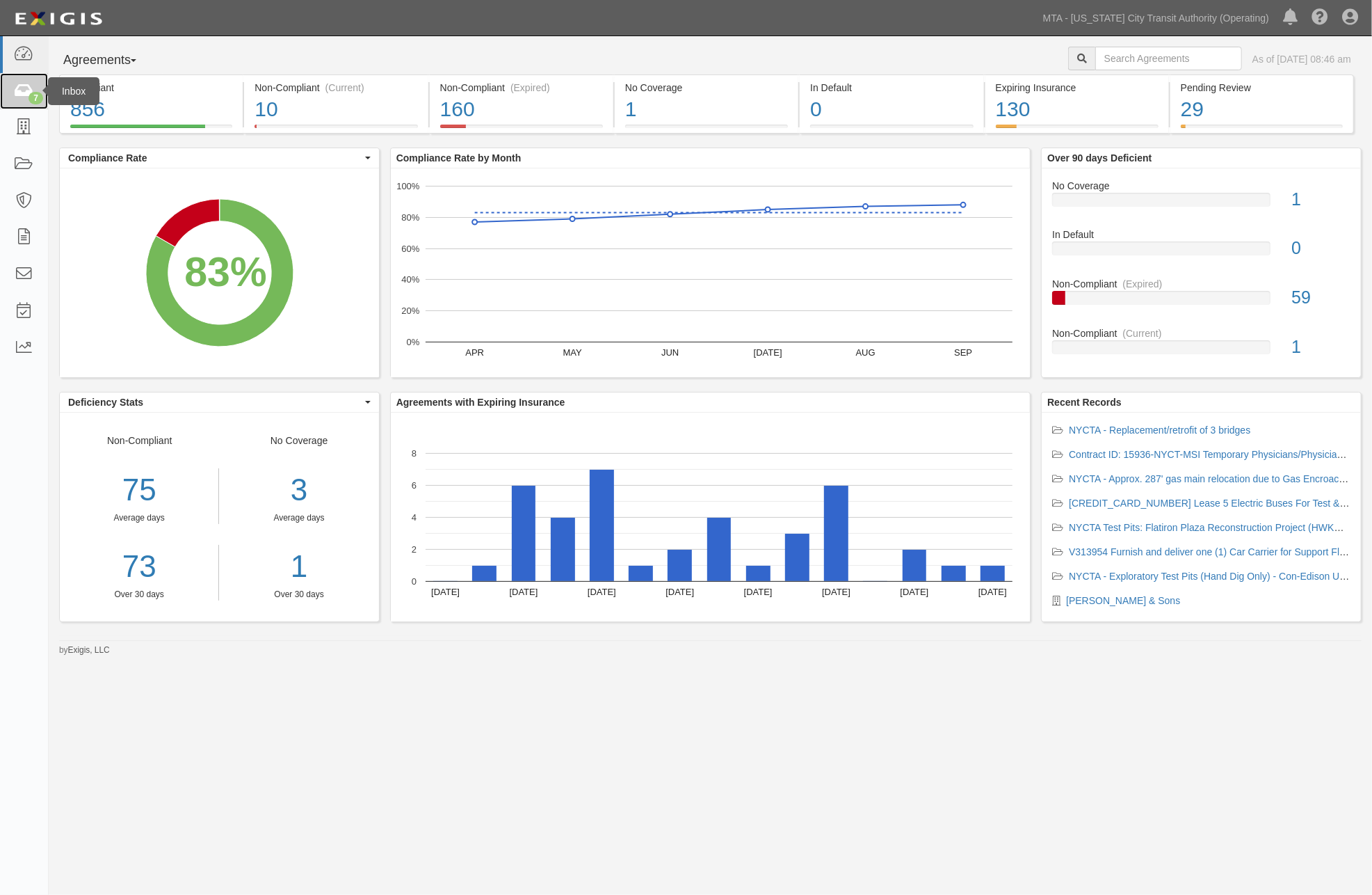
click at [10, 86] on link "7" at bounding box center [24, 91] width 48 height 37
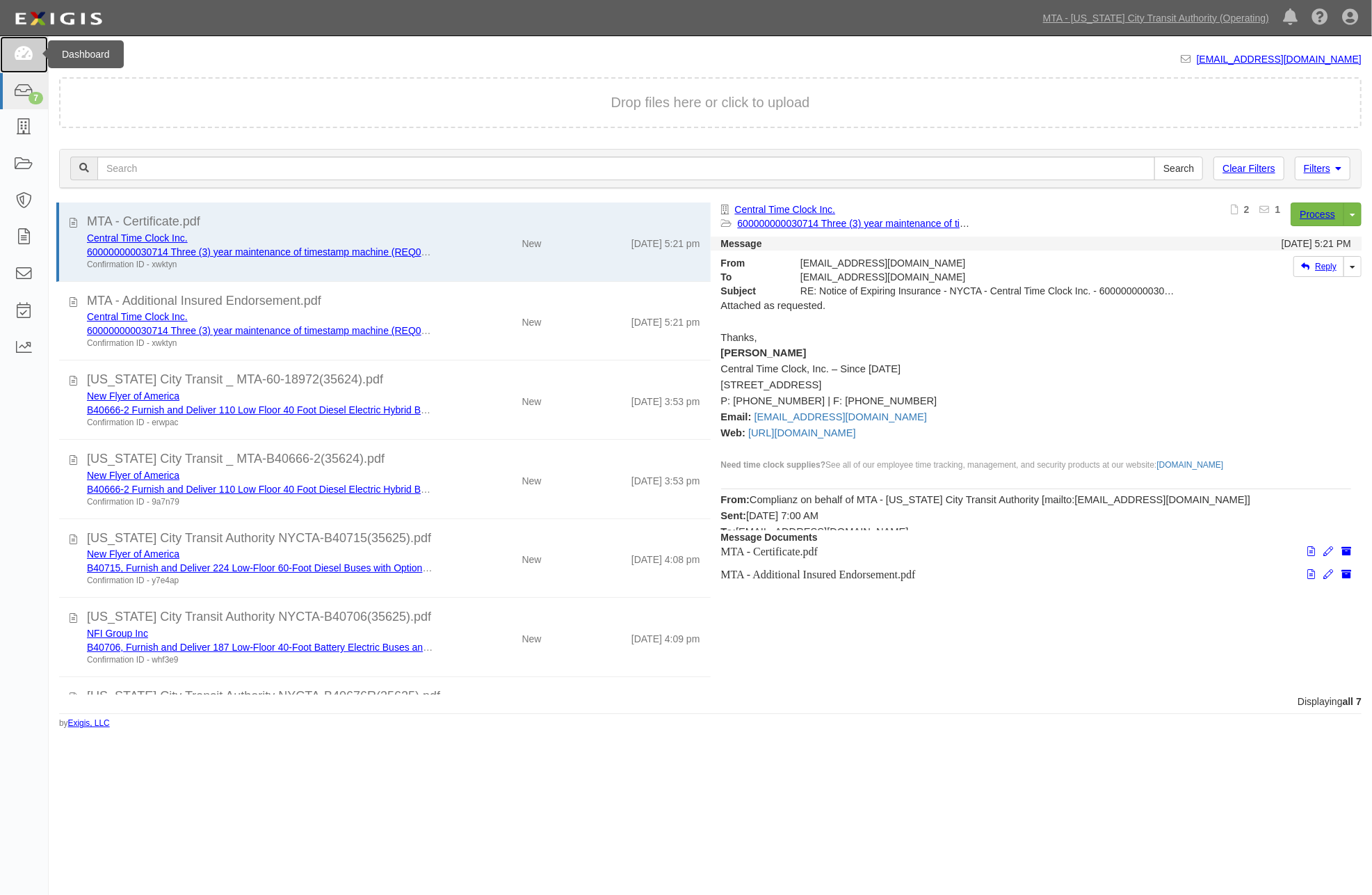
click at [19, 47] on icon at bounding box center [23, 55] width 19 height 16
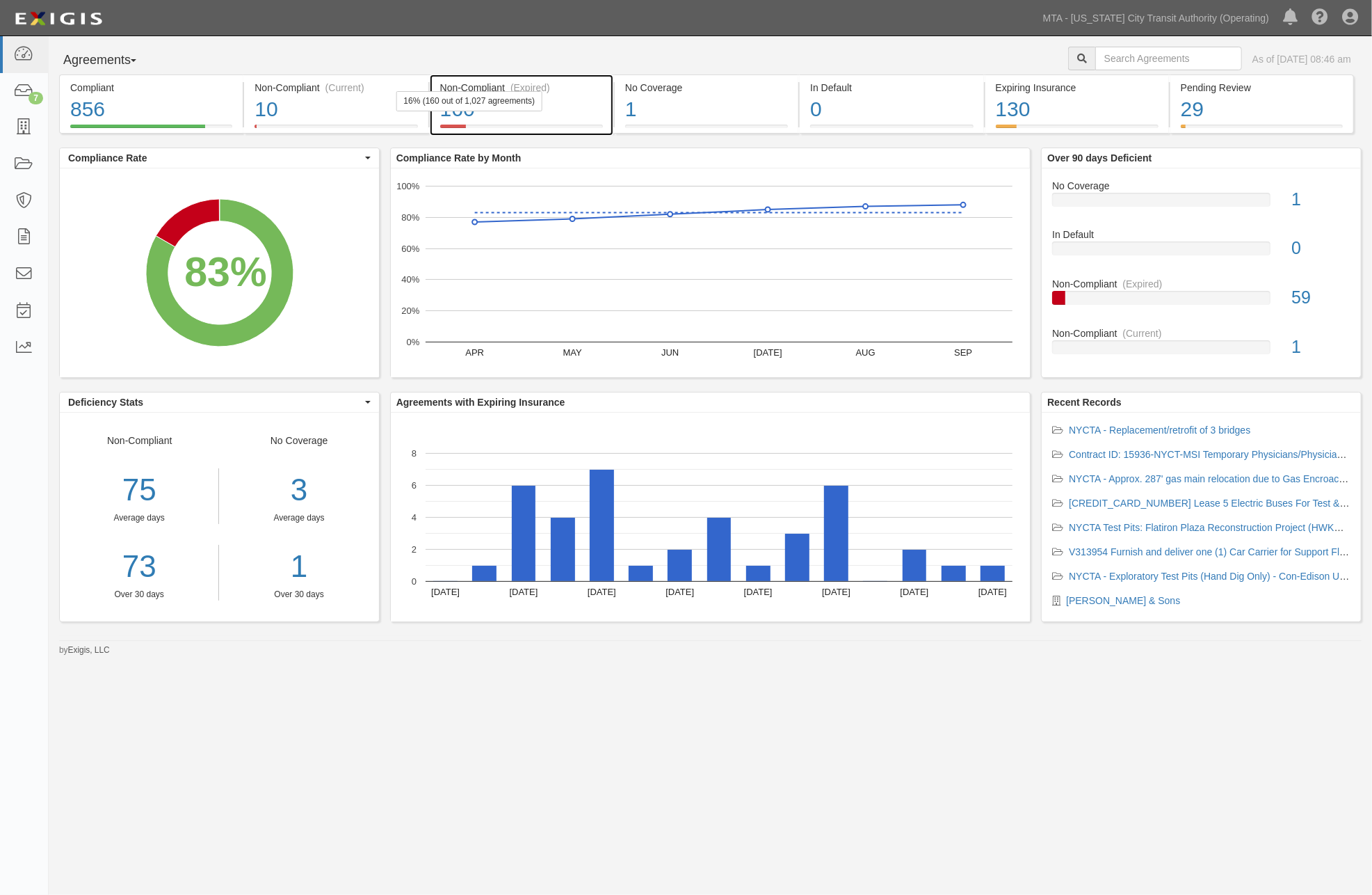
click at [586, 109] on div "160" at bounding box center [521, 110] width 162 height 30
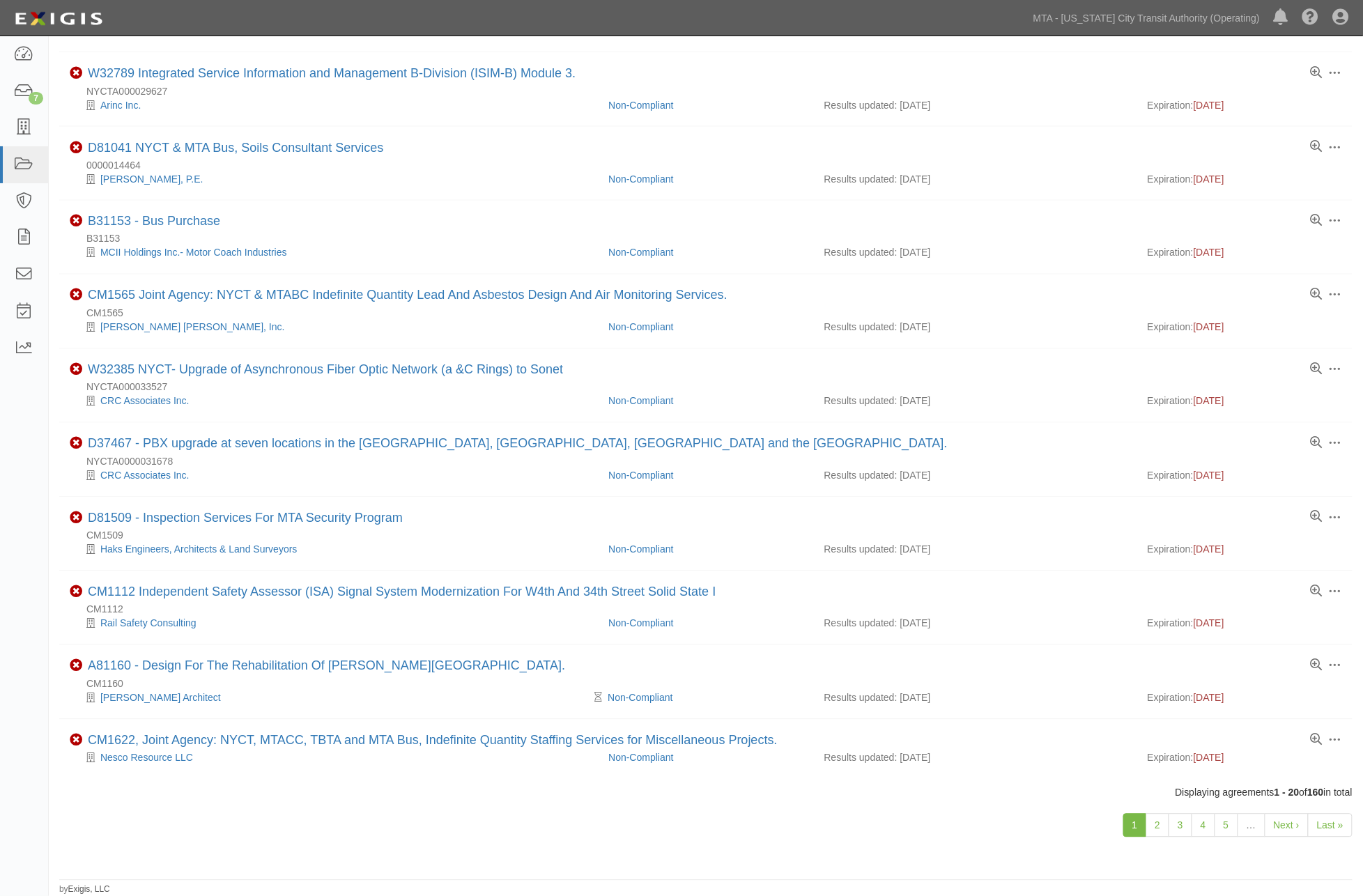
scroll to position [816, 0]
click at [1159, 829] on link "2" at bounding box center [1158, 826] width 24 height 24
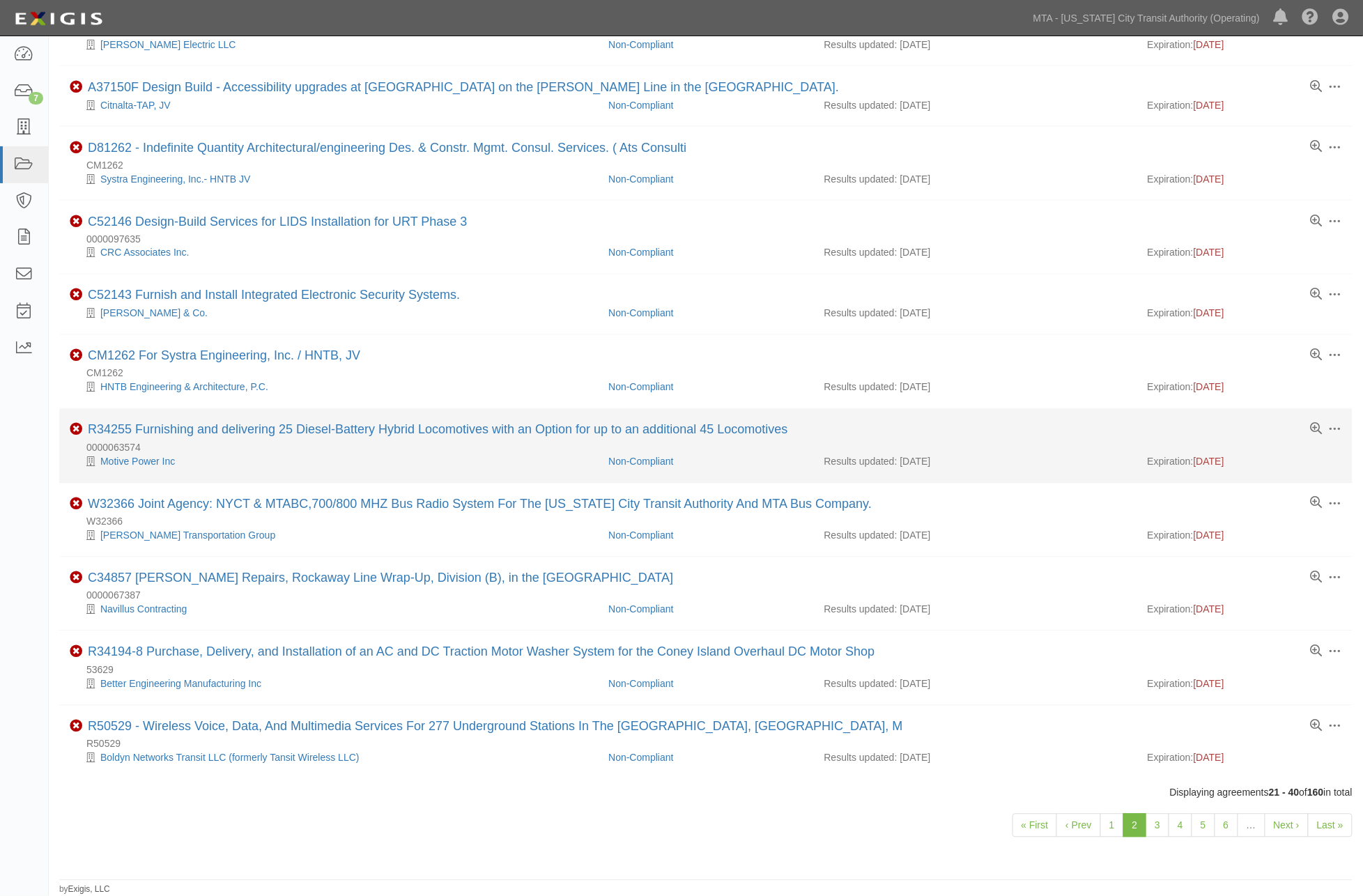
scroll to position [788, 0]
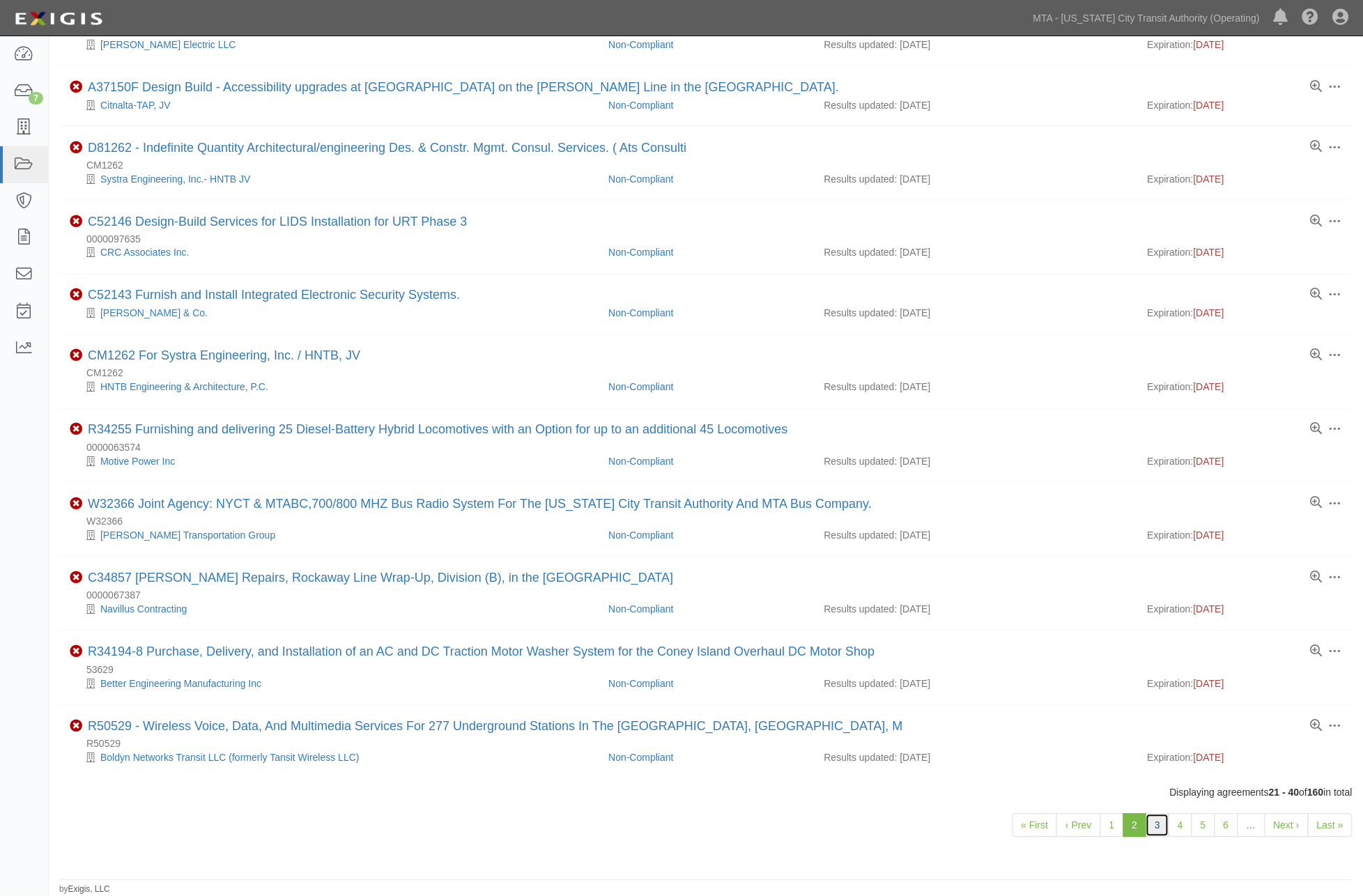
click at [1160, 818] on link "3" at bounding box center [1158, 826] width 24 height 24
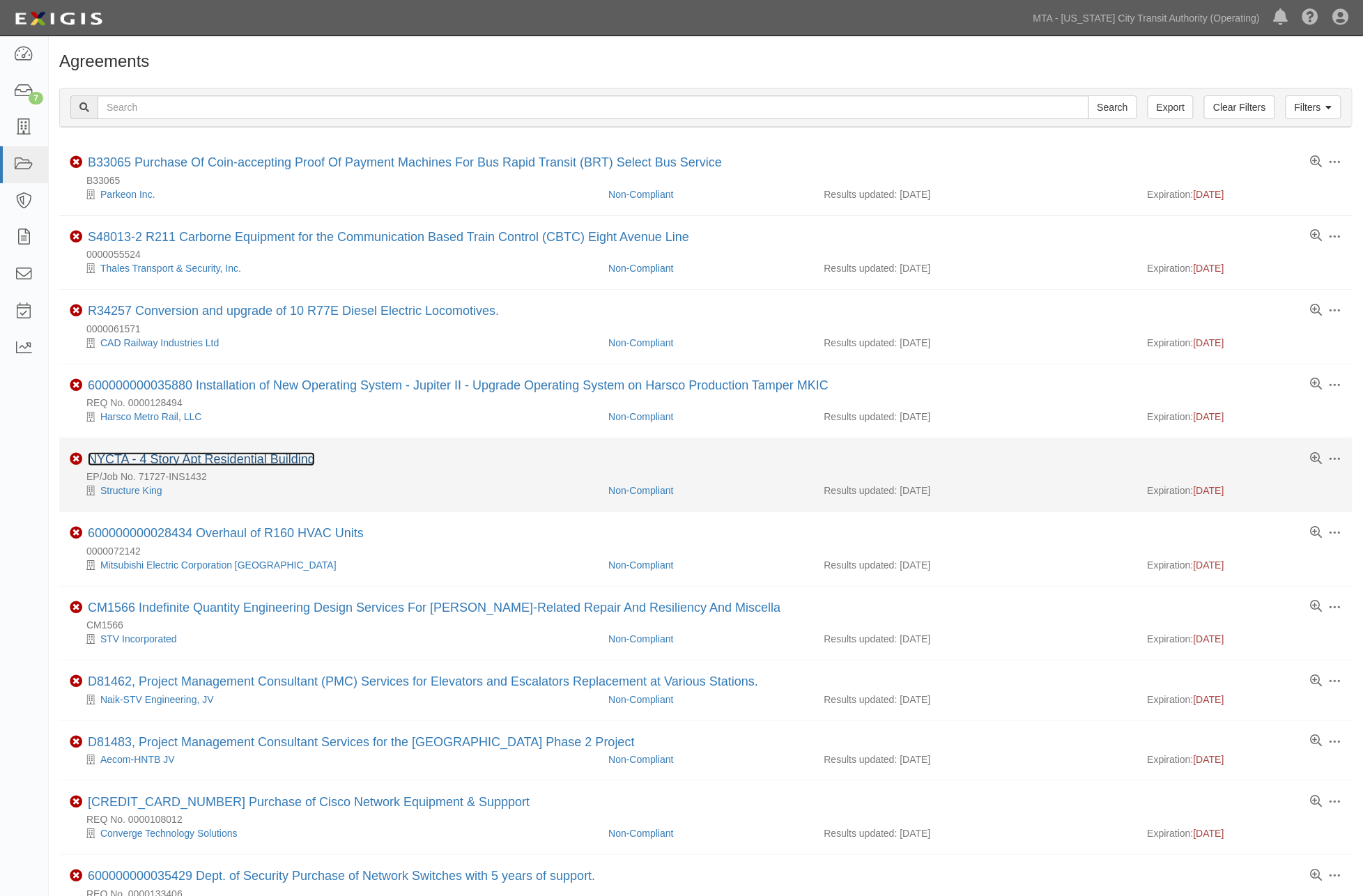
click at [233, 461] on link "NYCTA - 4 Story Apt Residential Building" at bounding box center [201, 459] width 227 height 14
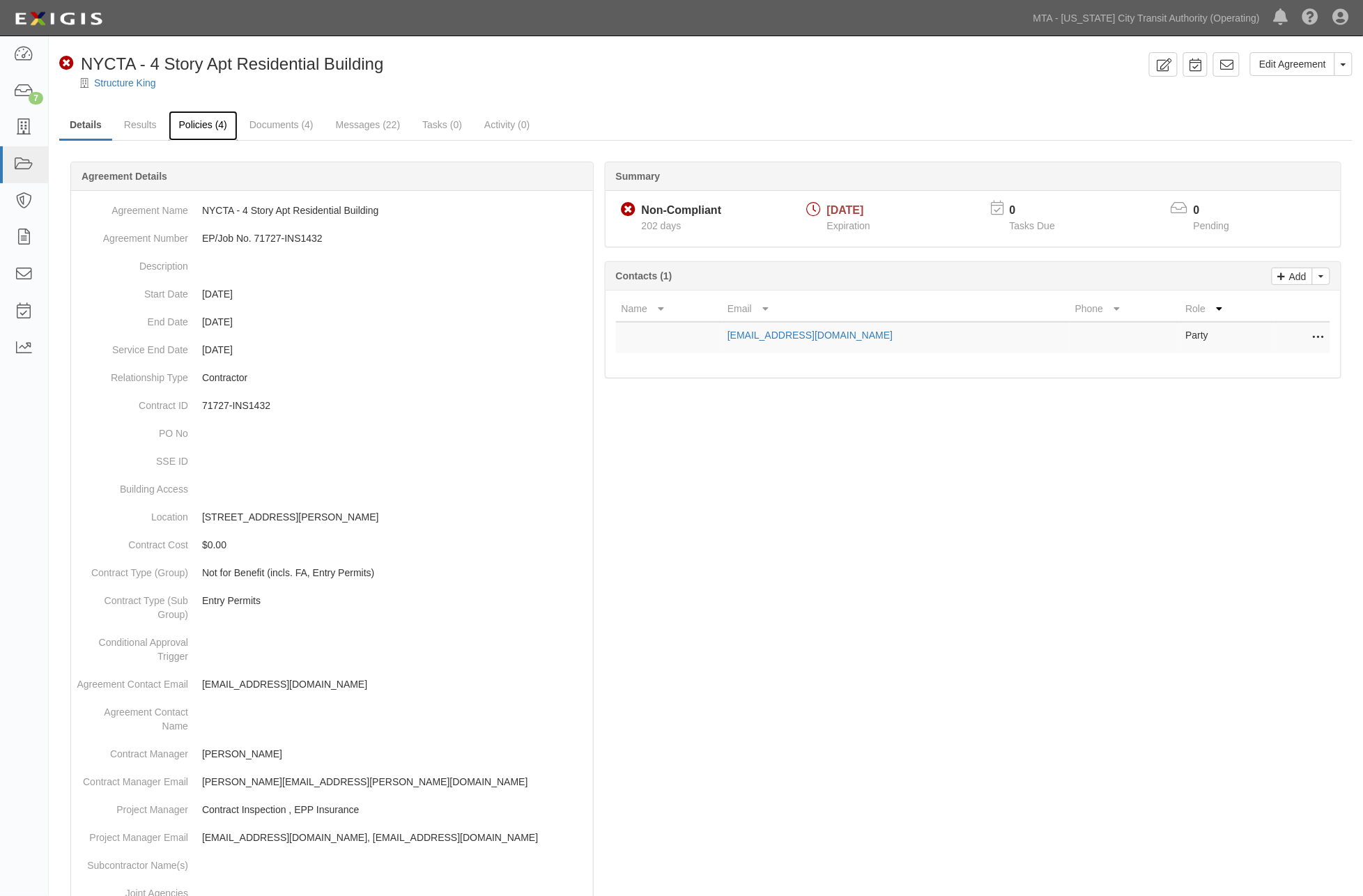
click at [198, 128] on link "Policies (4)" at bounding box center [202, 125] width 69 height 30
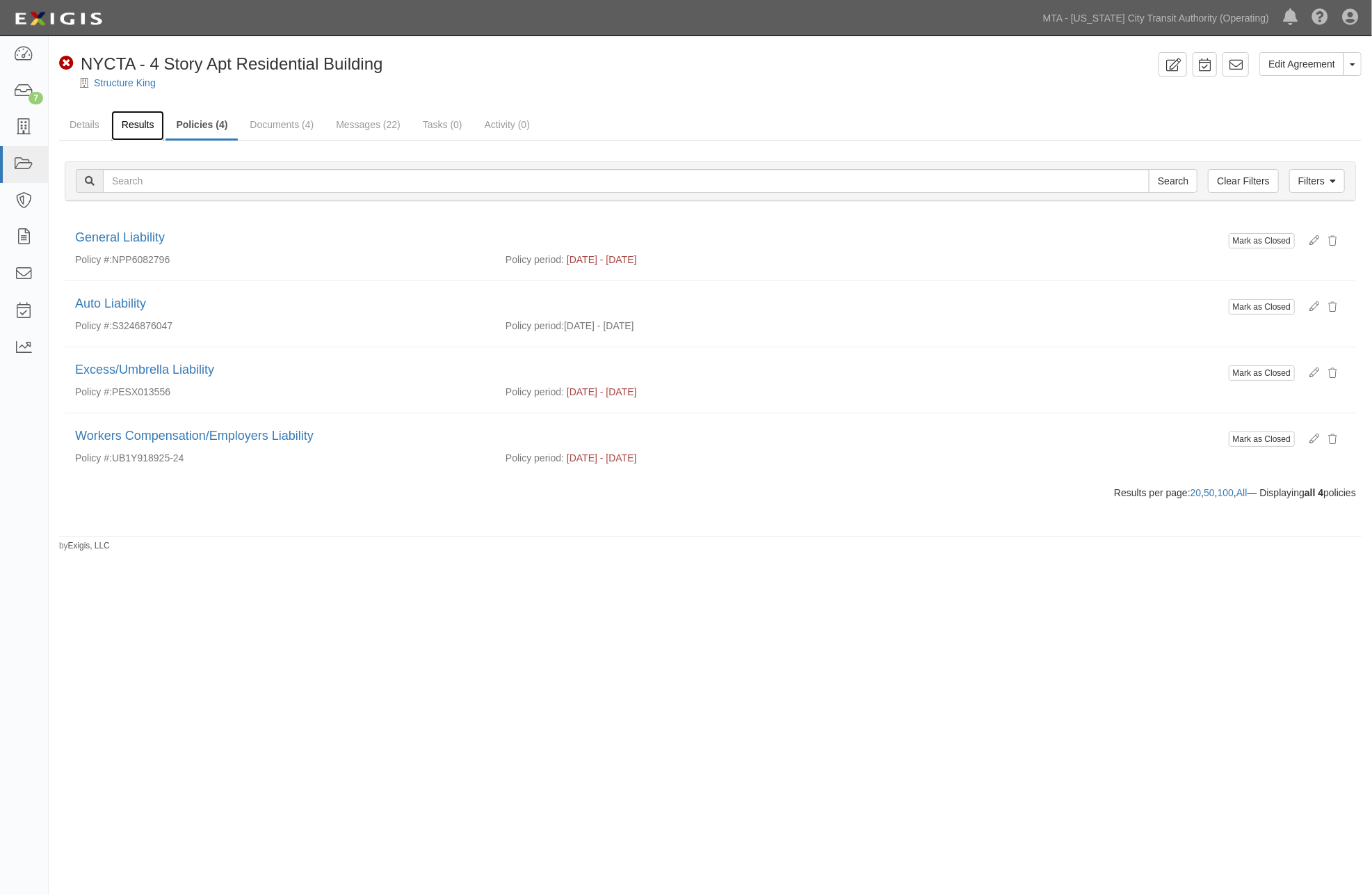
click at [138, 121] on link "Results" at bounding box center [138, 125] width 54 height 30
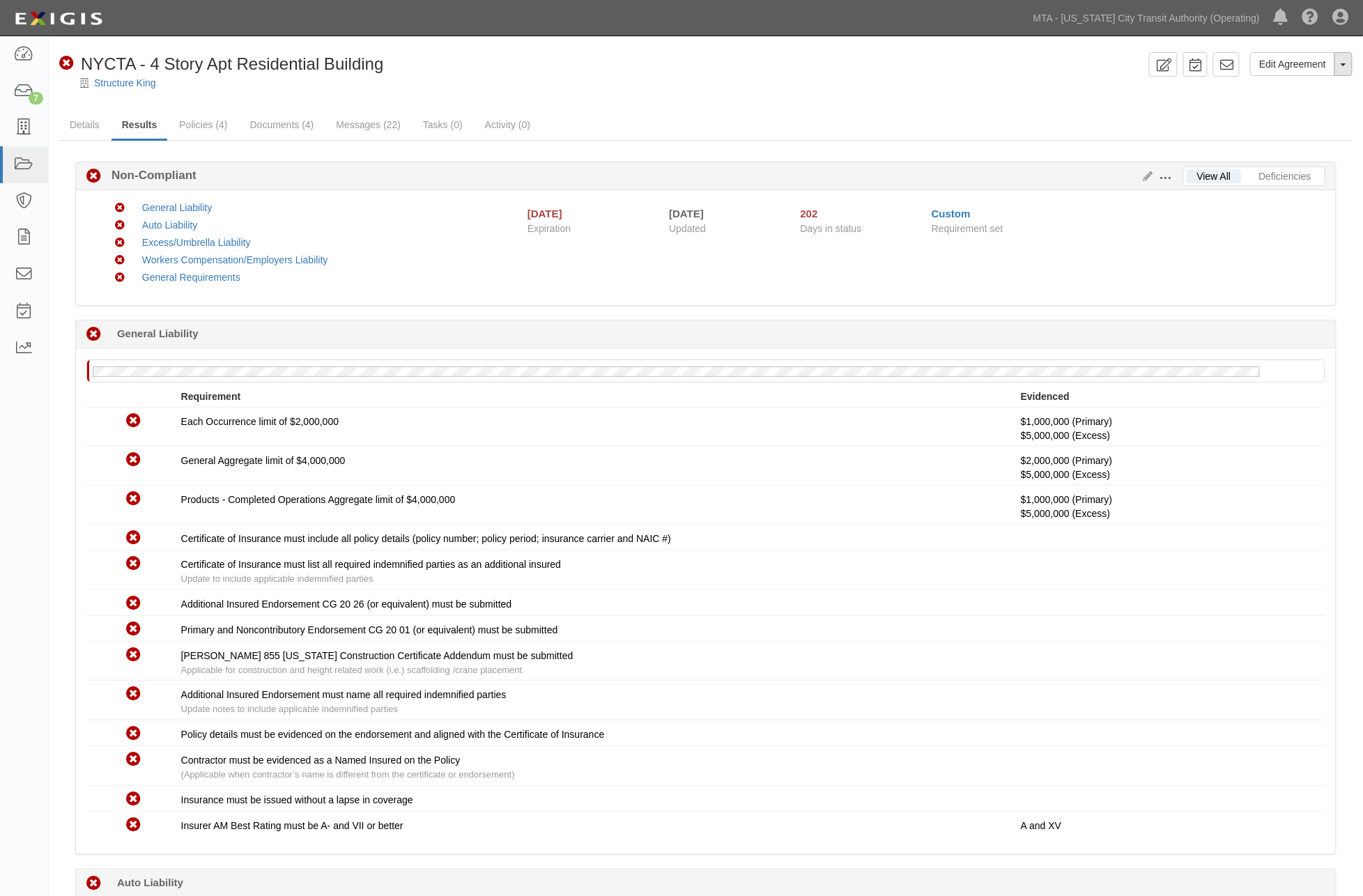
click at [1343, 68] on button "Toggle Agreement Dropdown" at bounding box center [1344, 64] width 18 height 24
click at [1288, 109] on link "Archive Agreement" at bounding box center [1297, 109] width 110 height 18
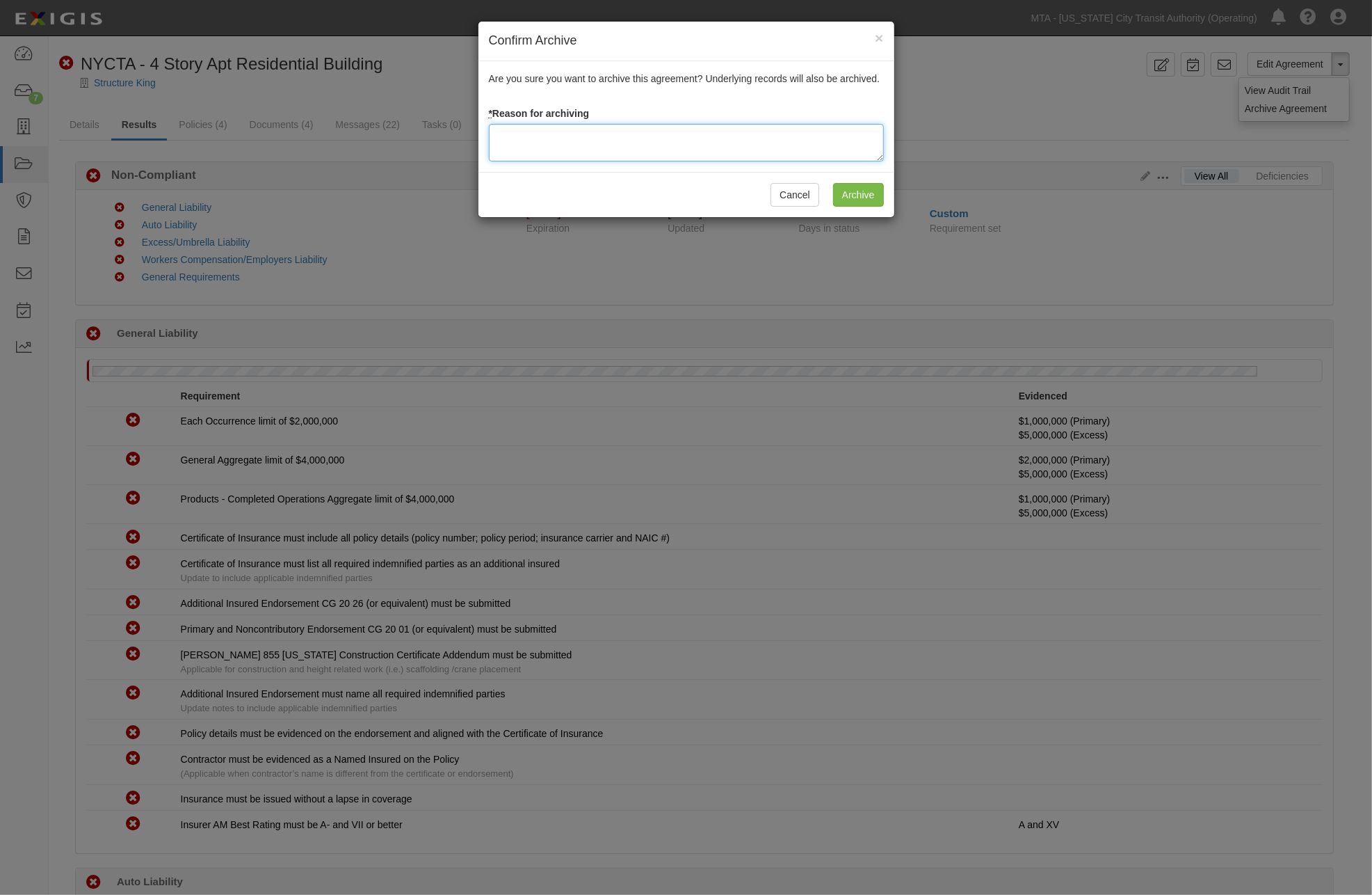
click at [795, 148] on textarea at bounding box center [686, 142] width 395 height 37
type textarea "Completed"
click at [866, 195] on input "Archive" at bounding box center [859, 195] width 51 height 24
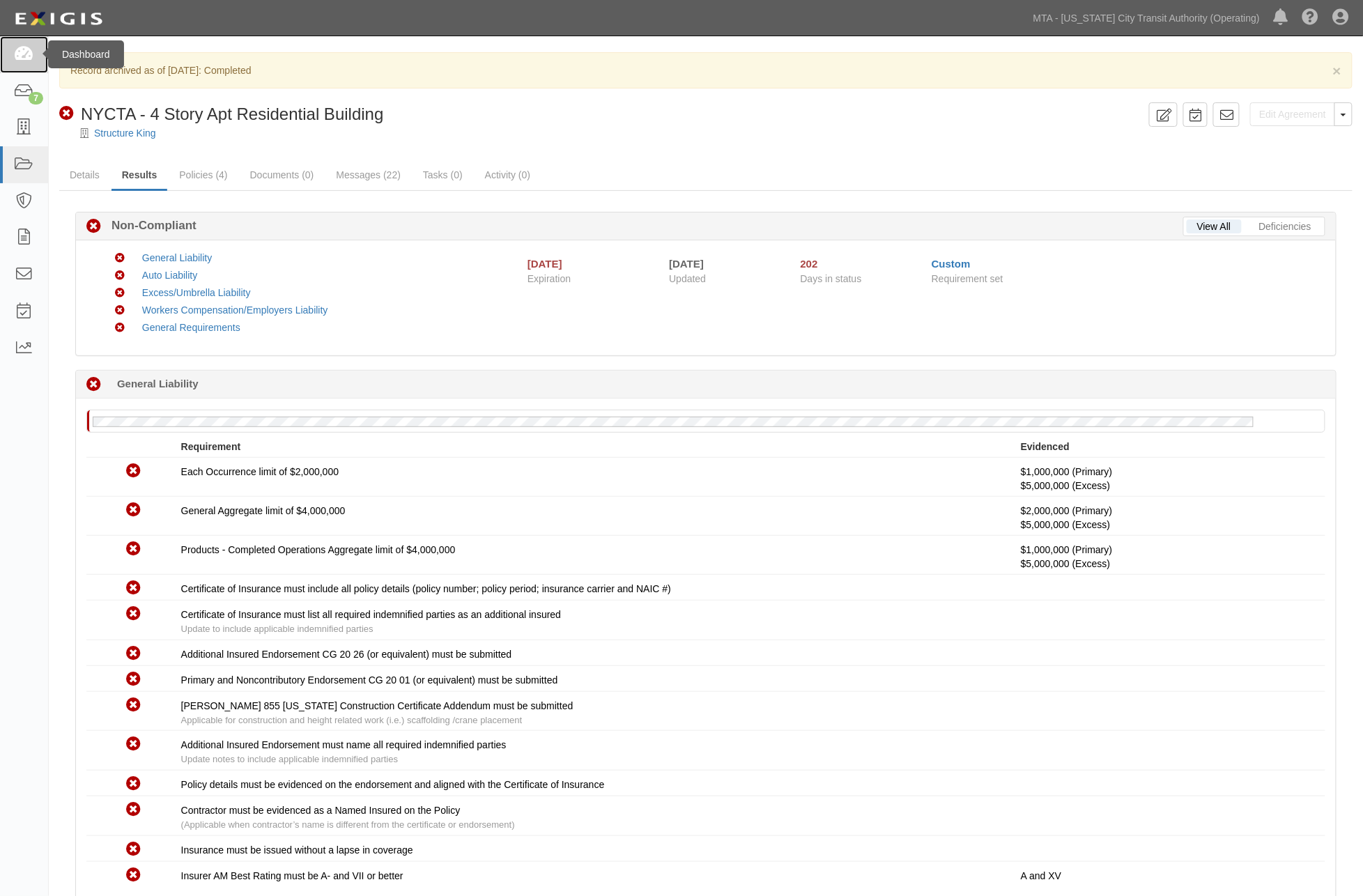
click at [16, 54] on icon at bounding box center [23, 55] width 19 height 16
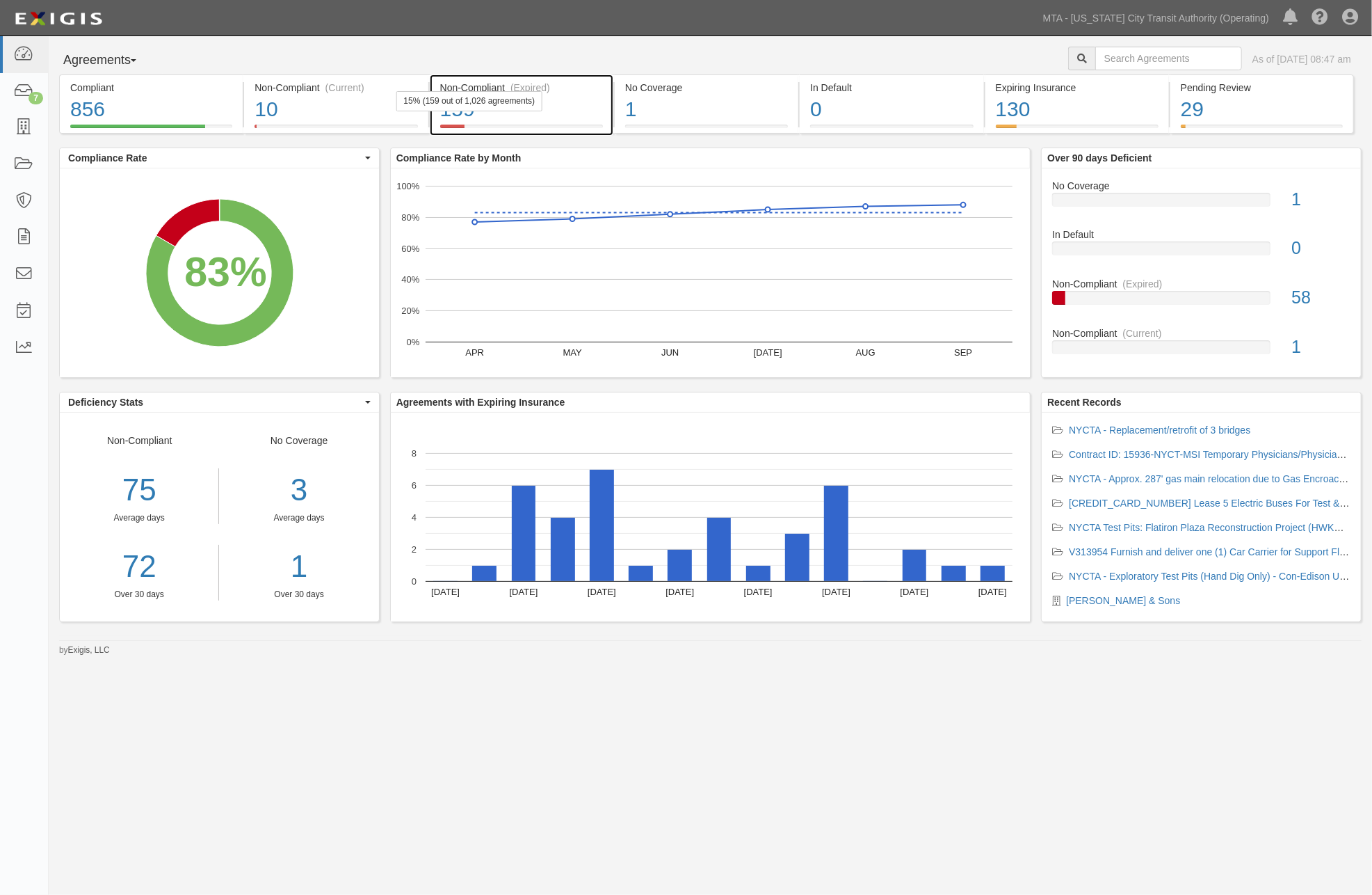
click at [571, 110] on div "159" at bounding box center [521, 110] width 162 height 30
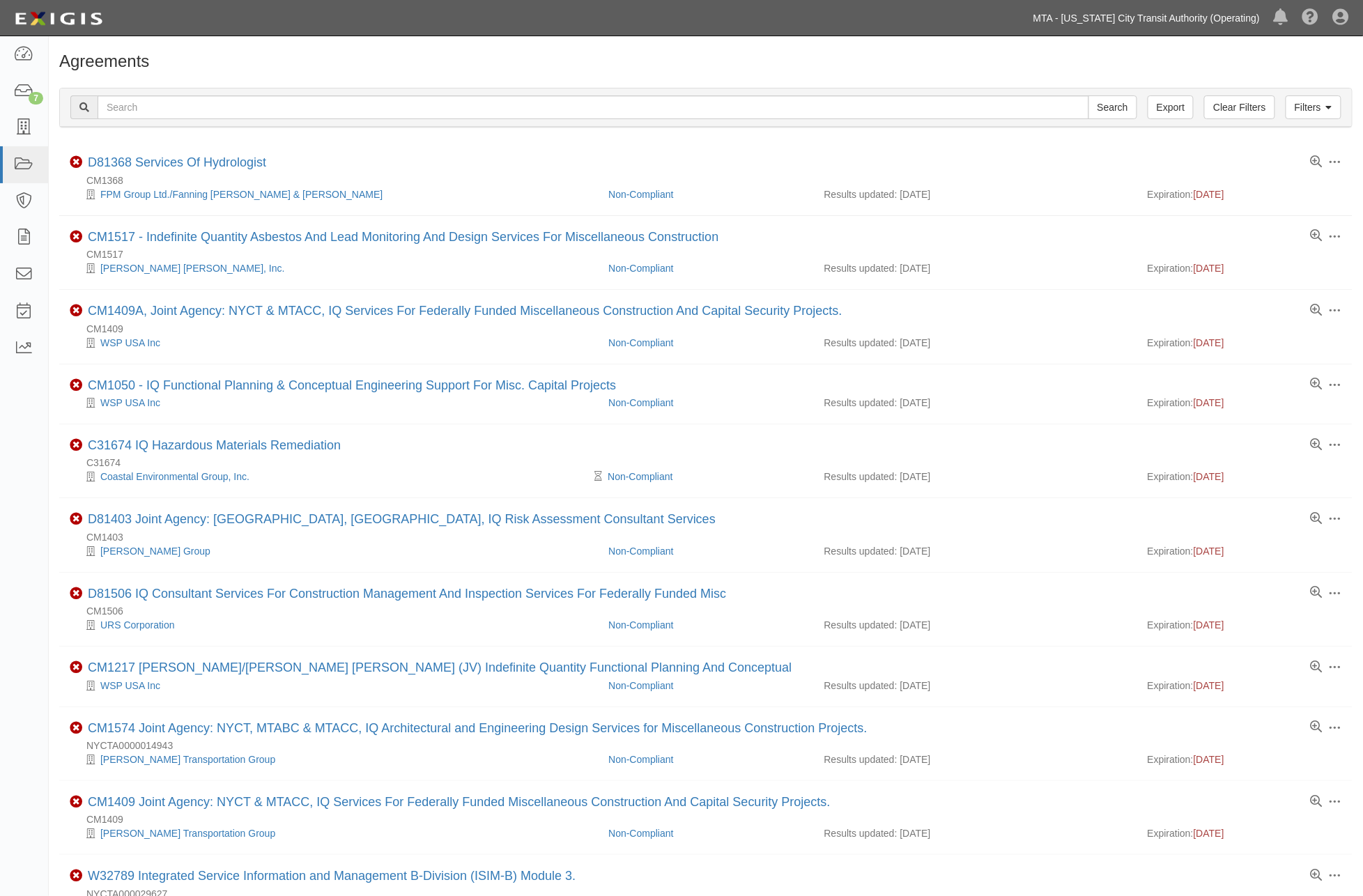
click at [1140, 15] on link "MTA - [US_STATE] City Transit Authority (Operating)" at bounding box center [1146, 18] width 241 height 27
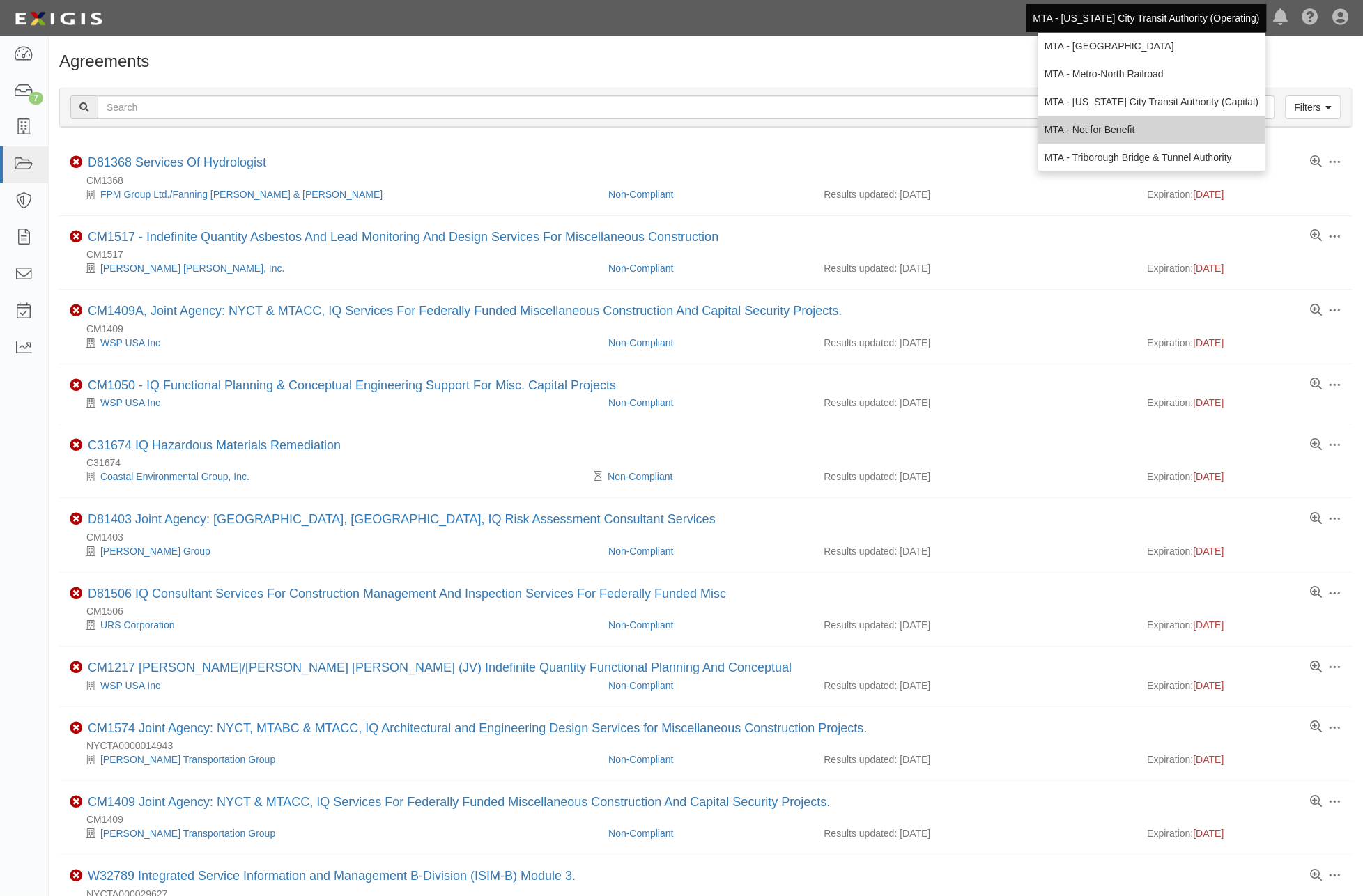
scroll to position [92, 0]
click at [1123, 151] on link "MTA - Triborough Bridge & Tunnel Authority" at bounding box center [1152, 153] width 228 height 27
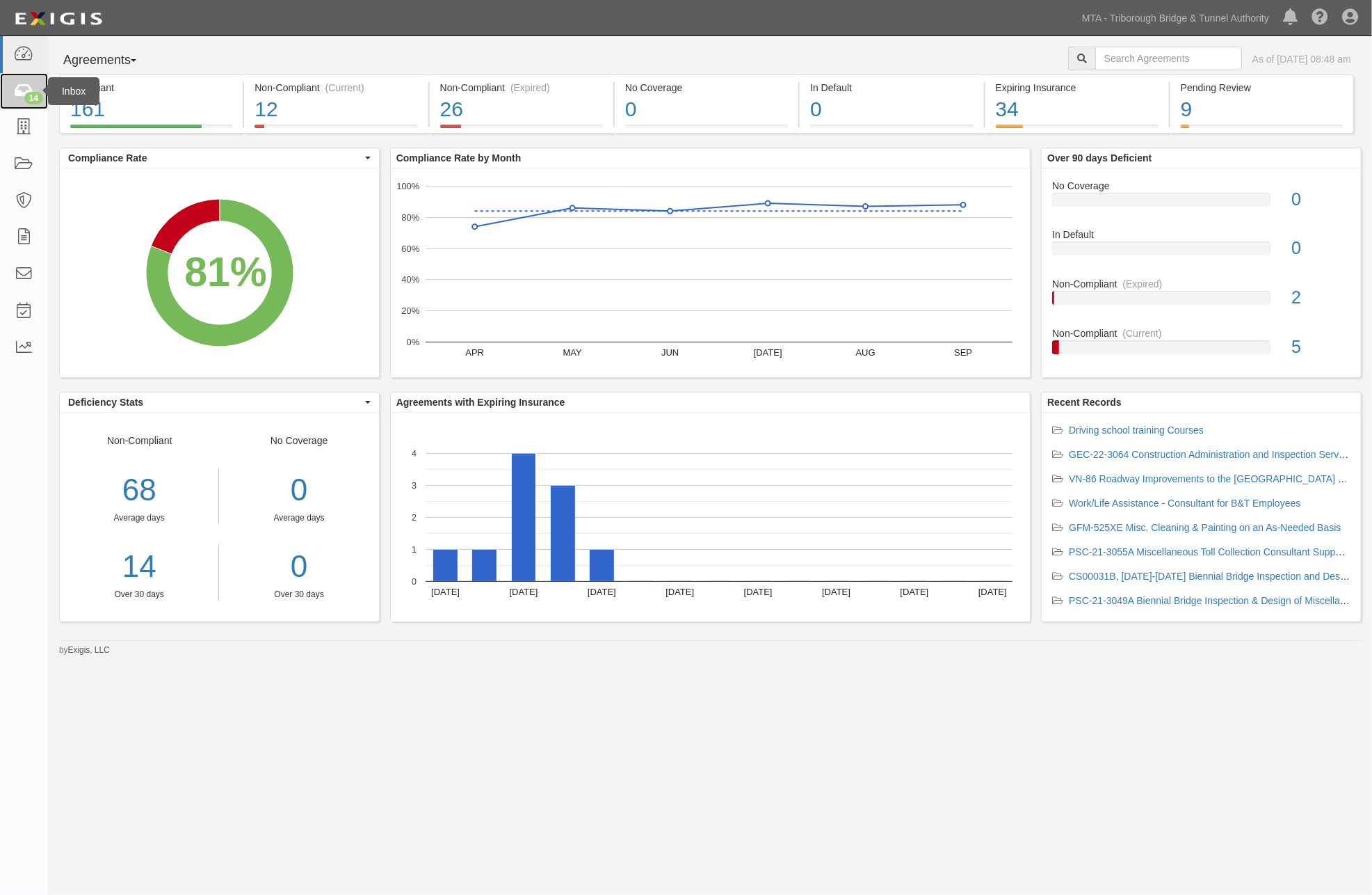
click at [24, 92] on icon at bounding box center [23, 91] width 19 height 16
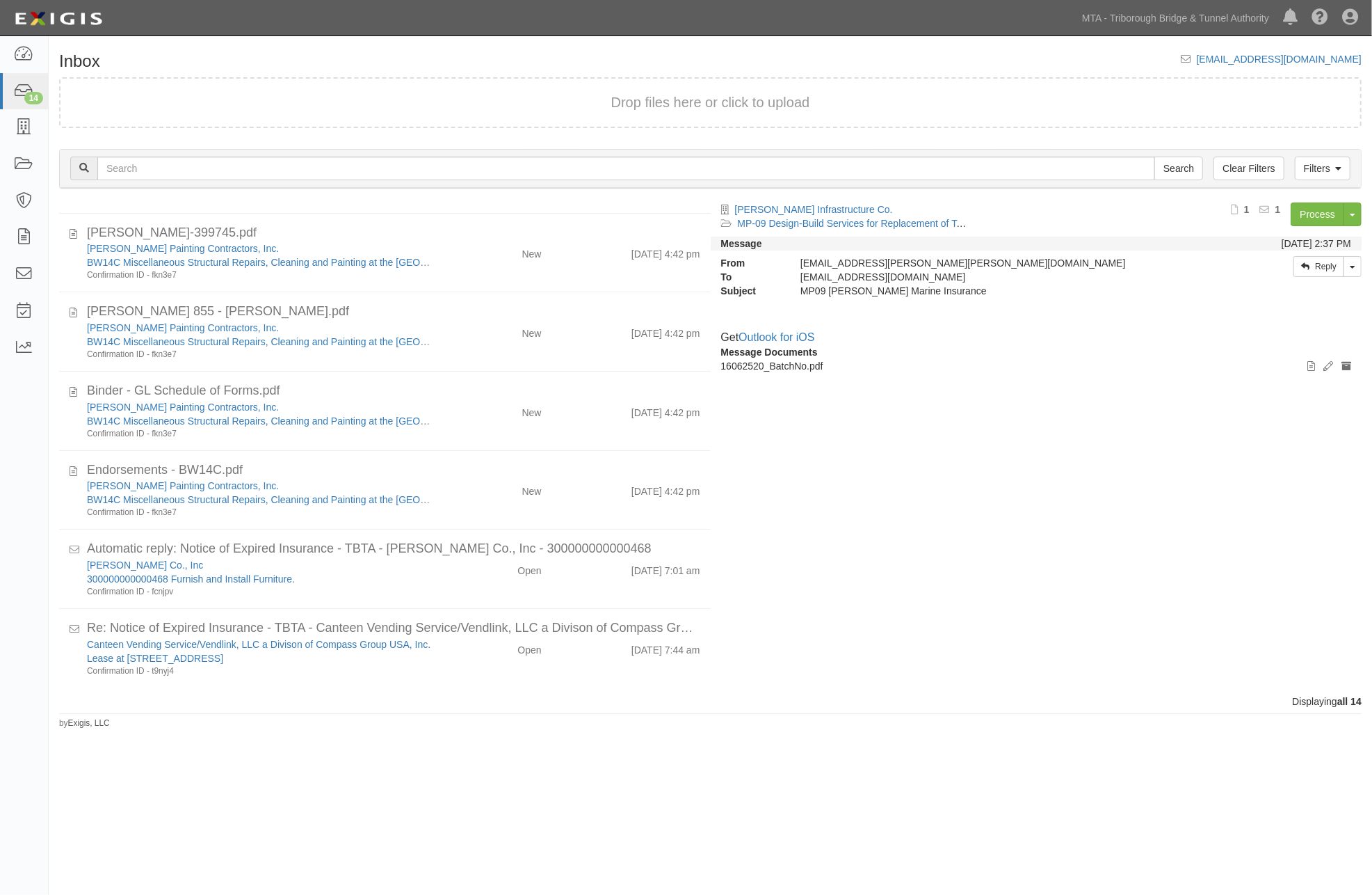
scroll to position [623, 0]
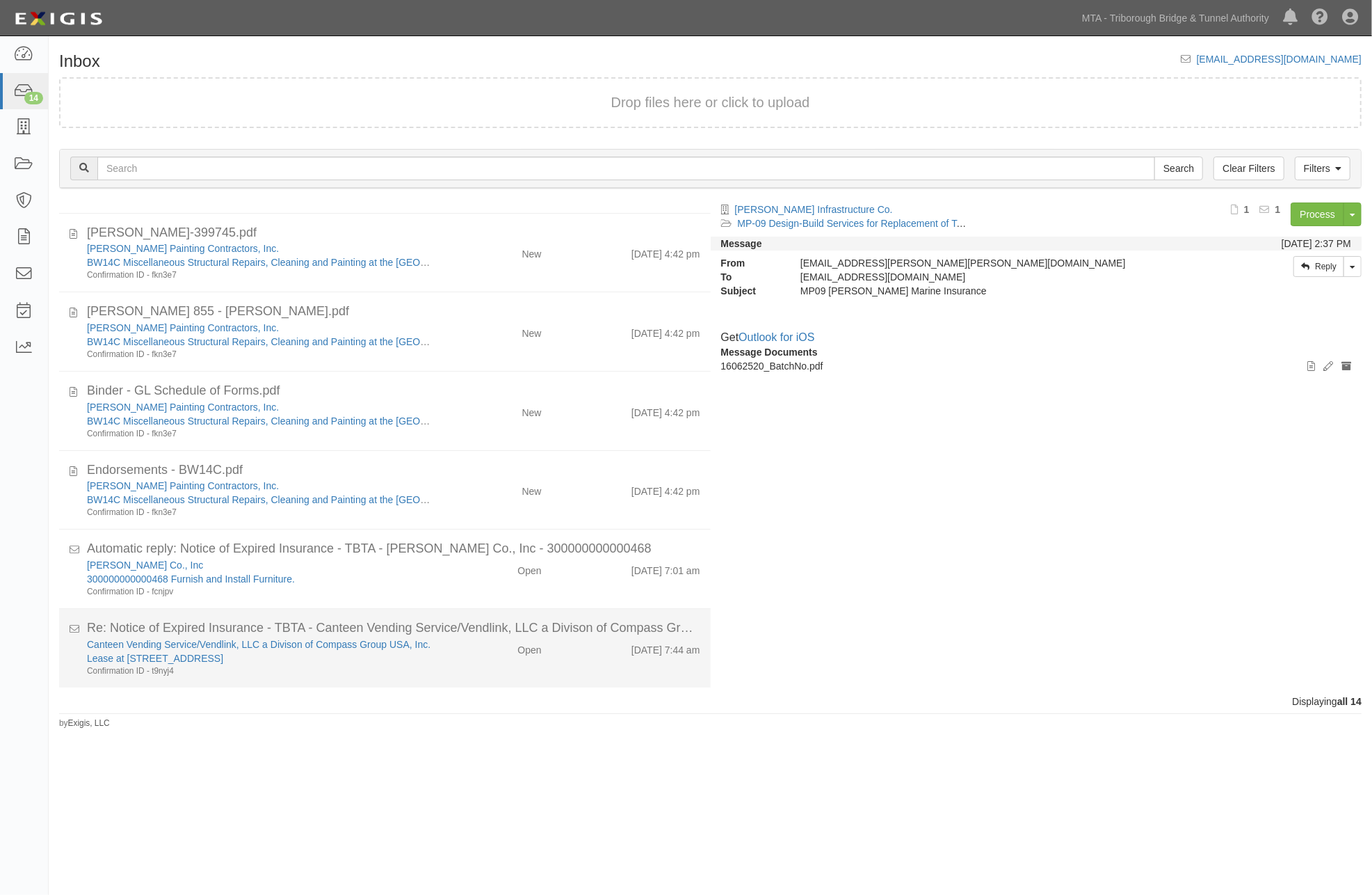
click at [387, 659] on div "Lease at 2 Broadway" at bounding box center [261, 658] width 350 height 14
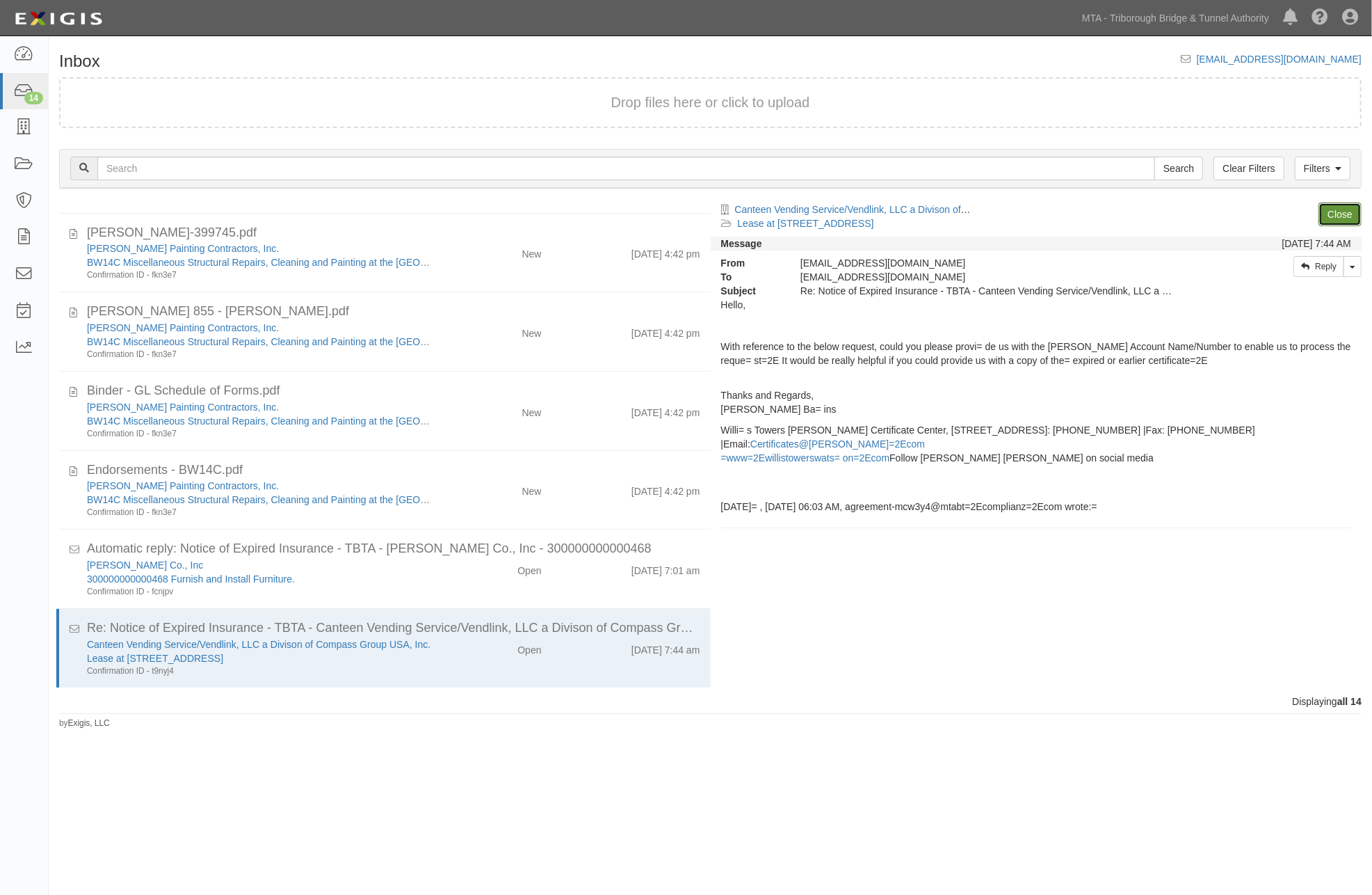
click at [1340, 215] on link "Close" at bounding box center [1340, 215] width 43 height 24
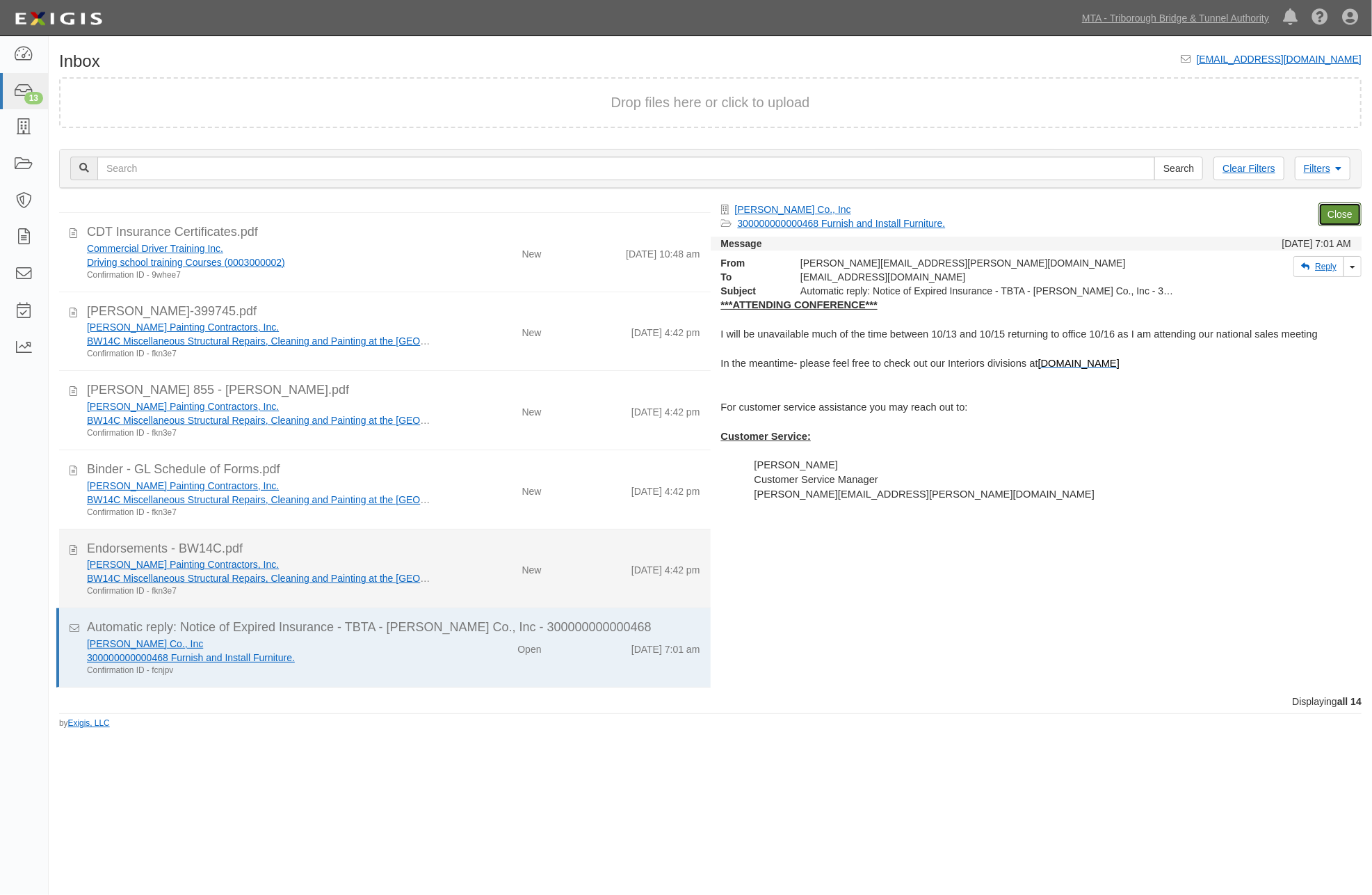
scroll to position [545, 0]
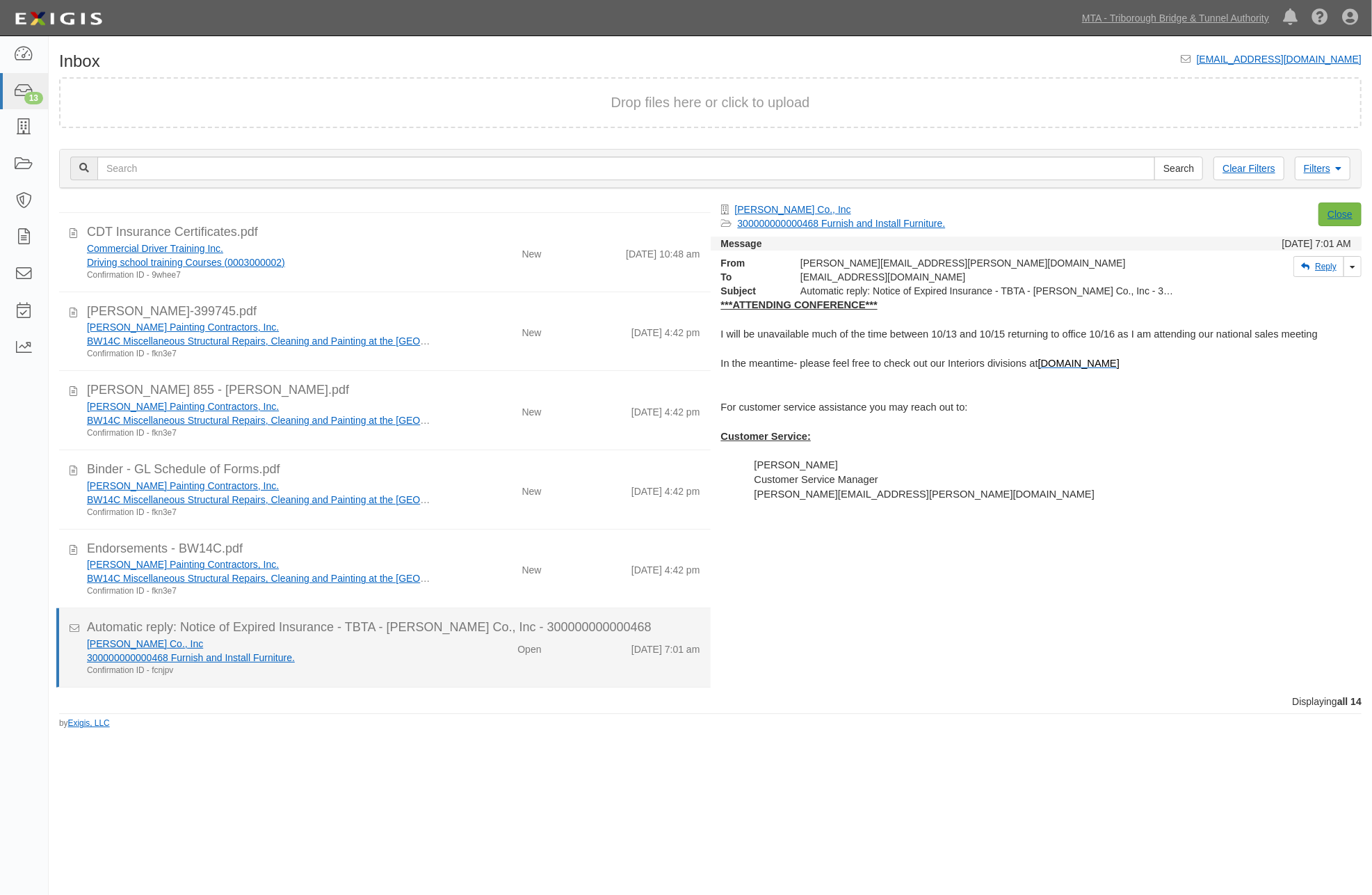
click at [378, 667] on div "Confirmation ID - fcnjpv" at bounding box center [261, 670] width 350 height 12
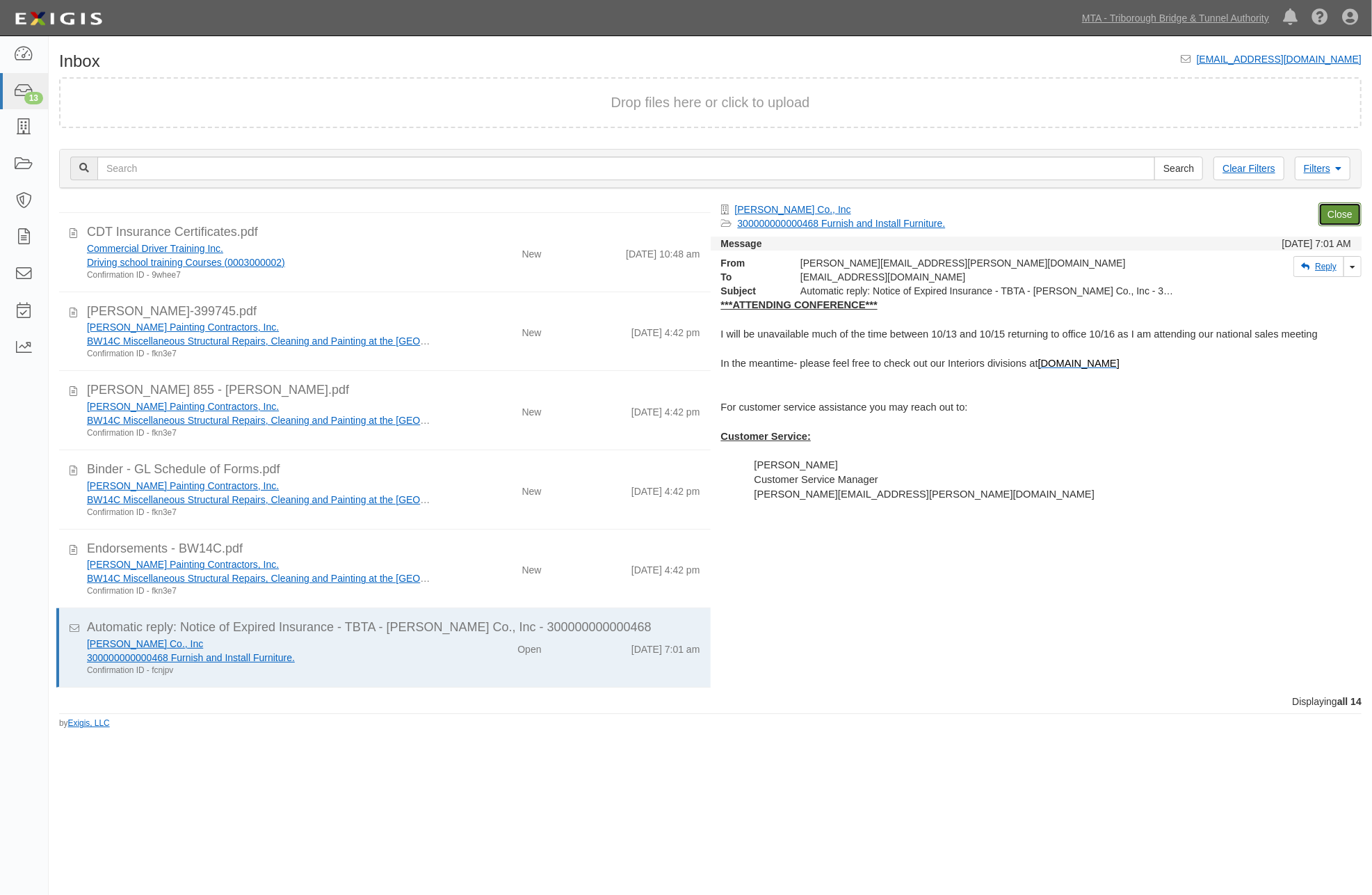
click at [1347, 210] on link "Close" at bounding box center [1340, 215] width 43 height 24
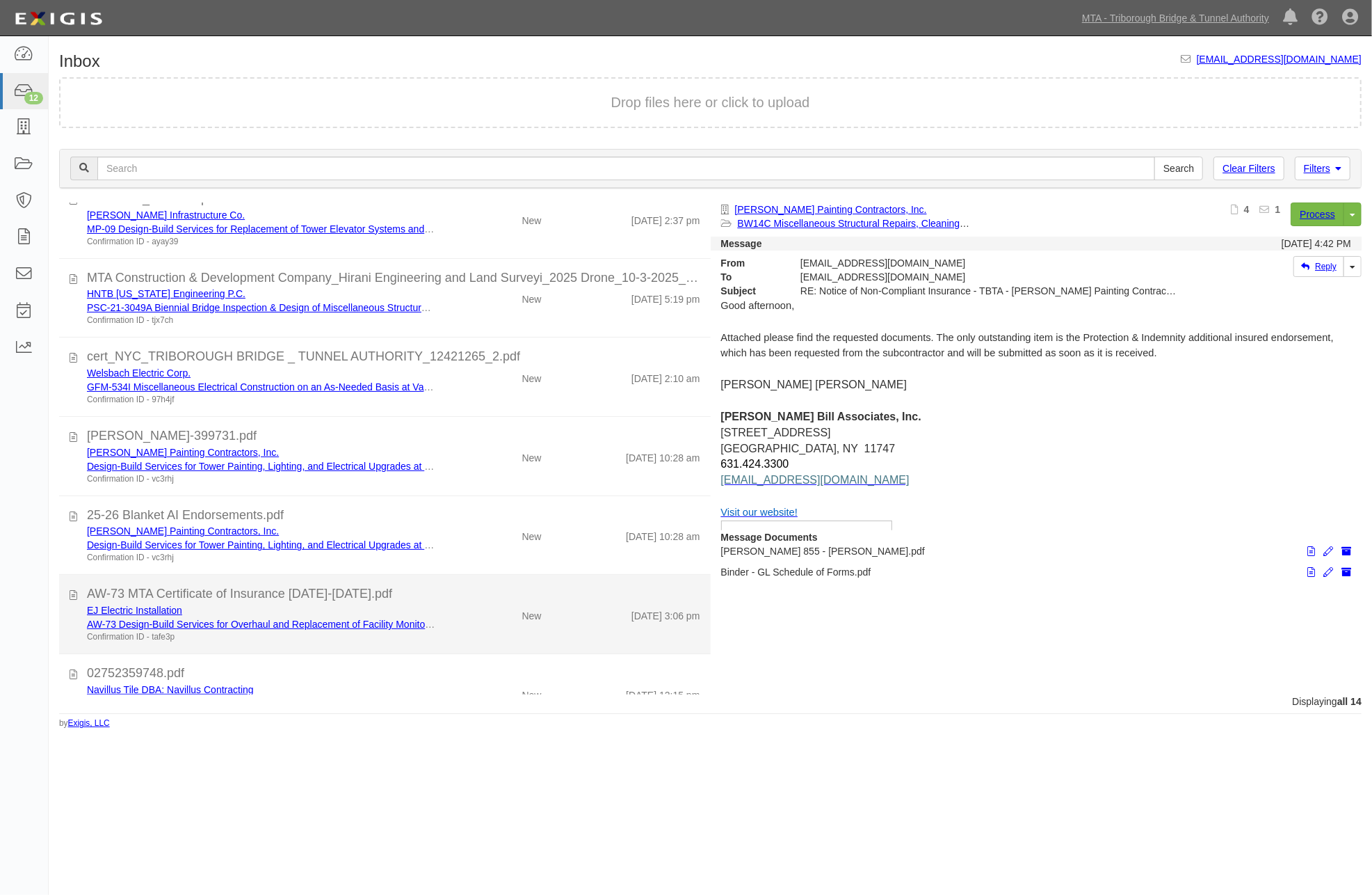
scroll to position [0, 0]
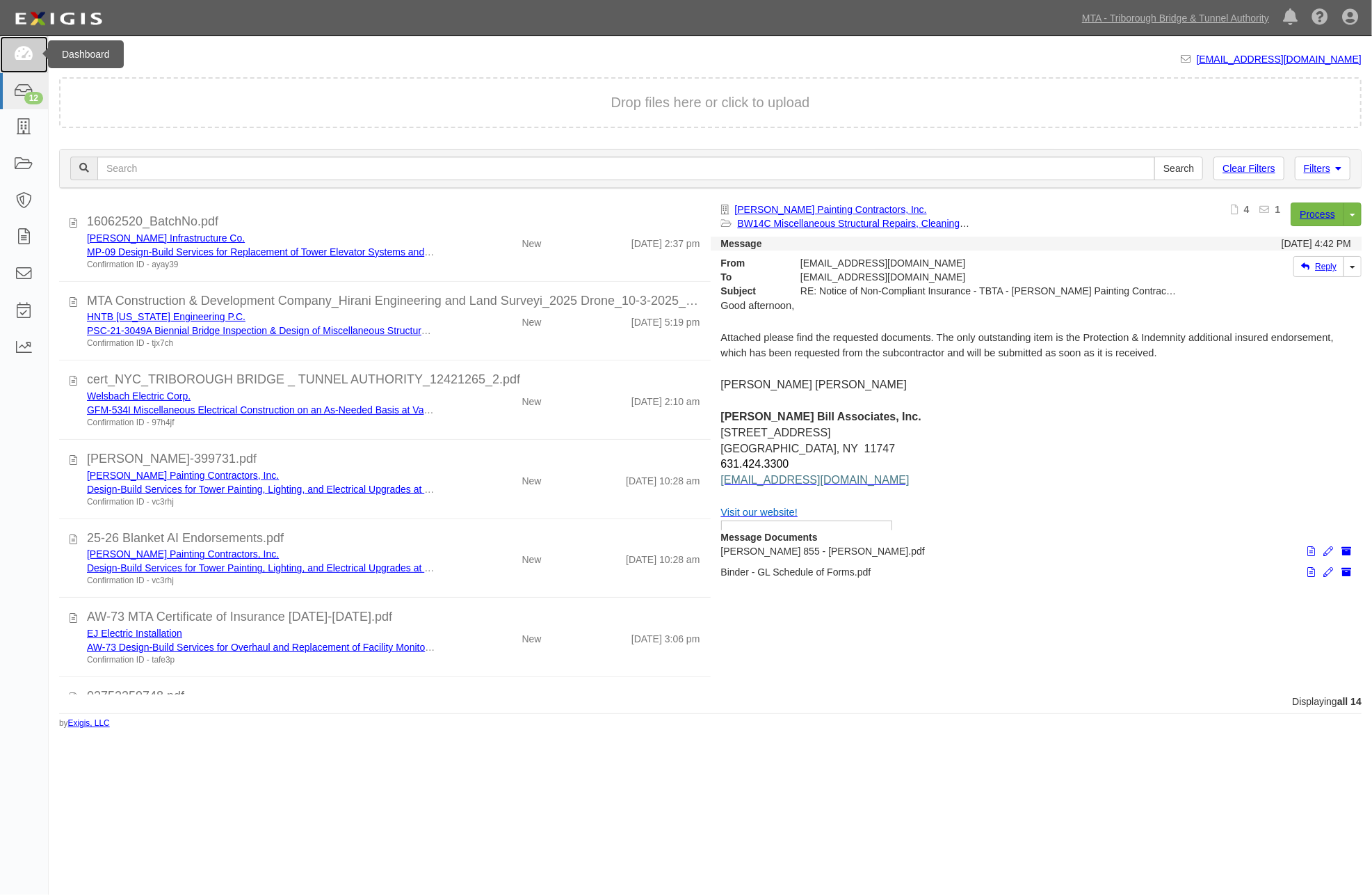
click at [31, 54] on icon at bounding box center [23, 55] width 19 height 16
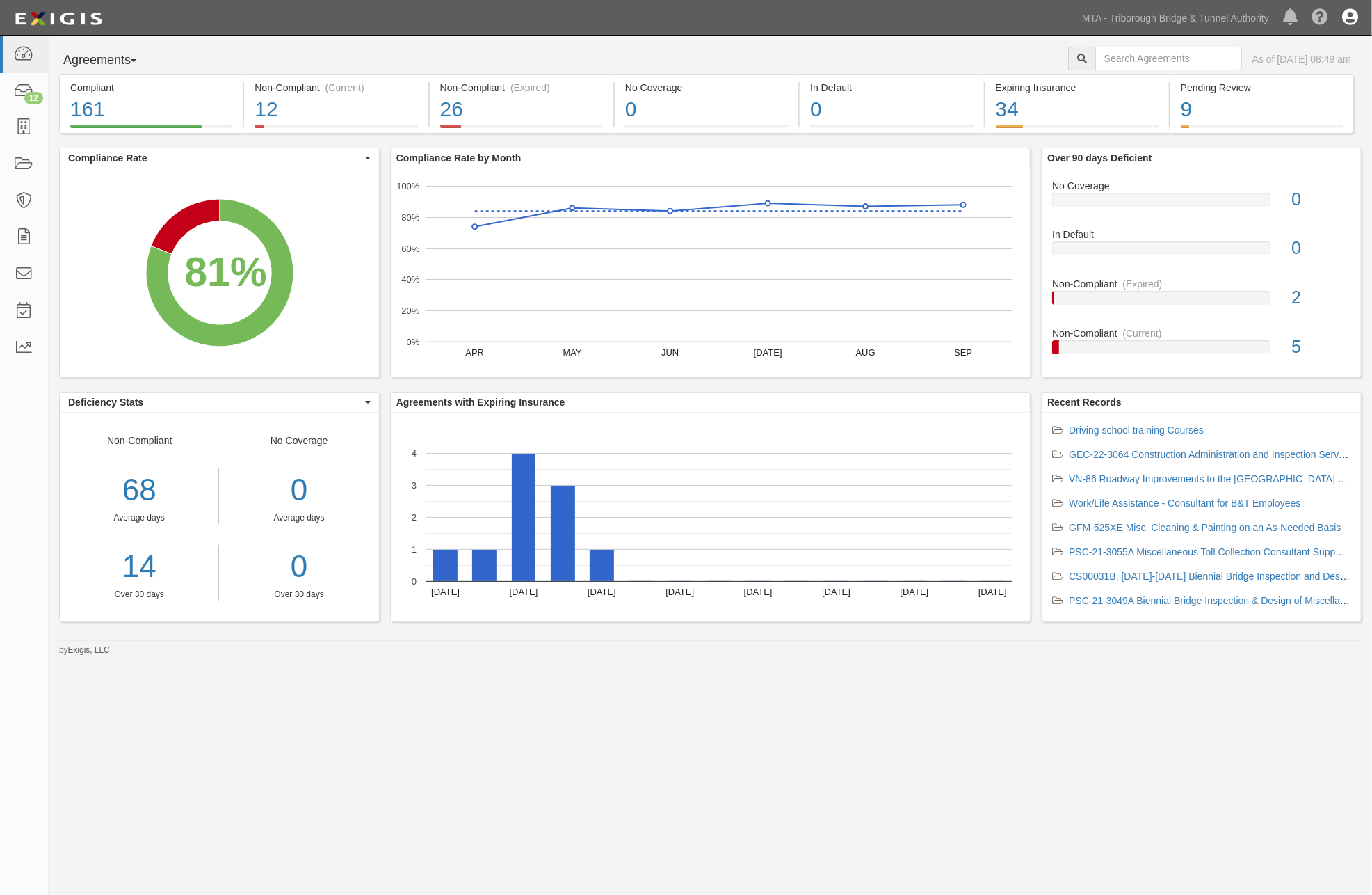
click at [1357, 15] on icon at bounding box center [1351, 18] width 16 height 16
click at [1304, 78] on link "Sign Out" at bounding box center [1310, 81] width 110 height 27
